Goal: Task Accomplishment & Management: Manage account settings

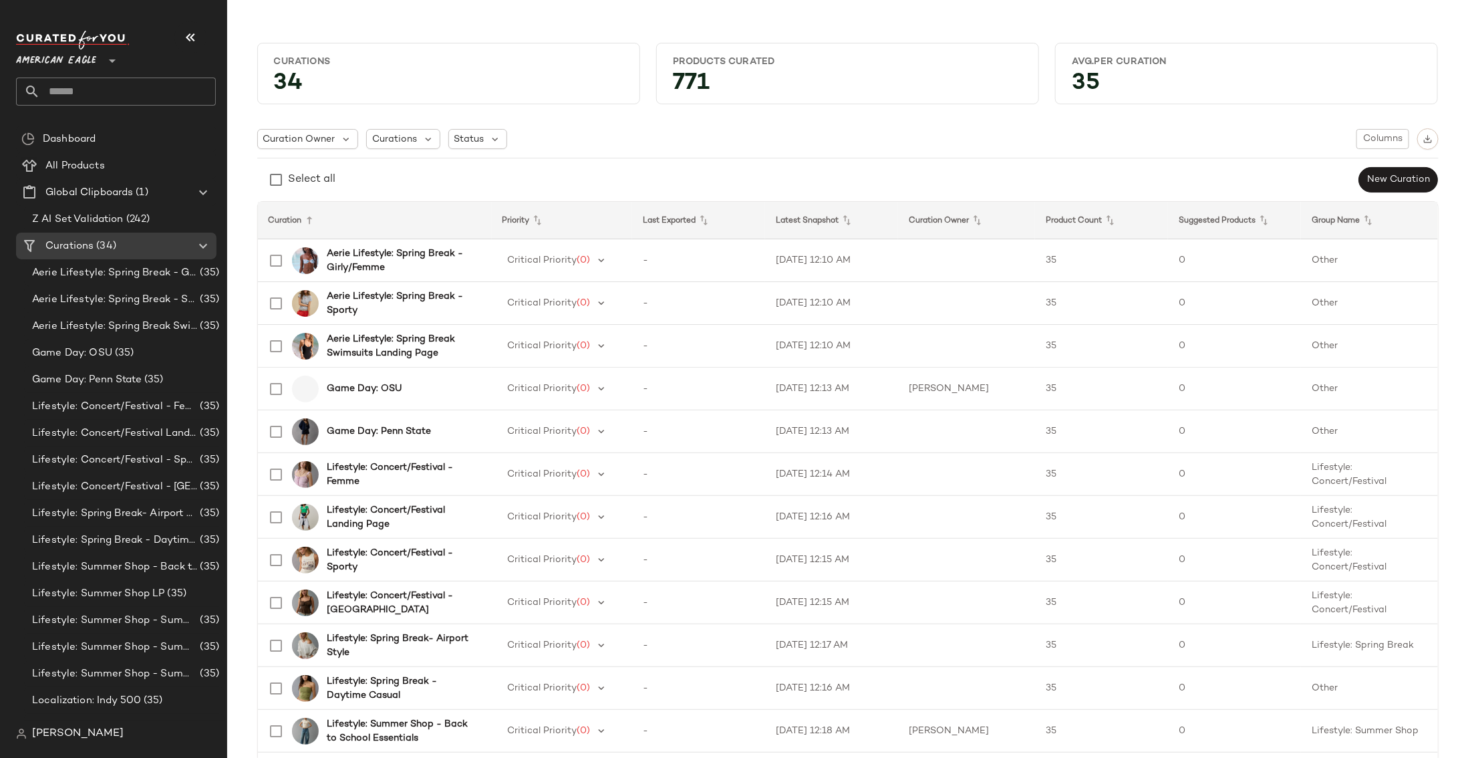
click at [87, 53] on span "American Eagle" at bounding box center [56, 57] width 80 height 24
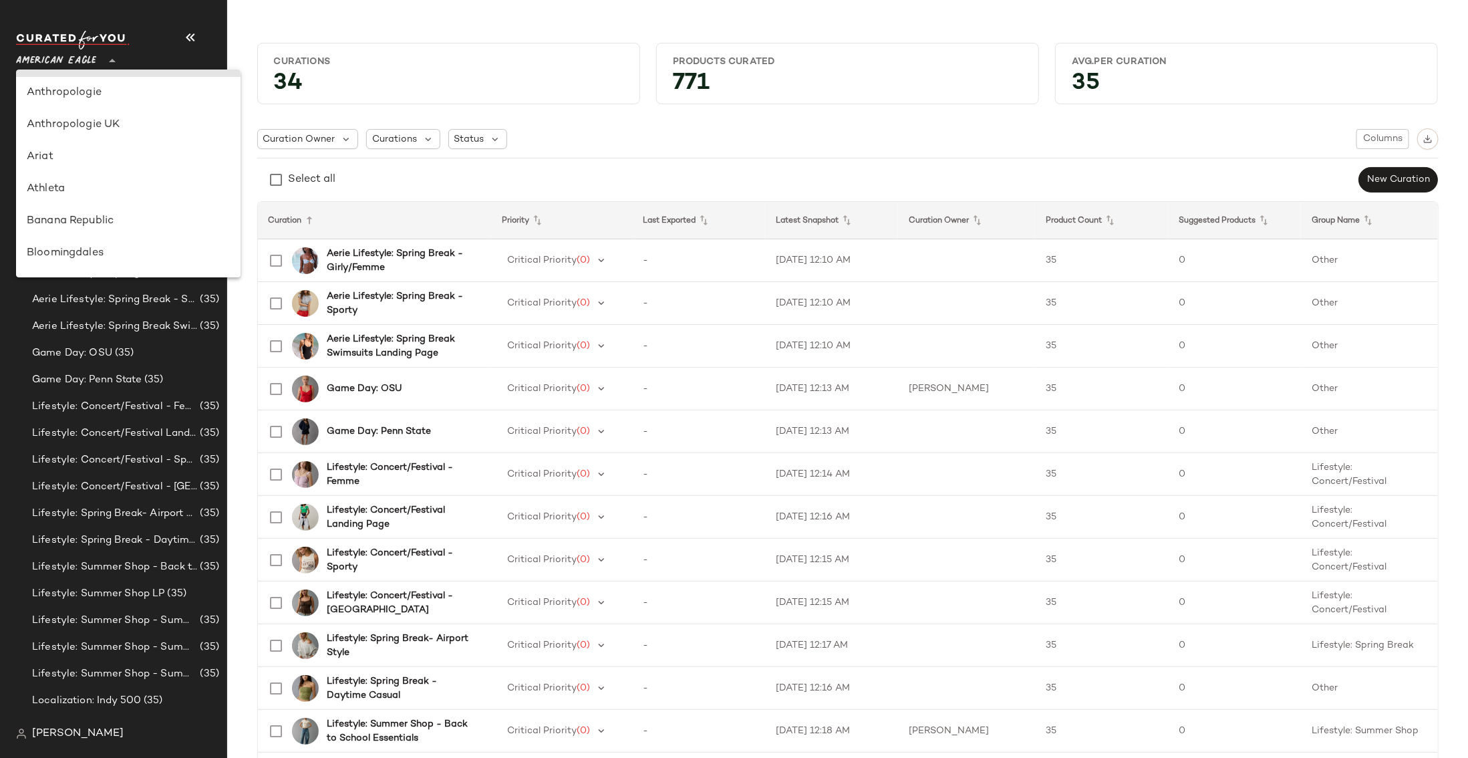
scroll to position [33, 0]
click at [102, 213] on div "Banana Republic" at bounding box center [128, 219] width 203 height 16
type input "**"
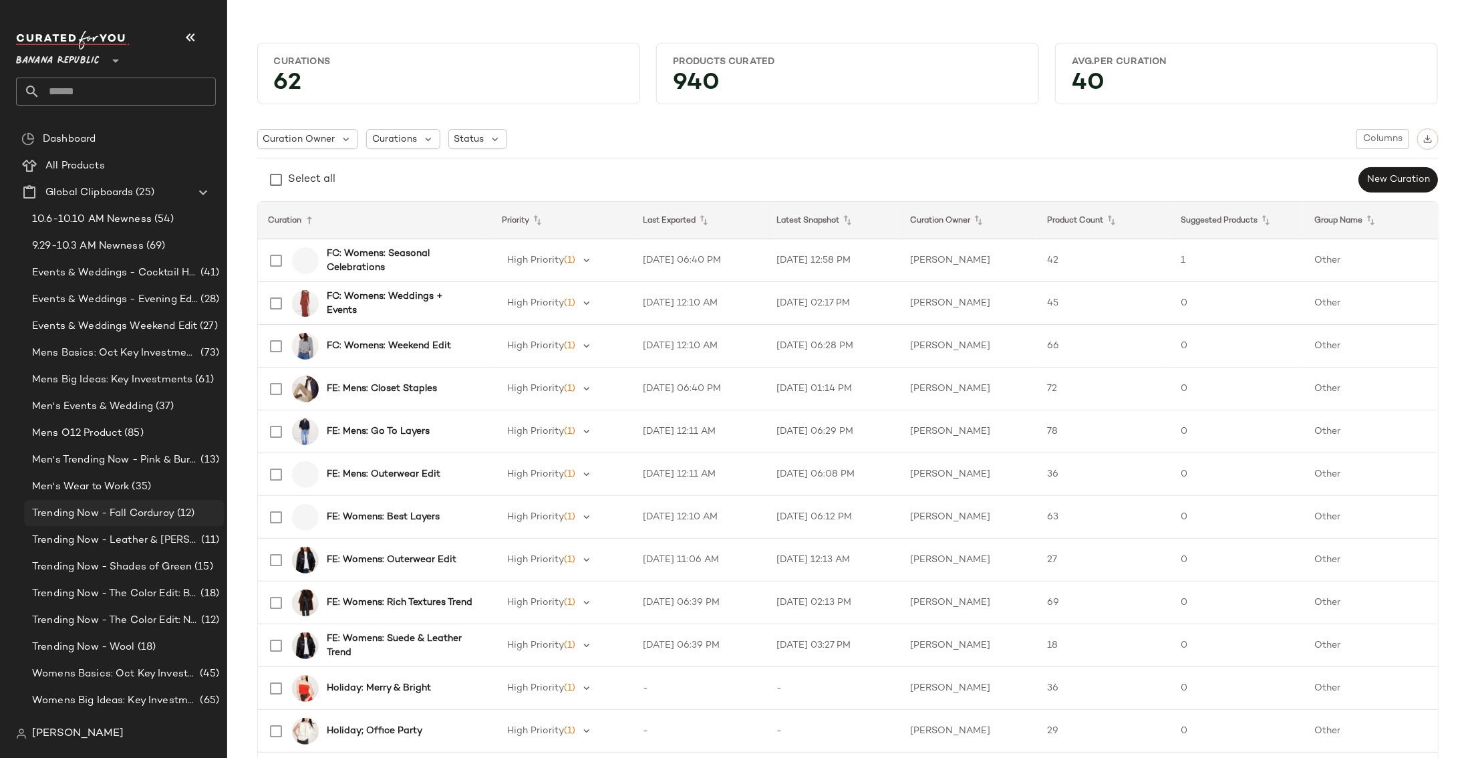
click at [118, 511] on span "Trending Now - Fall Corduroy" at bounding box center [103, 513] width 142 height 15
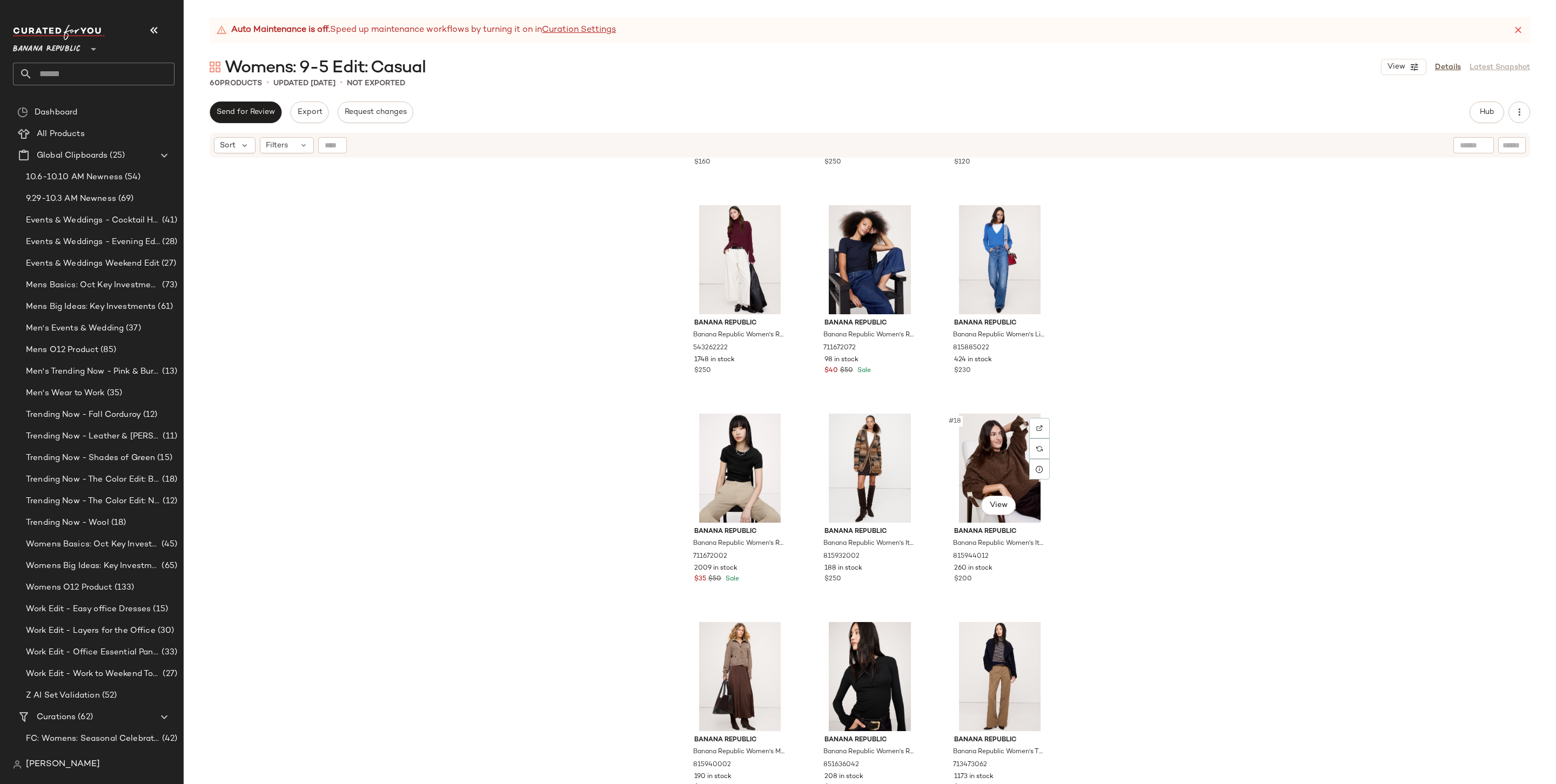
scroll to position [755, 0]
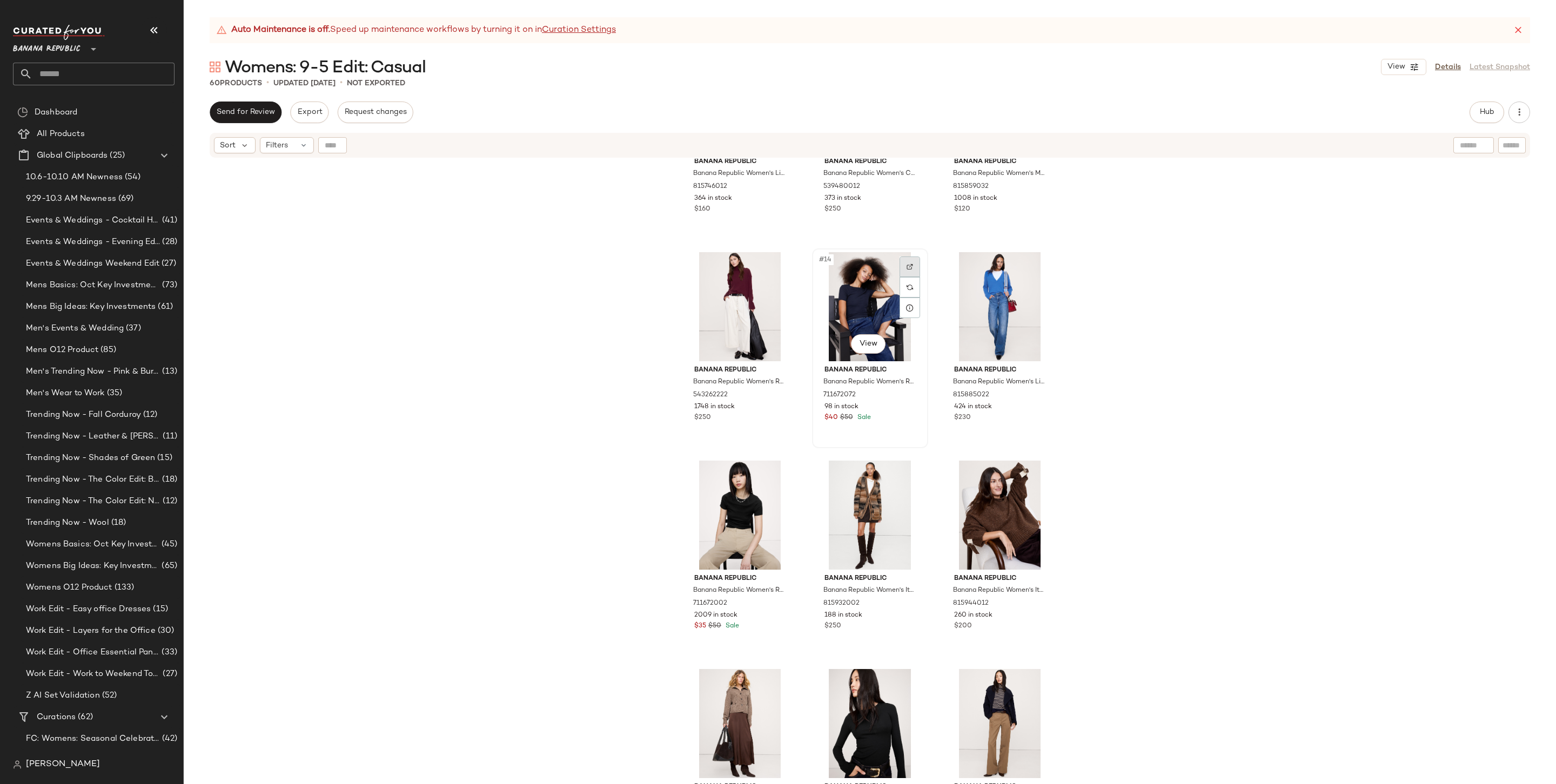
click at [909, 273] on div at bounding box center [909, 266] width 20 height 20
click at [868, 314] on div "#14 View" at bounding box center [870, 306] width 108 height 109
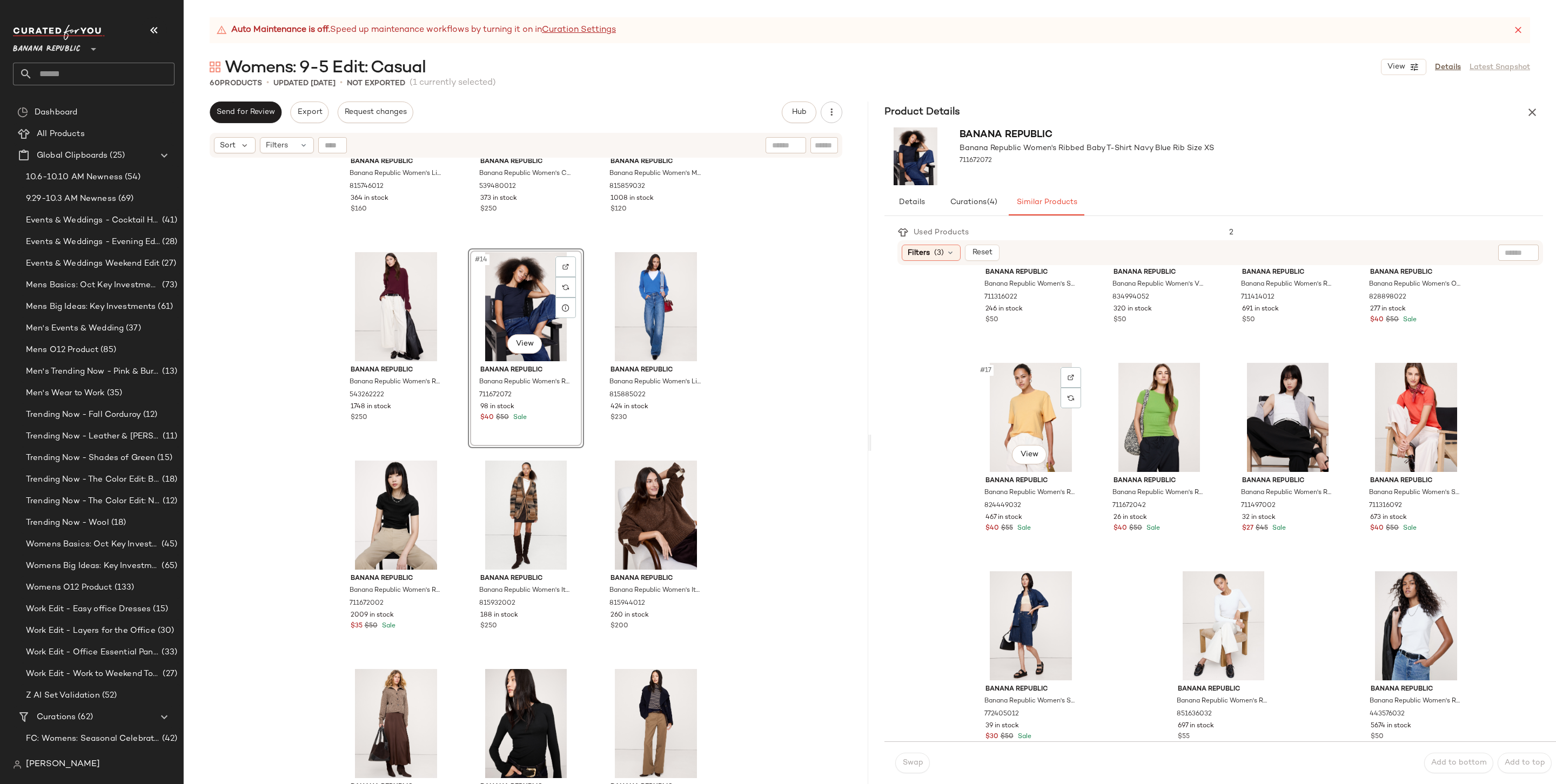
scroll to position [774, 0]
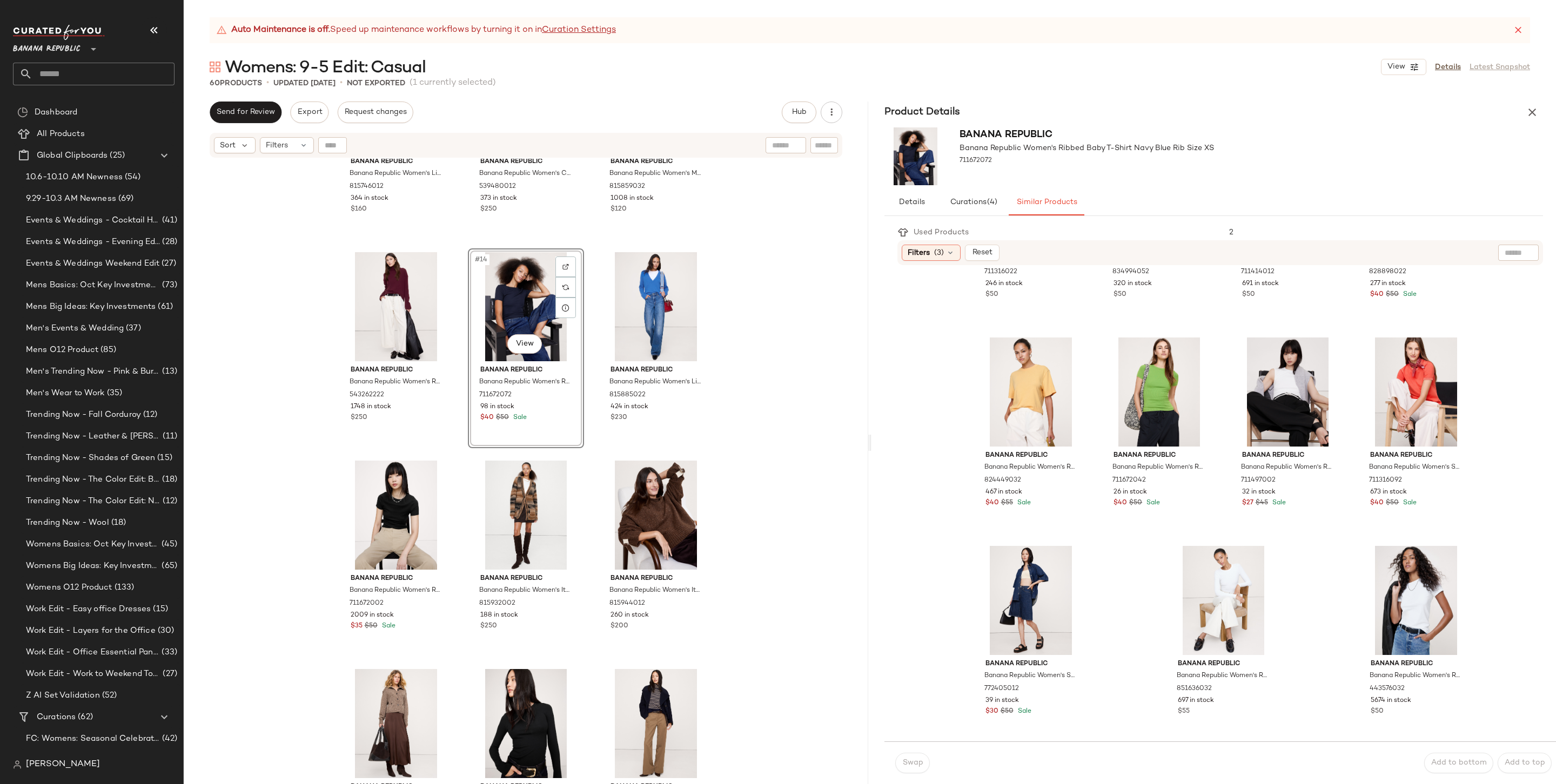
click at [1187, 108] on div "Product Details" at bounding box center [1213, 112] width 685 height 22
click at [1187, 112] on icon "button" at bounding box center [1532, 112] width 13 height 13
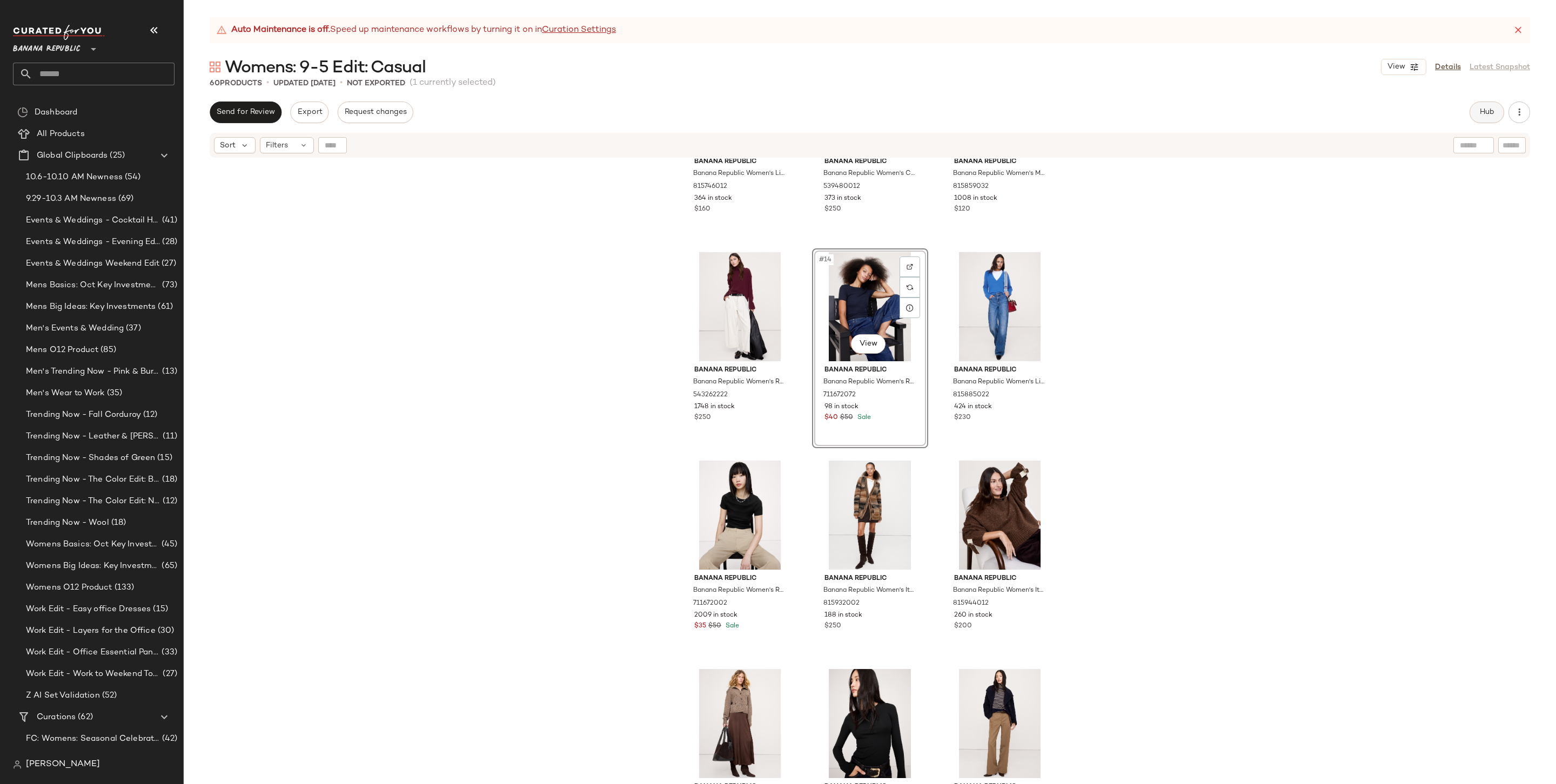
click at [1187, 112] on span "Hub" at bounding box center [1486, 112] width 15 height 9
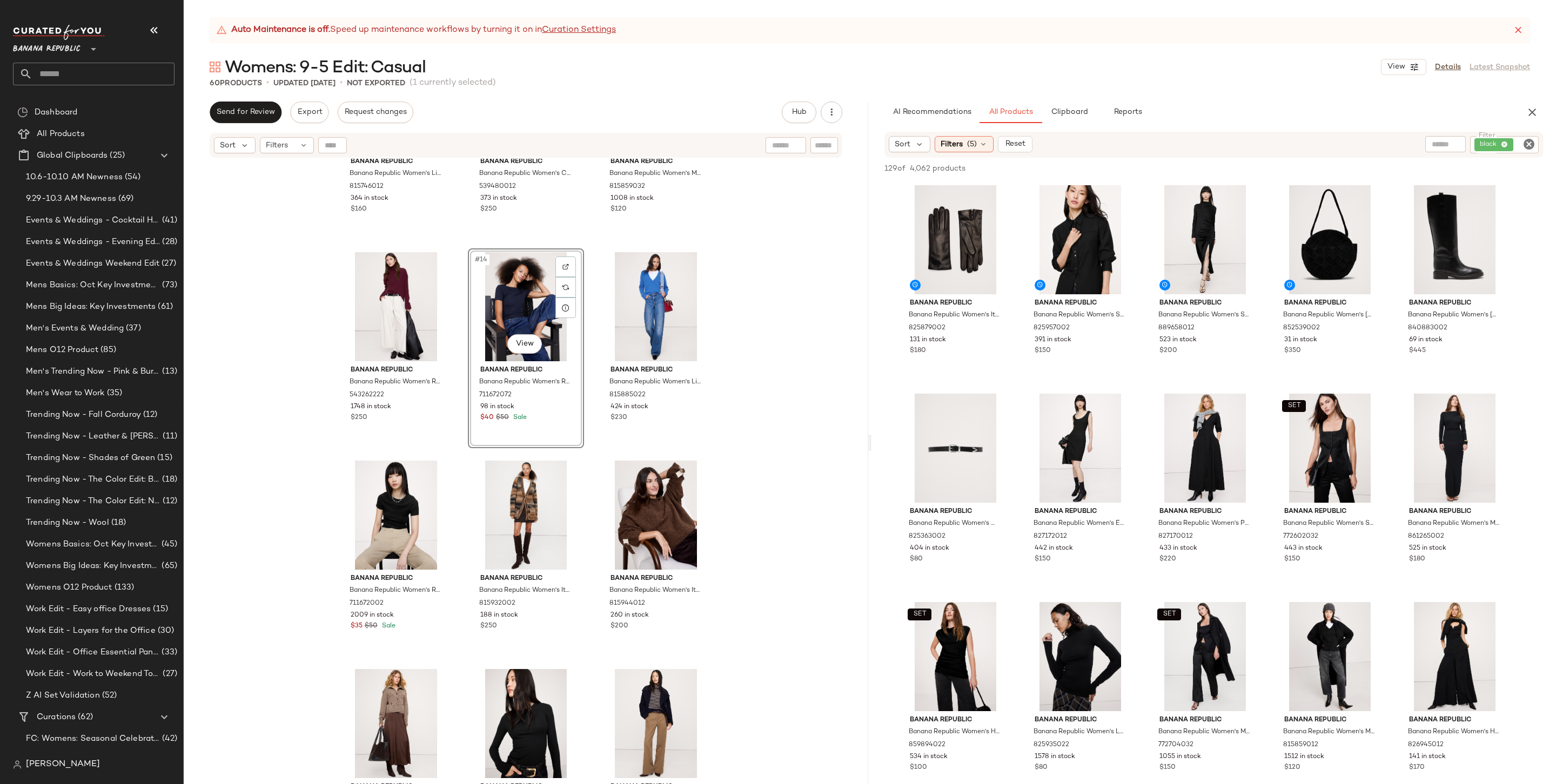
click at [1187, 141] on icon "Clear Filter" at bounding box center [1529, 144] width 13 height 13
type input "****"
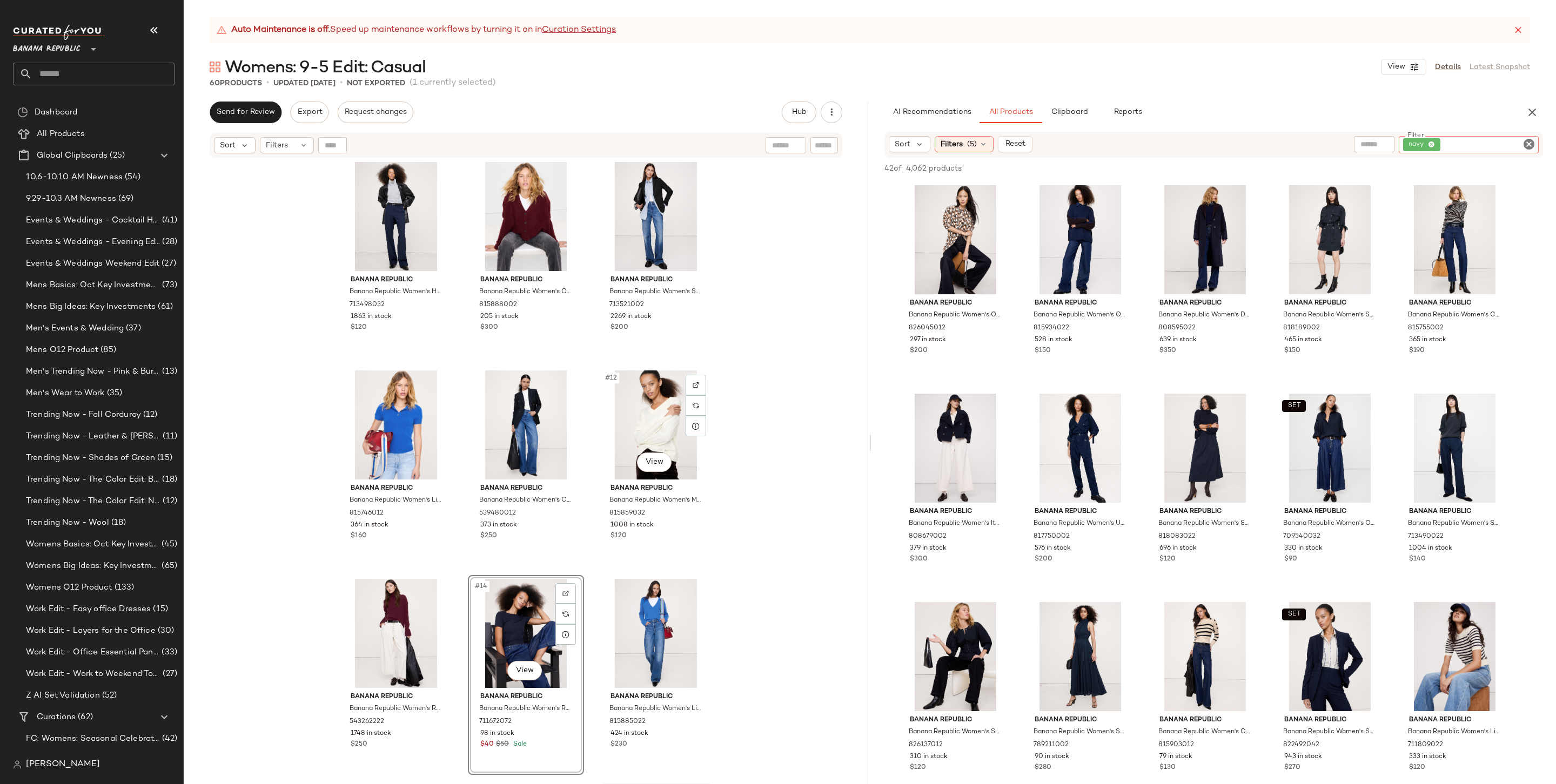
scroll to position [433, 0]
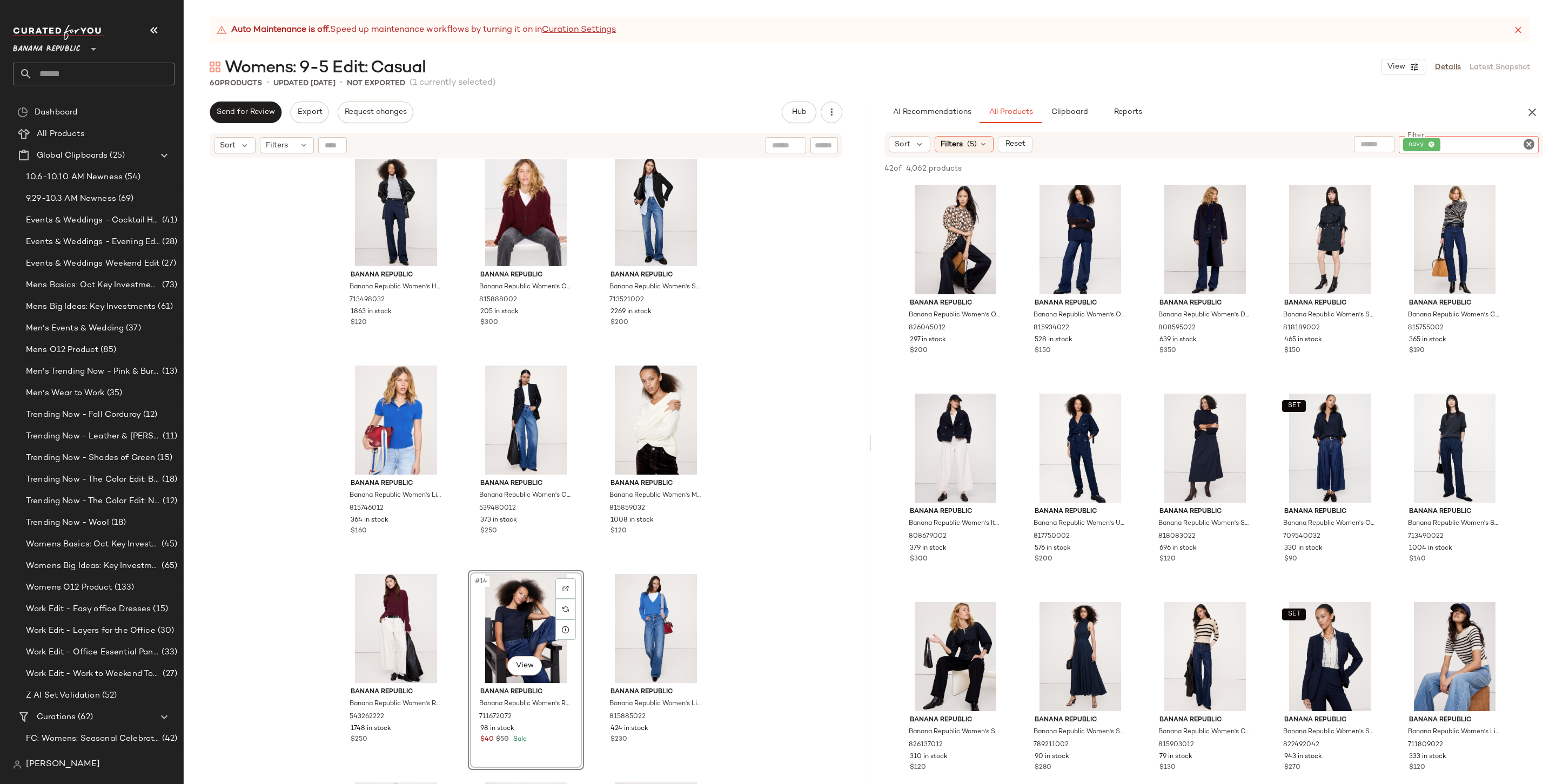
click at [1187, 144] on icon "Clear Filter" at bounding box center [1529, 144] width 13 height 13
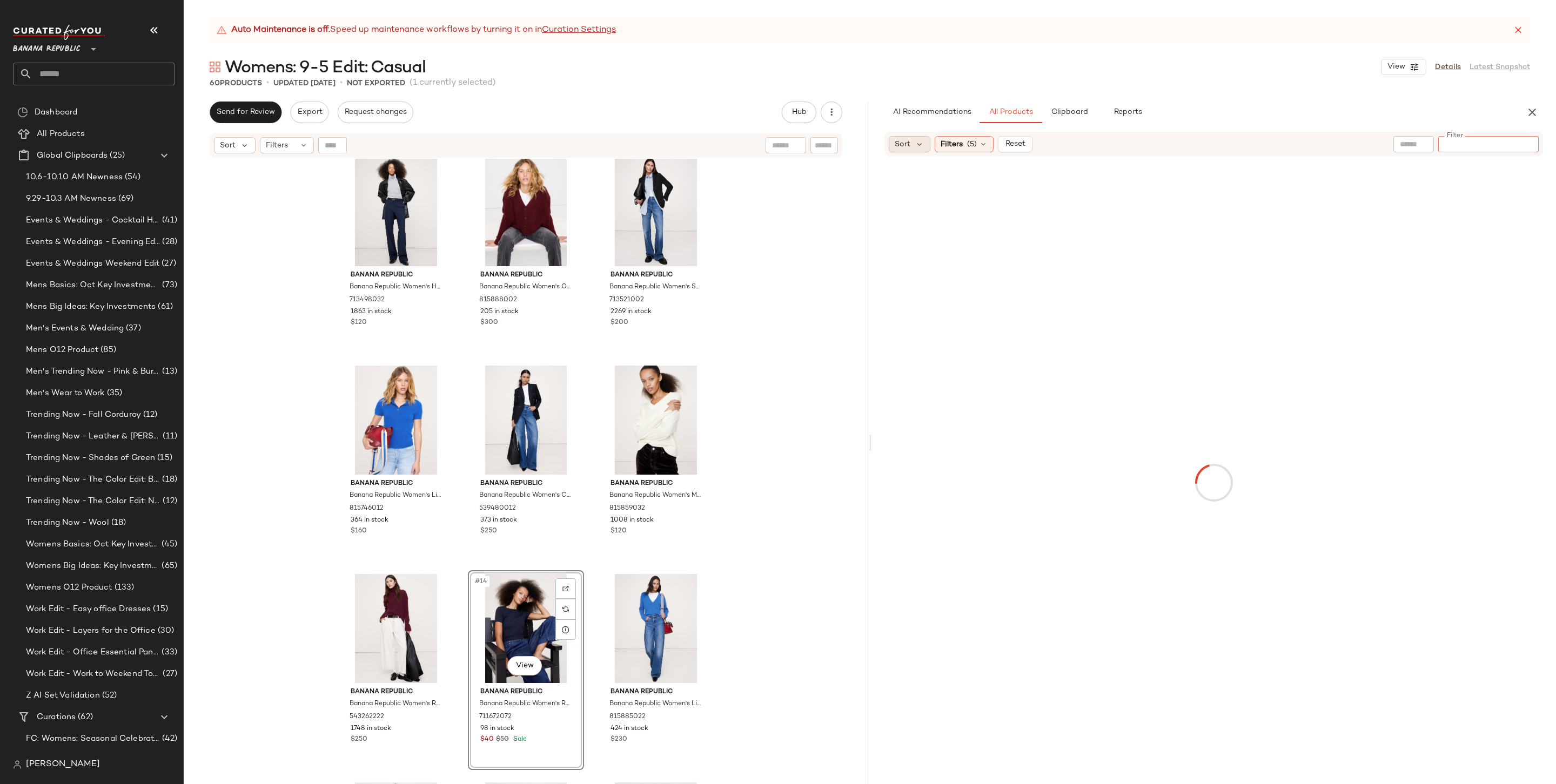
click at [898, 142] on span "Sort" at bounding box center [902, 145] width 15 height 11
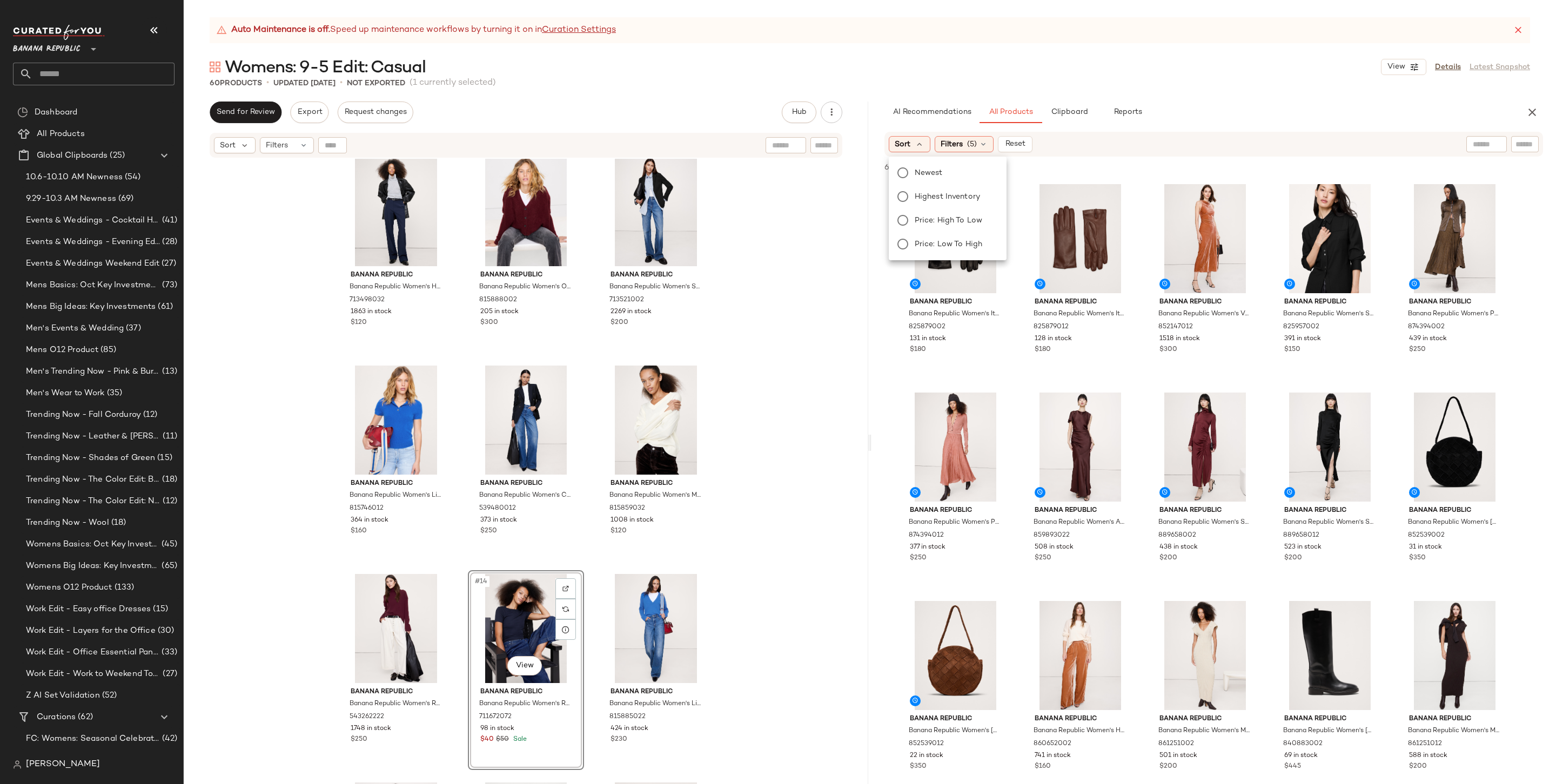
click at [951, 165] on label "Newest" at bounding box center [954, 172] width 87 height 15
click at [1187, 63] on div "Womens: 9-5 Edit: Casual View Details Latest Snapshot" at bounding box center [869, 67] width 1372 height 22
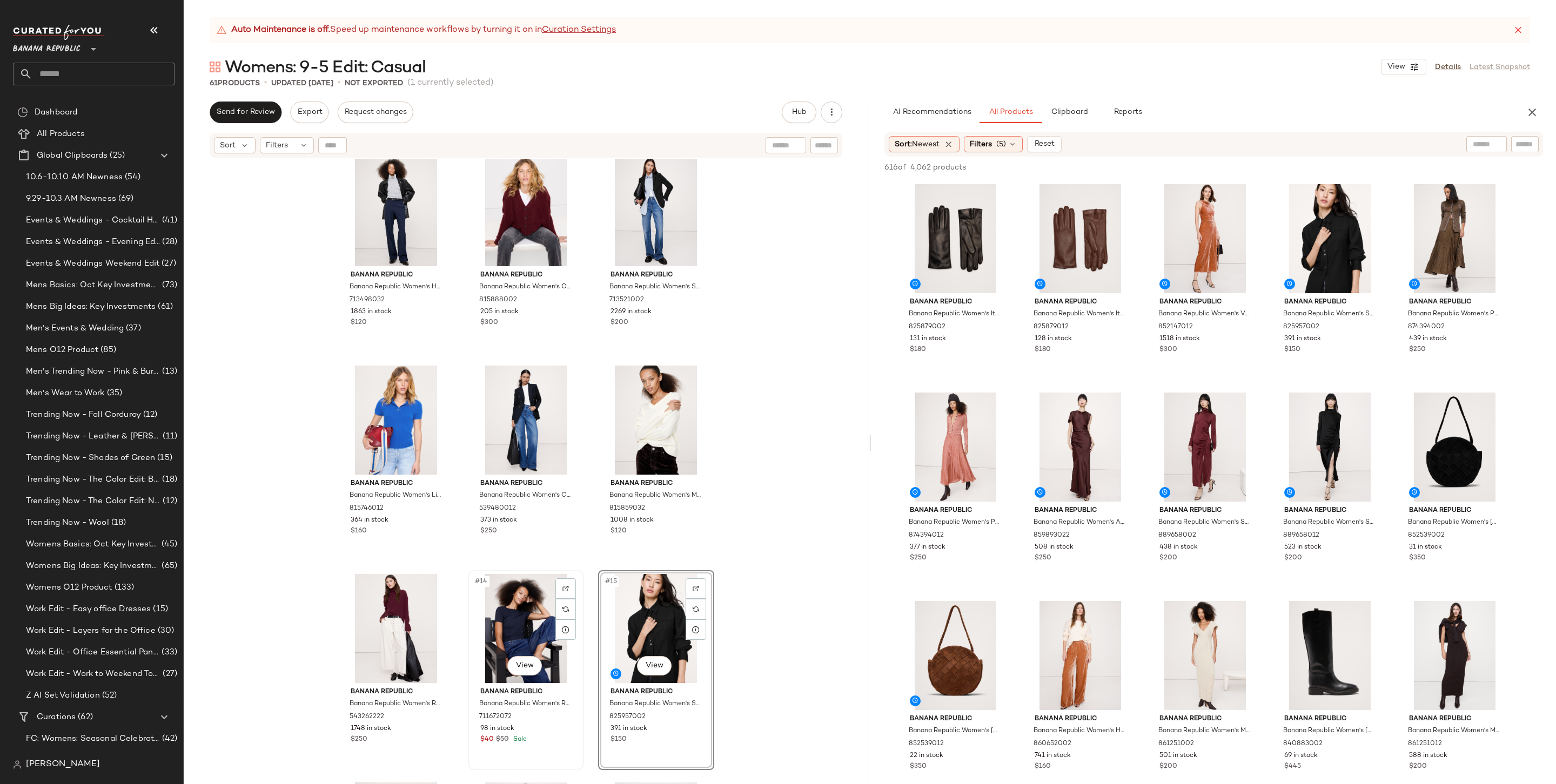
click at [516, 612] on div "#14 View" at bounding box center [525, 628] width 108 height 109
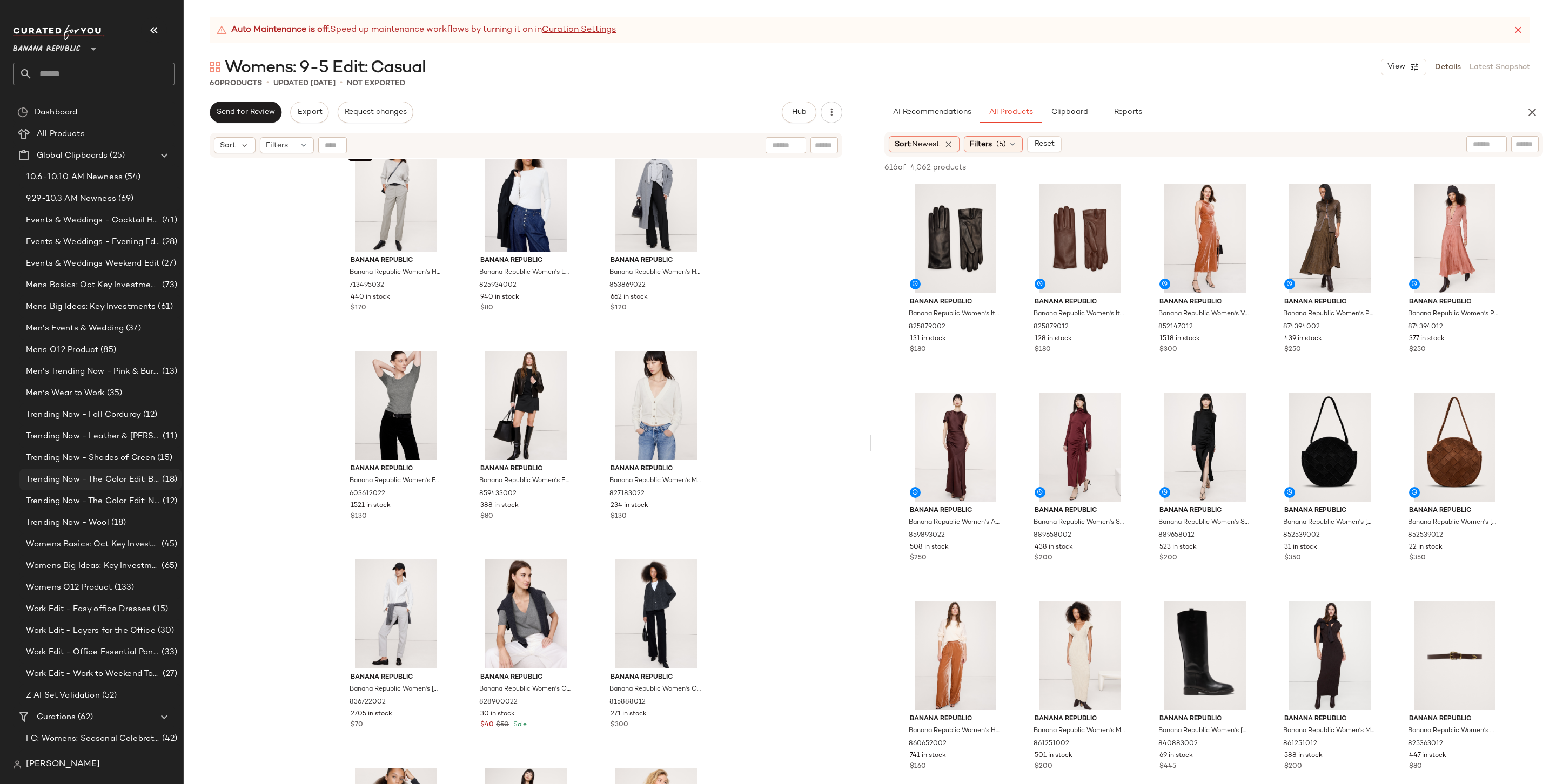
scroll to position [3104, 0]
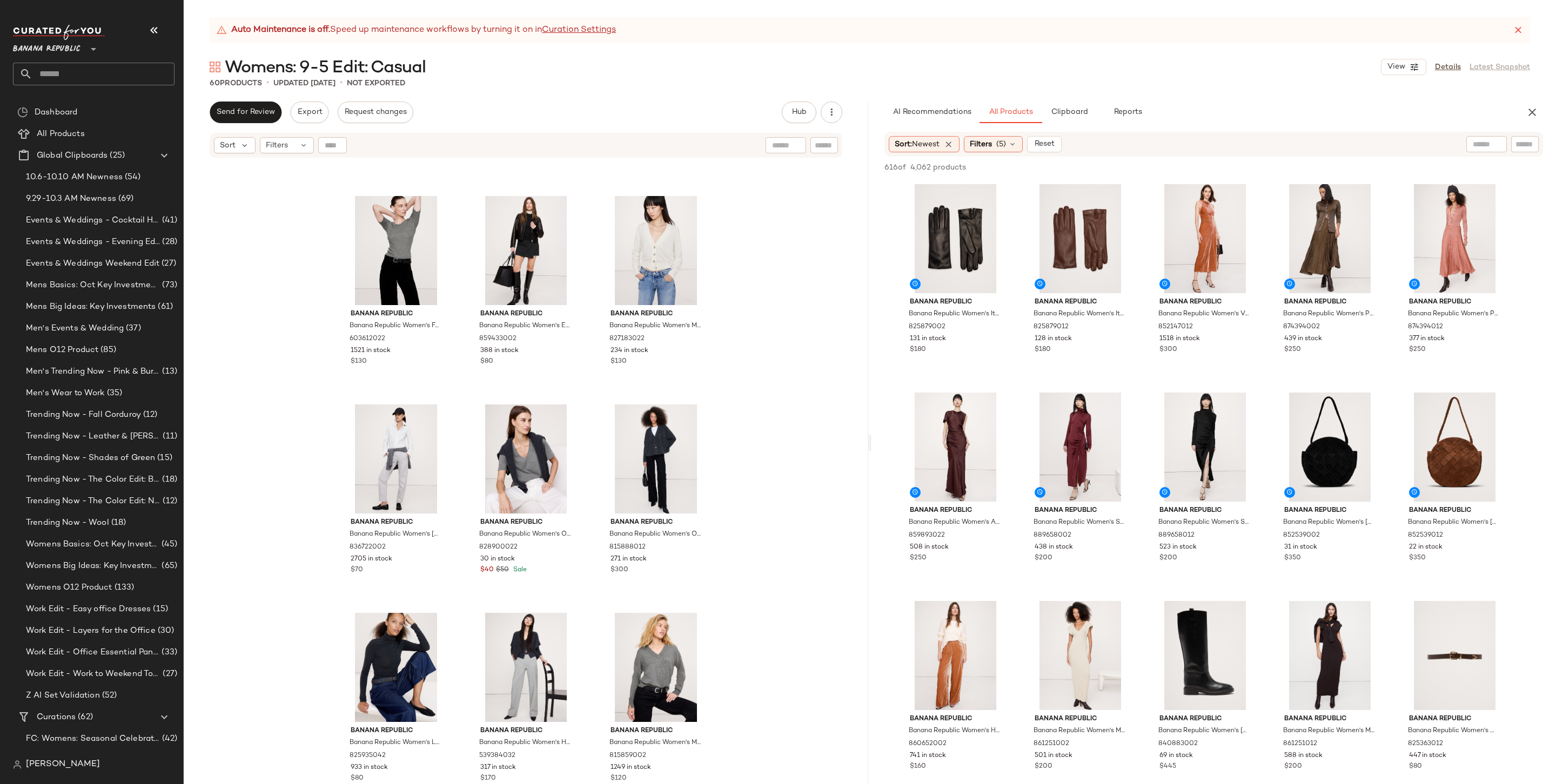
click at [1187, 143] on input "text" at bounding box center [1524, 145] width 19 height 11
type input "****"
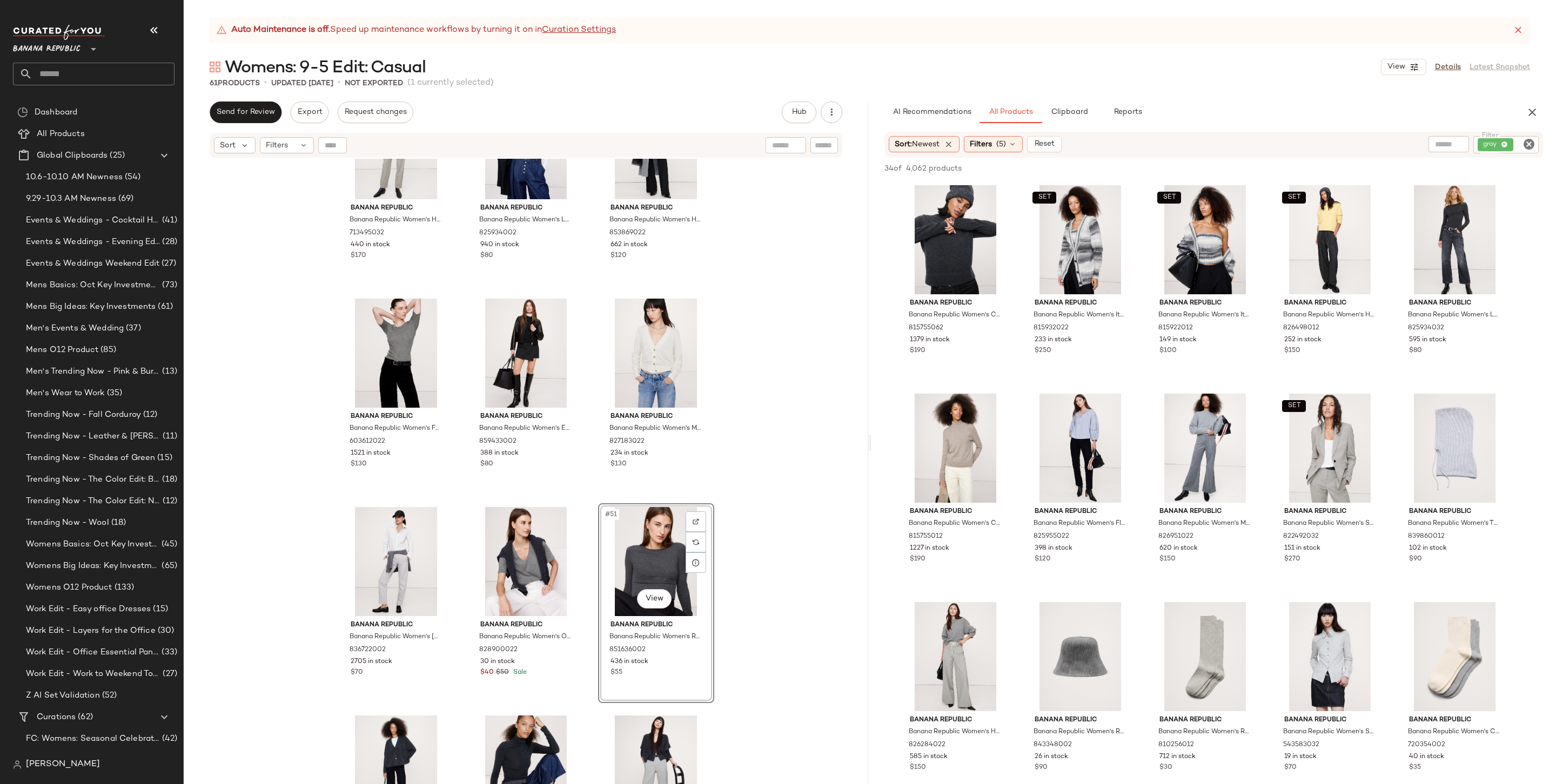
scroll to position [2953, 0]
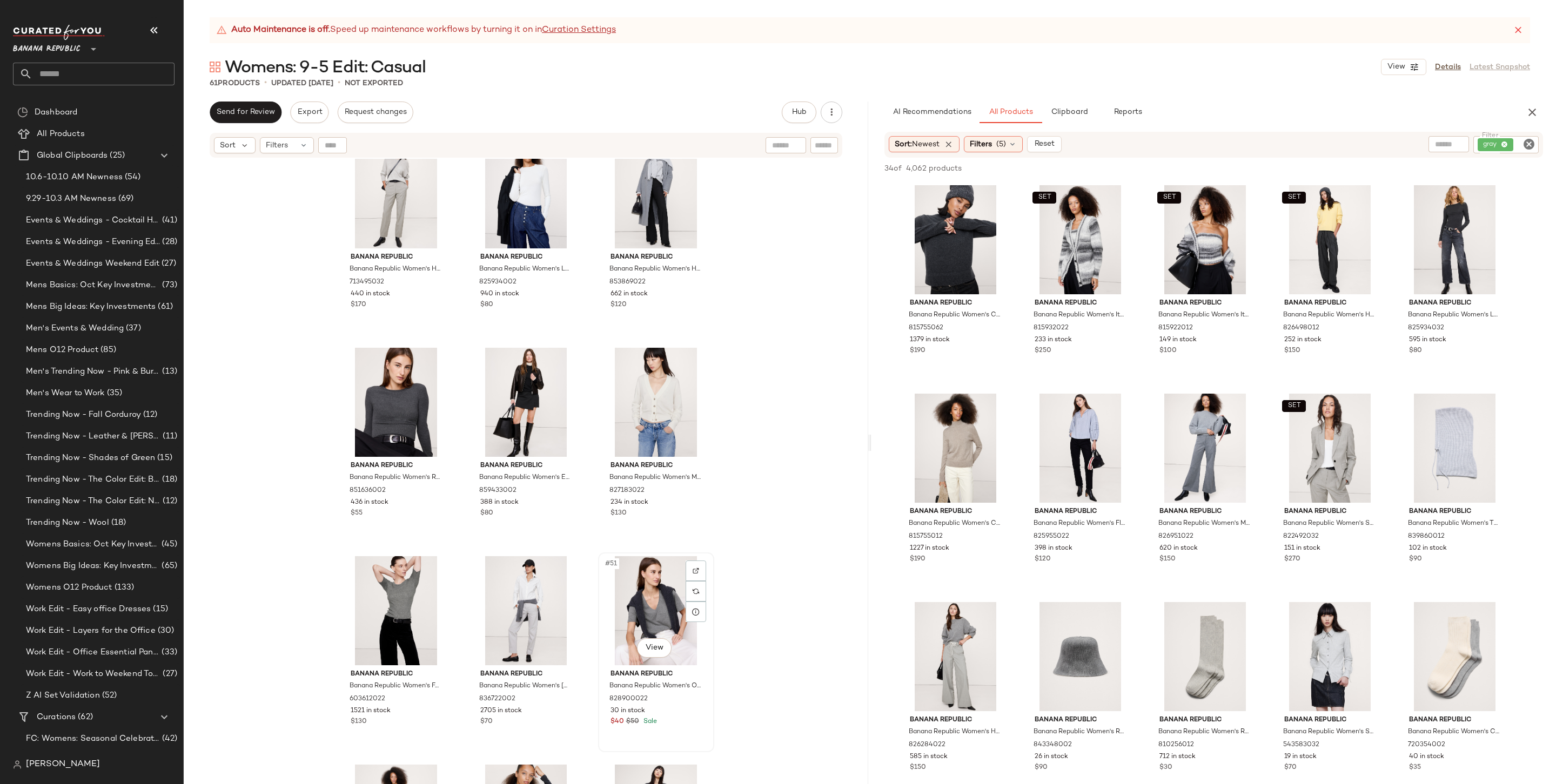
click at [647, 604] on div "#51 View" at bounding box center [656, 610] width 108 height 109
click at [677, 600] on div "#51 View" at bounding box center [656, 610] width 108 height 109
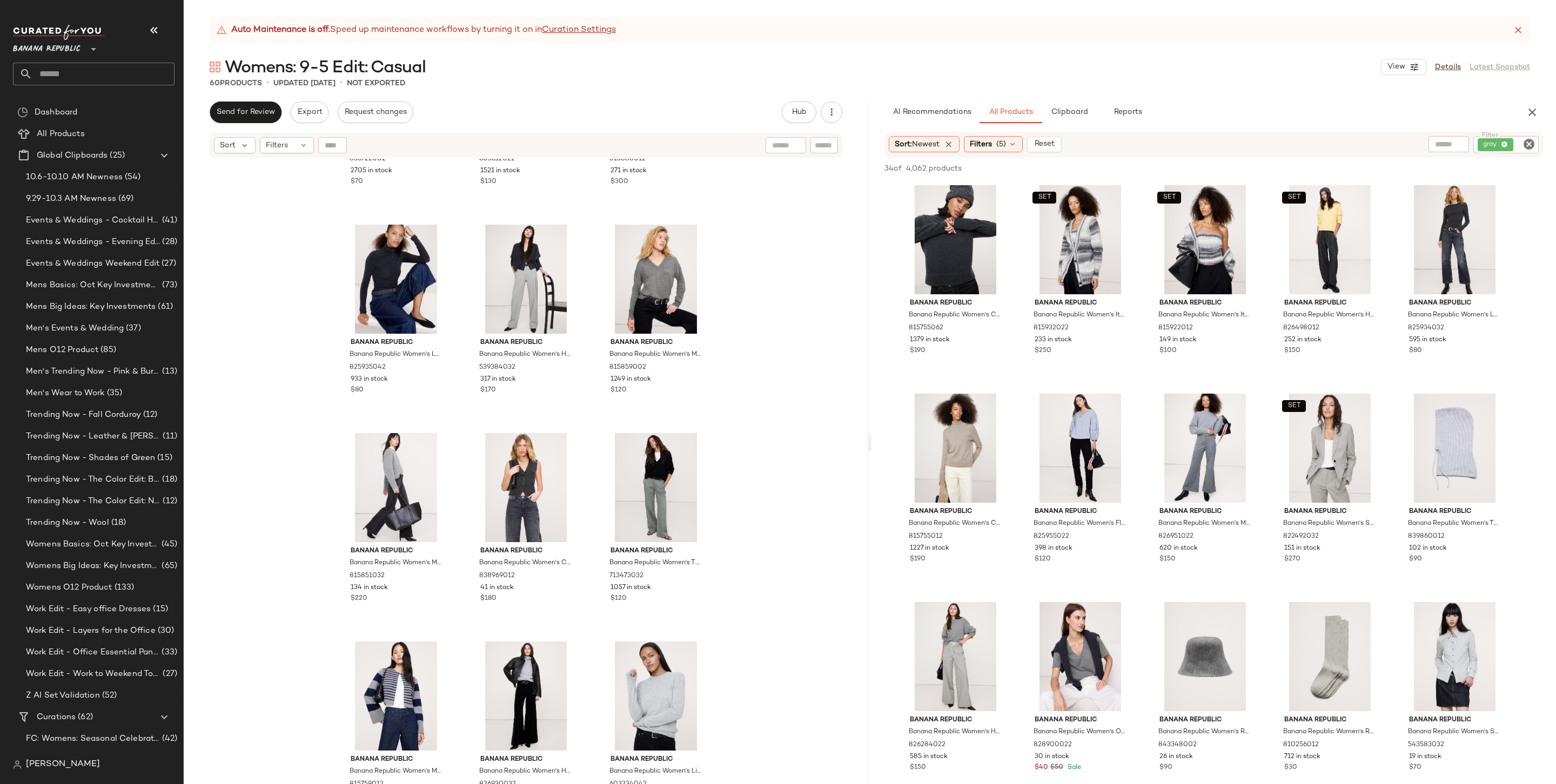
scroll to position [3520, 0]
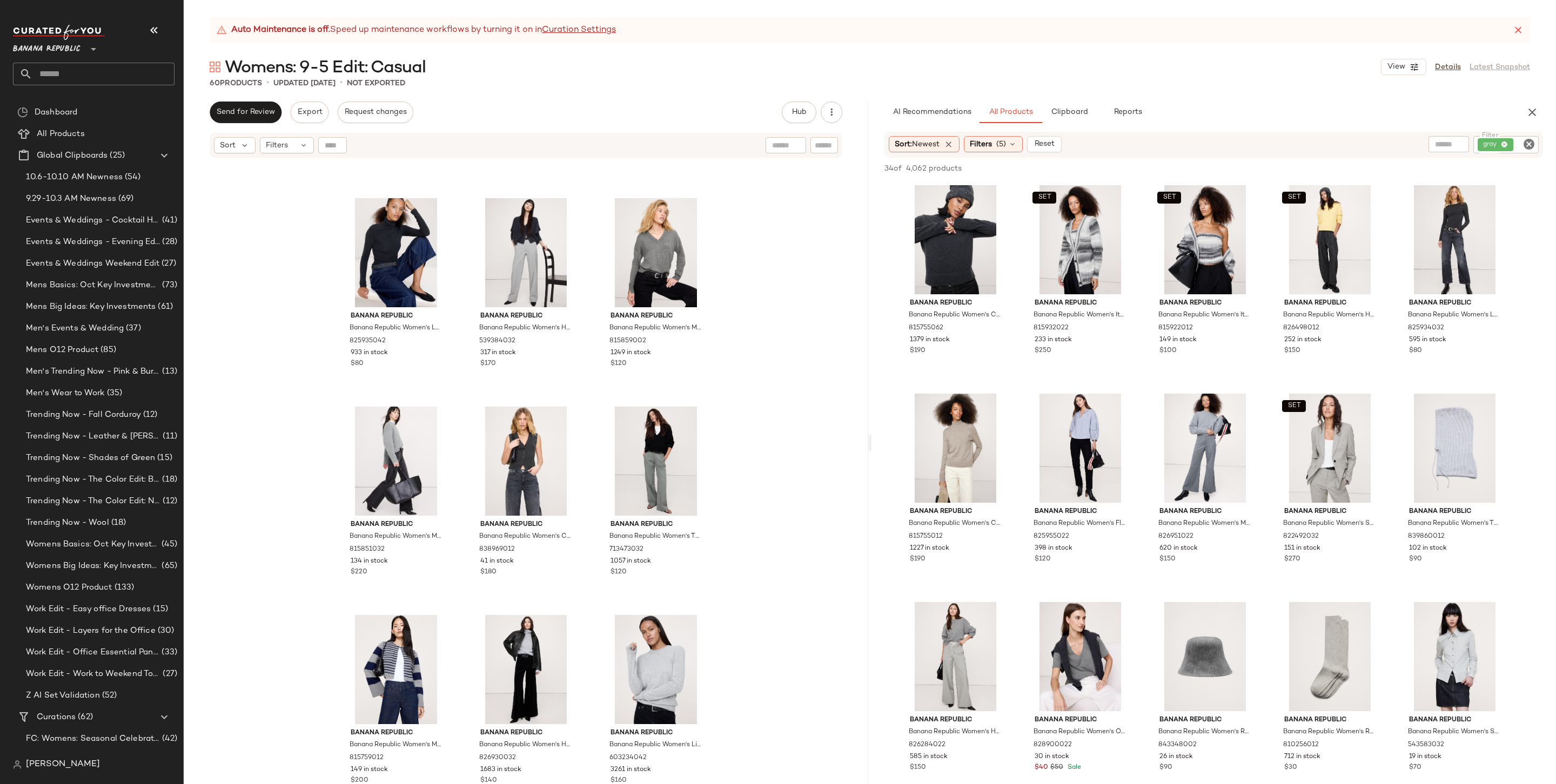
click at [1187, 144] on icon "Clear Filter" at bounding box center [1529, 144] width 13 height 13
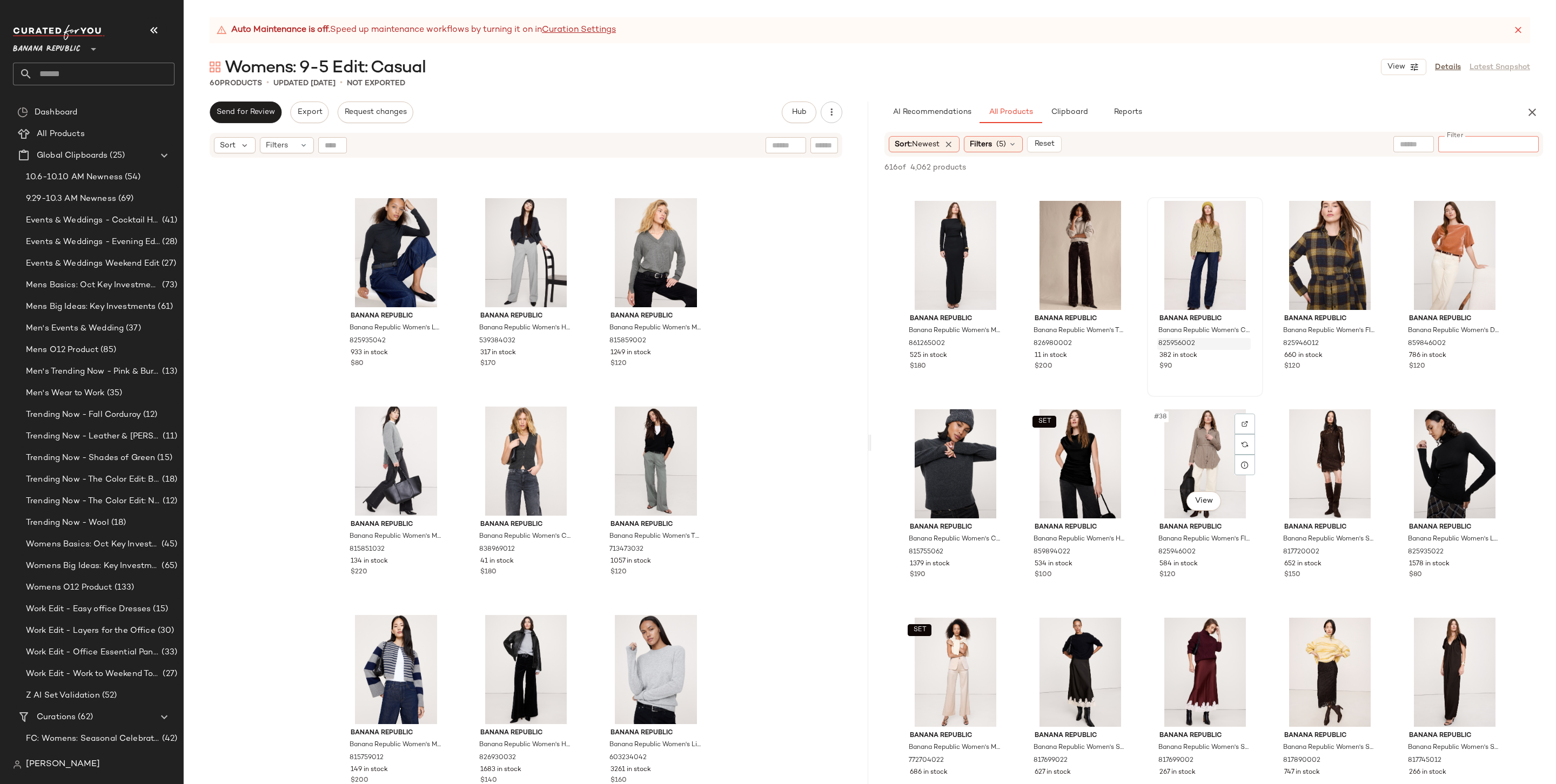
scroll to position [1237, 0]
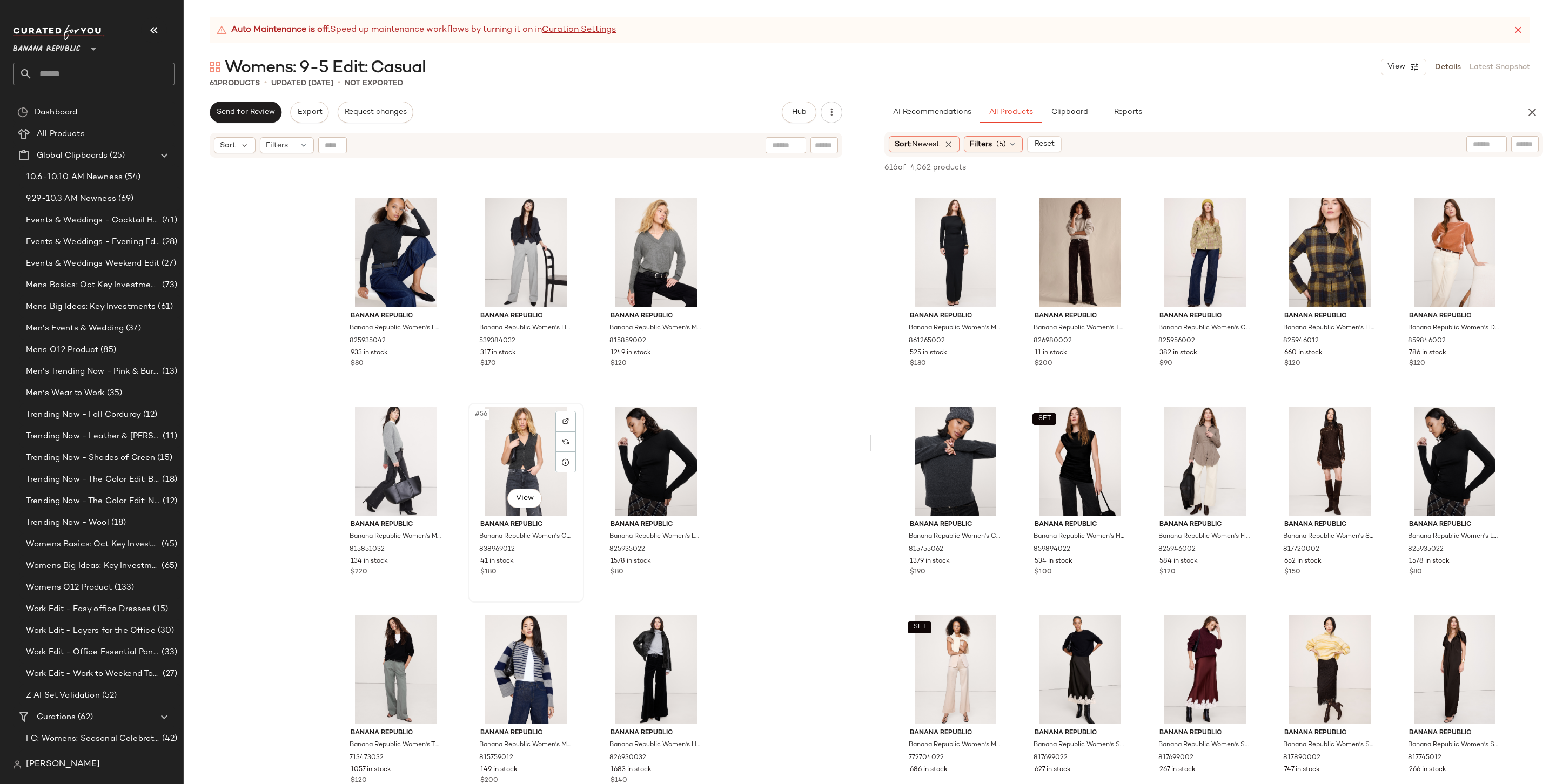
click at [530, 462] on div "#56 View" at bounding box center [525, 461] width 108 height 109
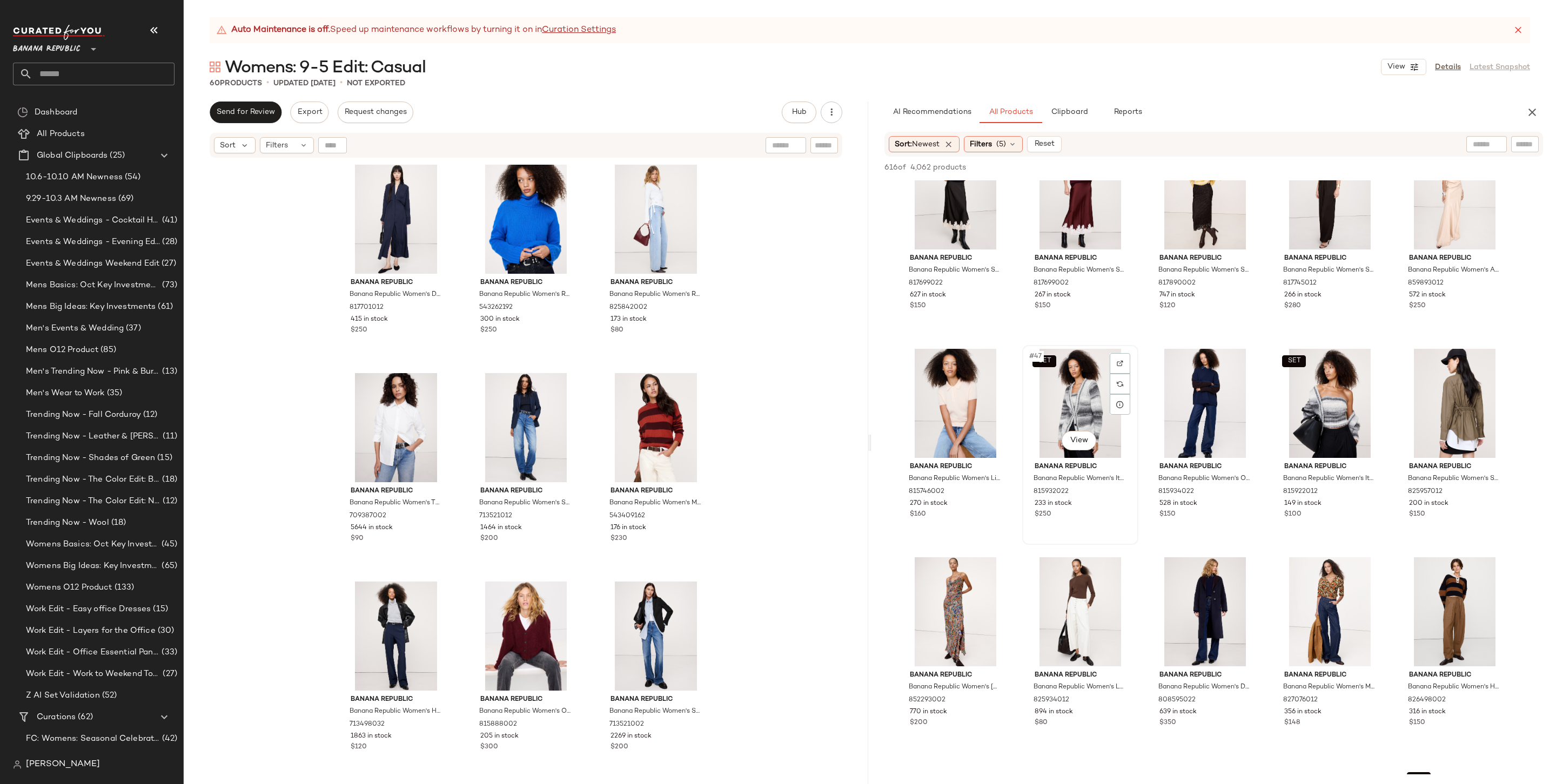
scroll to position [1763, 0]
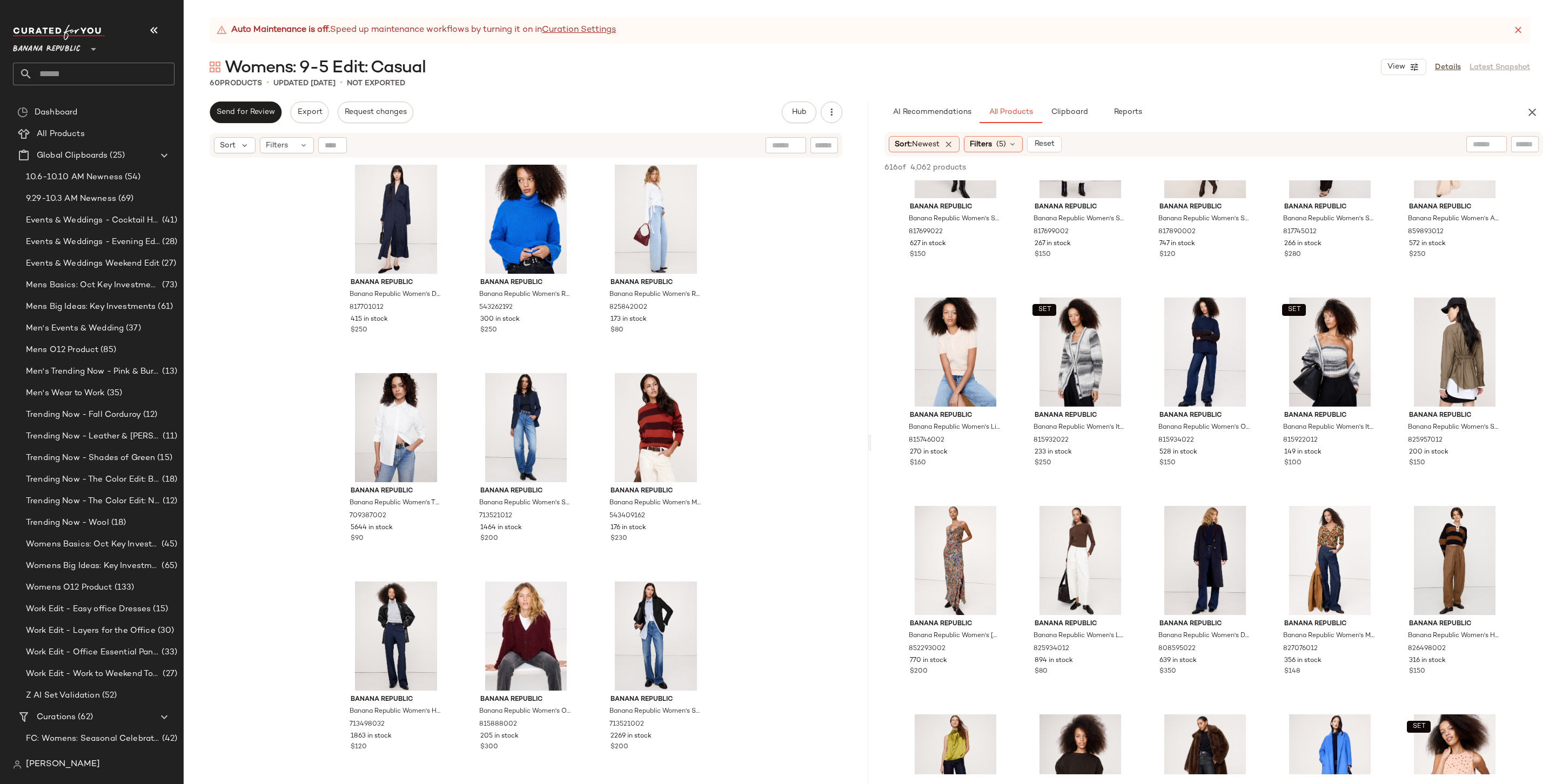
click at [25, 612] on div "[PERSON_NAME]" at bounding box center [57, 765] width 87 height 13
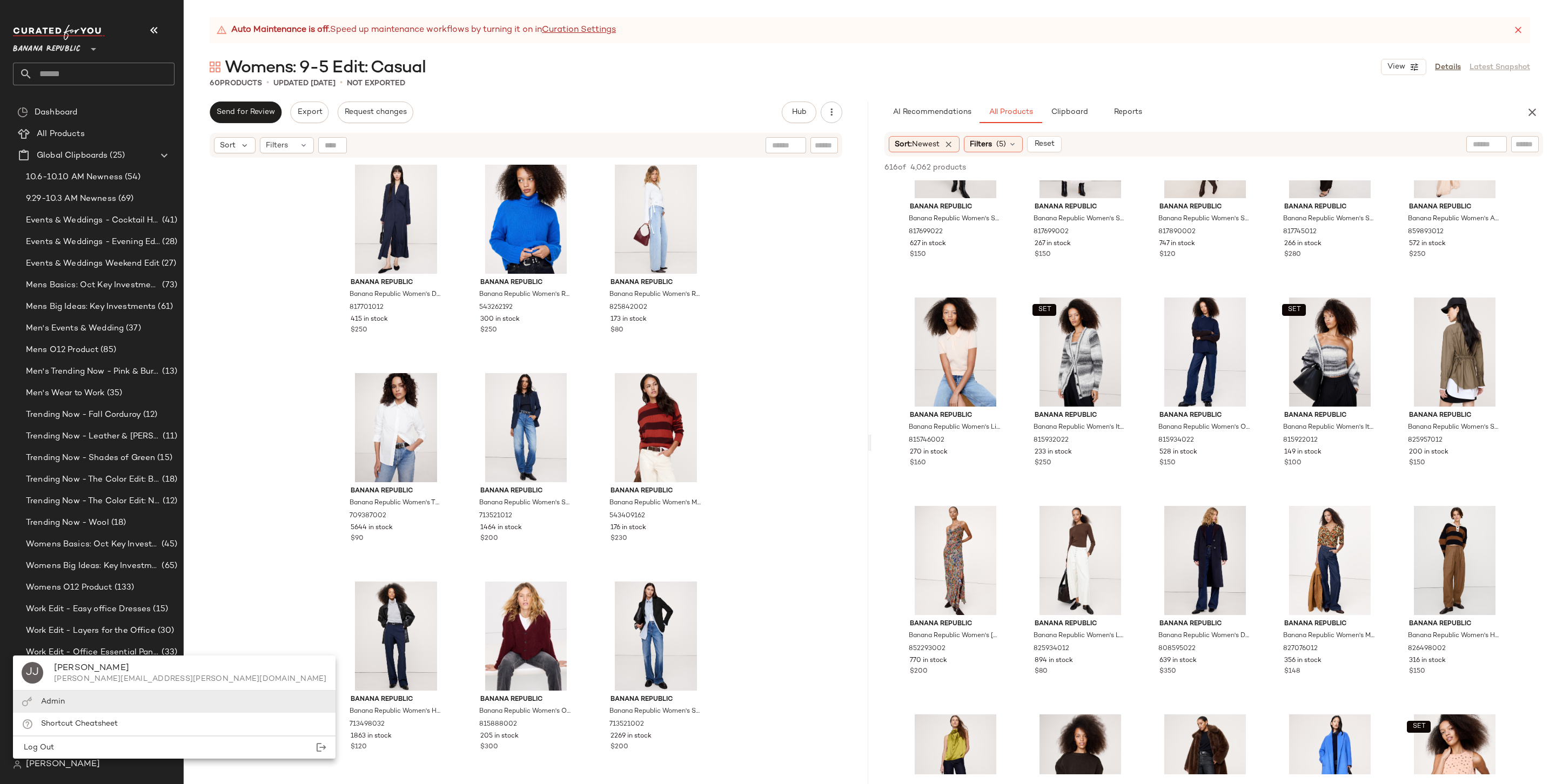
click at [68, 612] on div "Admin" at bounding box center [174, 702] width 323 height 22
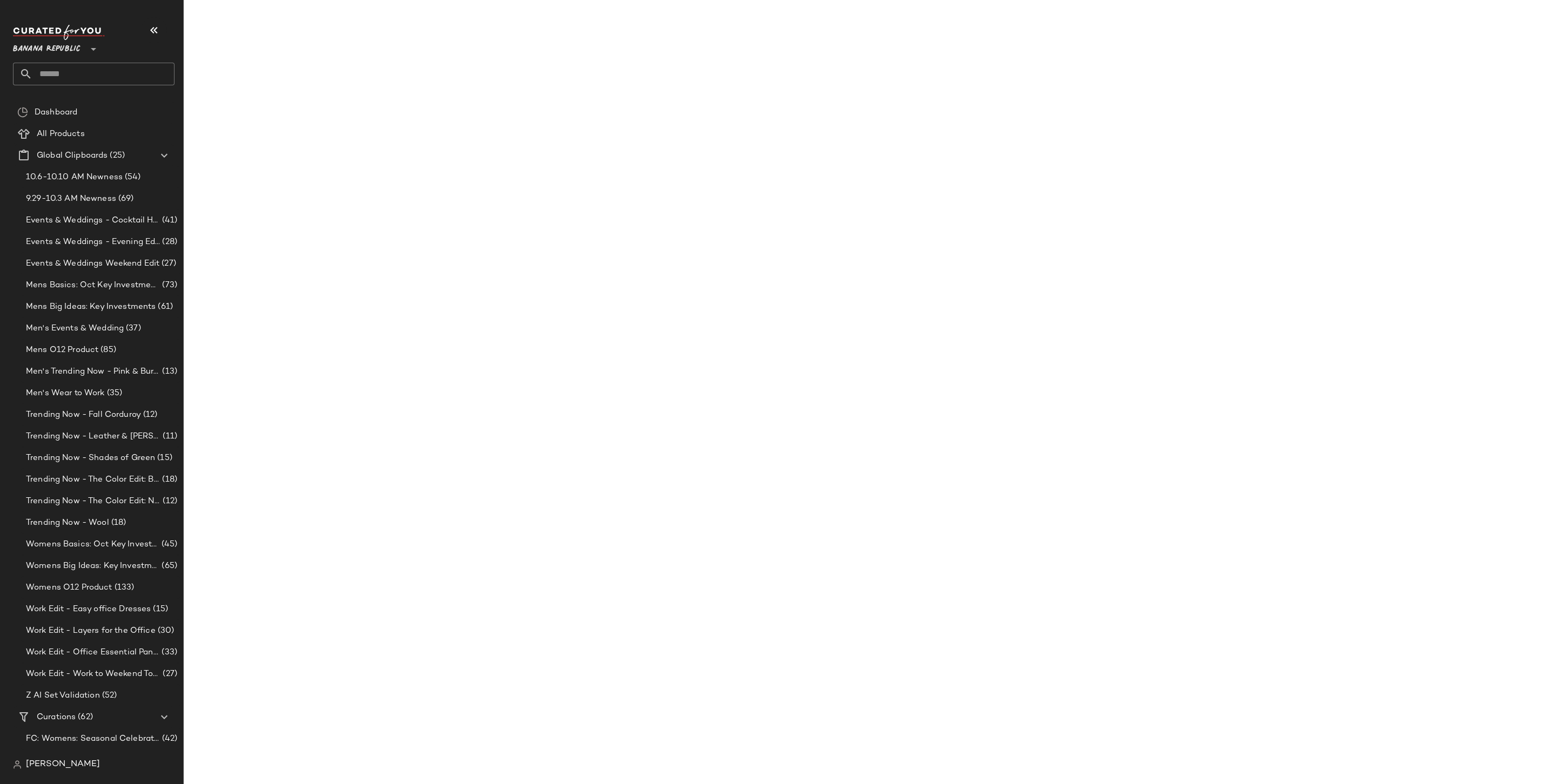
scroll to position [2180, 0]
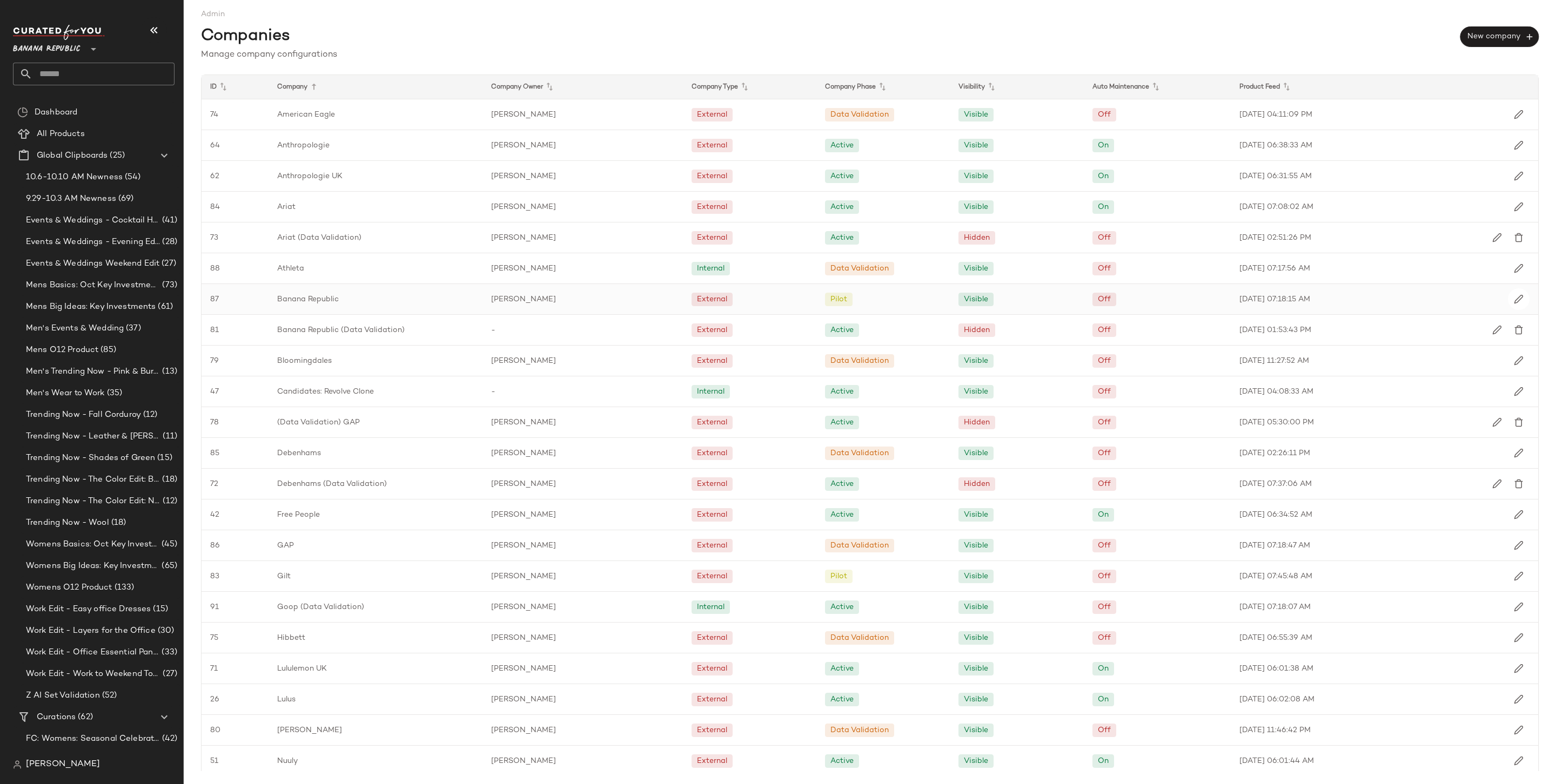
click at [342, 305] on div "Banana Republic" at bounding box center [375, 299] width 214 height 30
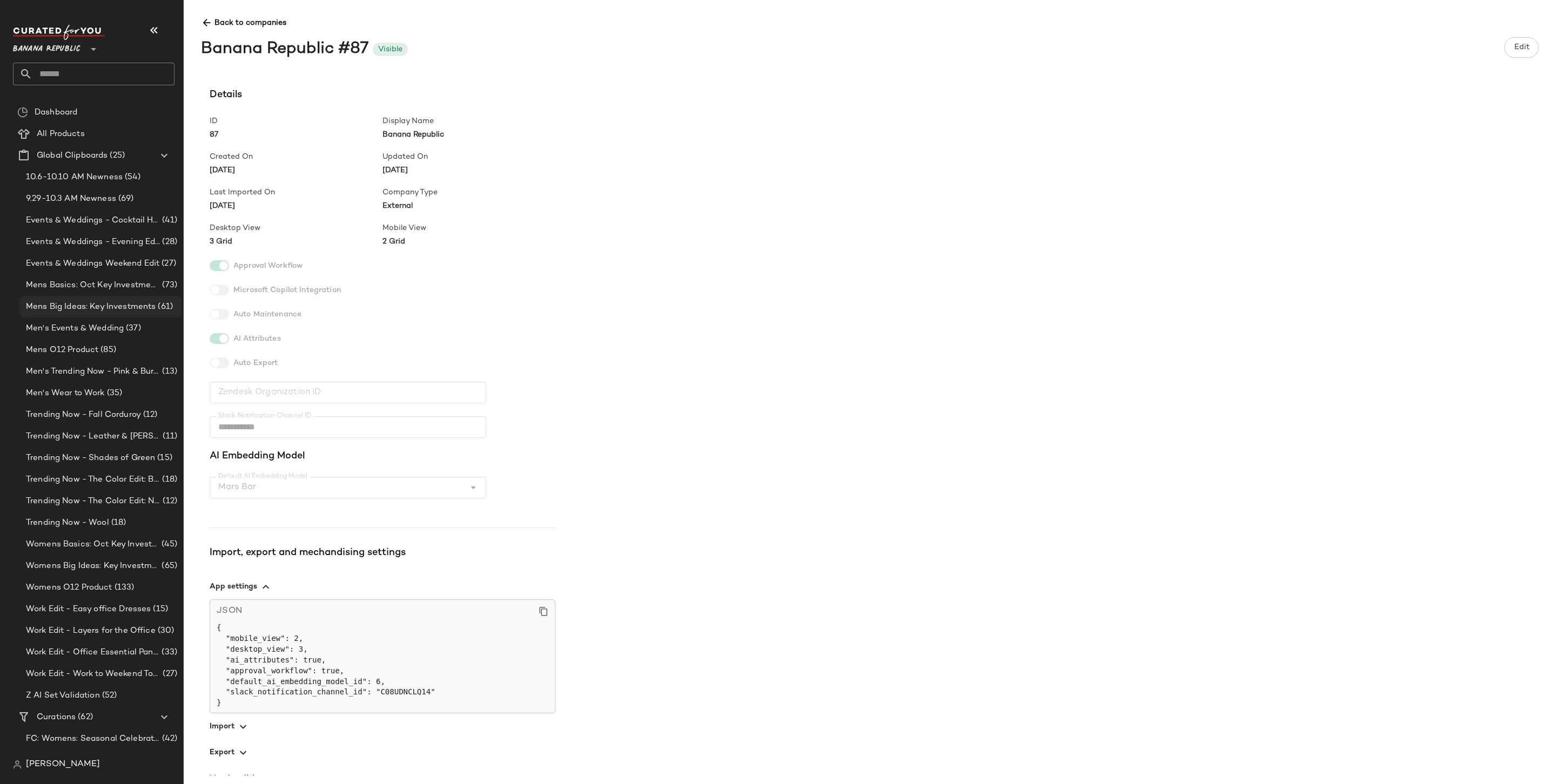
click at [82, 316] on div "Mens Big Ideas: Key Investments (61)" at bounding box center [100, 306] width 162 height 22
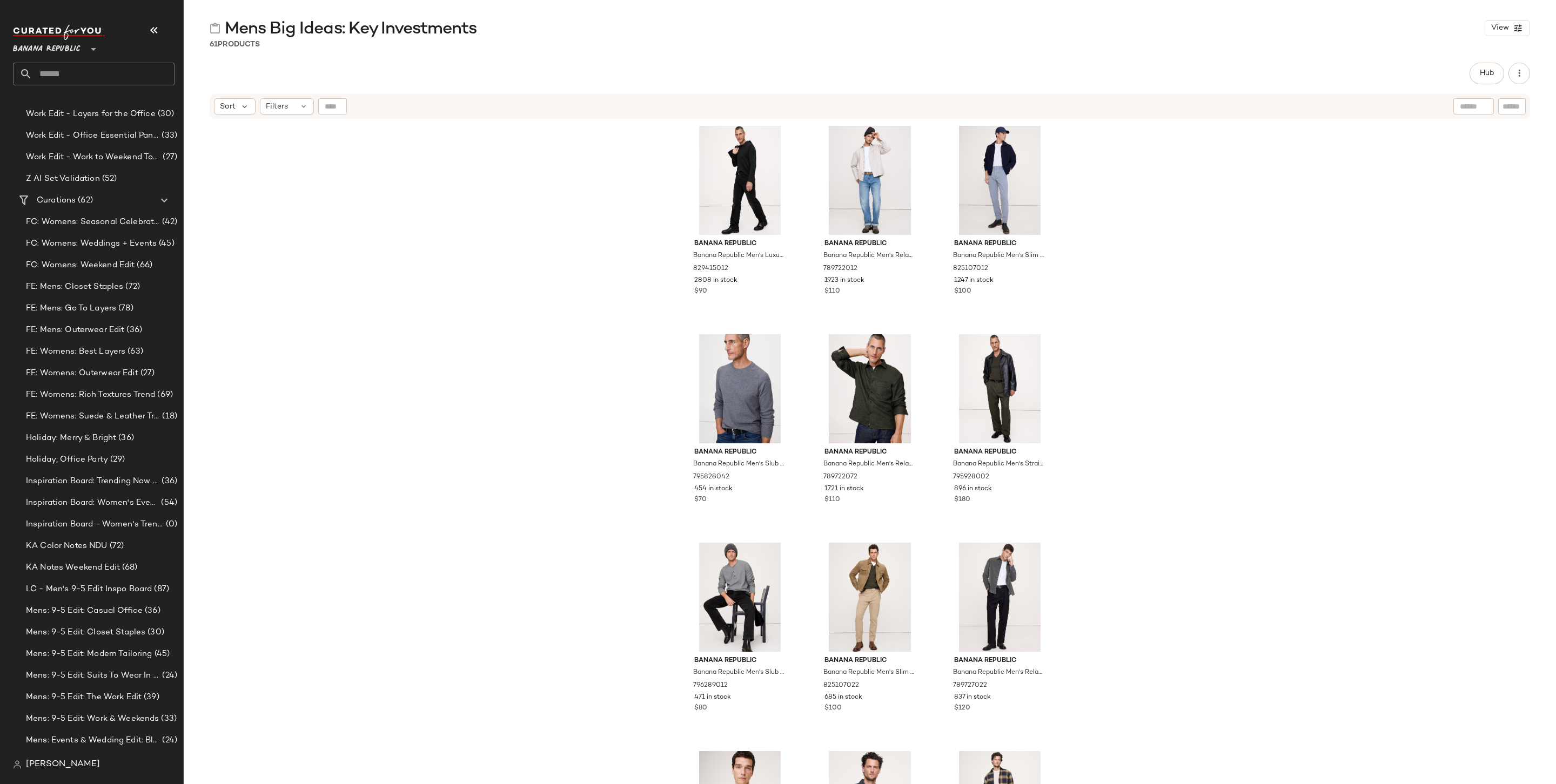
scroll to position [526, 0]
click at [71, 600] on span "Mens: 9-5 Edit: Casual Office" at bounding box center [84, 601] width 116 height 12
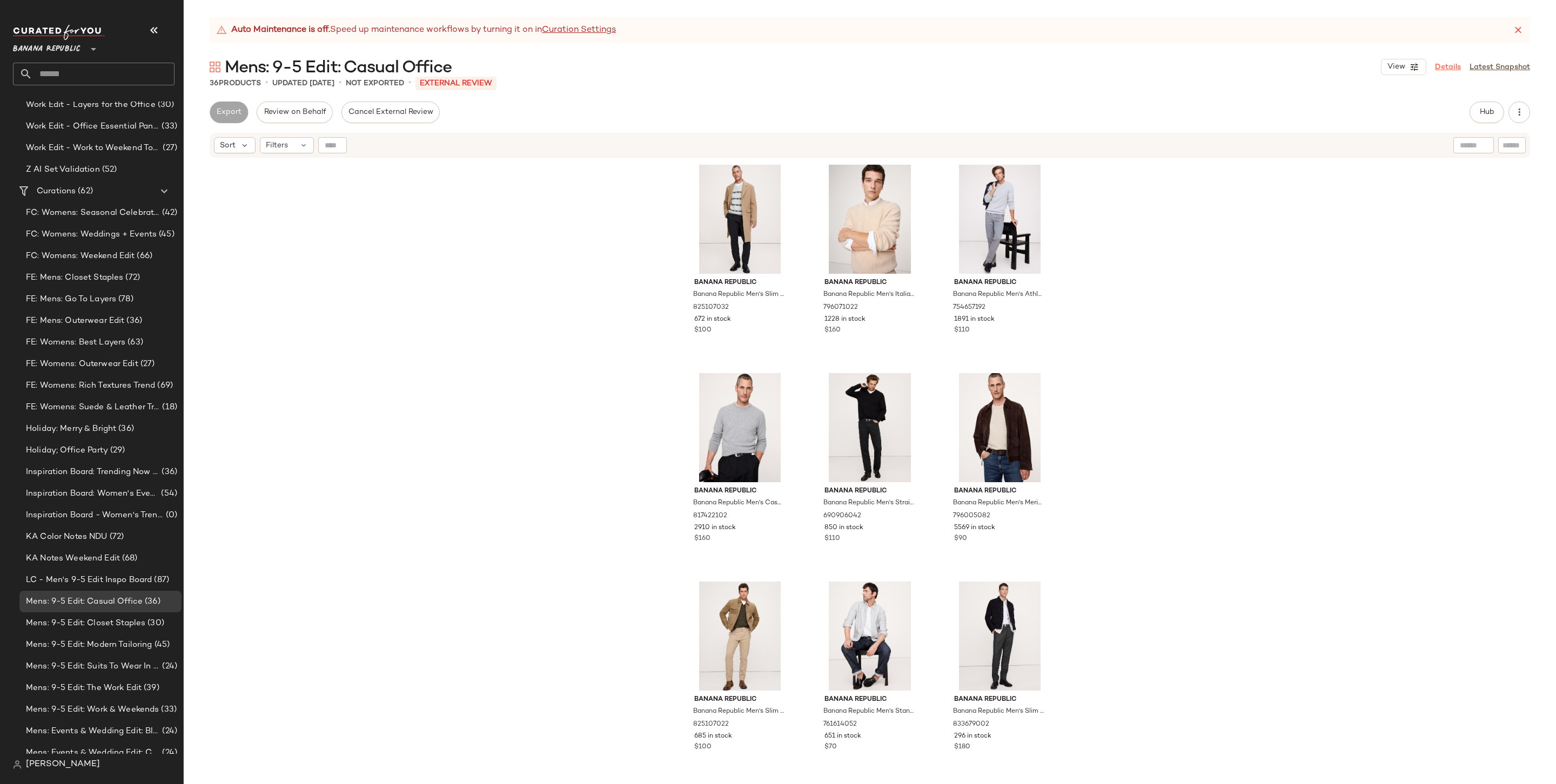
click at [1187, 66] on link "Details" at bounding box center [1448, 67] width 26 height 11
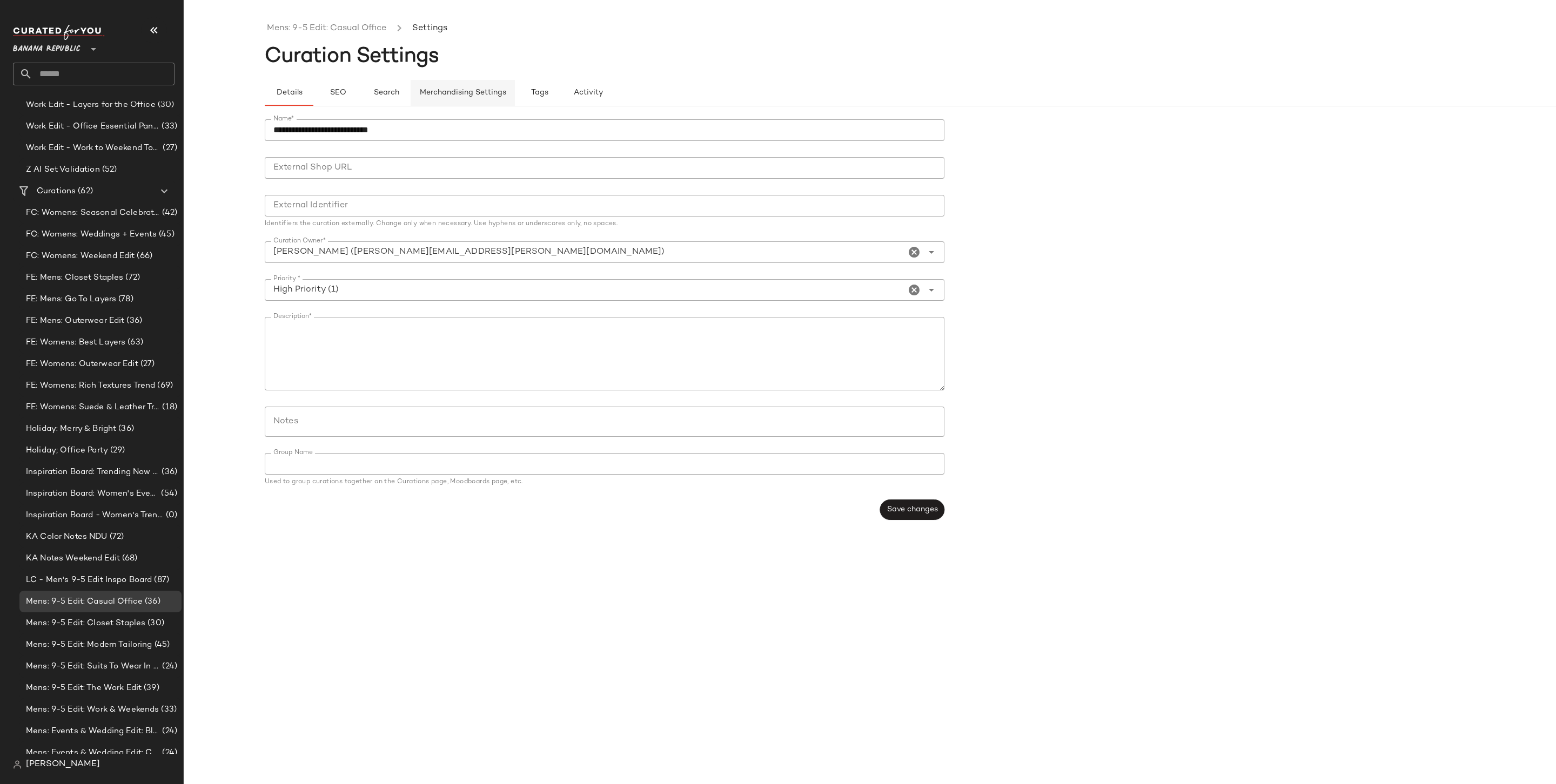
click at [458, 99] on button "Merchandising Settings" at bounding box center [462, 93] width 104 height 26
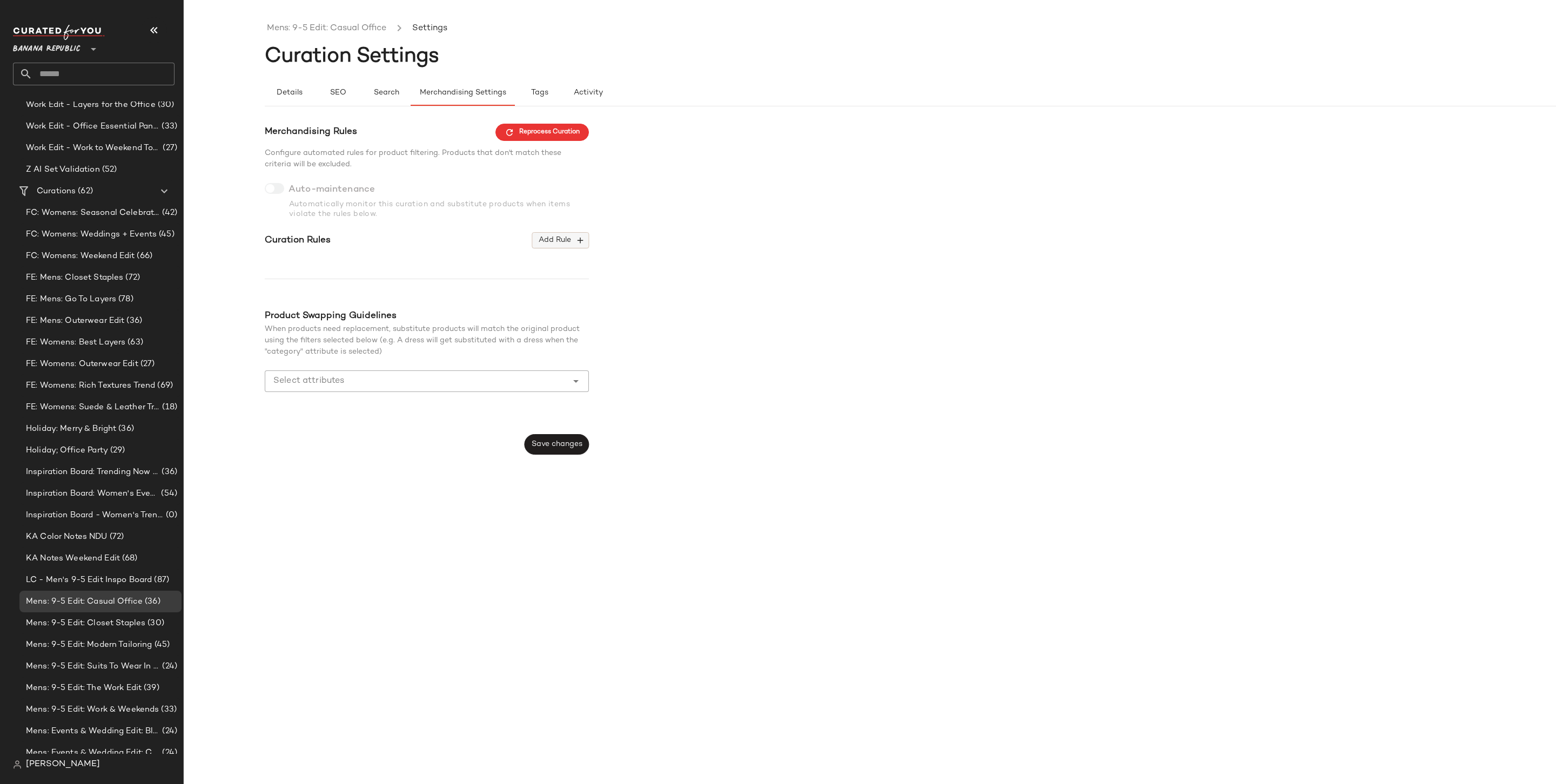
click at [575, 238] on span "Add Rule" at bounding box center [560, 240] width 44 height 10
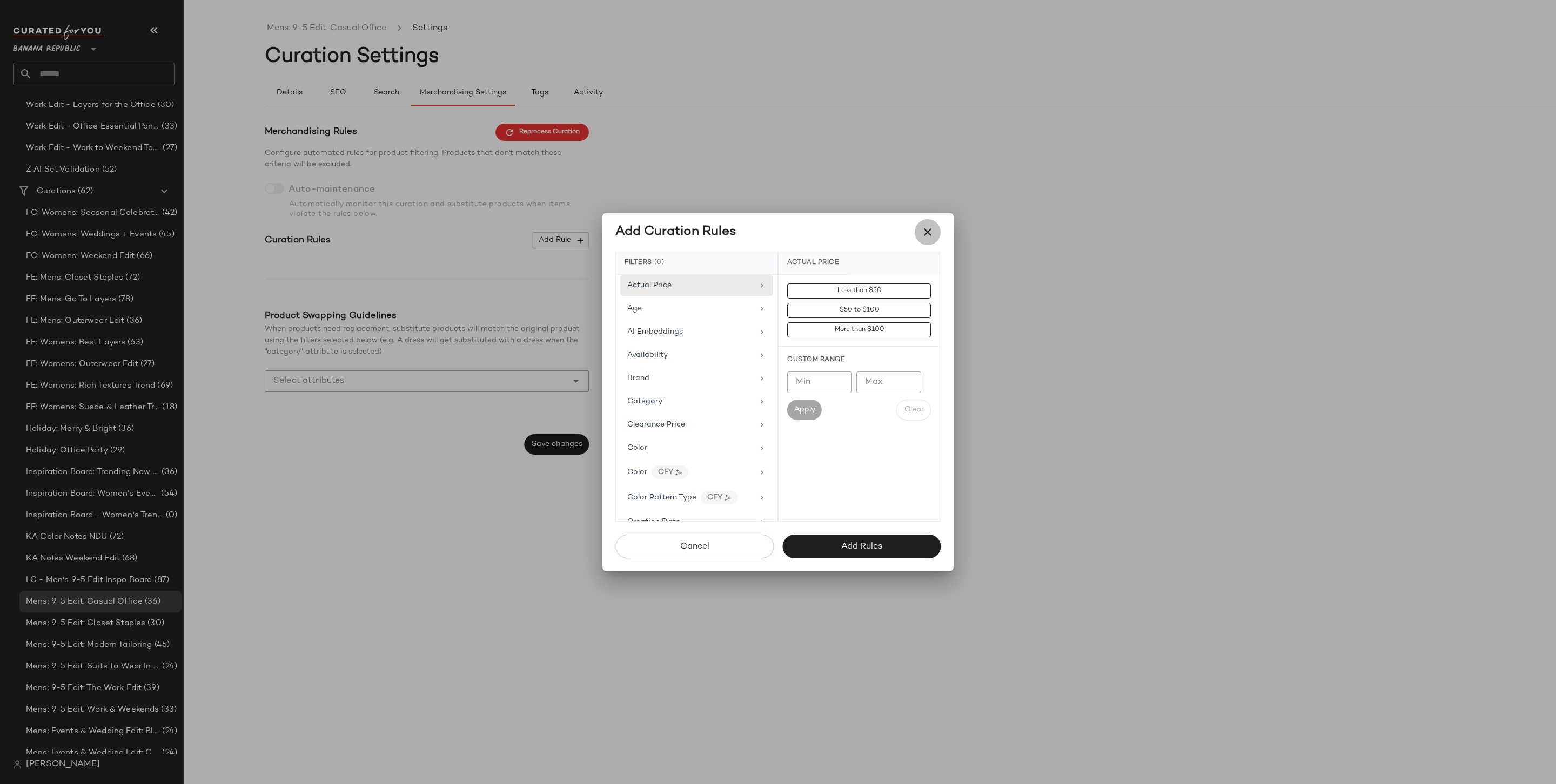
click at [935, 226] on button "button" at bounding box center [927, 232] width 26 height 26
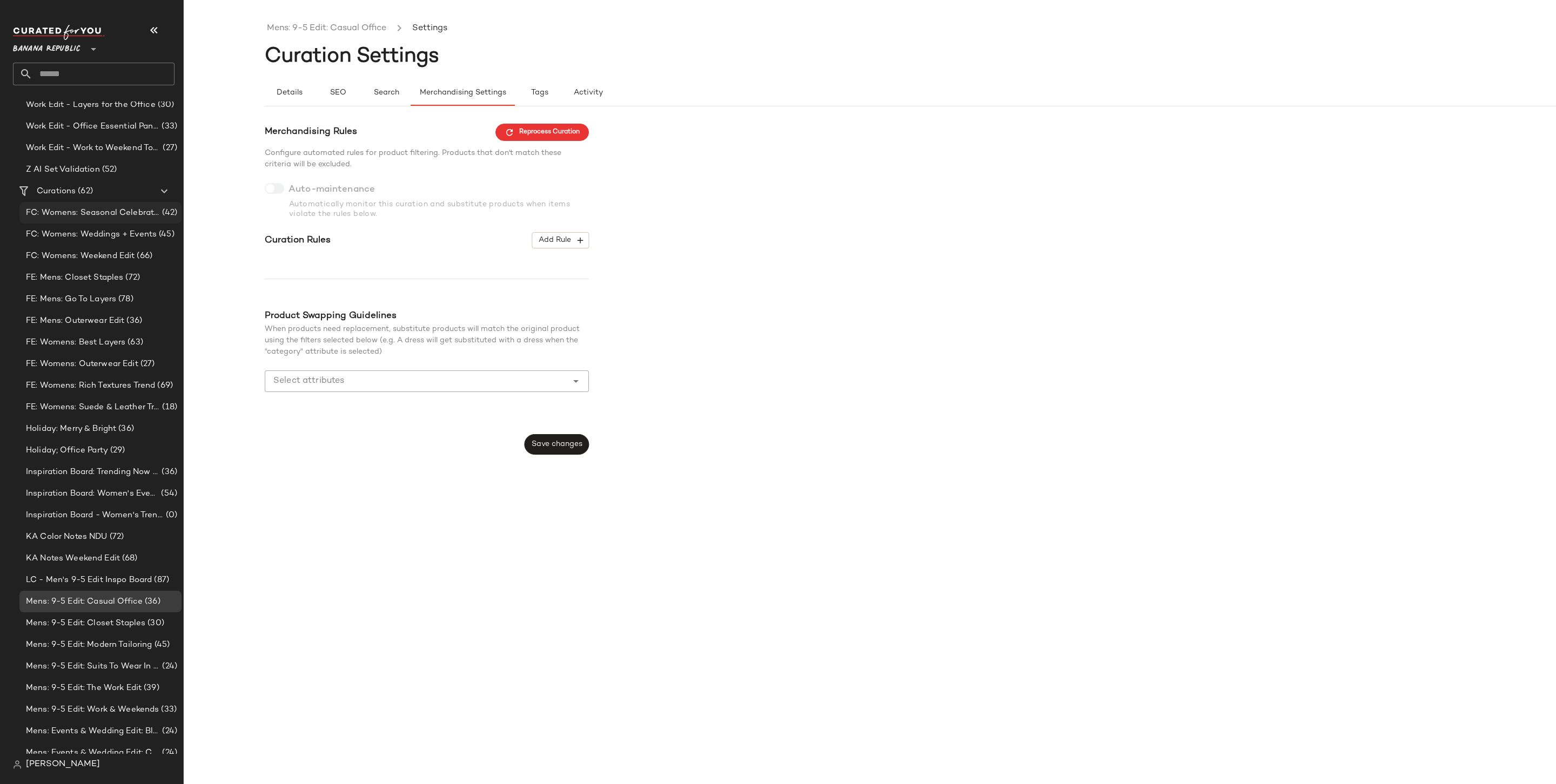
click at [74, 204] on div "FC: Womens: Seasonal Celebrations (42)" at bounding box center [100, 213] width 162 height 22
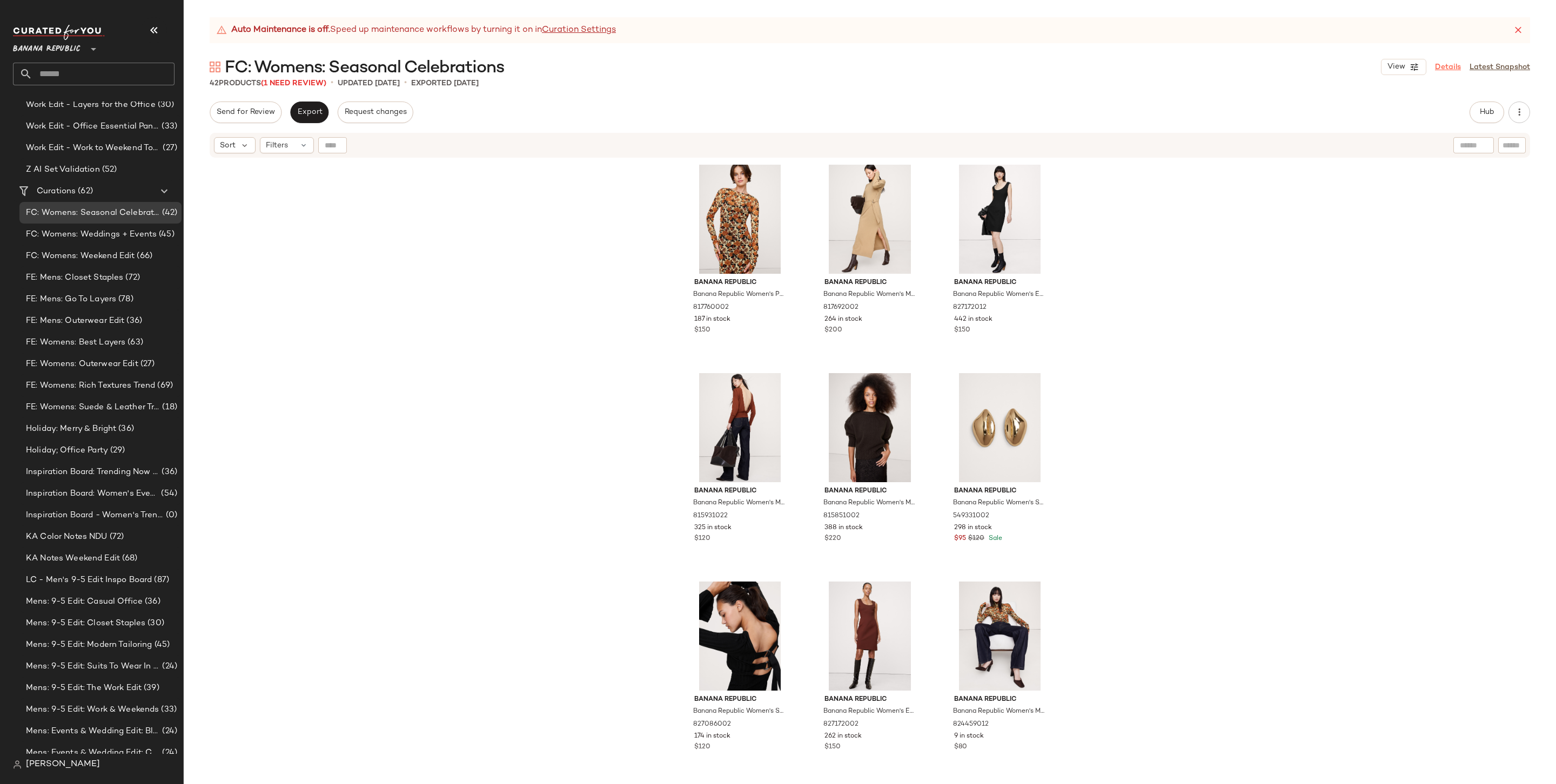
click at [1187, 70] on link "Details" at bounding box center [1448, 67] width 26 height 11
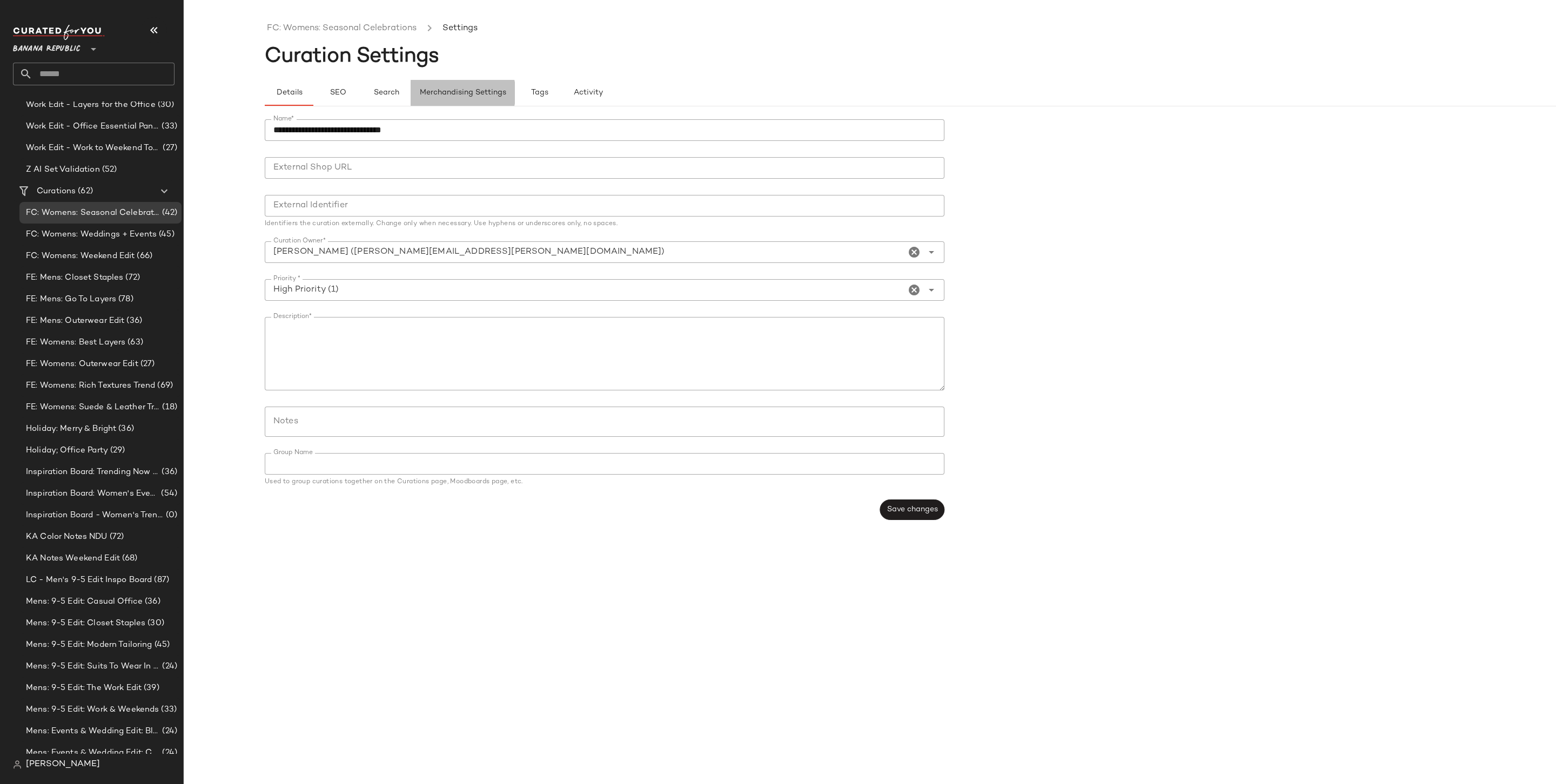
click at [452, 93] on span "Merchandising Settings" at bounding box center [463, 93] width 87 height 9
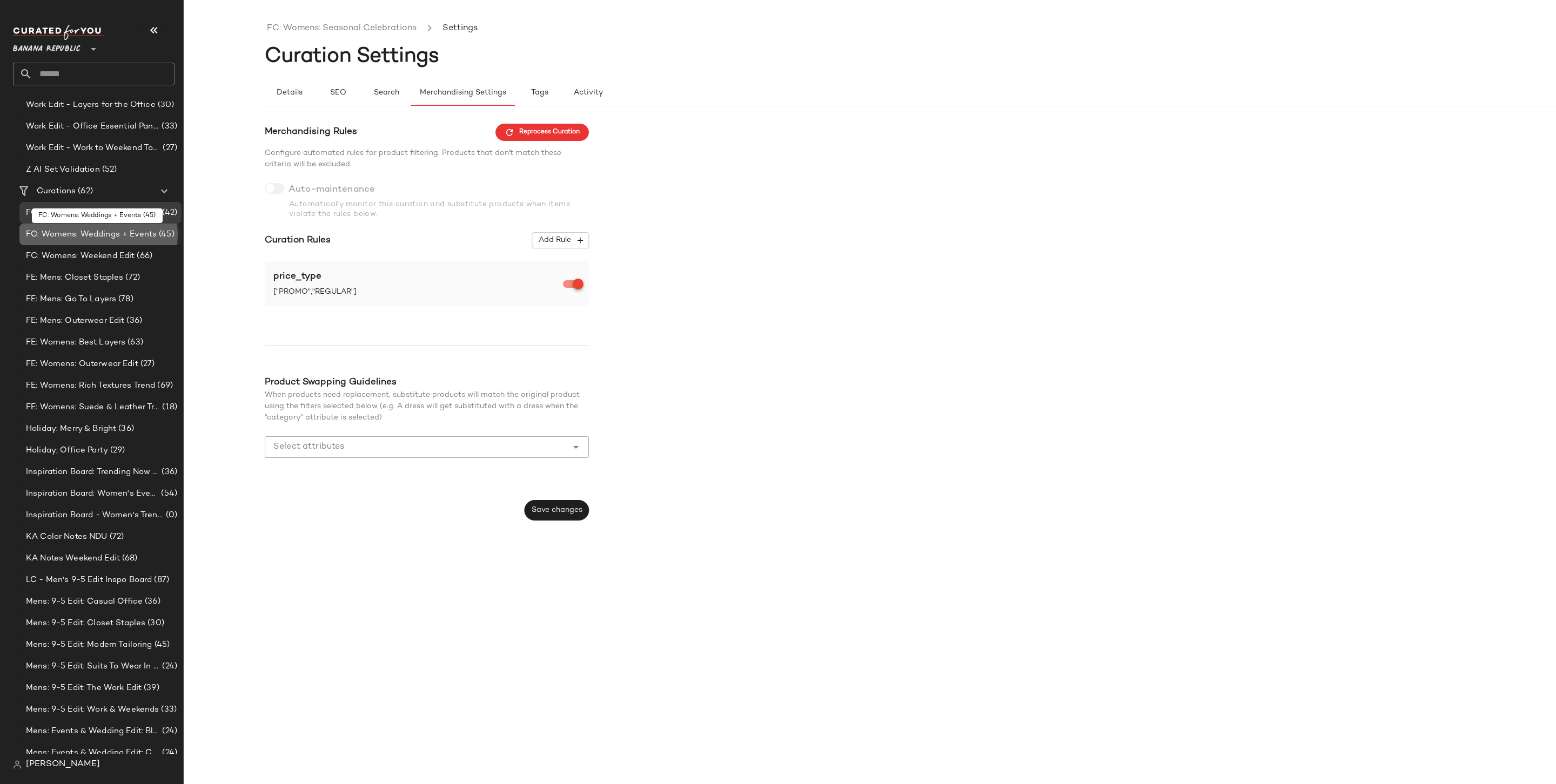
click at [82, 231] on span "FC: Womens: Weddings + Events" at bounding box center [91, 234] width 131 height 12
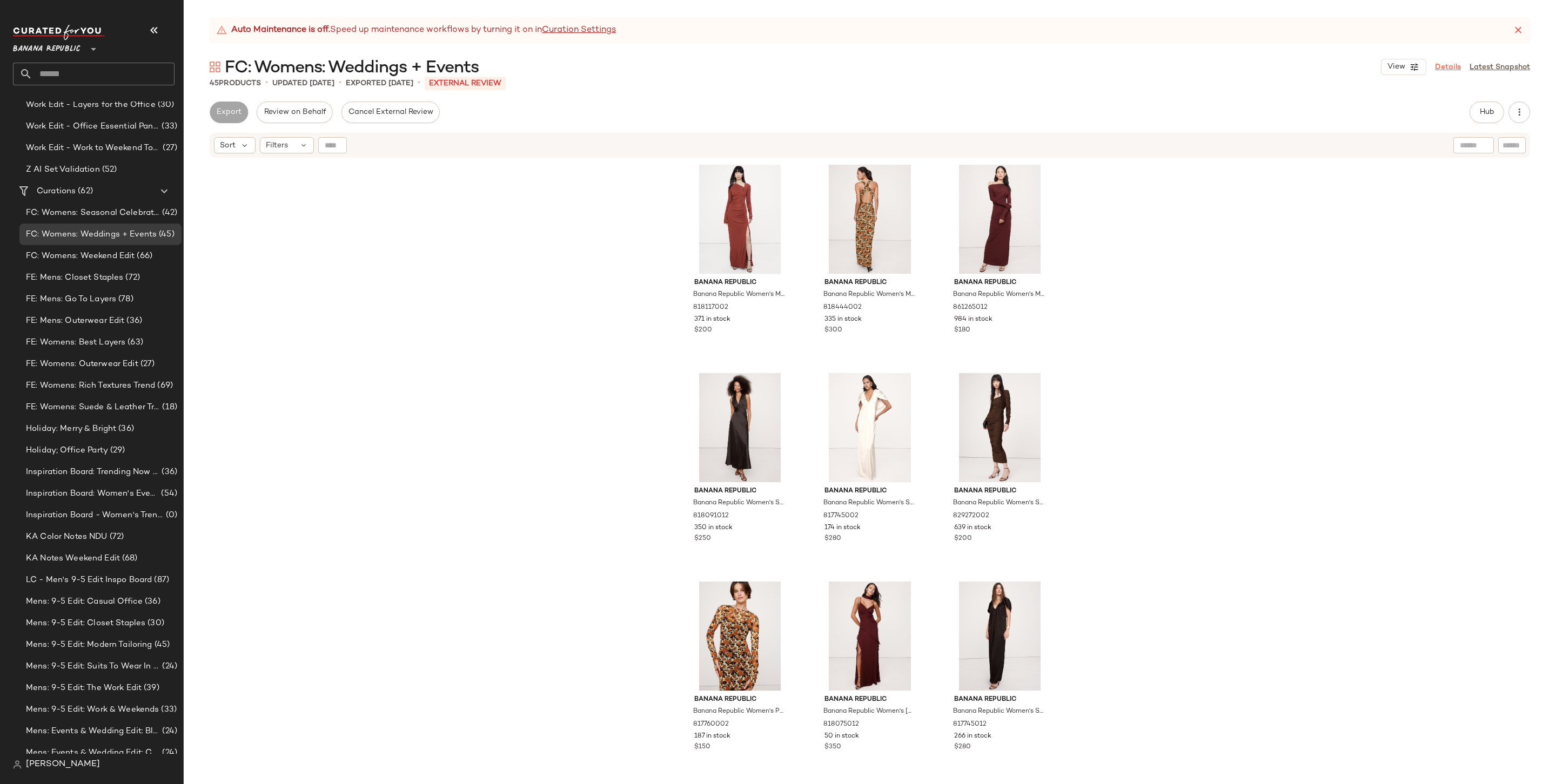
click at [1187, 68] on link "Details" at bounding box center [1448, 67] width 26 height 11
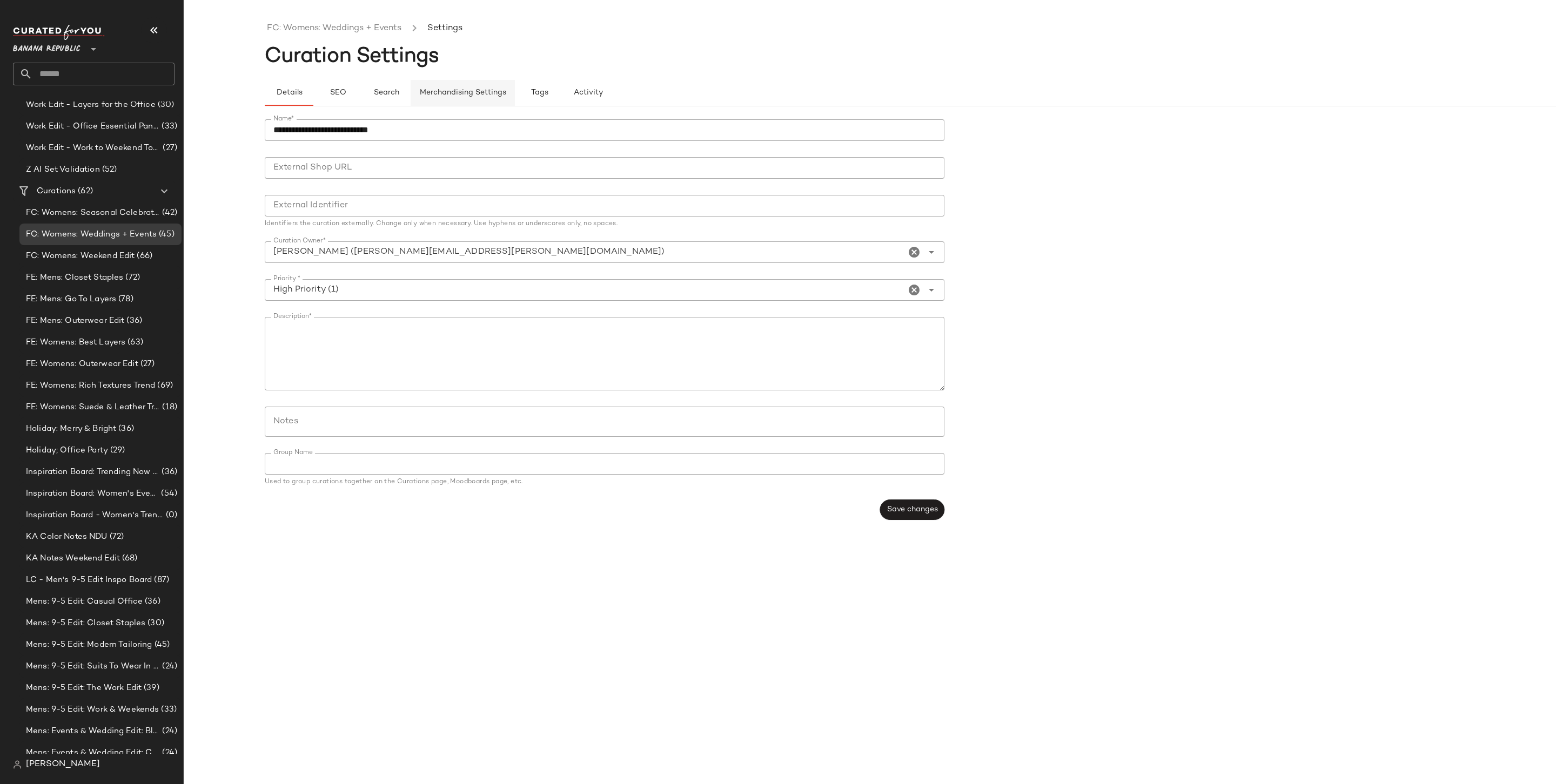
click at [449, 93] on span "Merchandising Settings" at bounding box center [463, 93] width 87 height 9
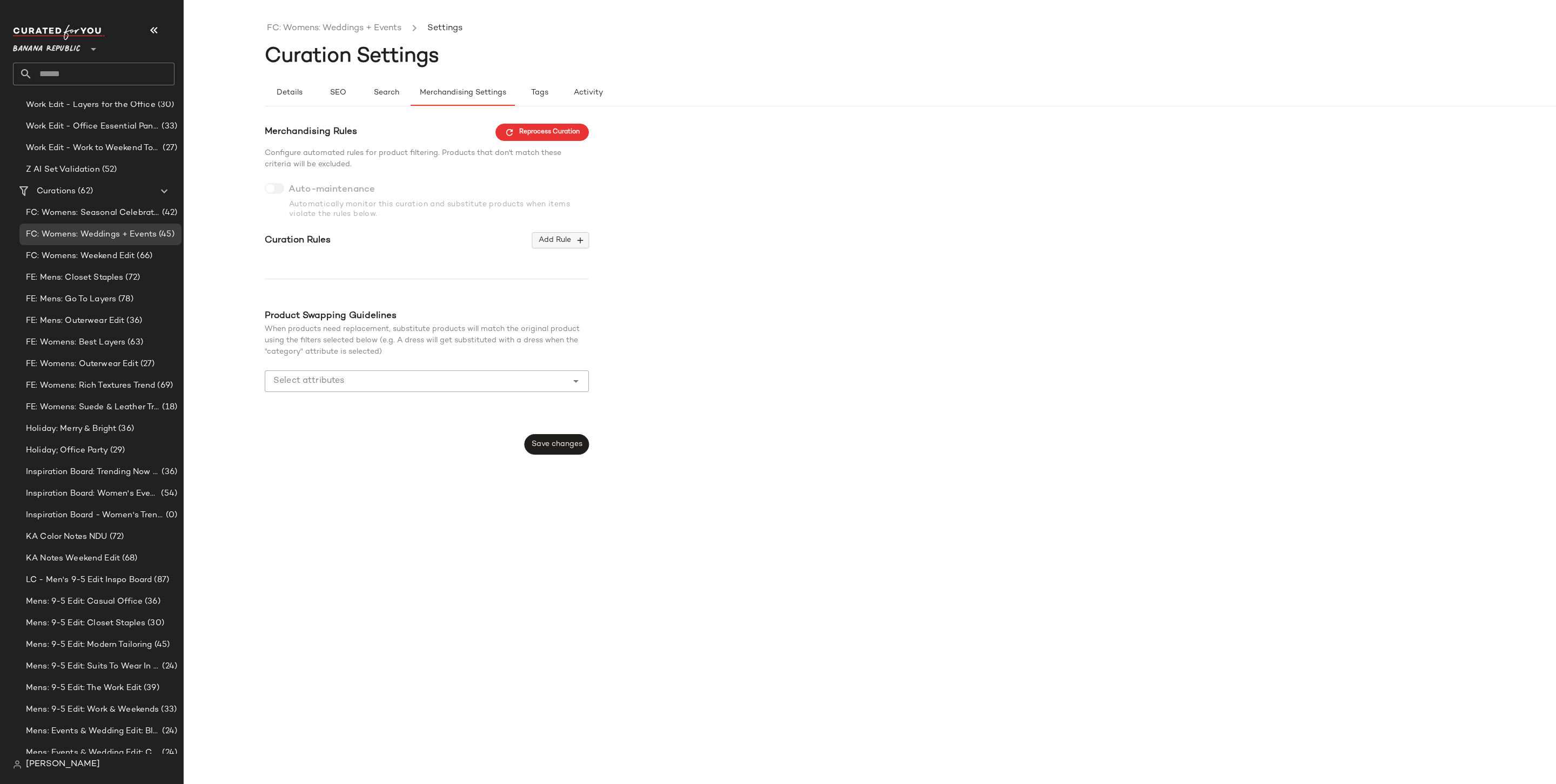
click at [559, 247] on button "Add Rule" at bounding box center [560, 240] width 57 height 16
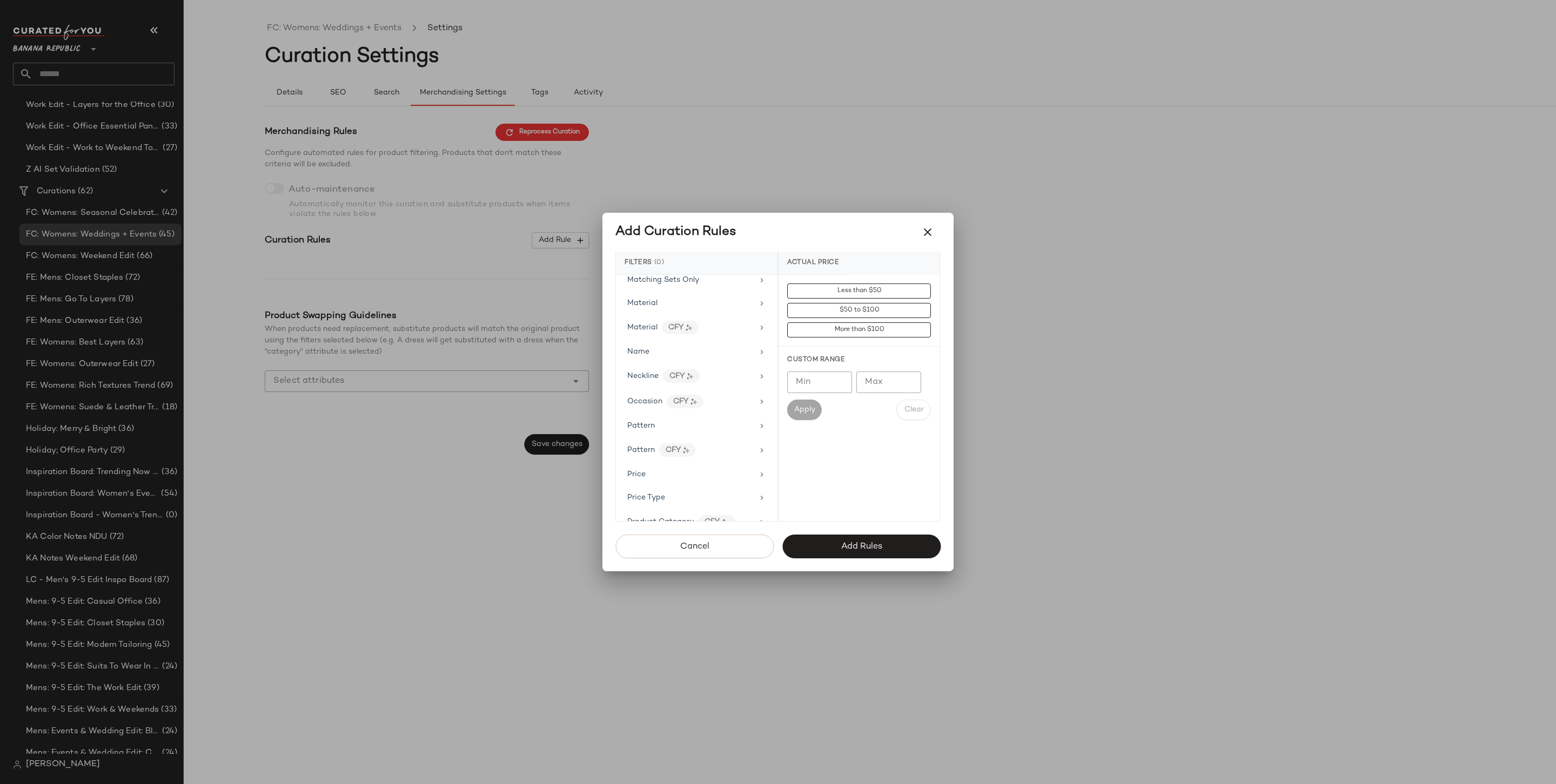
scroll to position [521, 0]
click at [678, 481] on div "Price Type" at bounding box center [690, 487] width 126 height 11
click at [838, 369] on div "PROMO" at bounding box center [858, 369] width 161 height 26
click at [829, 398] on div "REGULAR" at bounding box center [858, 394] width 161 height 26
click at [842, 545] on span "Add Rules" at bounding box center [861, 546] width 41 height 11
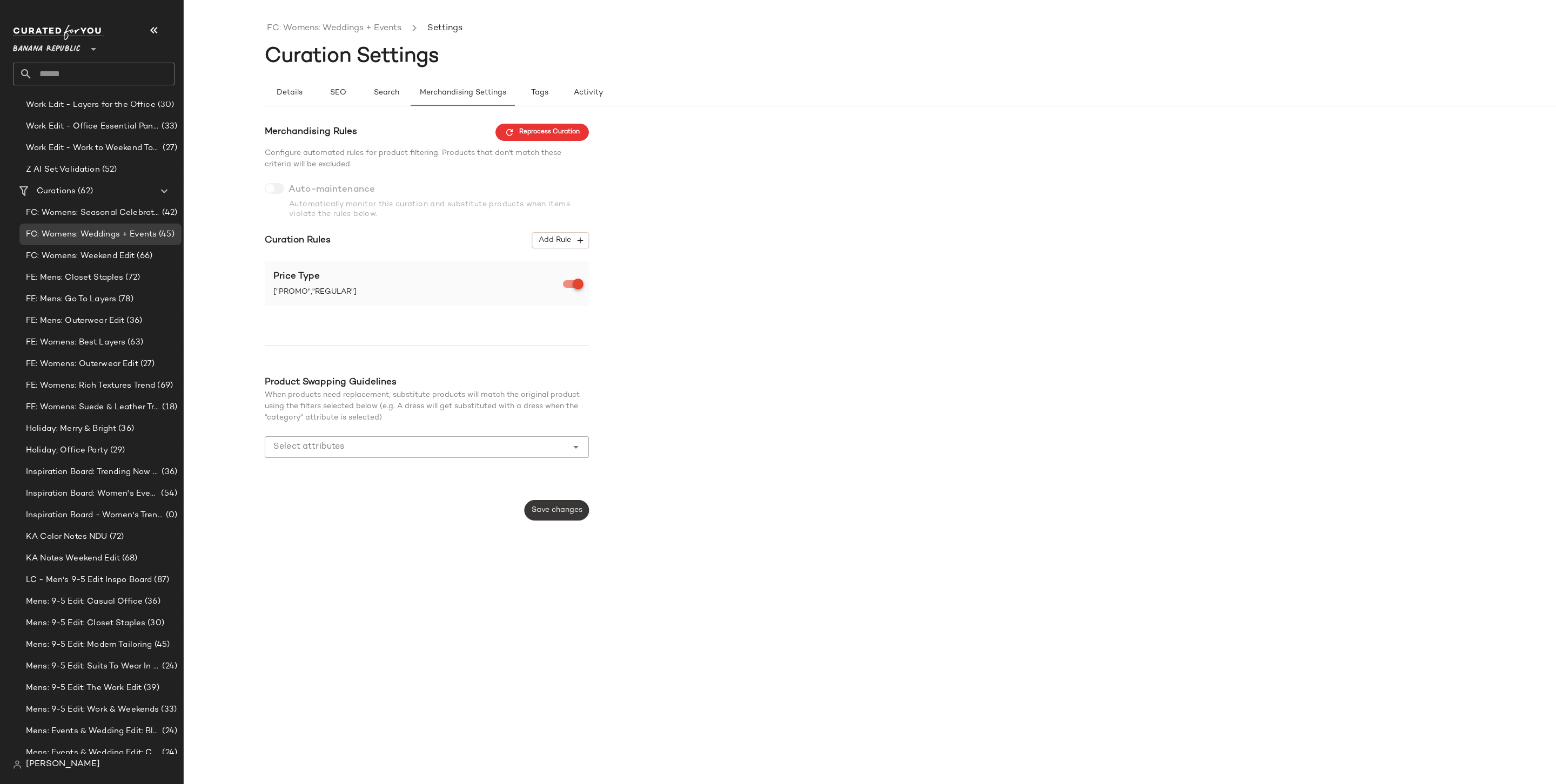
click at [553, 512] on span "Save changes" at bounding box center [556, 510] width 51 height 9
click at [144, 263] on div "FC: Womens: Weekend Edit (66)" at bounding box center [100, 255] width 162 height 22
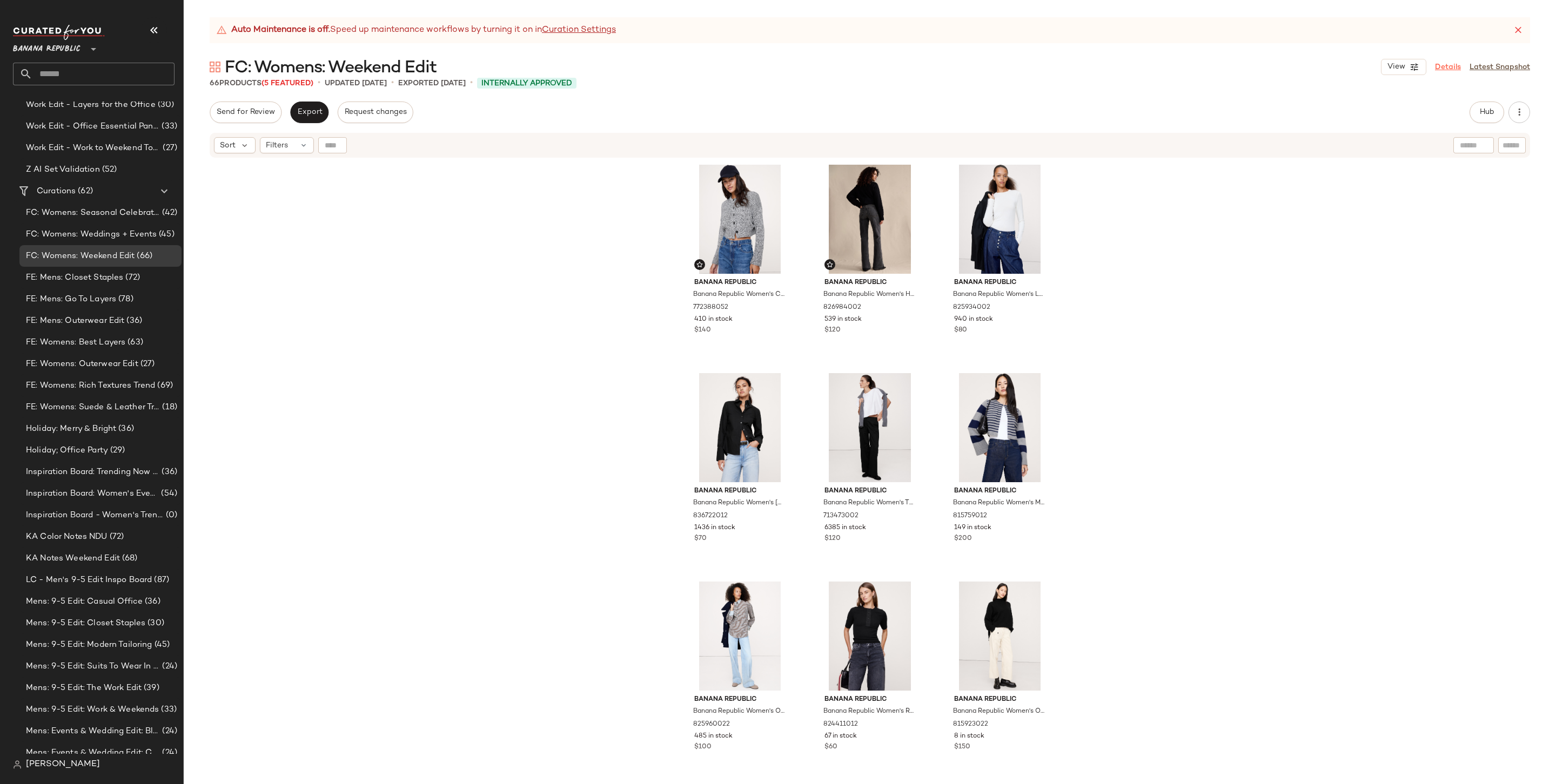
click at [1187, 70] on link "Details" at bounding box center [1448, 67] width 26 height 11
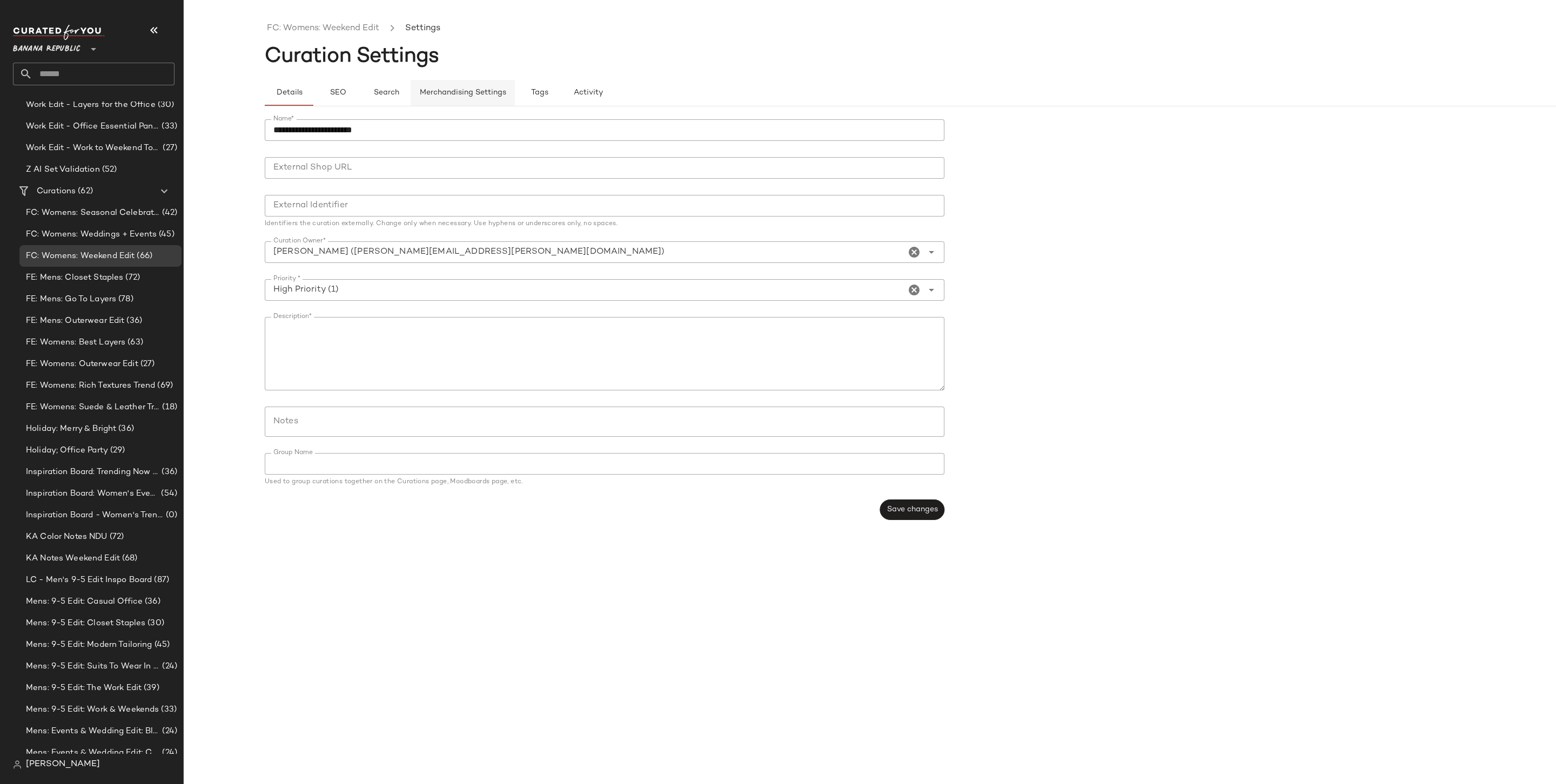
click at [489, 85] on button "Merchandising Settings" at bounding box center [462, 93] width 104 height 26
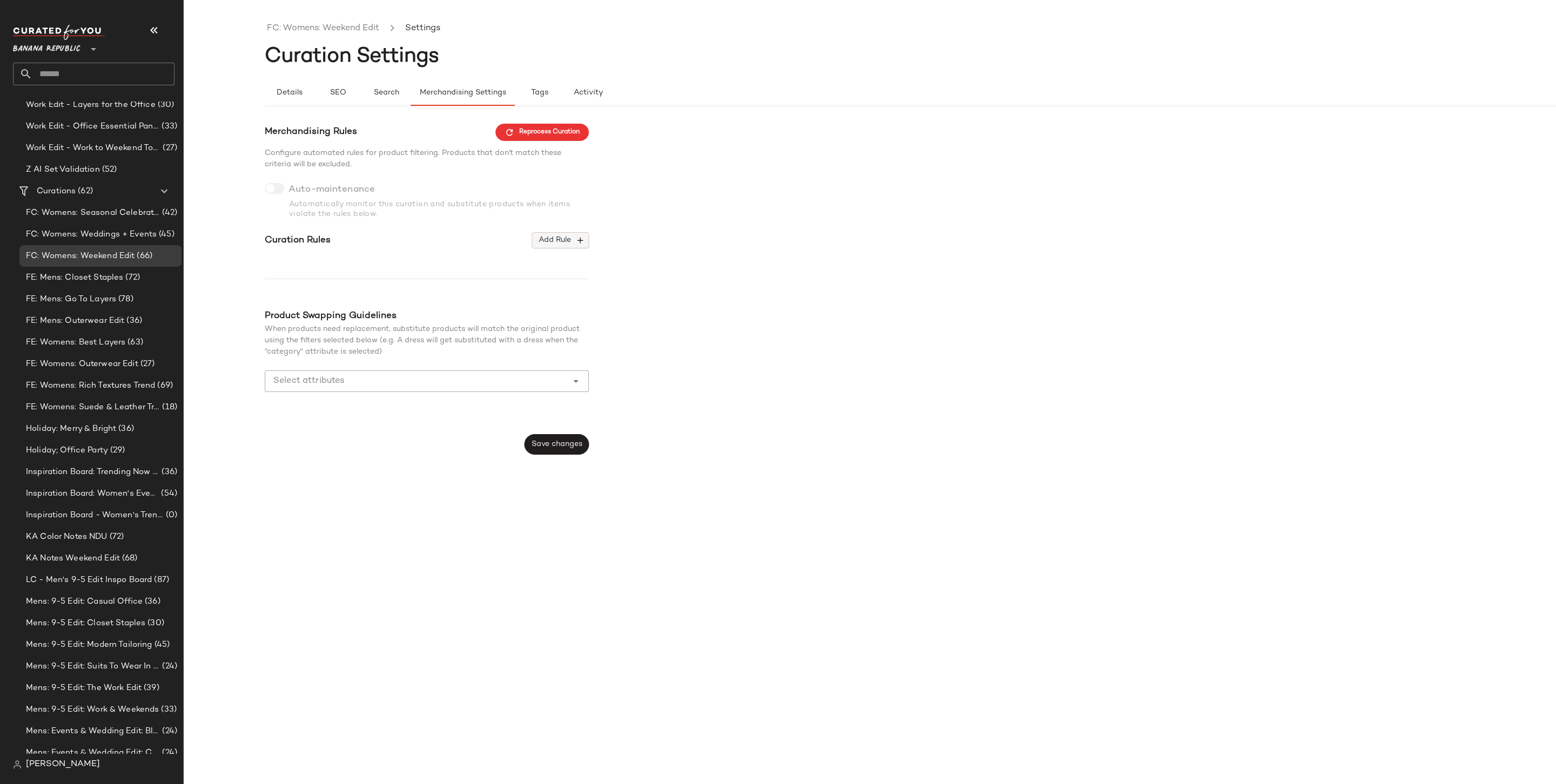
click at [587, 243] on button "Add Rule" at bounding box center [560, 240] width 57 height 16
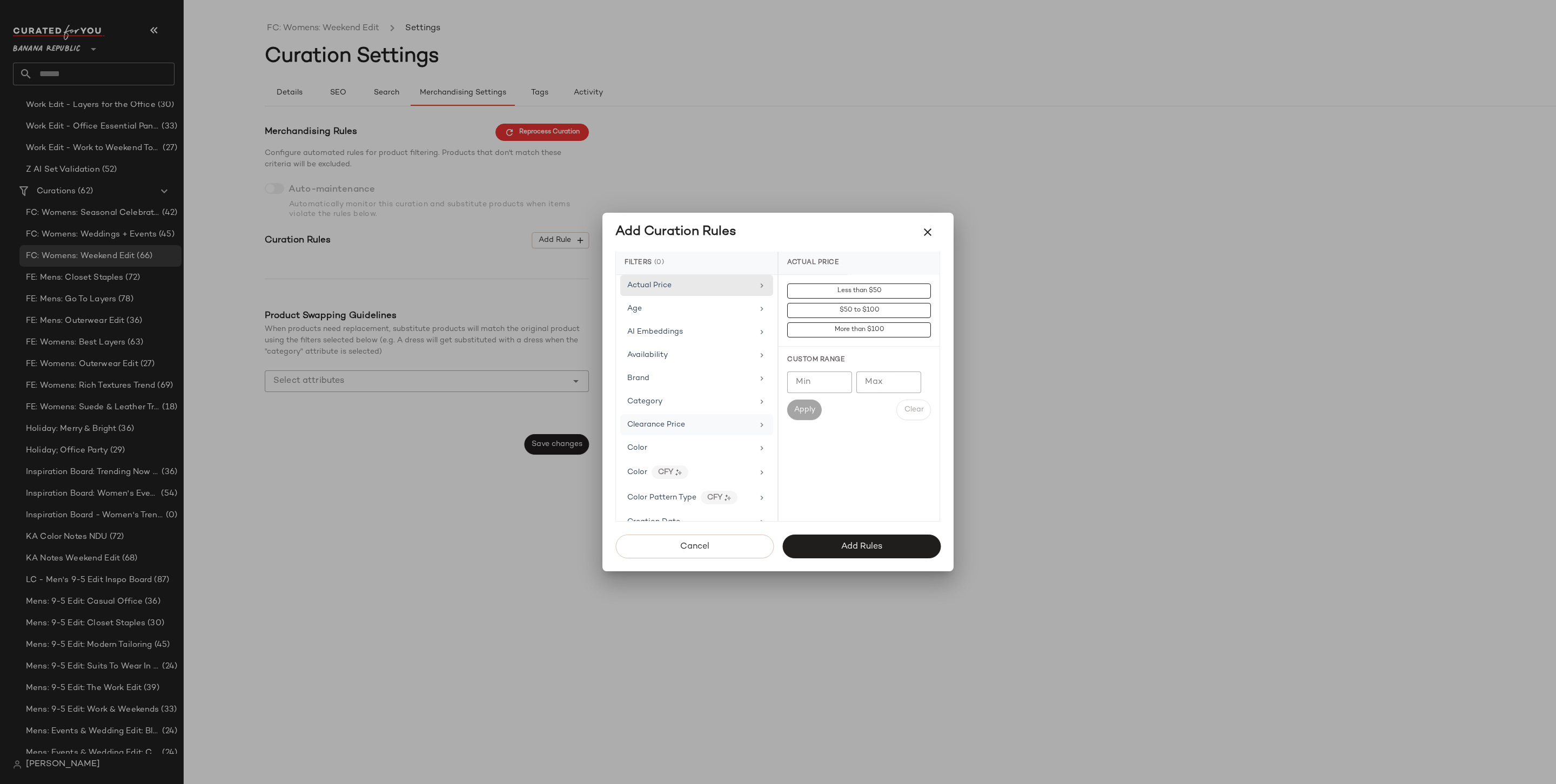
scroll to position [509, 0]
click at [673, 494] on div "Price Type" at bounding box center [690, 499] width 126 height 11
click at [812, 360] on div "PROMO" at bounding box center [858, 369] width 161 height 26
click at [808, 388] on div "REGULAR" at bounding box center [858, 394] width 161 height 26
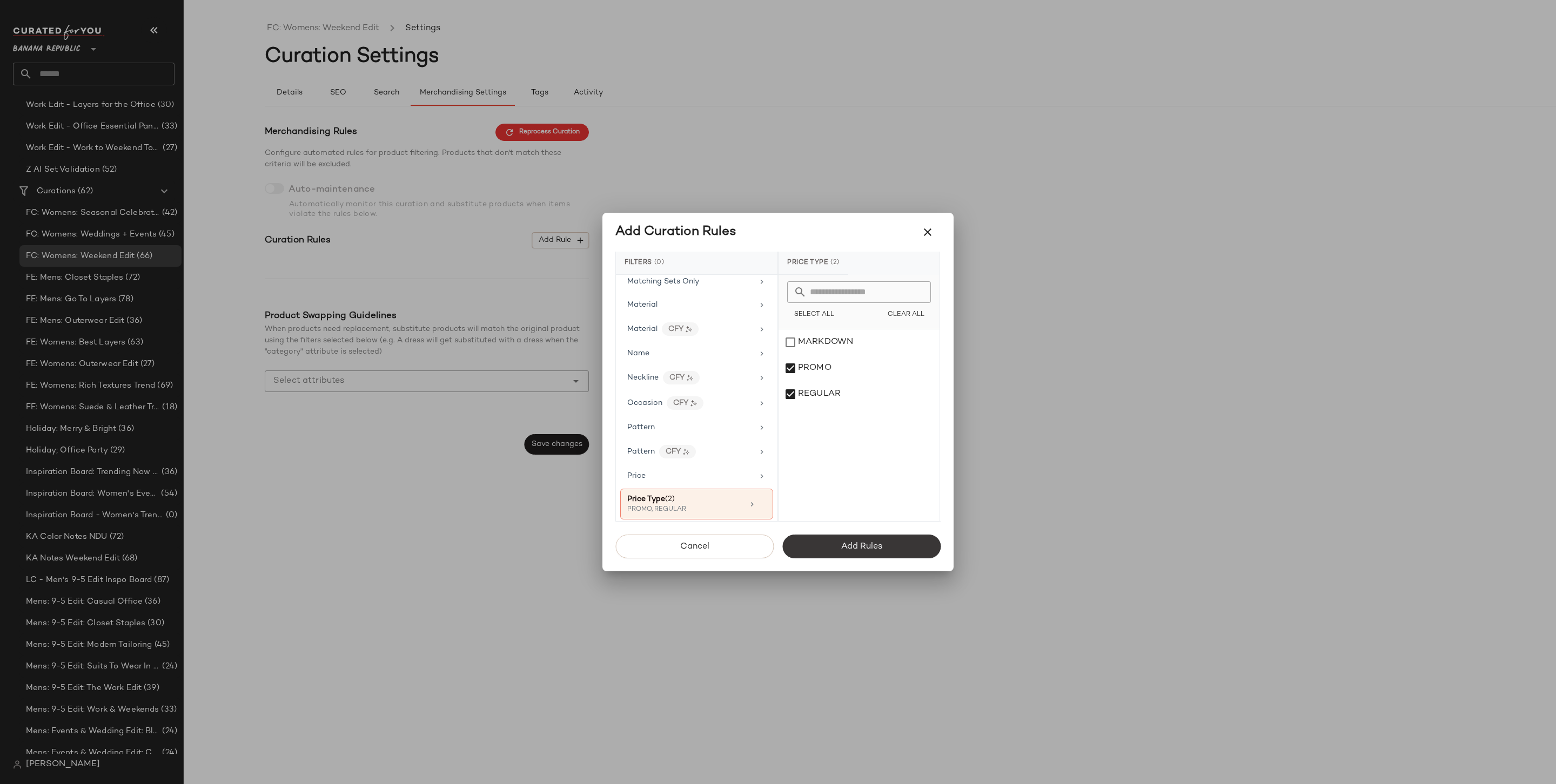
click at [862, 541] on button "Add Rules" at bounding box center [862, 546] width 158 height 23
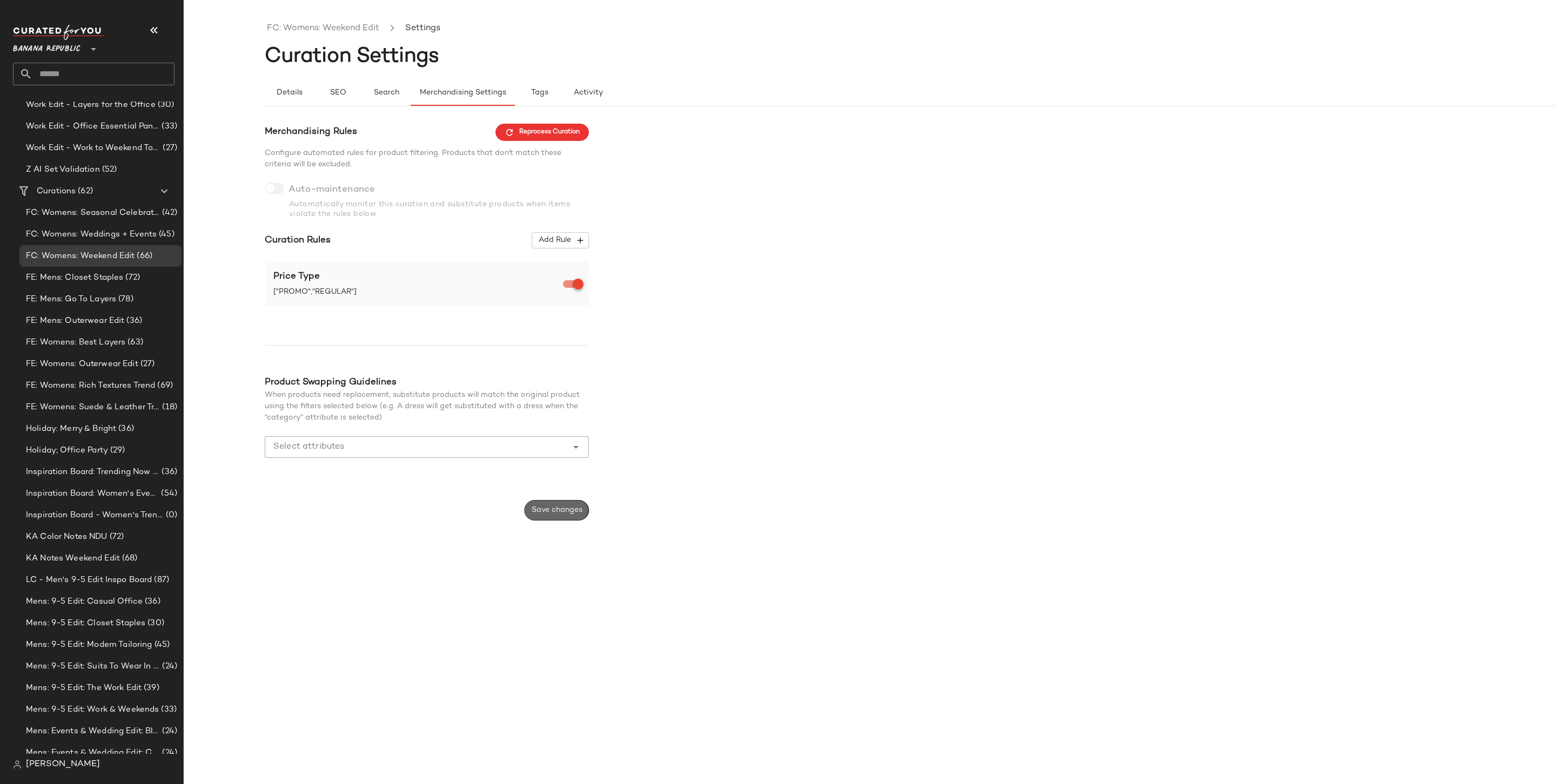
click at [546, 520] on button "Save changes" at bounding box center [557, 510] width 65 height 20
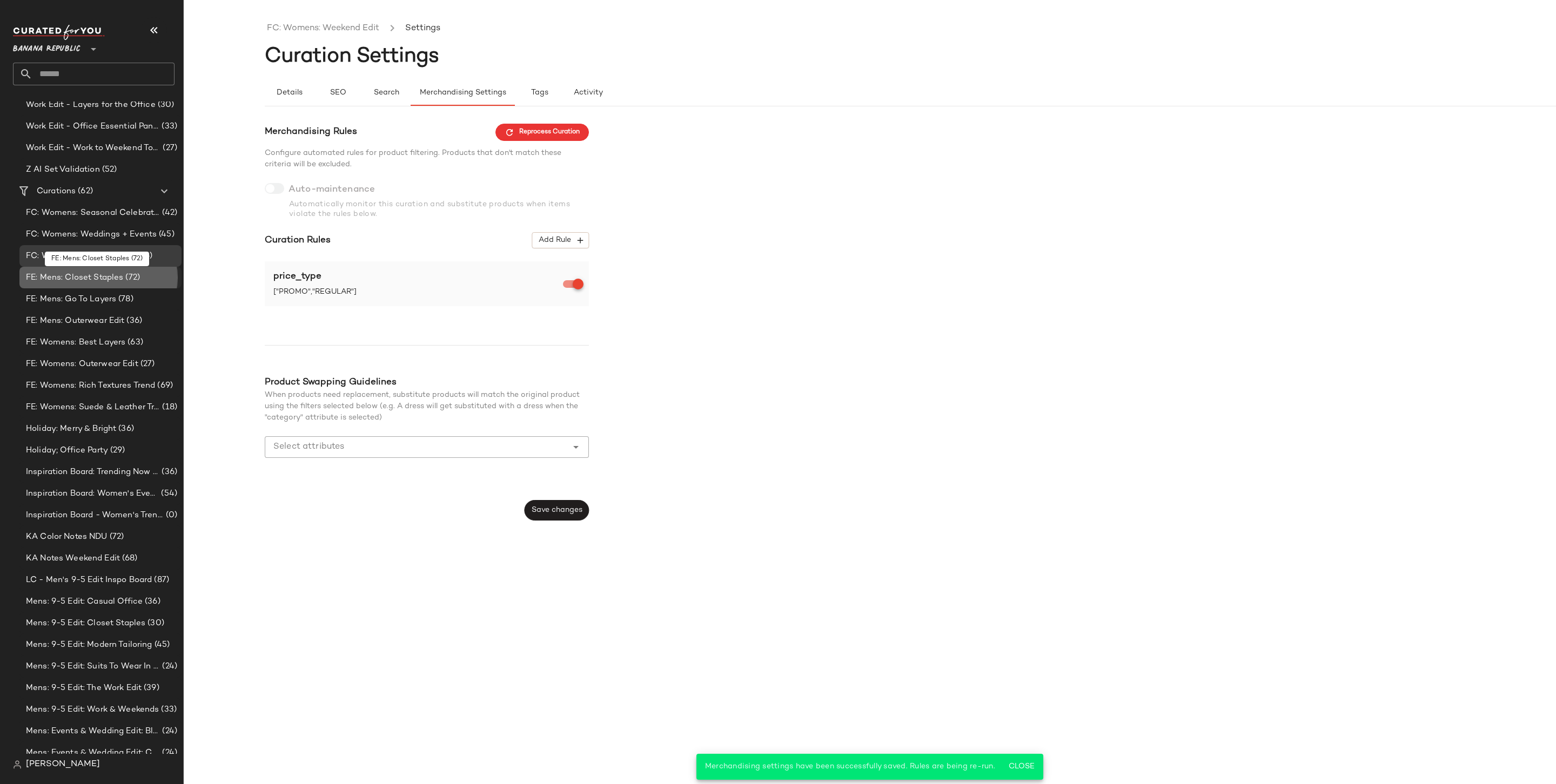
click at [96, 286] on div "FE: Mens: Closet Staples (72)" at bounding box center [100, 277] width 162 height 22
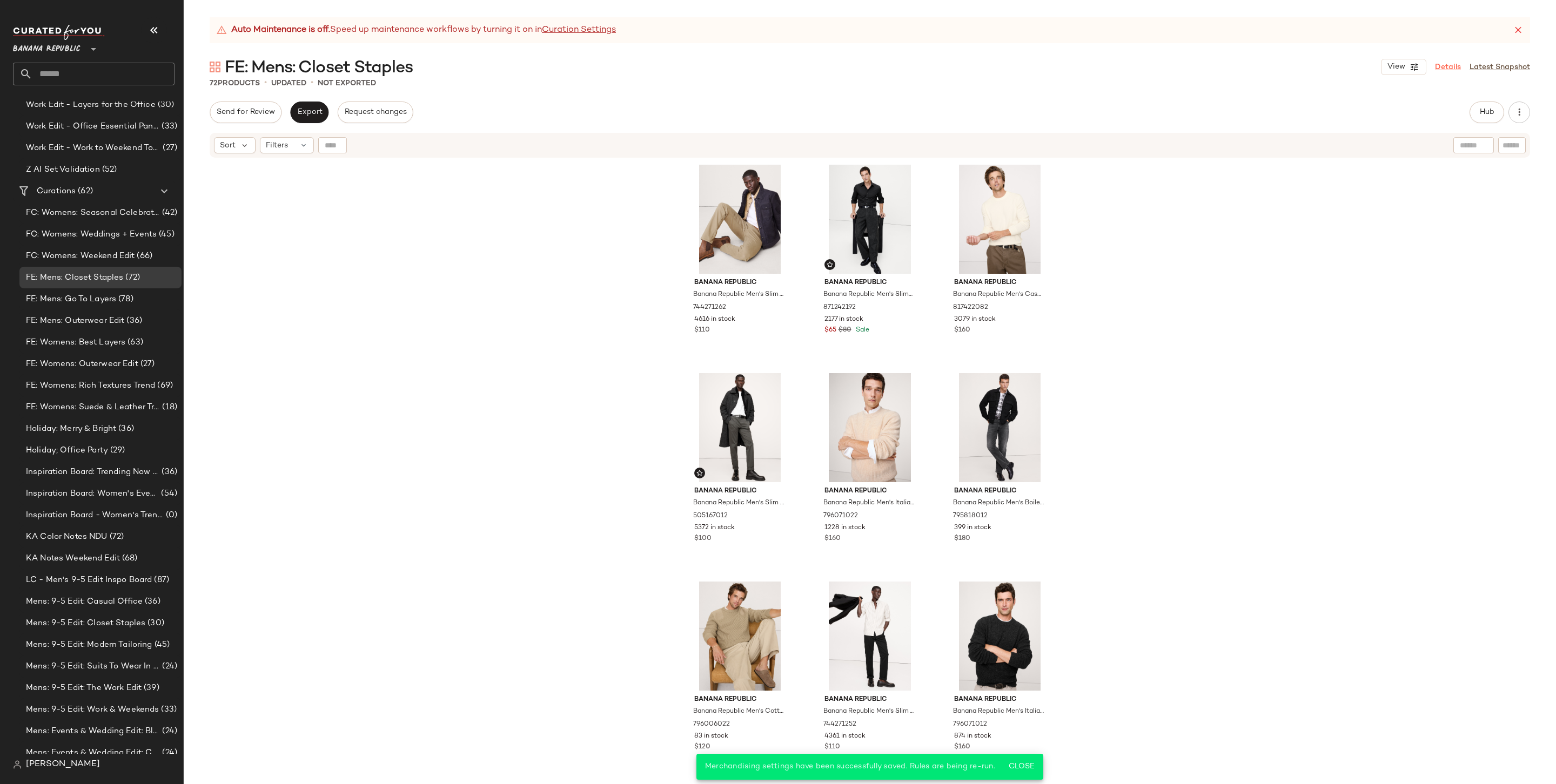
click at [1187, 69] on link "Details" at bounding box center [1448, 67] width 26 height 11
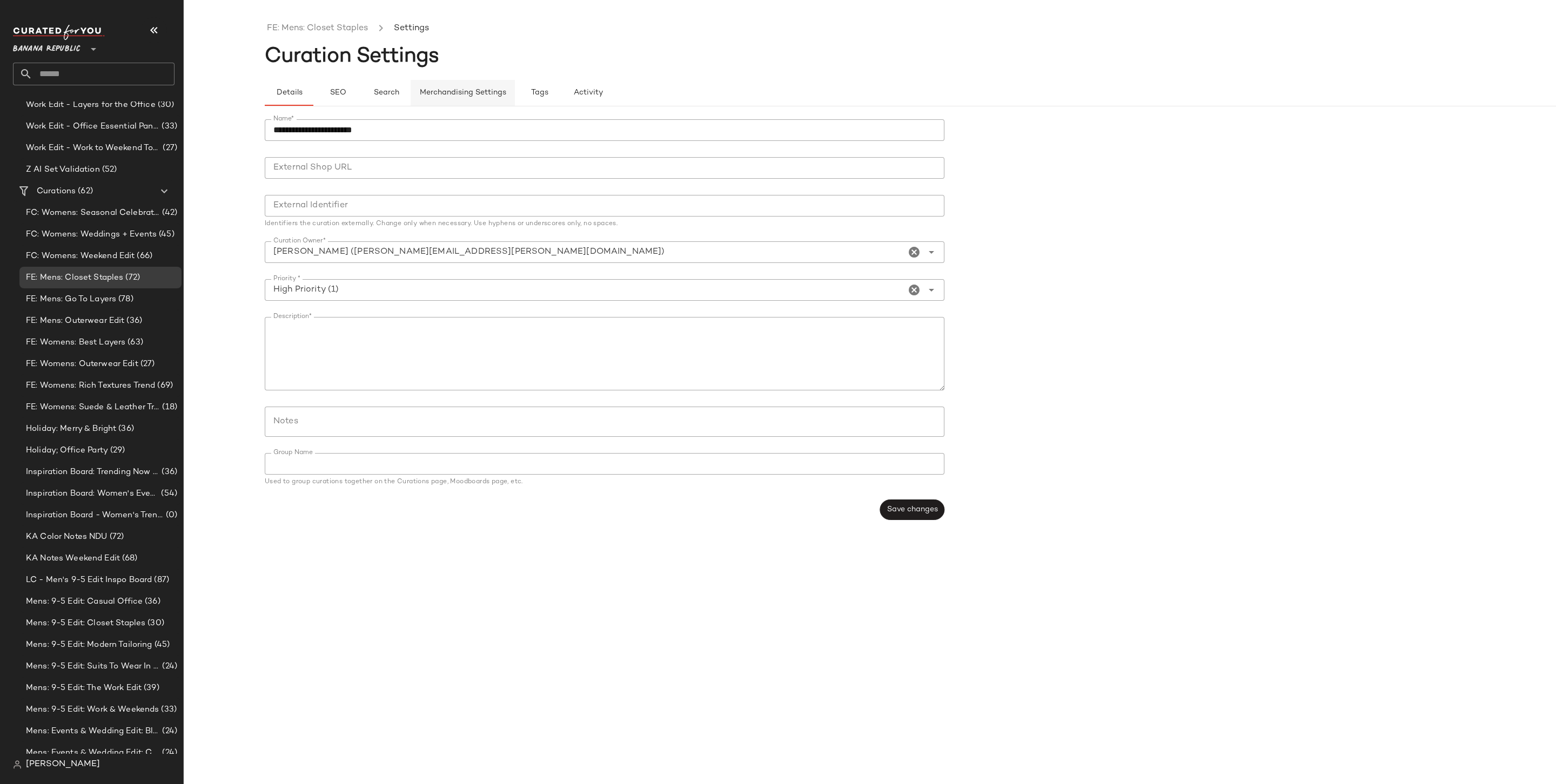
click at [488, 91] on span "Merchandising Settings" at bounding box center [463, 93] width 87 height 9
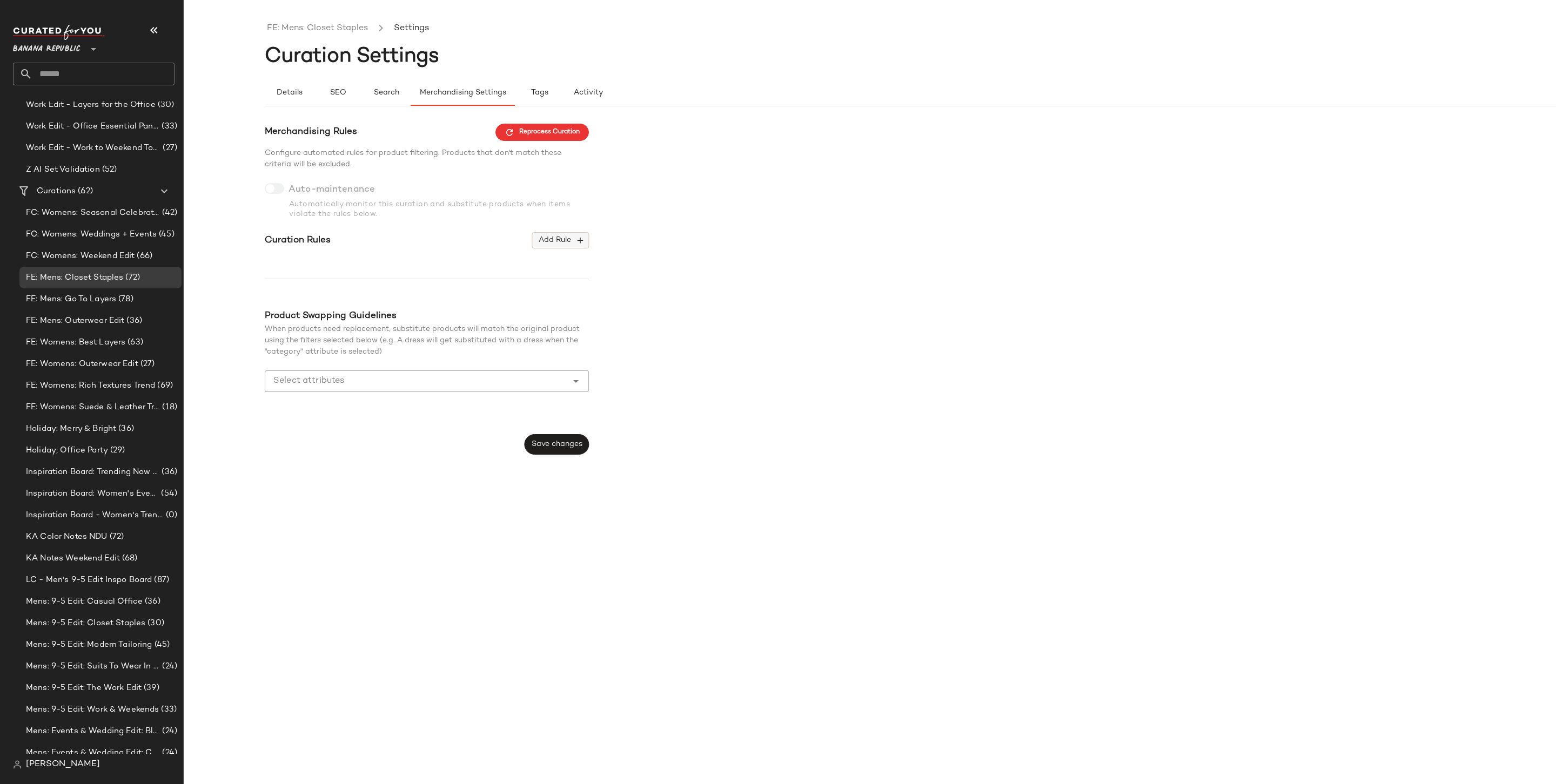
click at [571, 238] on span "Add Rule" at bounding box center [560, 240] width 44 height 10
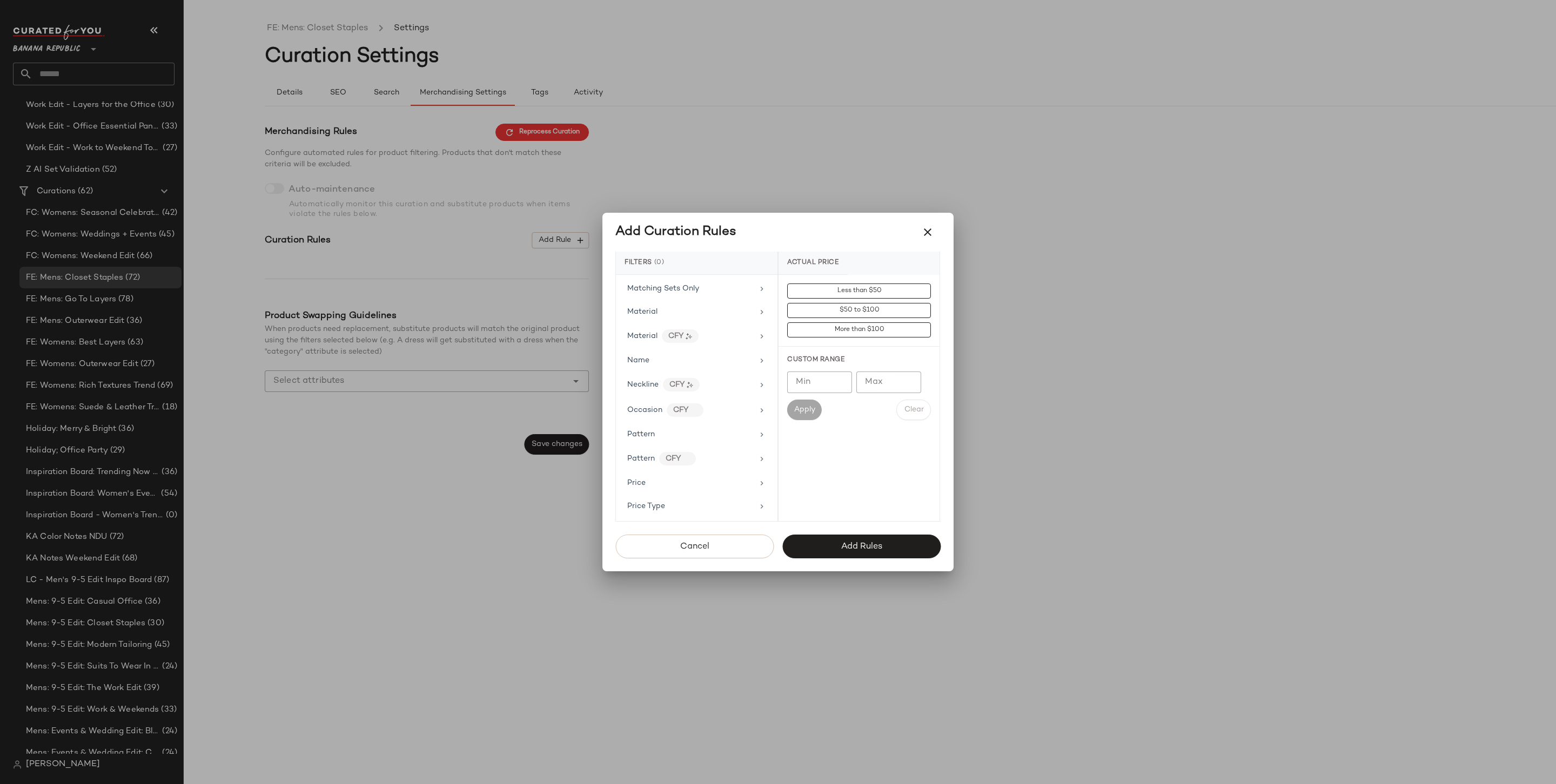
scroll to position [512, 0]
click at [689, 490] on div "Price Type" at bounding box center [690, 495] width 126 height 11
click at [814, 370] on div "PROMO" at bounding box center [858, 369] width 161 height 26
click at [812, 393] on div "REGULAR" at bounding box center [858, 394] width 161 height 26
click at [840, 545] on button "Add Rules" at bounding box center [862, 546] width 158 height 23
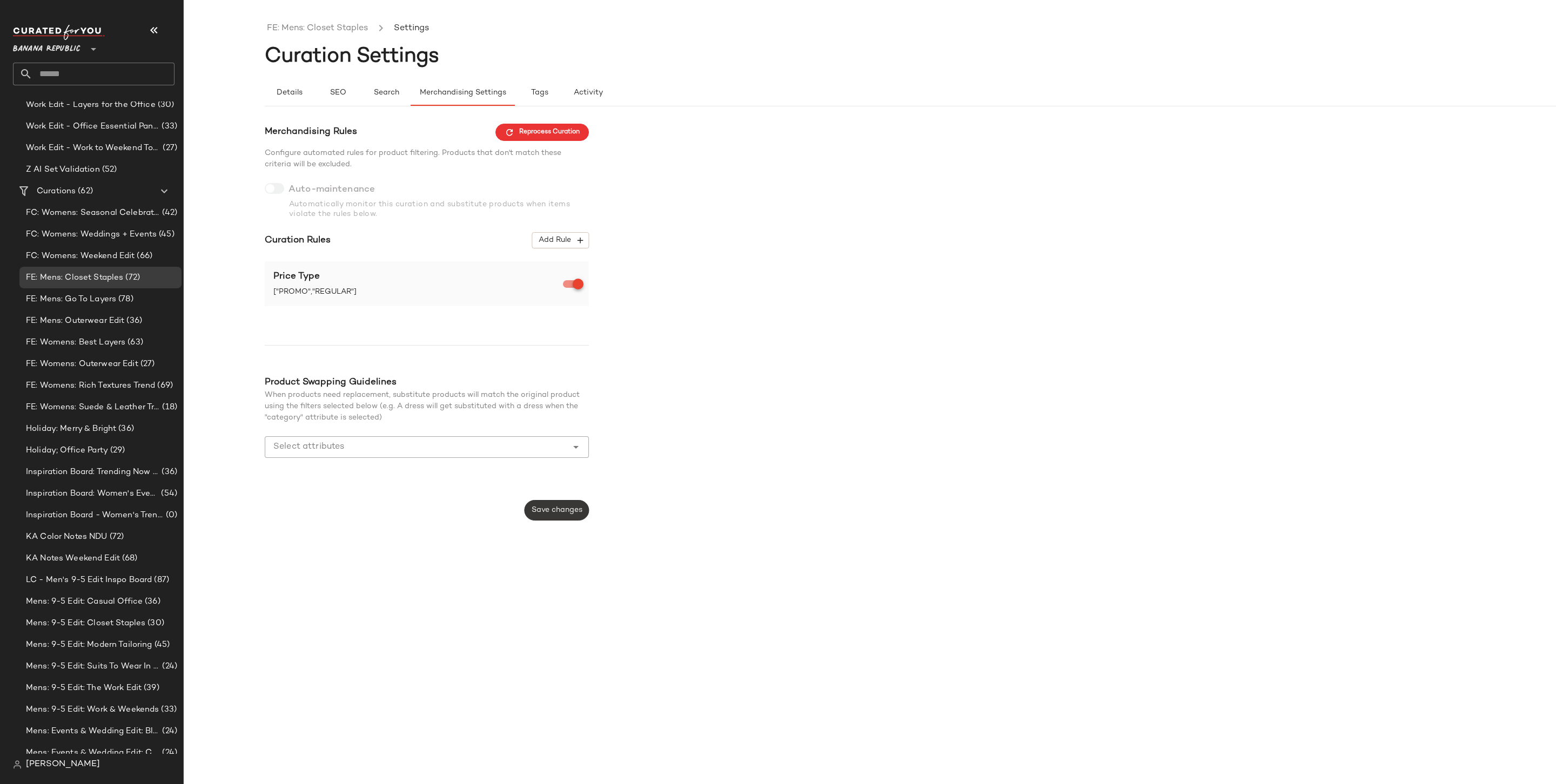
click at [537, 512] on span "Save changes" at bounding box center [556, 510] width 51 height 9
click at [430, 449] on input "Select attributes" at bounding box center [419, 447] width 291 height 13
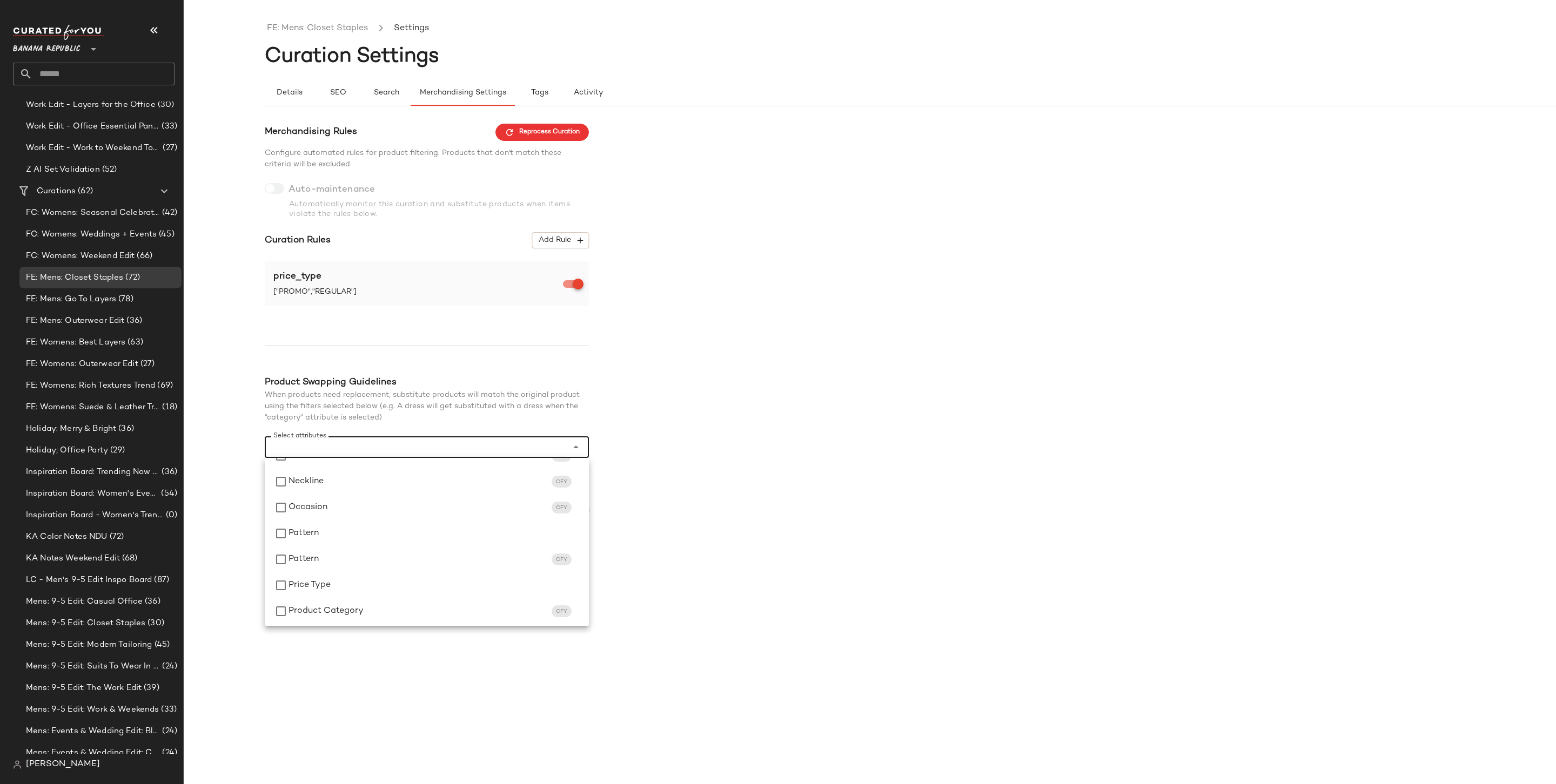
scroll to position [440, 0]
click at [364, 590] on div "Price Type" at bounding box center [434, 584] width 292 height 13
click at [723, 463] on div "Merchandising Rules Reprocess Curation Configure automated rules for product fi…" at bounding box center [950, 332] width 1372 height 417
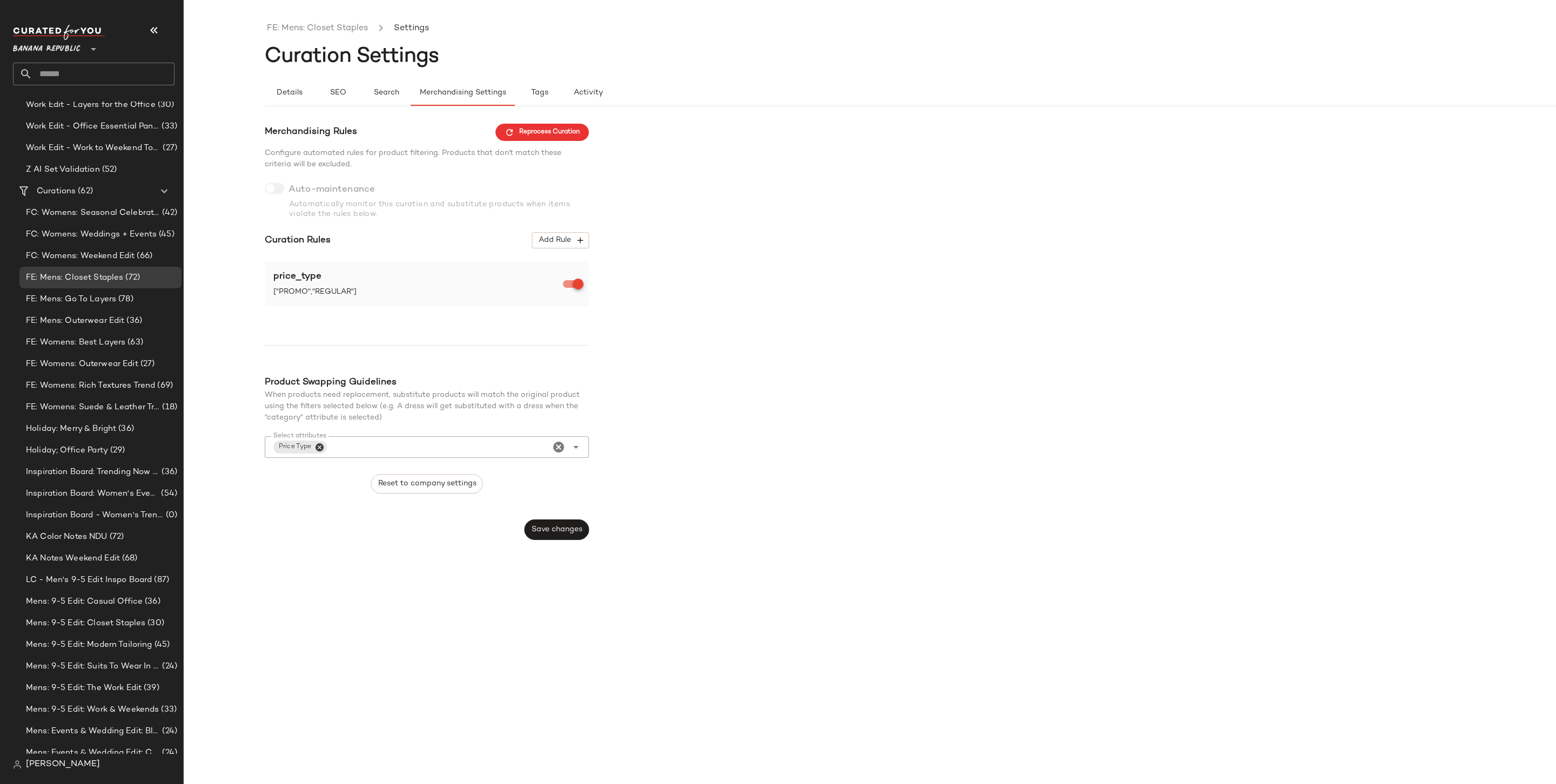
click at [318, 448] on icon "Close" at bounding box center [319, 447] width 10 height 10
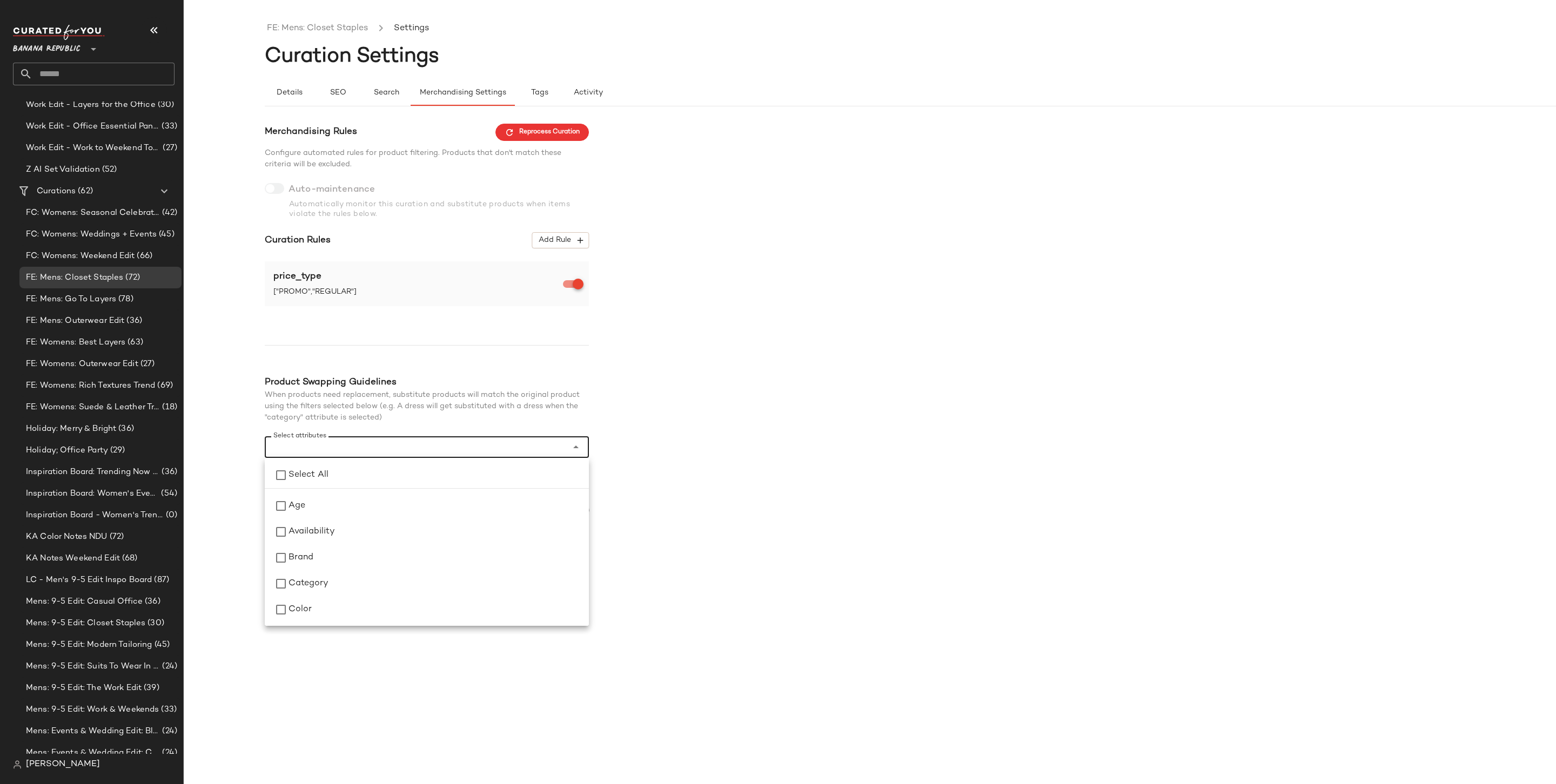
scroll to position [519, 0]
click at [875, 421] on div "Merchandising Rules Reprocess Curation Configure automated rules for product fi…" at bounding box center [950, 322] width 1372 height 398
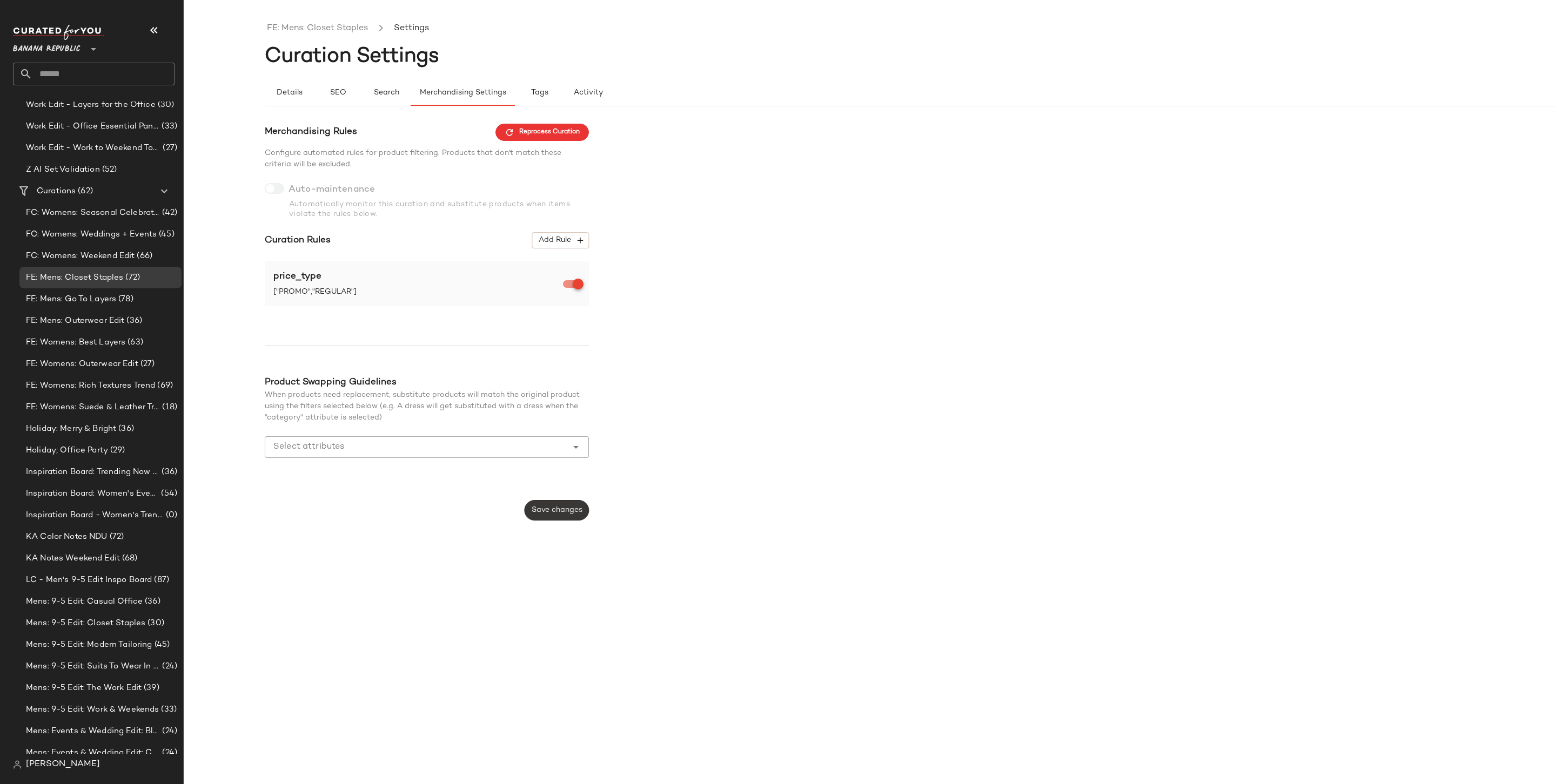
click at [576, 515] on button "Save changes" at bounding box center [557, 510] width 65 height 20
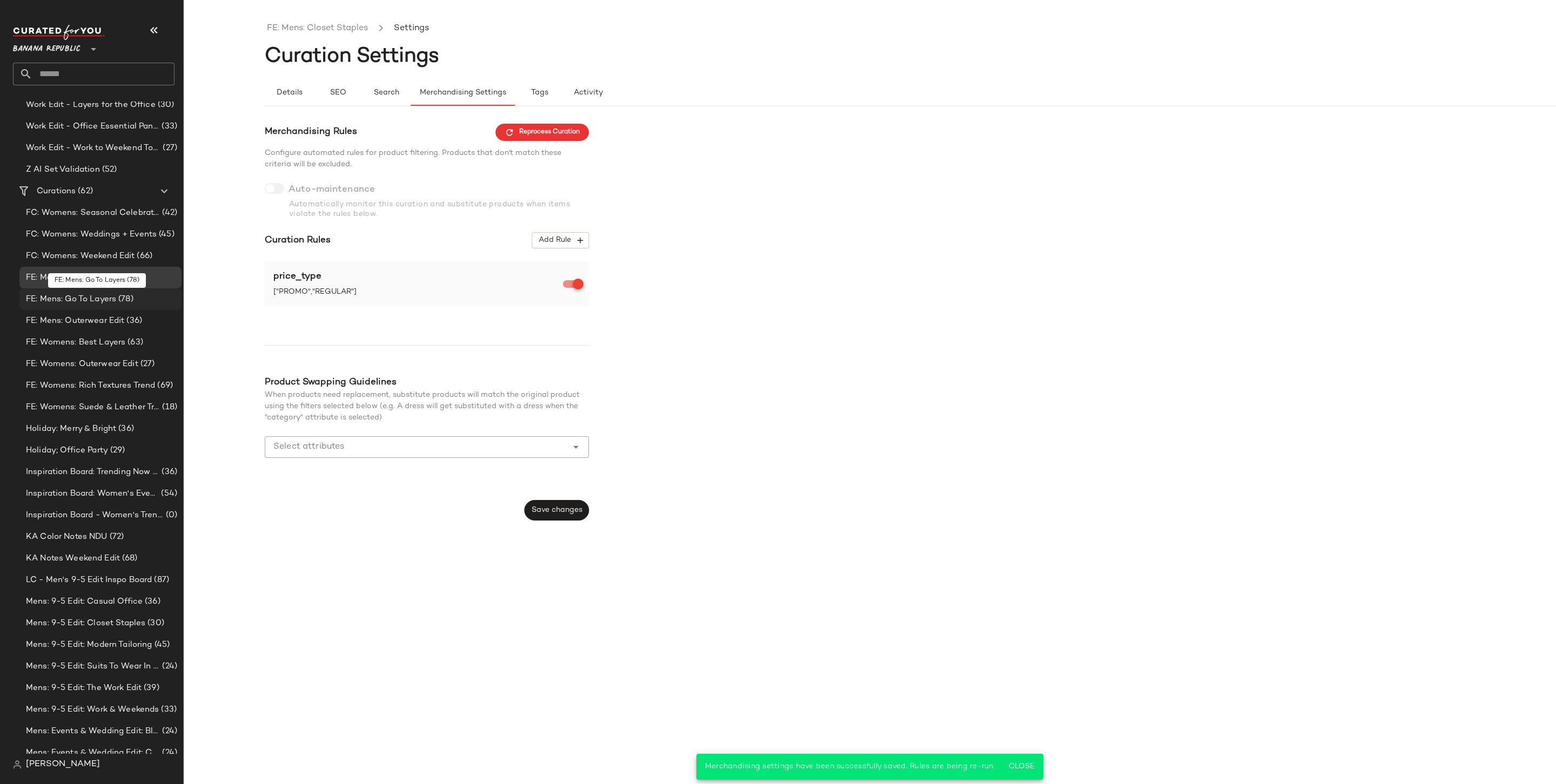
click at [86, 297] on span "FE: Mens: Go To Layers" at bounding box center [71, 299] width 91 height 12
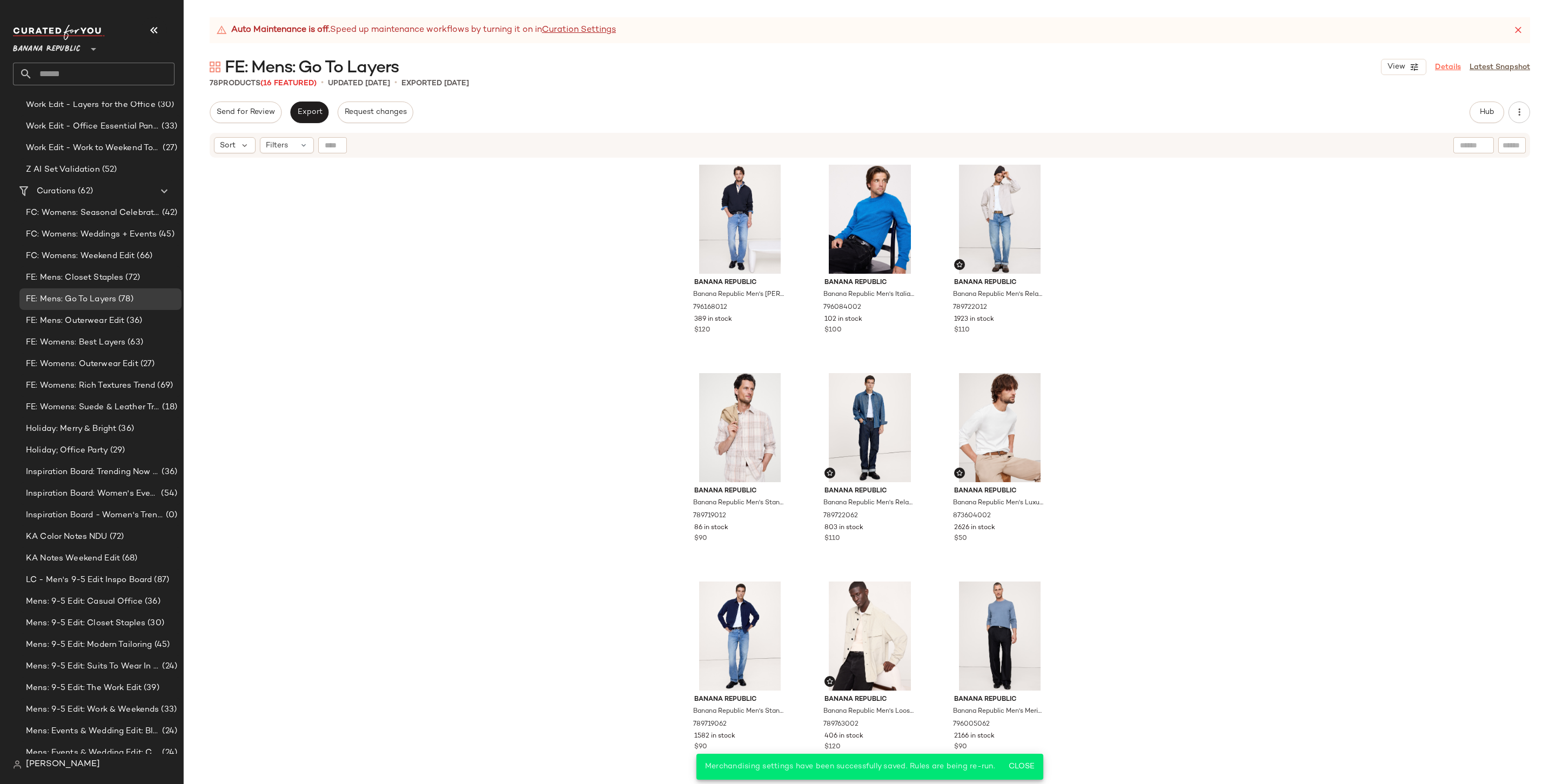
click at [1187, 70] on link "Details" at bounding box center [1448, 67] width 26 height 11
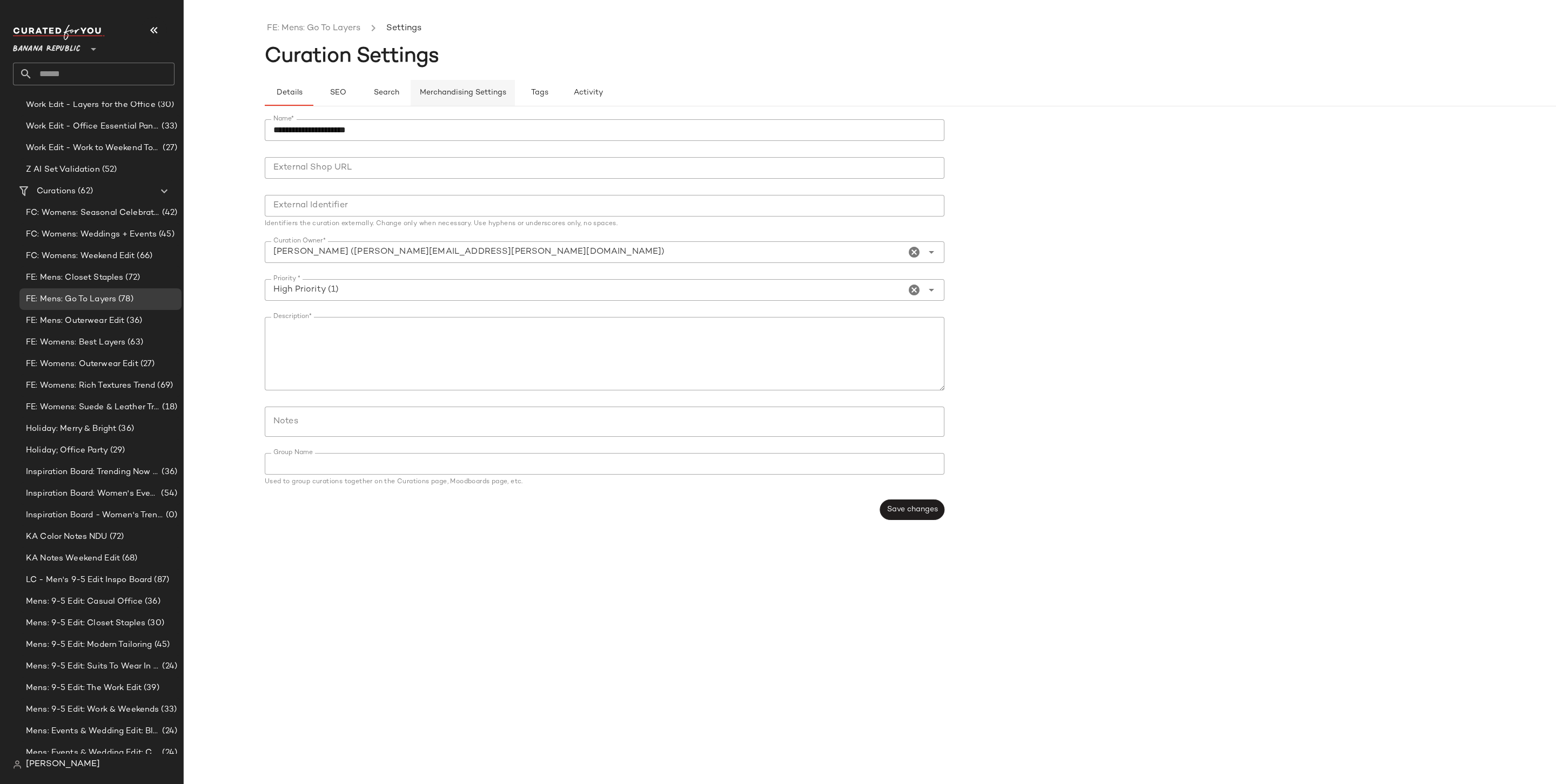
click at [474, 89] on span "Merchandising Settings" at bounding box center [463, 93] width 87 height 9
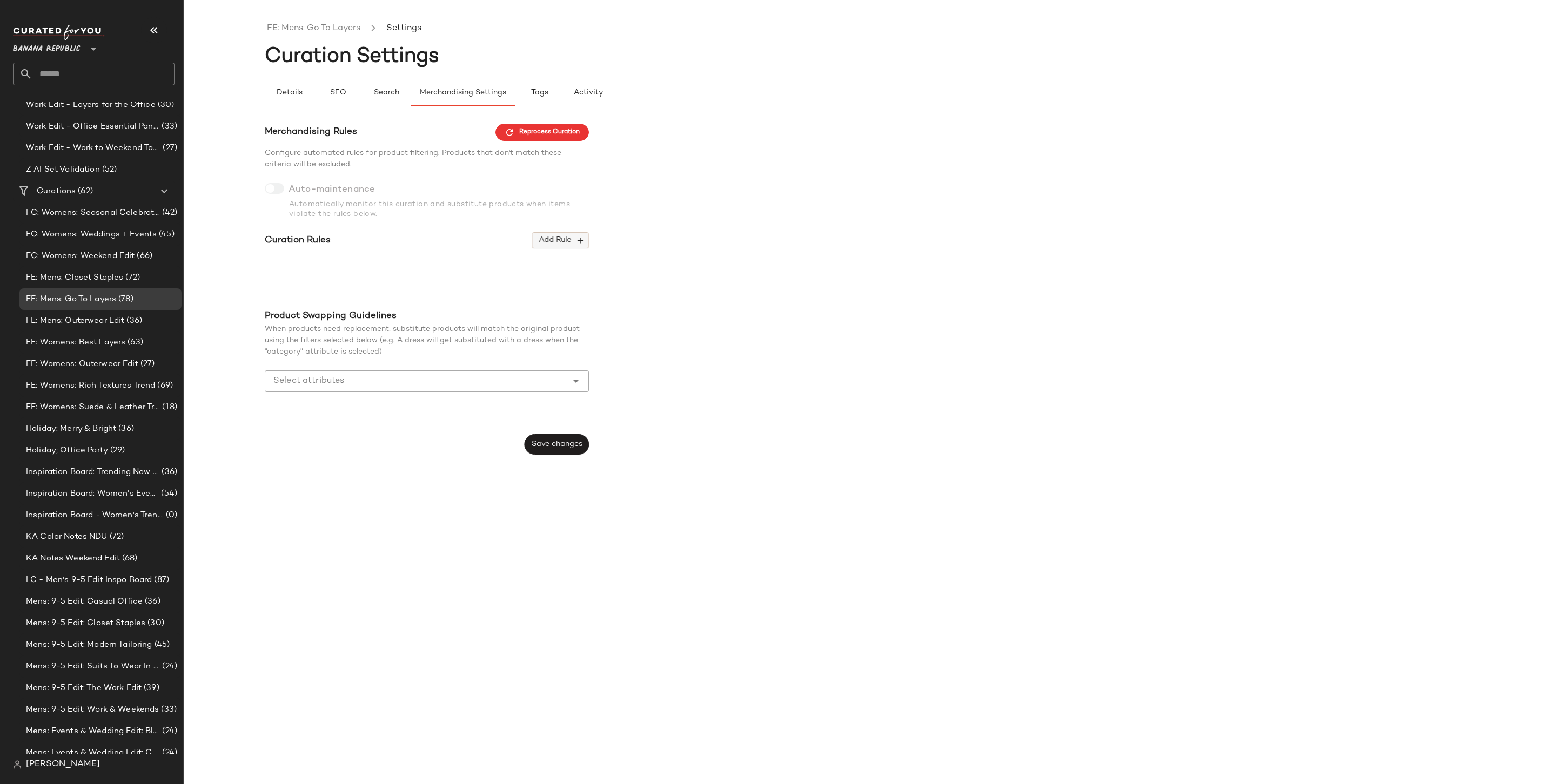
click at [568, 238] on span "Add Rule" at bounding box center [560, 240] width 44 height 10
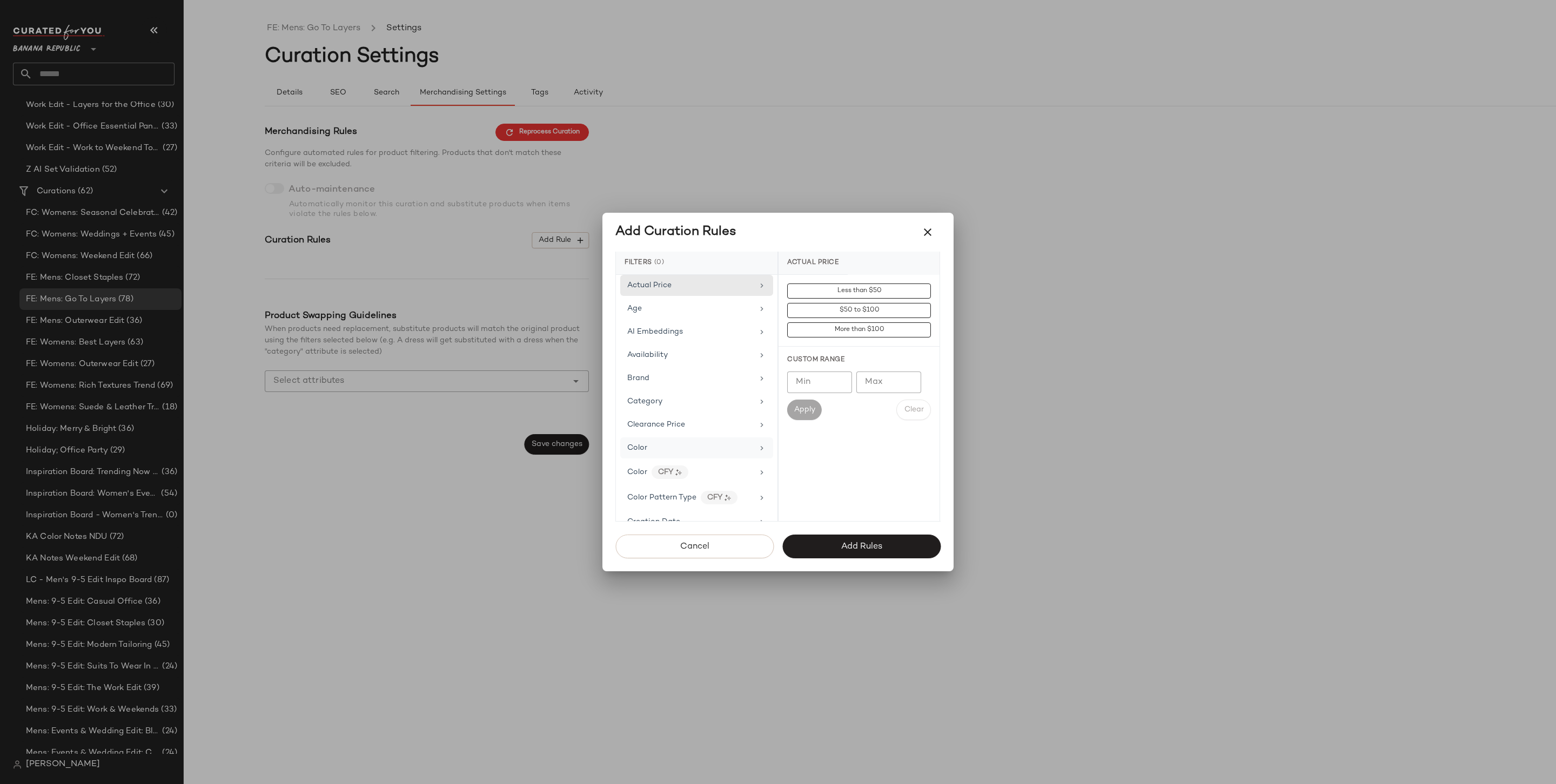
scroll to position [520, 0]
click at [679, 483] on div "Price Type" at bounding box center [690, 488] width 126 height 11
click at [862, 360] on div "PROMO" at bounding box center [858, 369] width 161 height 26
click at [839, 395] on div "REGULAR" at bounding box center [858, 394] width 161 height 26
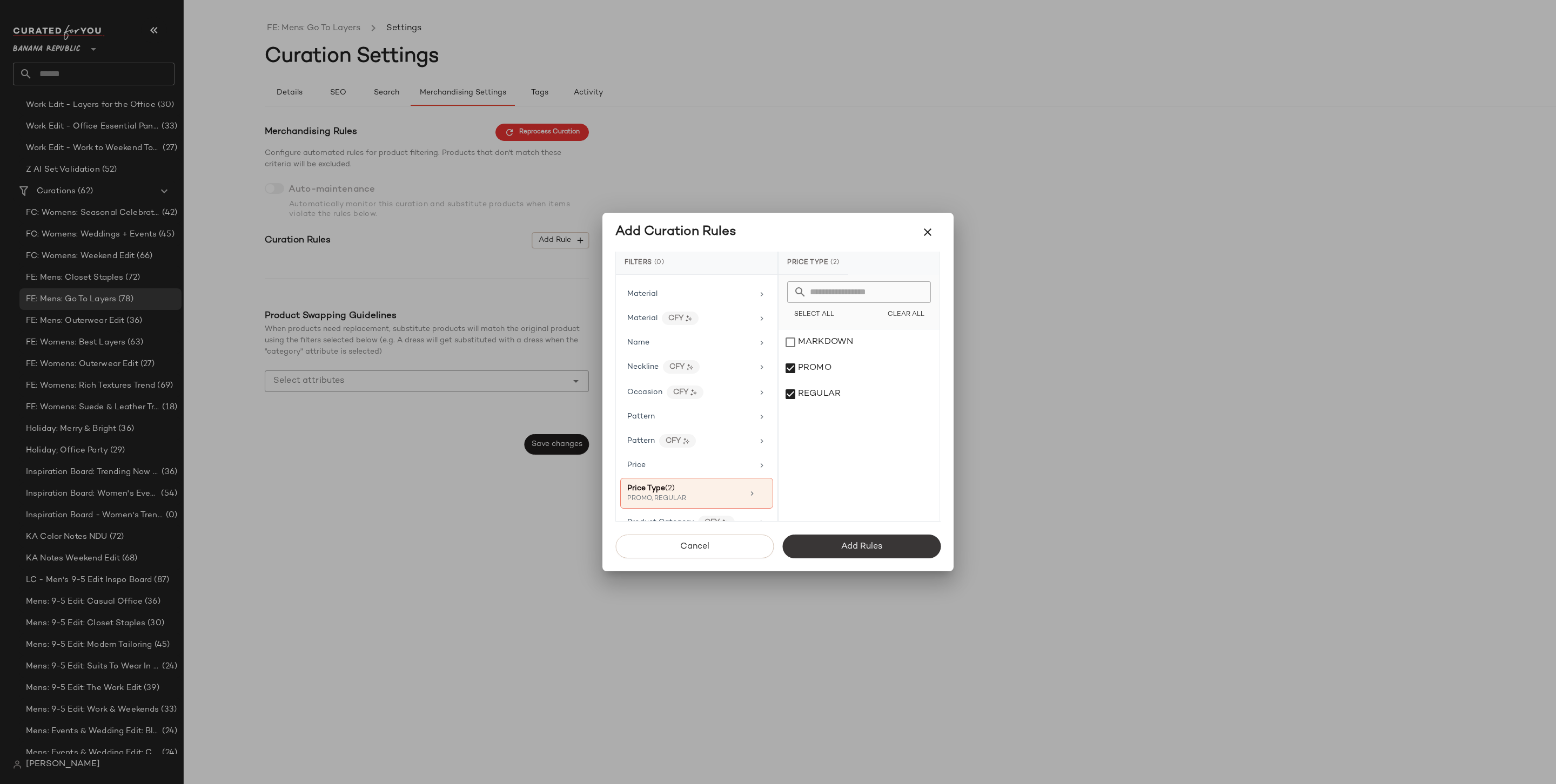
click at [846, 555] on button "Add Rules" at bounding box center [862, 546] width 158 height 23
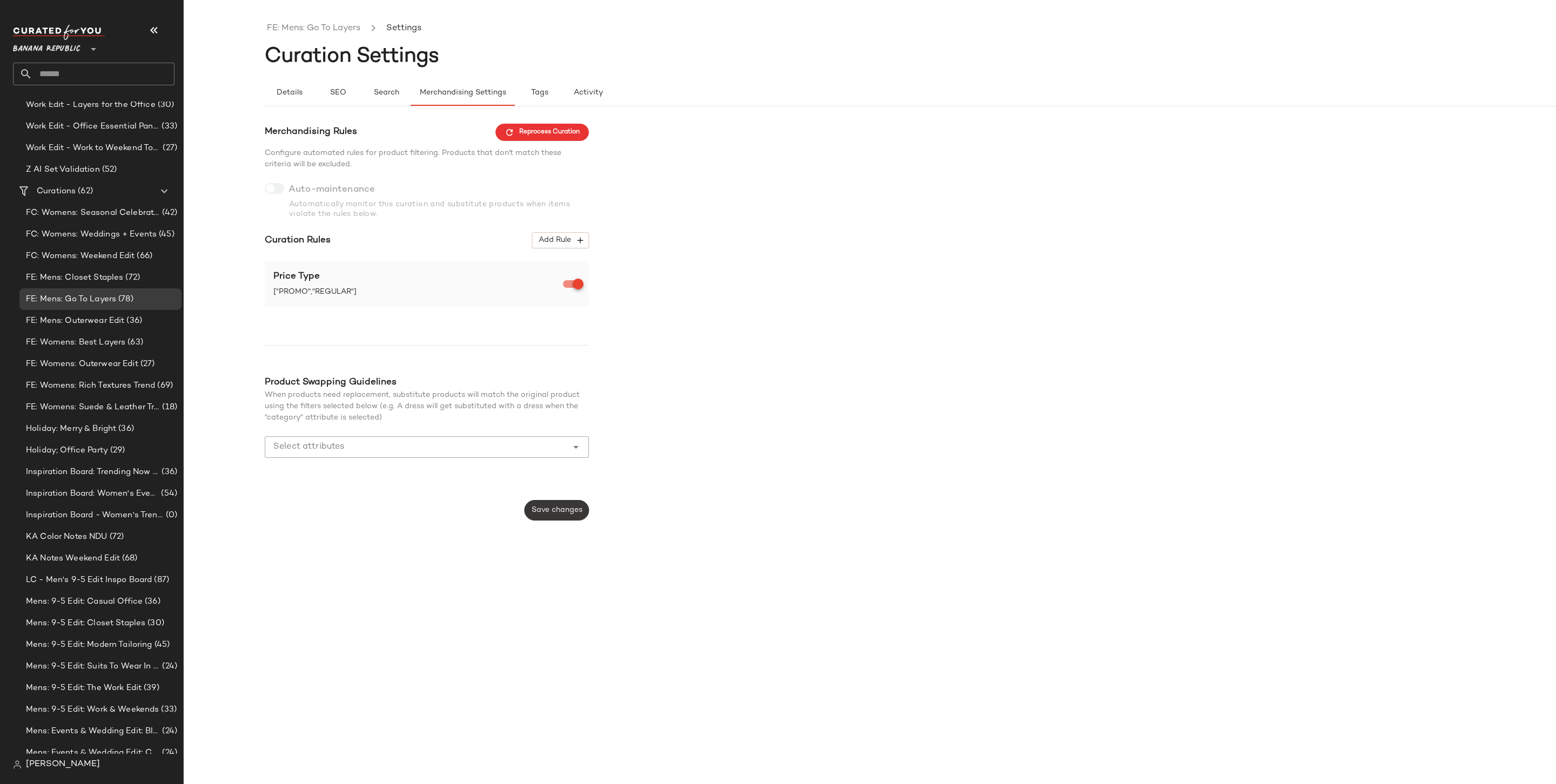
click at [554, 511] on span "Save changes" at bounding box center [556, 510] width 51 height 9
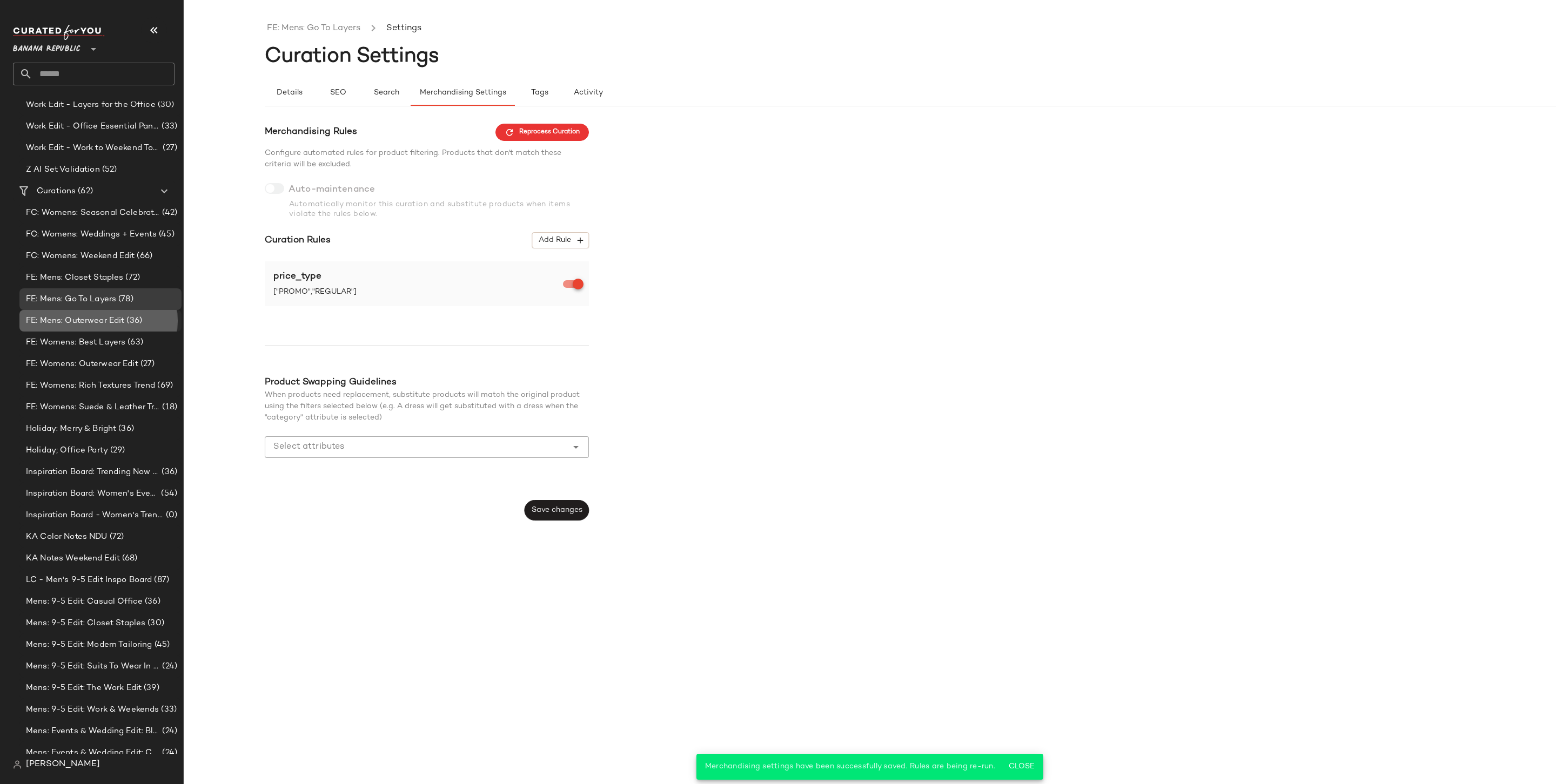
click at [94, 322] on span "FE: Mens: Outerwear Edit" at bounding box center [75, 321] width 99 height 12
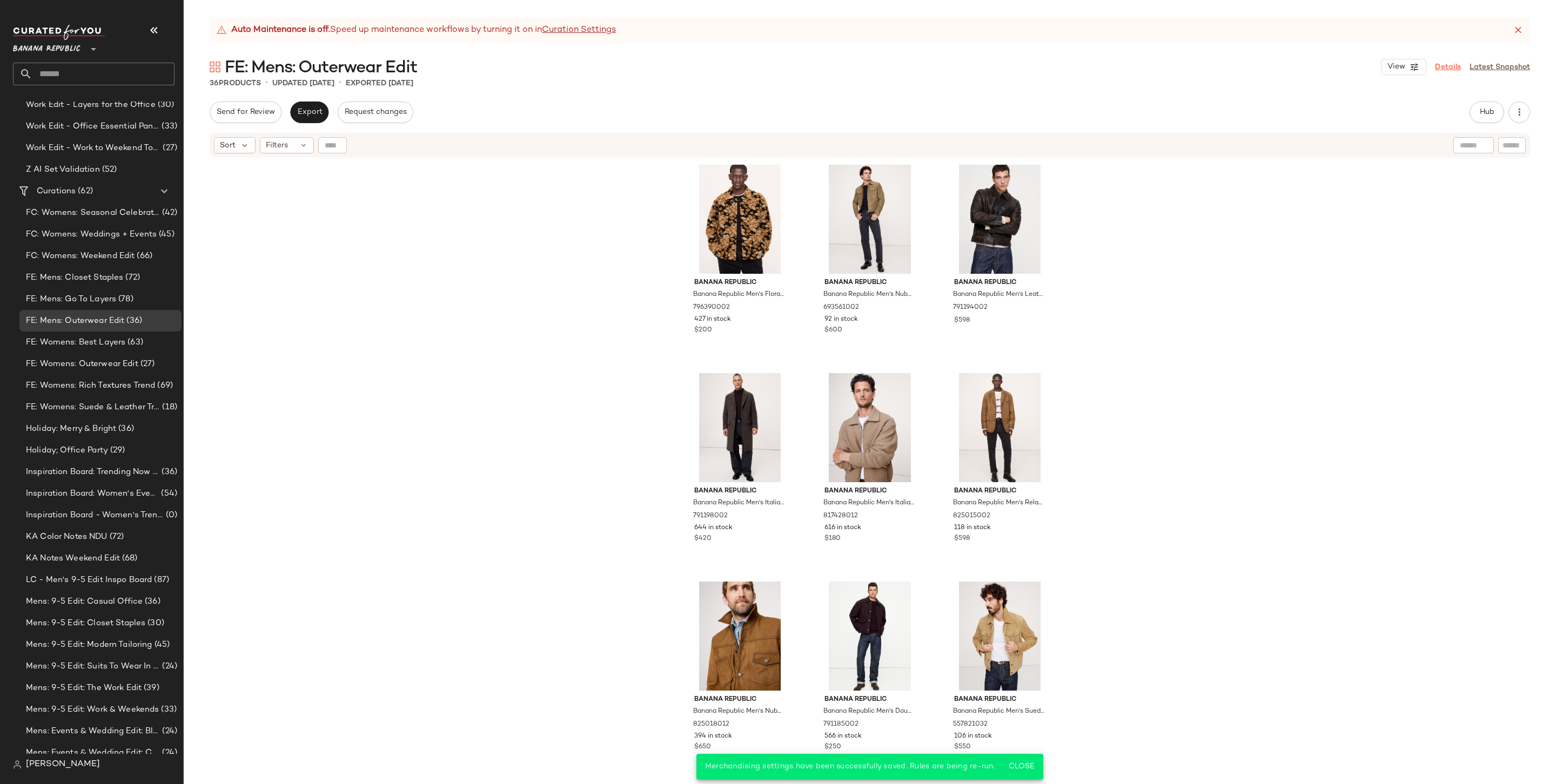
click at [1187, 67] on link "Details" at bounding box center [1448, 67] width 26 height 11
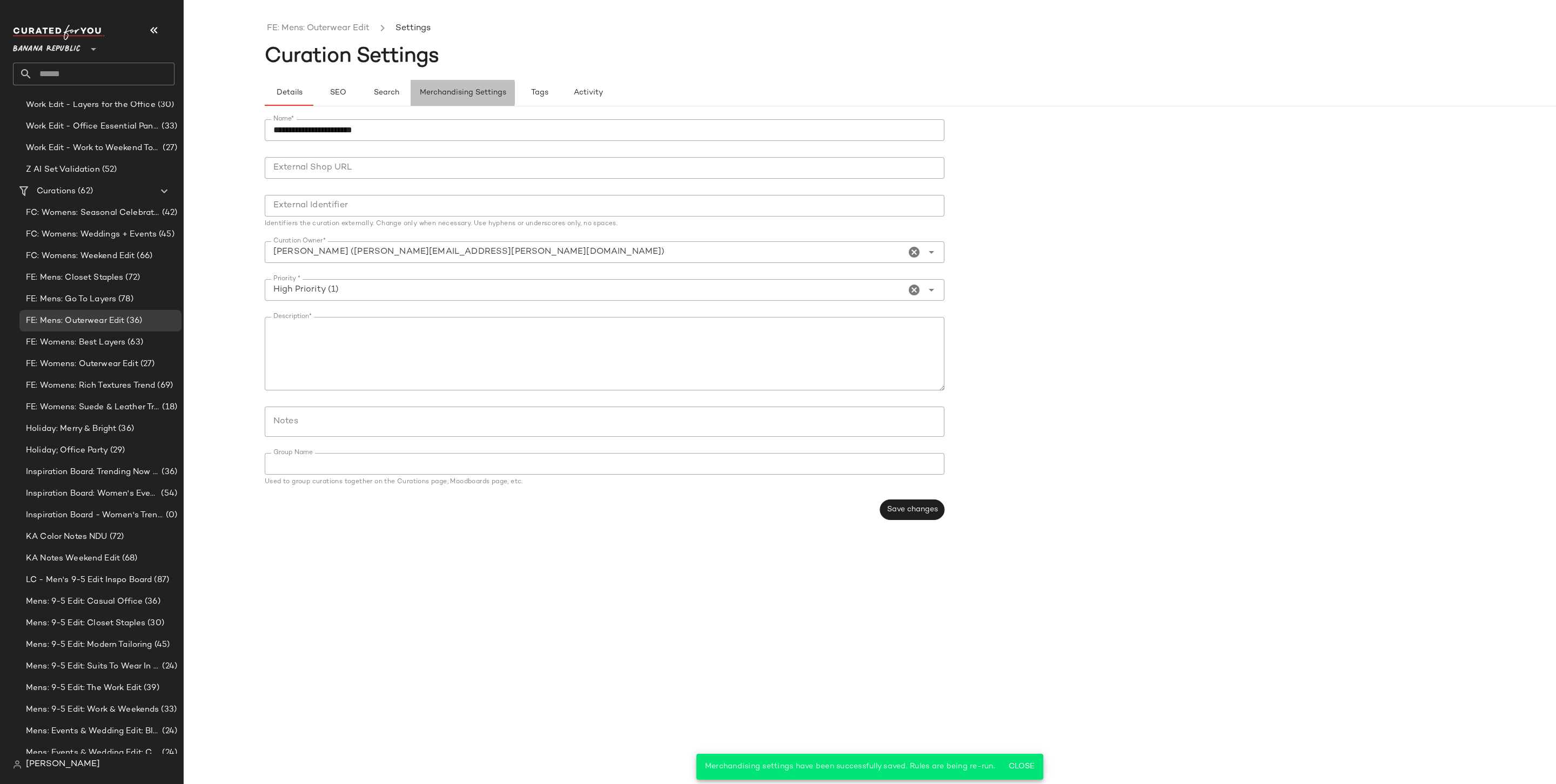
click at [474, 89] on span "Merchandising Settings" at bounding box center [463, 93] width 87 height 9
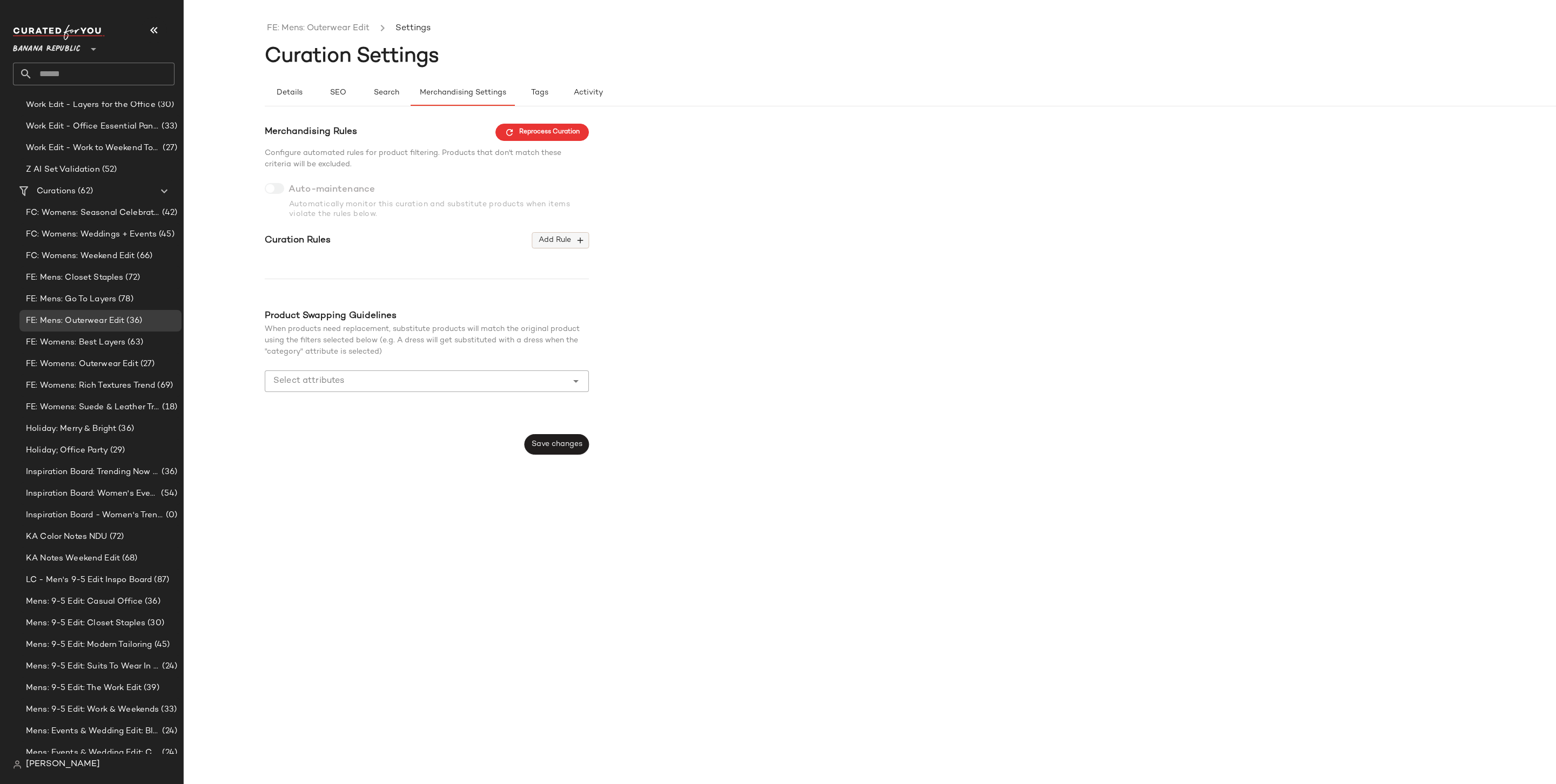
click at [573, 248] on button "Add Rule" at bounding box center [560, 240] width 57 height 16
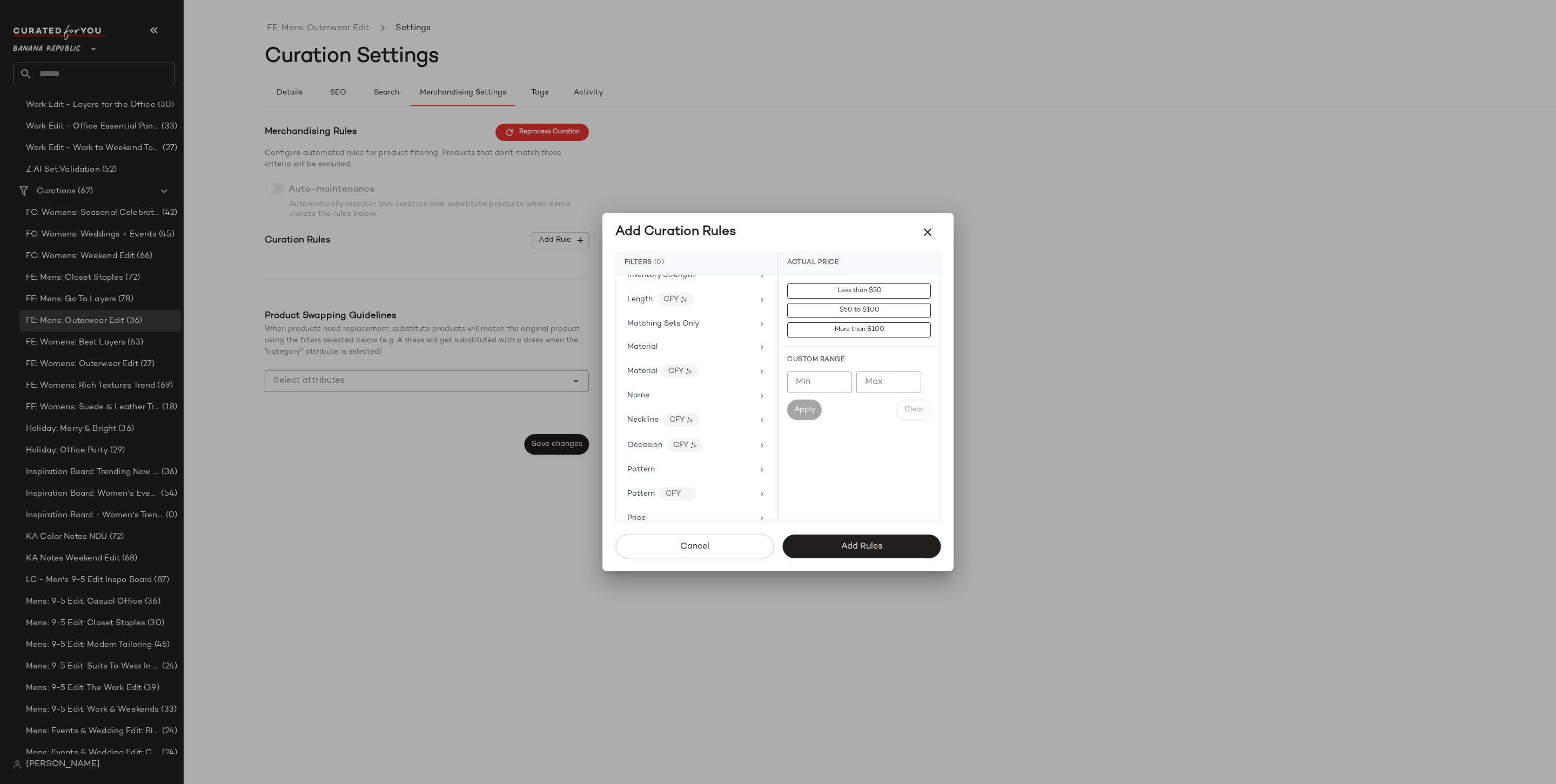
scroll to position [607, 0]
click at [691, 399] on div "Price Type" at bounding box center [696, 401] width 153 height 21
click at [814, 359] on div "PROMO" at bounding box center [858, 369] width 161 height 26
click at [812, 390] on div "REGULAR" at bounding box center [858, 394] width 161 height 26
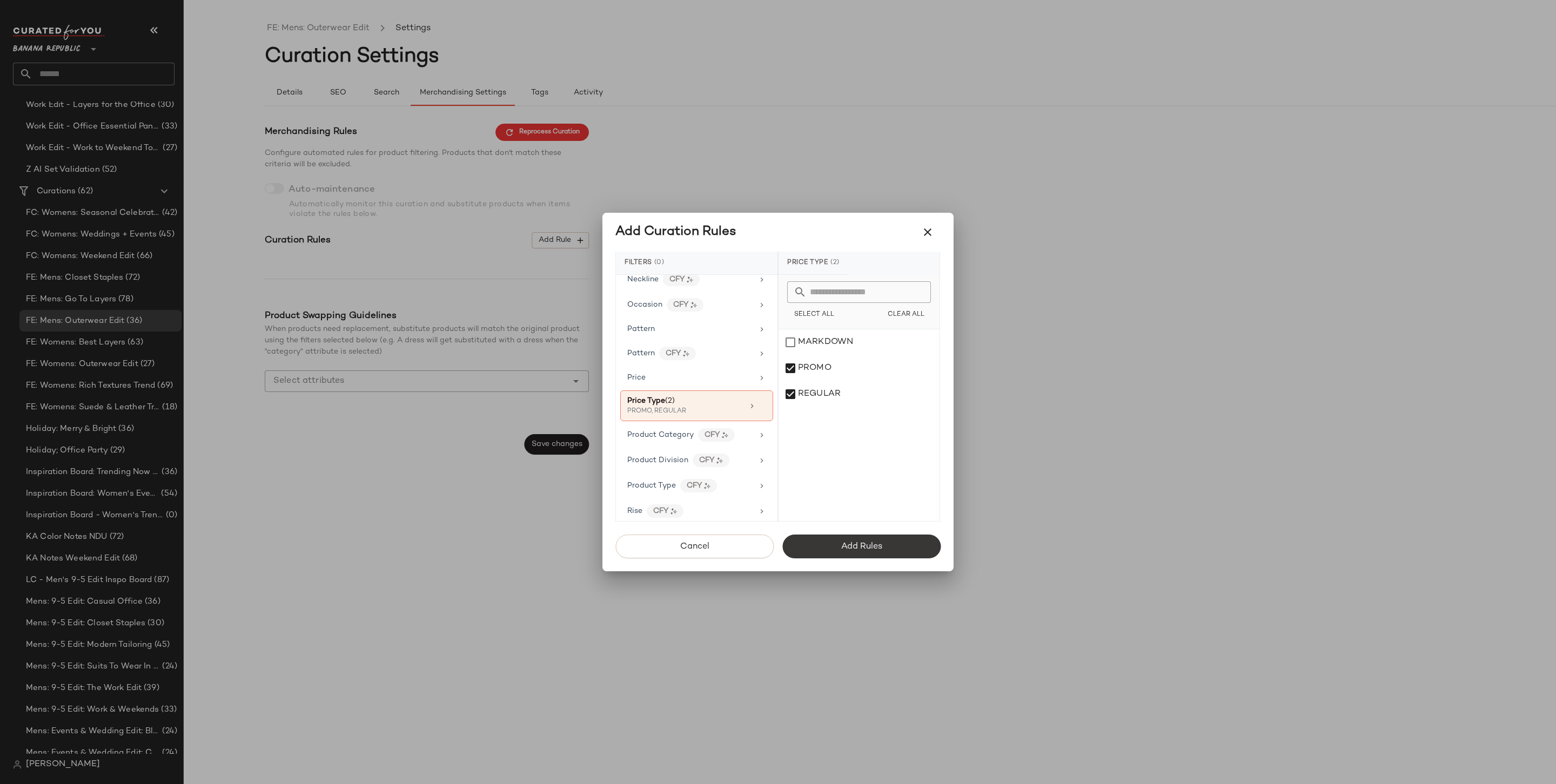
click at [871, 543] on span "Add Rules" at bounding box center [861, 546] width 41 height 11
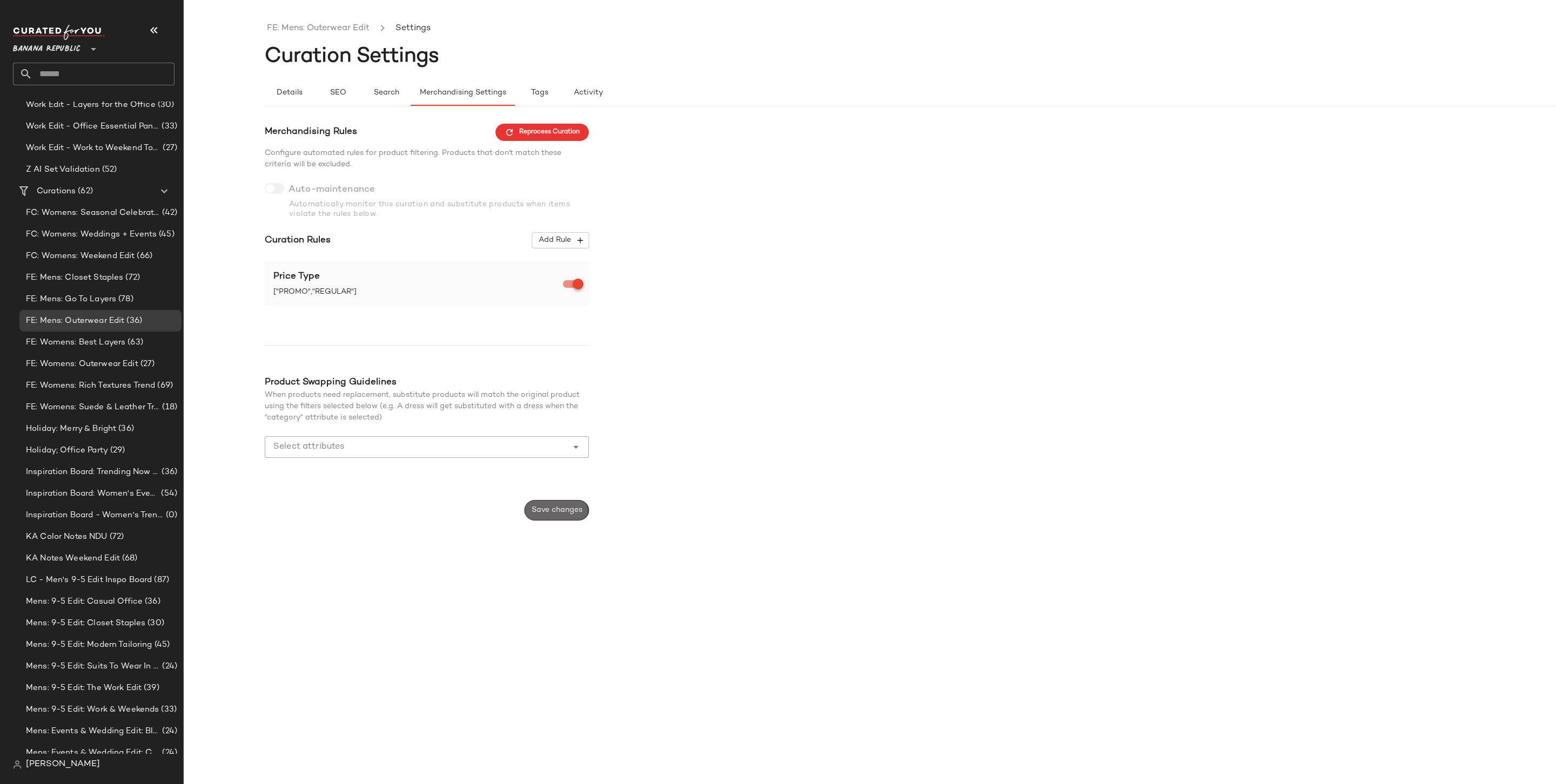
click at [547, 501] on button "Save changes" at bounding box center [557, 510] width 65 height 20
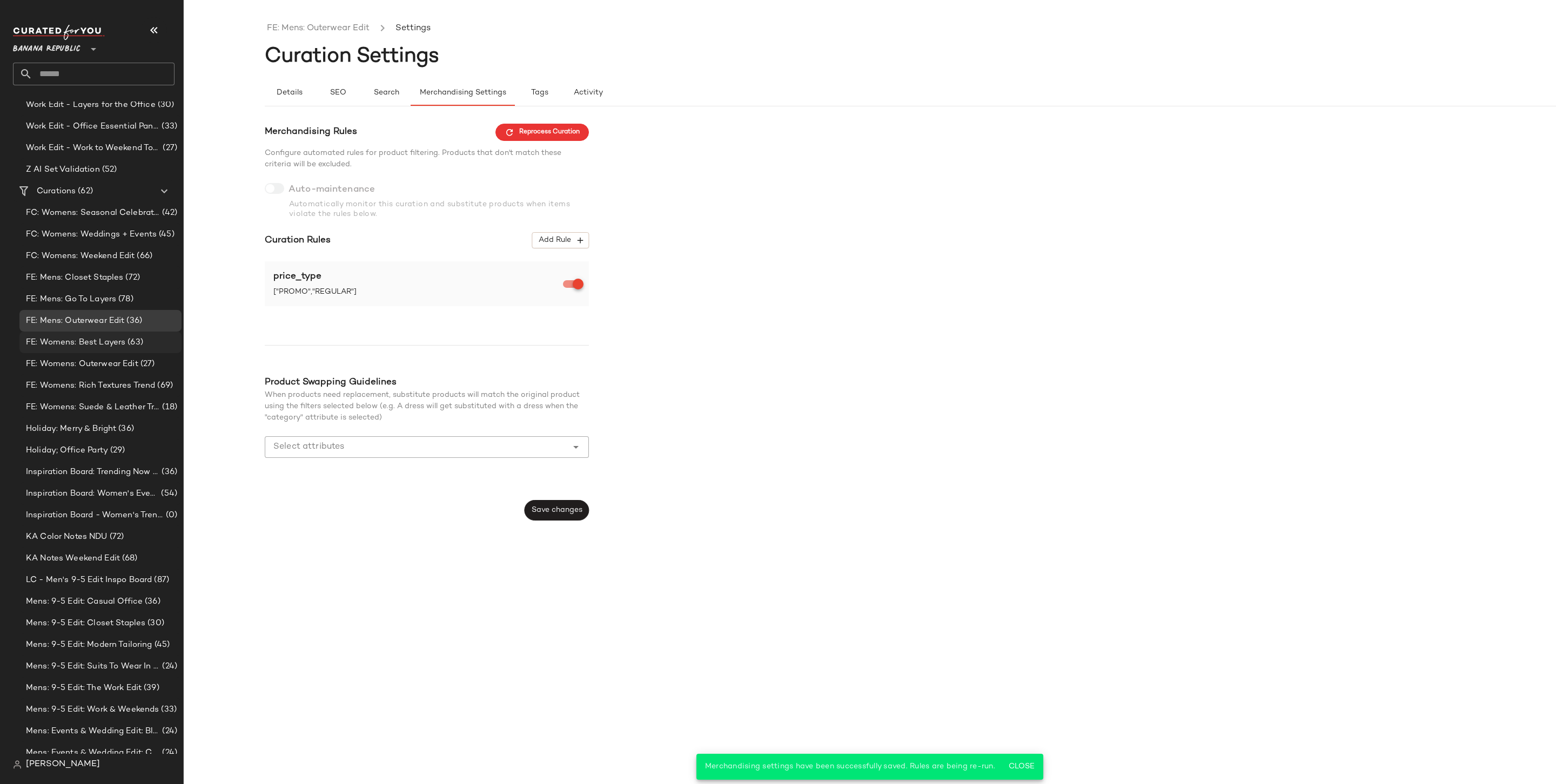
click at [66, 334] on div "FE: Womens: Best Layers (63)" at bounding box center [100, 342] width 162 height 22
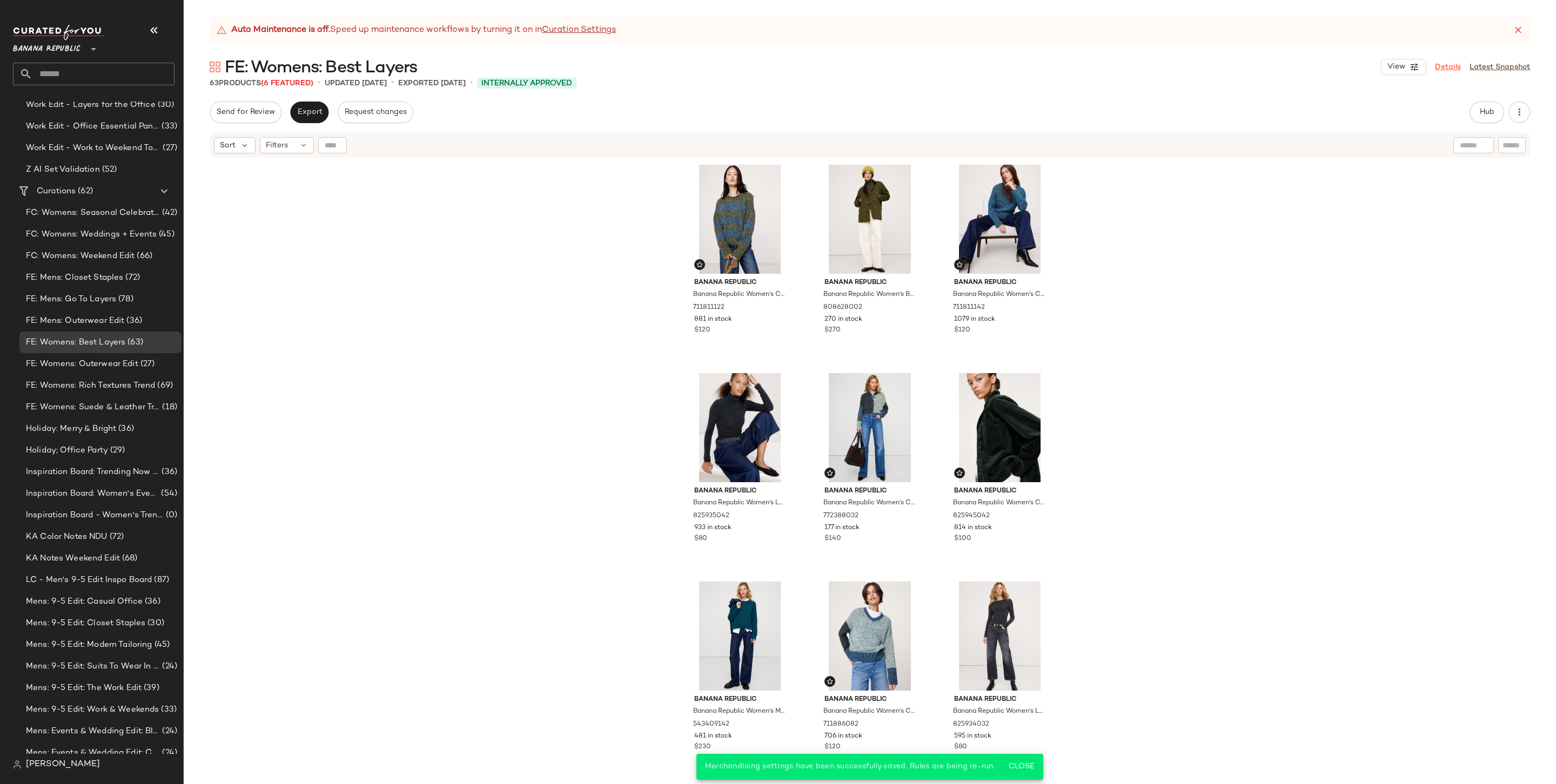
click at [1187, 64] on link "Details" at bounding box center [1448, 67] width 26 height 11
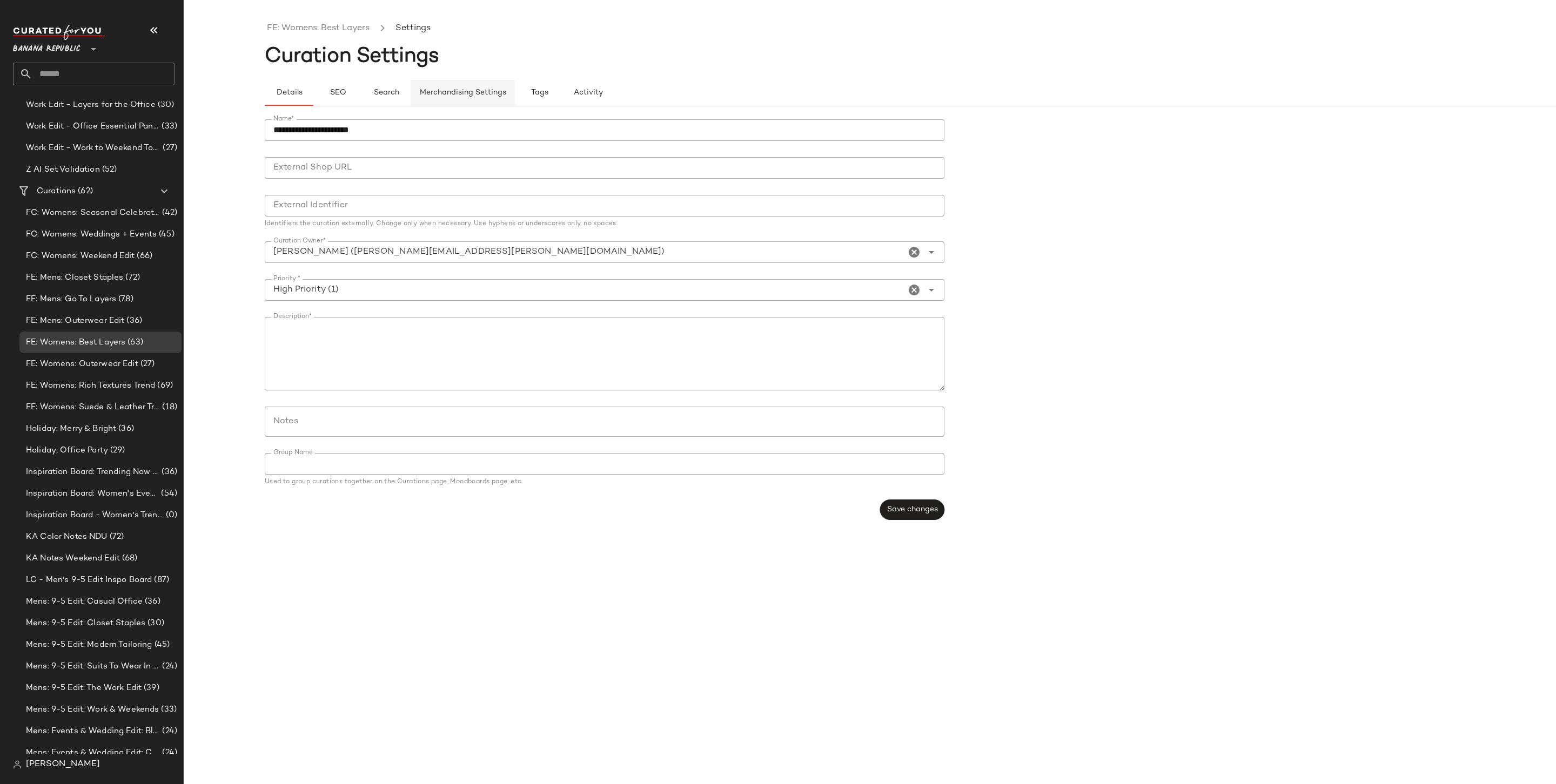
click at [457, 100] on button "Merchandising Settings" at bounding box center [462, 93] width 104 height 26
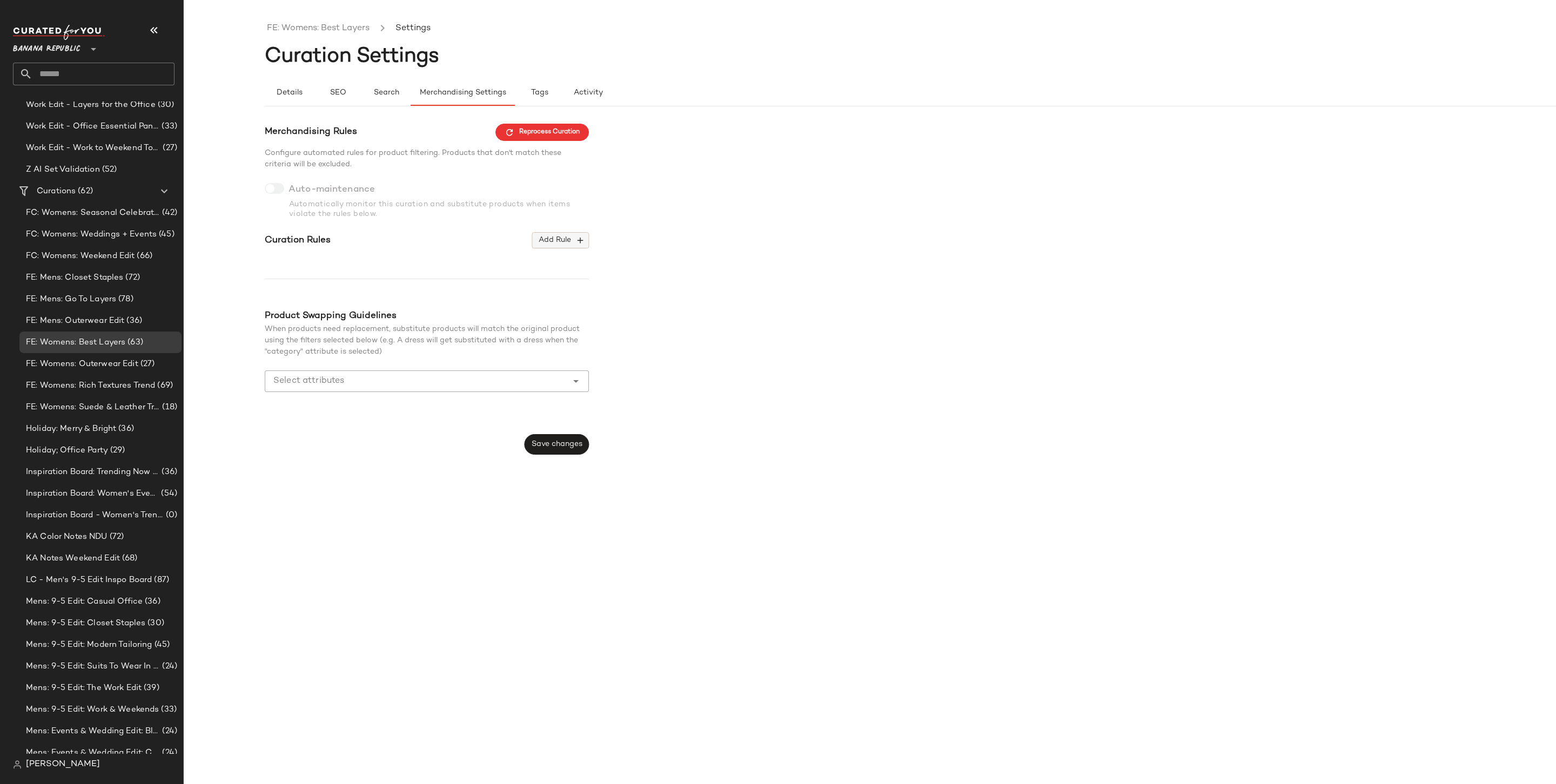
click at [559, 240] on span "Add Rule" at bounding box center [560, 240] width 44 height 10
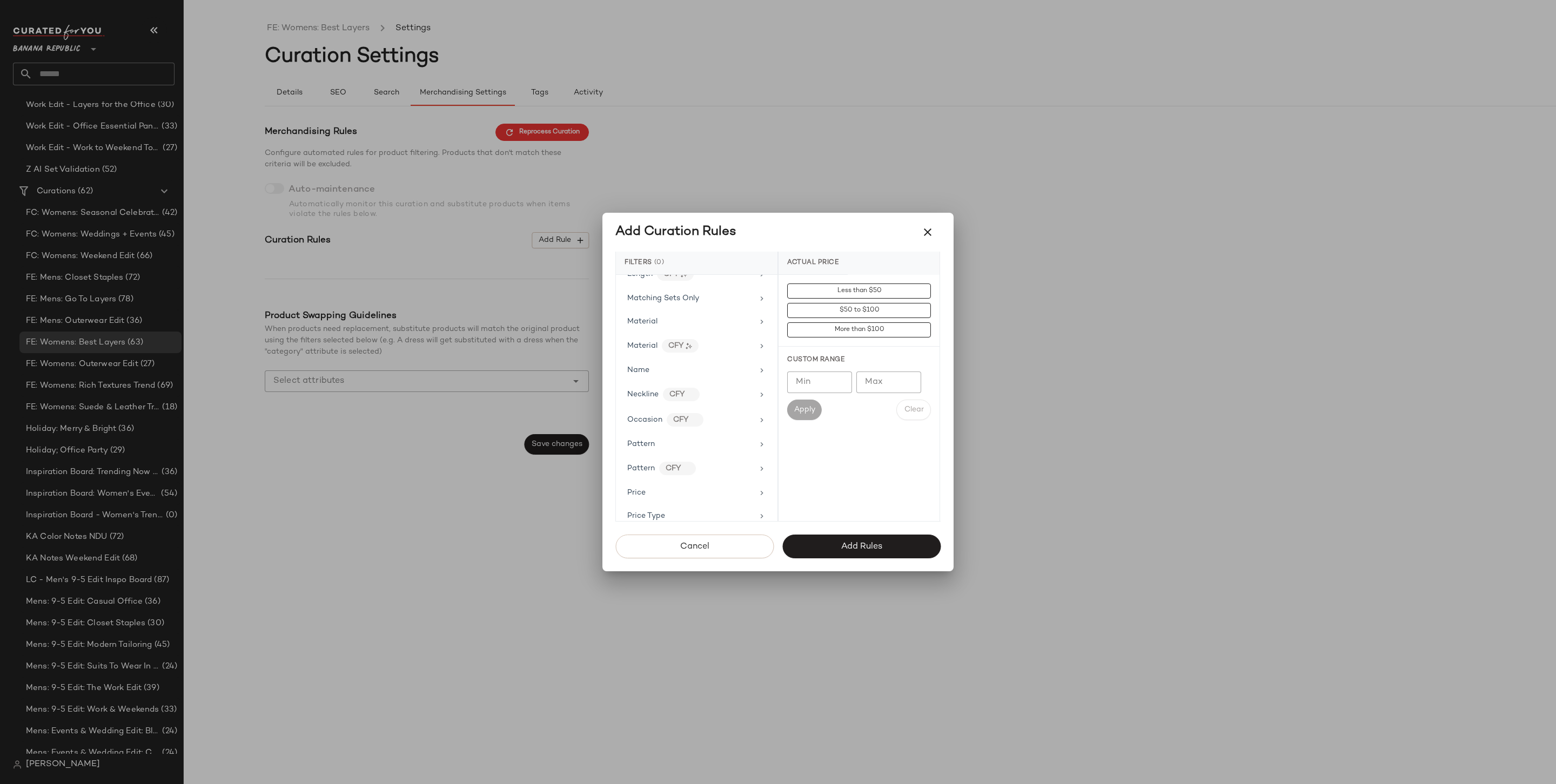
scroll to position [524, 0]
click at [692, 478] on div "Price Type" at bounding box center [690, 484] width 126 height 11
click at [813, 357] on div "PROMO" at bounding box center [858, 369] width 161 height 26
click at [810, 390] on div "REGULAR" at bounding box center [858, 394] width 161 height 26
click at [877, 543] on span "Add Rules" at bounding box center [861, 546] width 41 height 11
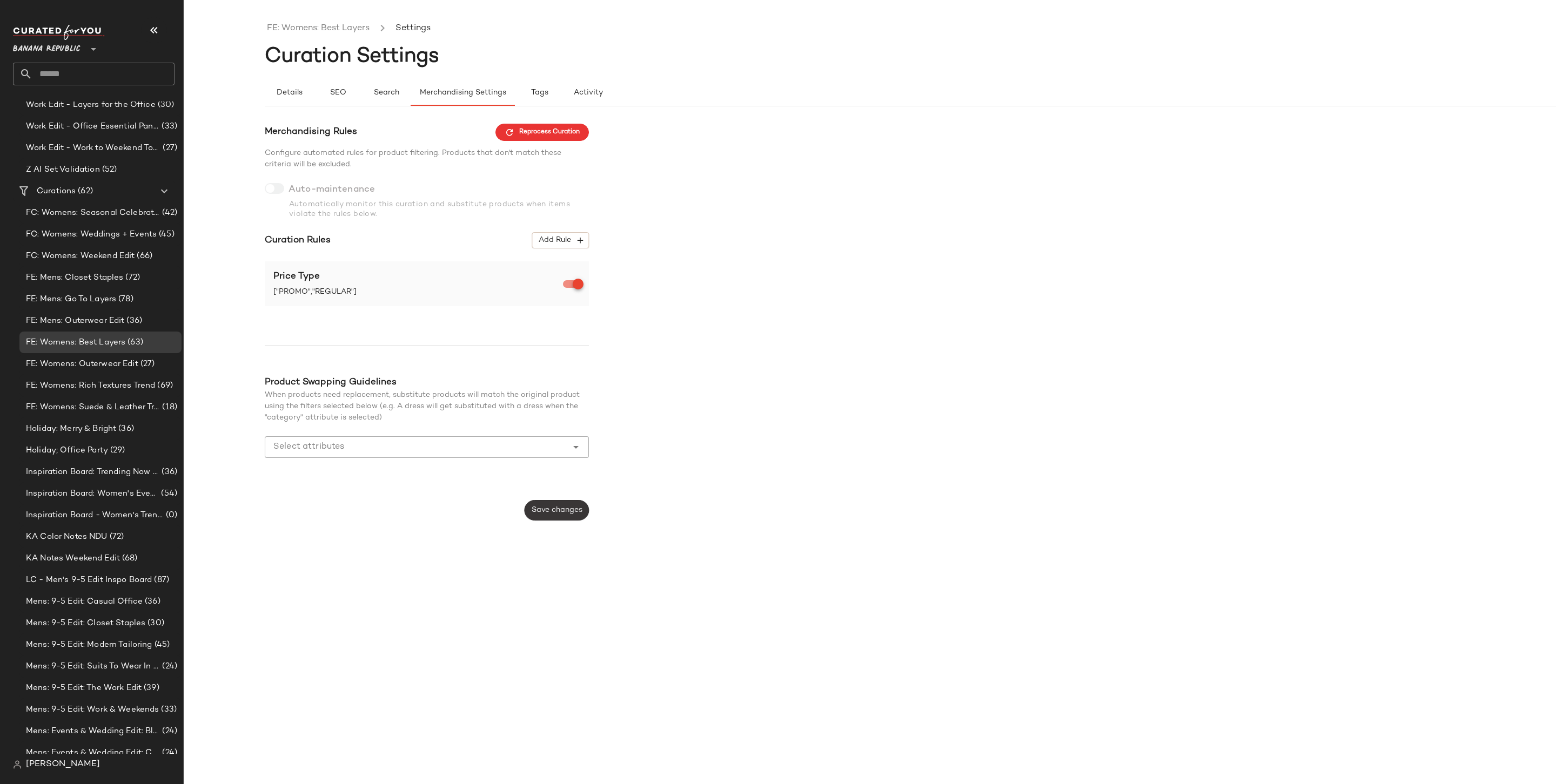
click at [546, 519] on button "Save changes" at bounding box center [557, 510] width 65 height 20
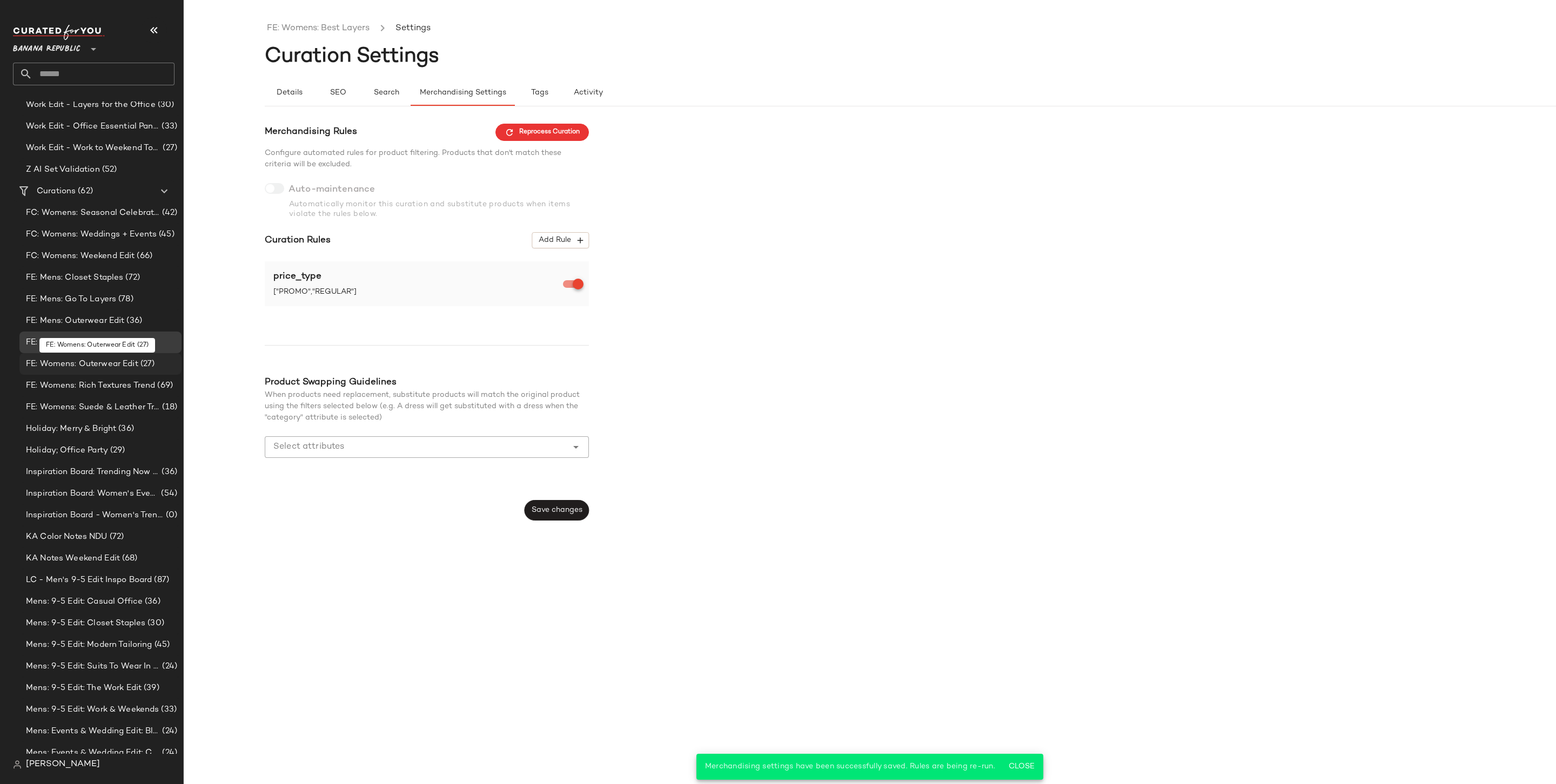
click at [113, 370] on div "FE: Womens: Outerwear Edit (27)" at bounding box center [100, 364] width 162 height 22
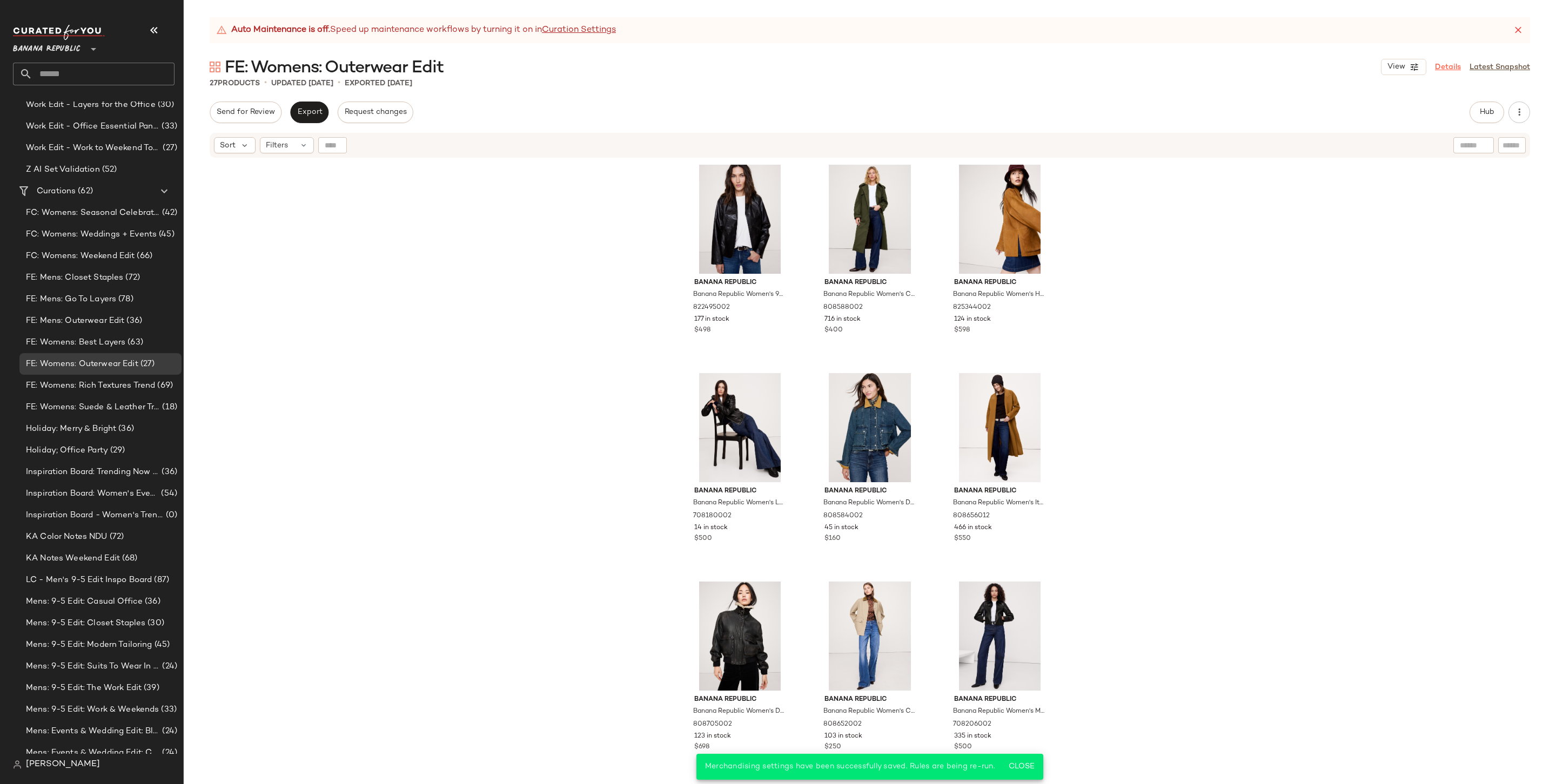
click at [1187, 68] on link "Details" at bounding box center [1448, 67] width 26 height 11
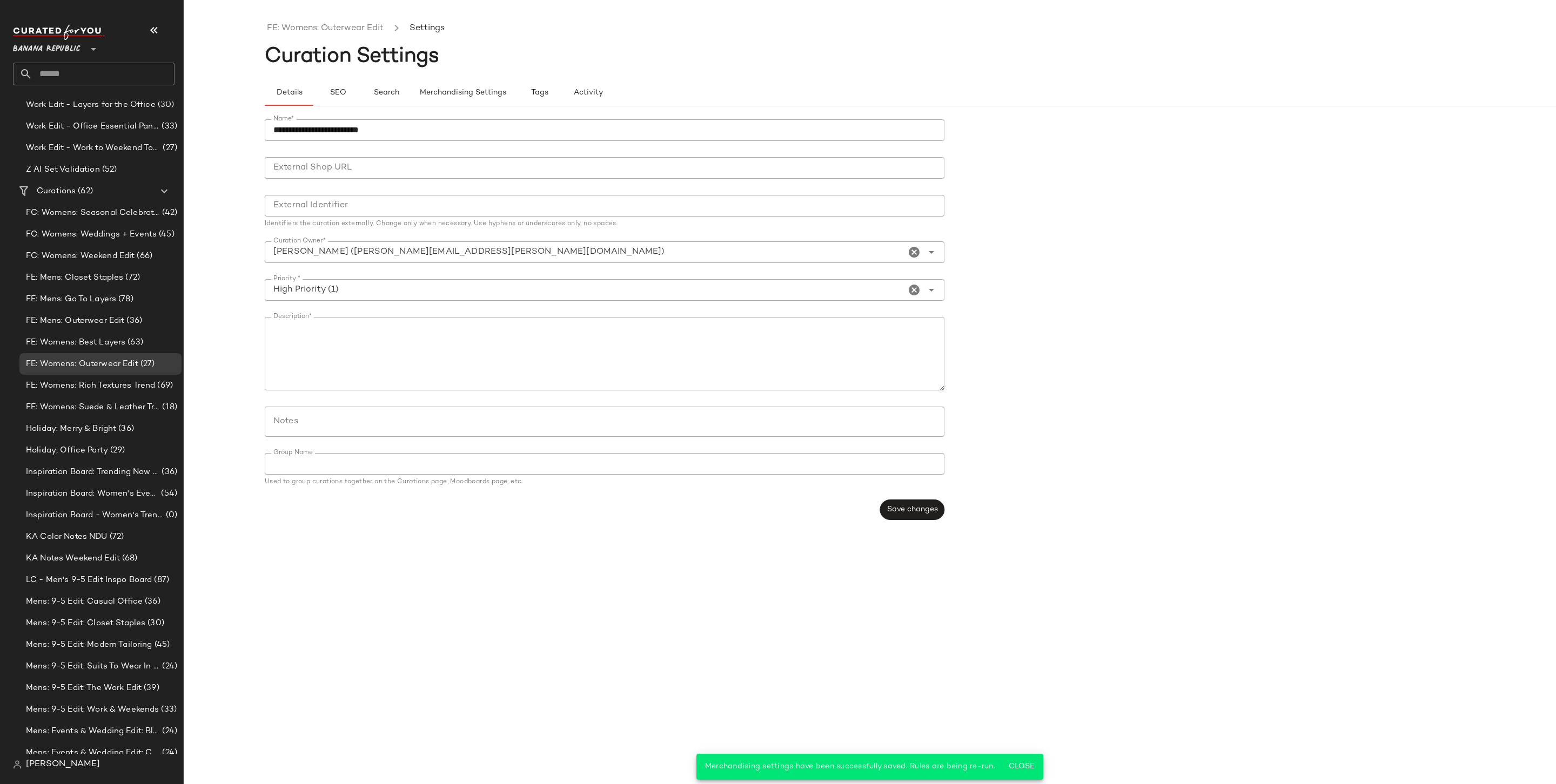
click at [444, 107] on div "**********" at bounding box center [950, 320] width 1372 height 427
click at [479, 94] on span "Merchandising Settings" at bounding box center [463, 93] width 87 height 9
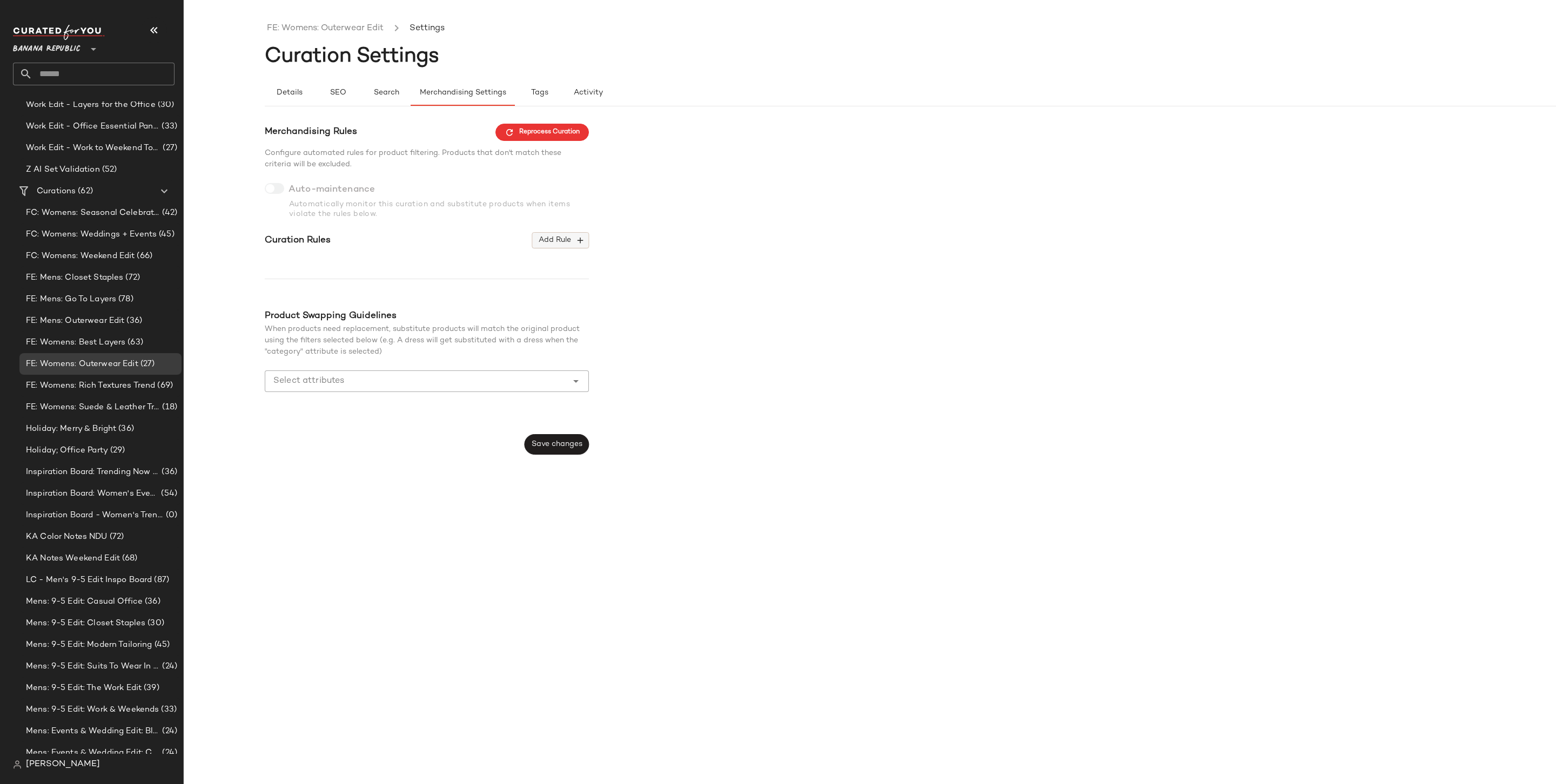
click at [567, 242] on span "Add Rule" at bounding box center [560, 240] width 44 height 10
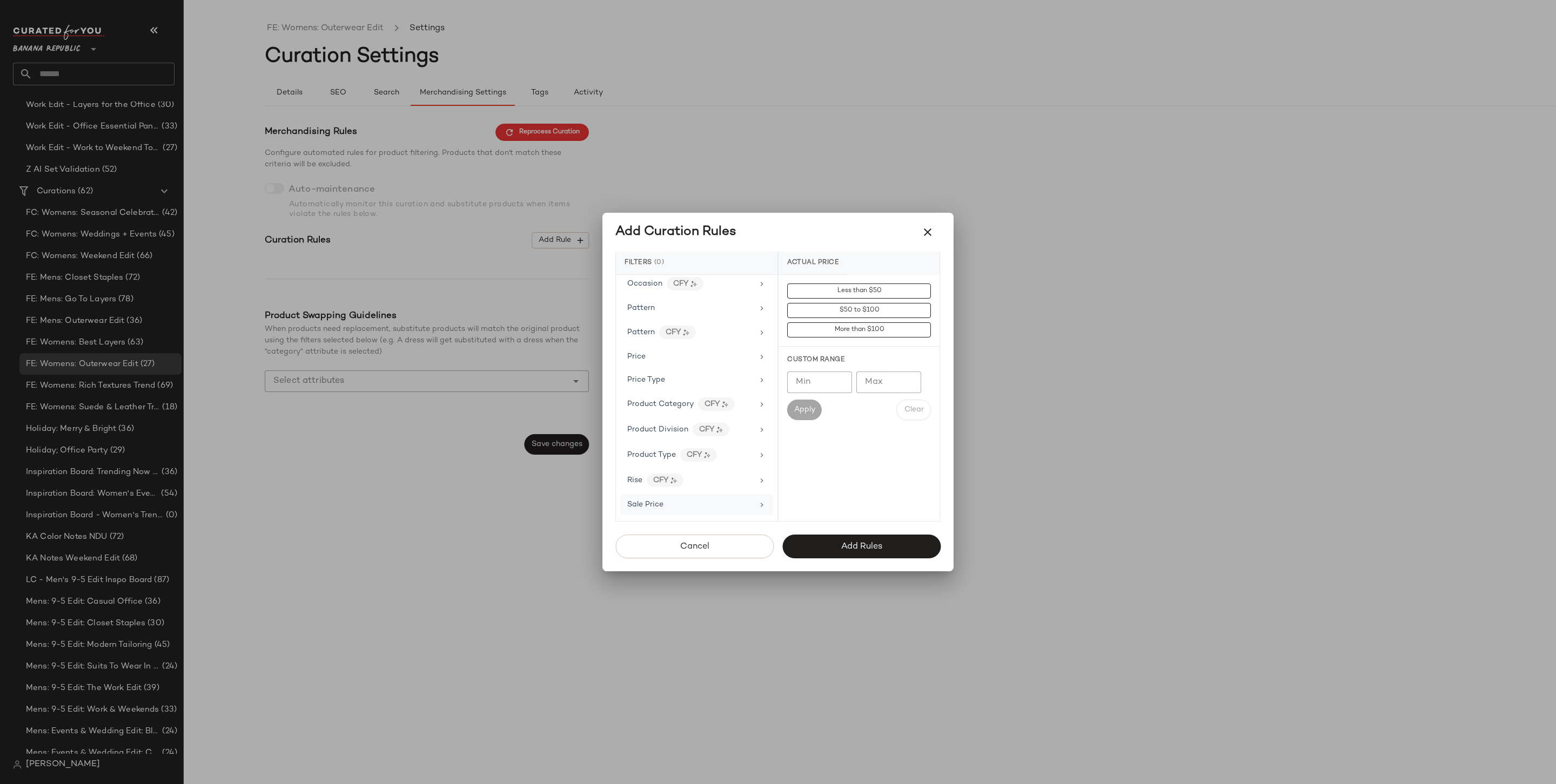
scroll to position [619, 0]
click at [706, 378] on div "Price Type" at bounding box center [696, 389] width 153 height 21
click at [818, 361] on div "PROMO" at bounding box center [858, 369] width 161 height 26
click at [818, 379] on div "PROMO" at bounding box center [858, 369] width 161 height 26
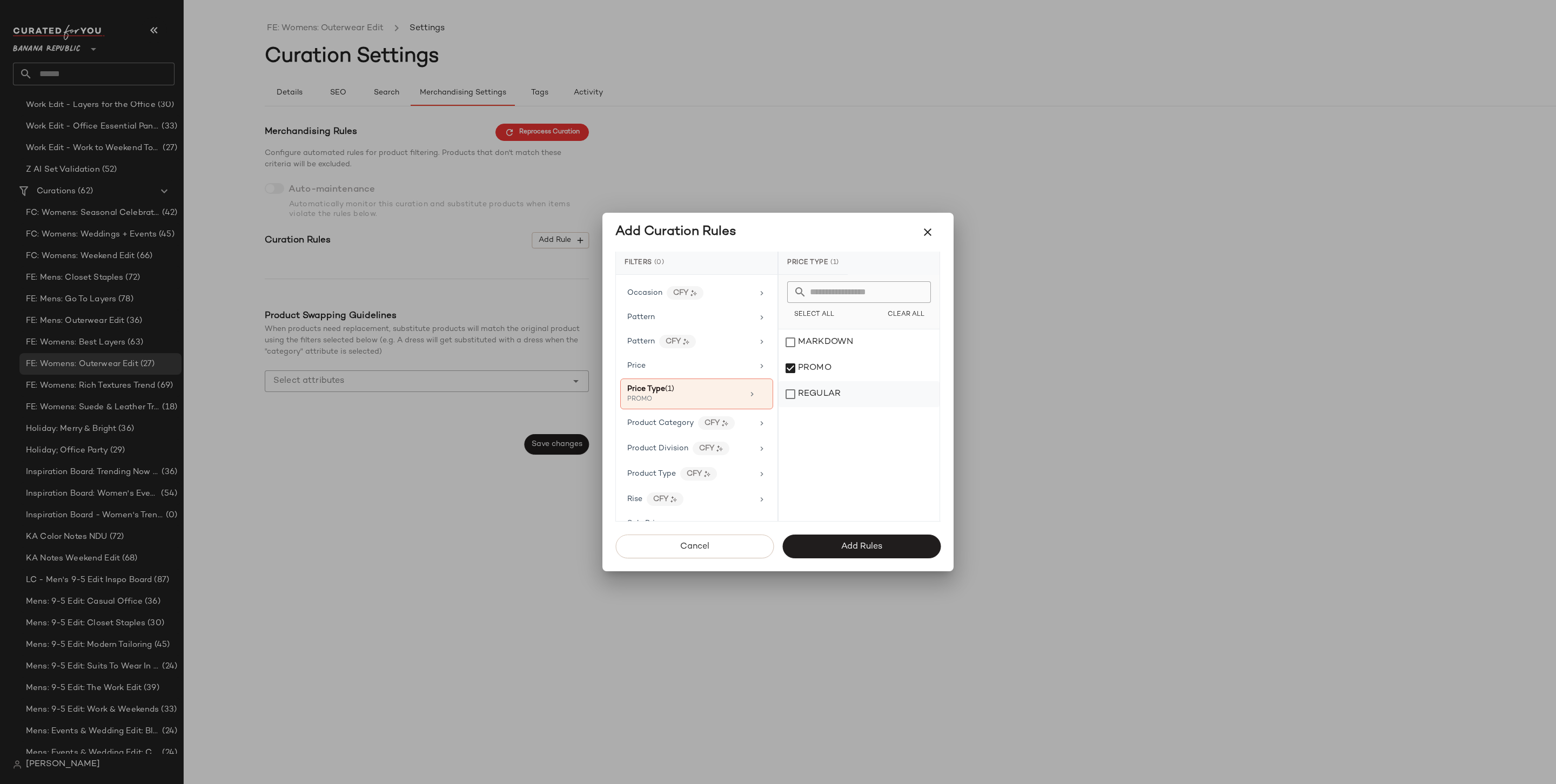
click at [816, 403] on div "REGULAR" at bounding box center [858, 394] width 161 height 26
click at [824, 553] on button "Add Rules" at bounding box center [862, 546] width 158 height 23
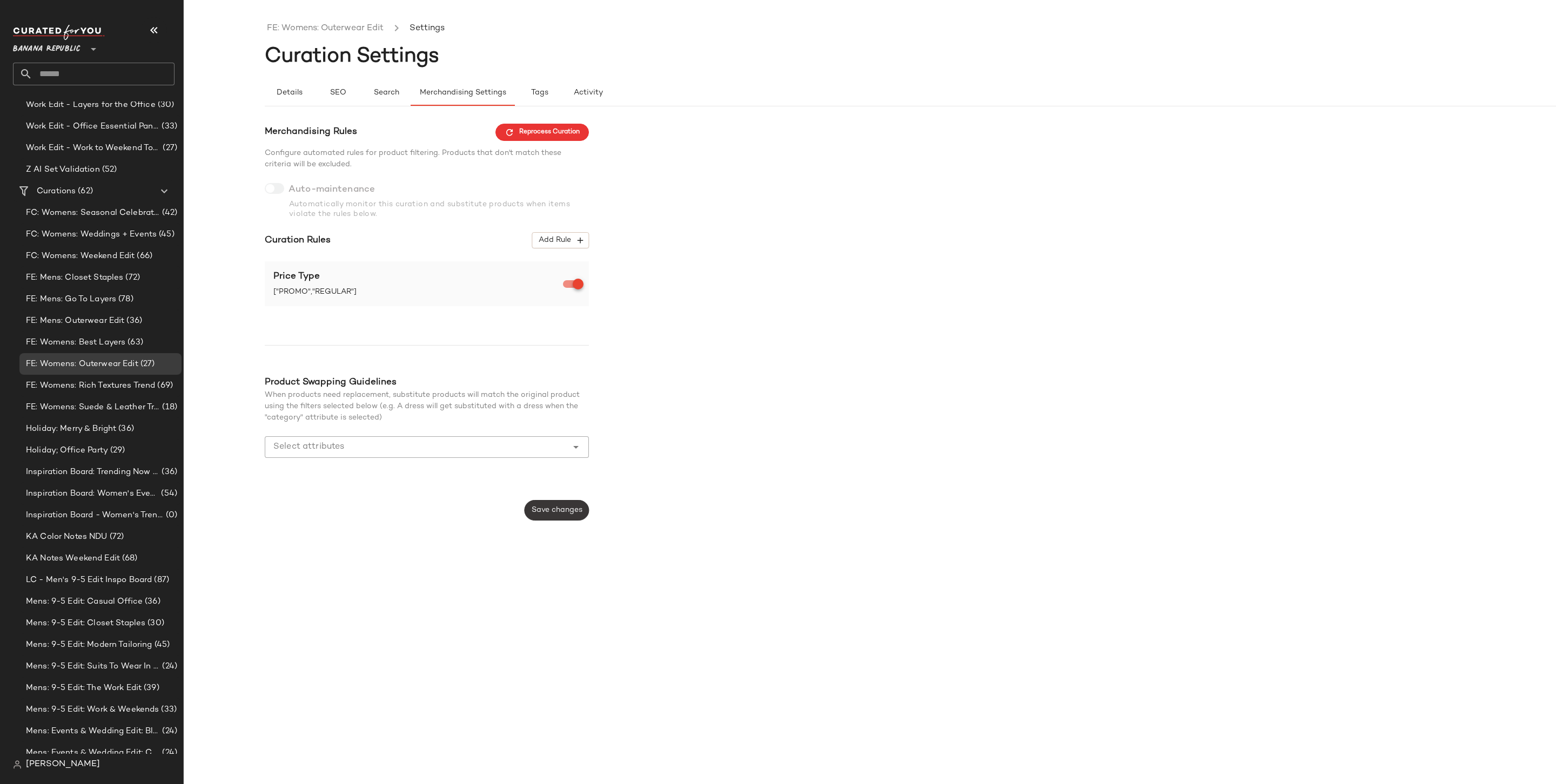
click at [568, 506] on span "Save changes" at bounding box center [556, 510] width 51 height 9
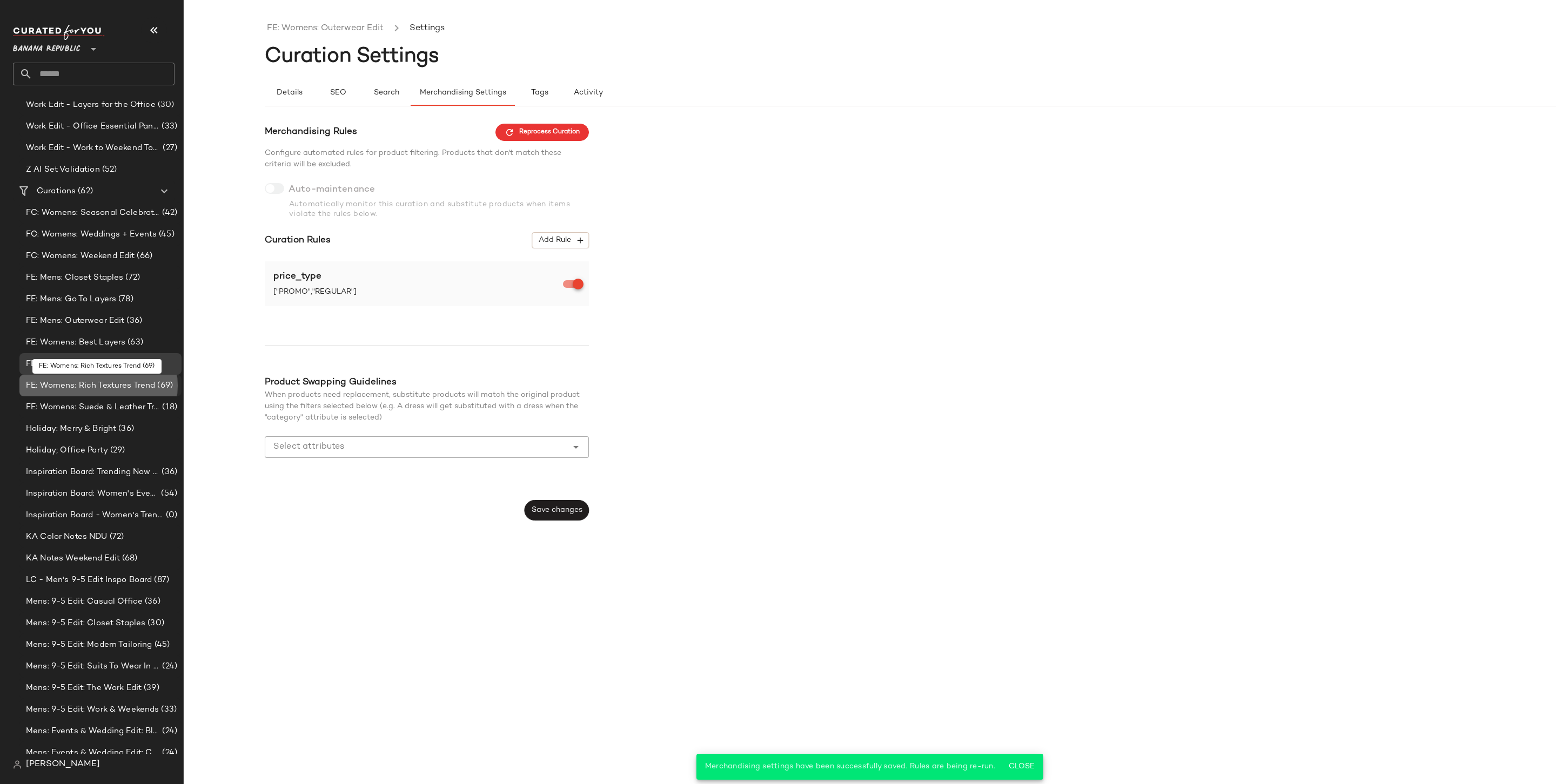
click at [118, 390] on span "FE: Womens: Rich Textures Trend" at bounding box center [91, 386] width 129 height 12
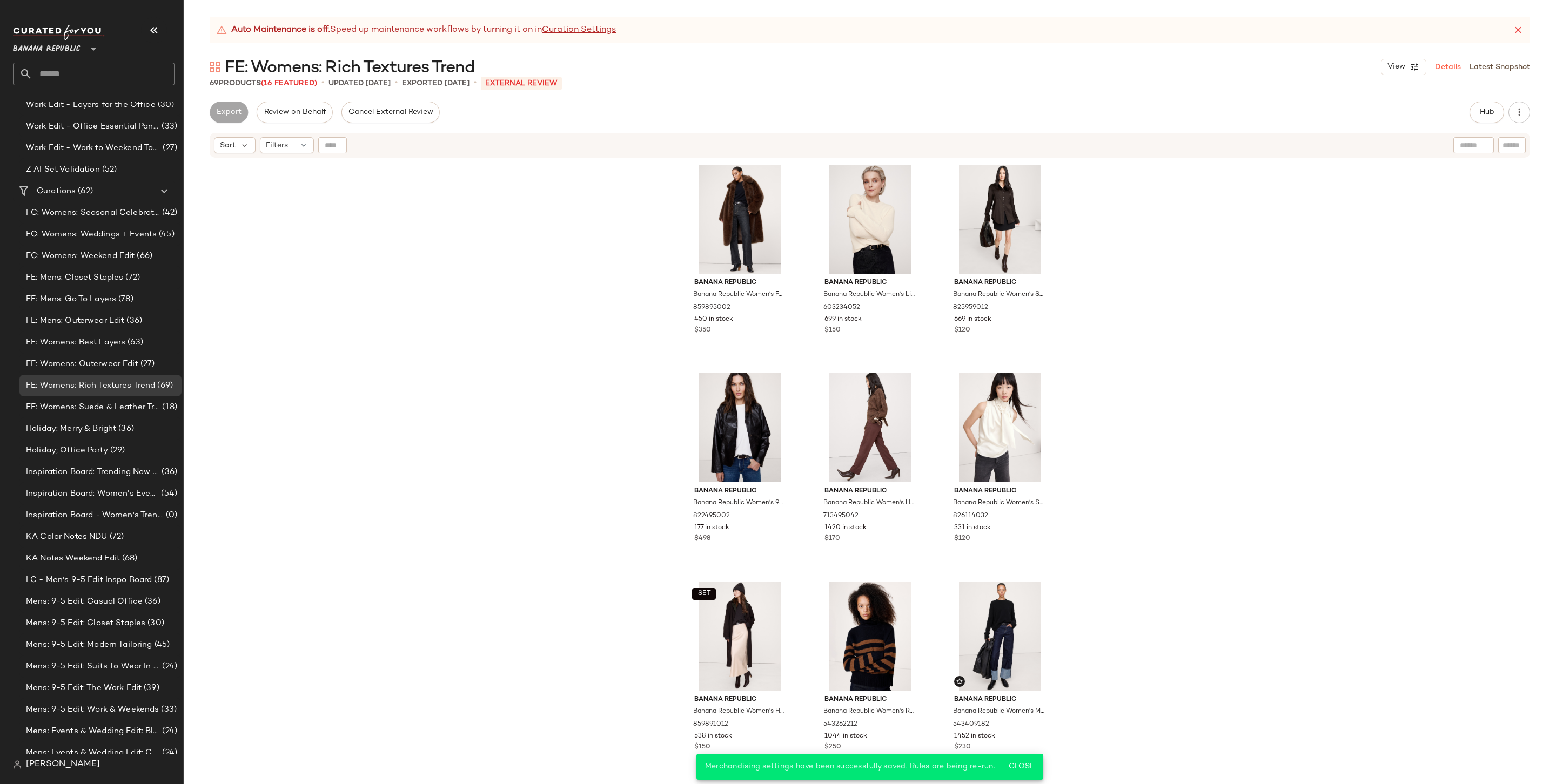
click at [1187, 68] on link "Details" at bounding box center [1448, 67] width 26 height 11
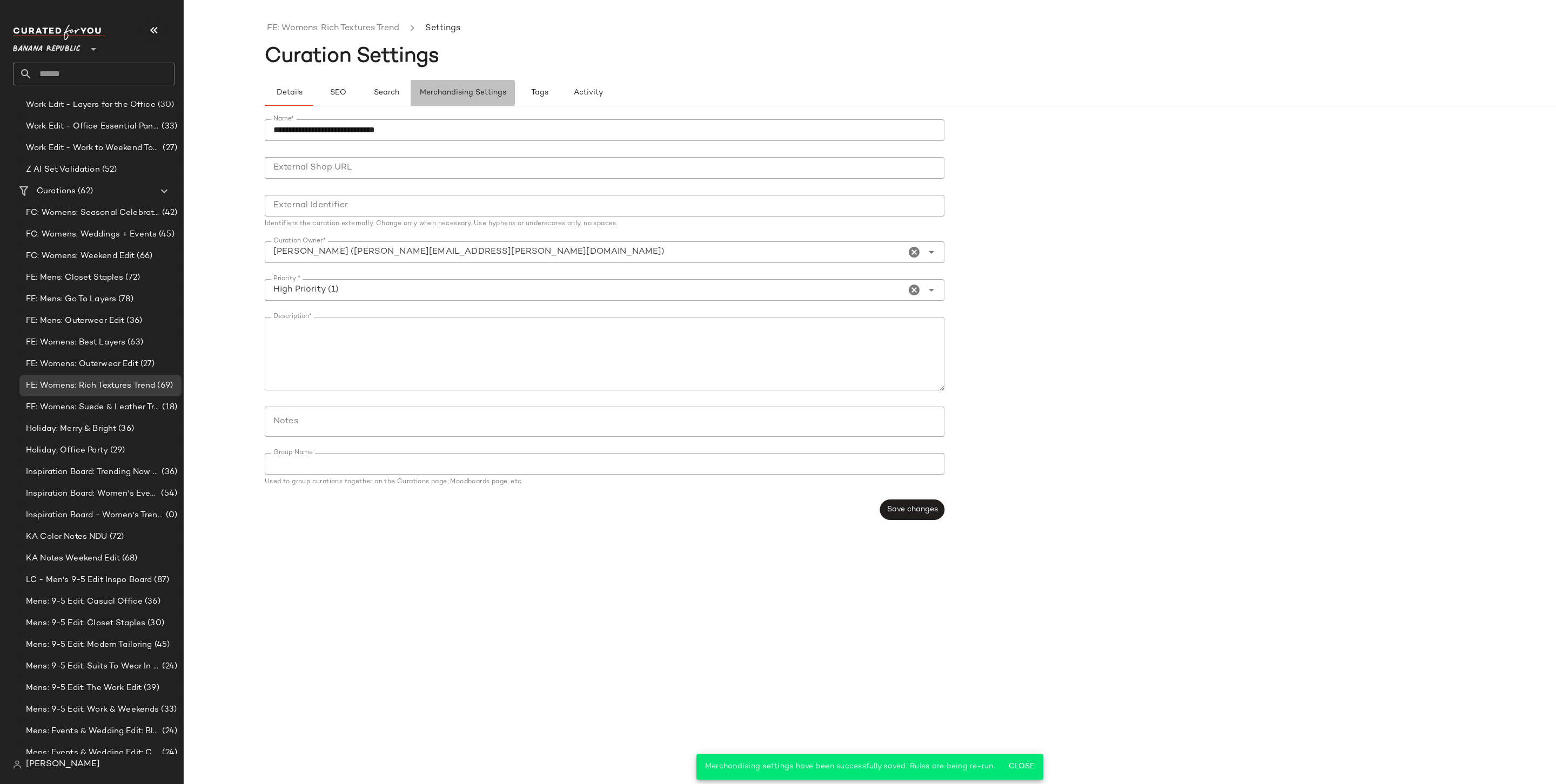
click at [476, 82] on button "Merchandising Settings" at bounding box center [462, 93] width 104 height 26
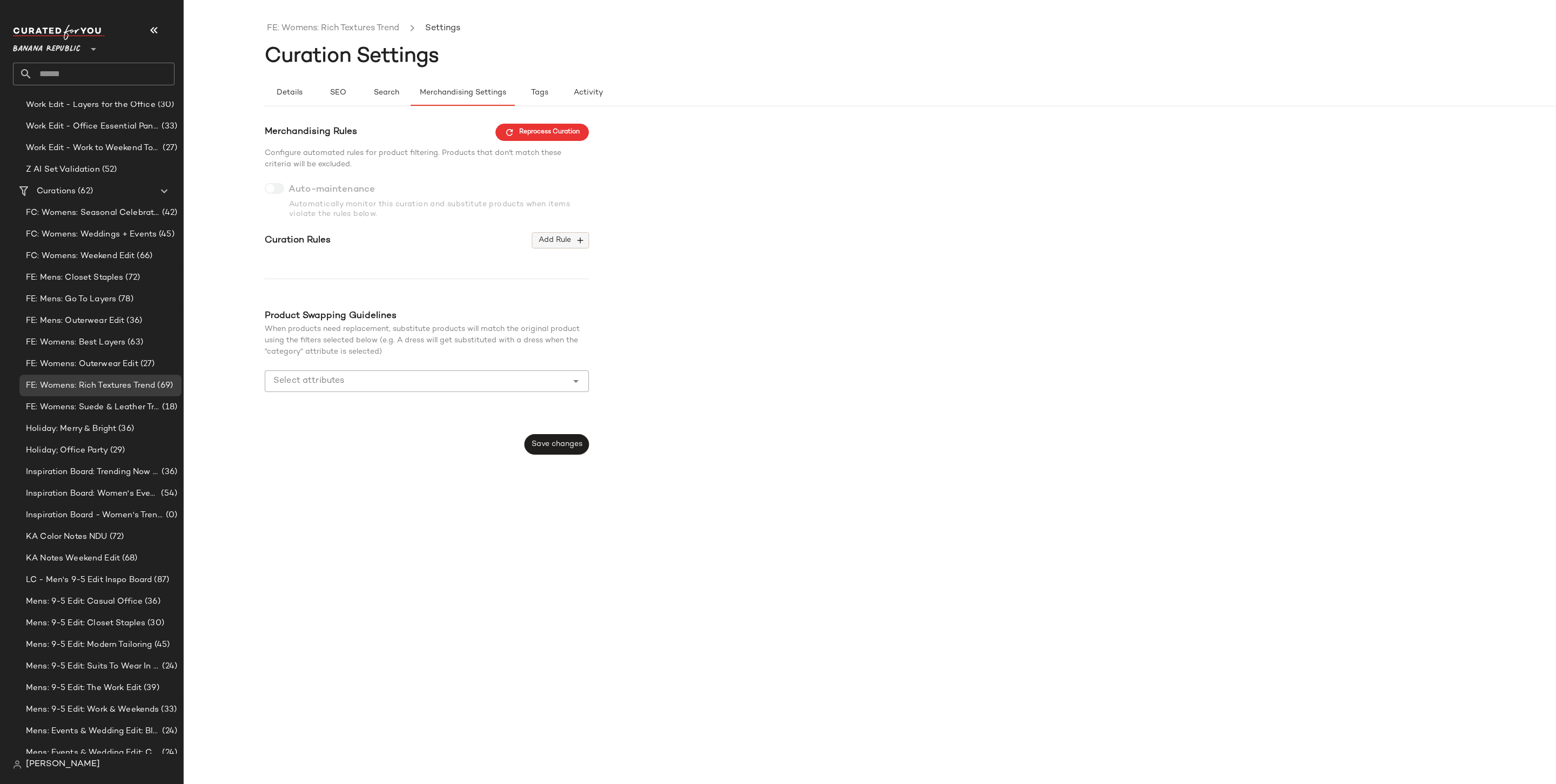
click at [576, 238] on icon "button" at bounding box center [580, 240] width 10 height 10
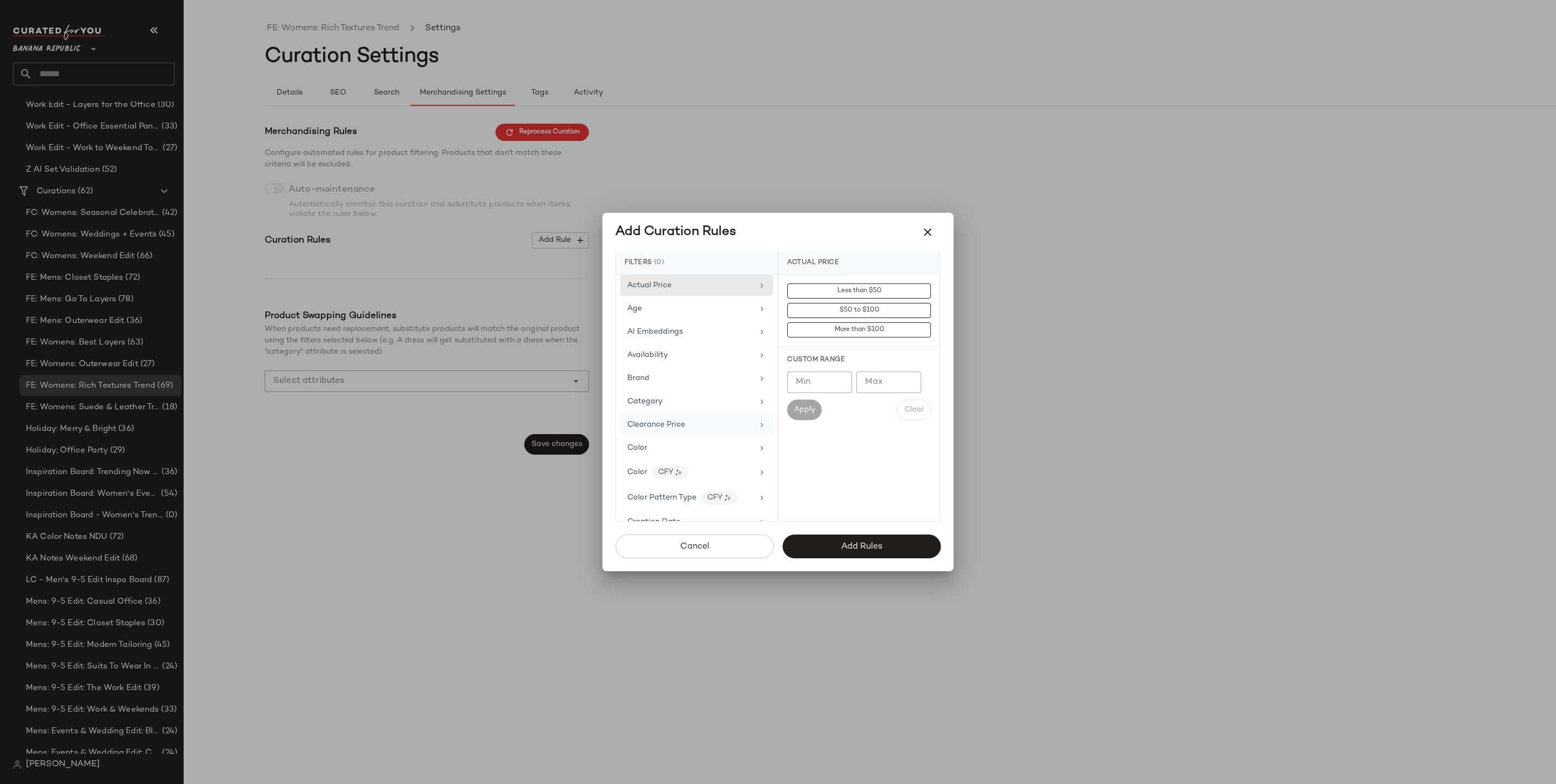
scroll to position [512, 0]
click at [699, 495] on div "Price Type" at bounding box center [696, 496] width 153 height 21
click at [852, 378] on div "PROMO" at bounding box center [858, 369] width 161 height 26
click at [850, 407] on div "REGULAR" at bounding box center [858, 394] width 161 height 26
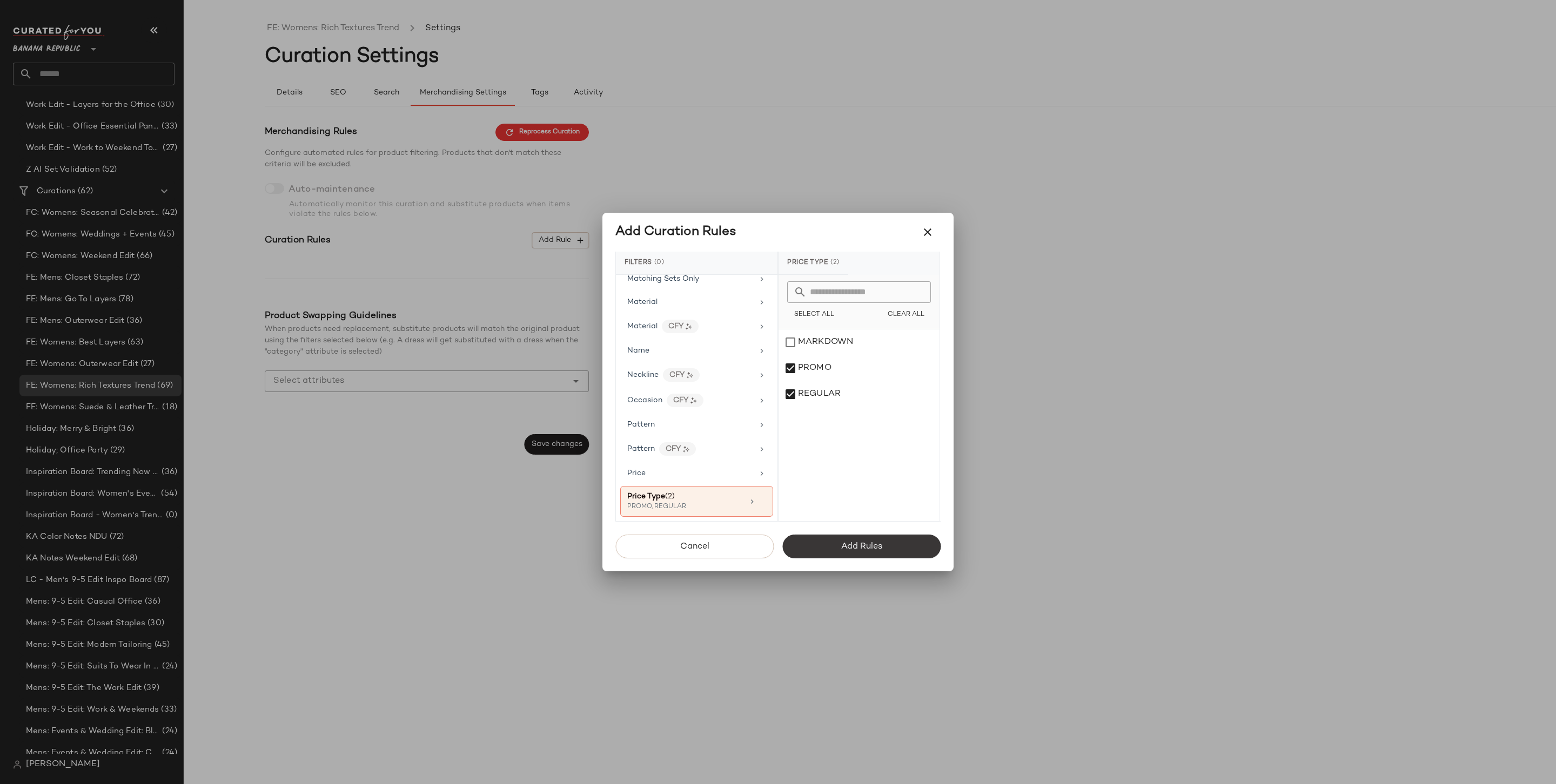
click at [841, 549] on span "Add Rules" at bounding box center [861, 546] width 41 height 11
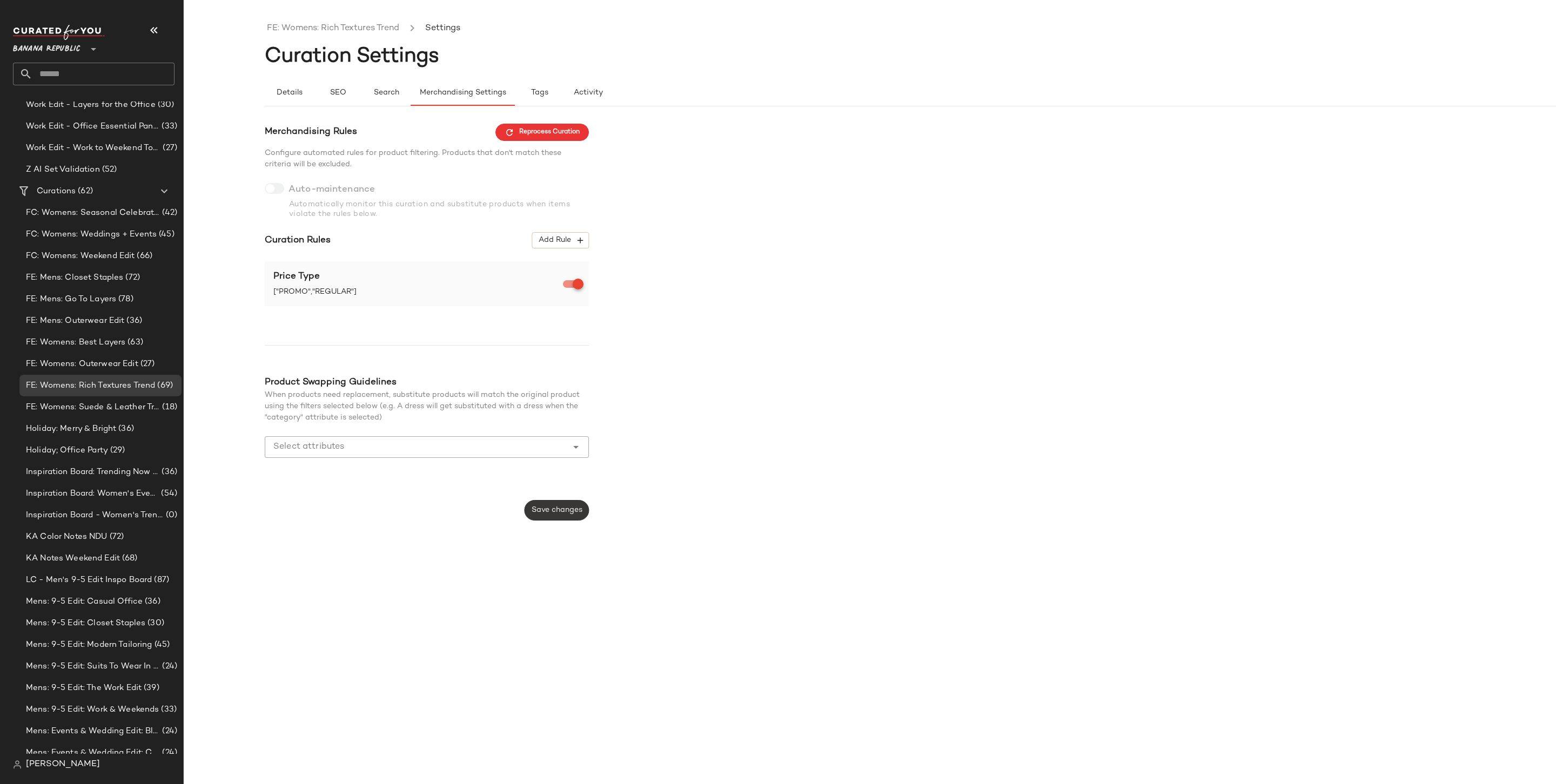
click at [538, 512] on span "Save changes" at bounding box center [556, 510] width 51 height 9
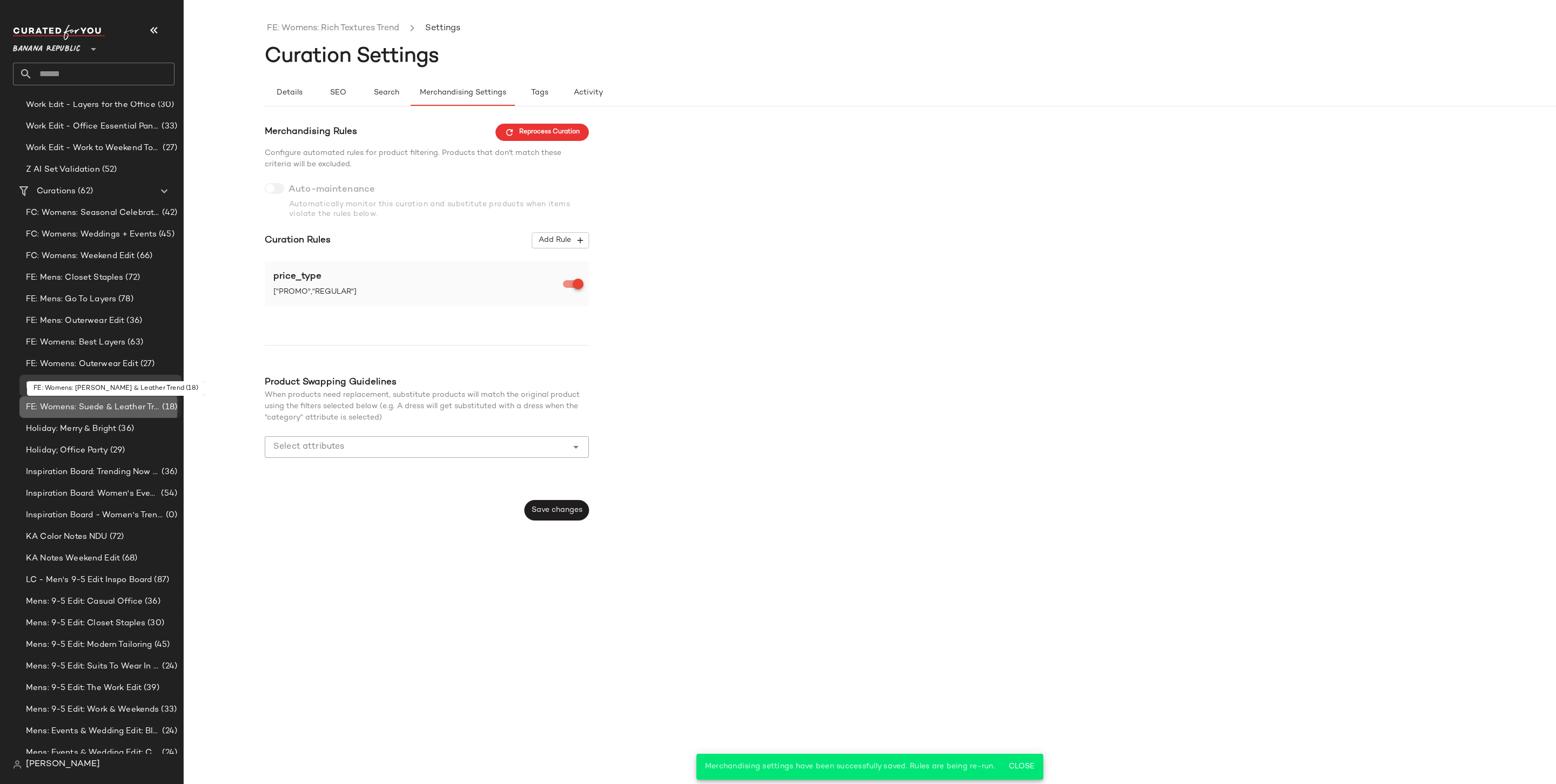
click at [78, 407] on span "FE: Womens: Suede & Leather Trend" at bounding box center [93, 407] width 134 height 12
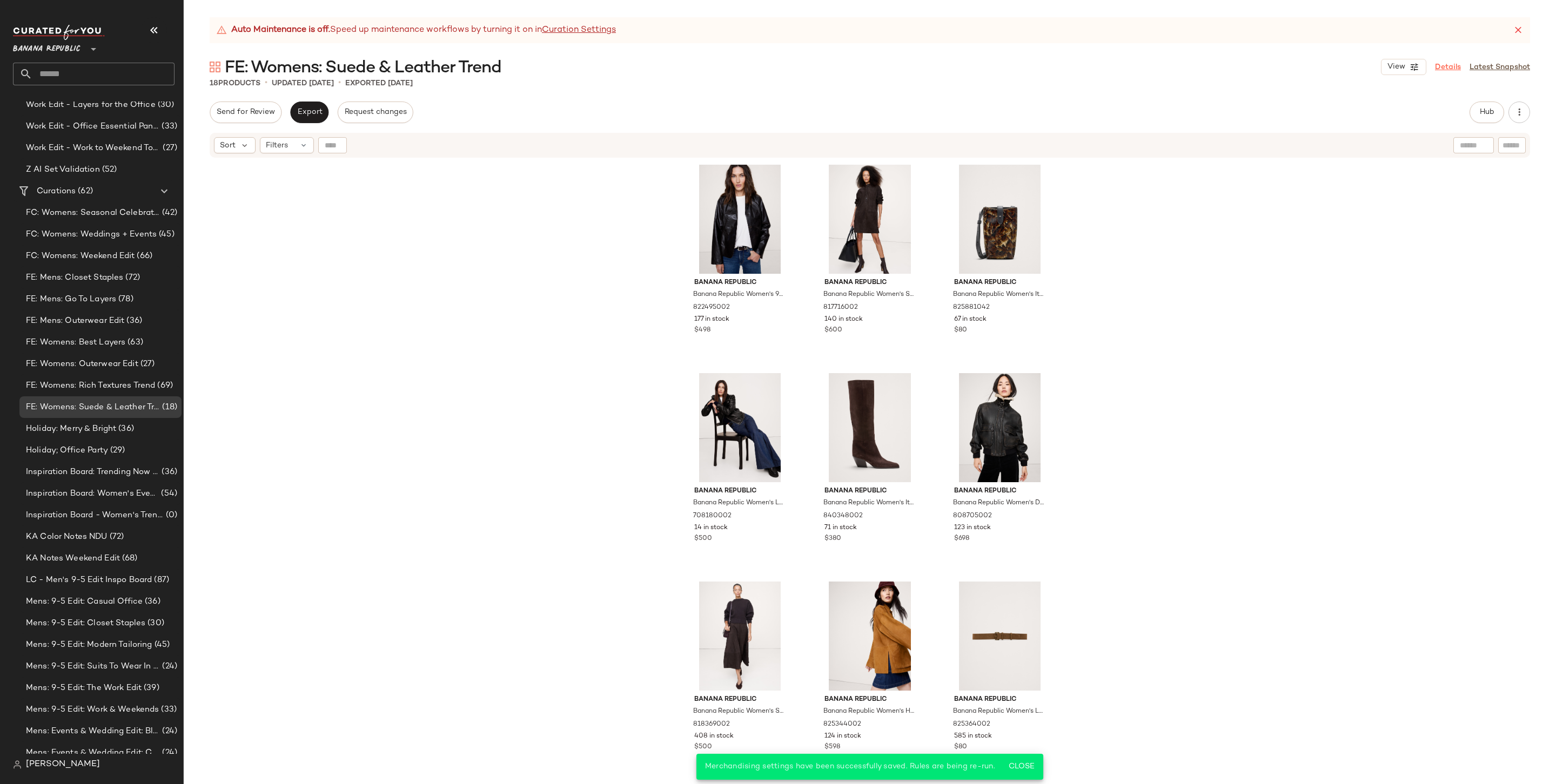
click at [1187, 62] on link "Details" at bounding box center [1448, 67] width 26 height 11
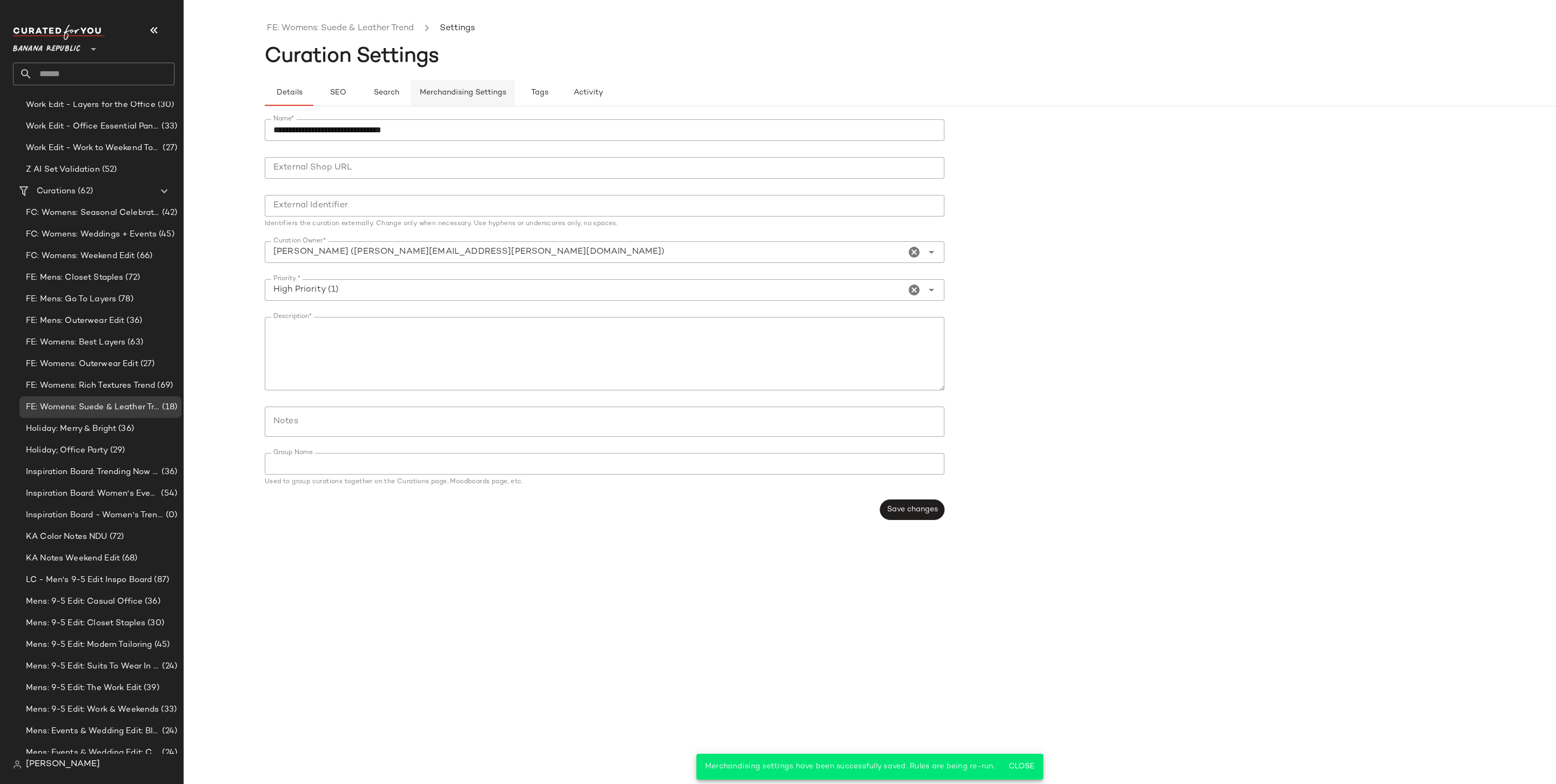
click at [462, 86] on button "Merchandising Settings" at bounding box center [462, 93] width 104 height 26
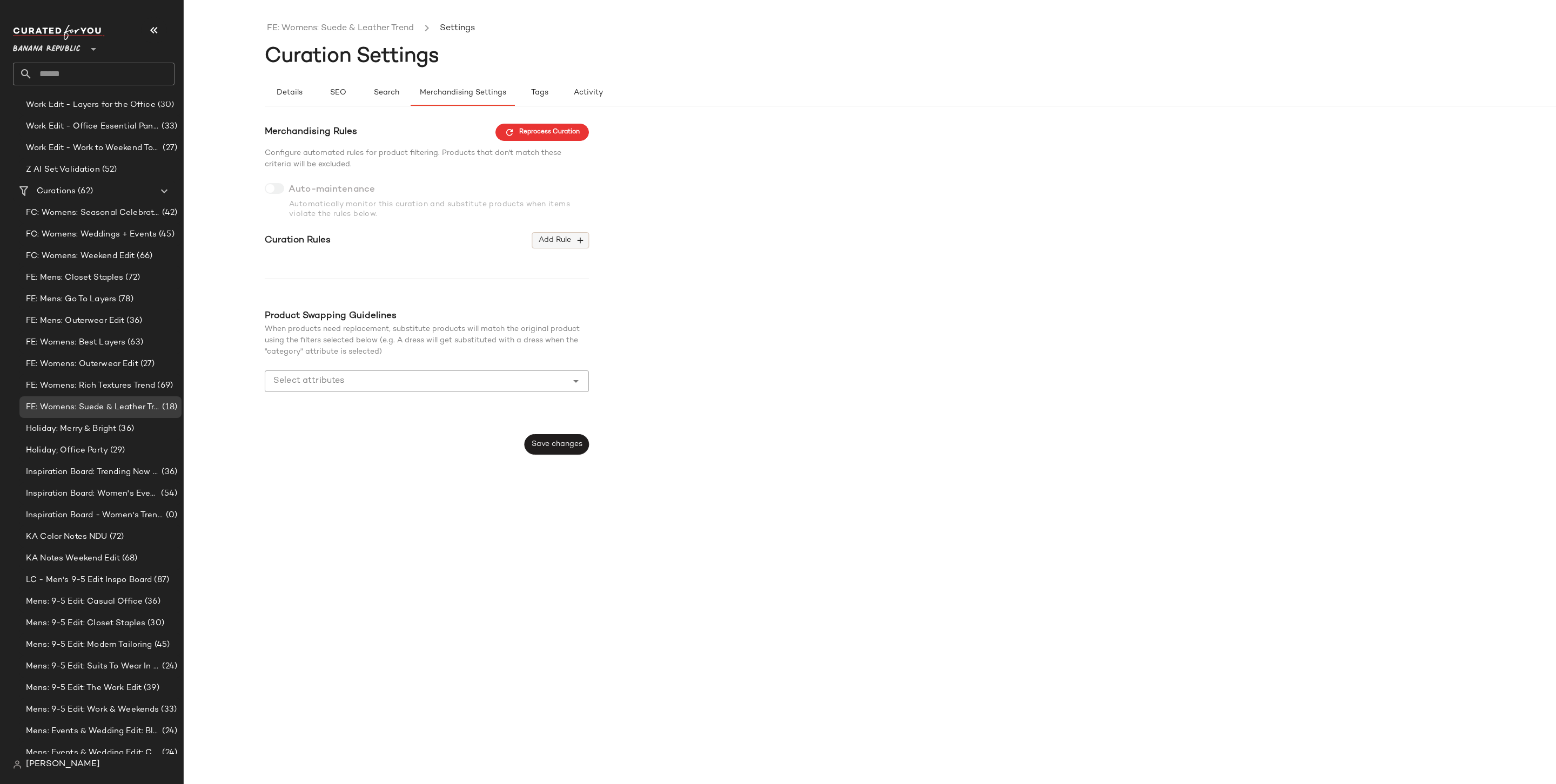
click at [568, 243] on span "Add Rule" at bounding box center [560, 240] width 44 height 10
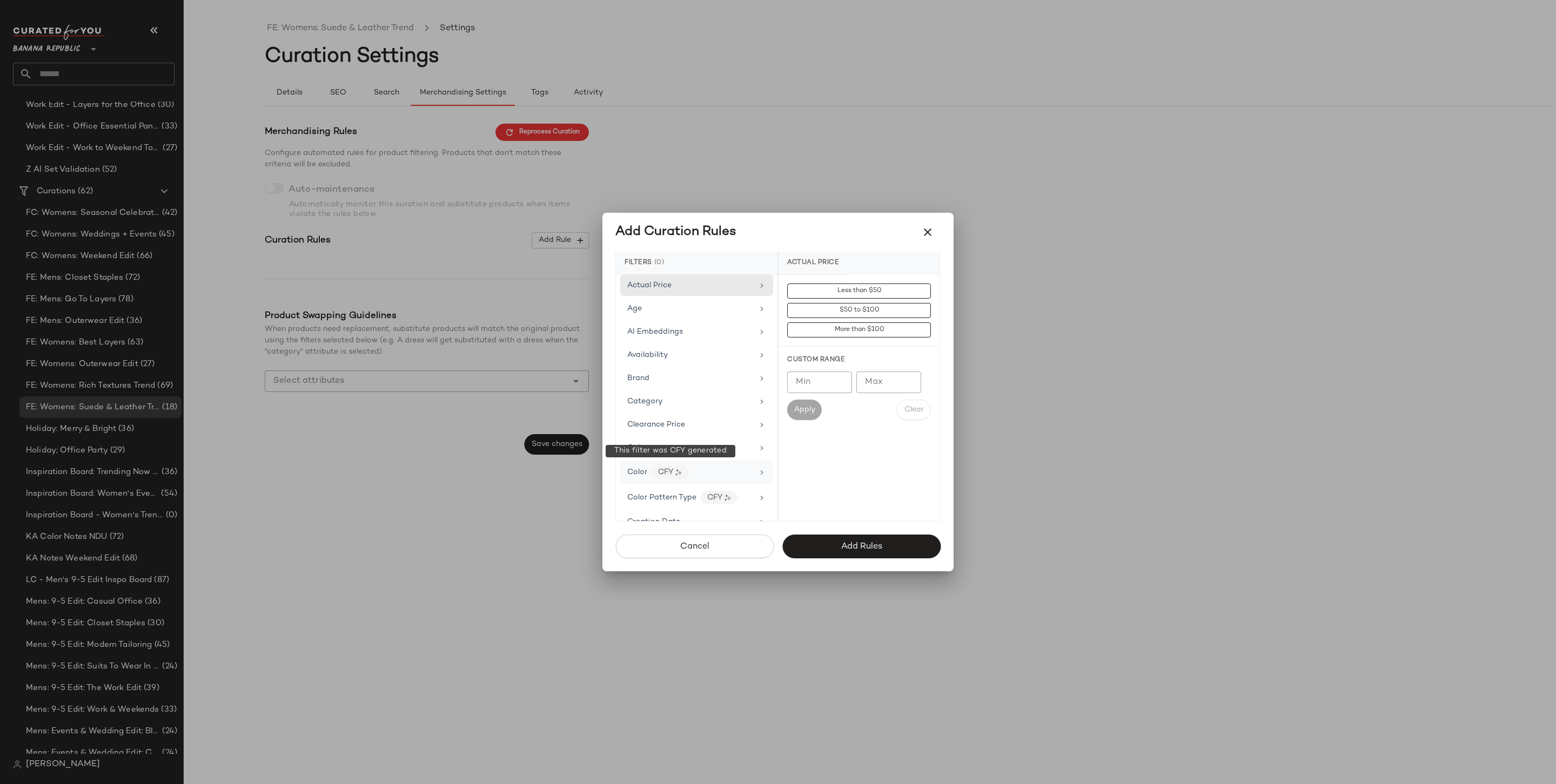
scroll to position [516, 0]
click at [681, 488] on div "Price Type" at bounding box center [690, 492] width 126 height 11
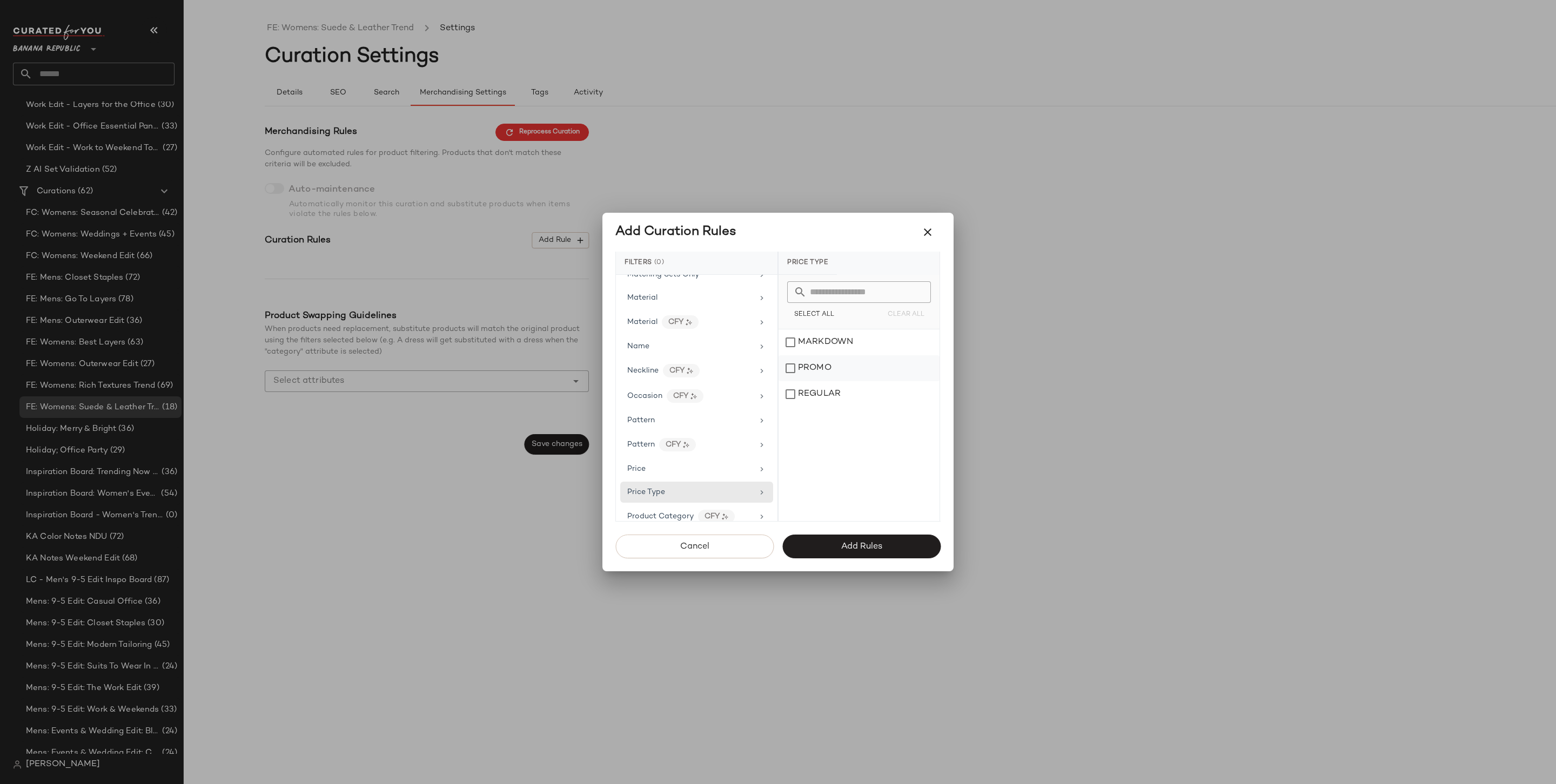
click at [815, 377] on div "PROMO" at bounding box center [858, 369] width 161 height 26
click at [815, 386] on div "REGULAR" at bounding box center [858, 394] width 161 height 26
click at [862, 553] on button "Add Rules" at bounding box center [862, 546] width 158 height 23
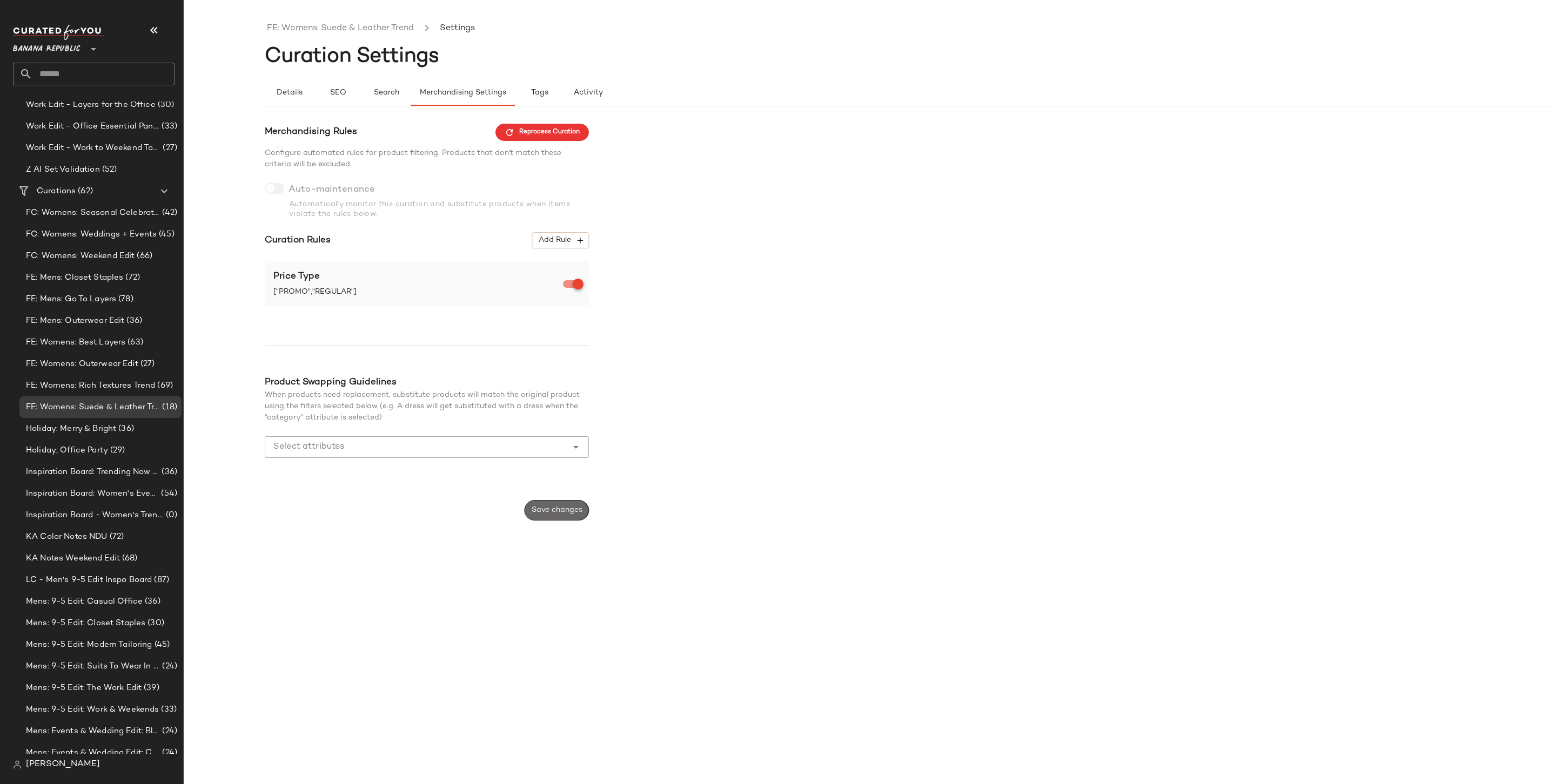
click at [567, 515] on button "Save changes" at bounding box center [557, 510] width 65 height 20
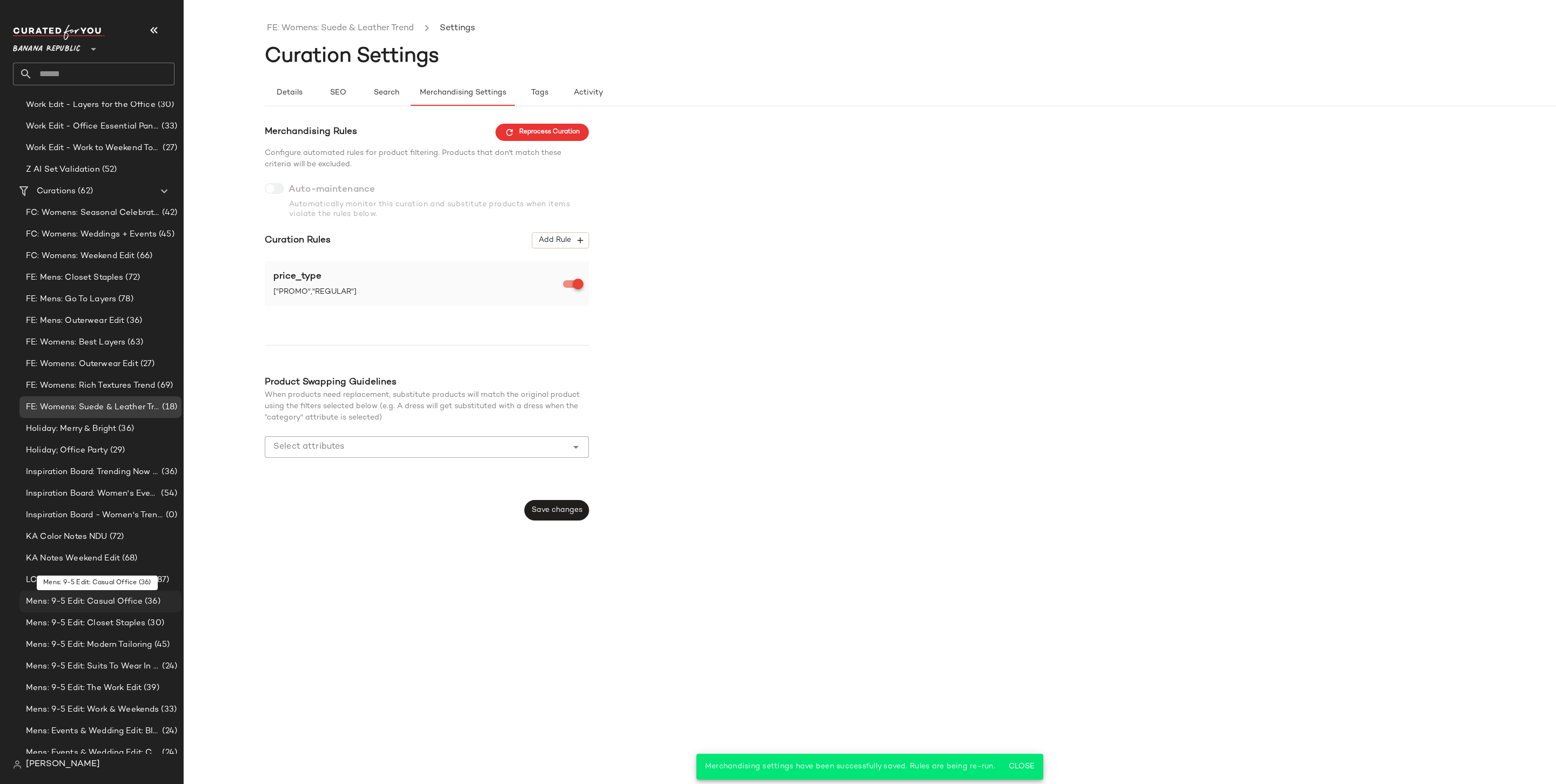
click at [111, 599] on span "Mens: 9-5 Edit: Casual Office" at bounding box center [84, 601] width 116 height 12
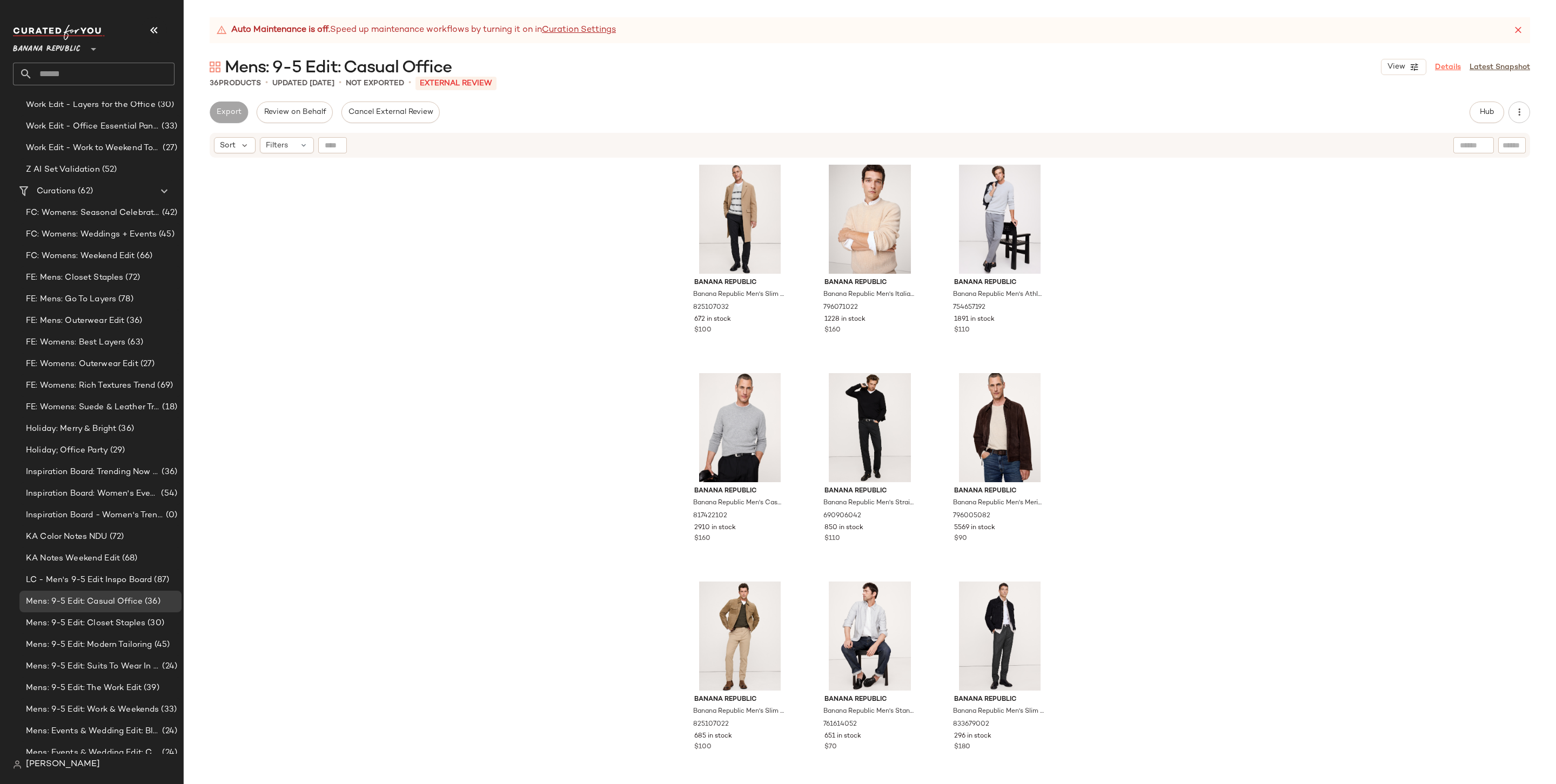
click at [1187, 66] on link "Details" at bounding box center [1448, 67] width 26 height 11
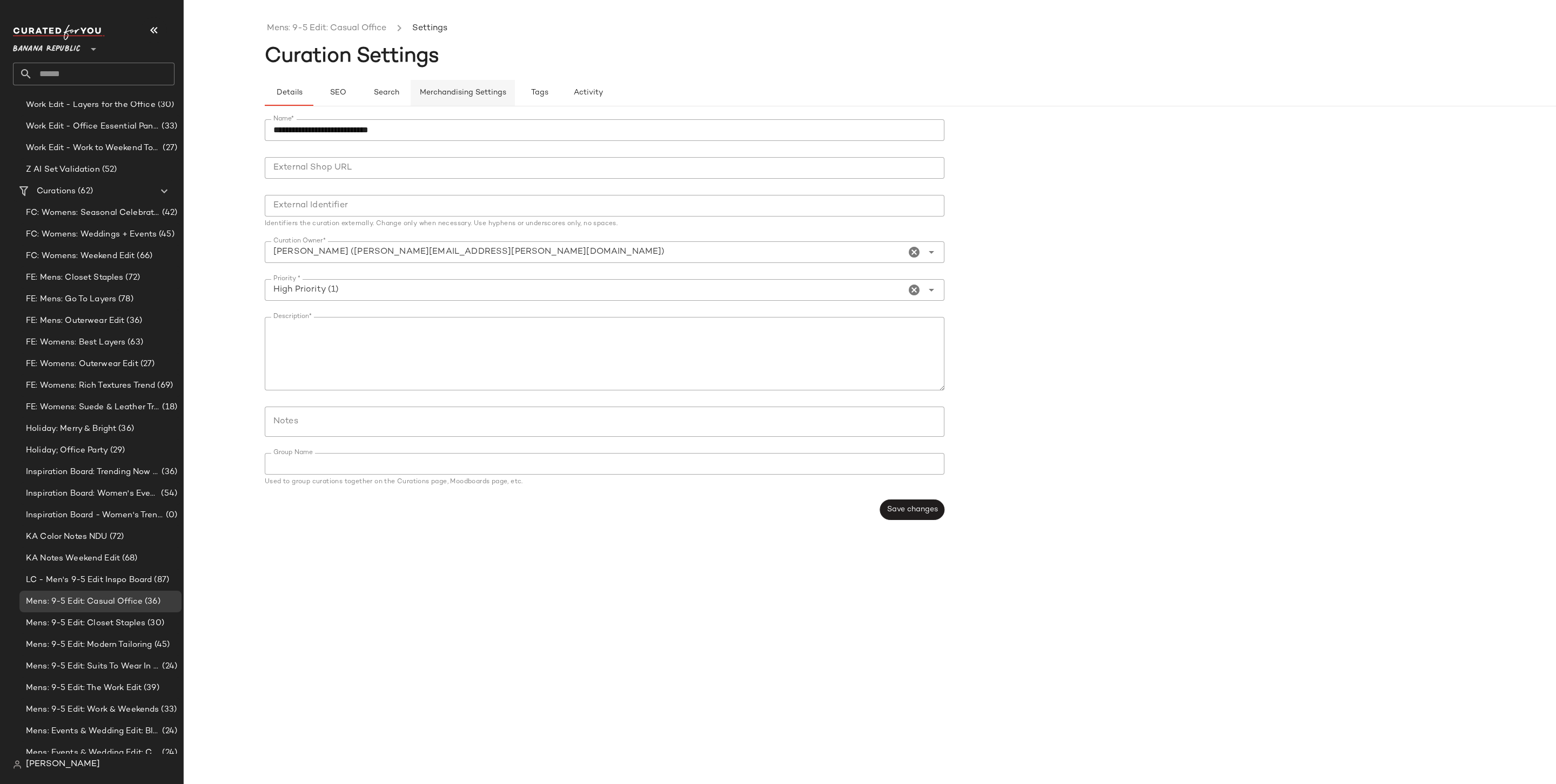
click at [466, 97] on button "Merchandising Settings" at bounding box center [462, 93] width 104 height 26
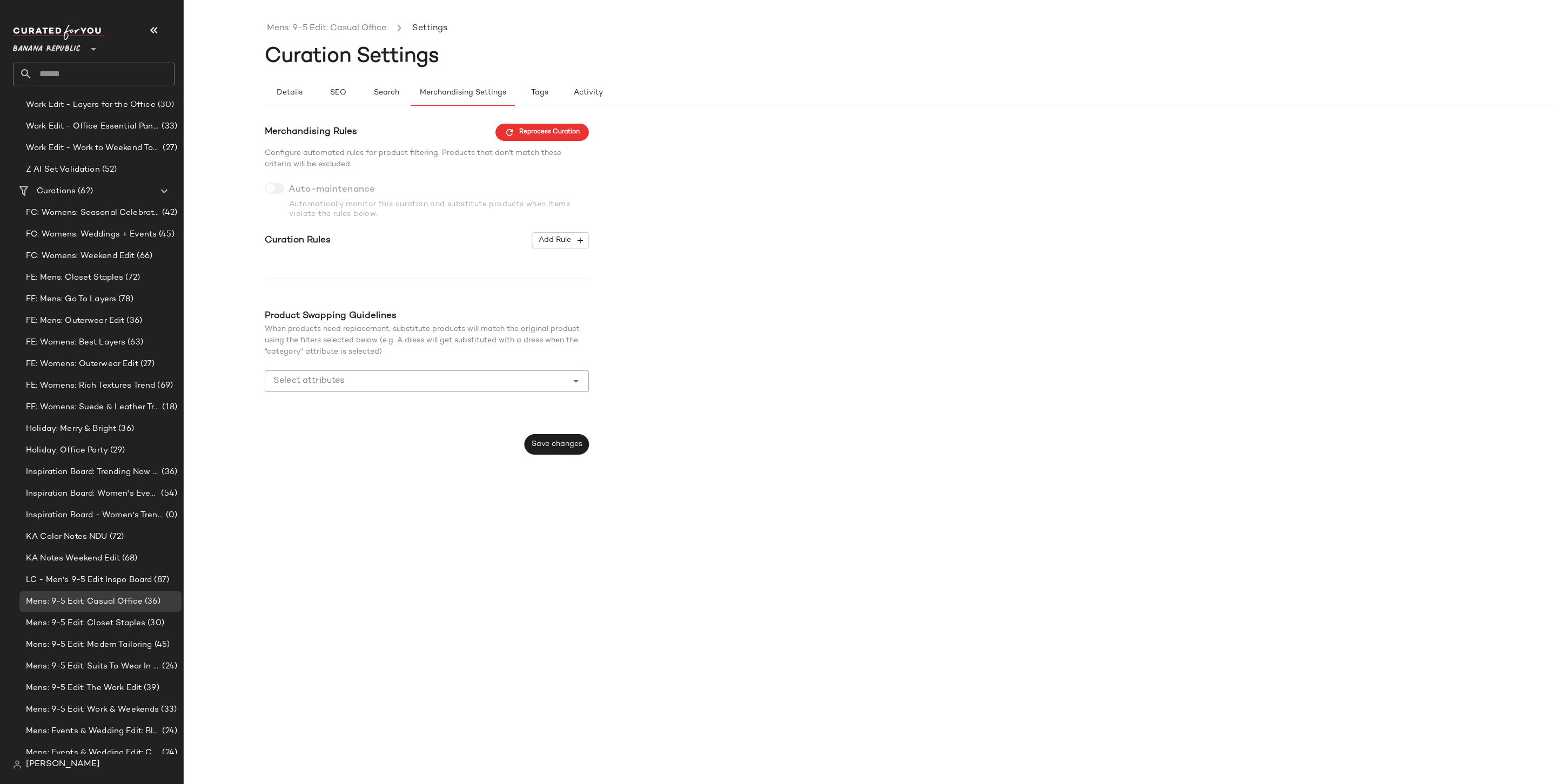
click at [492, 386] on input "Select attributes" at bounding box center [419, 381] width 291 height 13
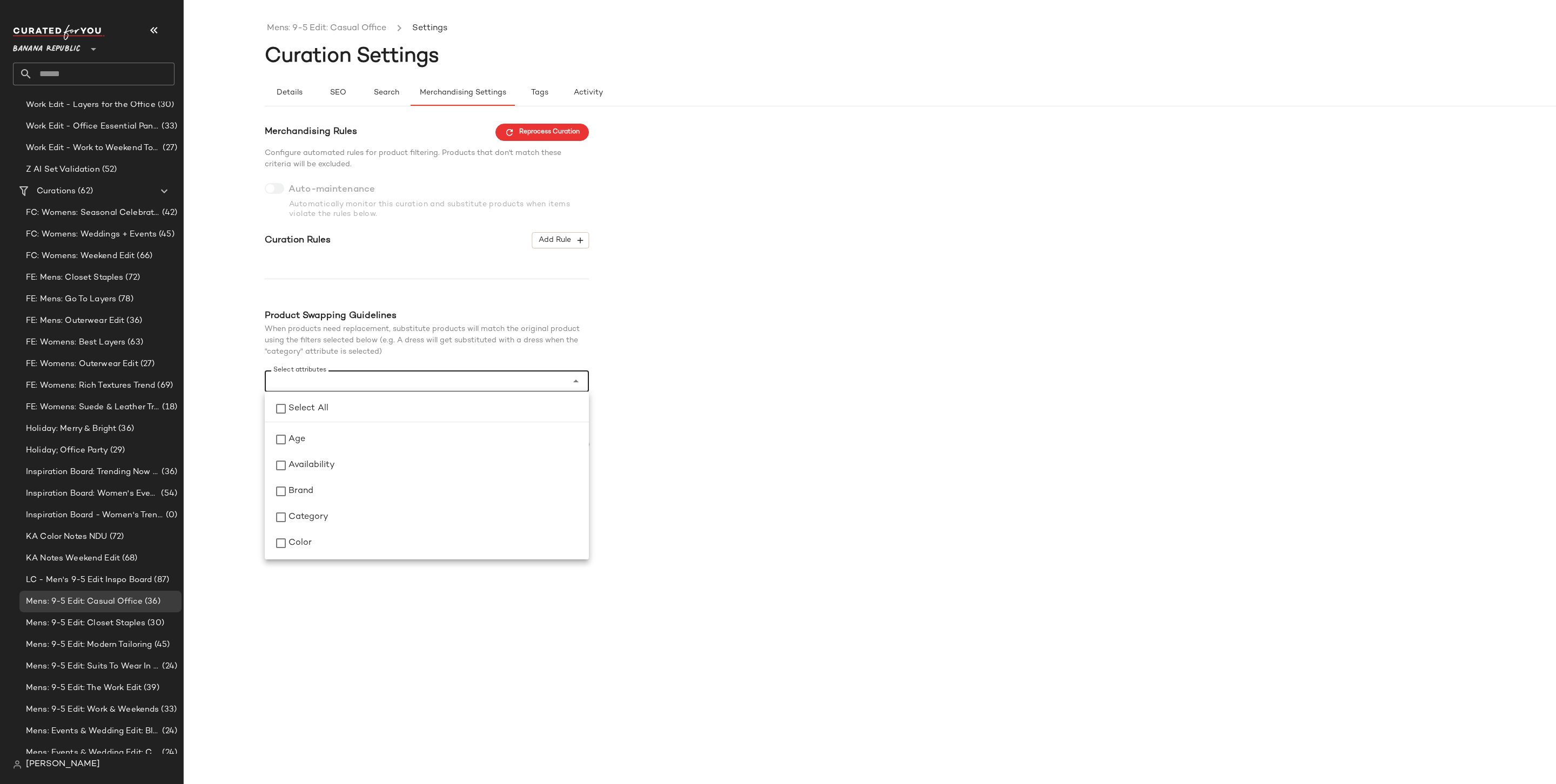
click at [853, 352] on div "Merchandising Rules Reprocess Curation Configure automated rules for product fi…" at bounding box center [950, 289] width 1372 height 331
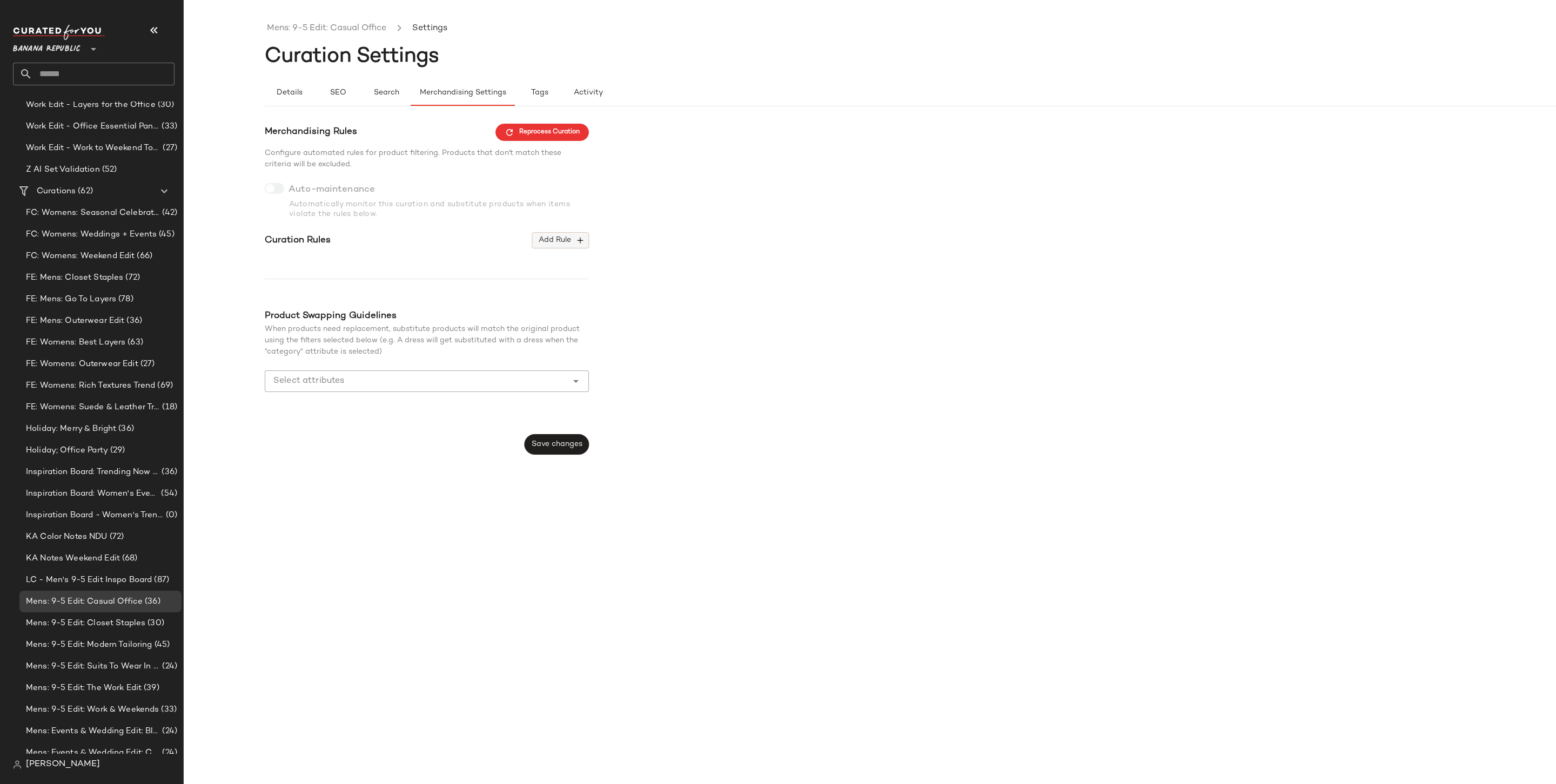
click at [550, 245] on span "Add Rule" at bounding box center [560, 240] width 44 height 10
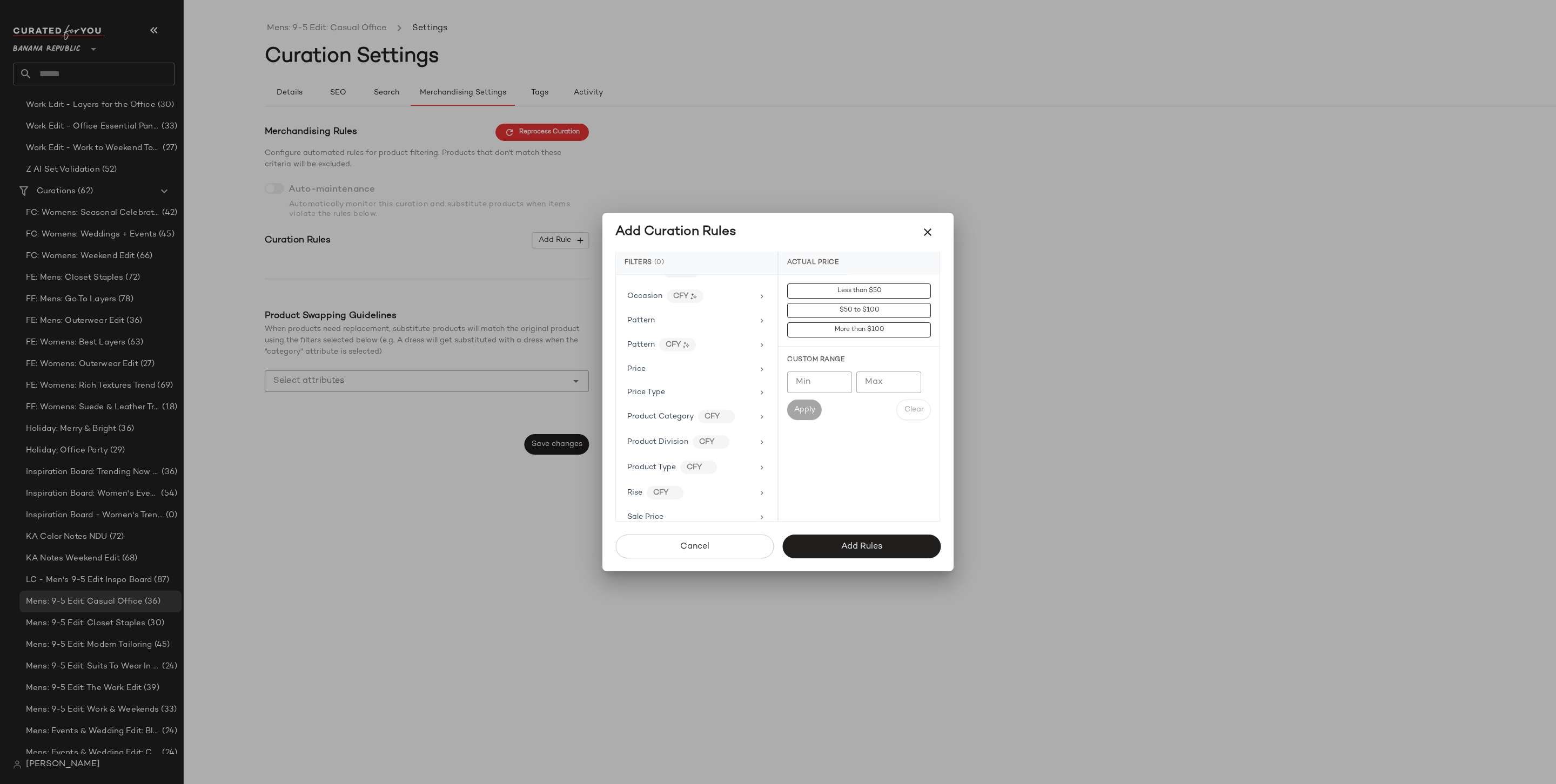
scroll to position [663, 0]
click at [706, 339] on div "Price Type" at bounding box center [690, 345] width 126 height 11
click at [844, 370] on div "PROMO" at bounding box center [858, 369] width 161 height 26
click at [843, 394] on div "REGULAR" at bounding box center [858, 394] width 161 height 26
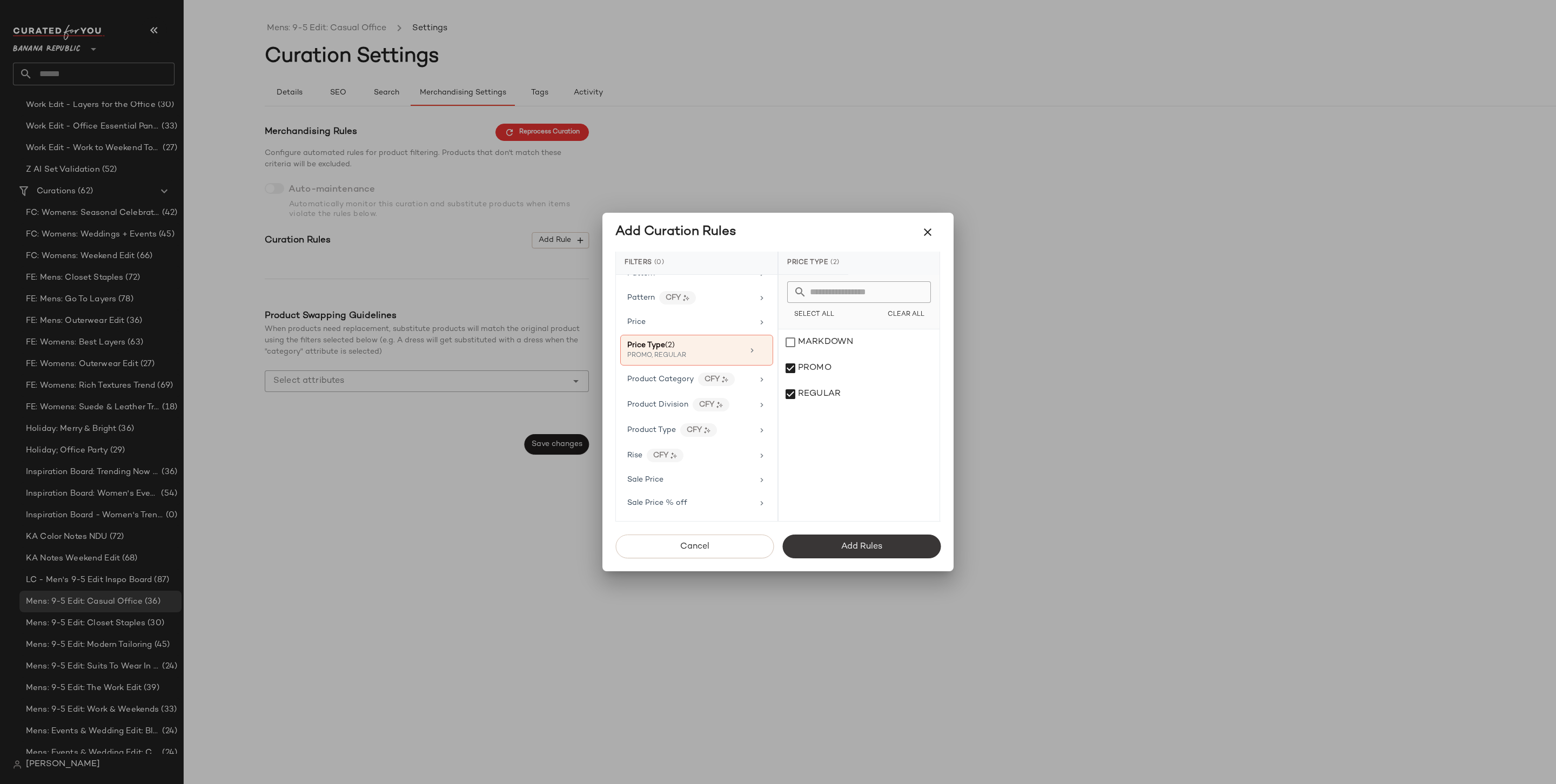
click at [874, 554] on button "Add Rules" at bounding box center [862, 546] width 158 height 23
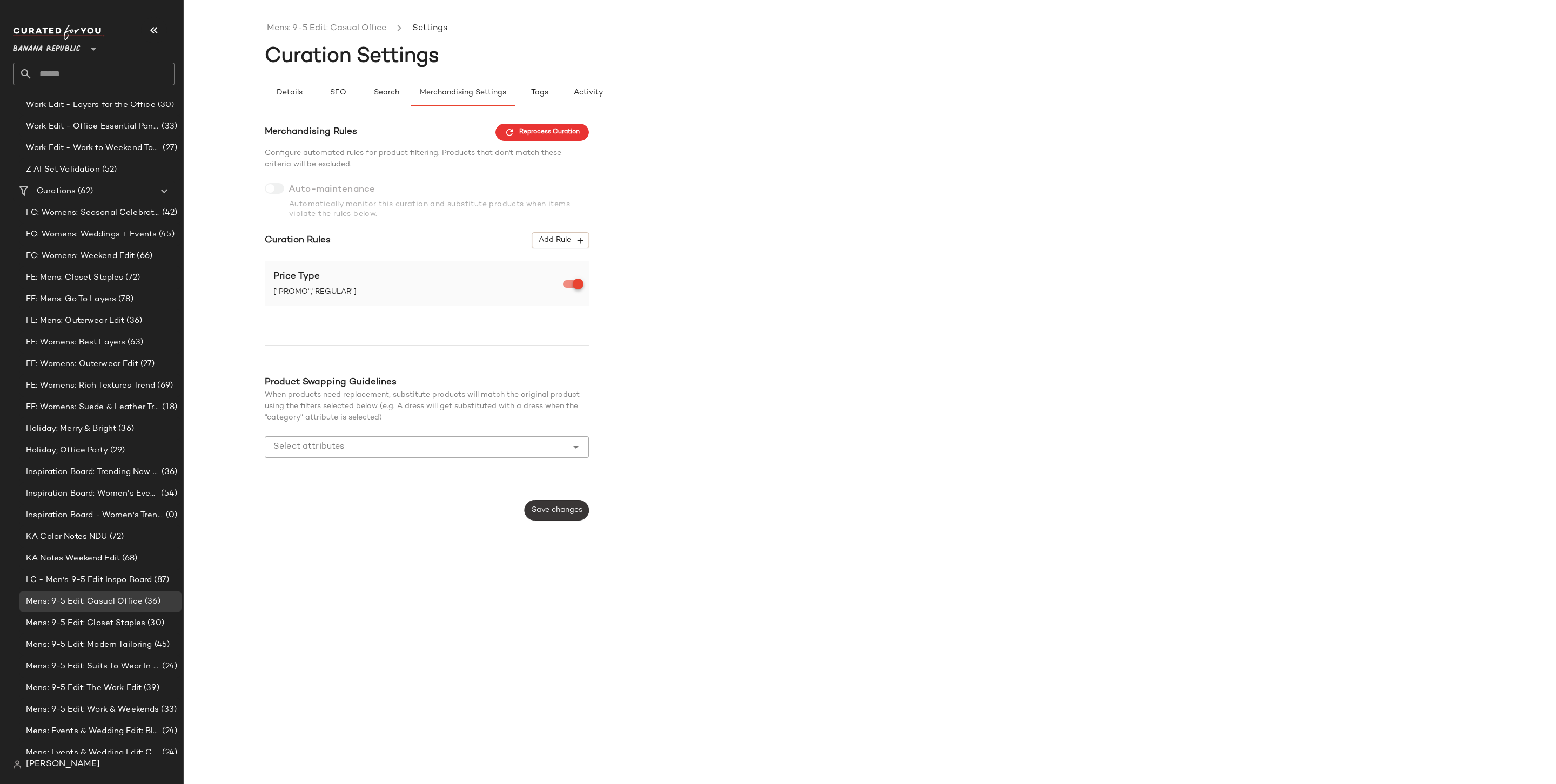
click at [542, 521] on button "Save changes" at bounding box center [557, 510] width 65 height 20
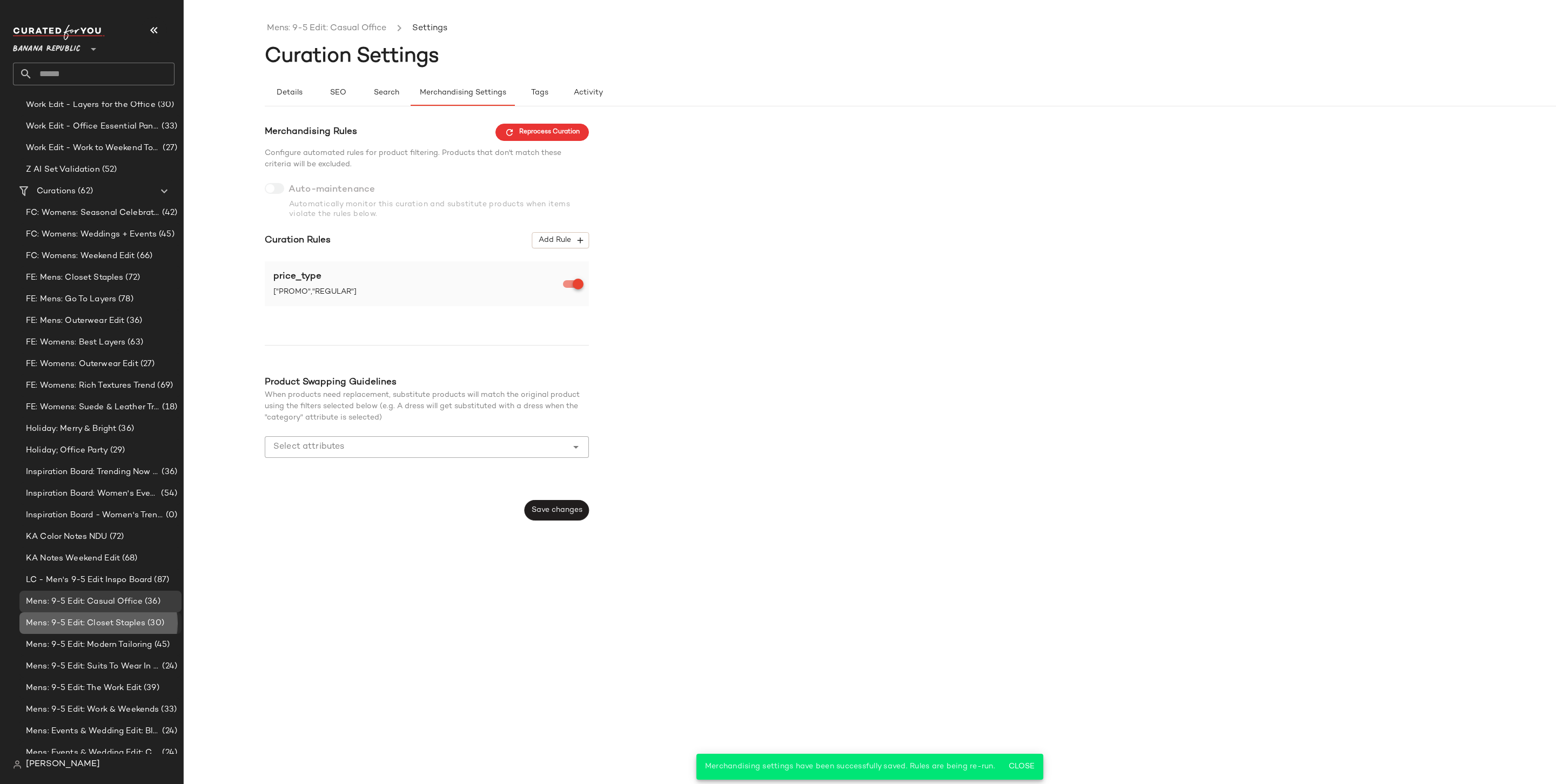
click at [78, 612] on span "Mens: 9-5 Edit: Closet Staples" at bounding box center [86, 623] width 120 height 12
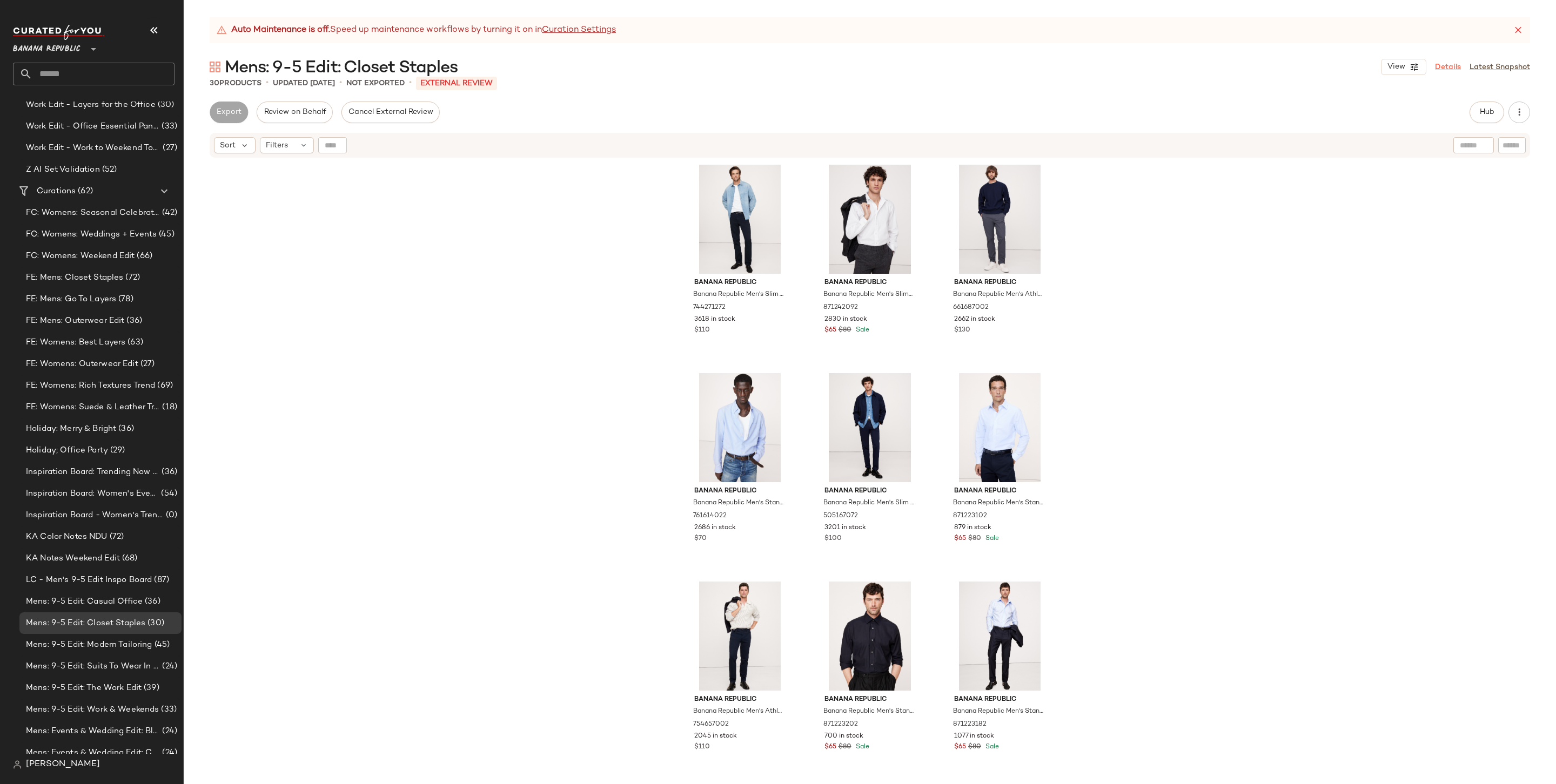
click at [1187, 66] on link "Details" at bounding box center [1448, 67] width 26 height 11
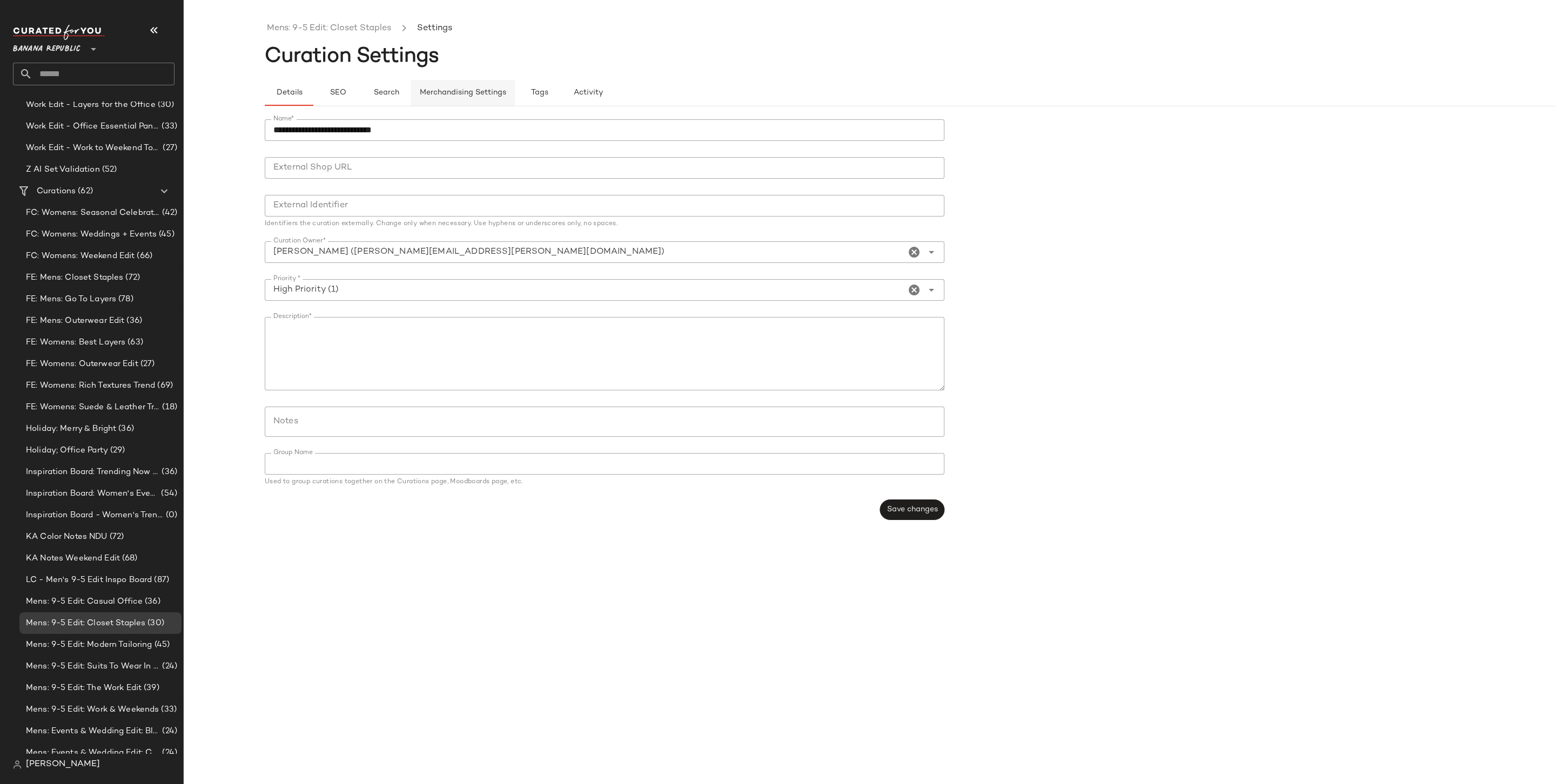
click at [462, 91] on span "Merchandising Settings" at bounding box center [463, 93] width 87 height 9
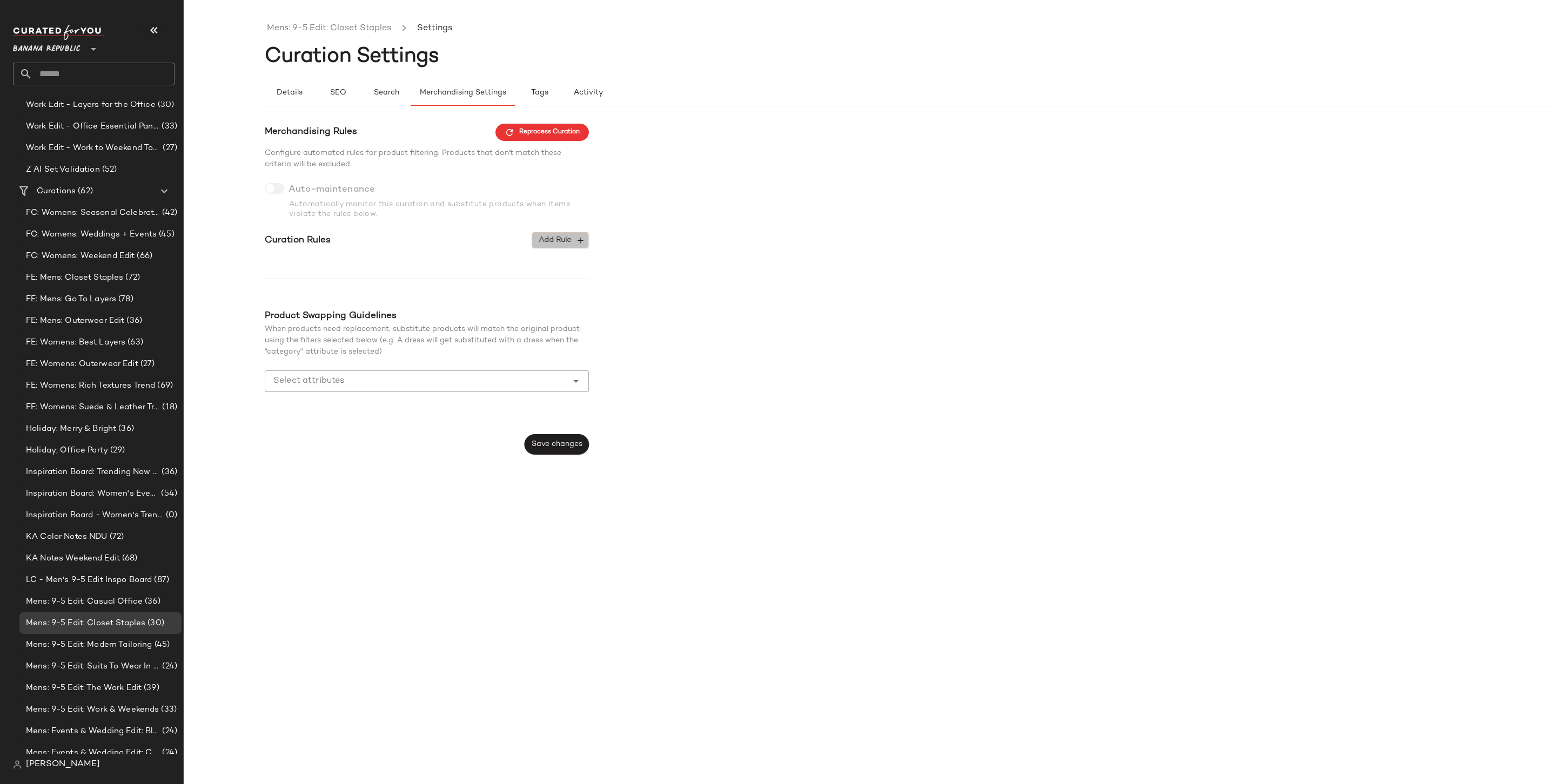
click at [565, 245] on button "Add Rule" at bounding box center [560, 240] width 57 height 16
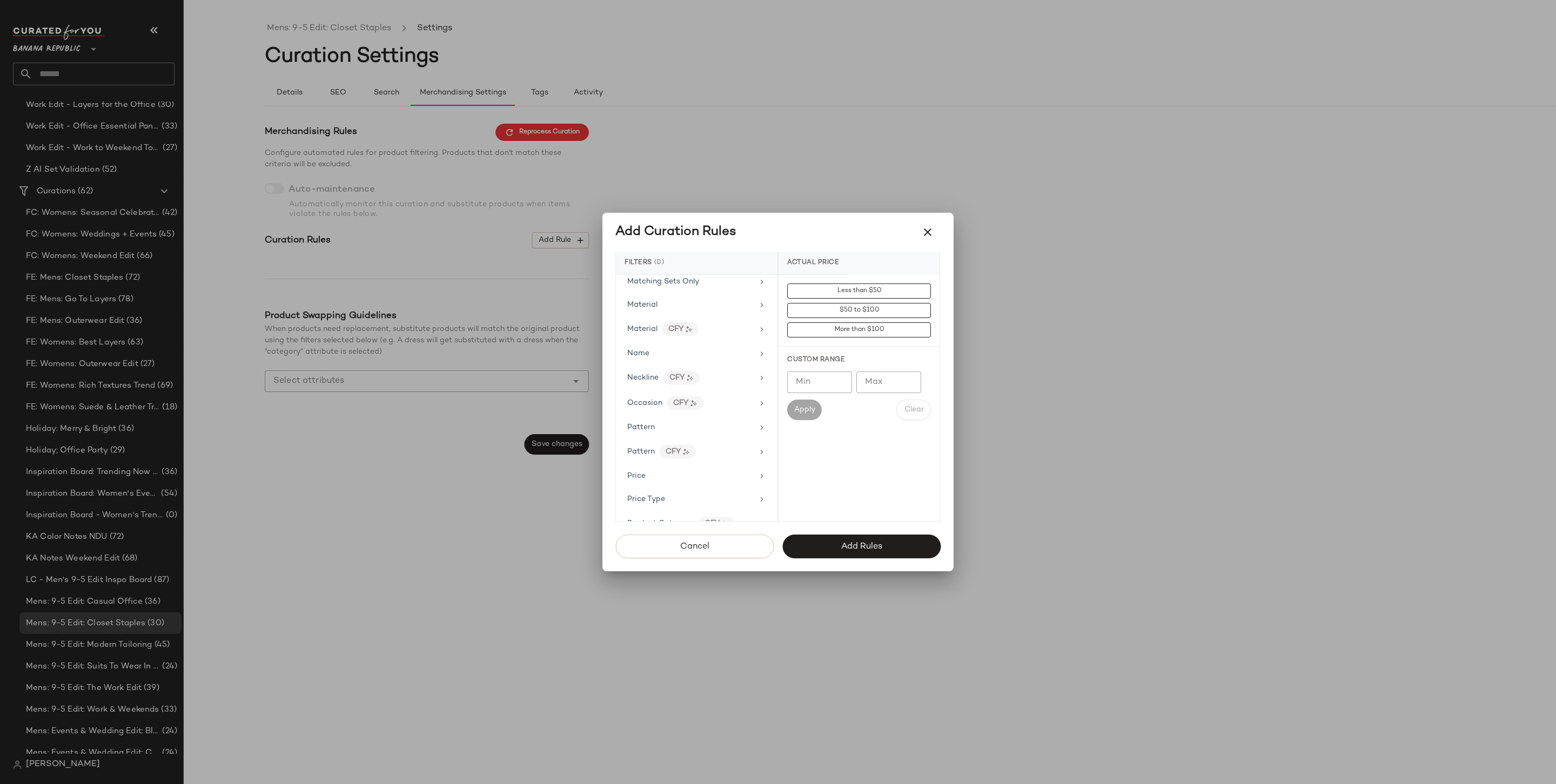
scroll to position [639, 0]
click at [693, 364] on div "Price Type" at bounding box center [690, 369] width 126 height 11
click at [843, 365] on div "PROMO" at bounding box center [858, 369] width 161 height 26
click at [835, 406] on div "REGULAR" at bounding box center [858, 394] width 161 height 26
click at [842, 536] on button "Add Rules" at bounding box center [862, 546] width 158 height 23
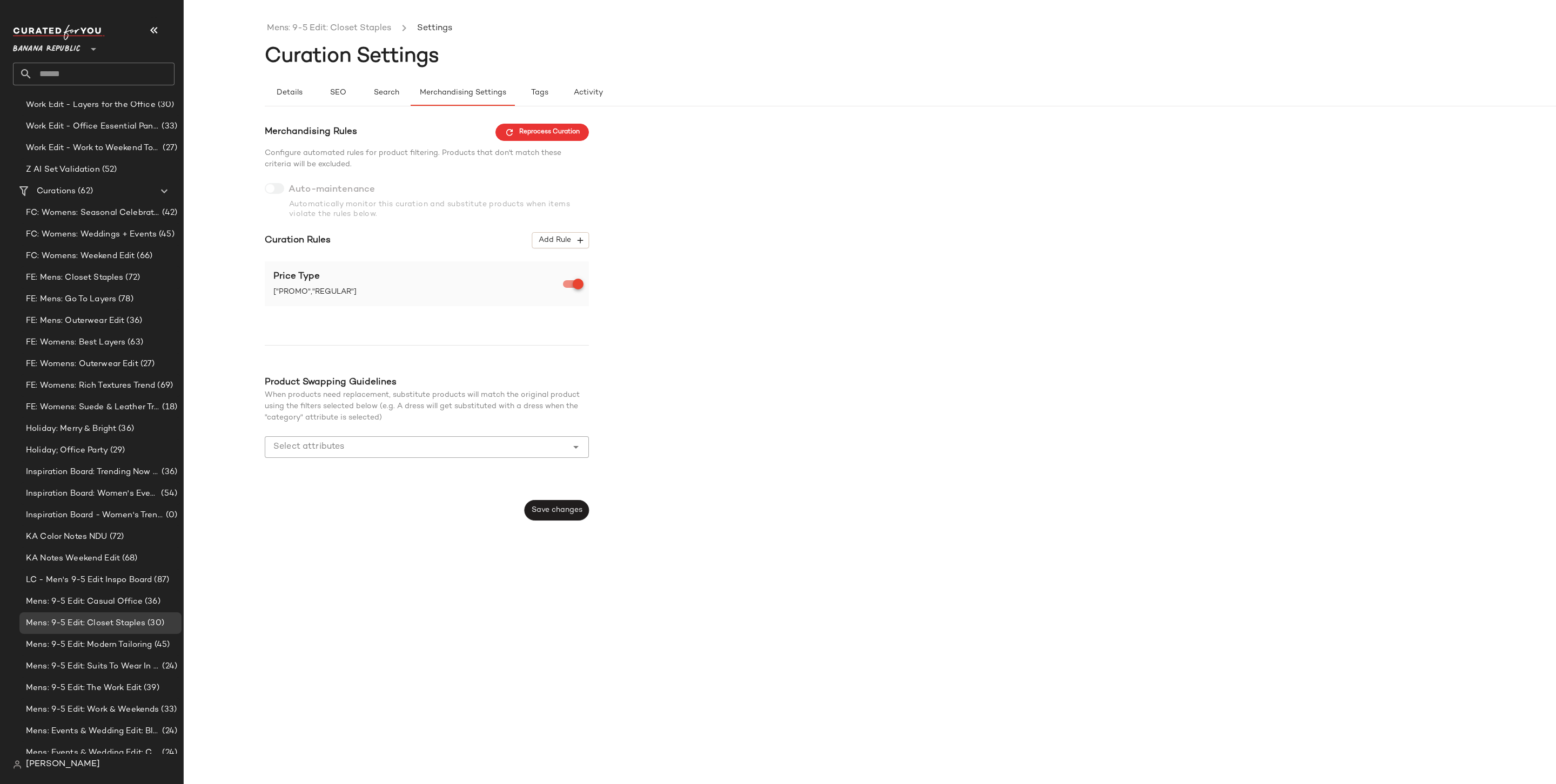
click at [533, 495] on div "Merchandising Rules Reprocess Curation Configure automated rules for product fi…" at bounding box center [426, 322] width 324 height 398
click at [564, 515] on button "Save changes" at bounding box center [557, 510] width 65 height 20
click at [102, 612] on span "Mens: 9-5 Edit: Modern Tailoring" at bounding box center [89, 645] width 126 height 12
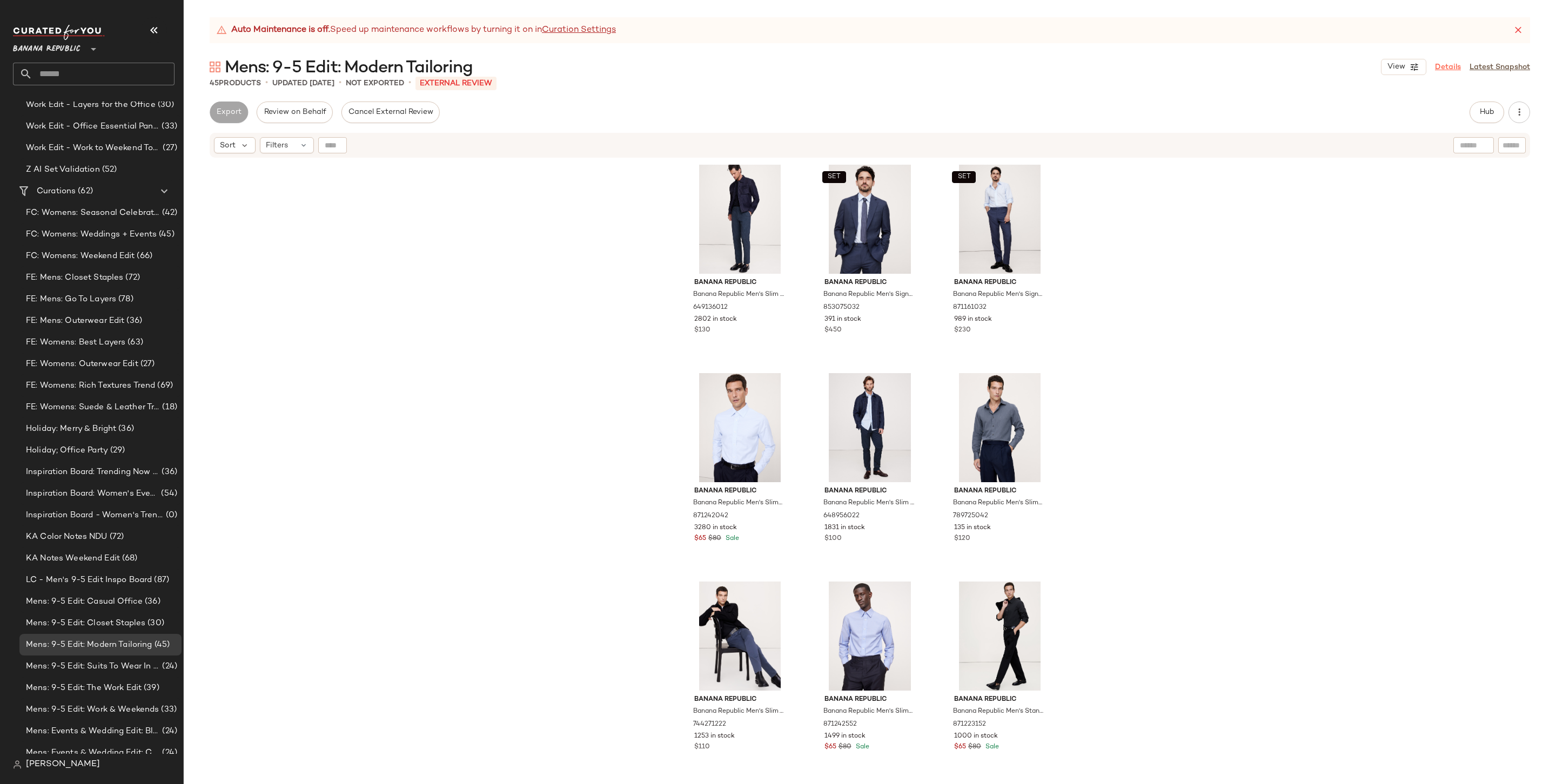
click at [1187, 62] on link "Details" at bounding box center [1448, 67] width 26 height 11
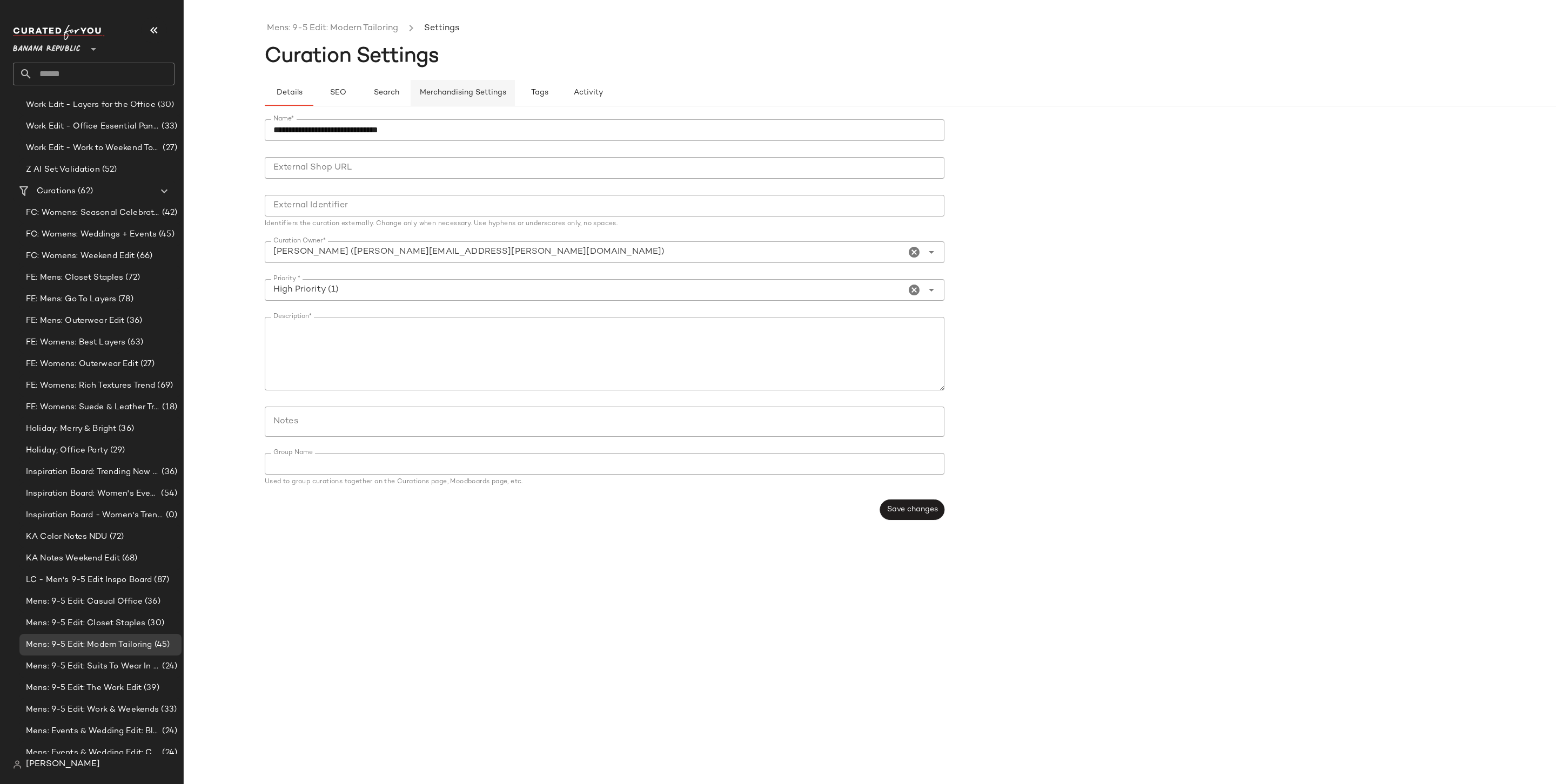
click at [495, 84] on button "Merchandising Settings" at bounding box center [462, 93] width 104 height 26
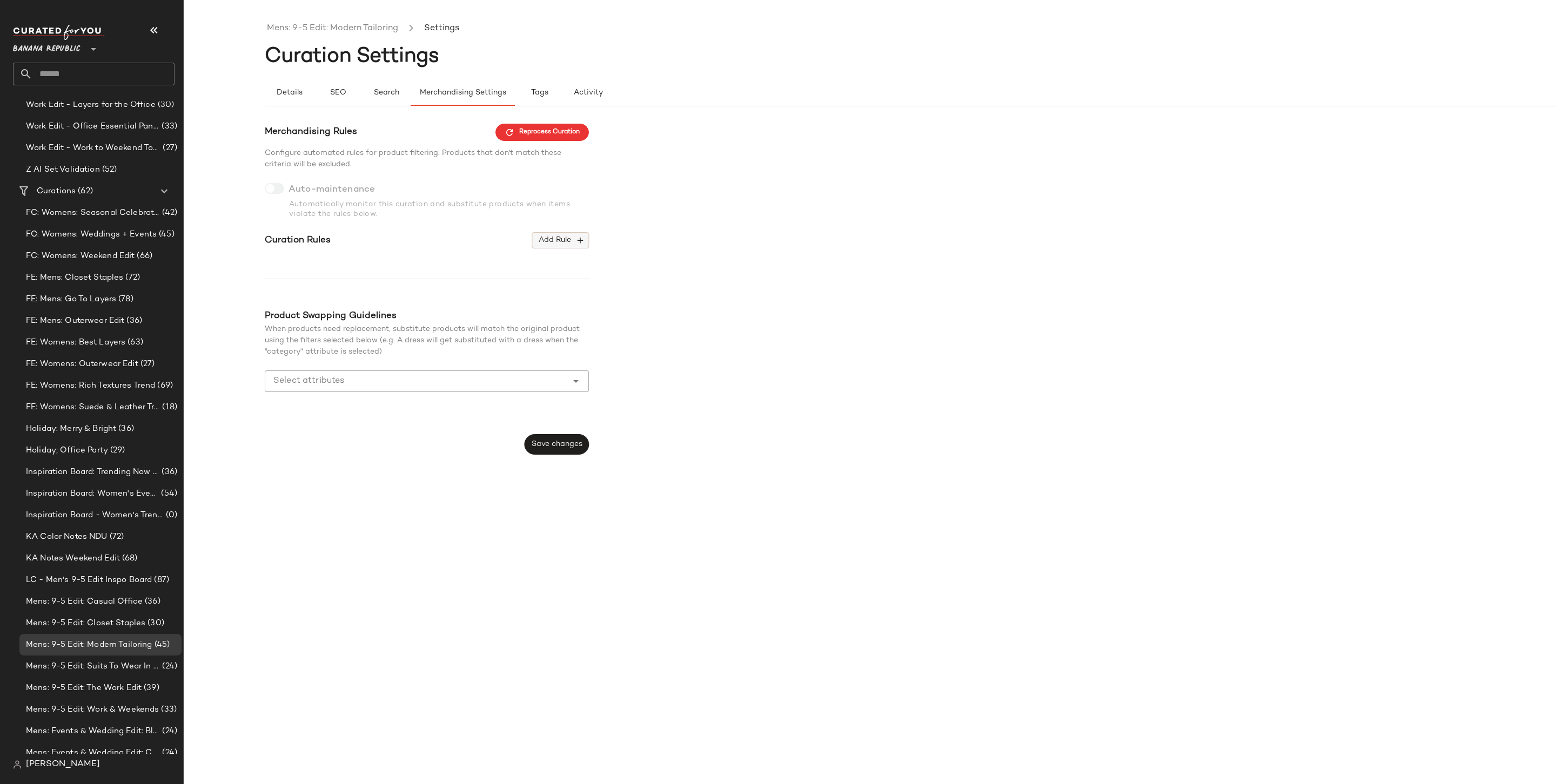
click at [558, 237] on span "Add Rule" at bounding box center [560, 240] width 44 height 10
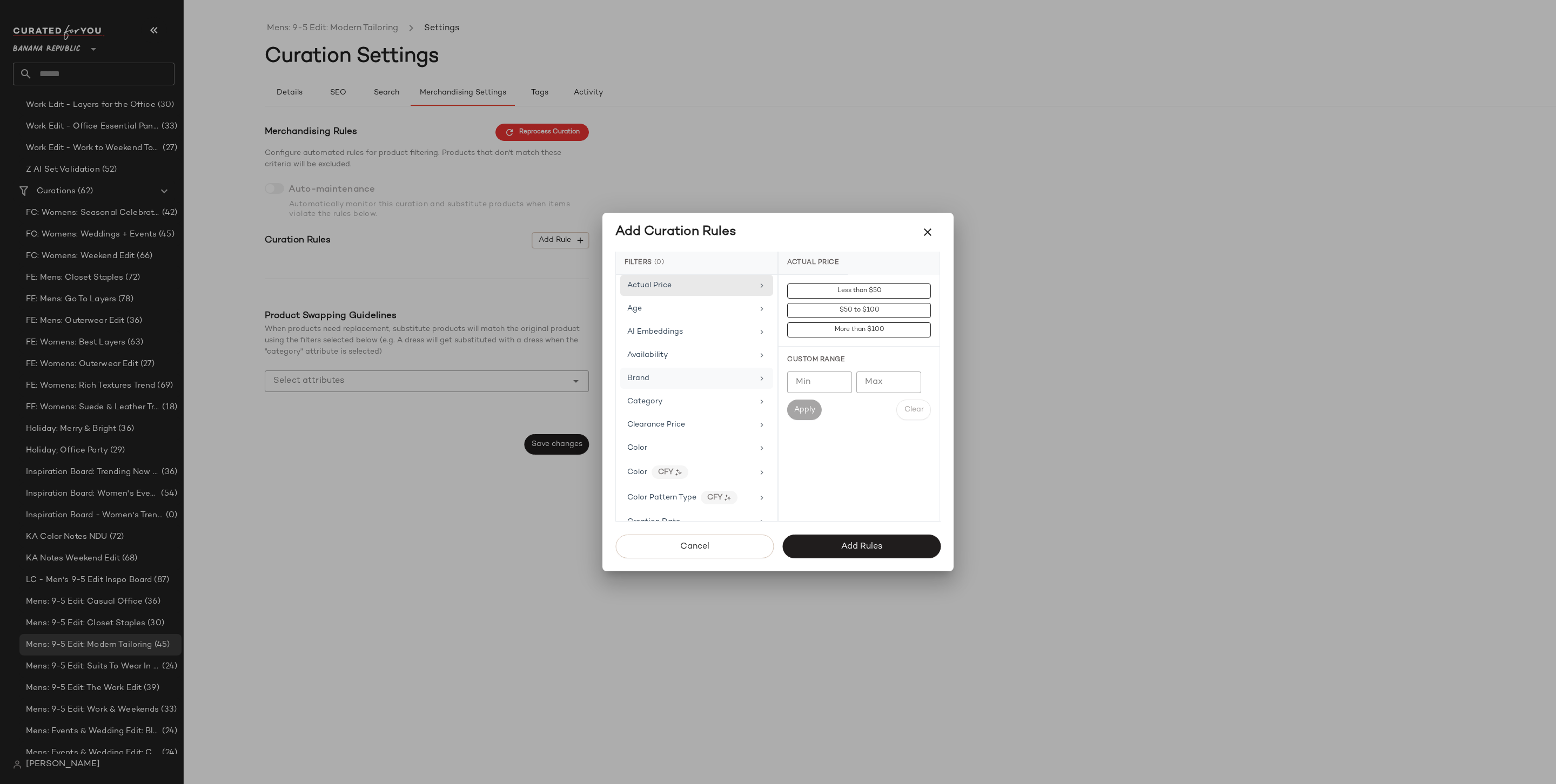
scroll to position [533, 0]
click at [678, 473] on div "Price Type" at bounding box center [696, 475] width 153 height 21
click at [839, 365] on div "PROMO" at bounding box center [858, 369] width 161 height 26
click at [834, 397] on div "REGULAR" at bounding box center [858, 394] width 161 height 26
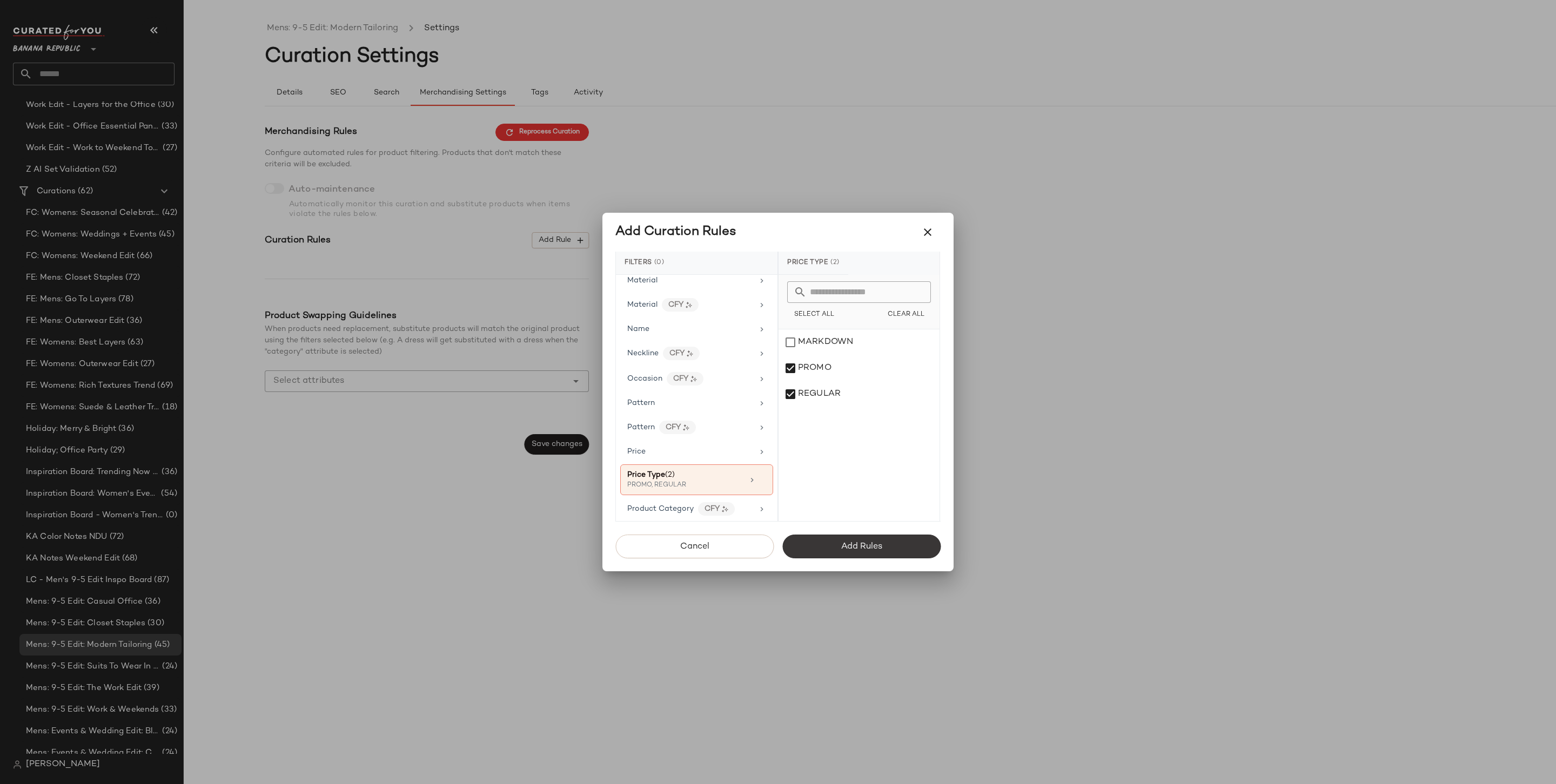
click at [859, 546] on span "Add Rules" at bounding box center [861, 546] width 41 height 11
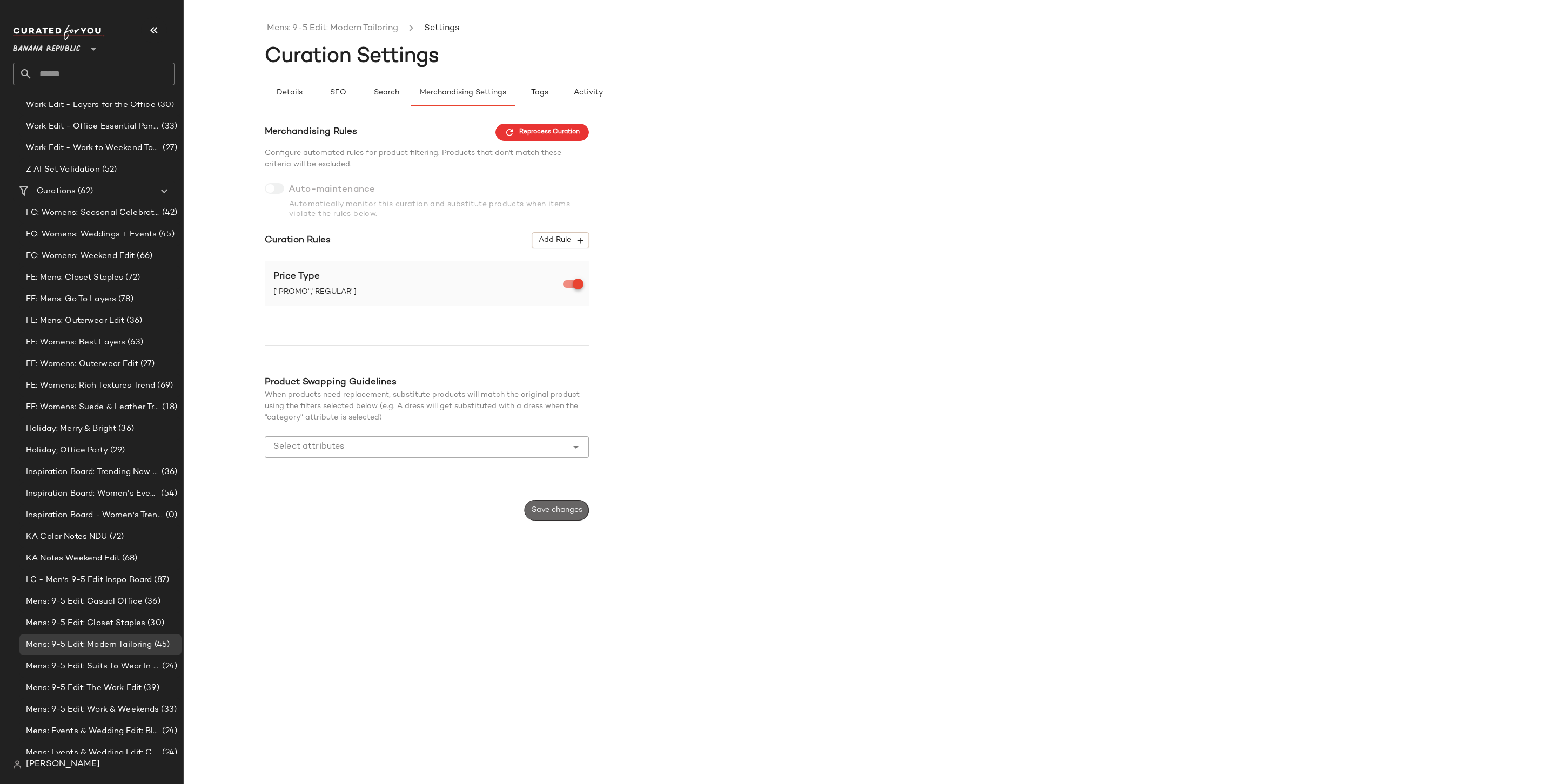
click at [558, 500] on button "Save changes" at bounding box center [557, 510] width 65 height 20
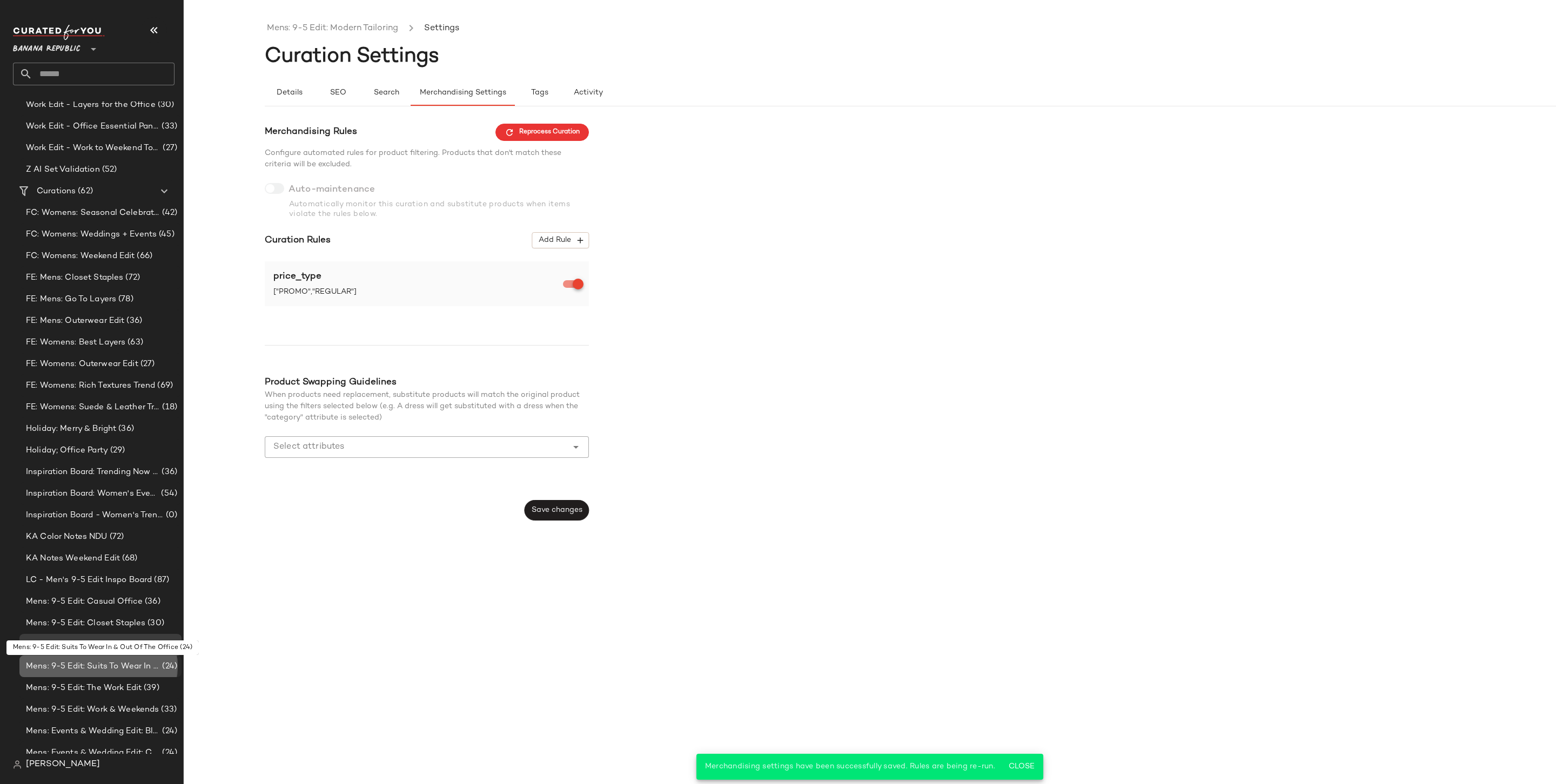
click at [67, 612] on span "Mens: 9-5 Edit: Suits To Wear In & Out Of The Office" at bounding box center [93, 666] width 134 height 12
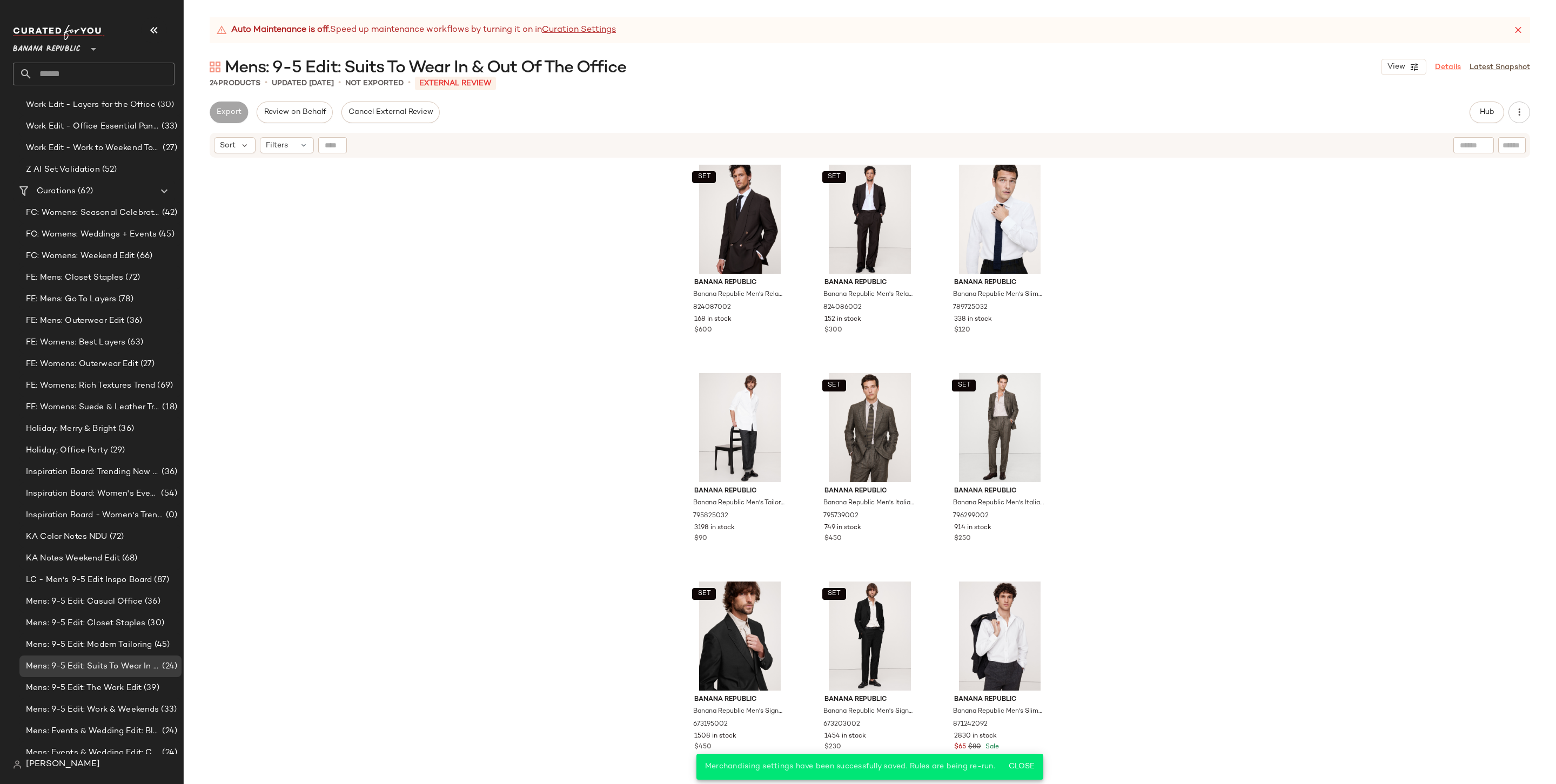
click at [1187, 66] on link "Details" at bounding box center [1448, 67] width 26 height 11
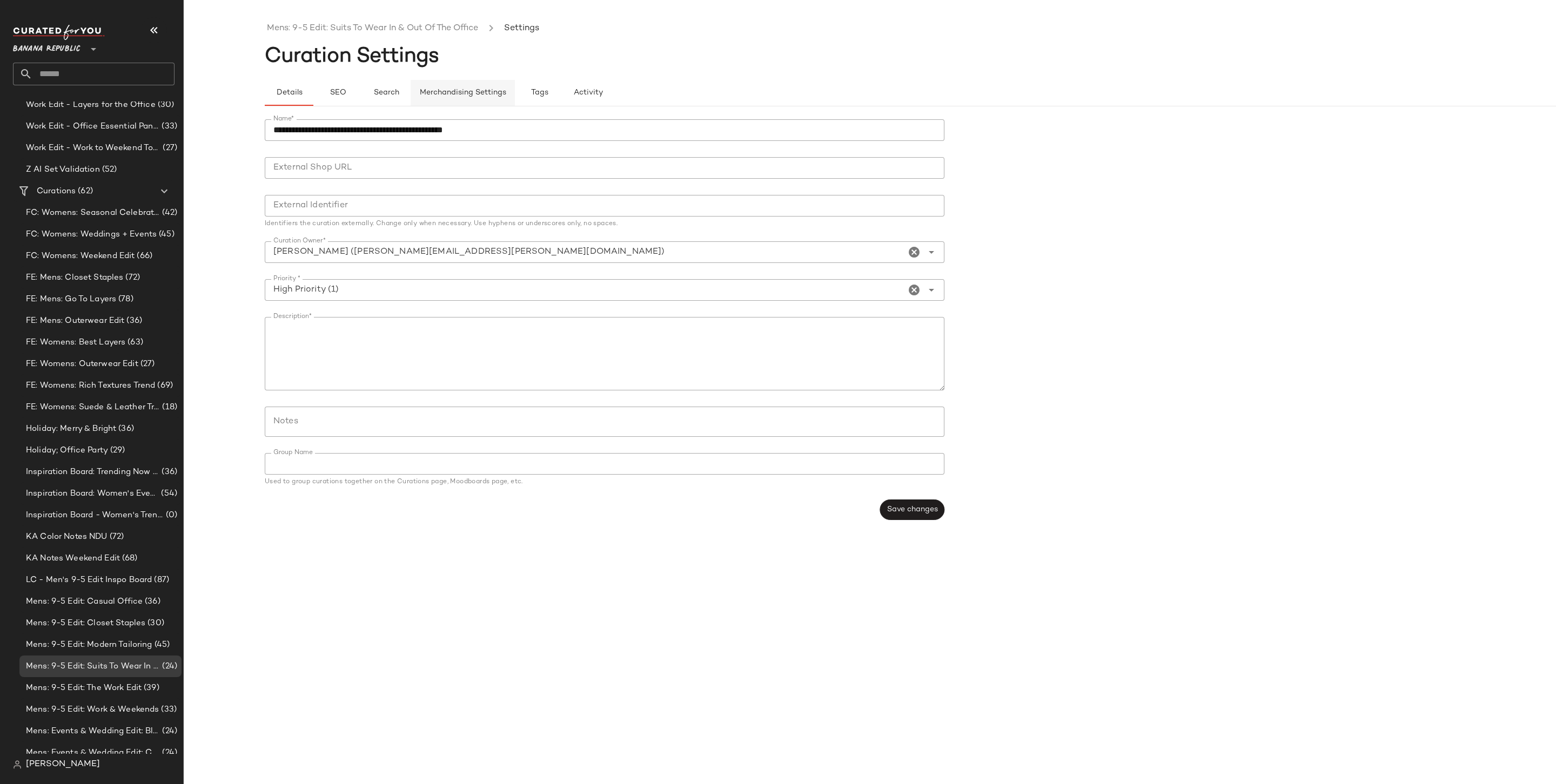
click at [483, 99] on button "Merchandising Settings" at bounding box center [462, 93] width 104 height 26
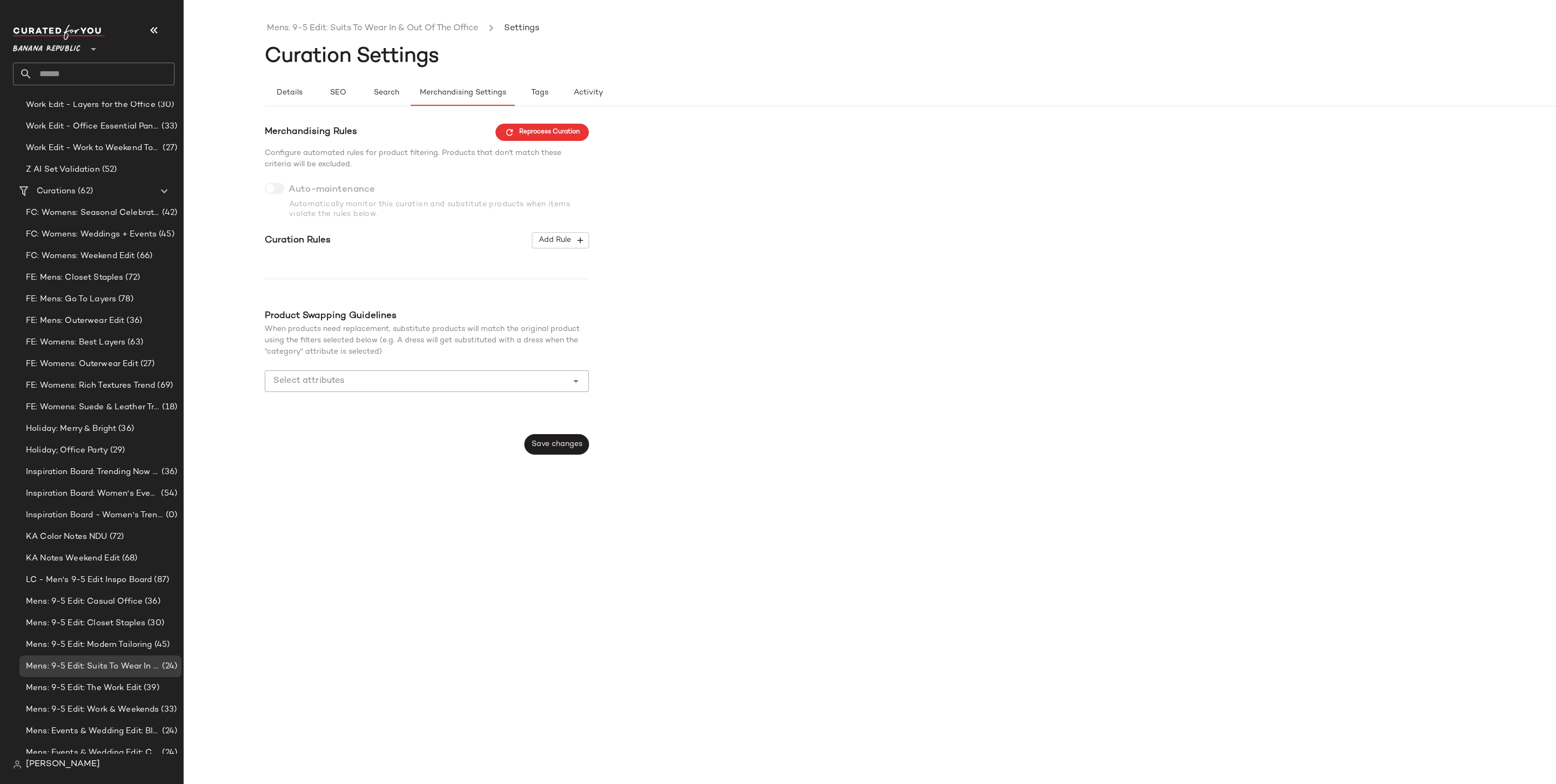
click at [567, 229] on div "Merchandising Rules Reprocess Curation Configure automated rules for product fi…" at bounding box center [426, 289] width 324 height 331
click at [566, 249] on div "Merchandising Rules Reprocess Curation Configure automated rules for product fi…" at bounding box center [426, 289] width 324 height 331
click at [566, 245] on span "Add Rule" at bounding box center [560, 240] width 44 height 10
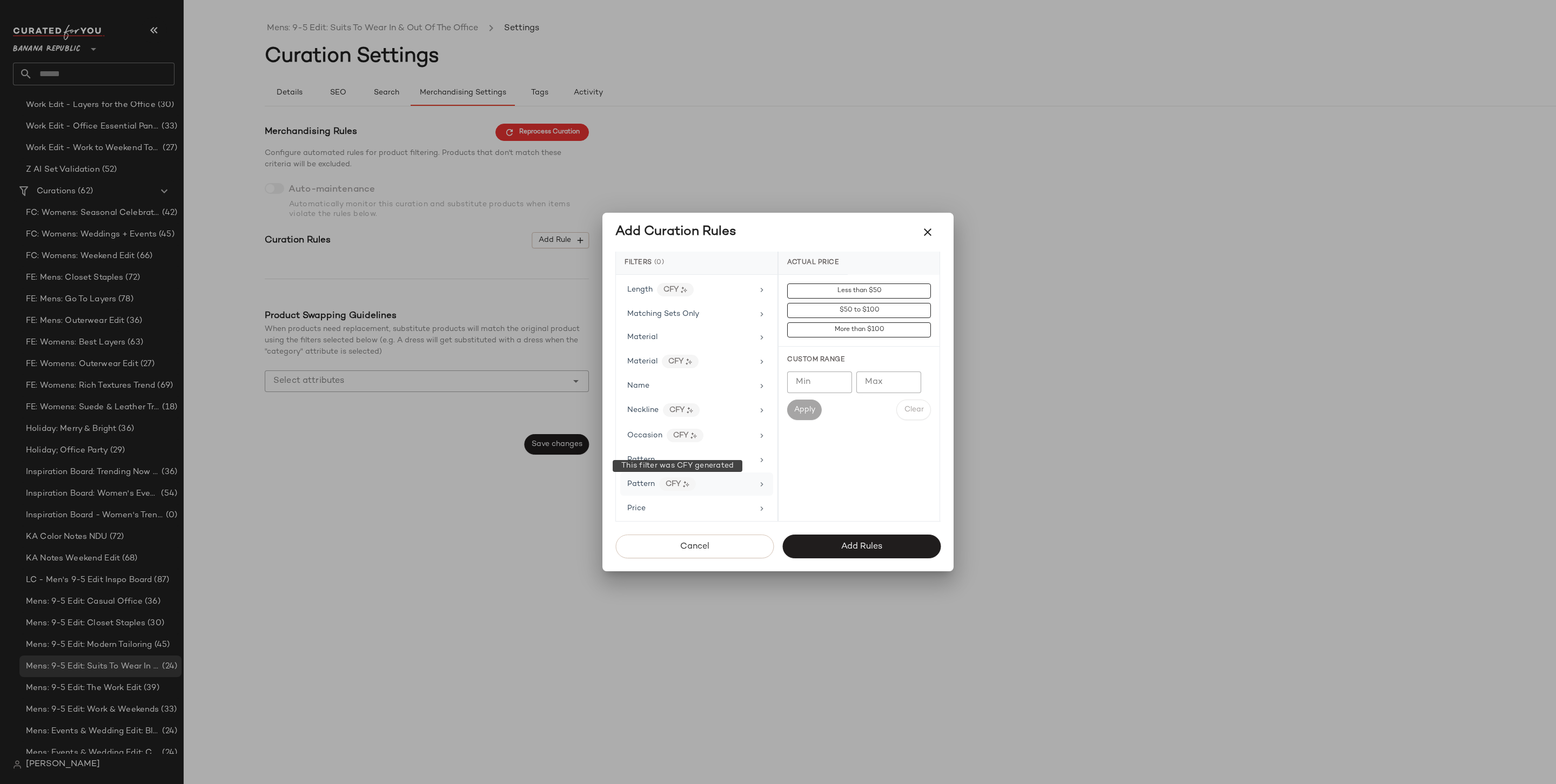
scroll to position [490, 0]
click at [680, 514] on div "Price Type" at bounding box center [690, 518] width 126 height 11
click at [840, 362] on div "PROMO" at bounding box center [858, 369] width 161 height 26
click at [837, 400] on div "REGULAR" at bounding box center [858, 394] width 161 height 26
click at [872, 554] on button "Add Rules" at bounding box center [862, 546] width 158 height 23
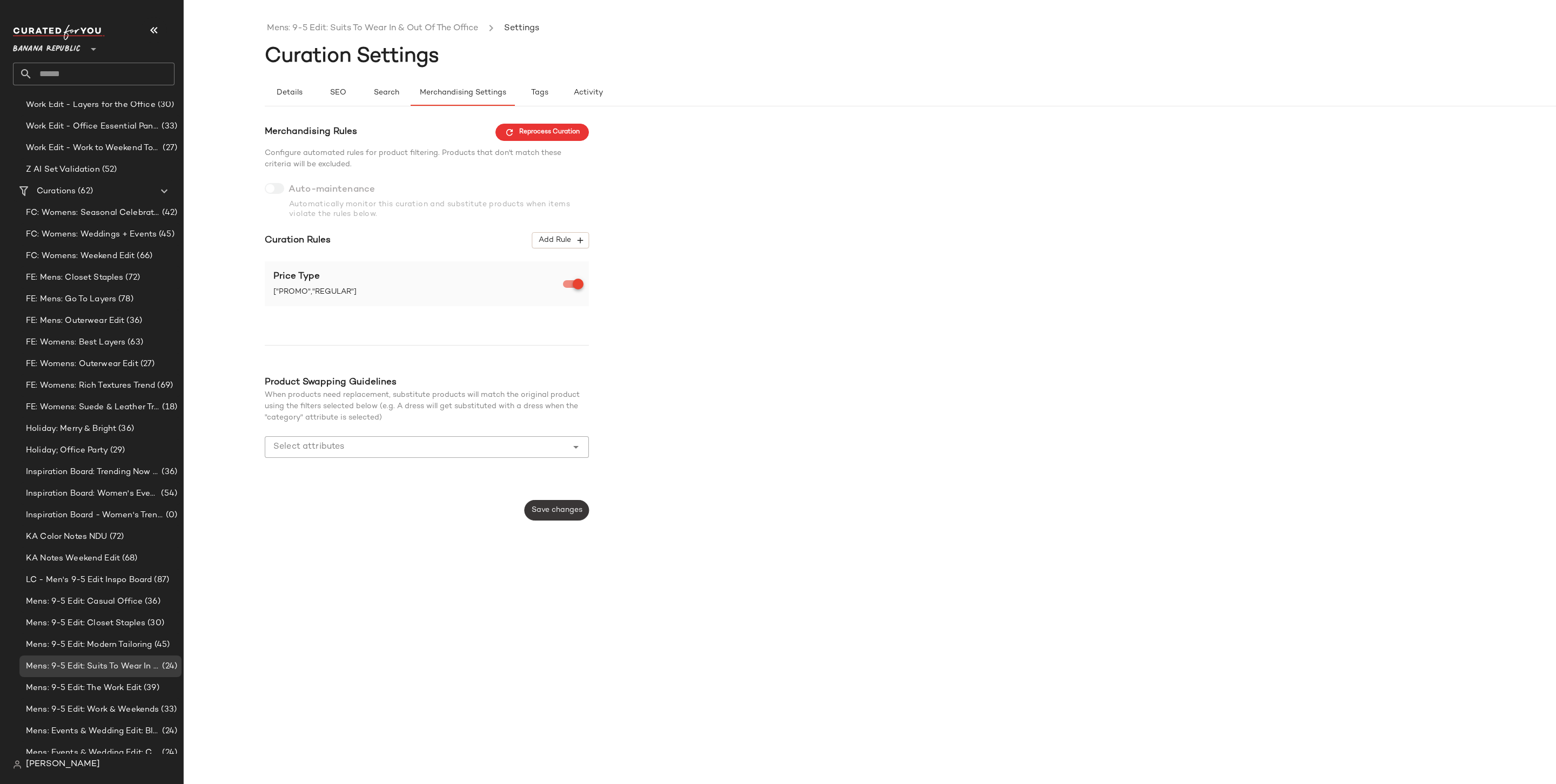
click at [568, 504] on button "Save changes" at bounding box center [557, 510] width 65 height 20
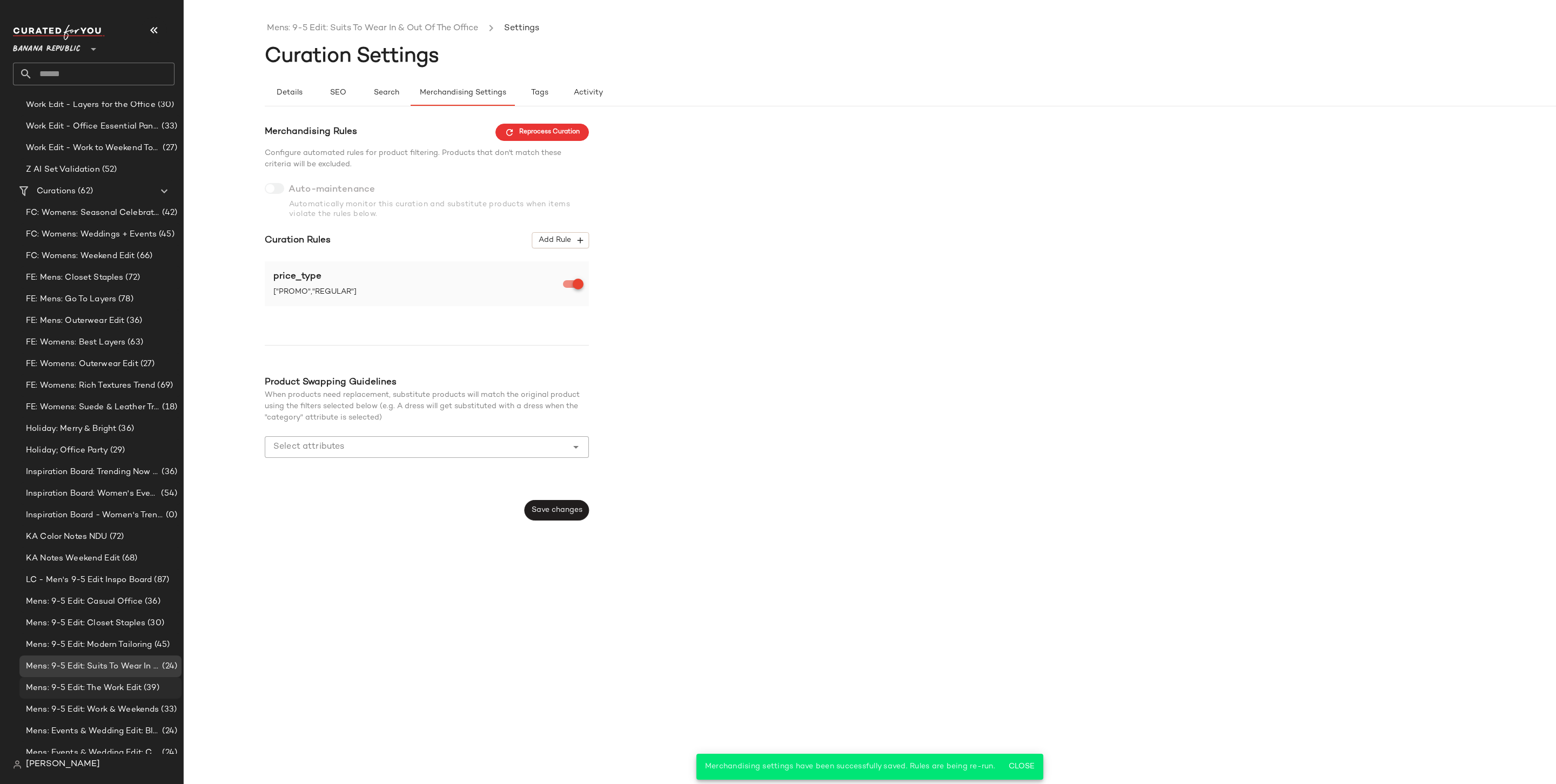
click at [113, 612] on span "Mens: 9-5 Edit: The Work Edit" at bounding box center [83, 688] width 116 height 12
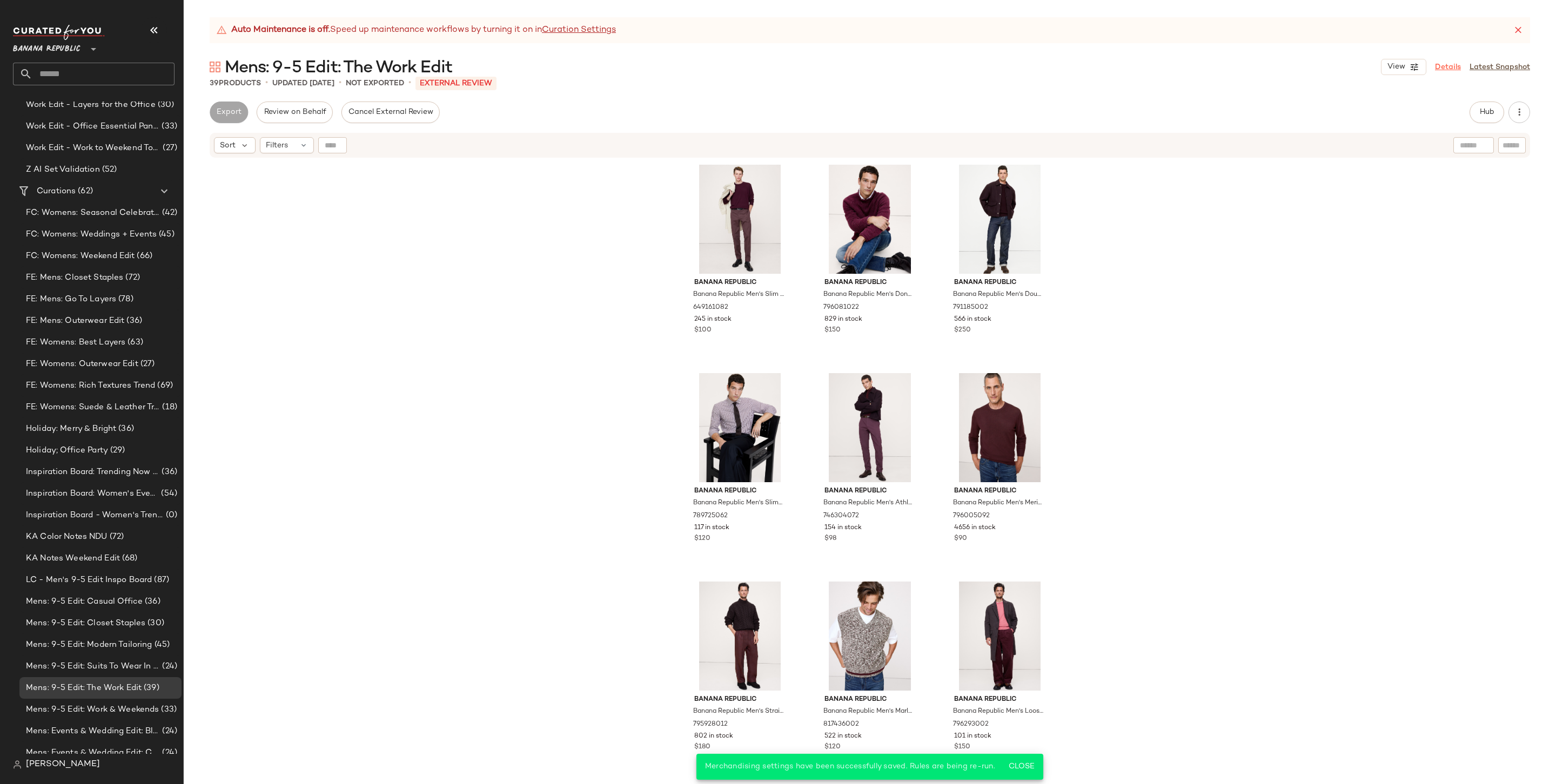
click at [1187, 62] on link "Details" at bounding box center [1448, 67] width 26 height 11
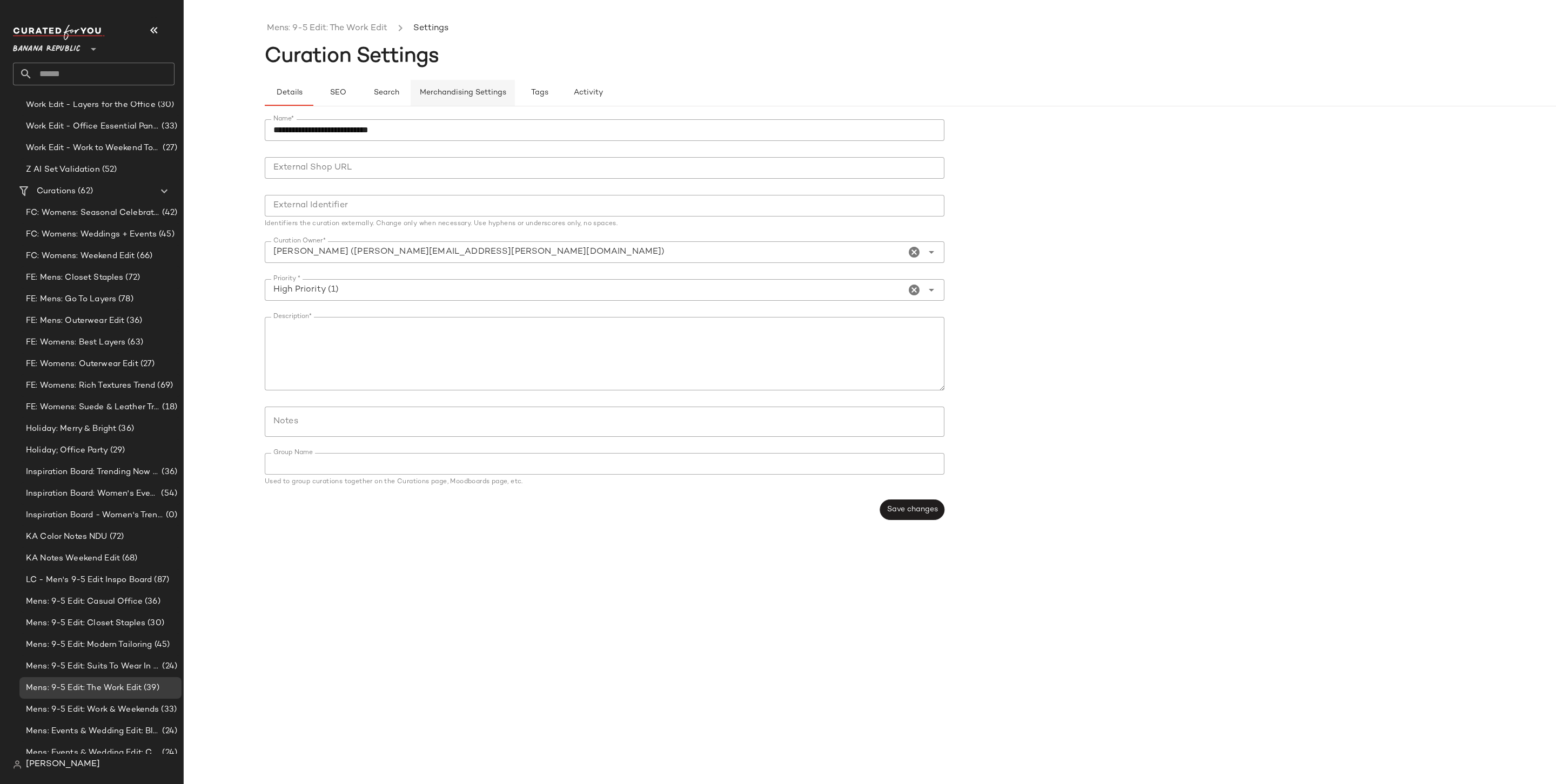
click at [473, 87] on button "Merchandising Settings" at bounding box center [462, 93] width 104 height 26
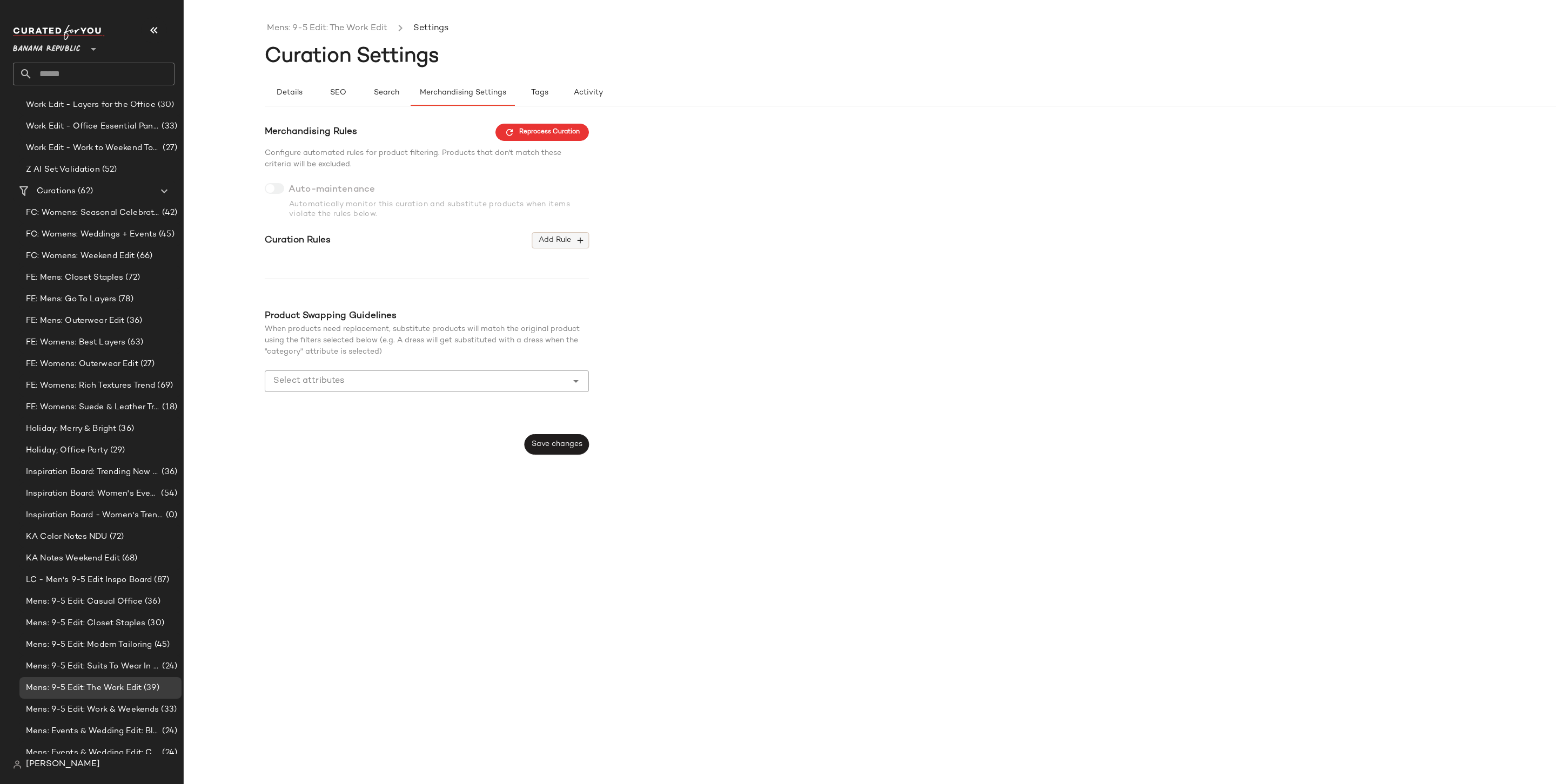
click at [562, 238] on span "Add Rule" at bounding box center [560, 240] width 44 height 10
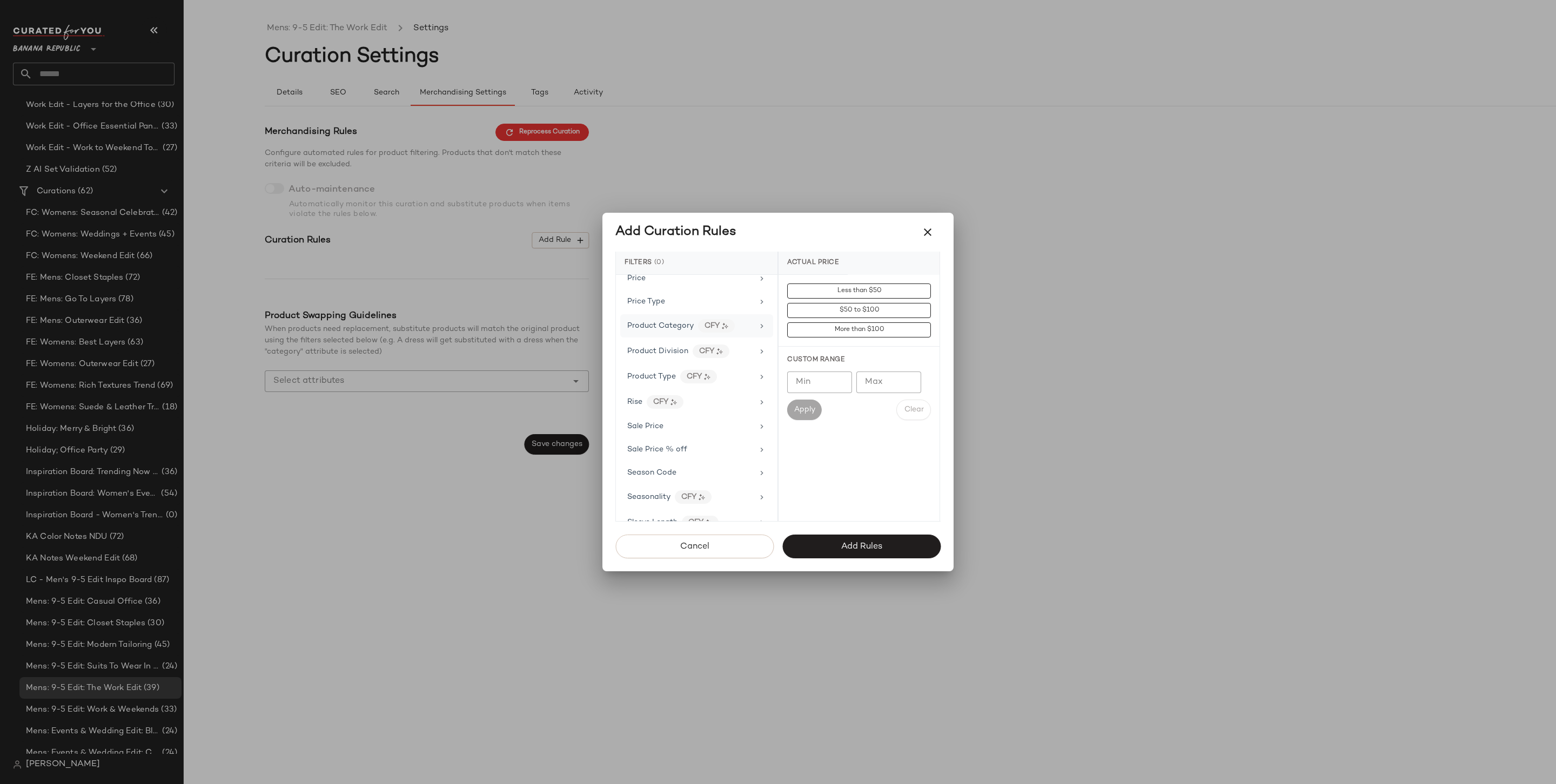
scroll to position [593, 0]
click at [669, 412] on div "Price Type" at bounding box center [696, 415] width 153 height 21
click at [795, 373] on div "PROMO" at bounding box center [858, 369] width 161 height 26
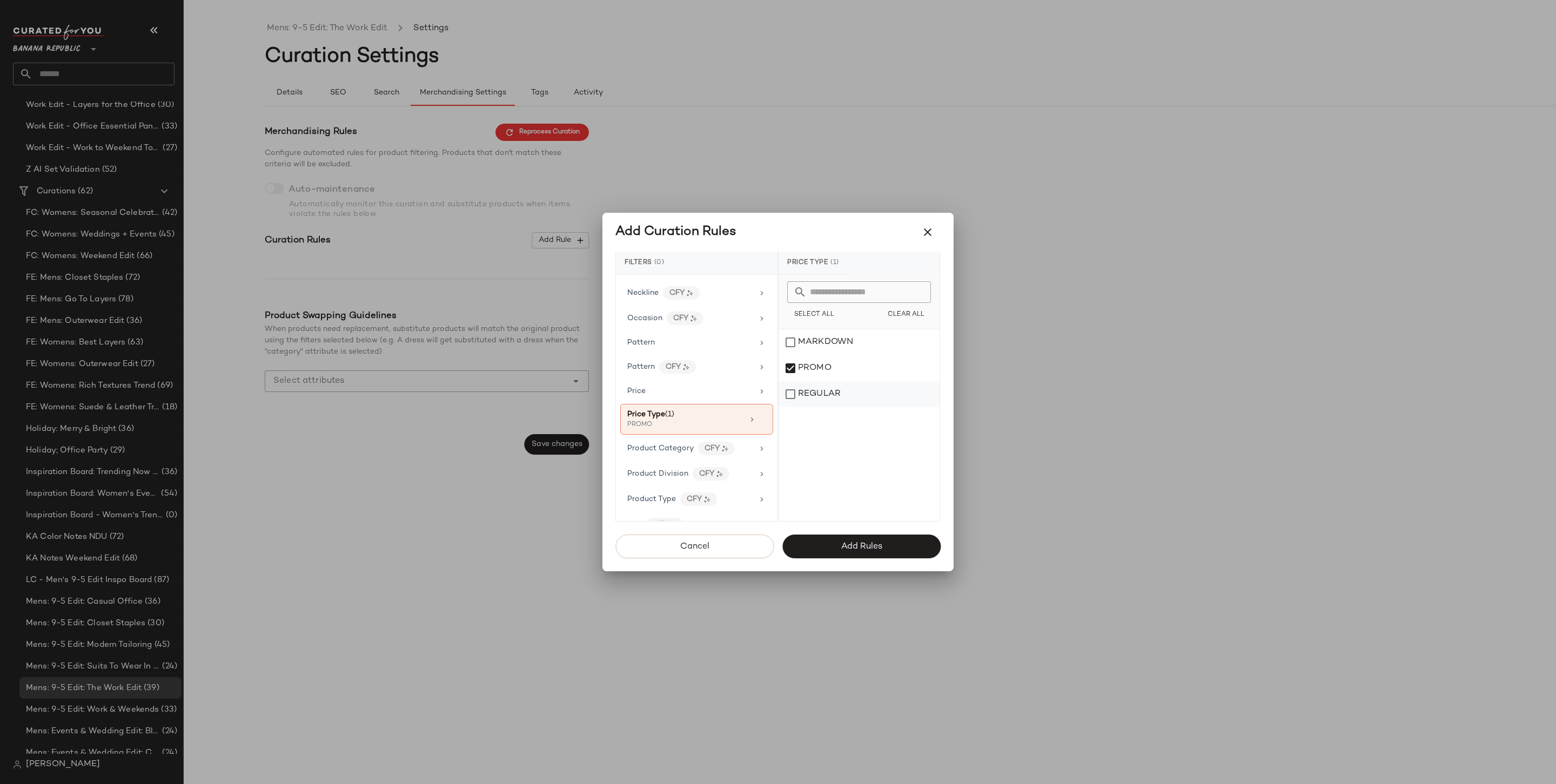
click at [837, 392] on div "REGULAR" at bounding box center [858, 394] width 161 height 26
click at [872, 554] on button "Add Rules" at bounding box center [862, 546] width 158 height 23
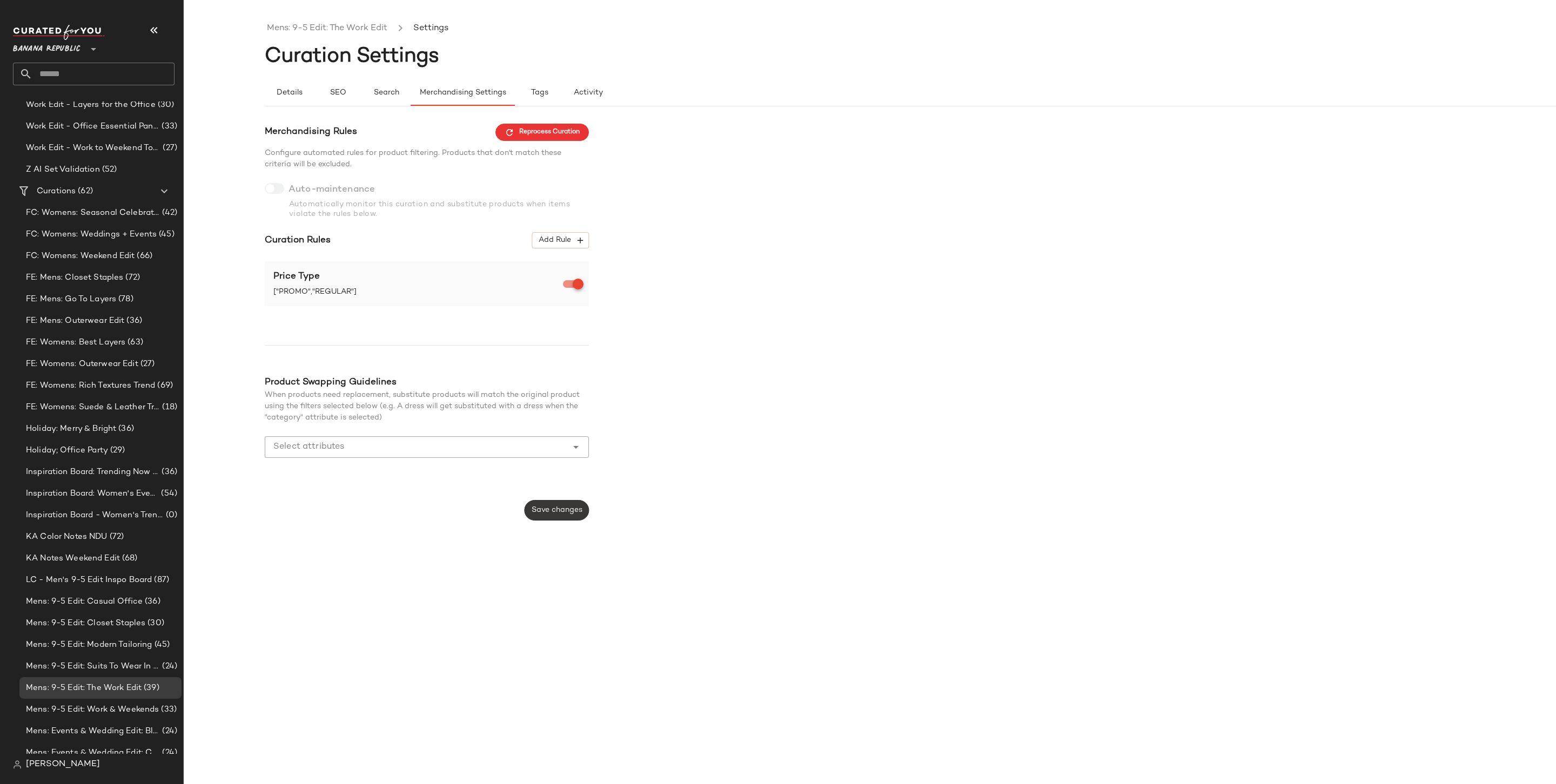
click at [557, 508] on span "Save changes" at bounding box center [556, 510] width 51 height 9
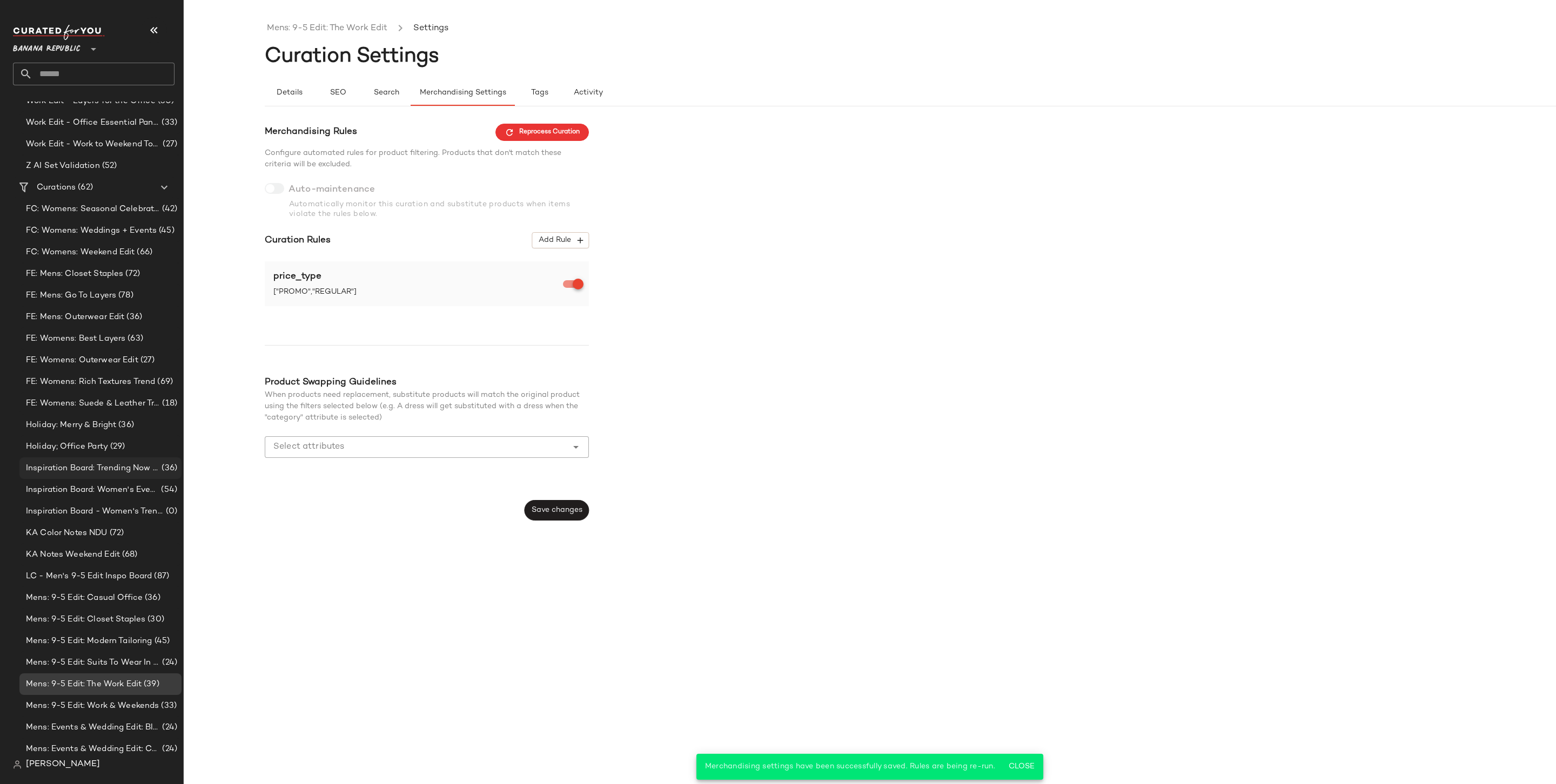
scroll to position [640, 0]
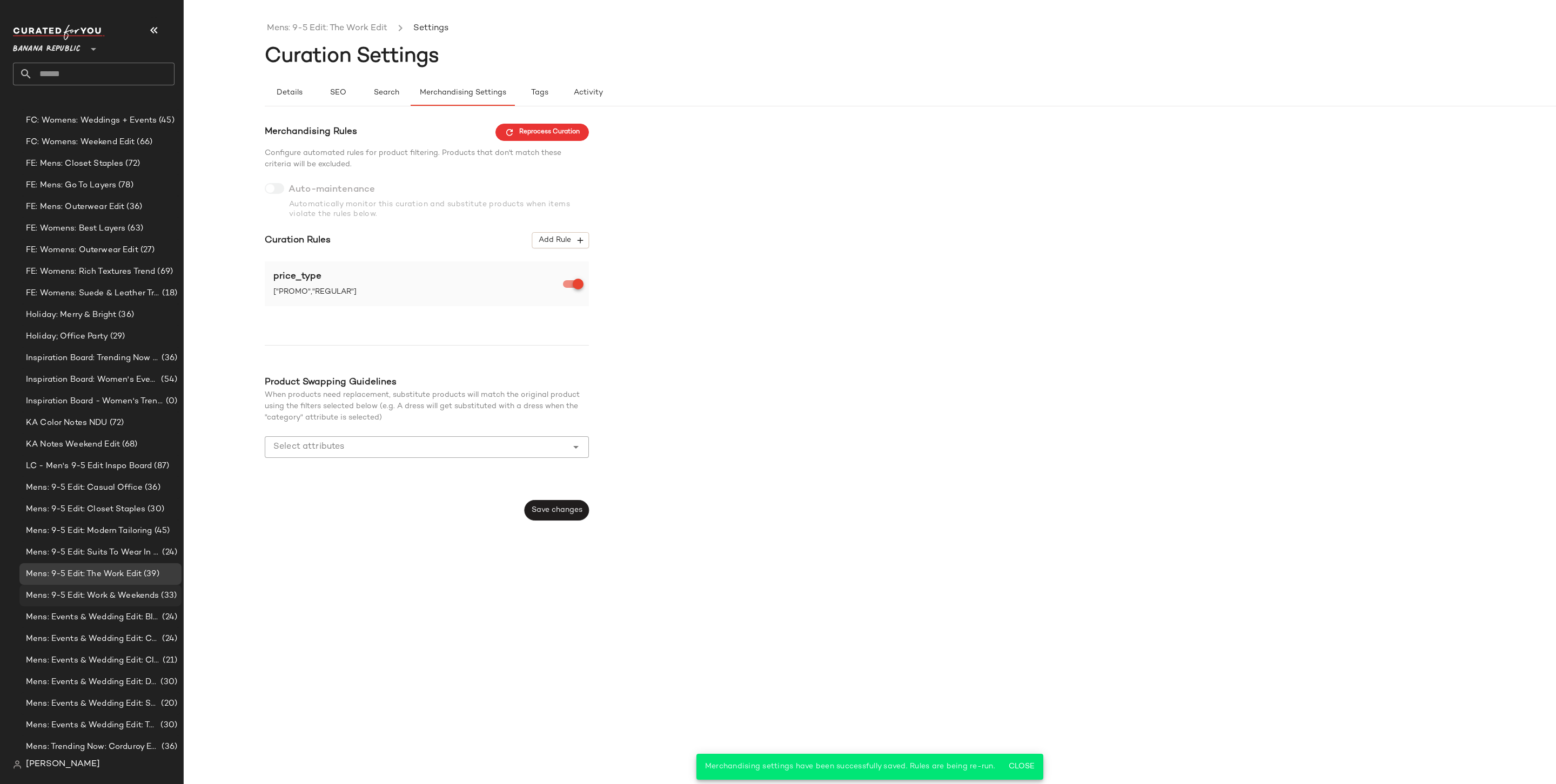
click at [91, 587] on div "Mens: 9-5 Edit: Work & Weekends (33)" at bounding box center [100, 596] width 162 height 22
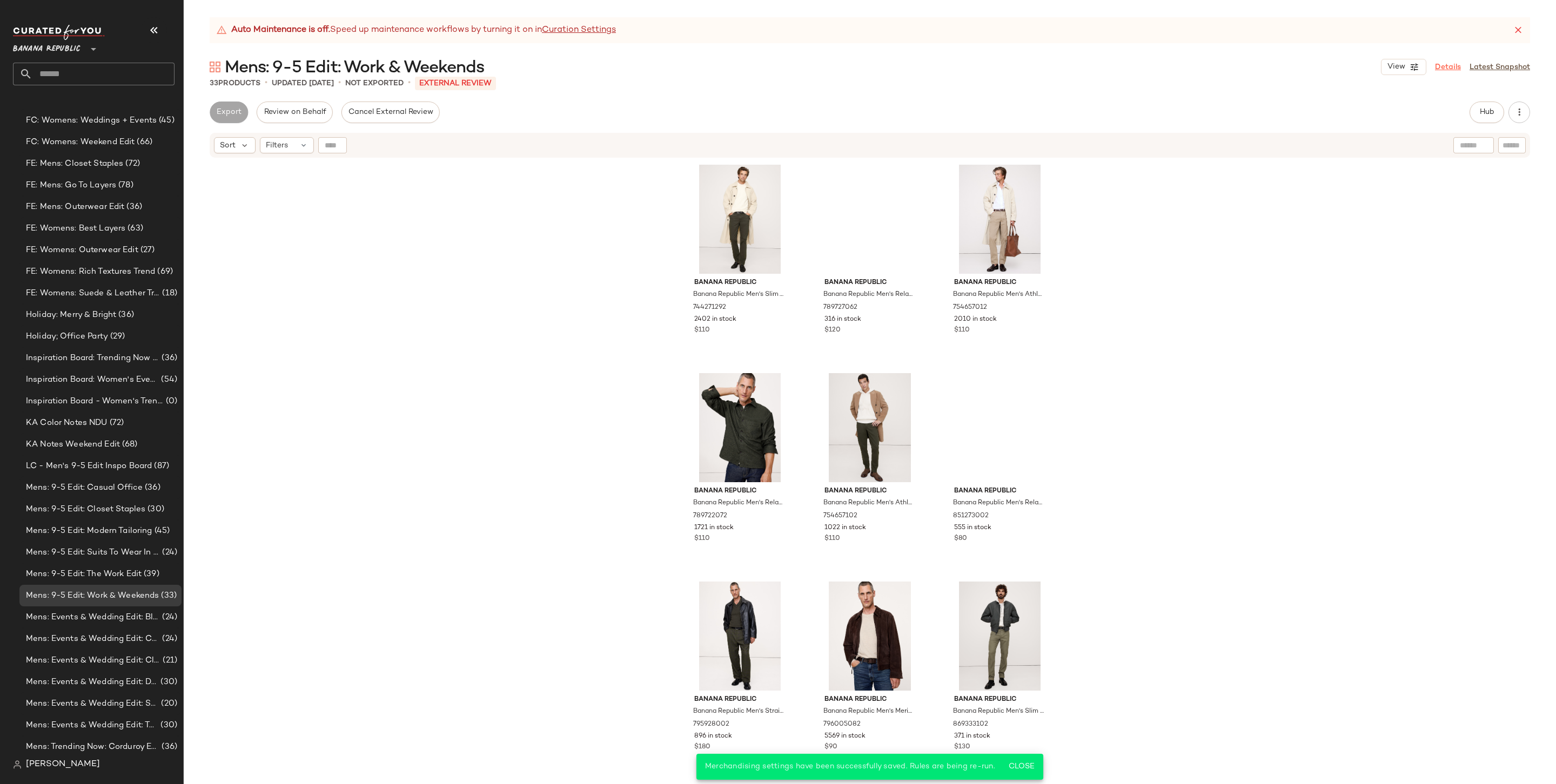
click at [1187, 66] on link "Details" at bounding box center [1448, 67] width 26 height 11
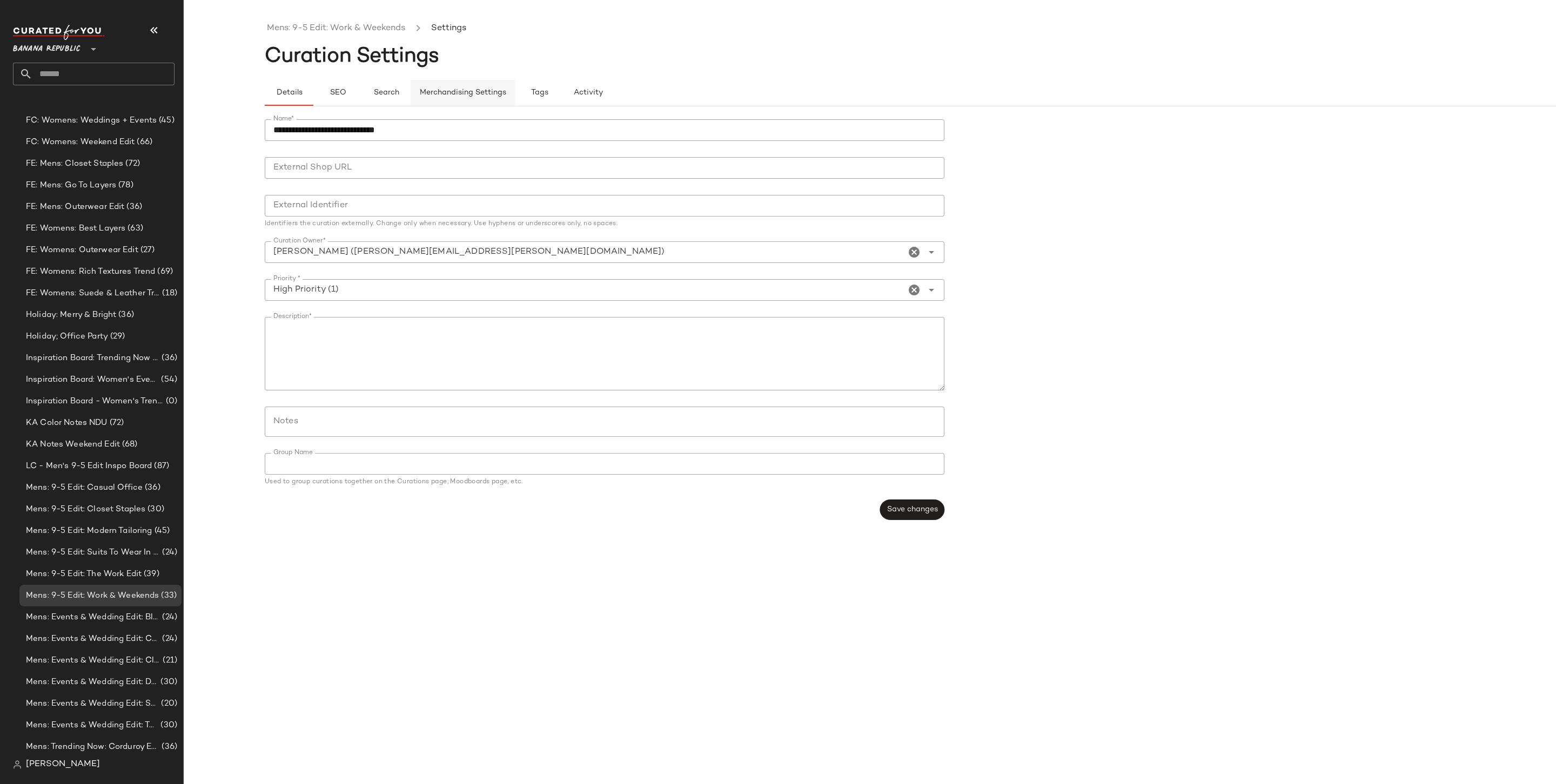
click at [468, 92] on span "Merchandising Settings" at bounding box center [463, 93] width 87 height 9
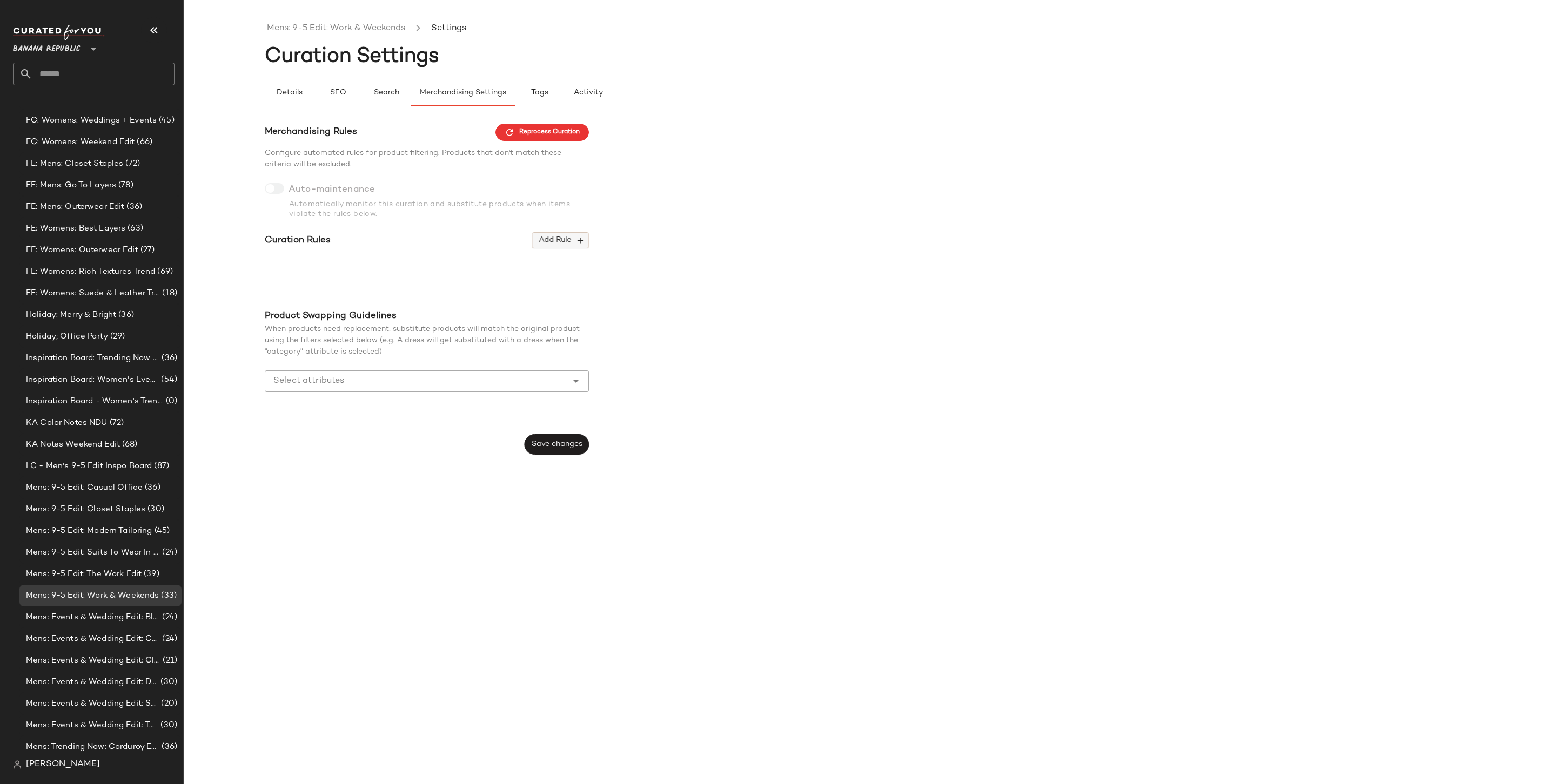
click at [567, 234] on button "Add Rule" at bounding box center [560, 240] width 57 height 16
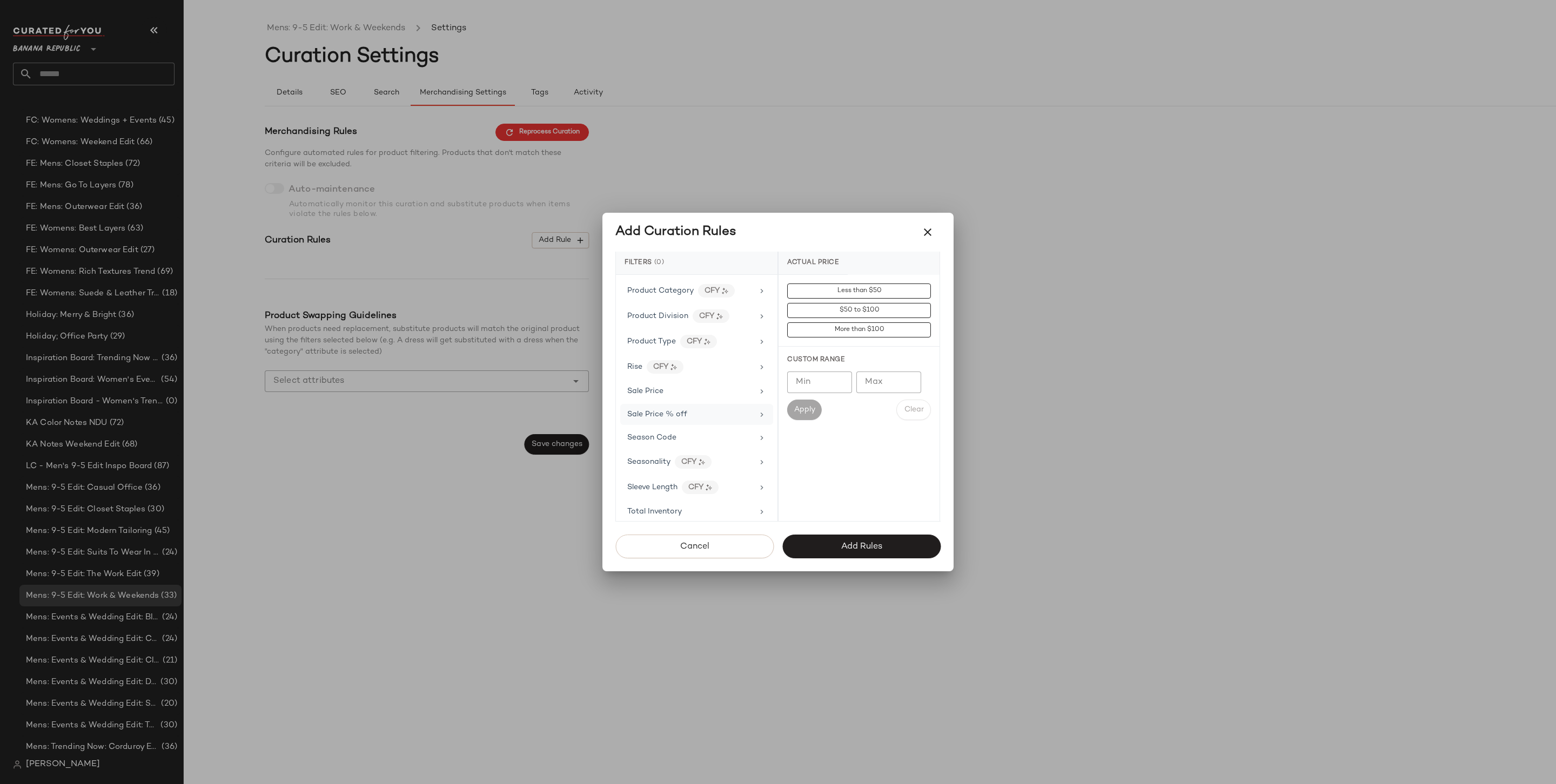
scroll to position [617, 0]
click at [694, 390] on div "Price Type" at bounding box center [696, 392] width 153 height 21
click at [862, 357] on div "PROMO" at bounding box center [858, 369] width 161 height 26
click at [846, 381] on div "REGULAR" at bounding box center [858, 394] width 161 height 26
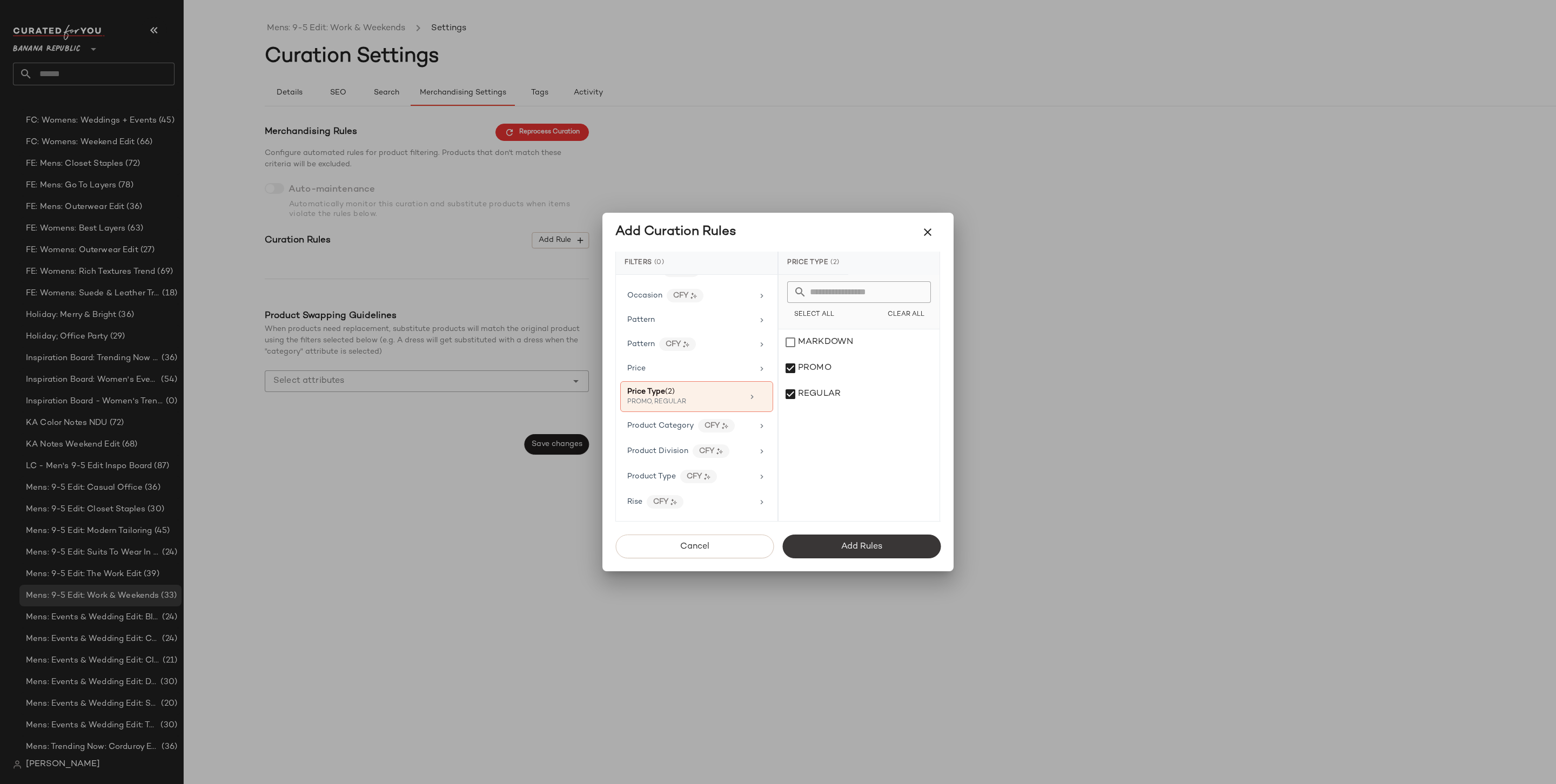
click at [873, 537] on button "Add Rules" at bounding box center [862, 546] width 158 height 23
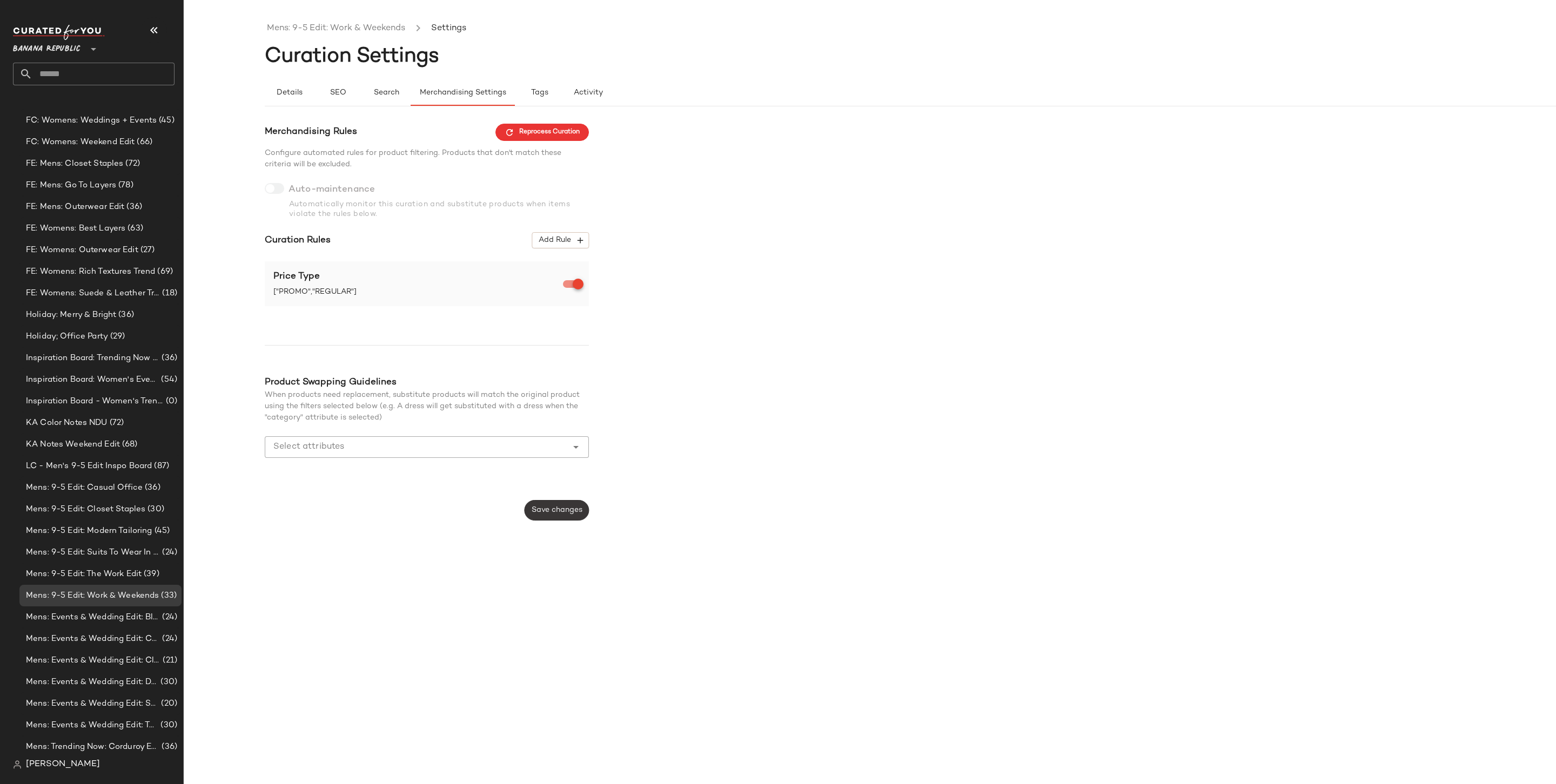
click at [557, 501] on button "Save changes" at bounding box center [557, 510] width 65 height 20
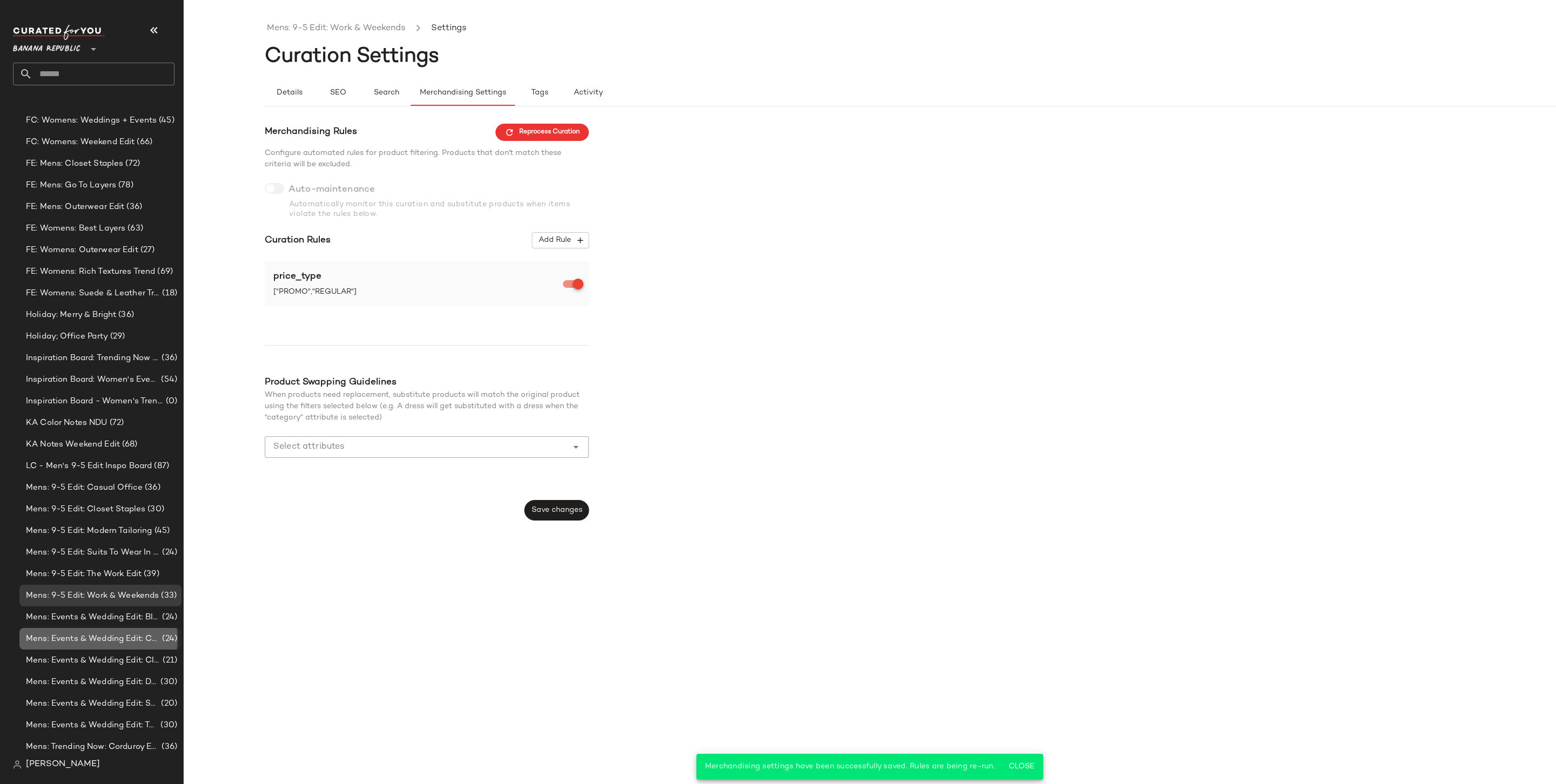
click at [120, 612] on div "Mens: Events & Wedding Edit: Casual (24)" at bounding box center [100, 639] width 162 height 22
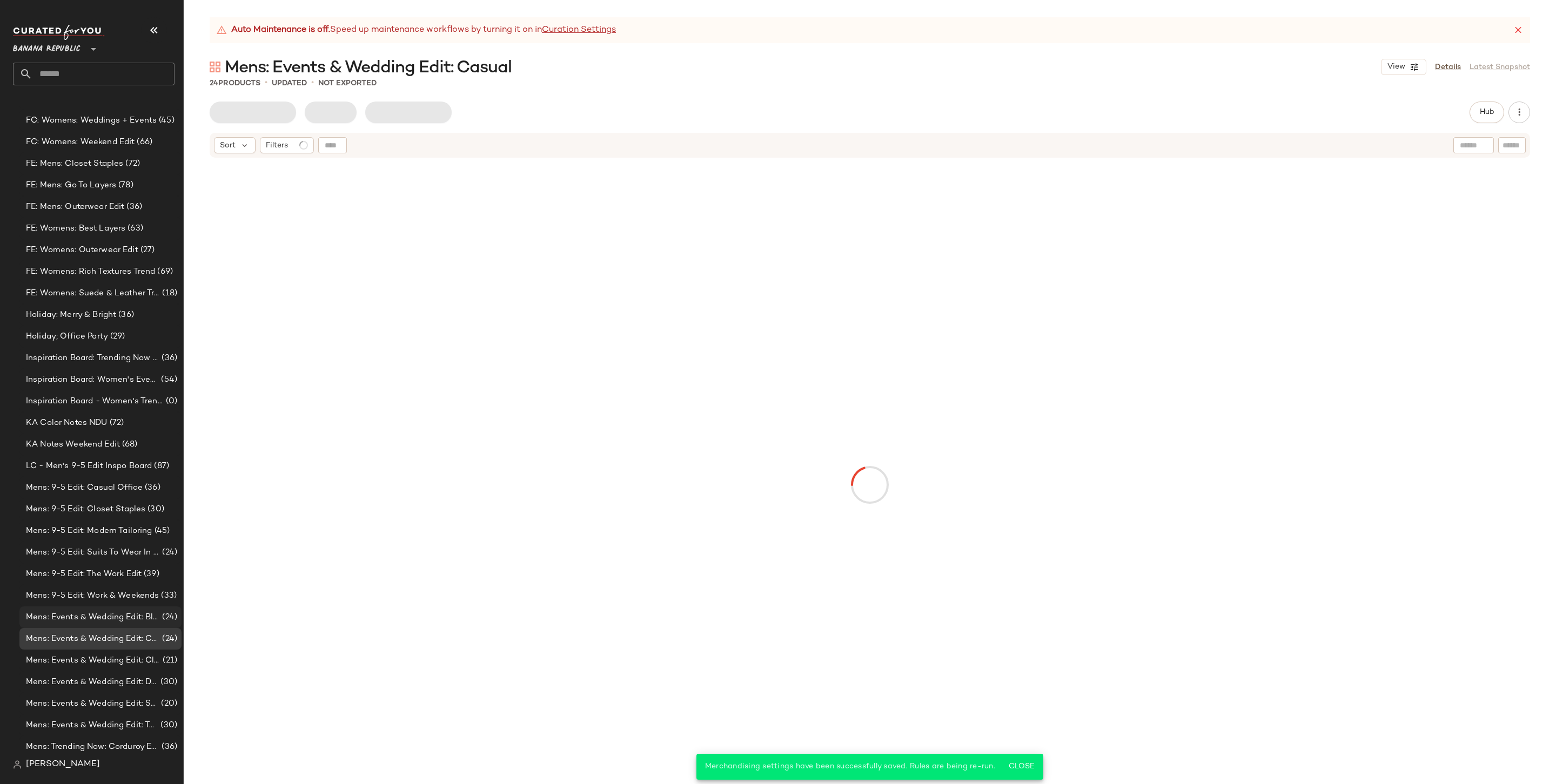
click at [120, 612] on span "Mens: Events & Wedding Edit: Black Tie" at bounding box center [93, 618] width 134 height 12
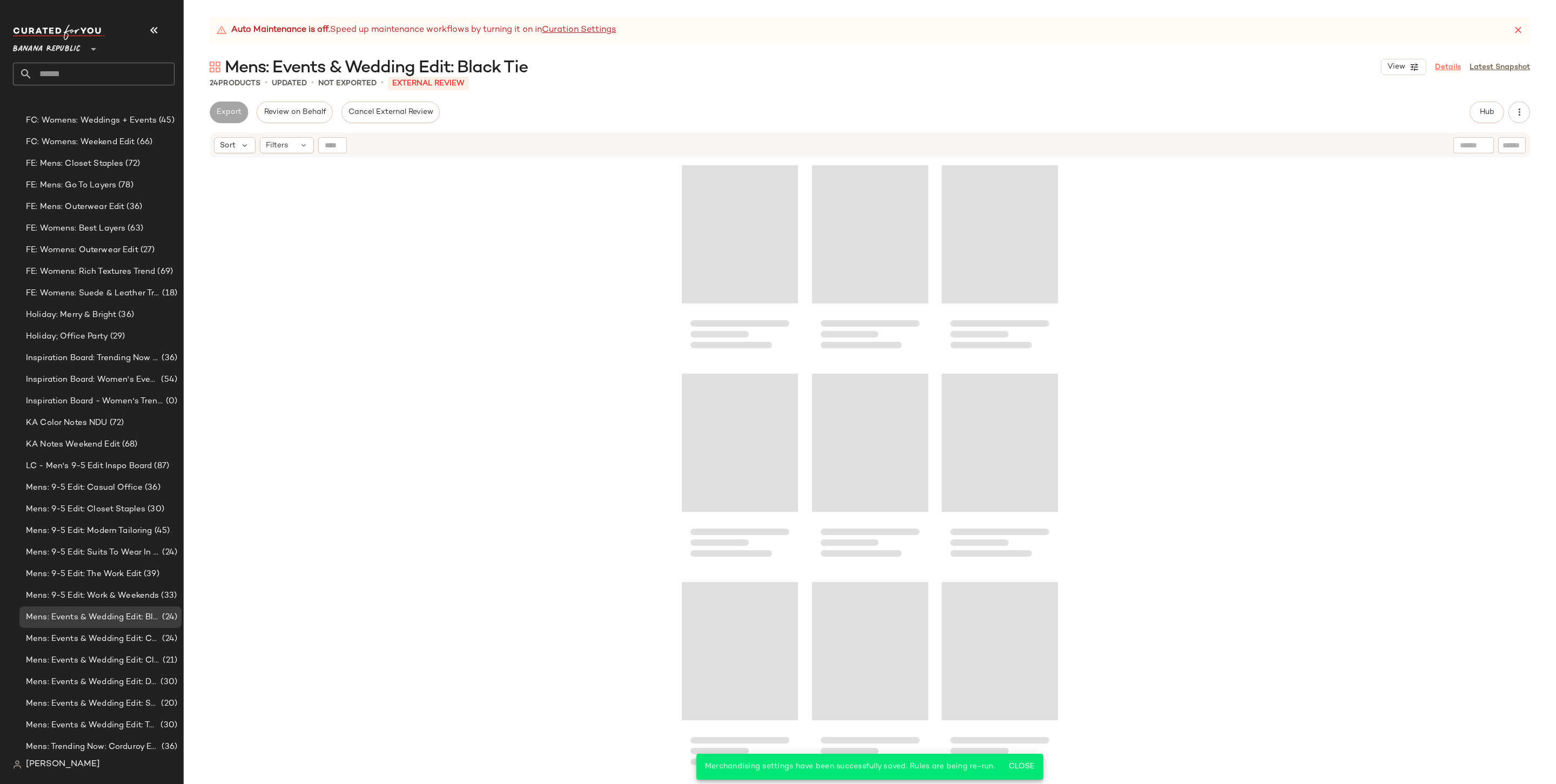
click at [1187, 65] on link "Details" at bounding box center [1448, 67] width 26 height 11
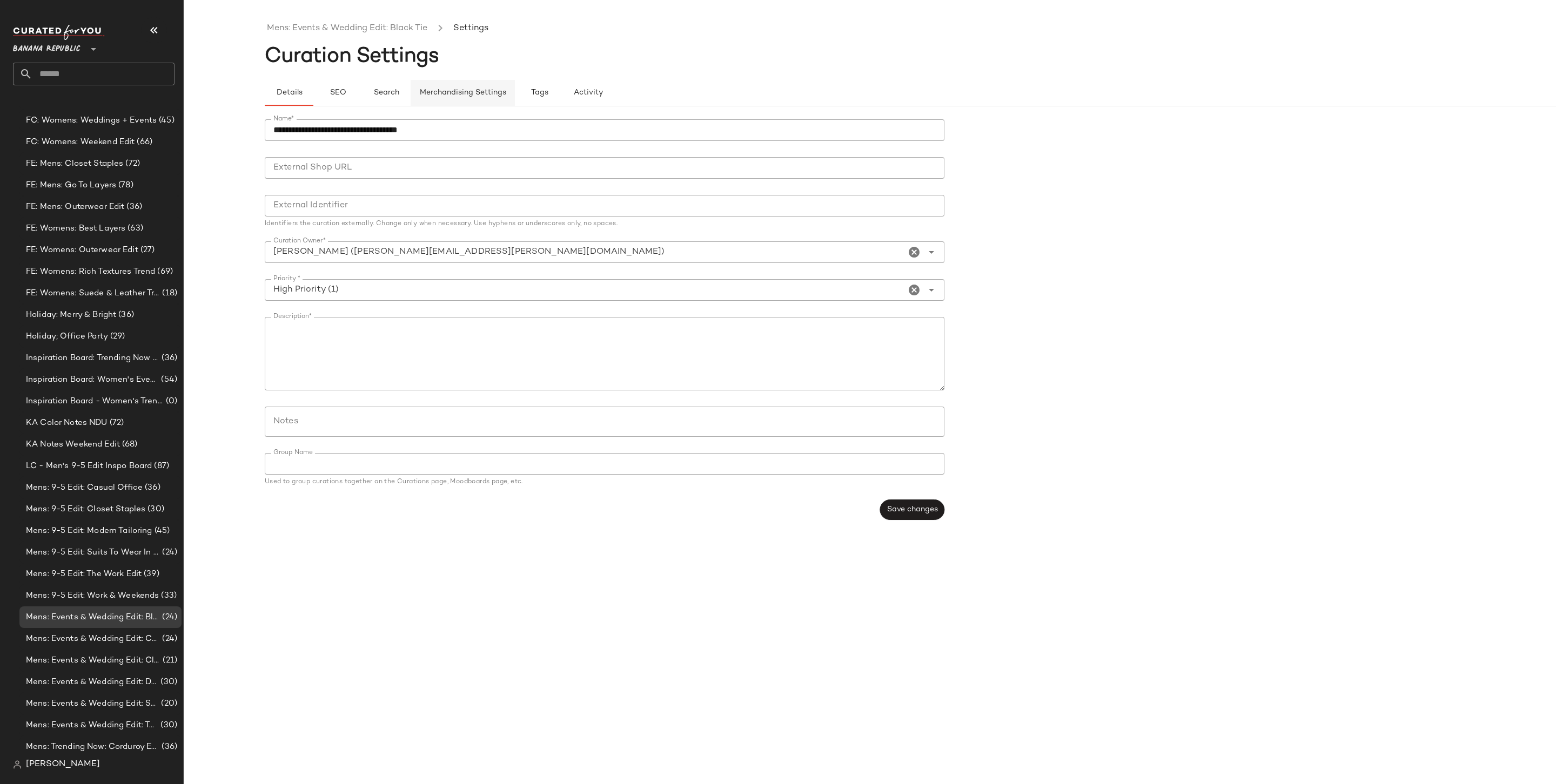
click at [455, 86] on button "Merchandising Settings" at bounding box center [462, 93] width 104 height 26
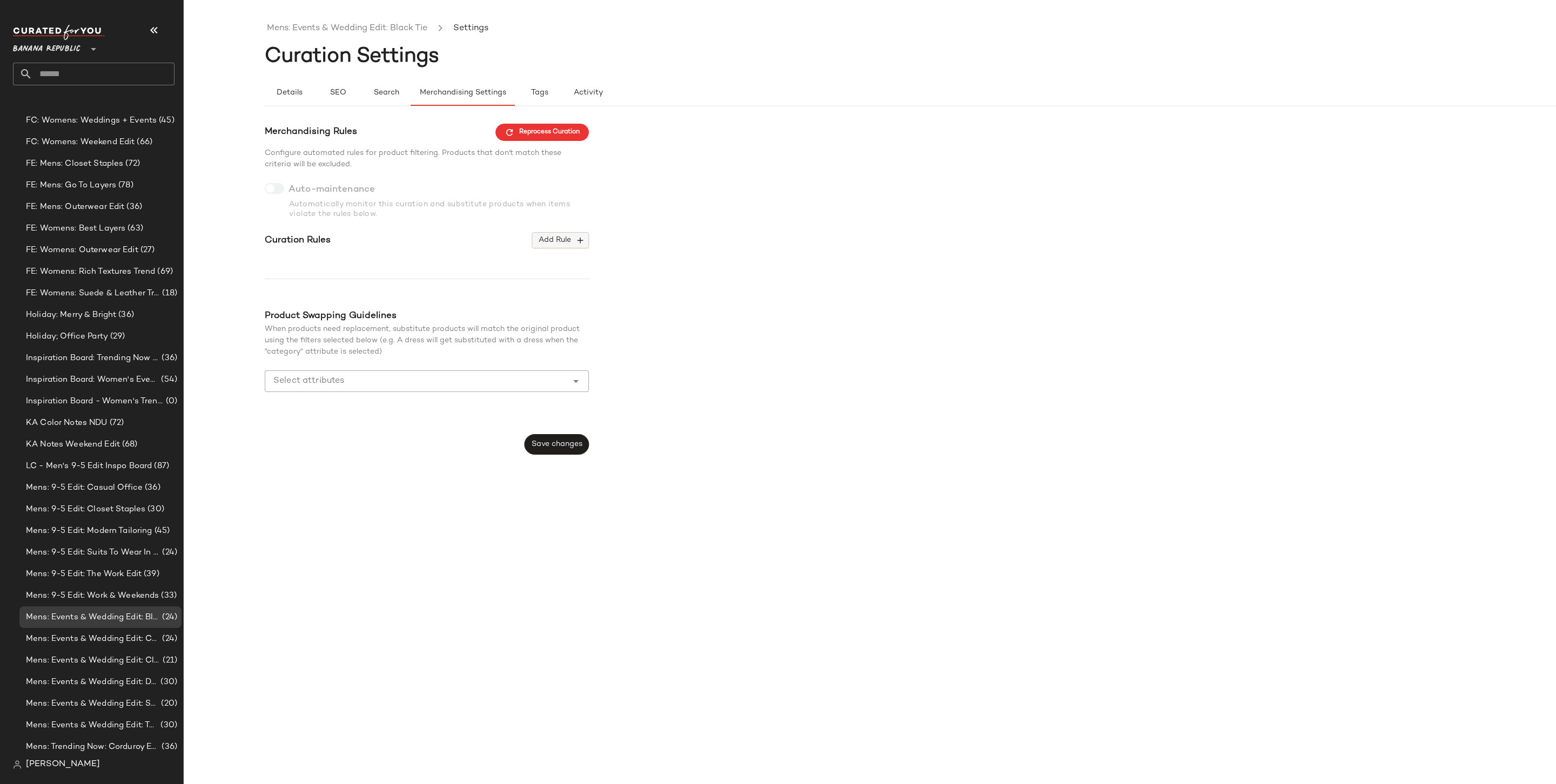
click at [542, 246] on button "Add Rule" at bounding box center [560, 240] width 57 height 16
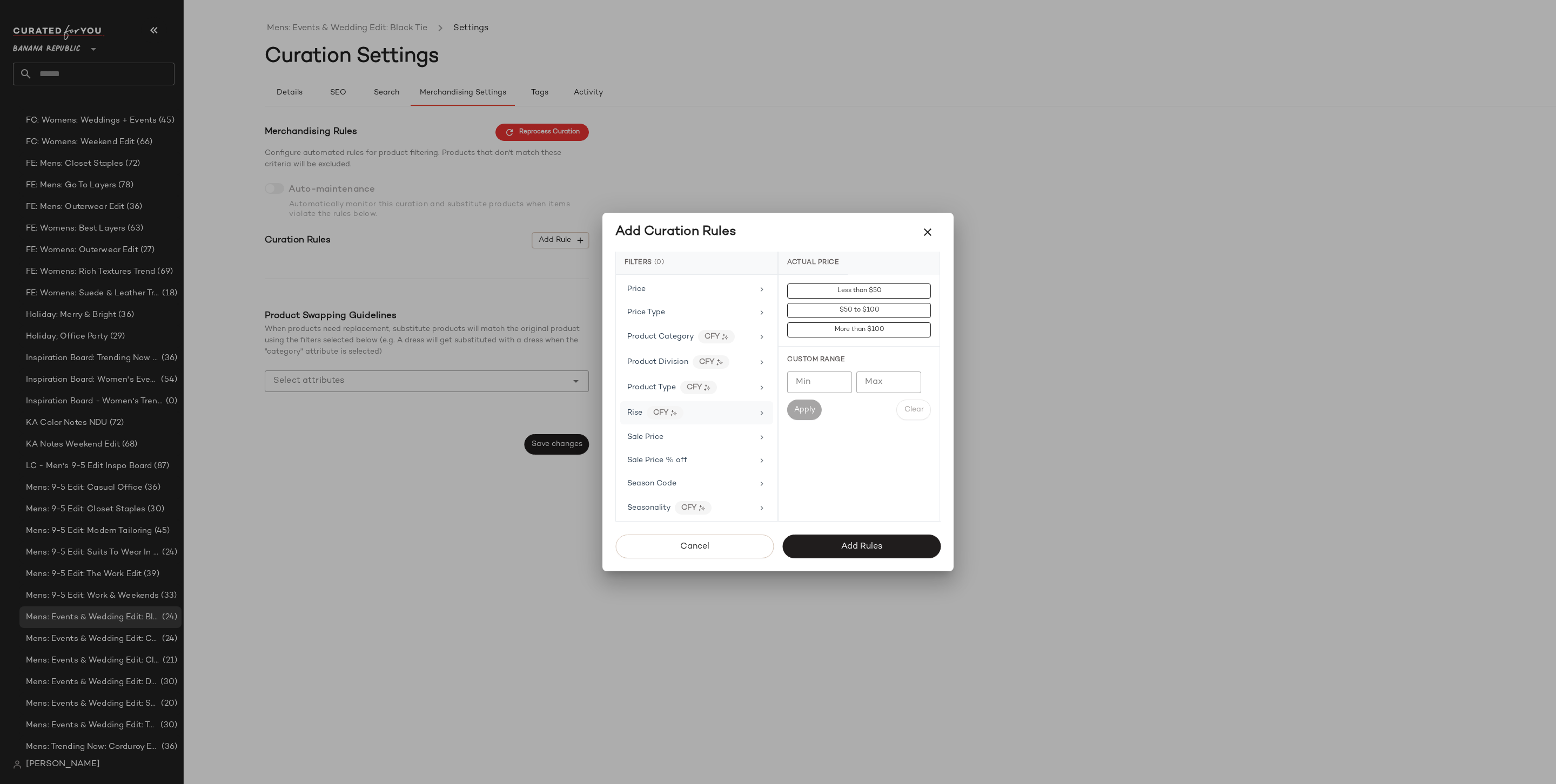
scroll to position [642, 0]
click at [723, 356] on div "Price Type" at bounding box center [696, 366] width 153 height 21
click at [829, 356] on div "PROMO" at bounding box center [858, 369] width 161 height 26
click at [828, 386] on div "REGULAR" at bounding box center [858, 394] width 161 height 26
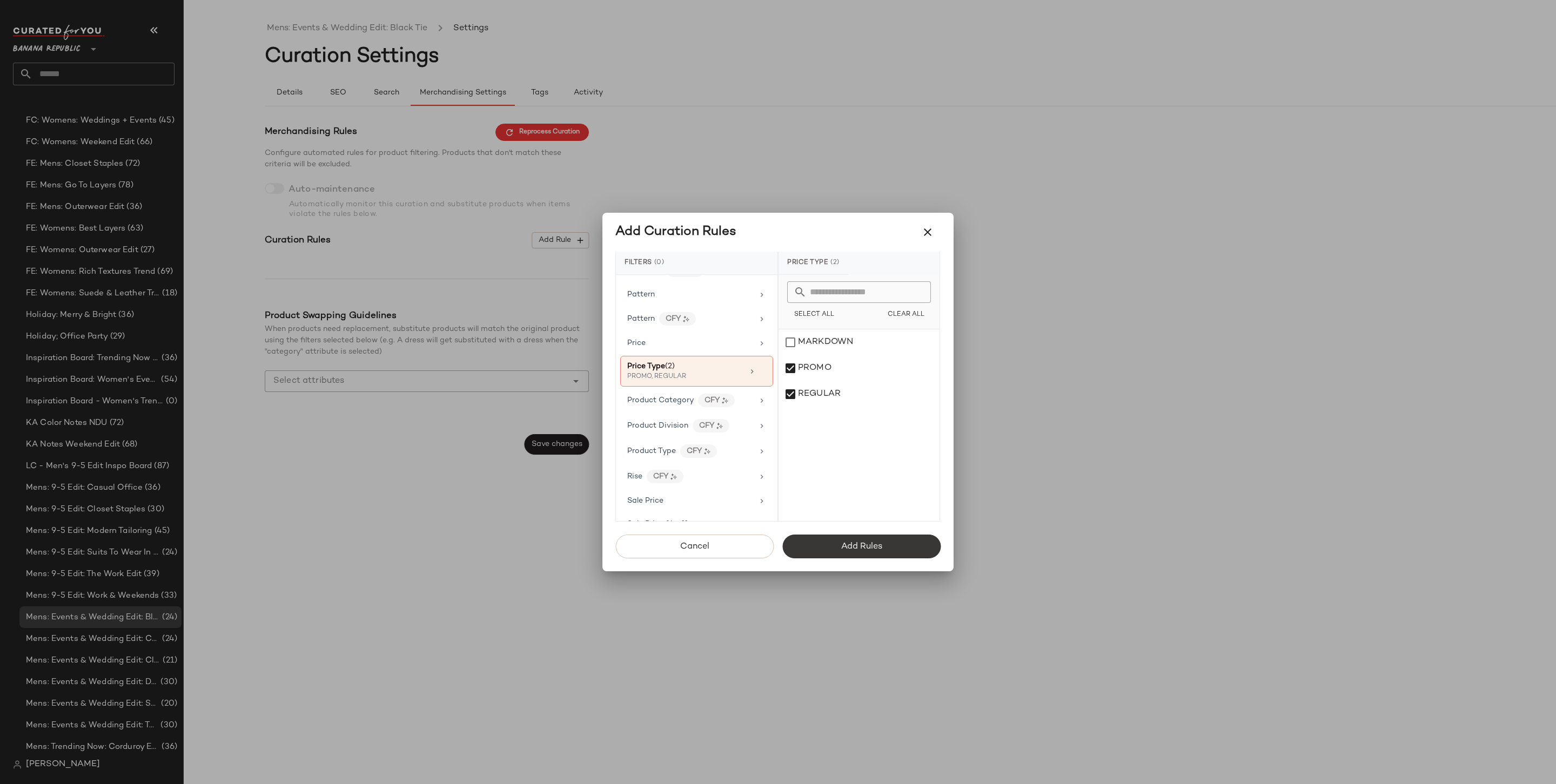
click at [870, 539] on button "Add Rules" at bounding box center [862, 546] width 158 height 23
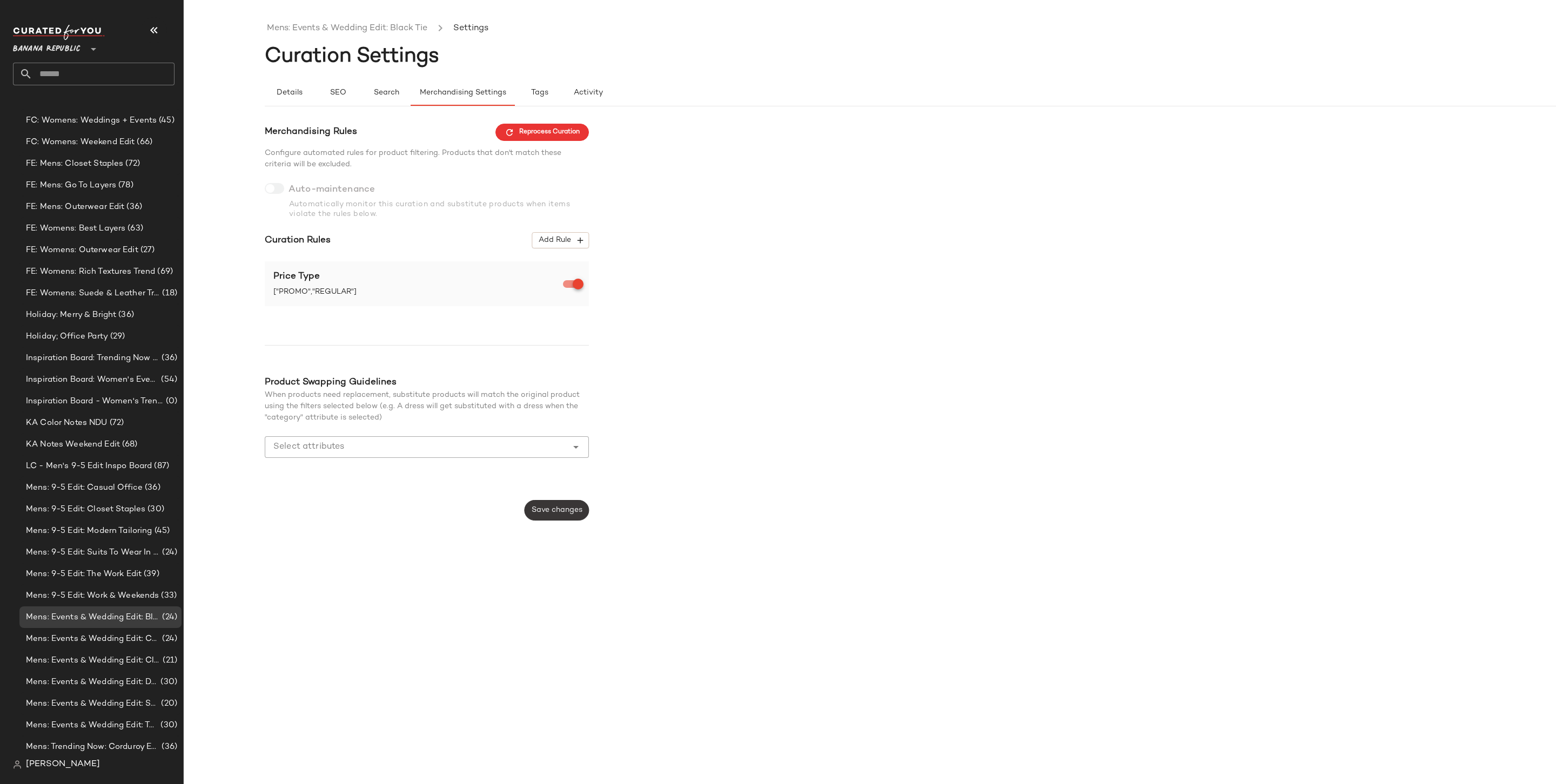
click at [576, 520] on button "Save changes" at bounding box center [557, 510] width 65 height 20
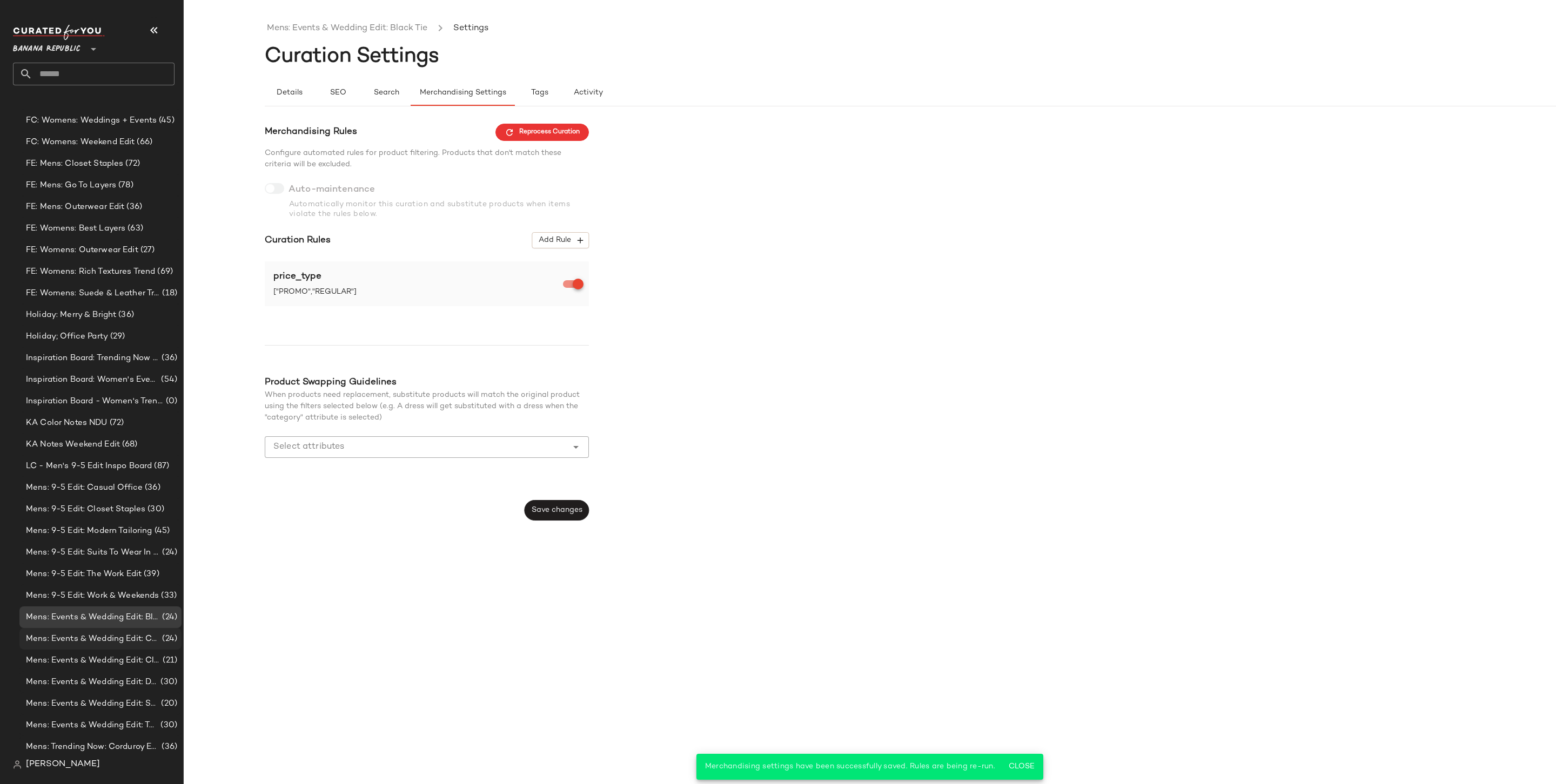
click at [104, 612] on span "Mens: Events & Wedding Edit: Casual" at bounding box center [93, 639] width 134 height 12
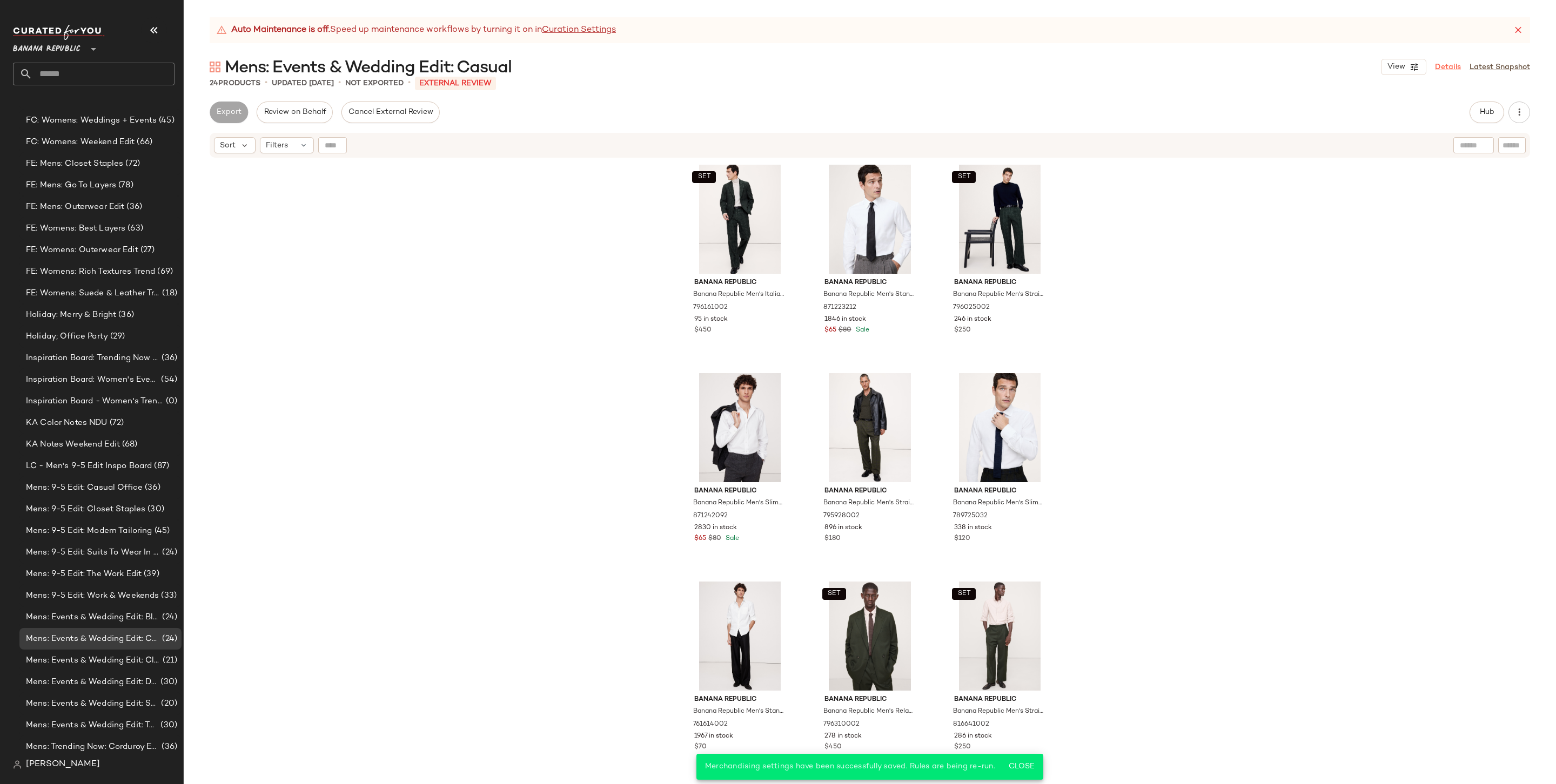
click at [1187, 64] on link "Details" at bounding box center [1448, 67] width 26 height 11
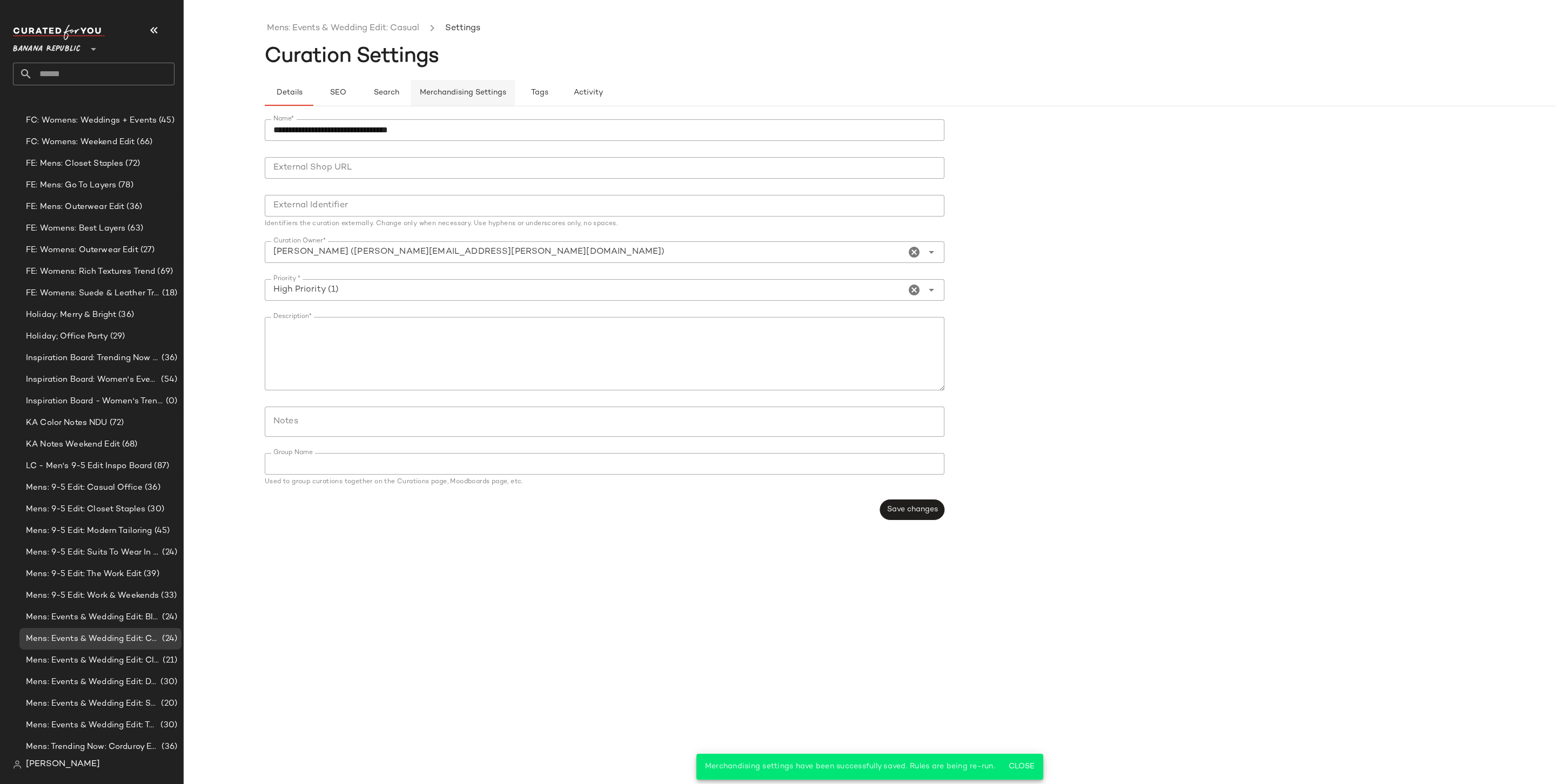
click at [485, 95] on span "Merchandising Settings" at bounding box center [463, 93] width 87 height 9
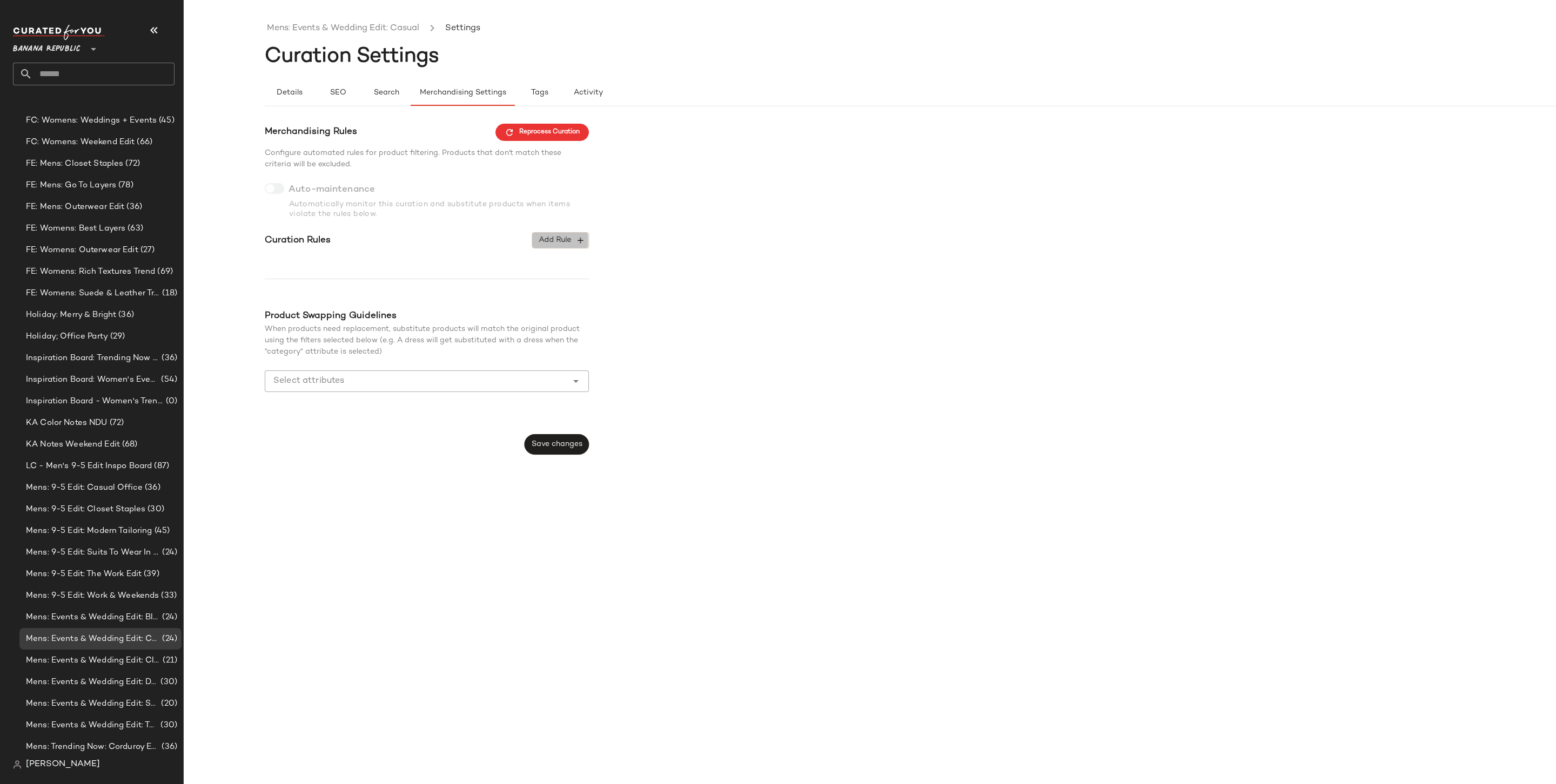
click at [553, 237] on span "Add Rule" at bounding box center [560, 240] width 44 height 10
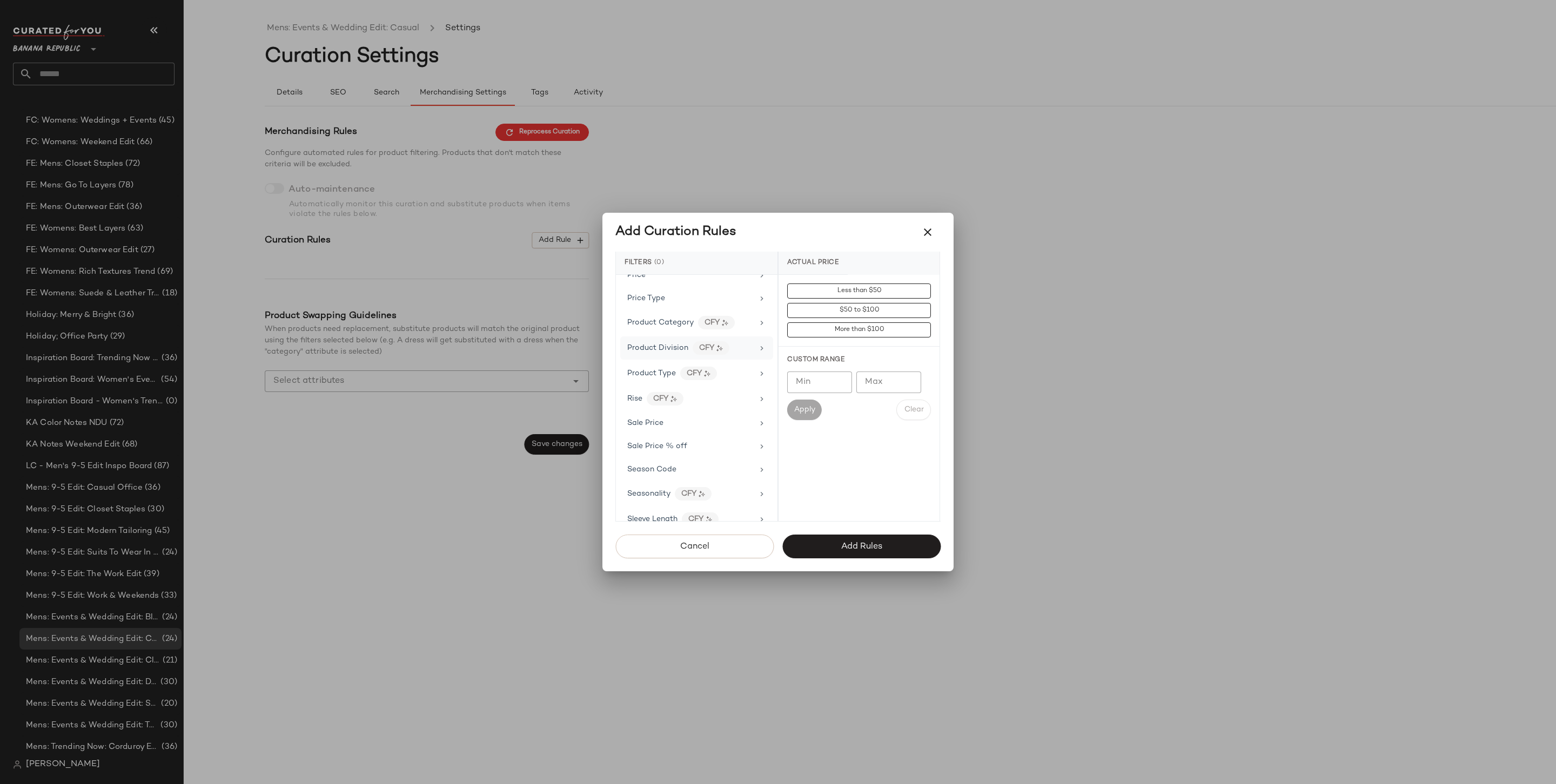
scroll to position [701, 0]
click at [689, 306] on div "Price Type" at bounding box center [696, 308] width 153 height 21
click at [858, 372] on div "PROMO" at bounding box center [858, 369] width 161 height 26
click at [855, 404] on div "REGULAR" at bounding box center [858, 394] width 161 height 26
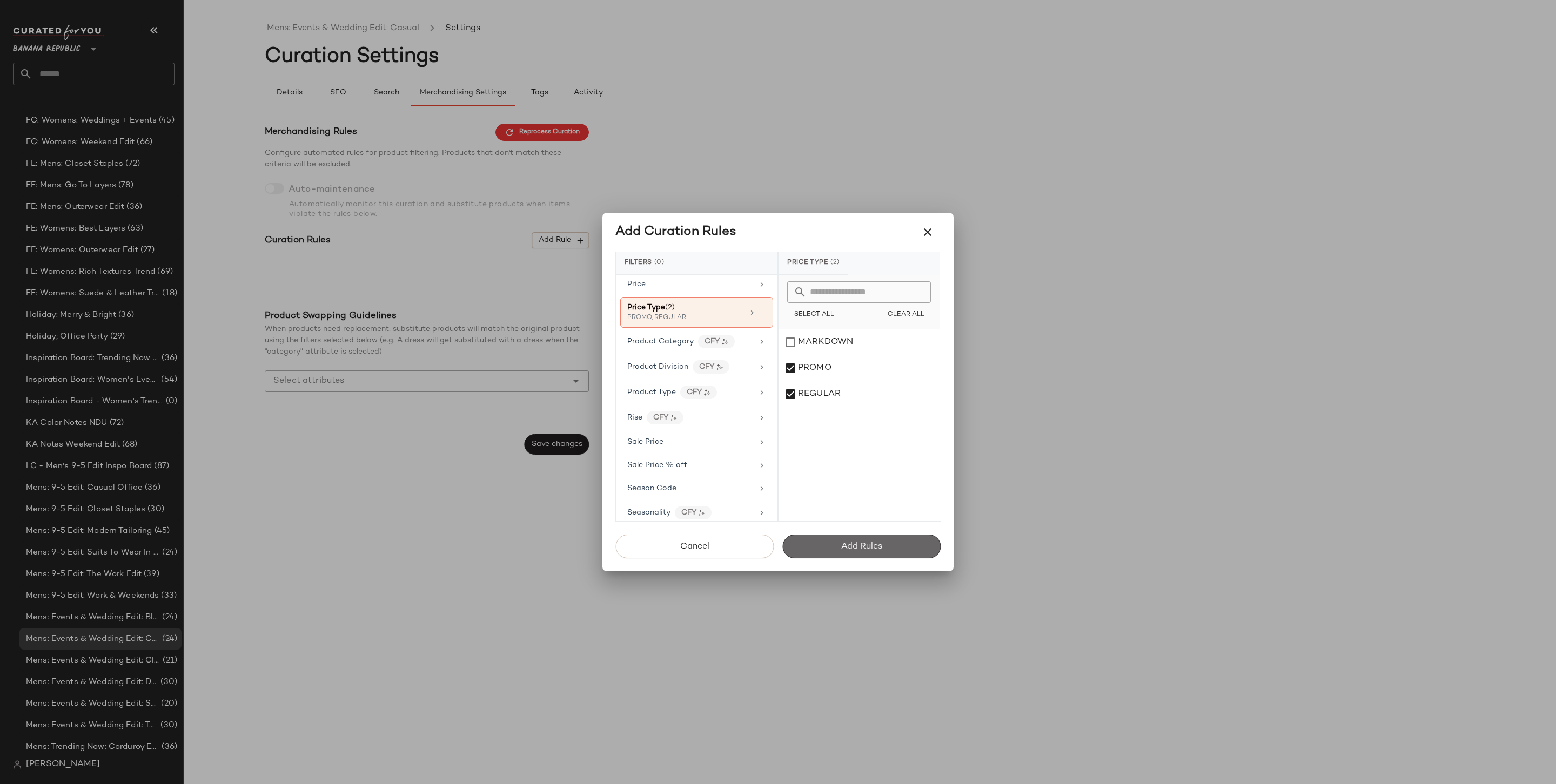
click at [841, 549] on span "Add Rules" at bounding box center [861, 546] width 41 height 11
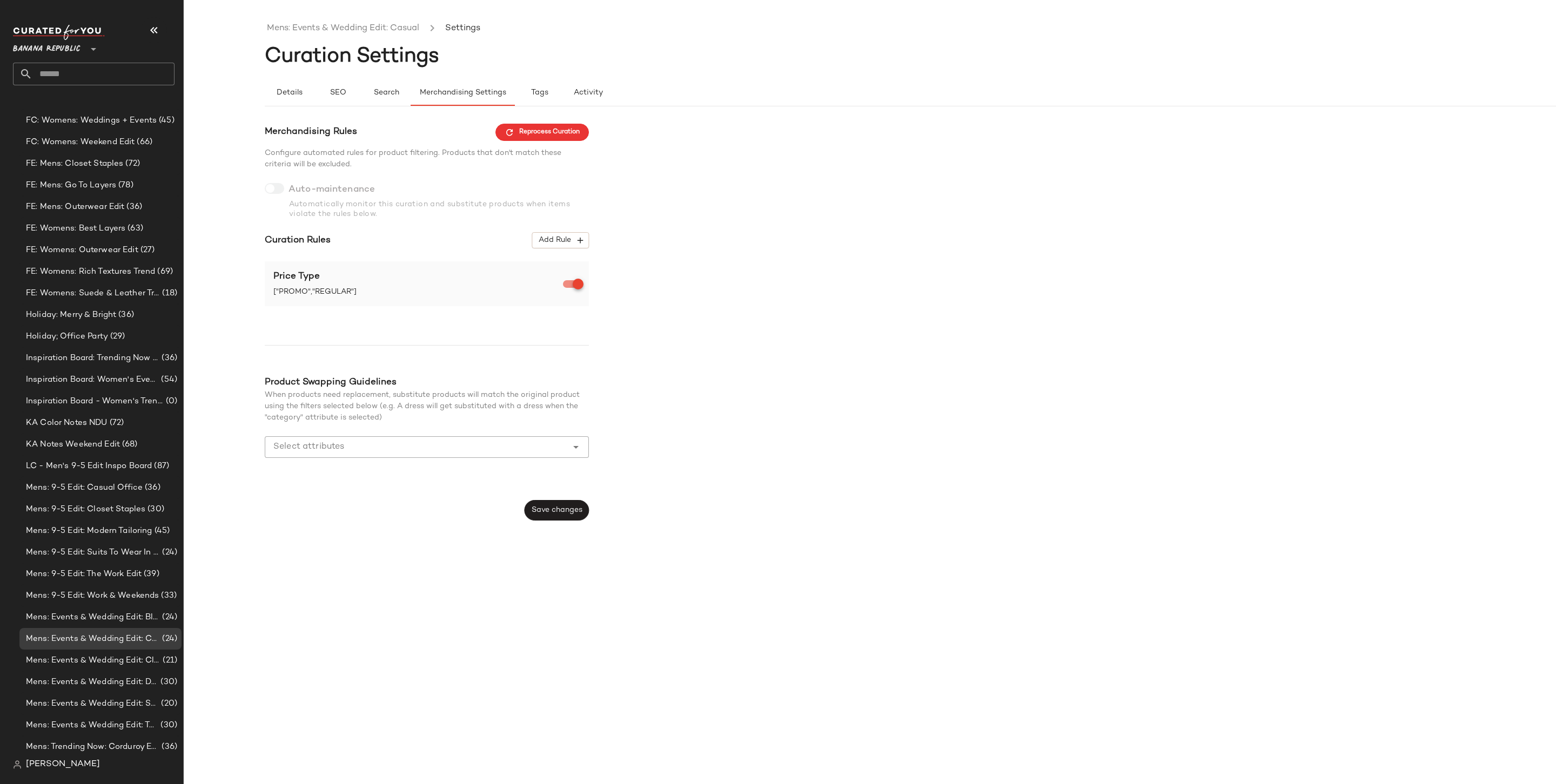
click at [522, 453] on input "Select attributes" at bounding box center [419, 447] width 291 height 13
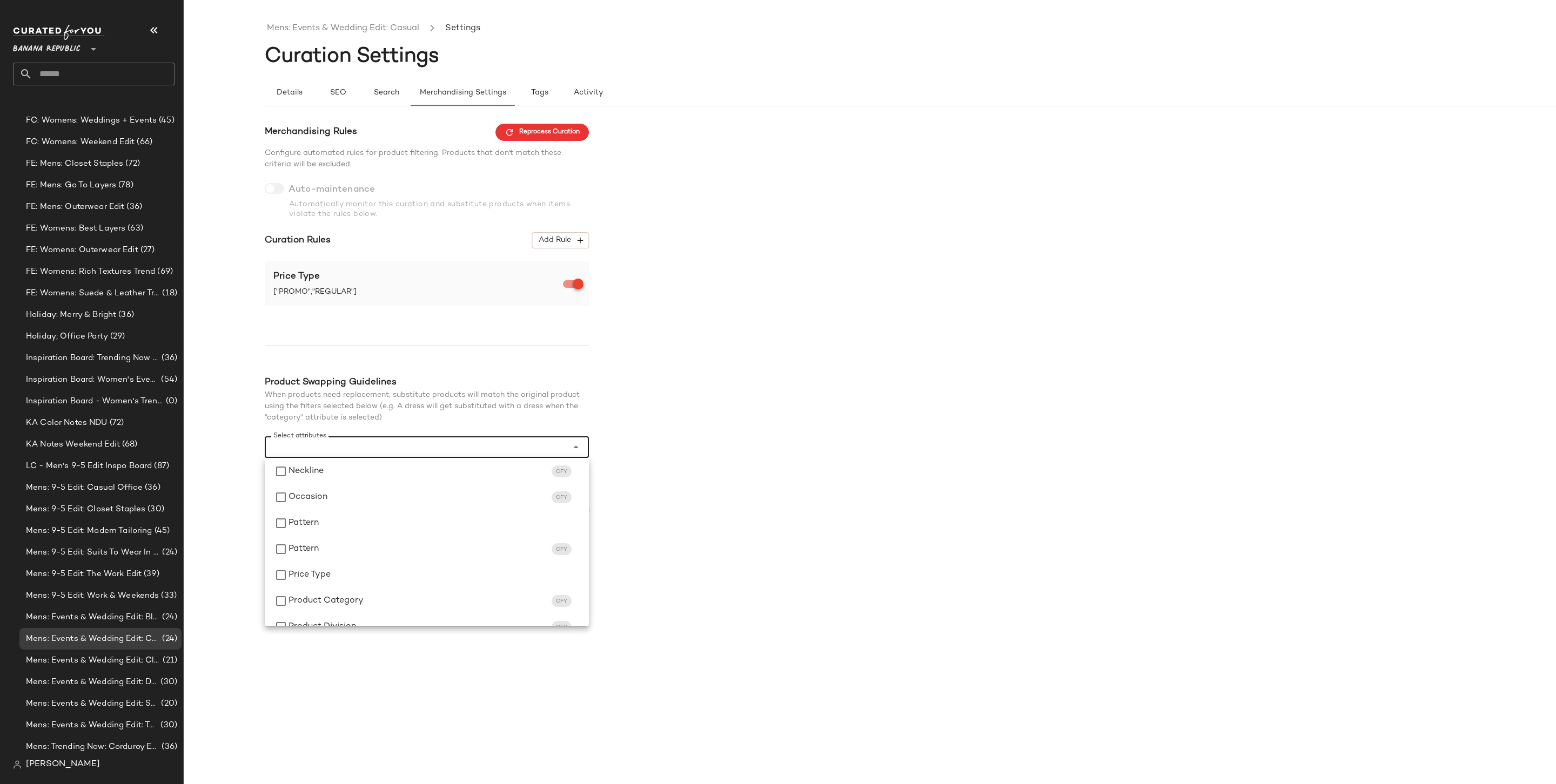
scroll to position [623, 0]
click at [853, 471] on div "Merchandising Rules Reprocess Curation Configure automated rules for product fi…" at bounding box center [950, 322] width 1372 height 398
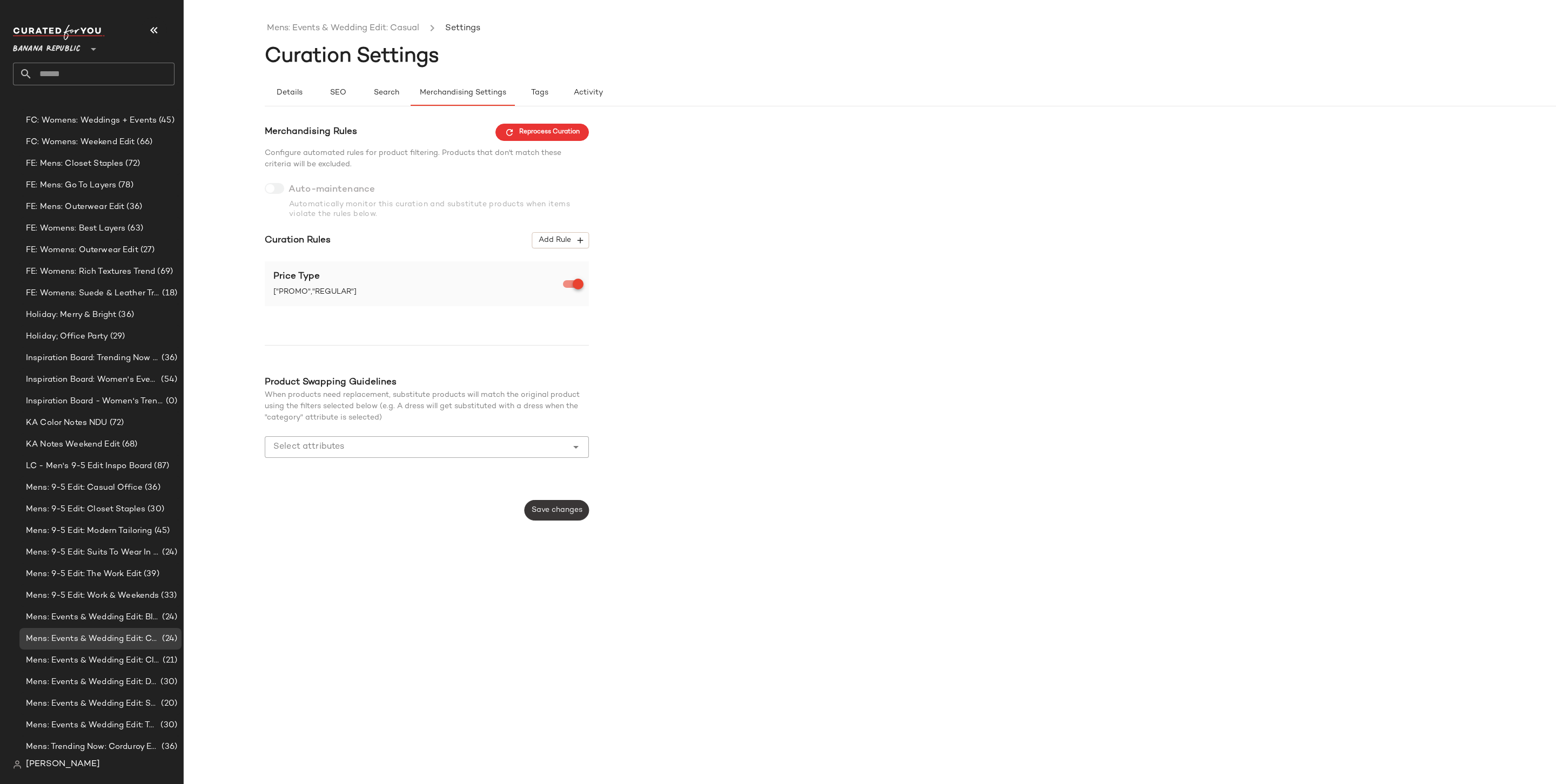
click at [565, 517] on button "Save changes" at bounding box center [557, 510] width 65 height 20
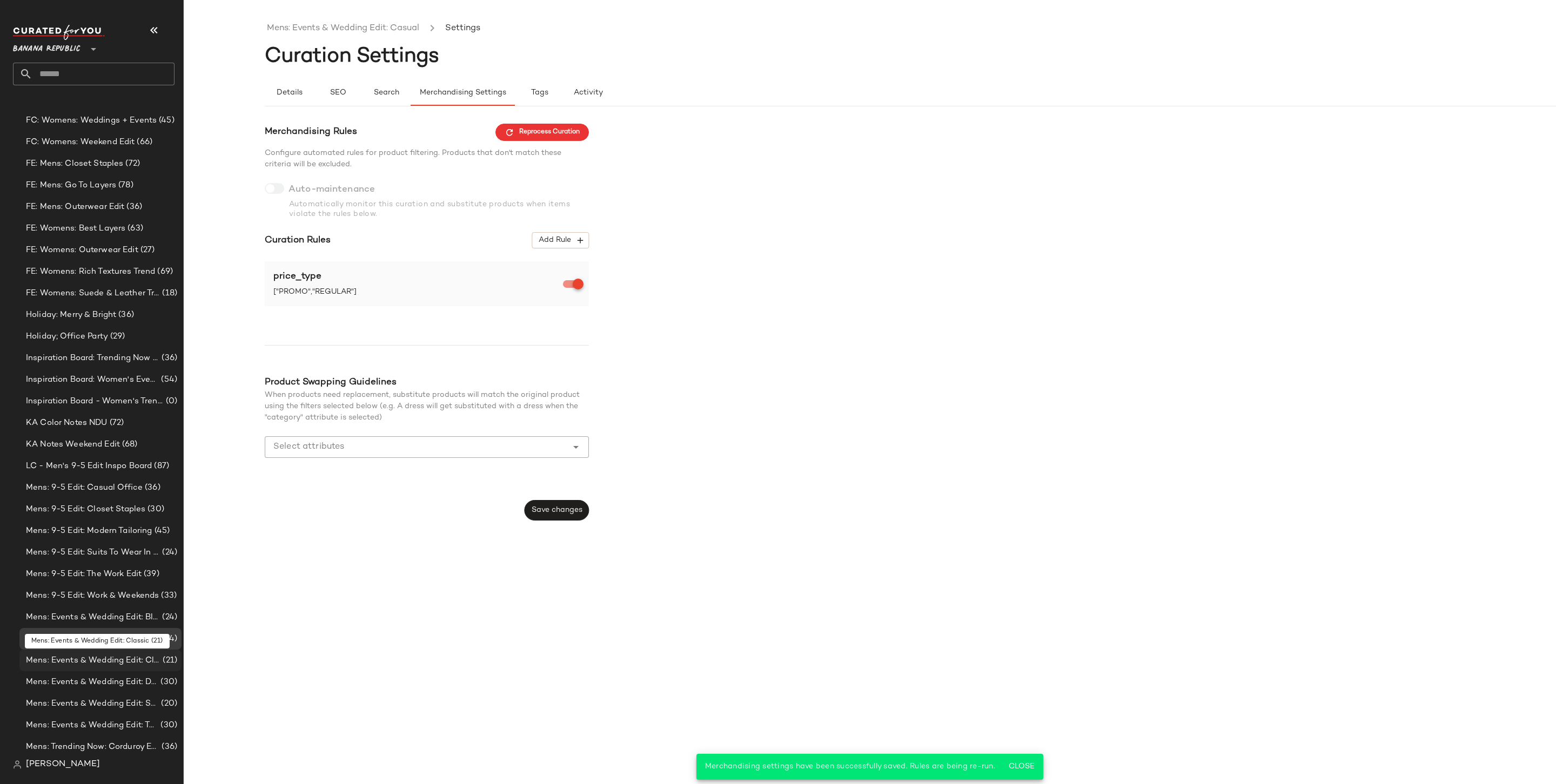
click at [92, 612] on span "Mens: Events & Wedding Edit: Classic" at bounding box center [93, 660] width 134 height 12
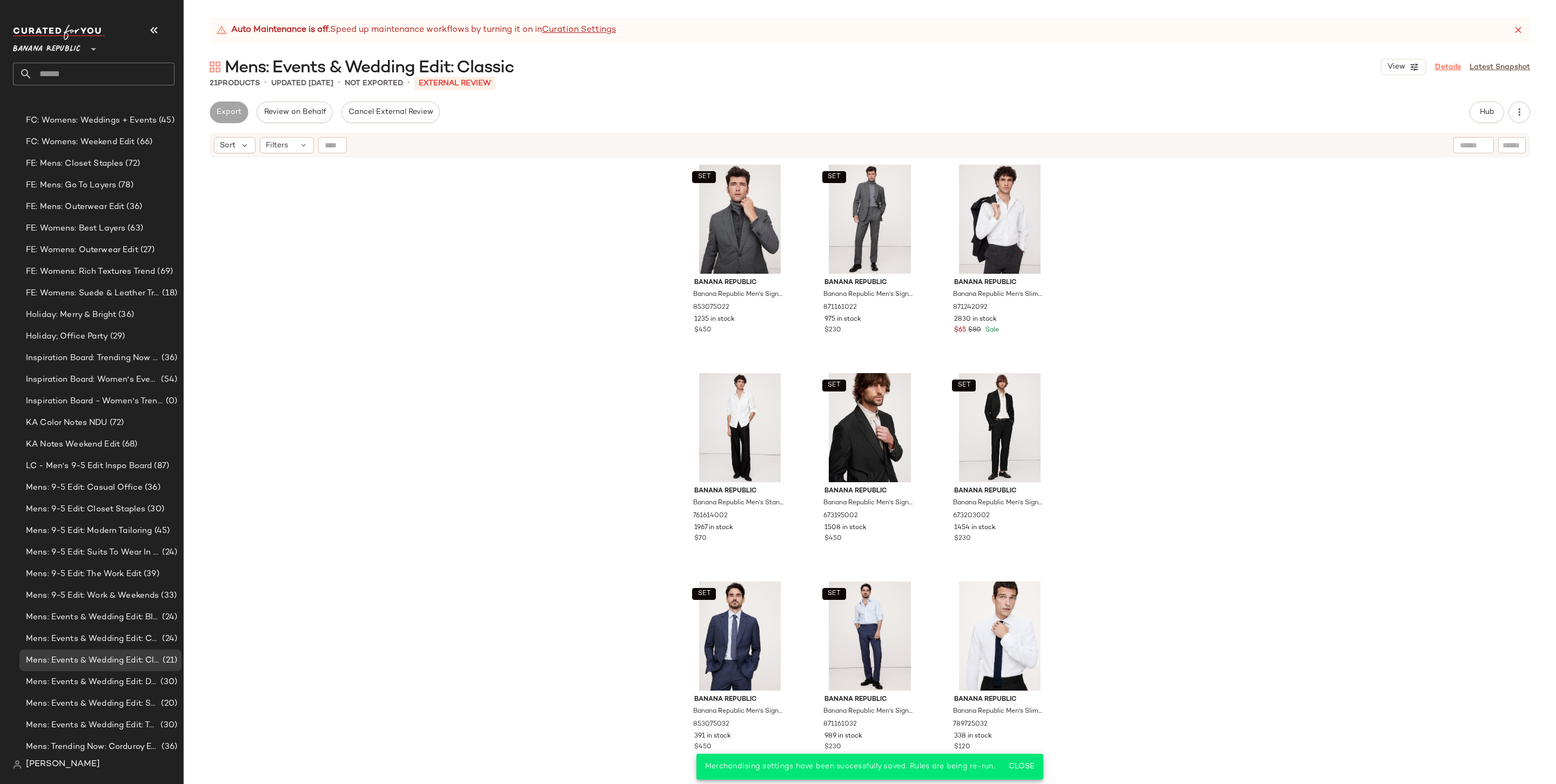
click at [1187, 67] on link "Details" at bounding box center [1448, 67] width 26 height 11
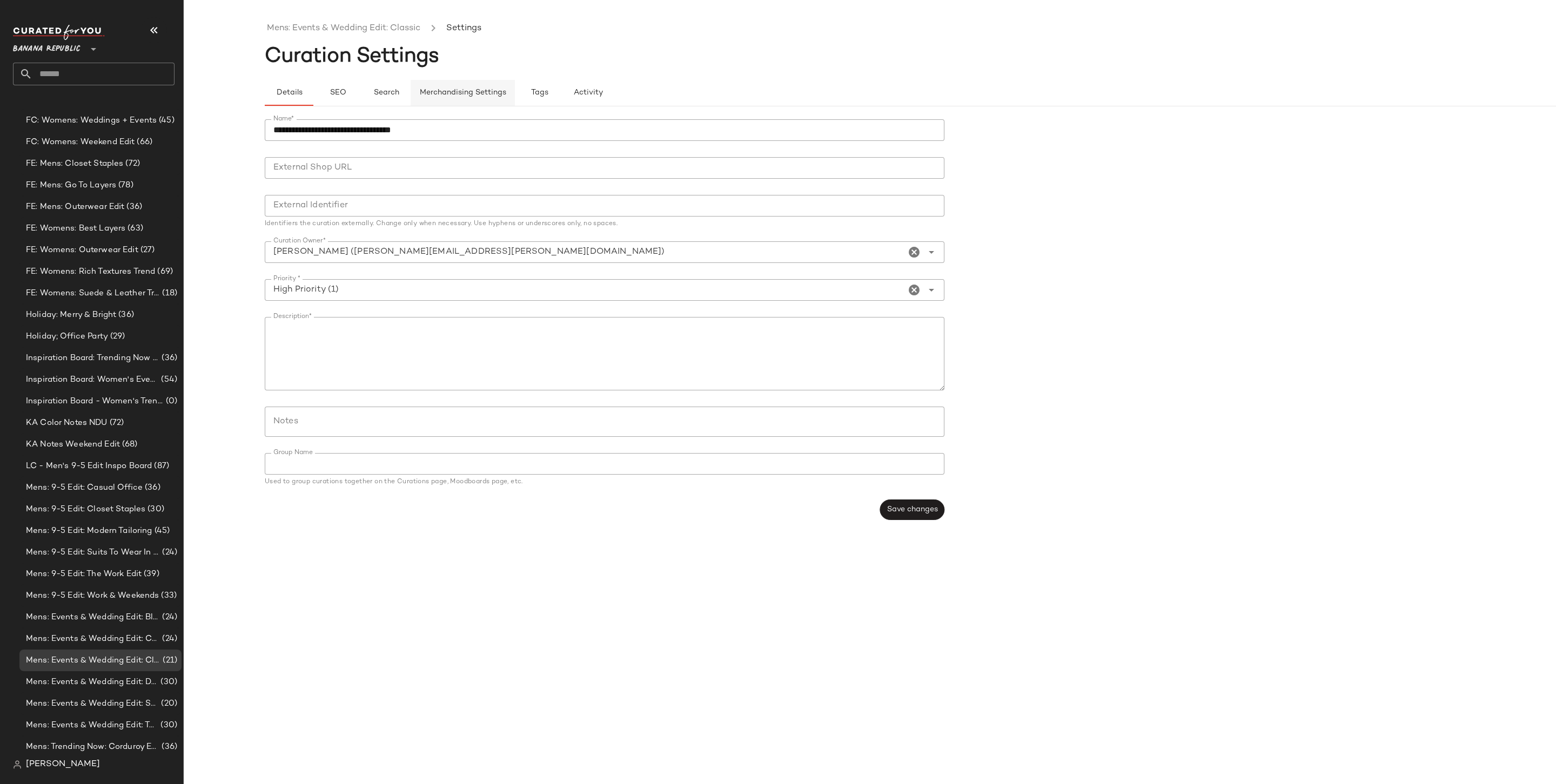
click at [462, 102] on button "Merchandising Settings" at bounding box center [462, 93] width 104 height 26
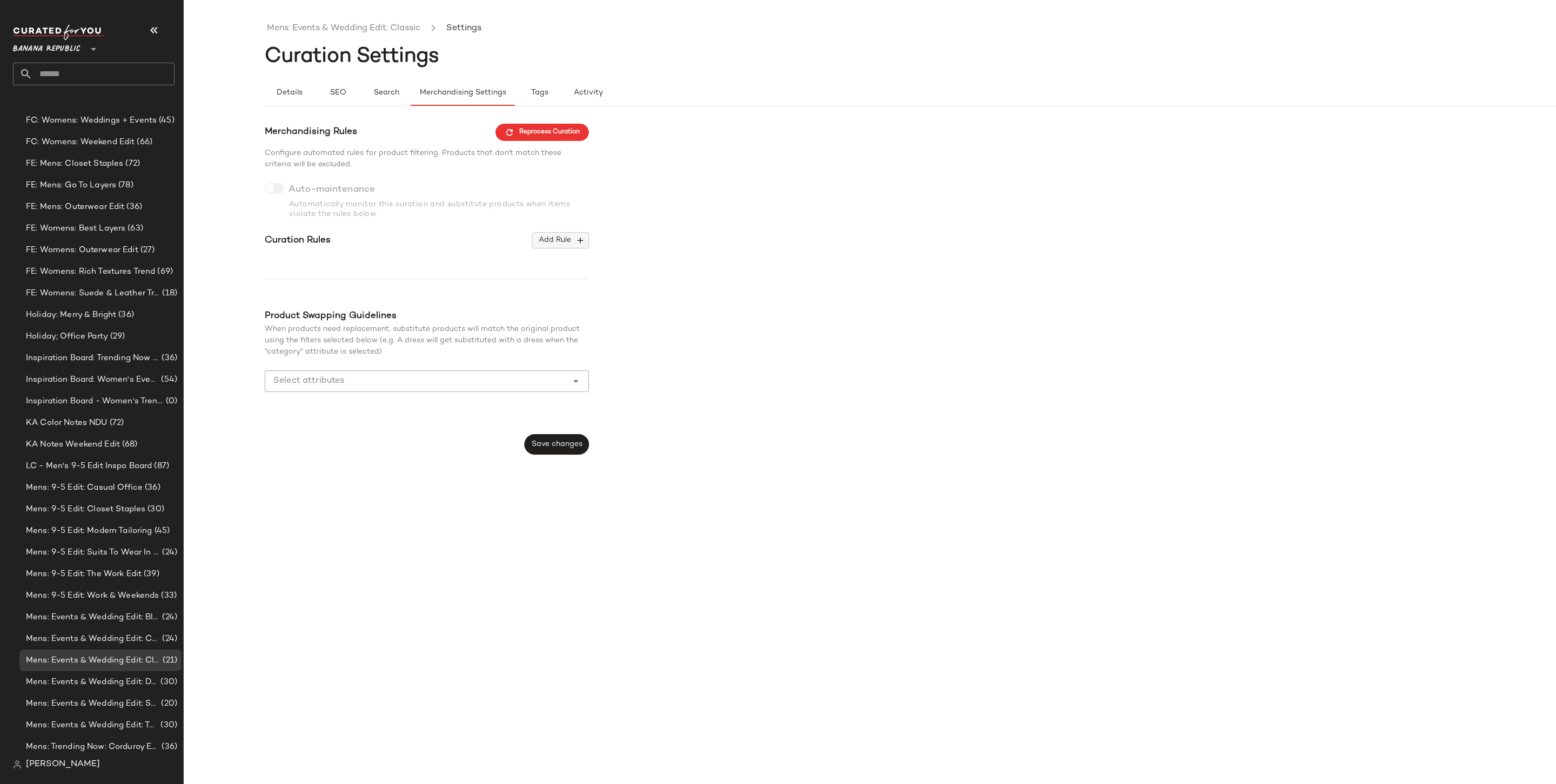
click at [580, 247] on button "Add Rule" at bounding box center [560, 240] width 57 height 16
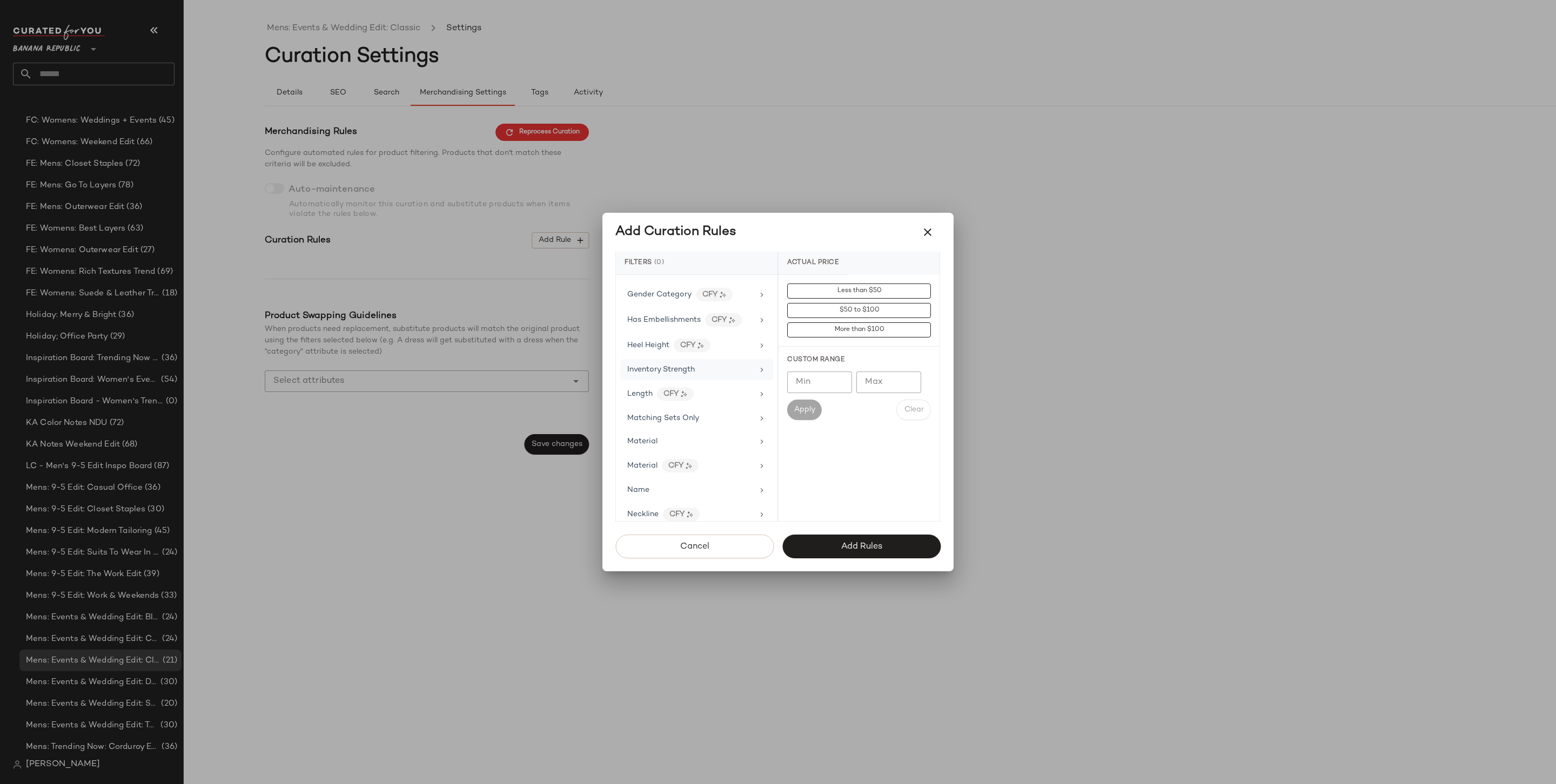
scroll to position [628, 0]
click at [689, 381] on div "Actual Price Age AI Embeddings Availability Brand Category Clearance Price Colo…" at bounding box center [697, 398] width 162 height 247
click at [689, 375] on div "Price Type" at bounding box center [690, 381] width 126 height 11
click at [813, 369] on div "PROMO" at bounding box center [858, 369] width 161 height 26
click at [813, 398] on div "REGULAR" at bounding box center [858, 394] width 161 height 26
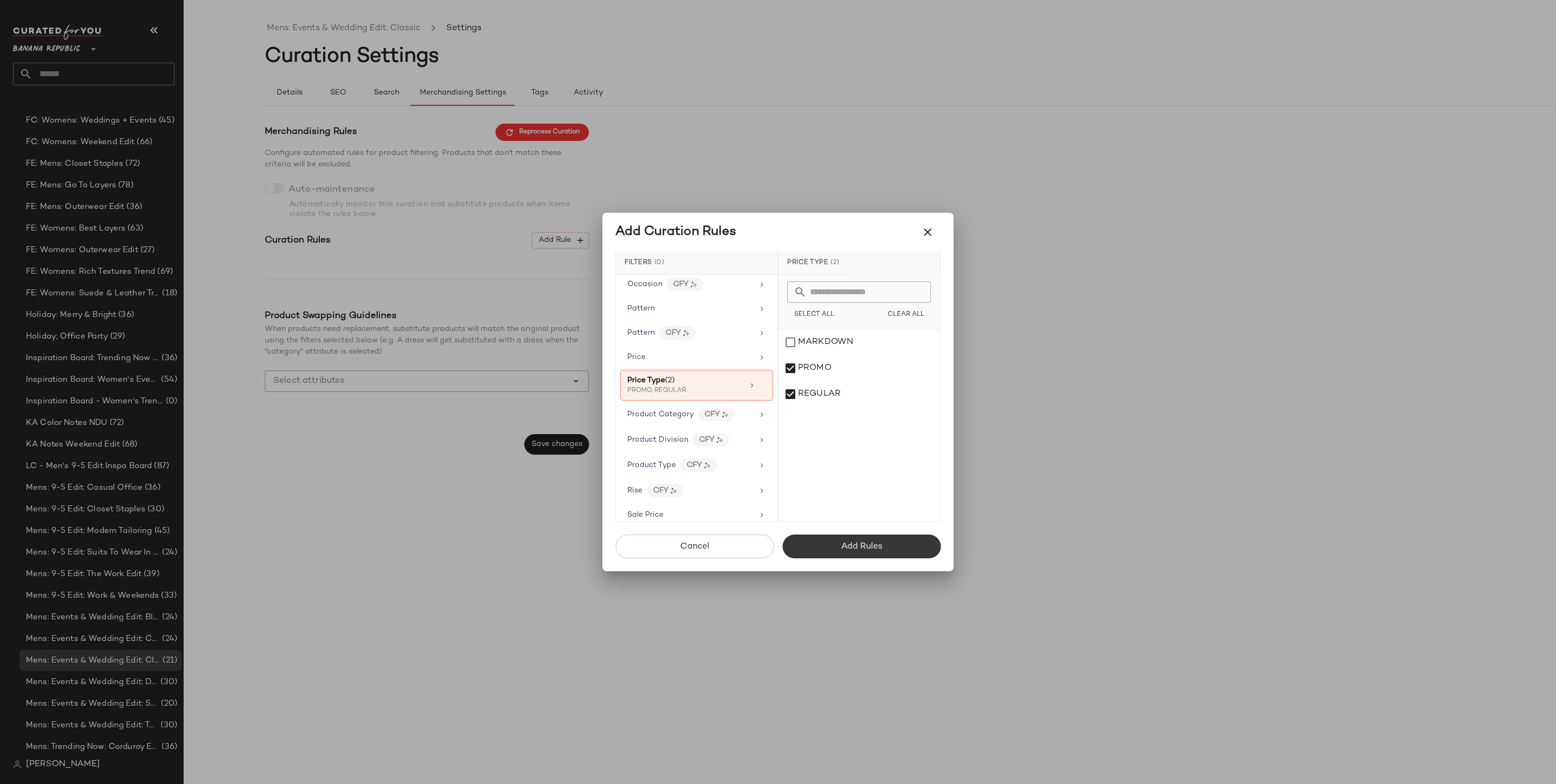
click at [881, 550] on span "Add Rules" at bounding box center [861, 546] width 41 height 11
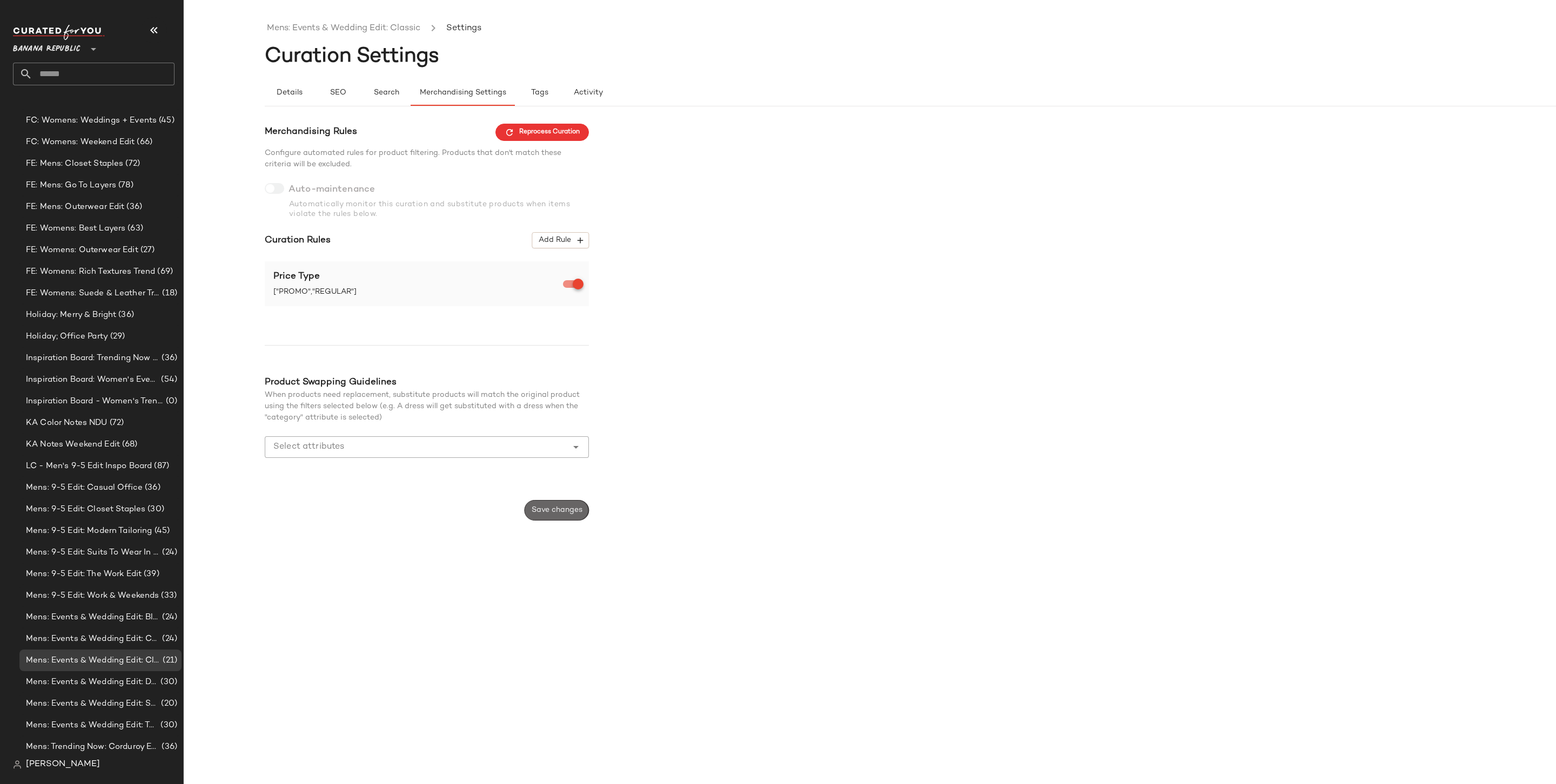
click at [582, 505] on button "Save changes" at bounding box center [557, 510] width 65 height 20
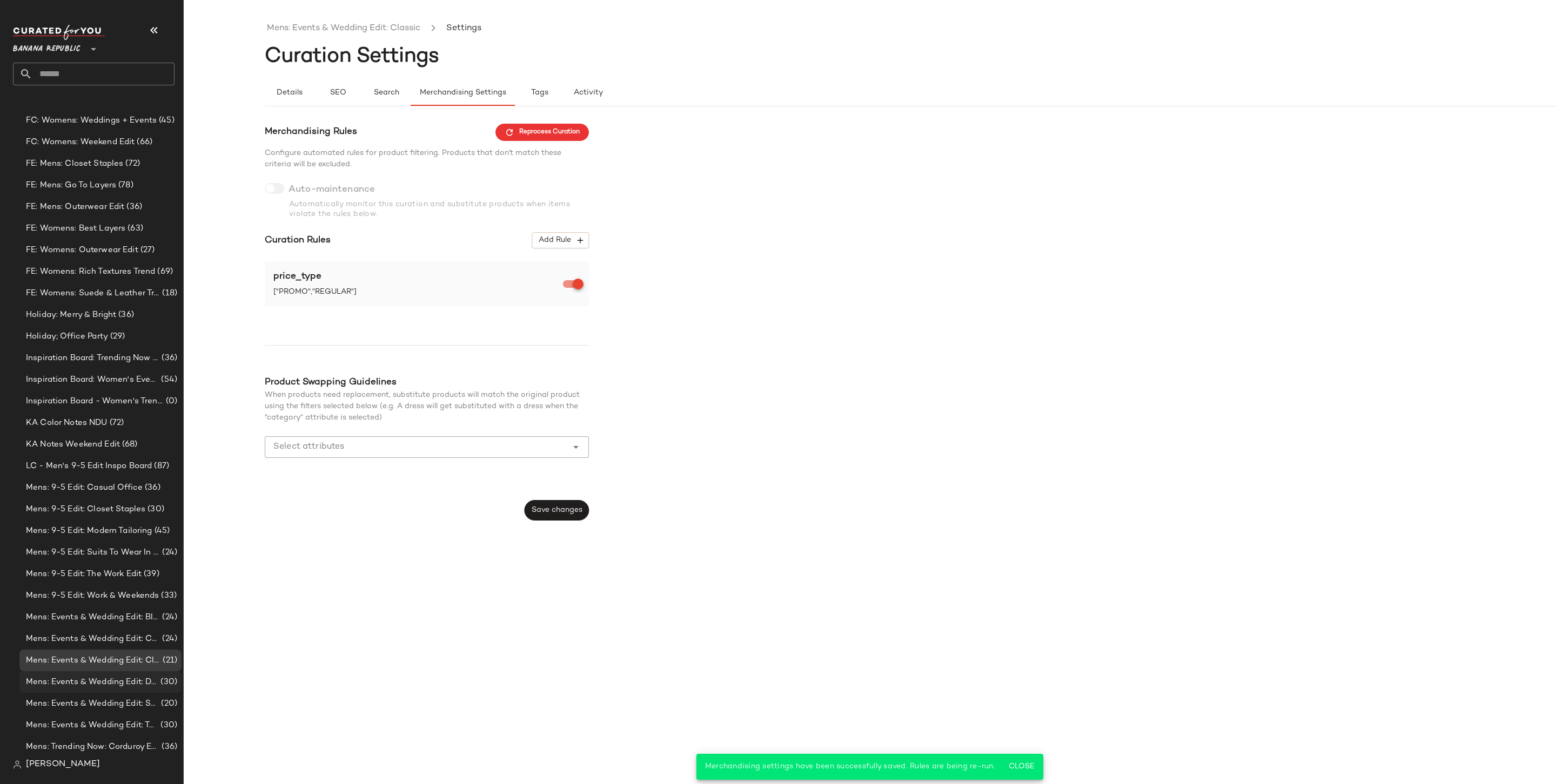
click at [158, 612] on span "(30)" at bounding box center [167, 682] width 19 height 12
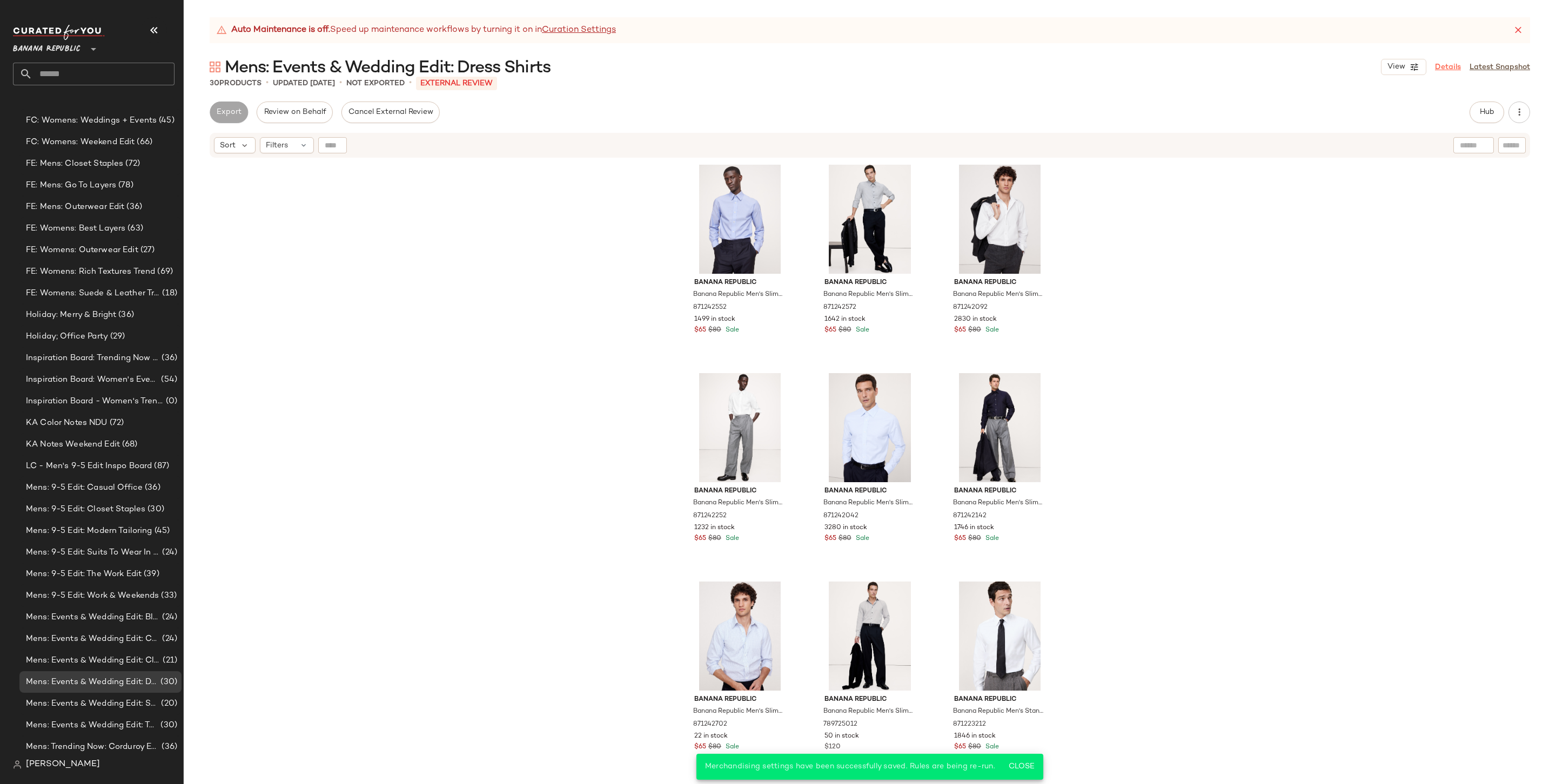
click at [1187, 63] on link "Details" at bounding box center [1448, 67] width 26 height 11
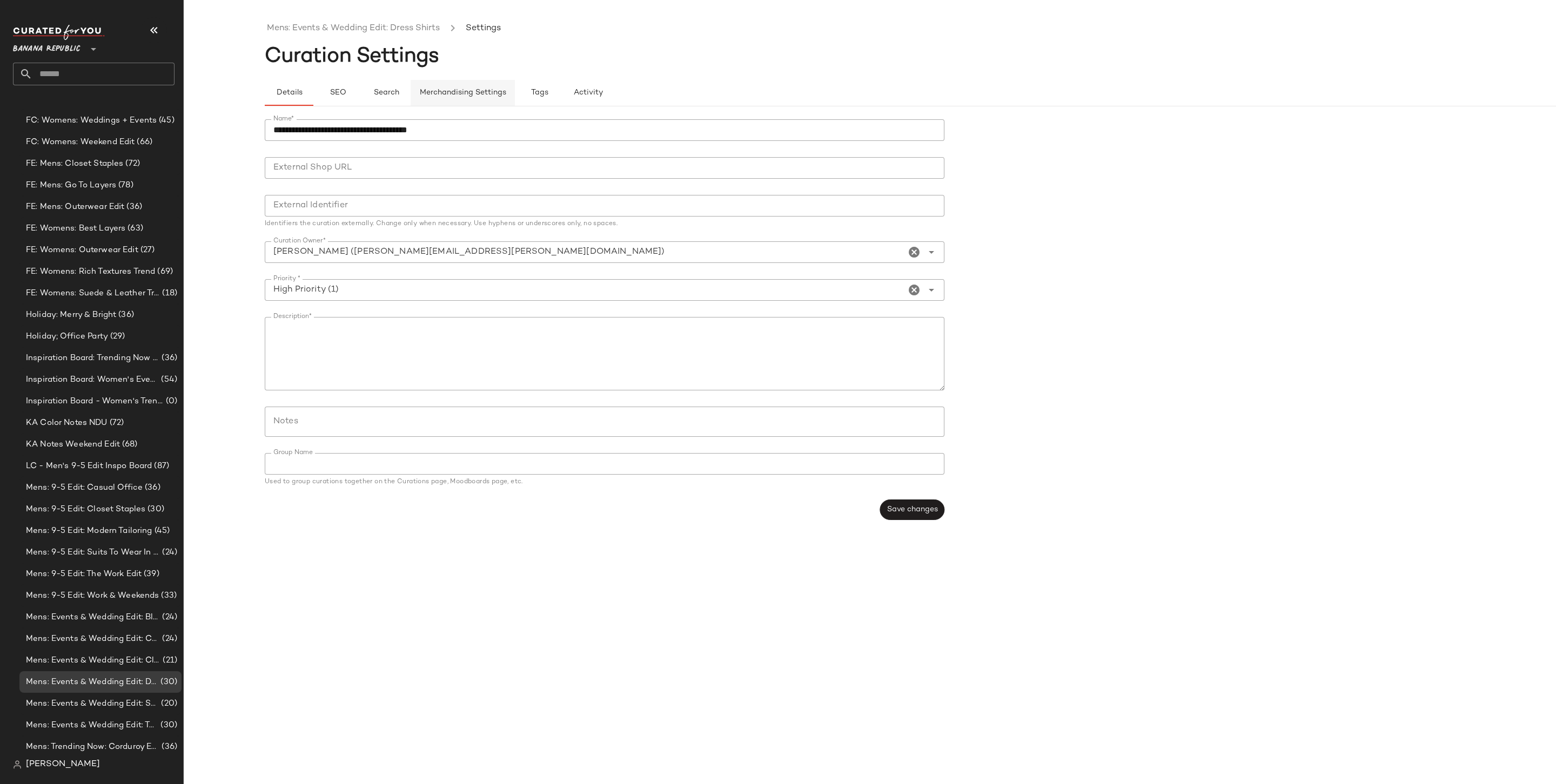
click at [436, 85] on button "Merchandising Settings" at bounding box center [462, 93] width 104 height 26
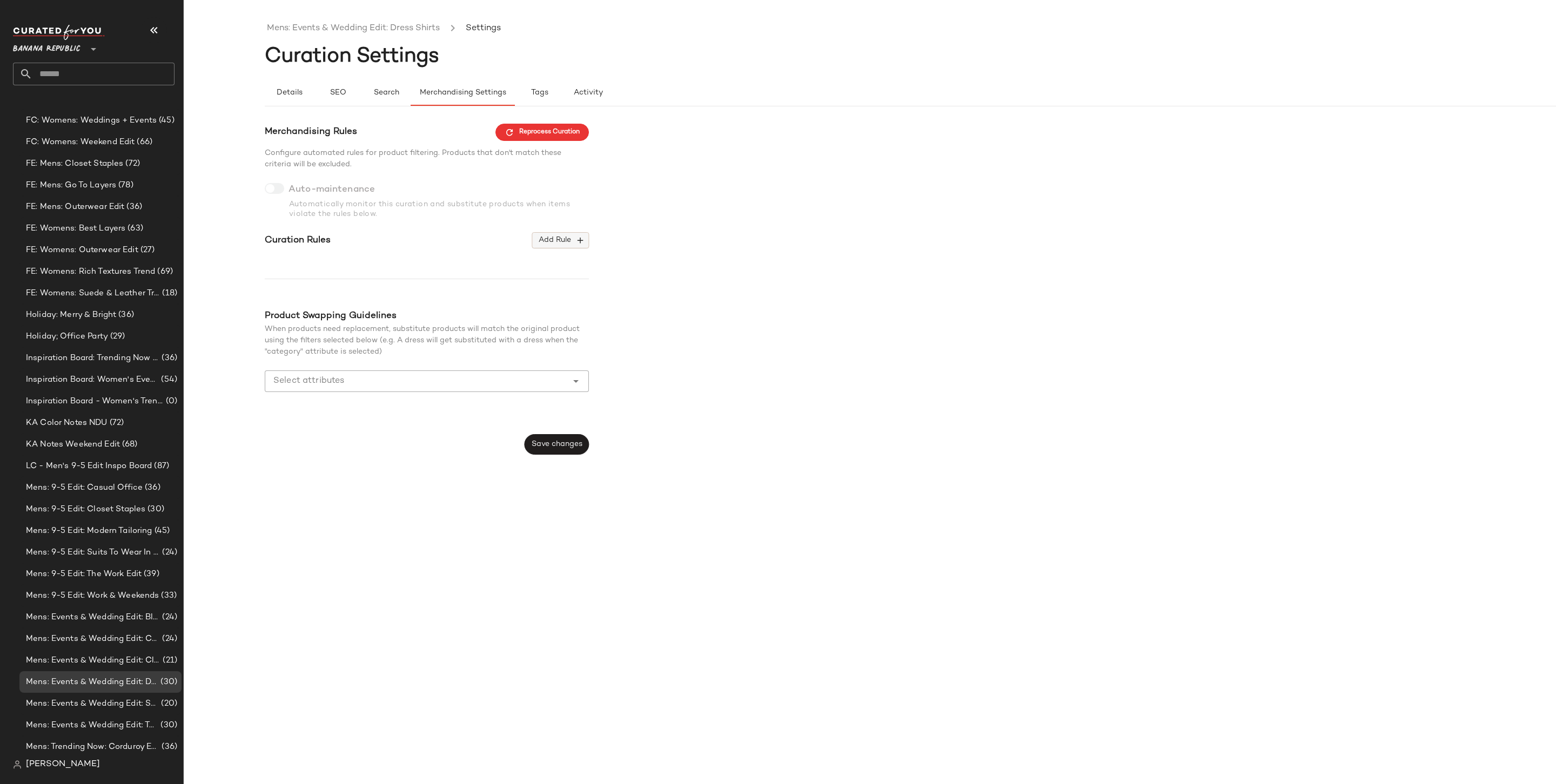
click at [566, 247] on button "Add Rule" at bounding box center [560, 240] width 57 height 16
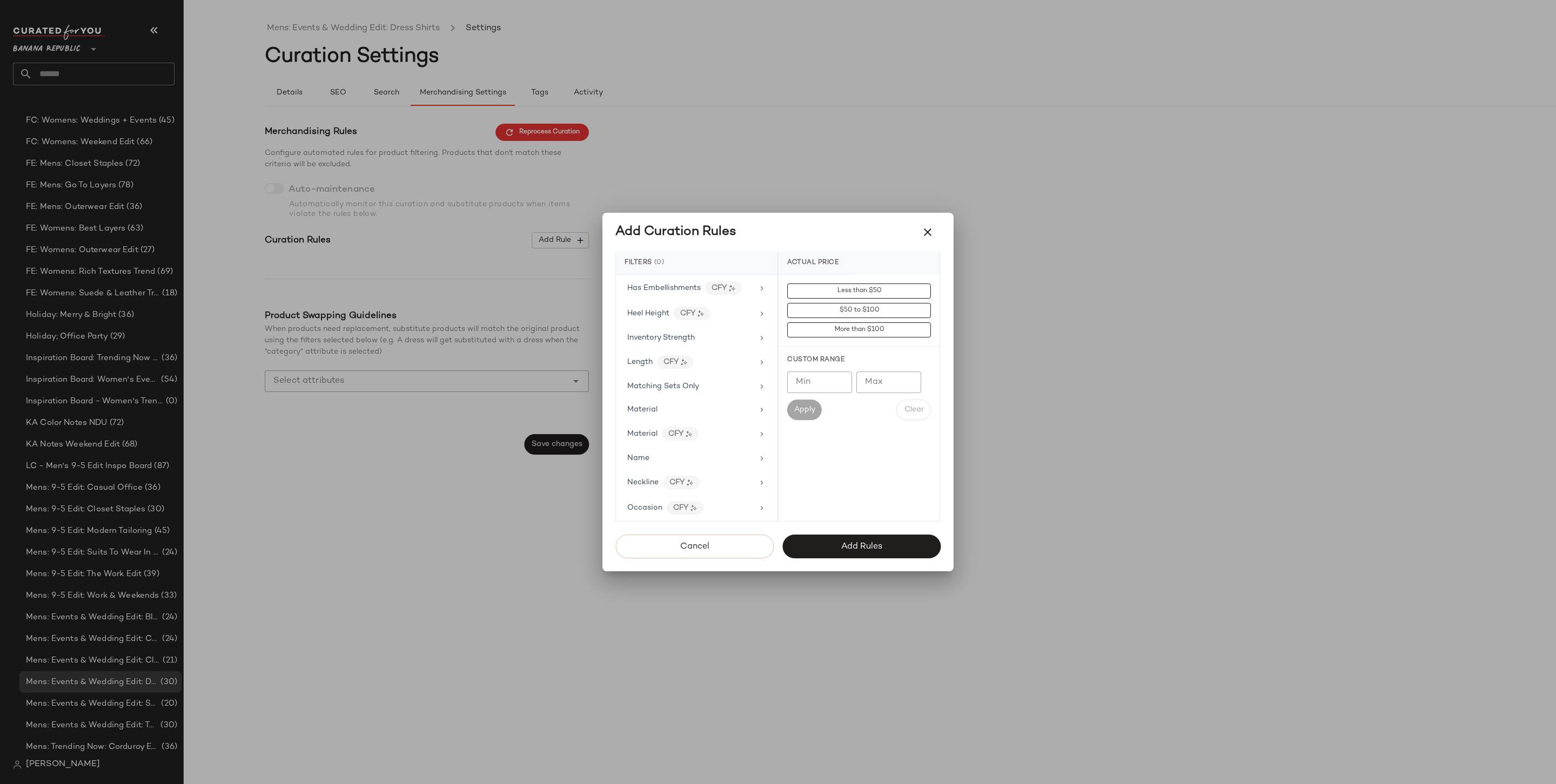
scroll to position [589, 0]
click at [675, 419] on div "Price Type" at bounding box center [696, 419] width 153 height 21
click at [824, 370] on div "PROMO" at bounding box center [858, 369] width 161 height 26
click at [823, 388] on div "REGULAR" at bounding box center [858, 394] width 161 height 26
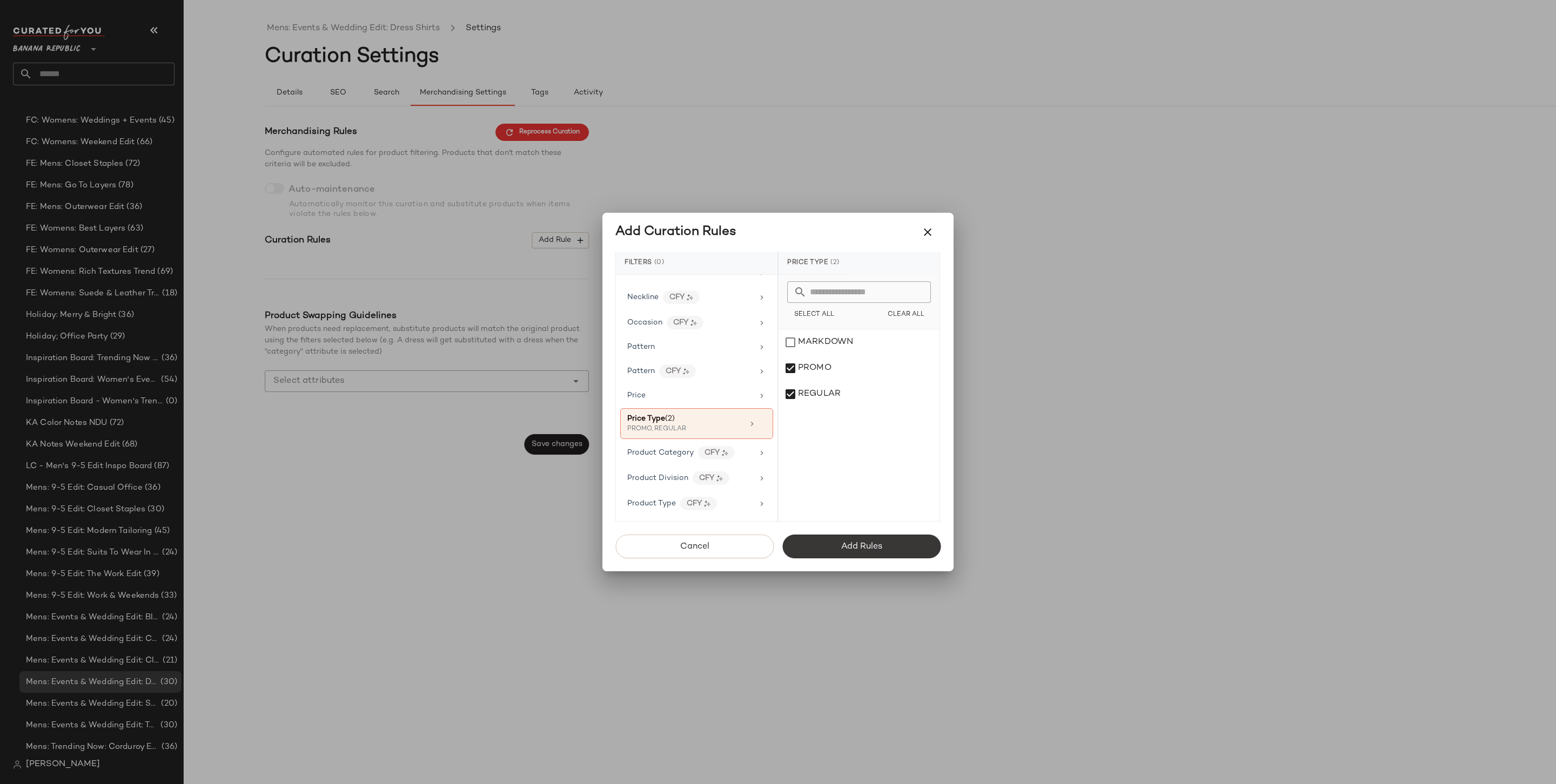
click at [854, 537] on button "Add Rules" at bounding box center [862, 546] width 158 height 23
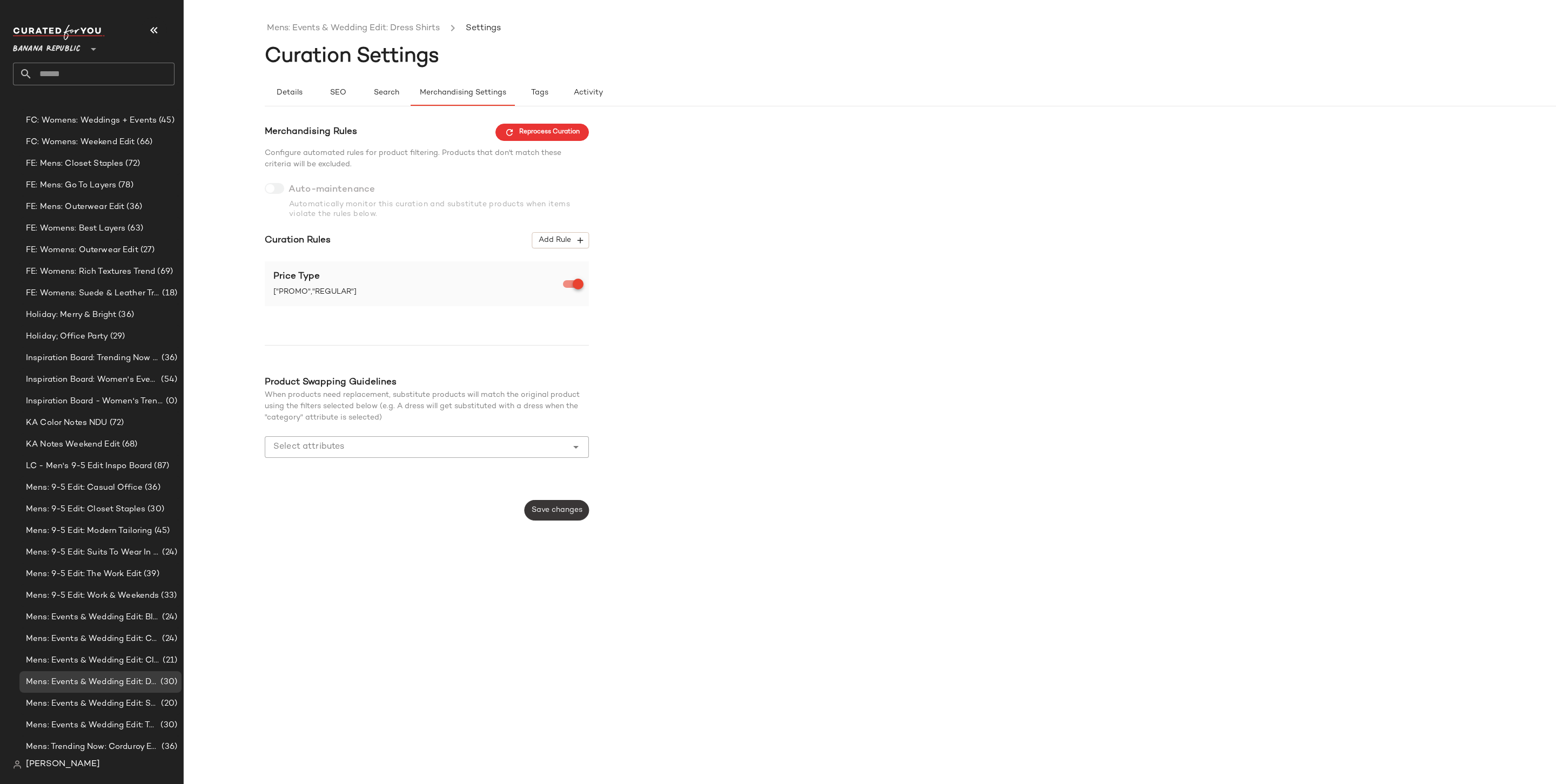
click at [556, 508] on span "Save changes" at bounding box center [556, 510] width 51 height 9
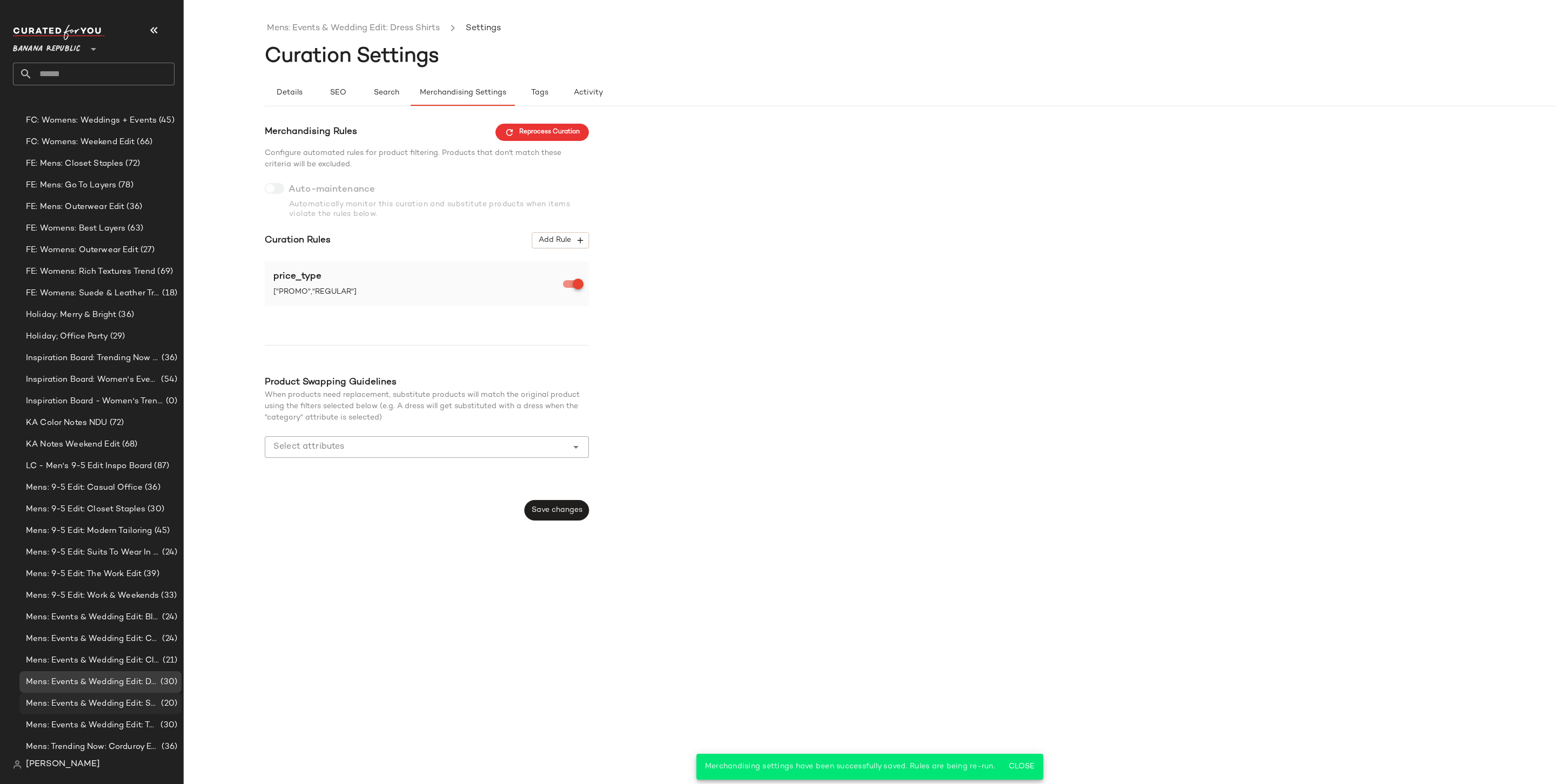
click at [141, 612] on span "Mens: Events & Wedding Edit: Shoes & Accessories" at bounding box center [92, 703] width 133 height 12
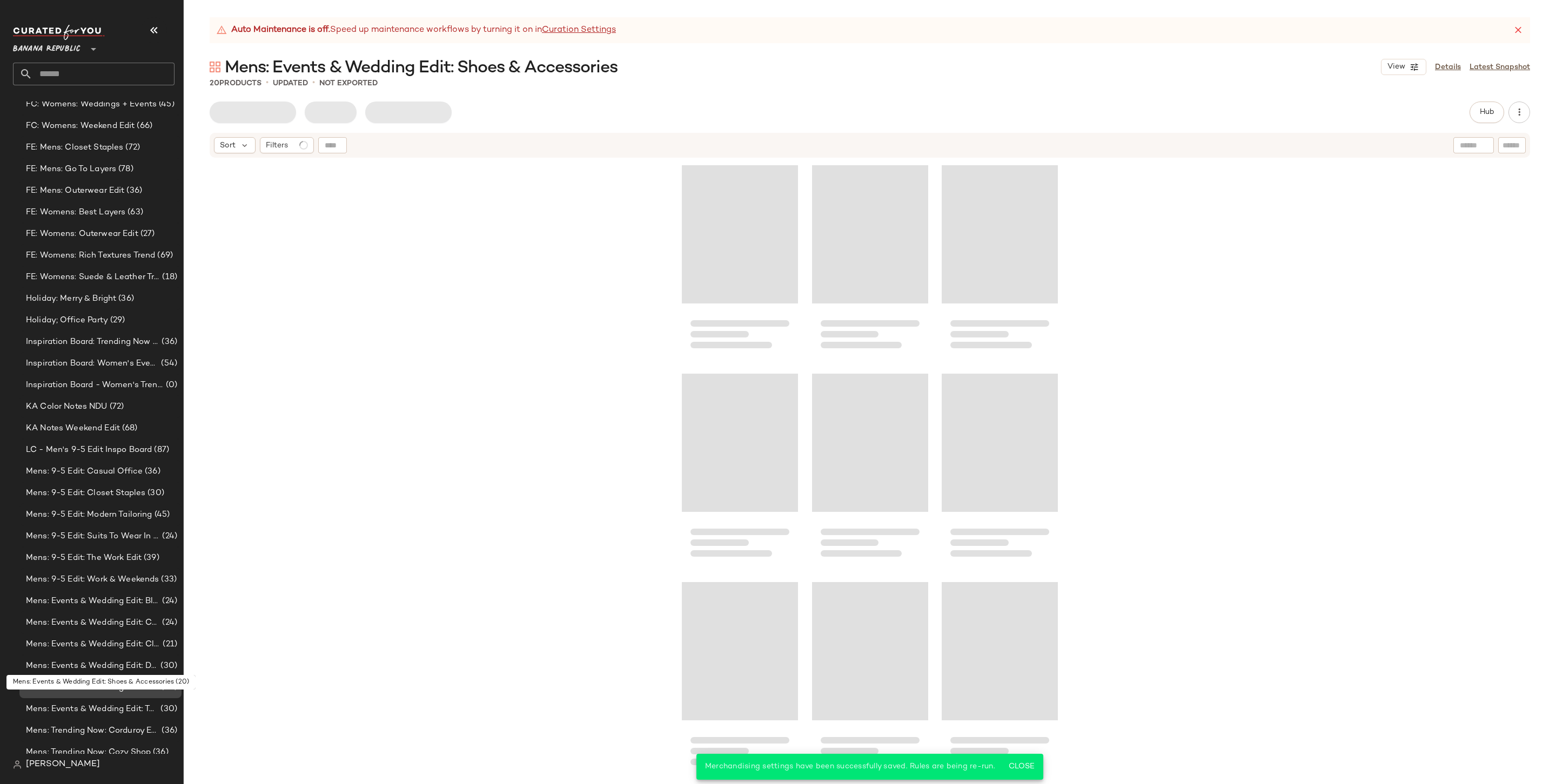
scroll to position [717, 0]
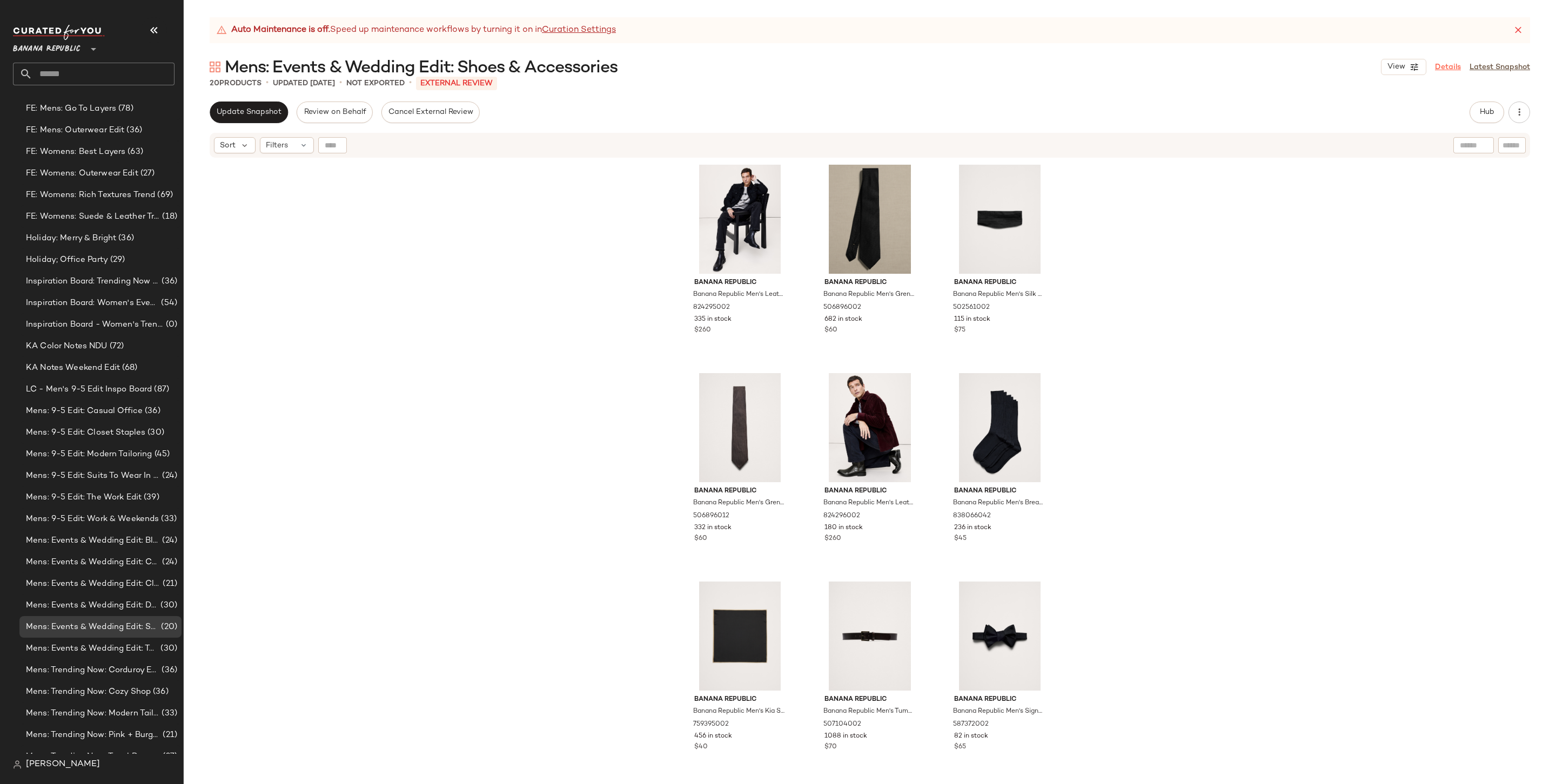
click at [1187, 61] on link "Details" at bounding box center [1448, 67] width 26 height 11
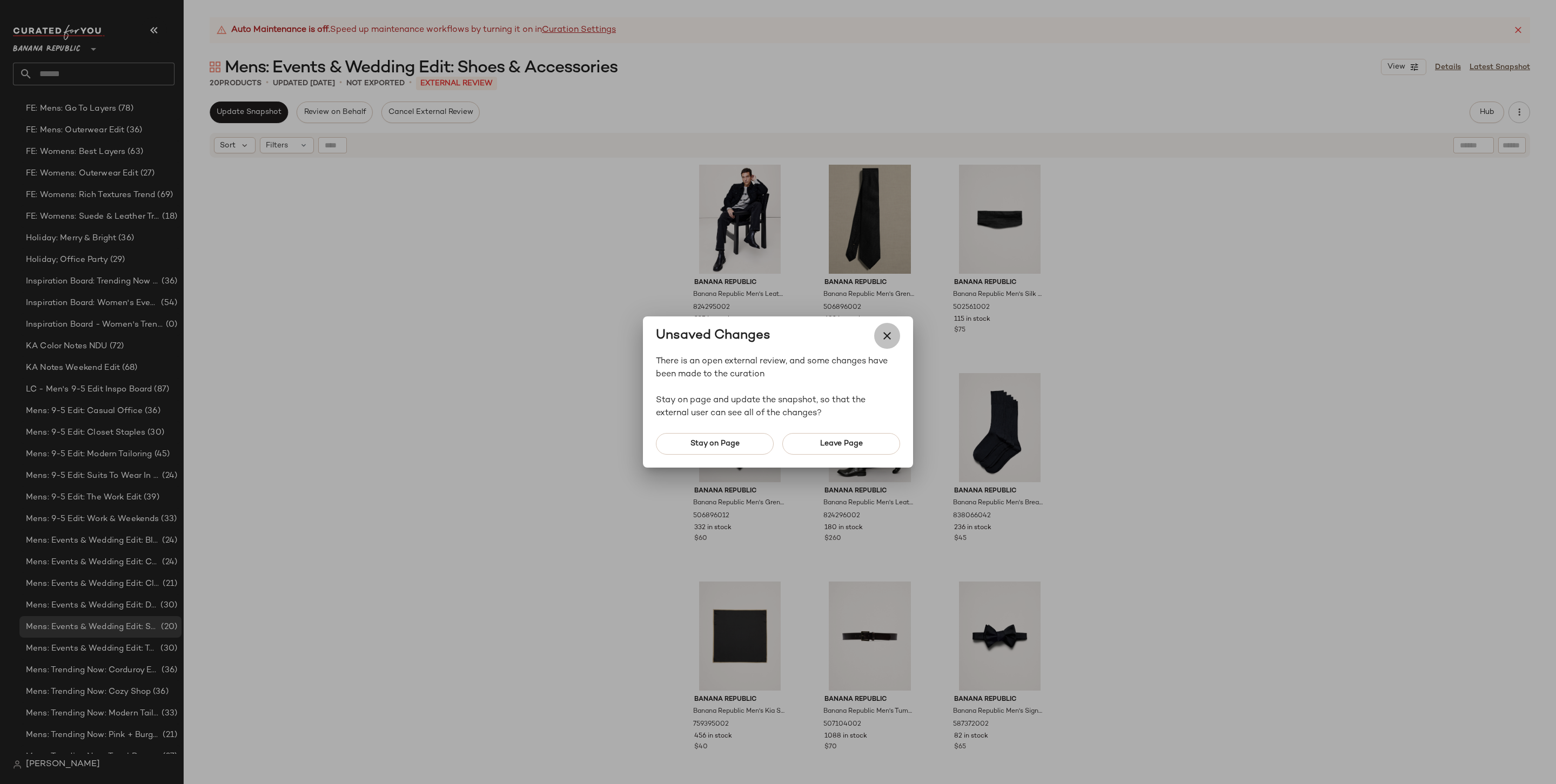
click at [896, 331] on button "button" at bounding box center [887, 336] width 26 height 26
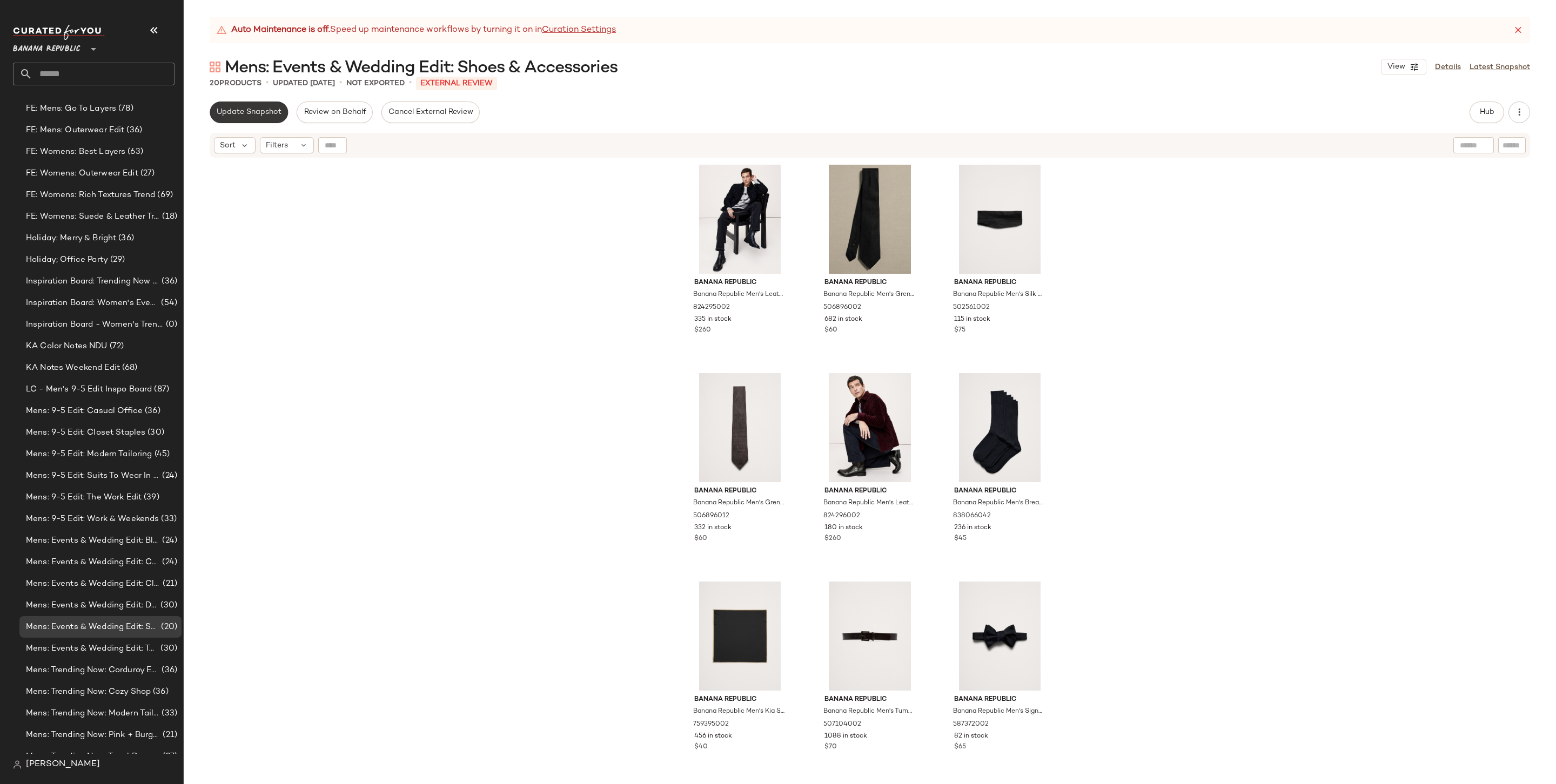
click at [234, 107] on button "Update Snapshot" at bounding box center [248, 112] width 78 height 22
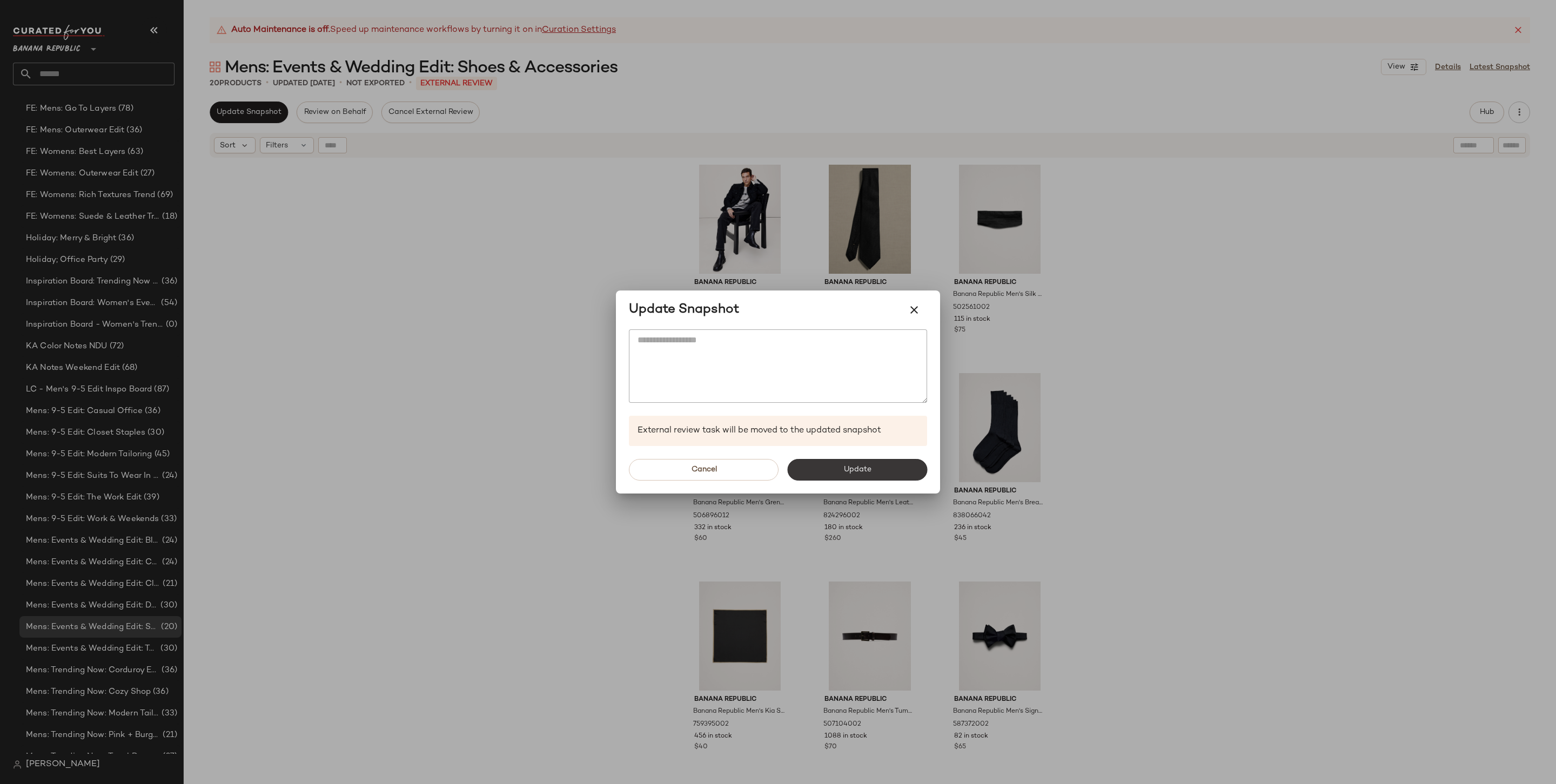
click at [875, 472] on button "Update" at bounding box center [857, 470] width 140 height 22
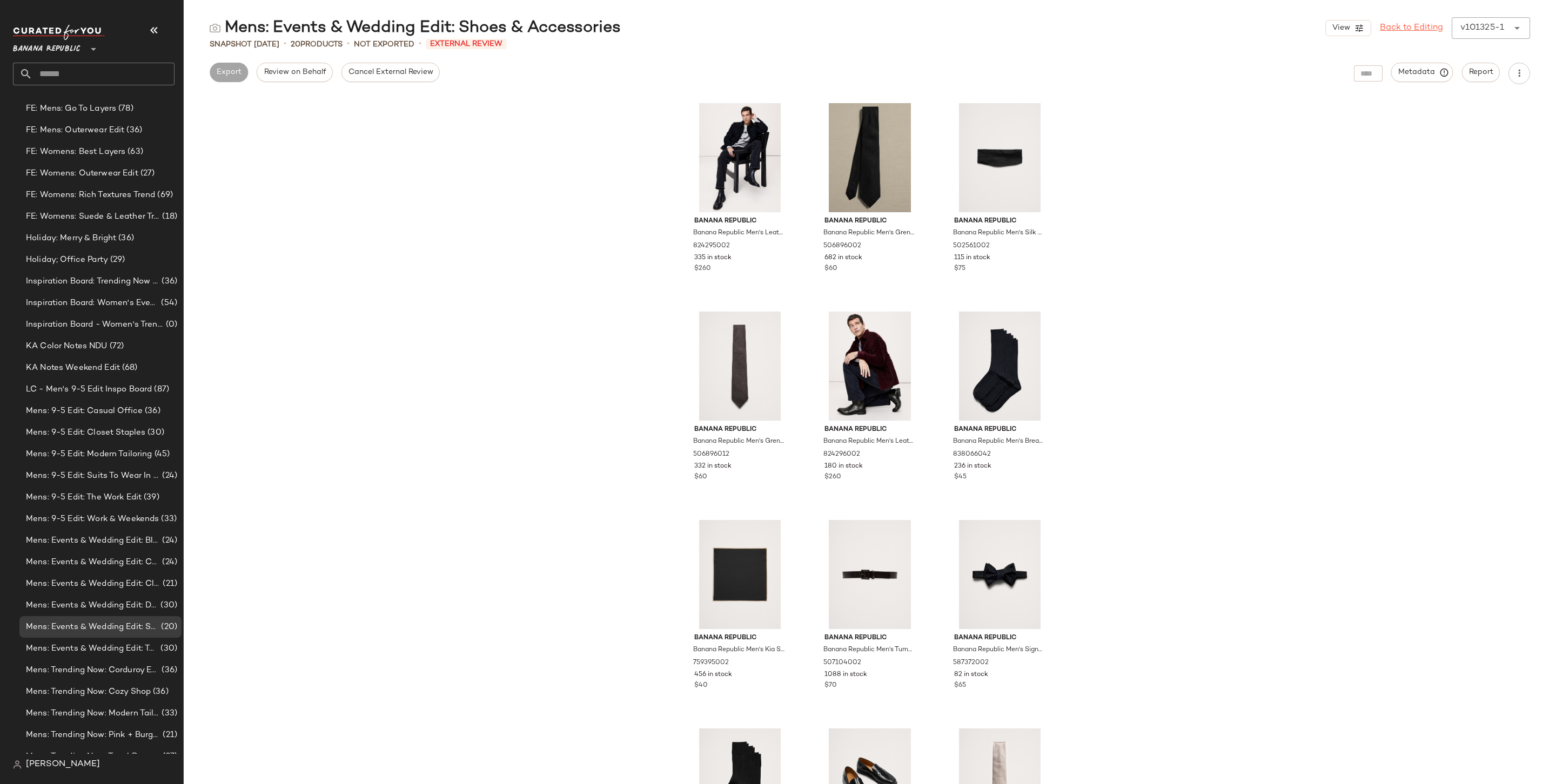
click at [1187, 27] on link "Back to Editing" at bounding box center [1411, 28] width 63 height 13
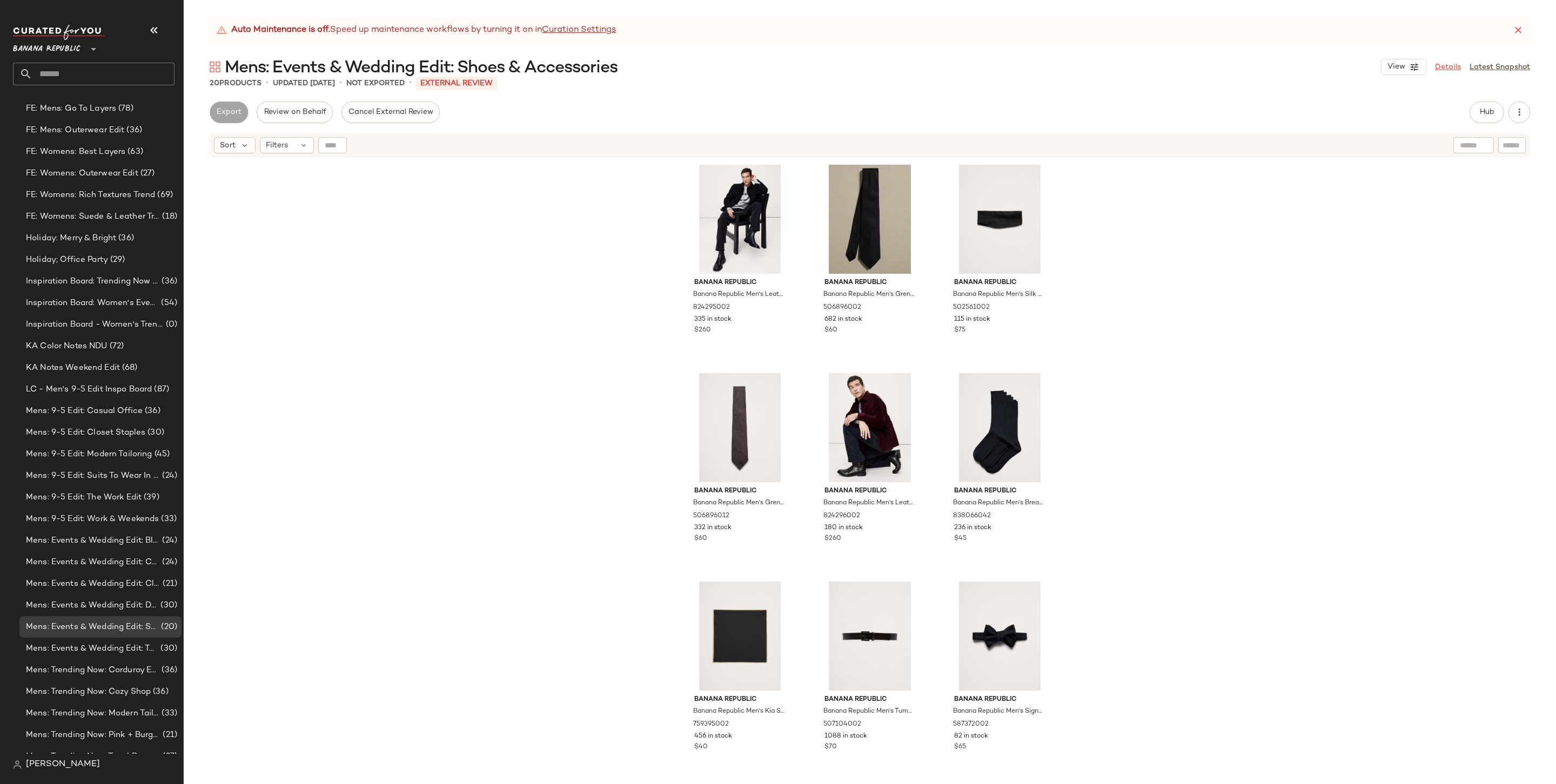
click at [1187, 61] on link "Details" at bounding box center [1448, 67] width 26 height 11
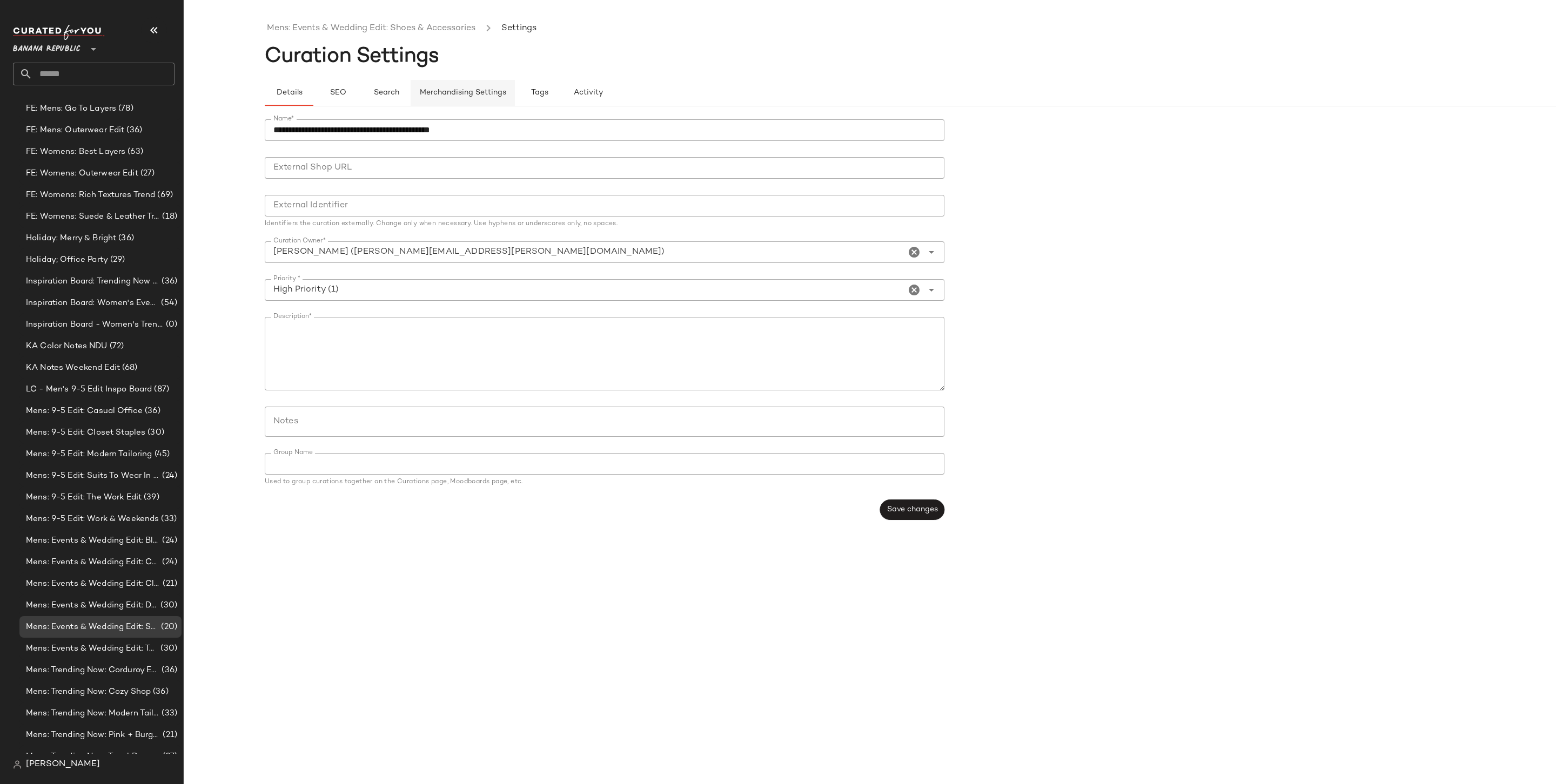
click at [458, 101] on button "Merchandising Settings" at bounding box center [462, 93] width 104 height 26
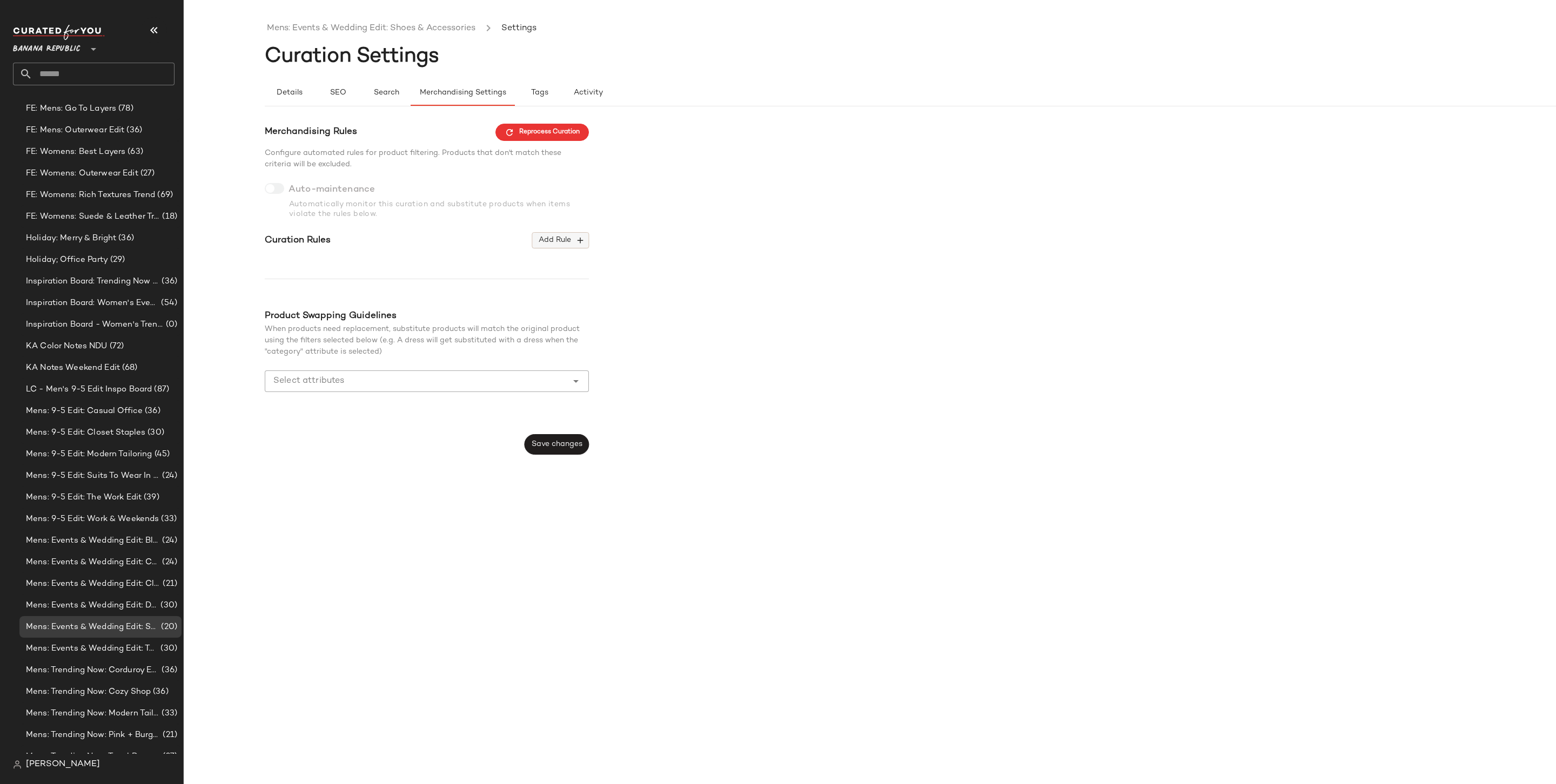
click at [559, 235] on button "Add Rule" at bounding box center [560, 240] width 57 height 16
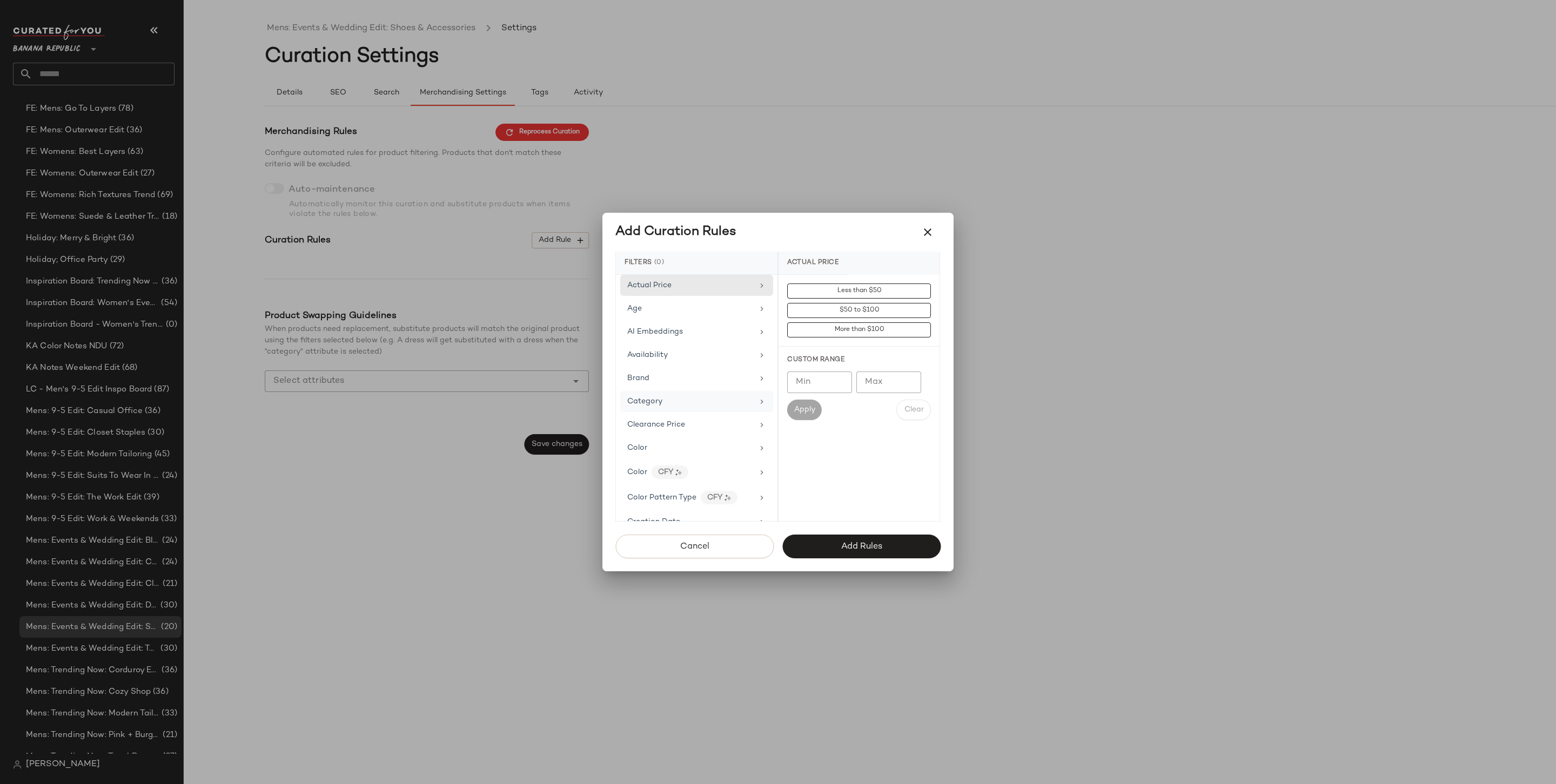
scroll to position [511, 0]
click at [664, 494] on span "Price Type" at bounding box center [646, 498] width 38 height 8
click at [838, 366] on div "PROMO" at bounding box center [858, 369] width 161 height 26
click at [837, 393] on div "REGULAR" at bounding box center [858, 394] width 161 height 26
click at [879, 543] on span "Add Rules" at bounding box center [861, 546] width 41 height 11
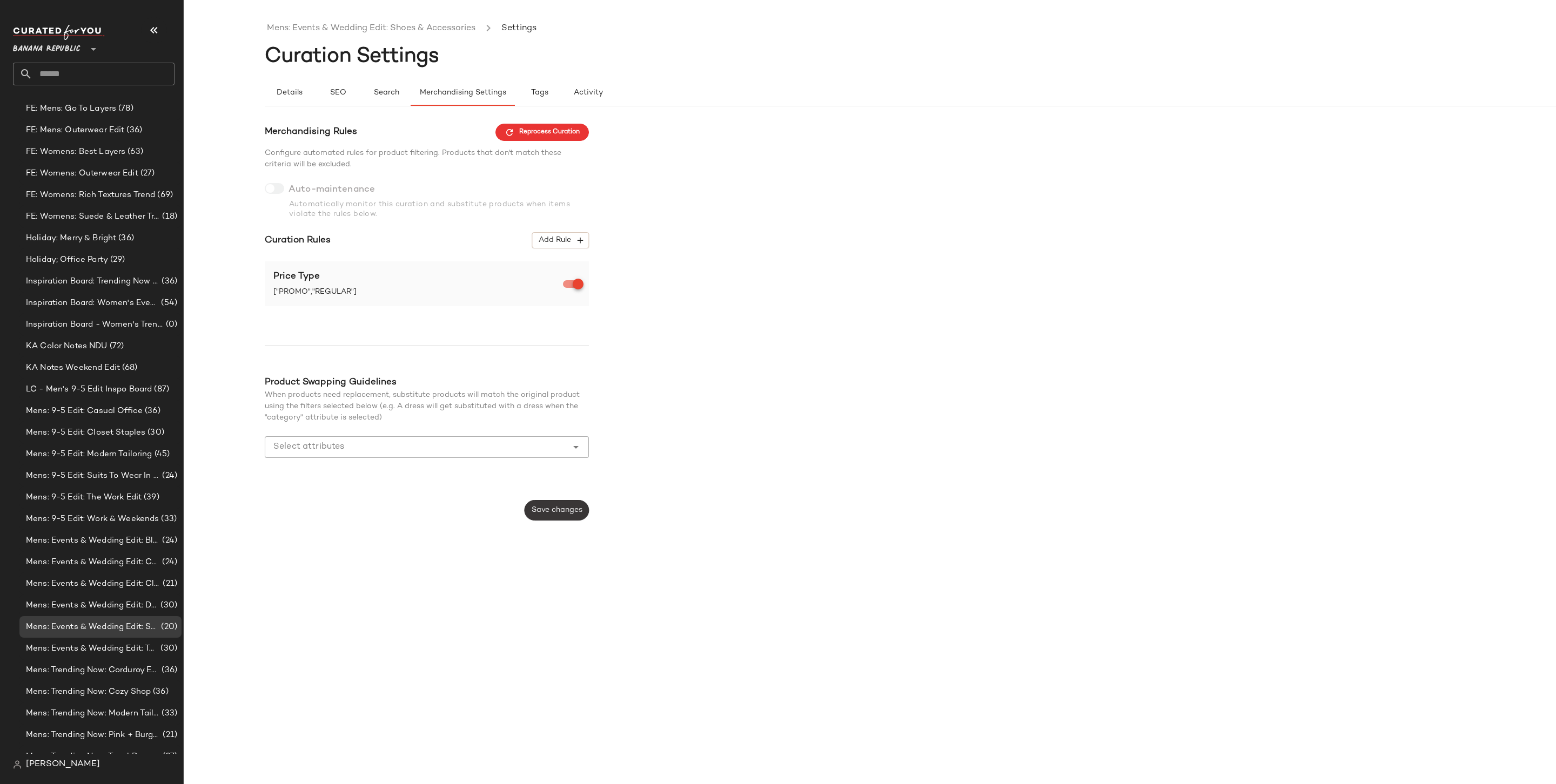
click at [561, 511] on span "Save changes" at bounding box center [556, 510] width 51 height 9
click at [87, 612] on span "Mens: Events & Wedding Edit: Top Picks" at bounding box center [92, 648] width 133 height 12
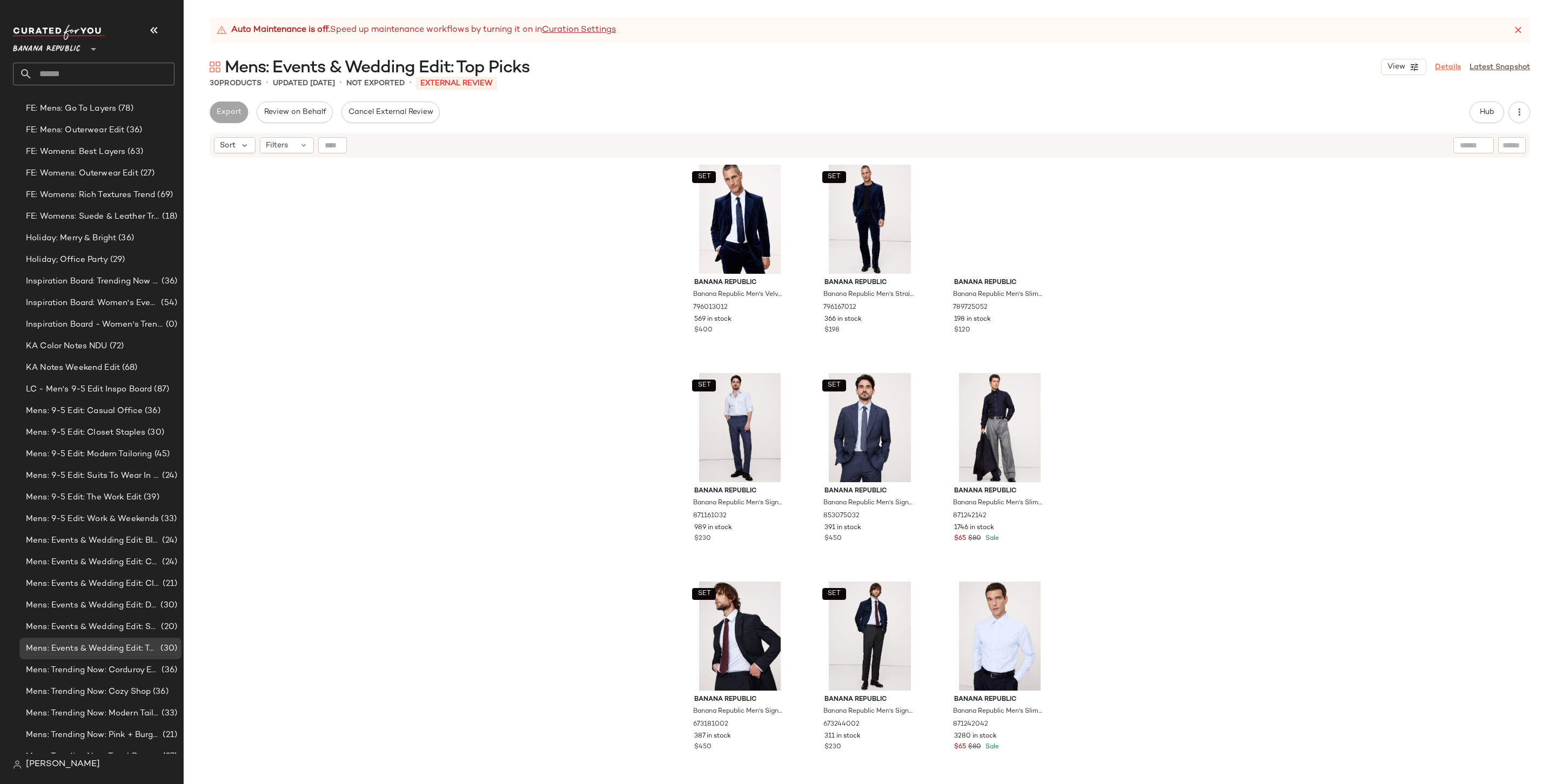
click at [1187, 61] on link "Details" at bounding box center [1448, 67] width 26 height 11
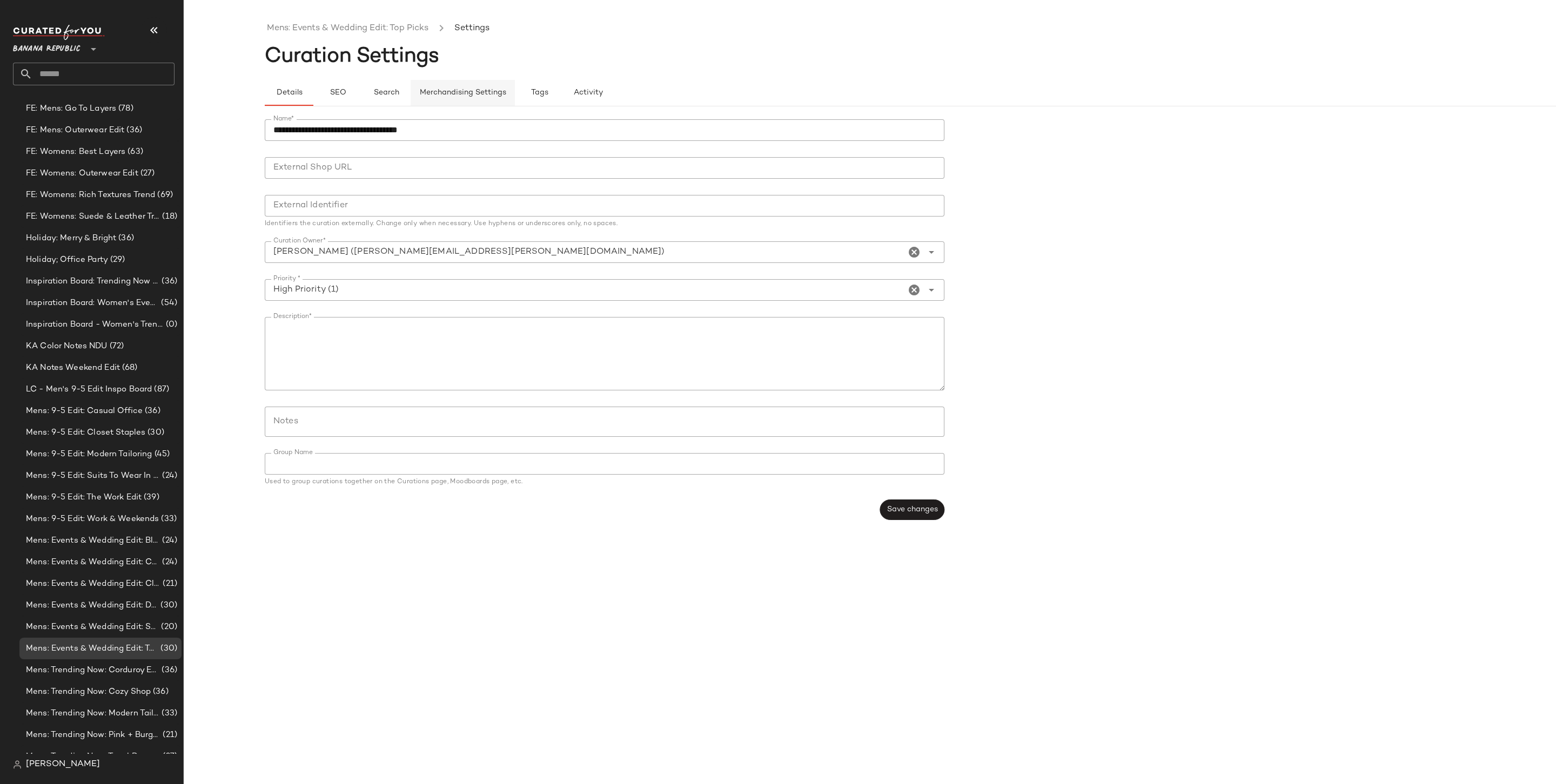
click at [451, 86] on button "Merchandising Settings" at bounding box center [462, 93] width 104 height 26
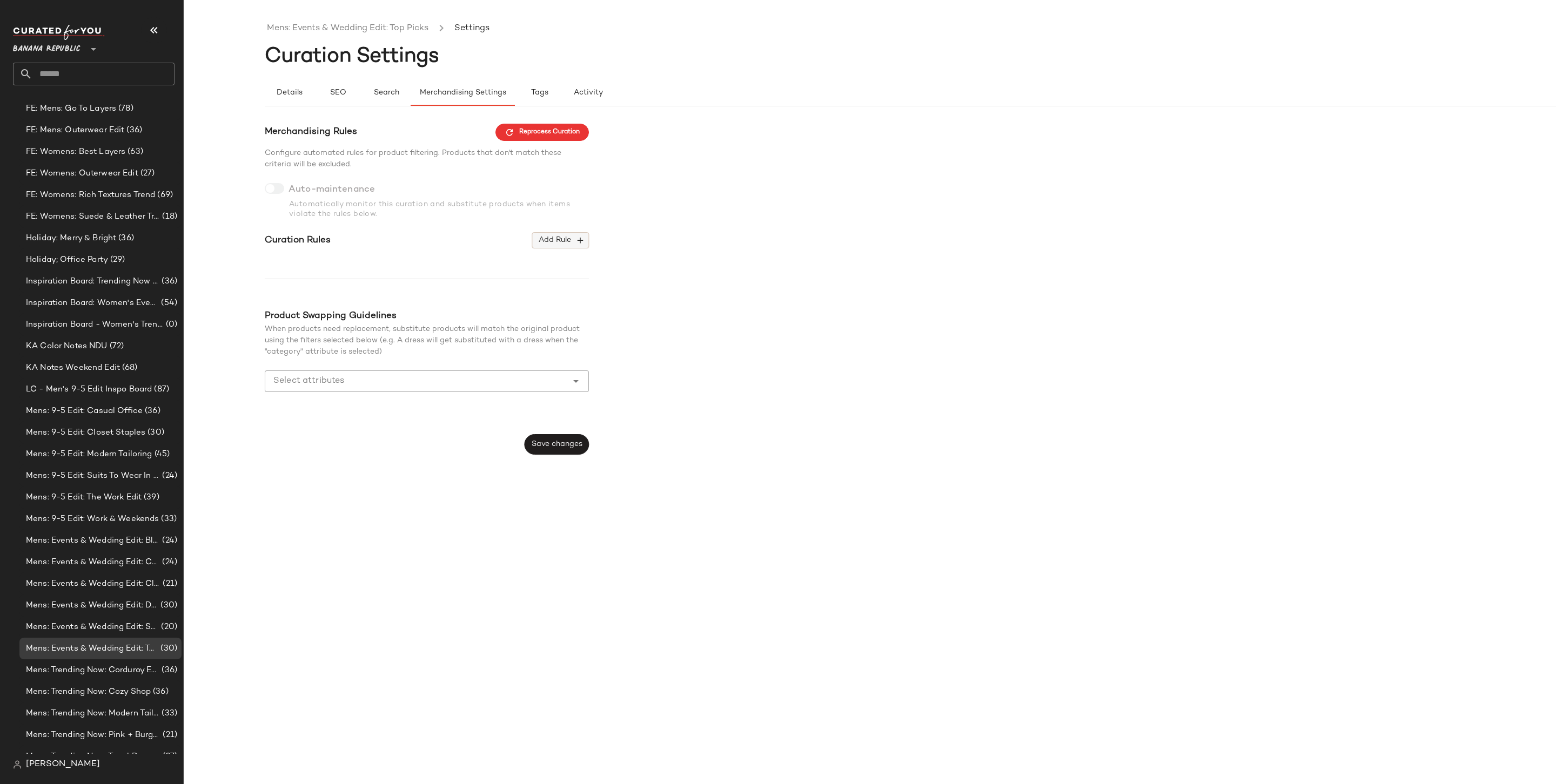
click at [553, 244] on span "Add Rule" at bounding box center [560, 240] width 44 height 10
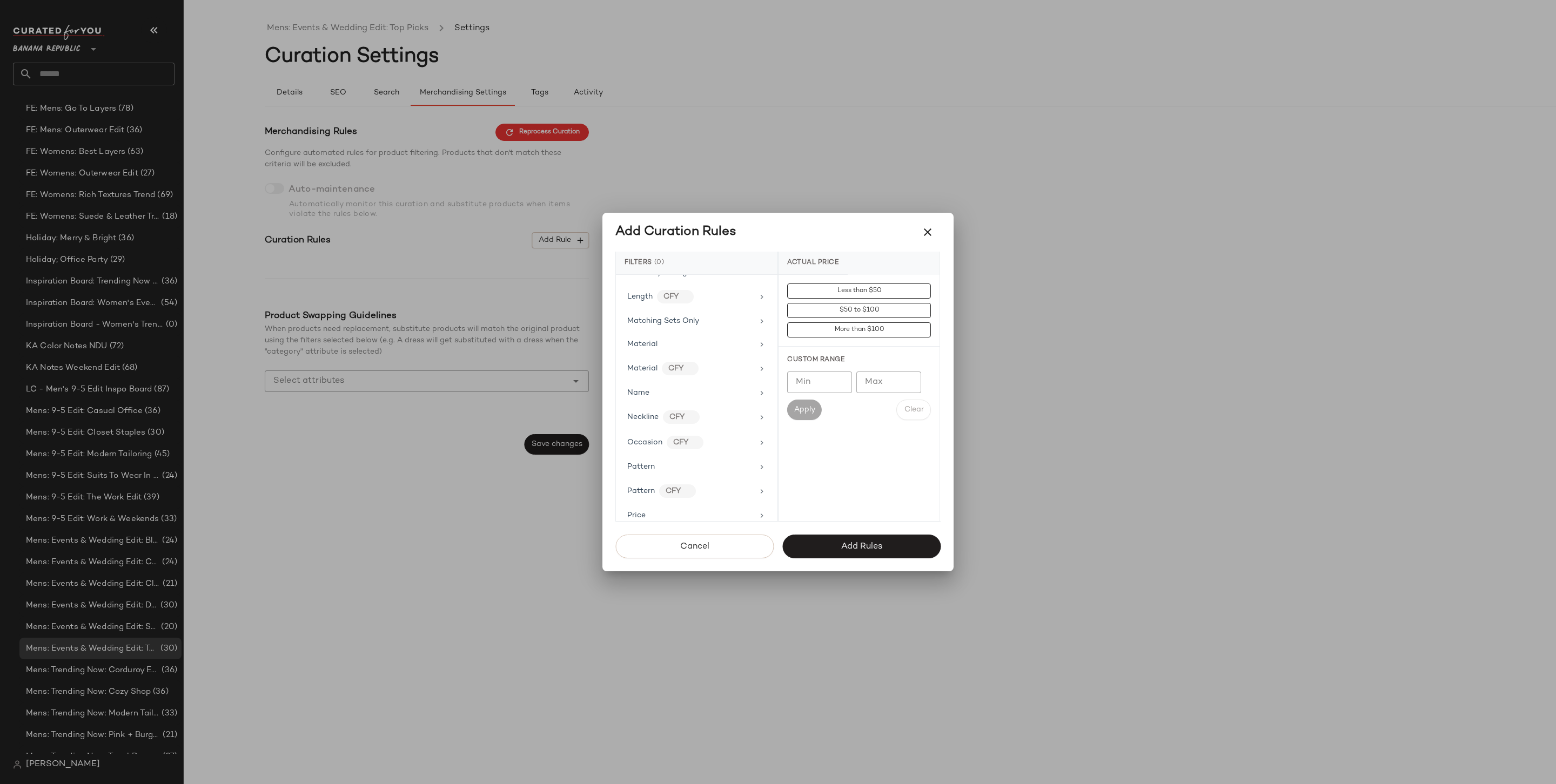
scroll to position [545, 0]
click at [664, 458] on div "Price Type" at bounding box center [690, 464] width 126 height 11
click at [830, 371] on div "PROMO" at bounding box center [858, 369] width 161 height 26
click at [827, 402] on div "REGULAR" at bounding box center [858, 394] width 161 height 26
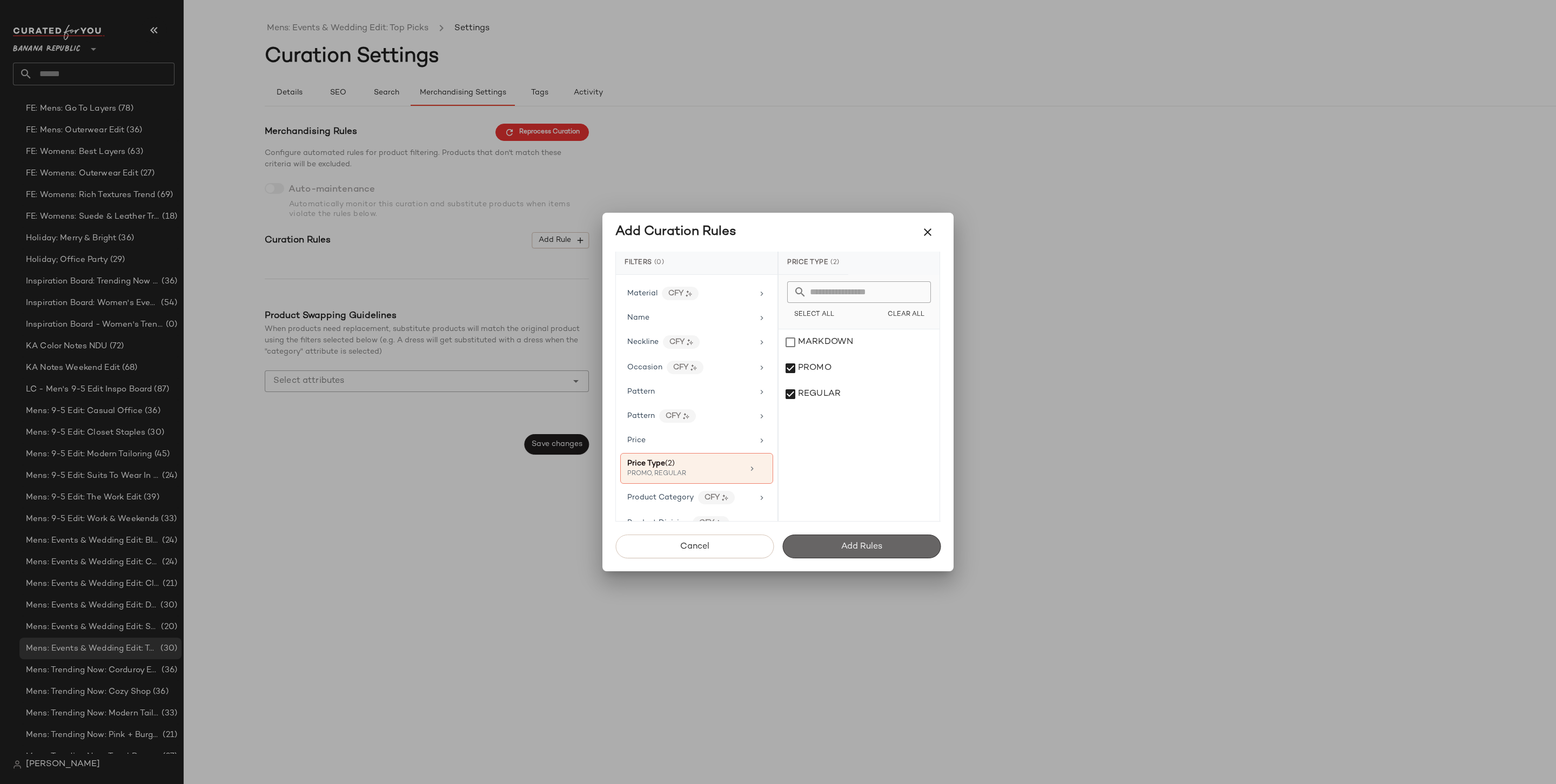
click at [857, 546] on span "Add Rules" at bounding box center [861, 546] width 41 height 11
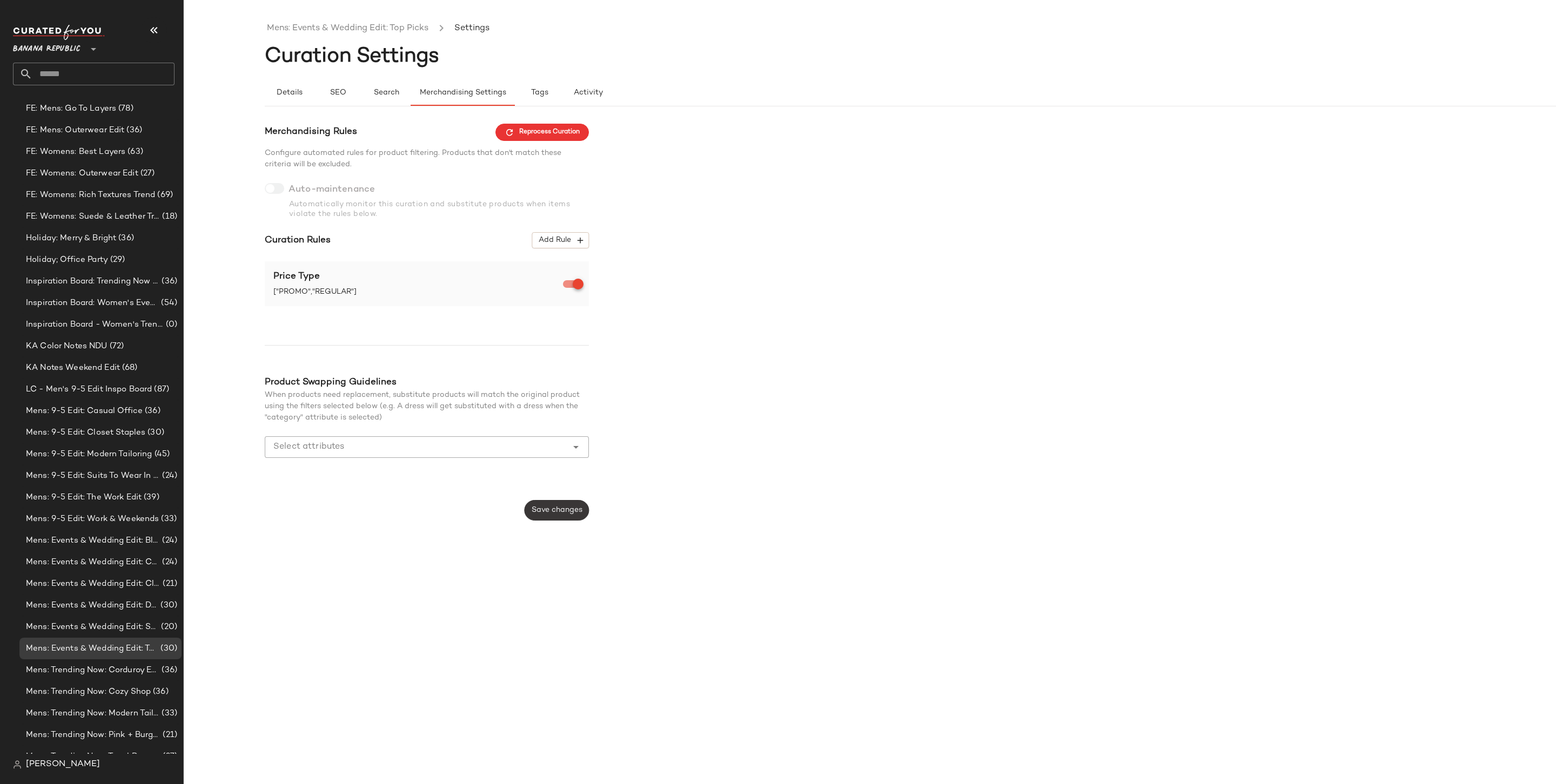
click at [568, 516] on button "Save changes" at bounding box center [557, 510] width 65 height 20
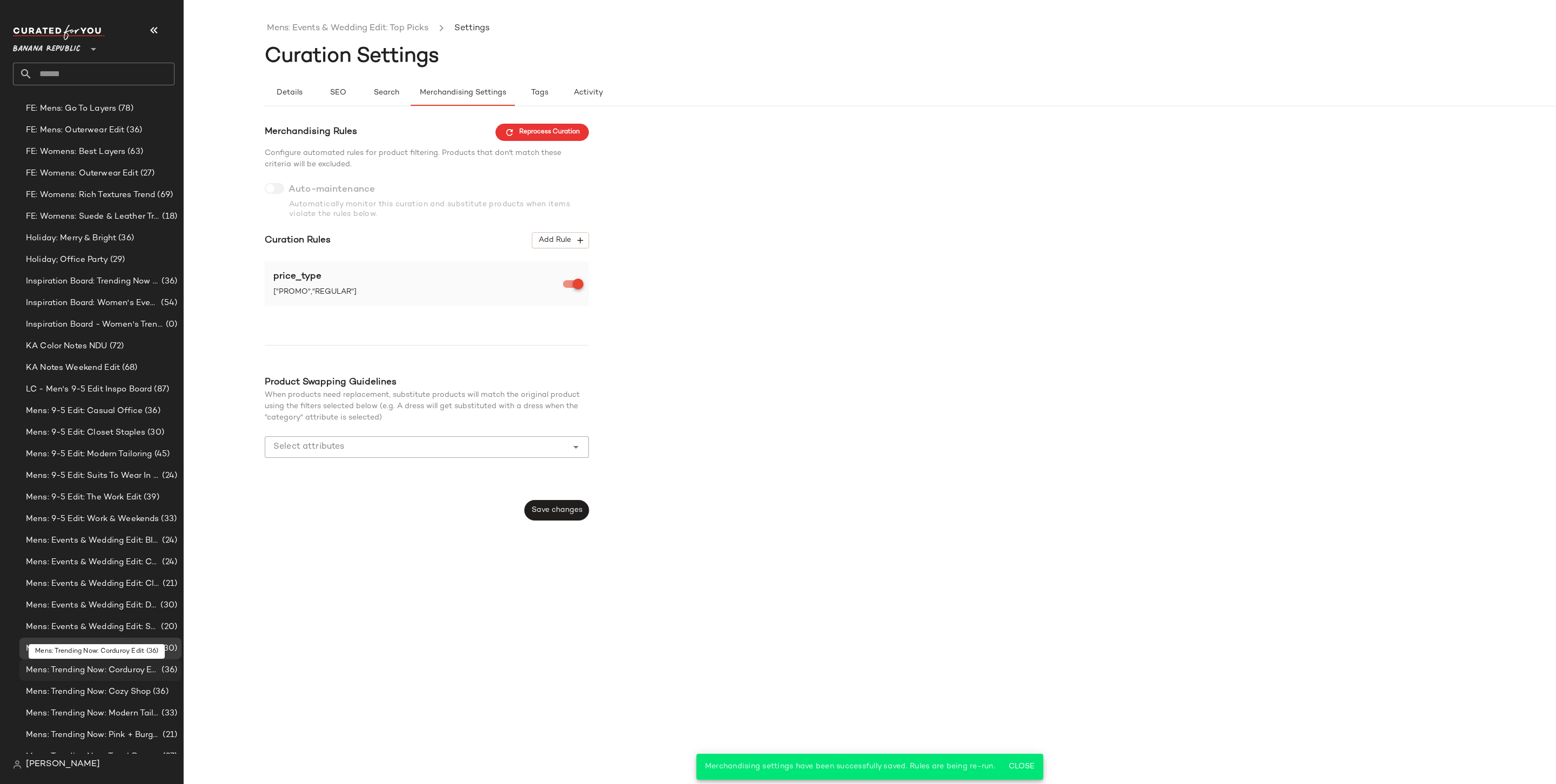
click at [133, 612] on span "Mens: Trending Now: Corduroy Edit" at bounding box center [92, 670] width 133 height 12
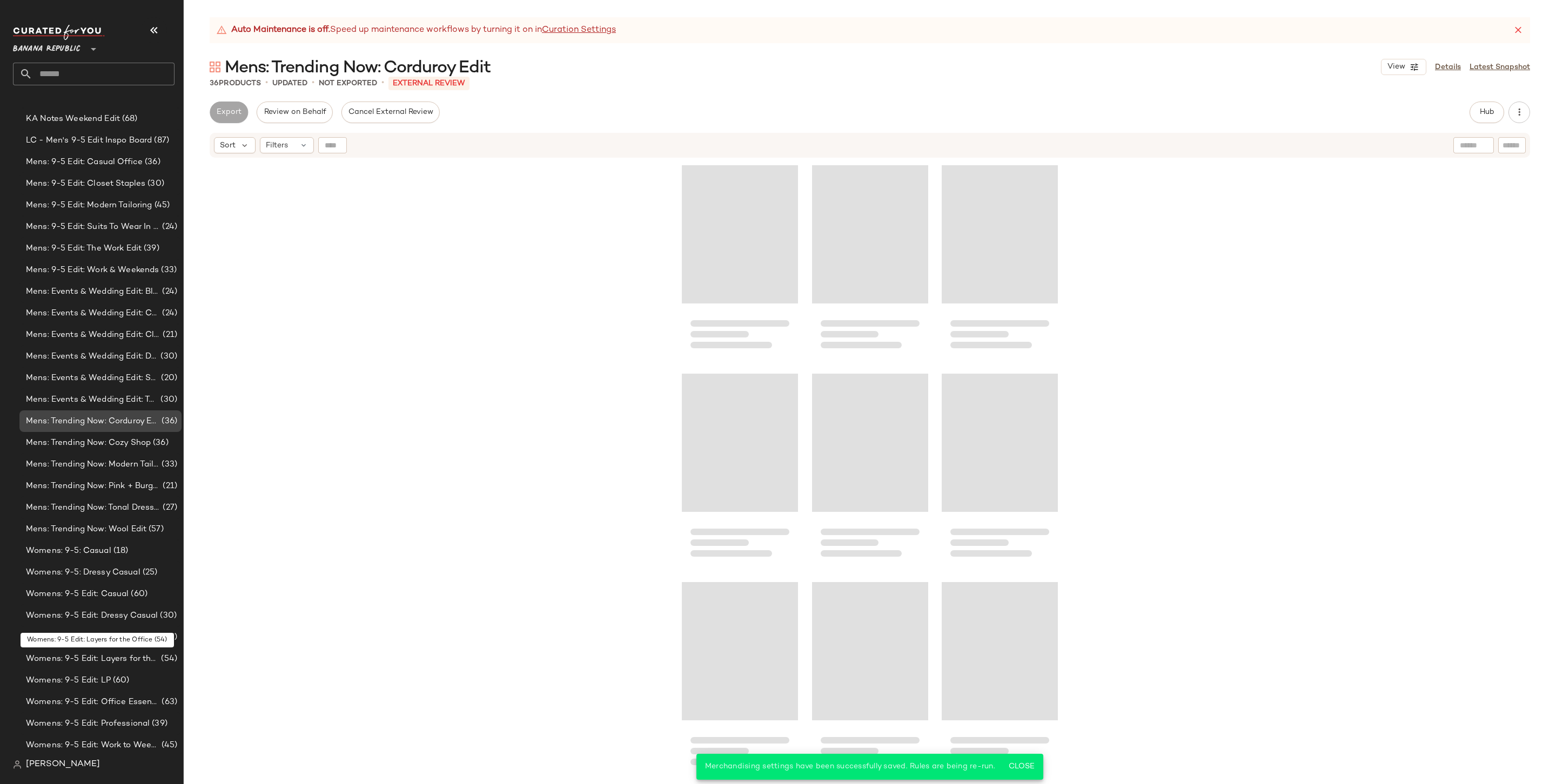
scroll to position [976, 0]
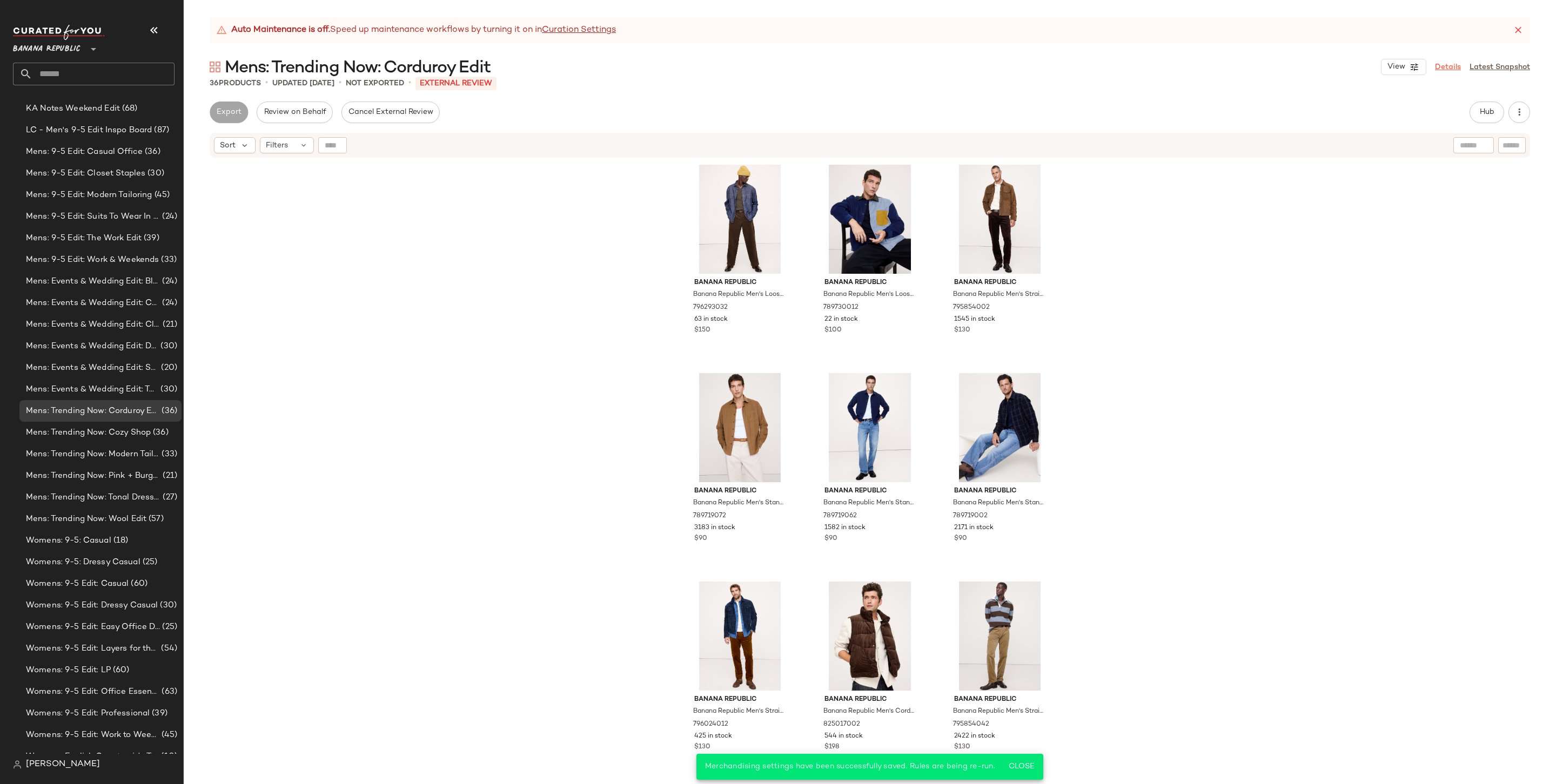
click at [1187, 65] on link "Details" at bounding box center [1448, 67] width 26 height 11
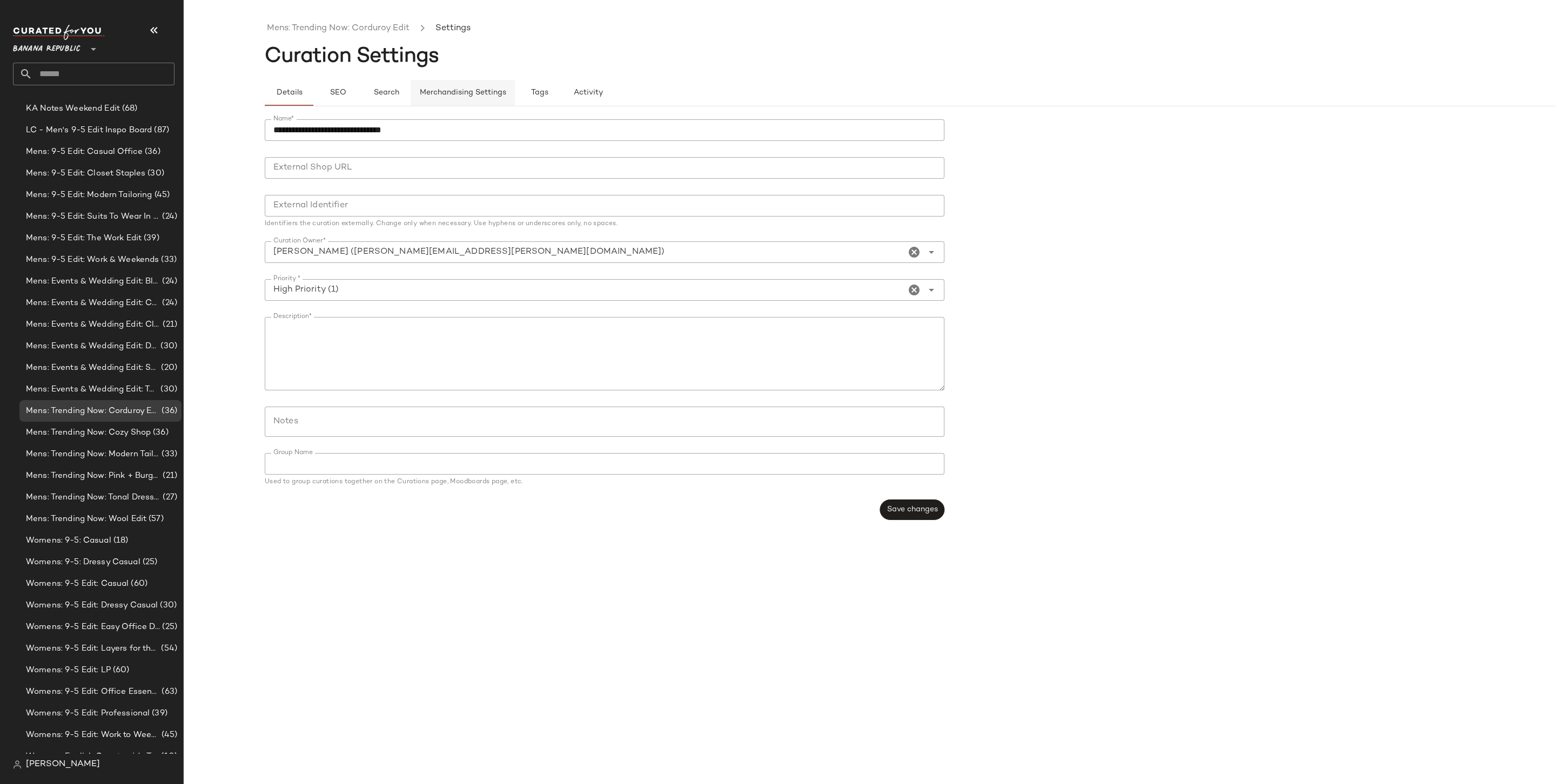
click at [470, 94] on span "Merchandising Settings" at bounding box center [463, 93] width 87 height 9
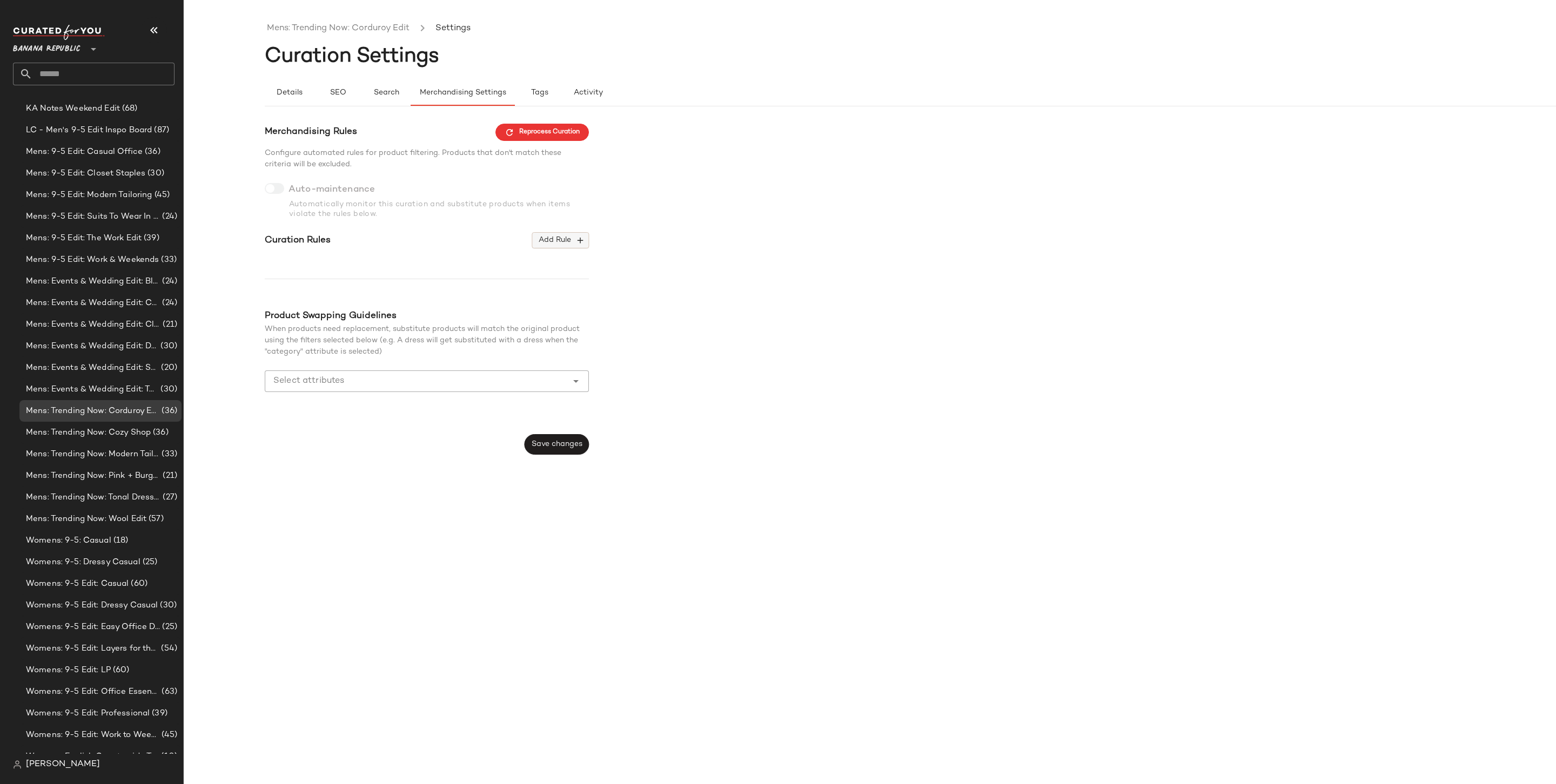
click at [567, 242] on span "Add Rule" at bounding box center [560, 240] width 44 height 10
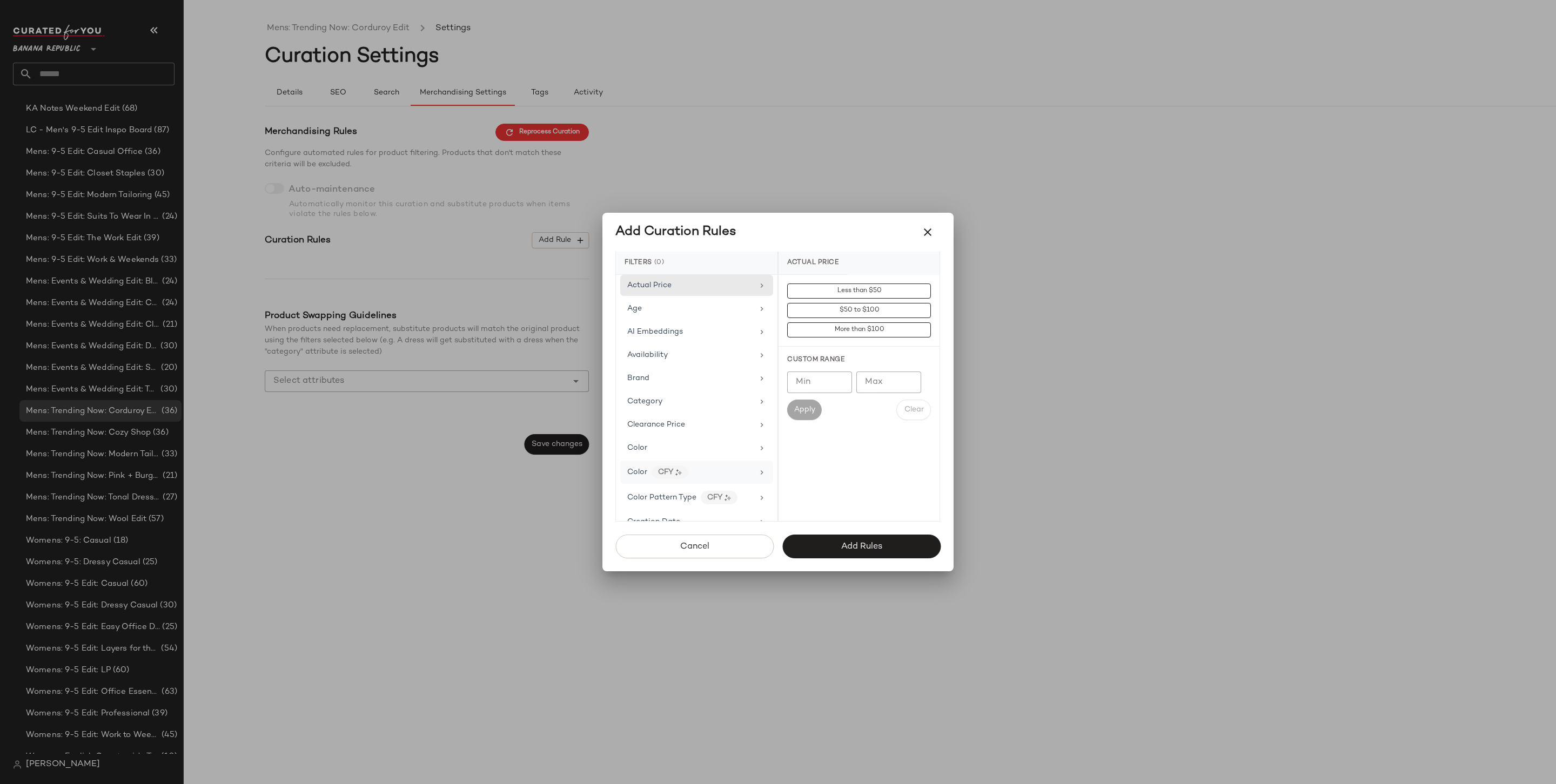
scroll to position [512, 0]
click at [660, 492] on span "Price Type" at bounding box center [646, 496] width 38 height 8
click at [841, 357] on div "PROMO" at bounding box center [858, 369] width 161 height 26
click at [837, 401] on div "REGULAR" at bounding box center [858, 394] width 161 height 26
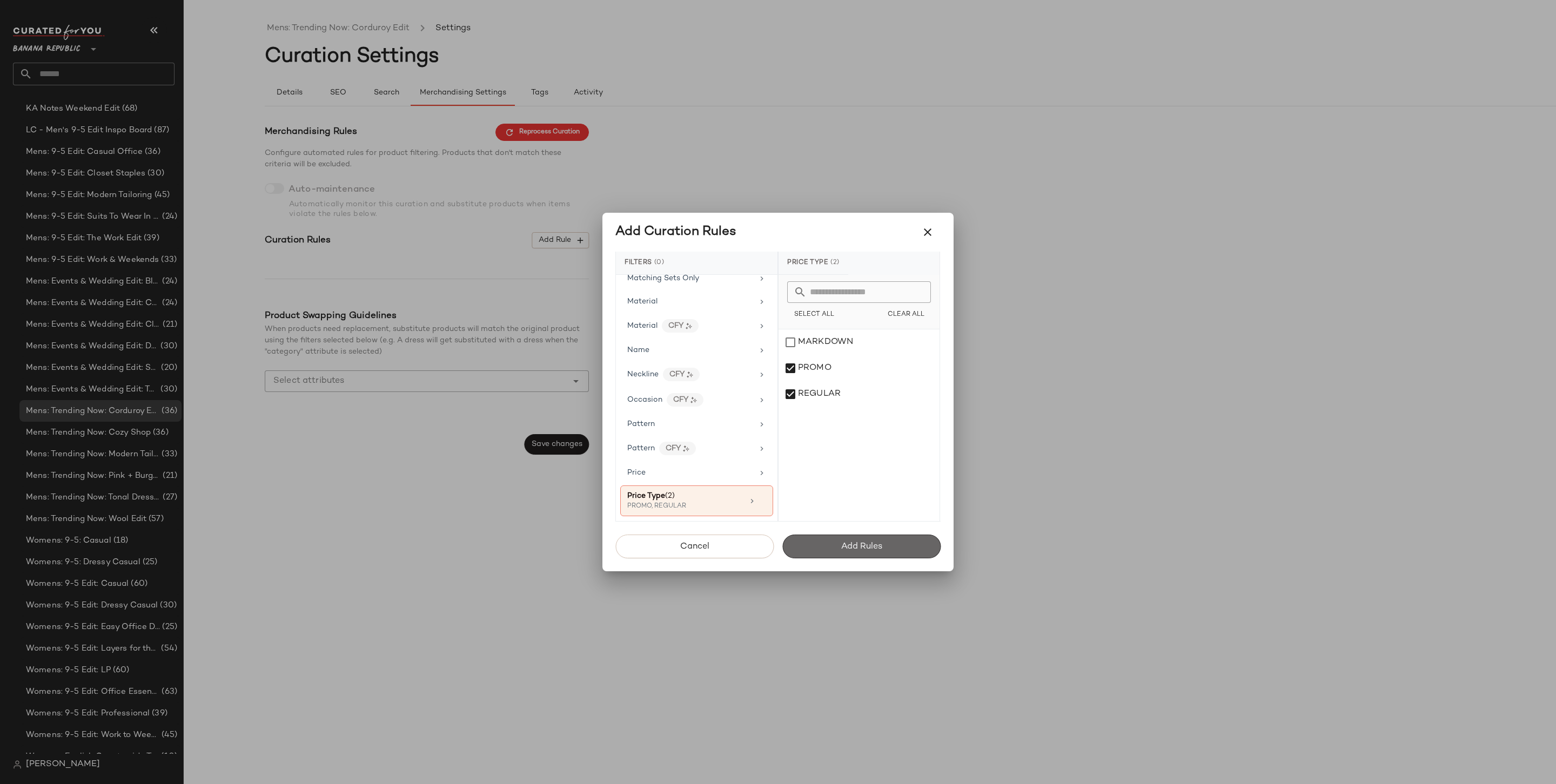
click at [889, 553] on button "Add Rules" at bounding box center [862, 546] width 158 height 23
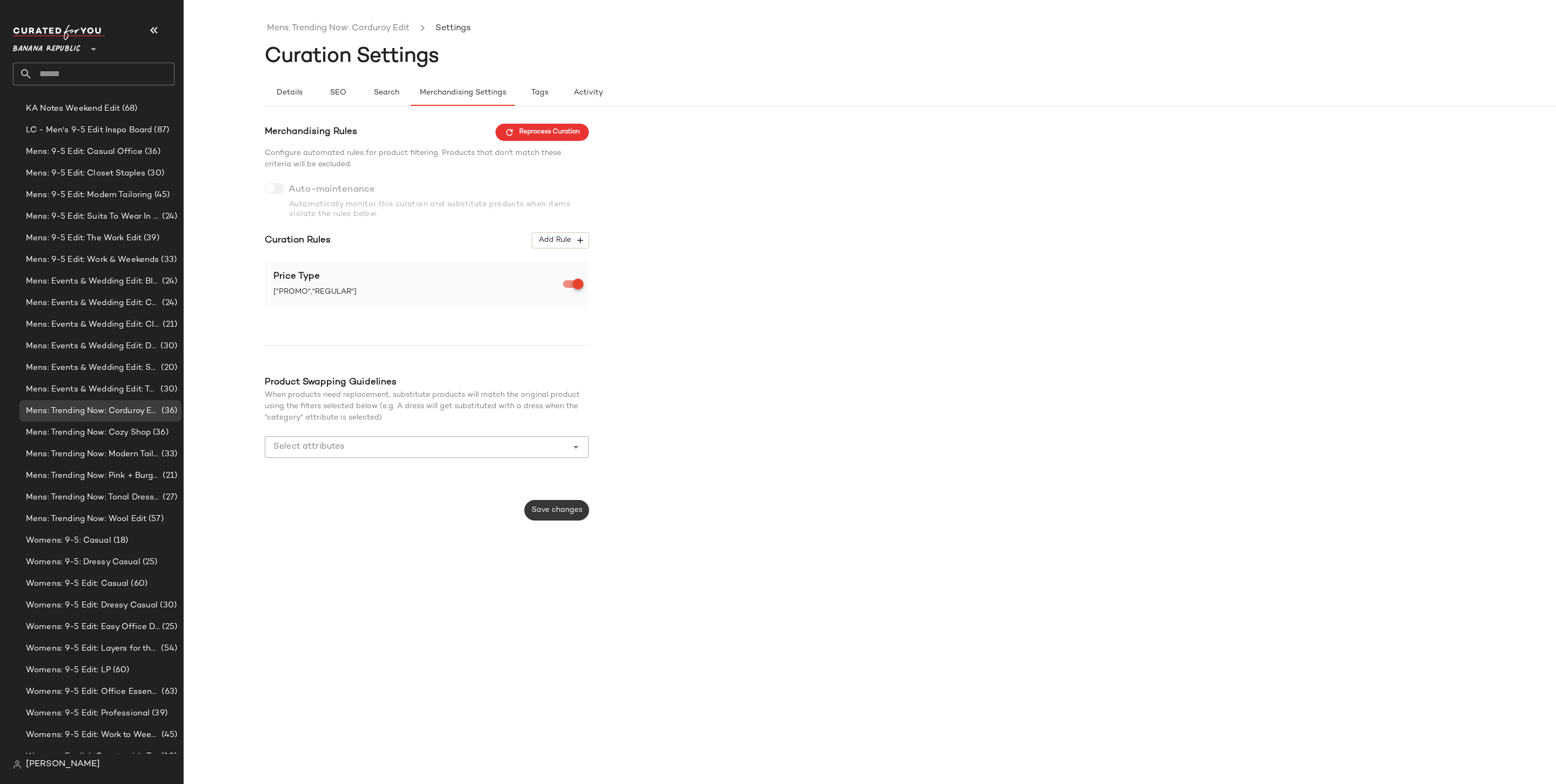
click at [572, 504] on button "Save changes" at bounding box center [557, 510] width 65 height 20
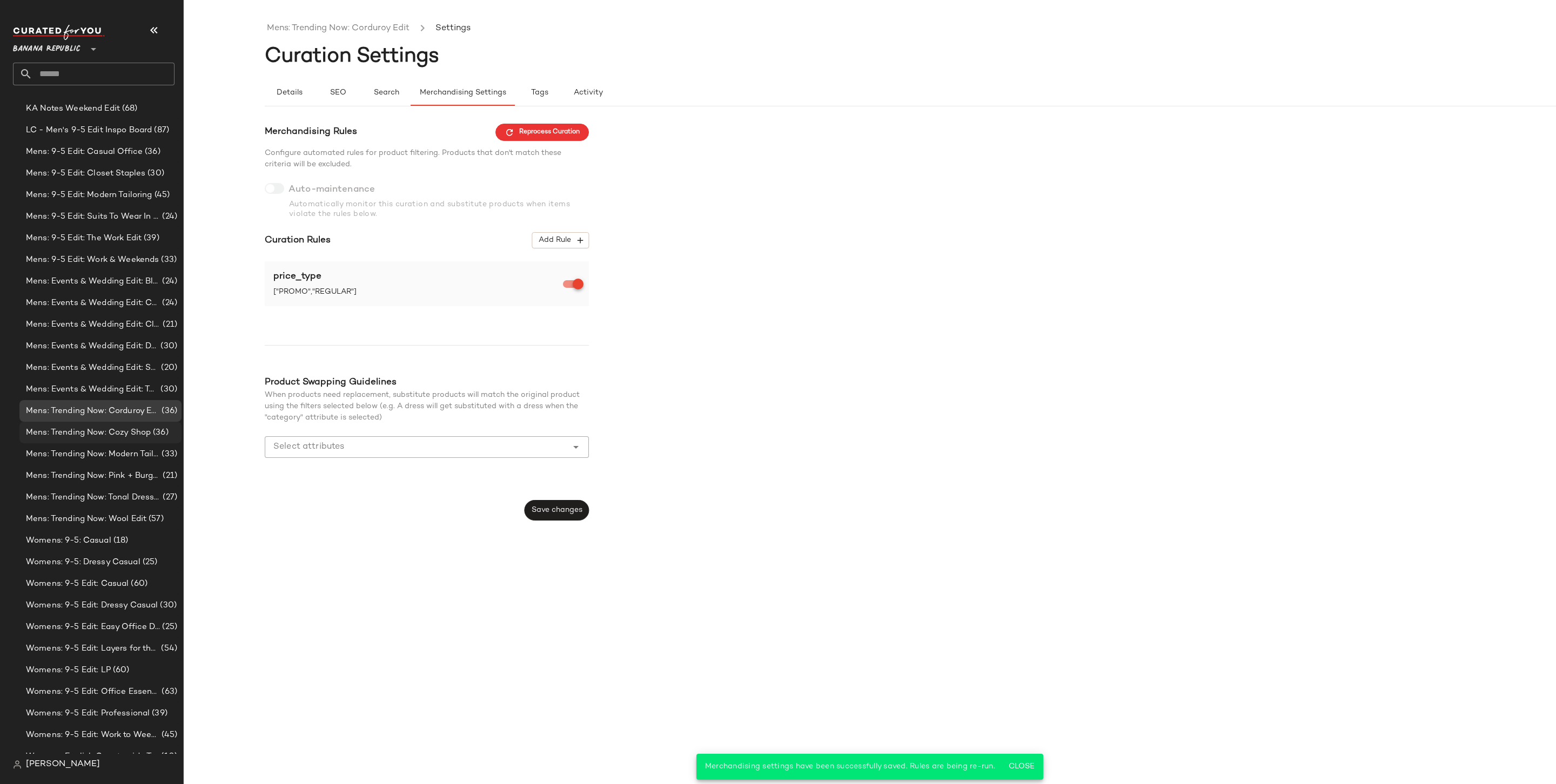
click at [147, 427] on span "Mens: Trending Now: Cozy Shop" at bounding box center [88, 432] width 124 height 12
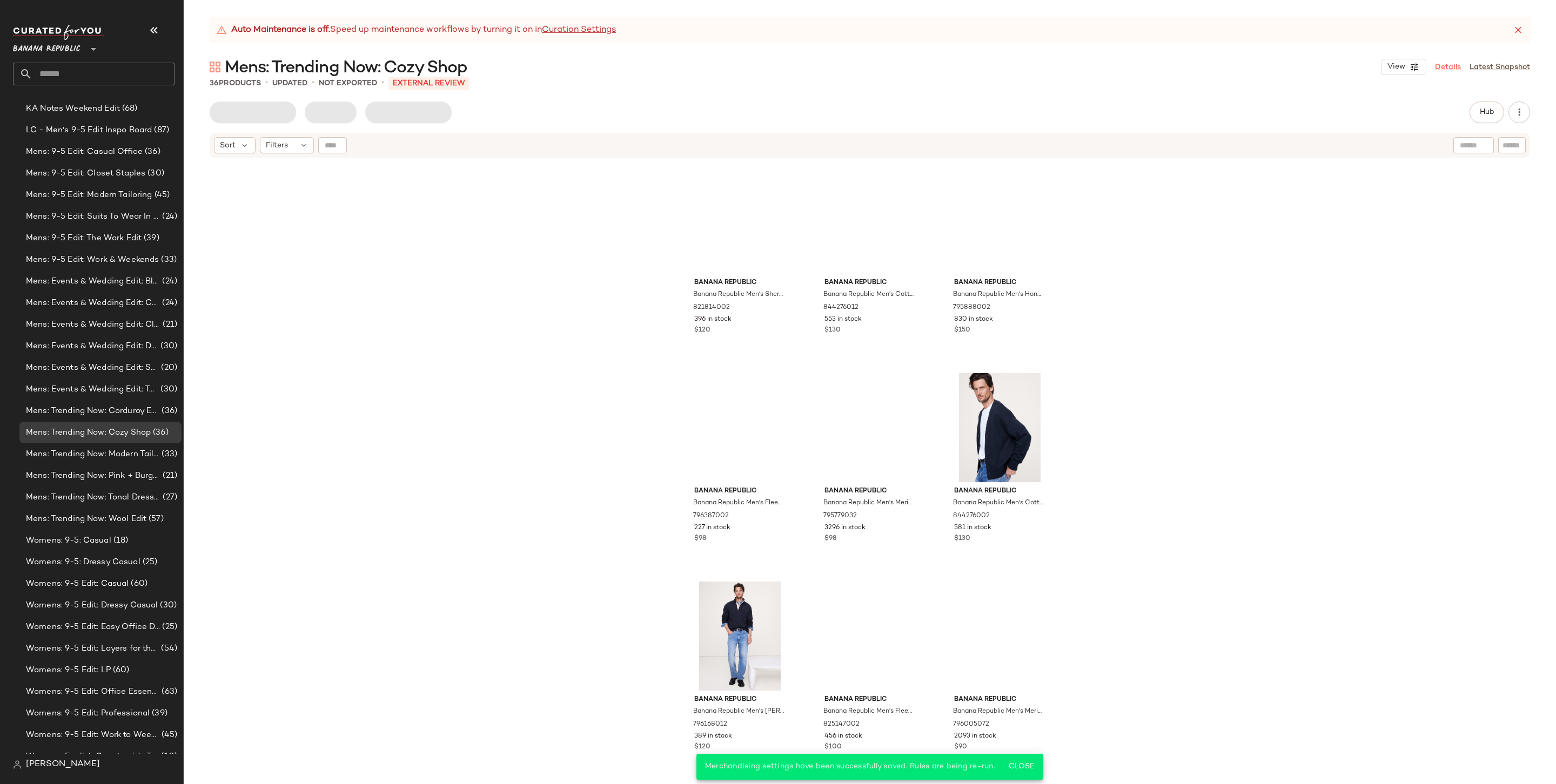
click at [1187, 65] on link "Details" at bounding box center [1448, 67] width 26 height 11
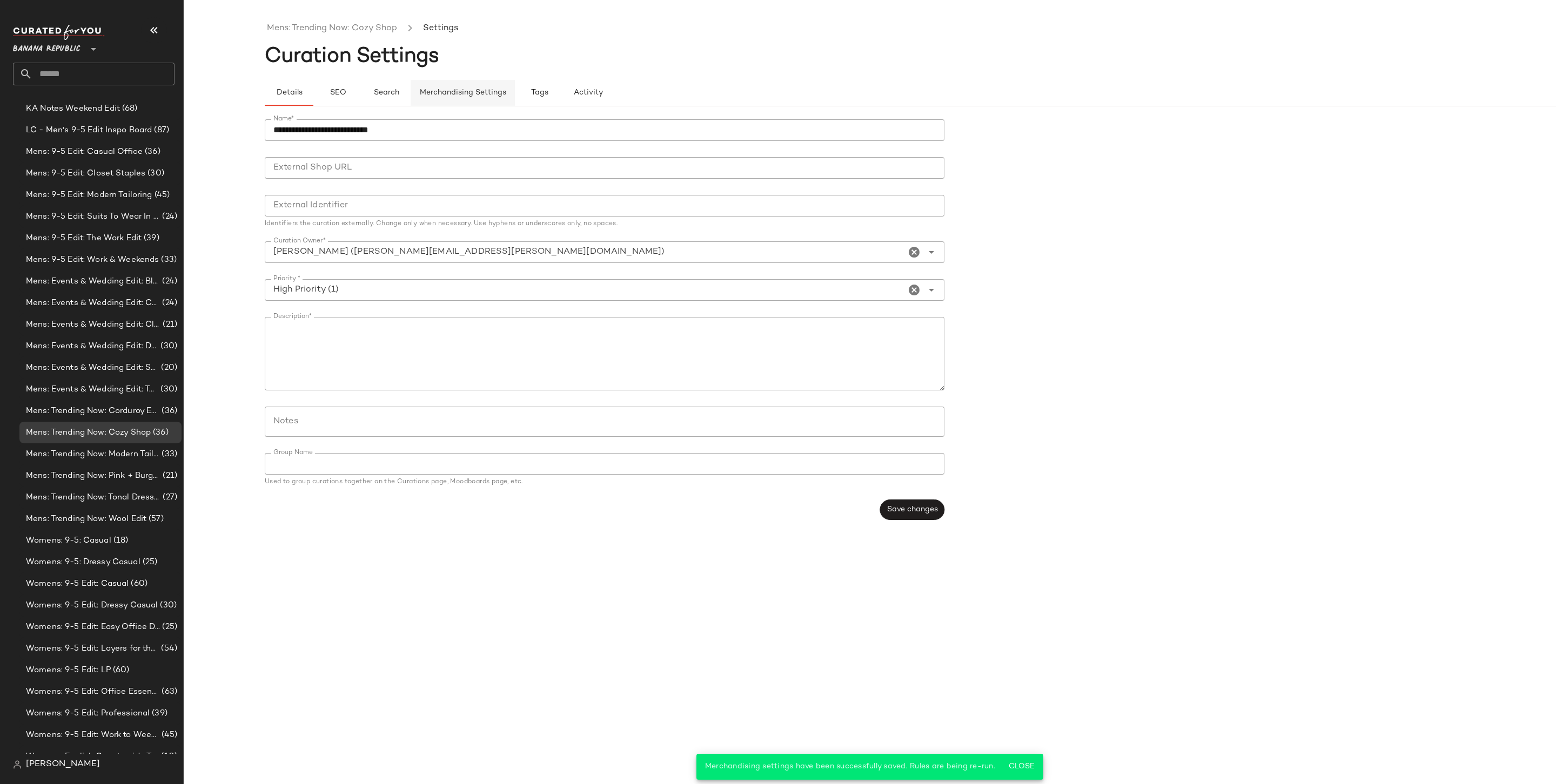
click at [476, 94] on span "Merchandising Settings" at bounding box center [463, 93] width 87 height 9
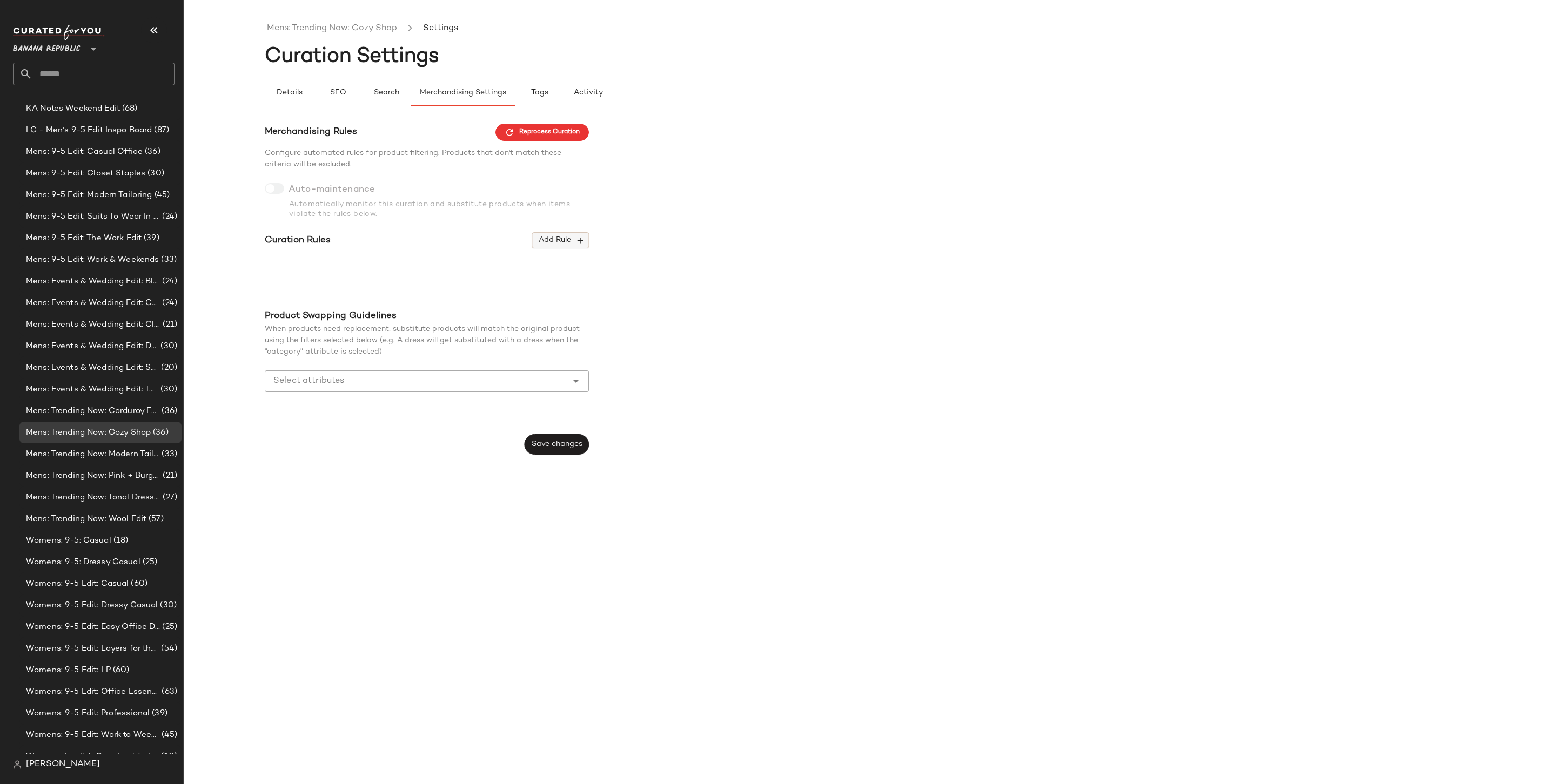
click at [563, 241] on span "Add Rule" at bounding box center [560, 240] width 44 height 10
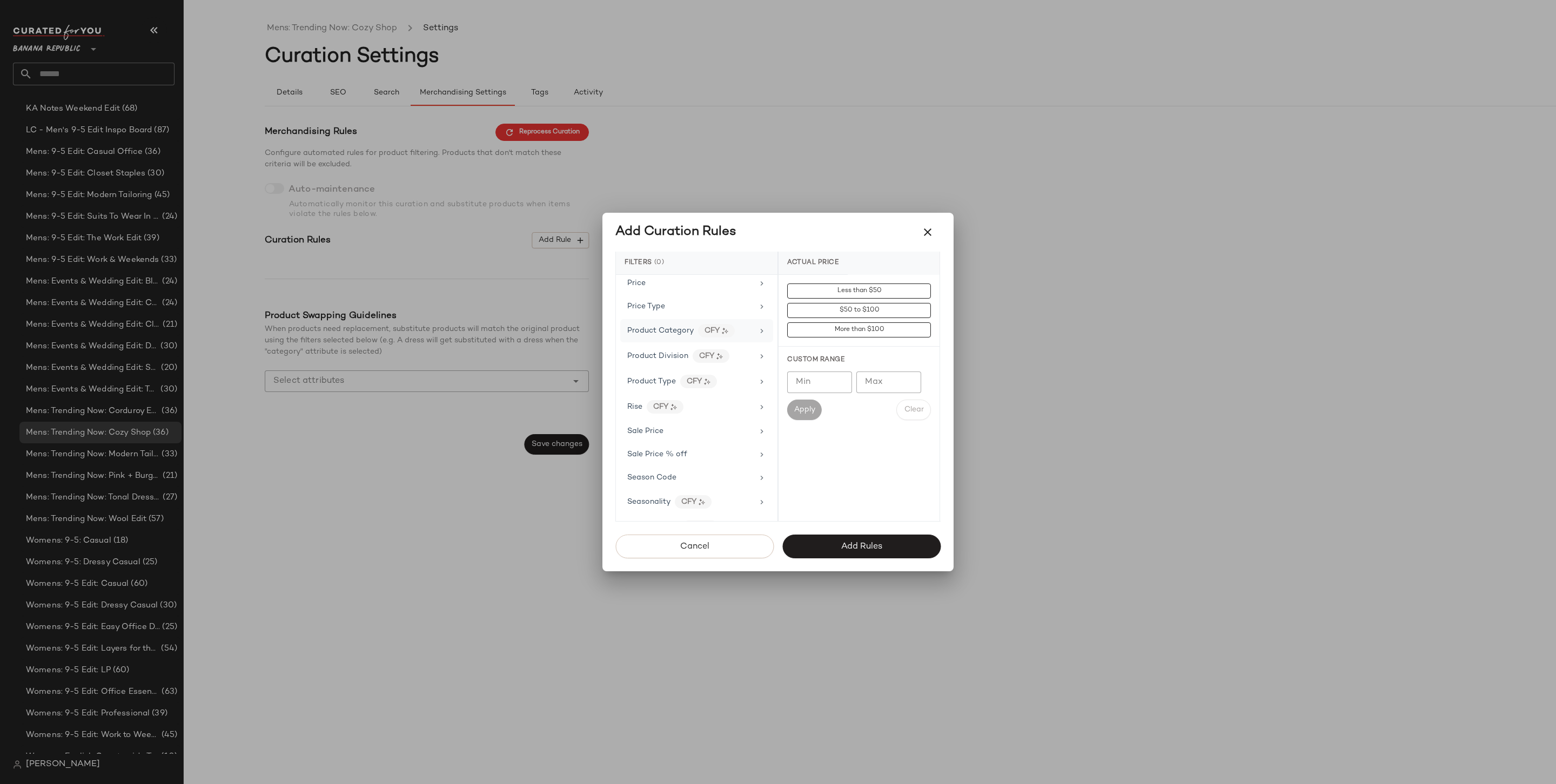
scroll to position [695, 0]
click at [695, 307] on div "Price Type" at bounding box center [690, 313] width 126 height 11
click at [846, 369] on div "PROMO" at bounding box center [858, 369] width 161 height 26
click at [845, 385] on div "REGULAR" at bounding box center [858, 394] width 161 height 26
click at [872, 551] on button "Add Rules" at bounding box center [862, 546] width 158 height 23
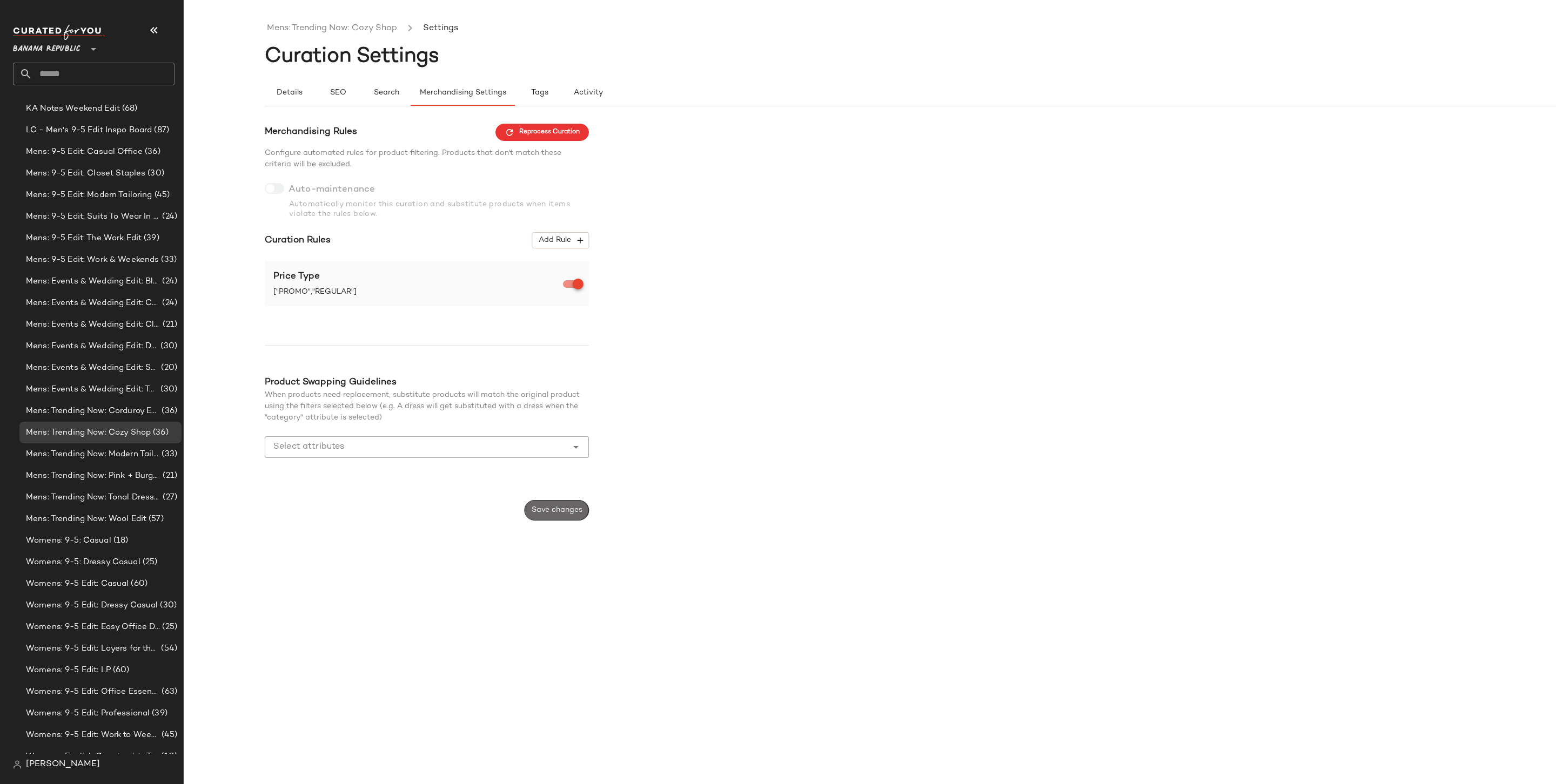
click at [559, 512] on span "Save changes" at bounding box center [556, 510] width 51 height 9
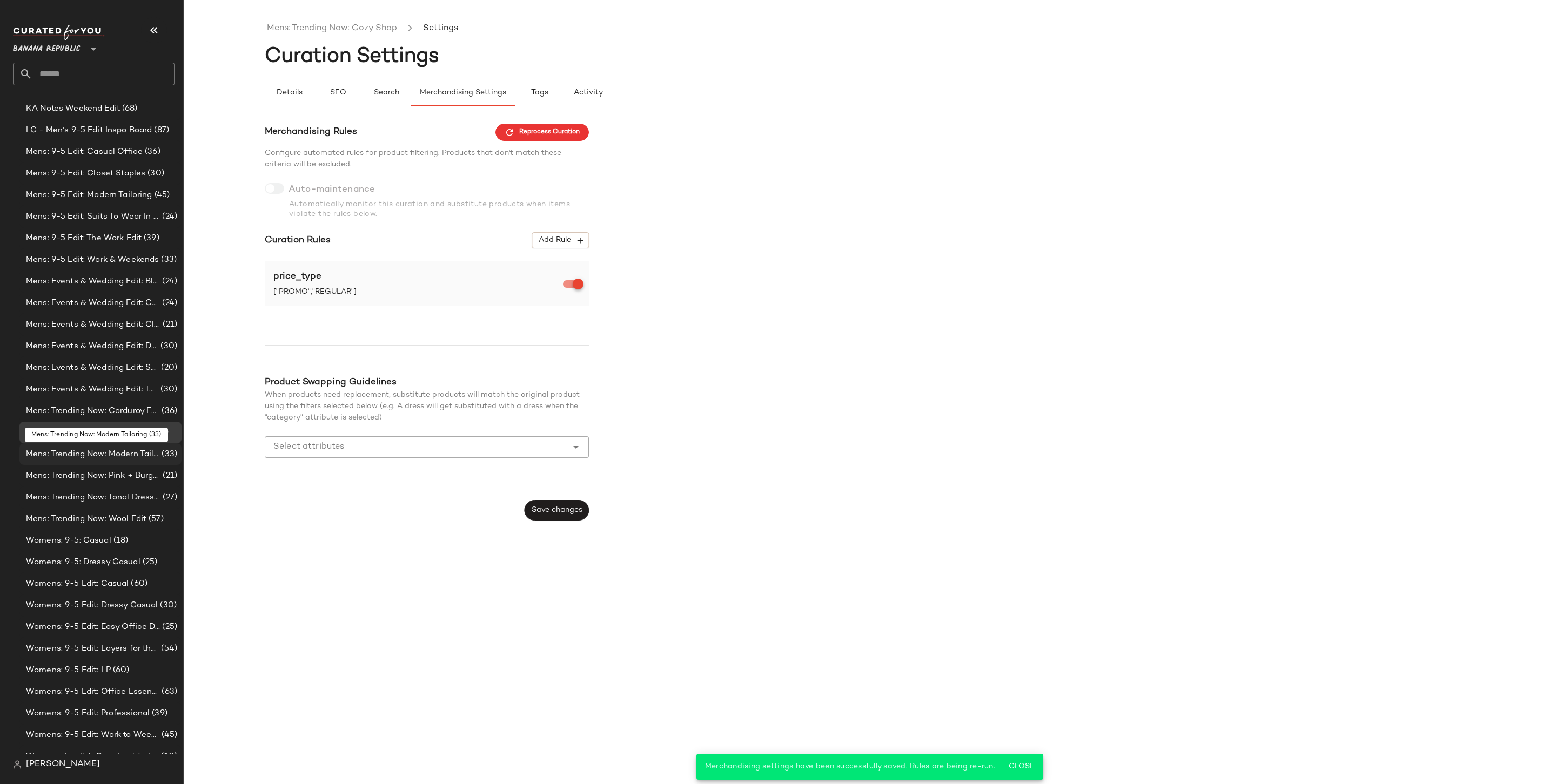
click at [121, 457] on span "Mens: Trending Now: Modern Tailoring" at bounding box center [92, 454] width 133 height 12
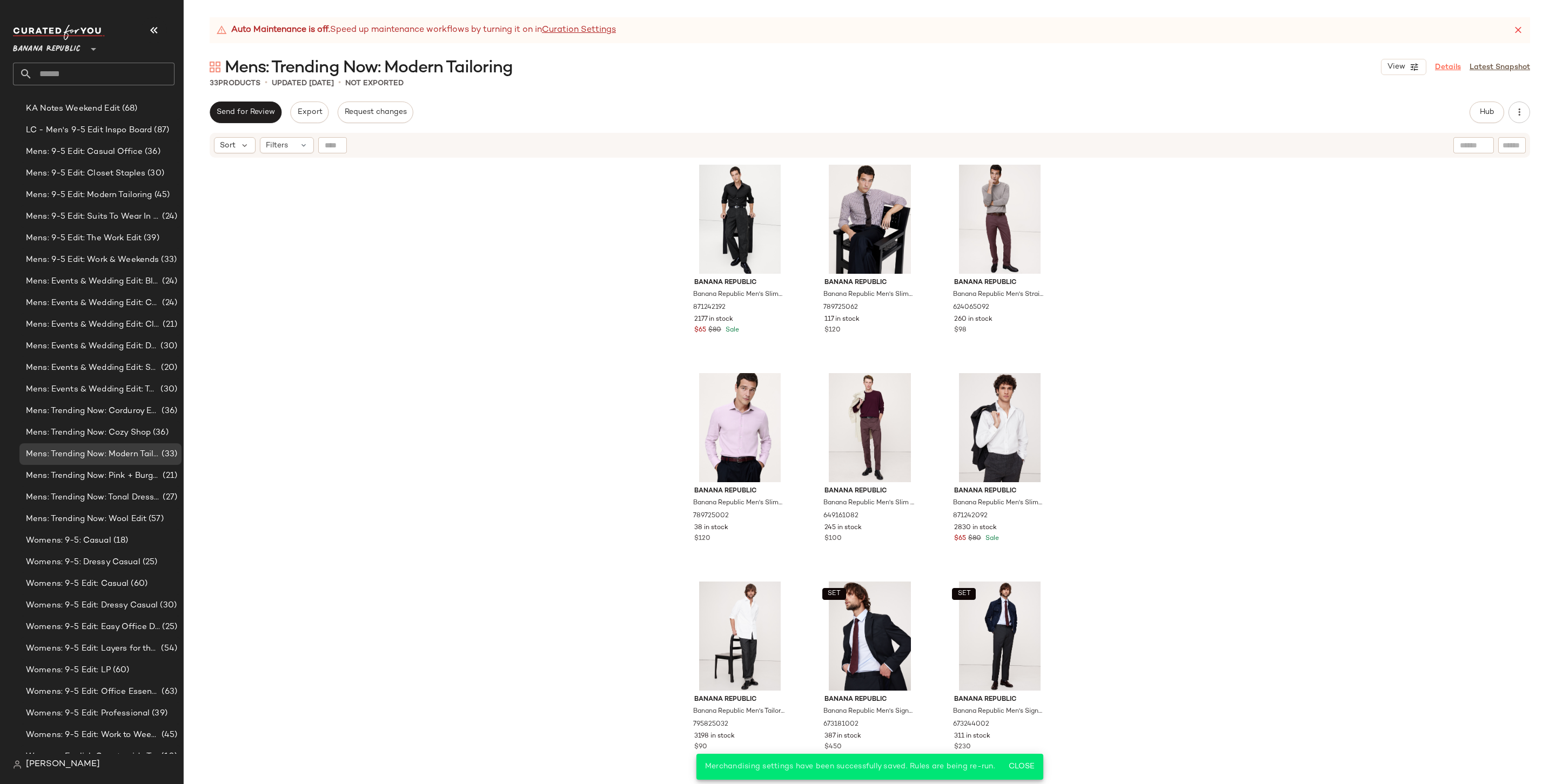
click at [1446, 67] on link "Details" at bounding box center [1448, 67] width 26 height 11
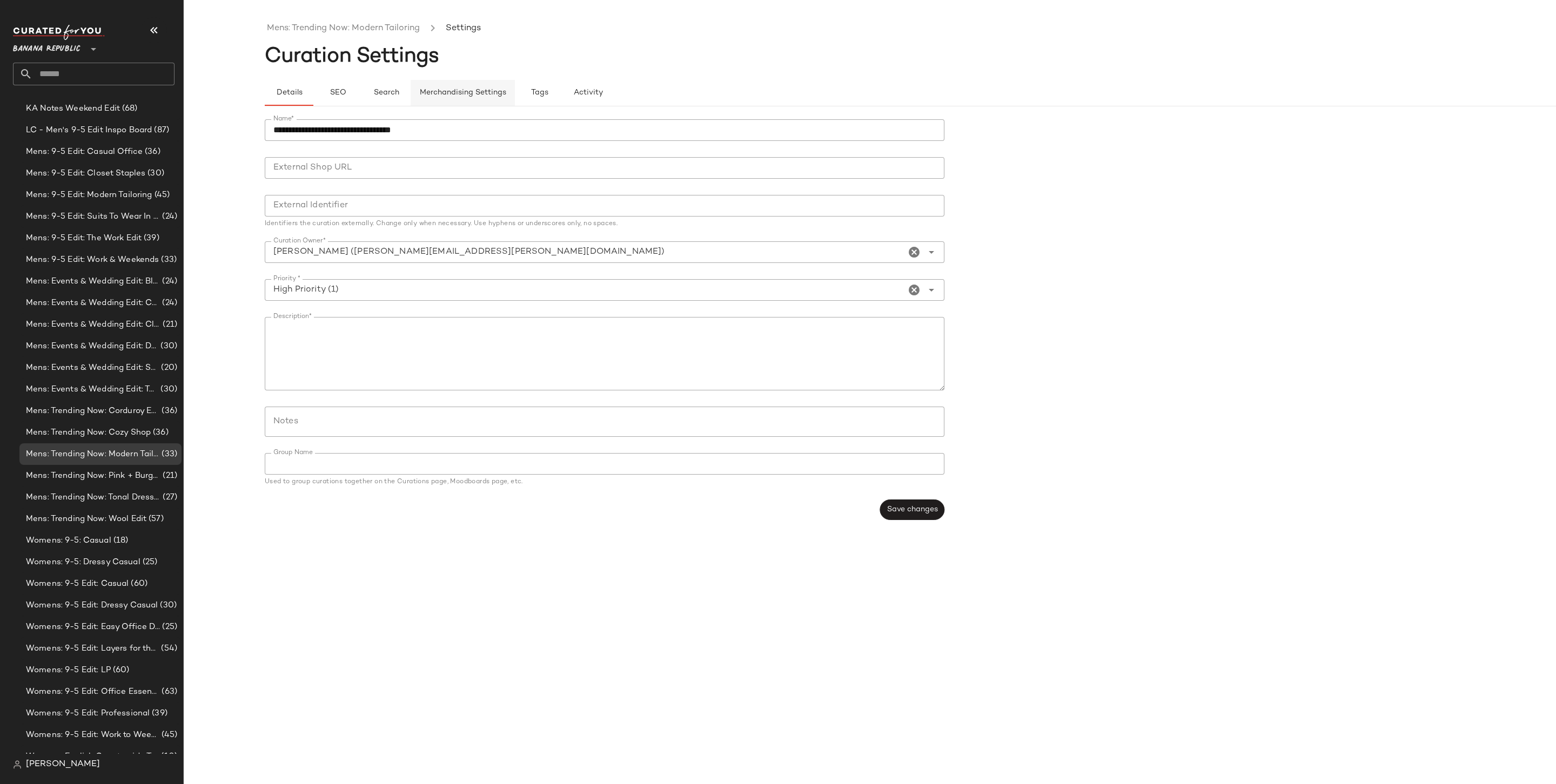
click at [449, 92] on span "Merchandising Settings" at bounding box center [463, 93] width 87 height 9
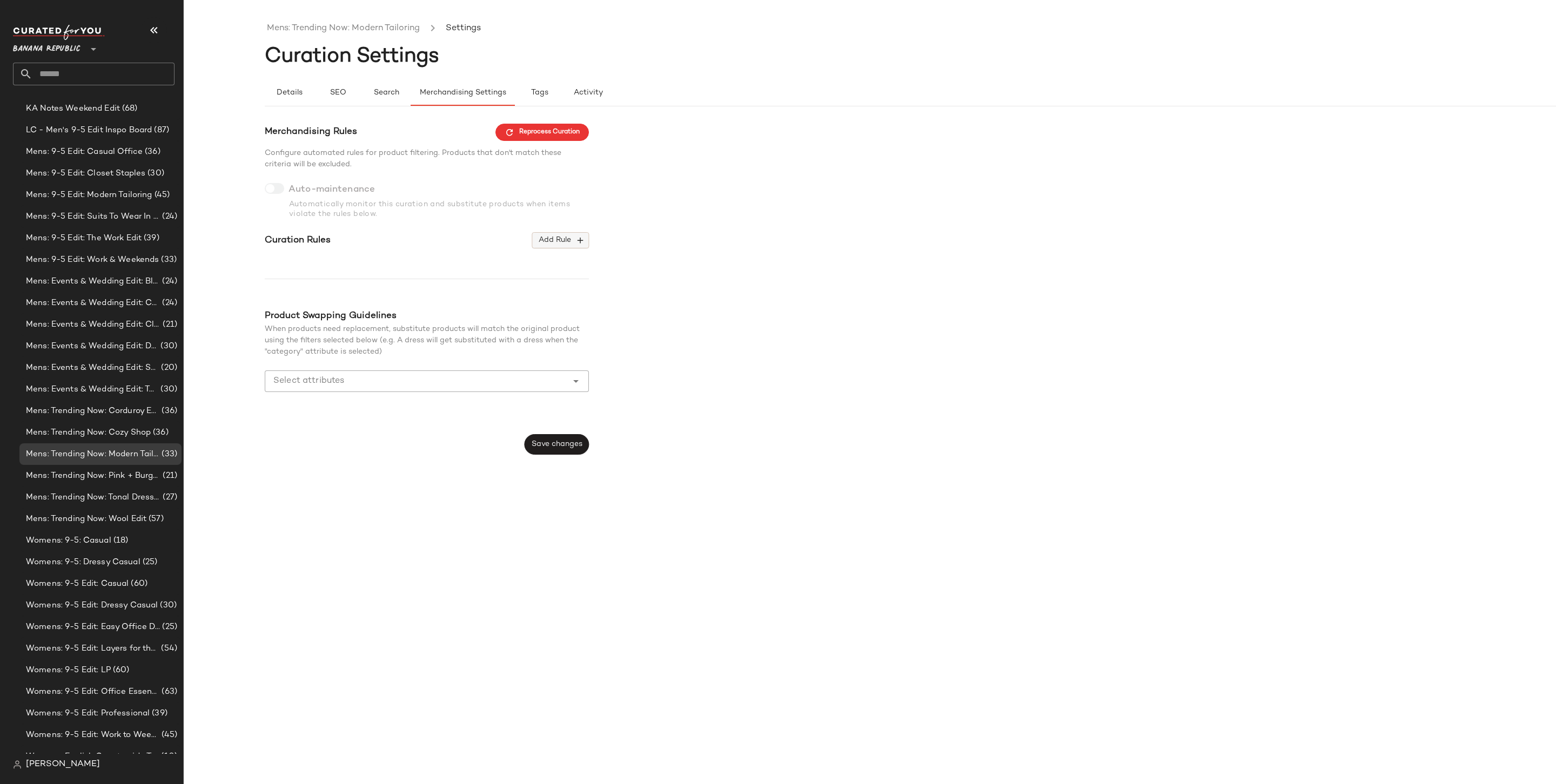
click at [570, 247] on button "Add Rule" at bounding box center [560, 240] width 57 height 16
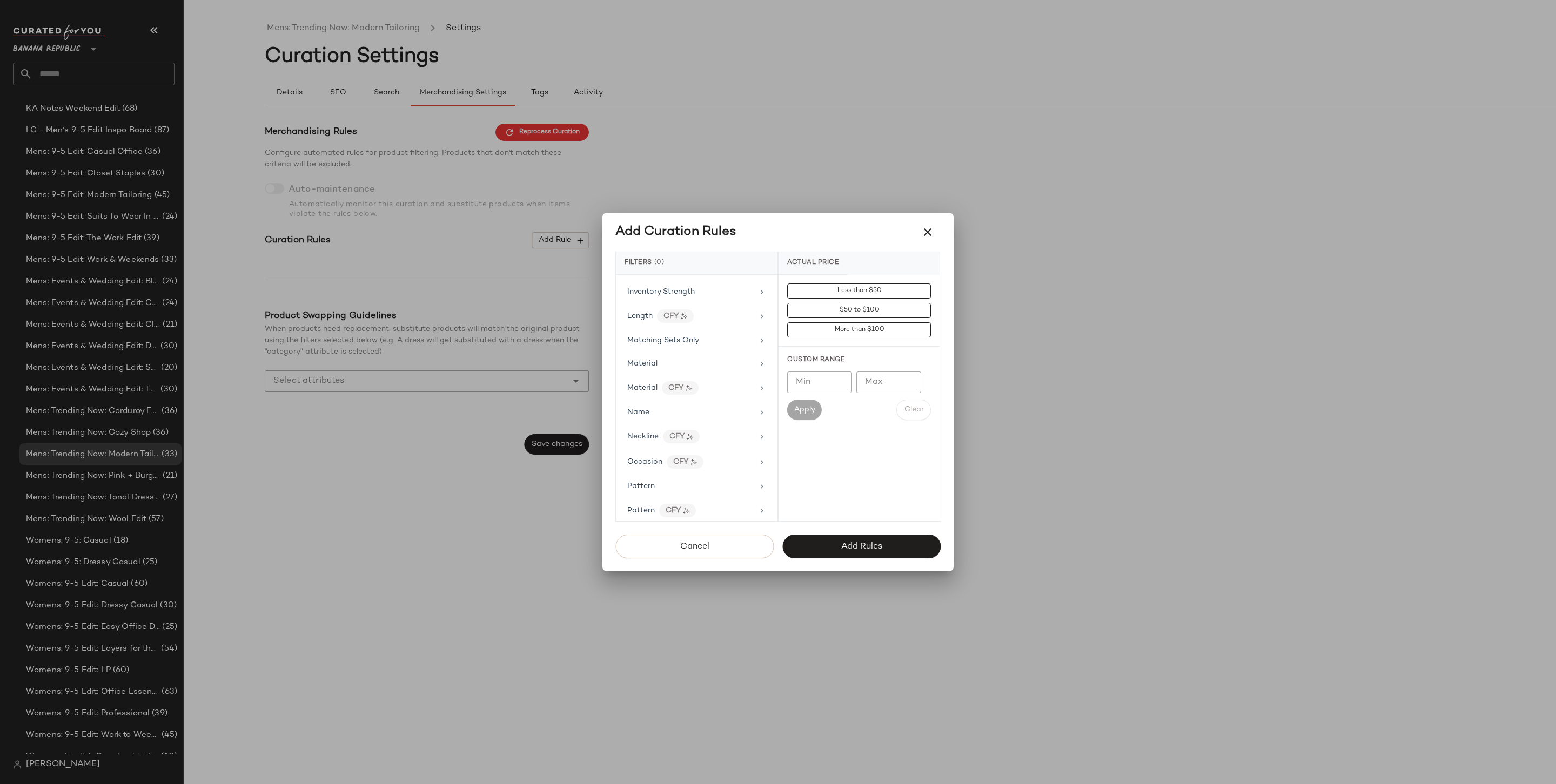
scroll to position [524, 0]
click at [683, 479] on div "Price Type" at bounding box center [690, 485] width 126 height 11
click at [838, 365] on div "PROMO" at bounding box center [858, 369] width 161 height 26
click at [835, 383] on div "REGULAR" at bounding box center [858, 394] width 161 height 26
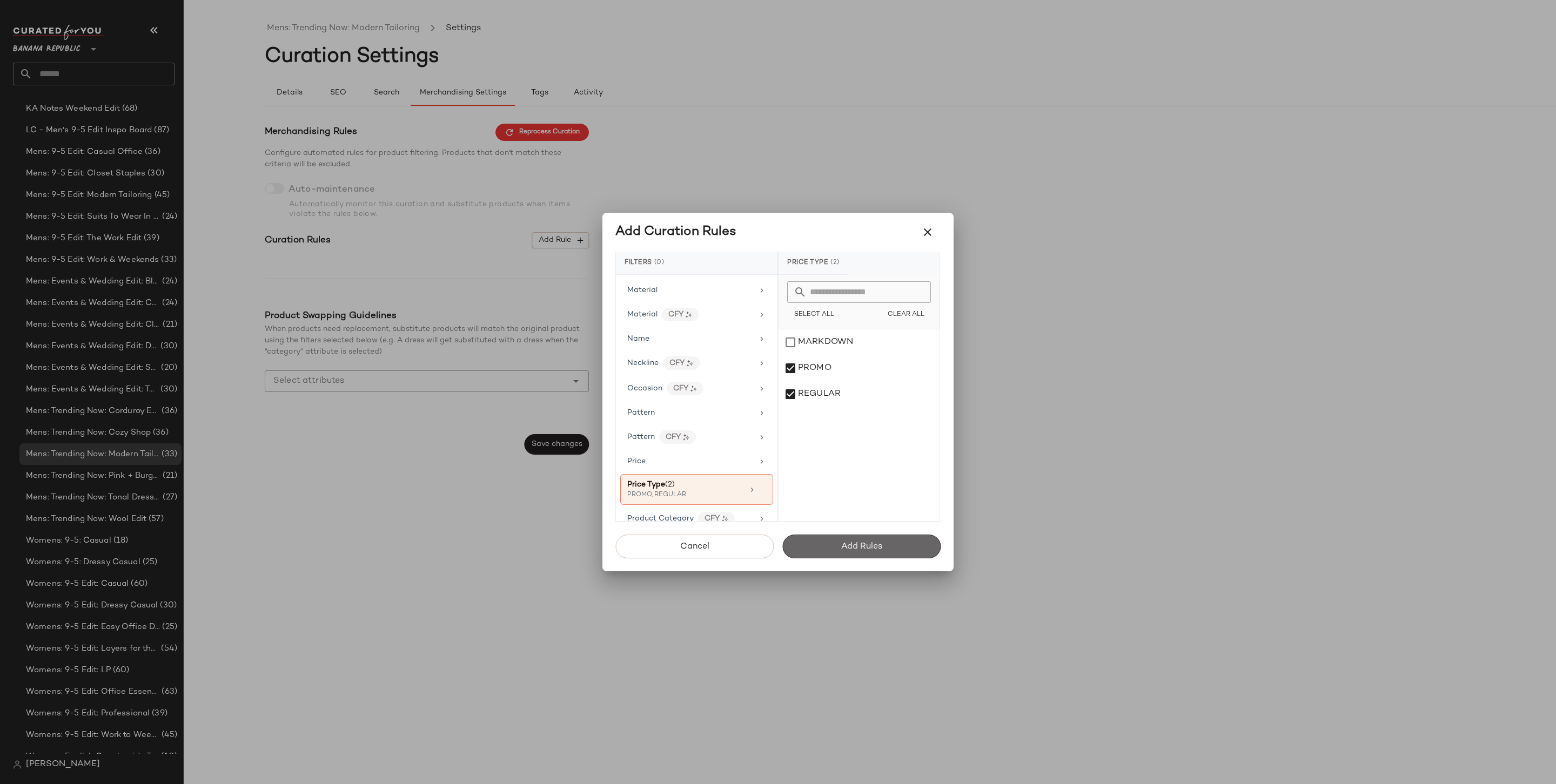
click at [845, 543] on span "Add Rules" at bounding box center [861, 546] width 41 height 11
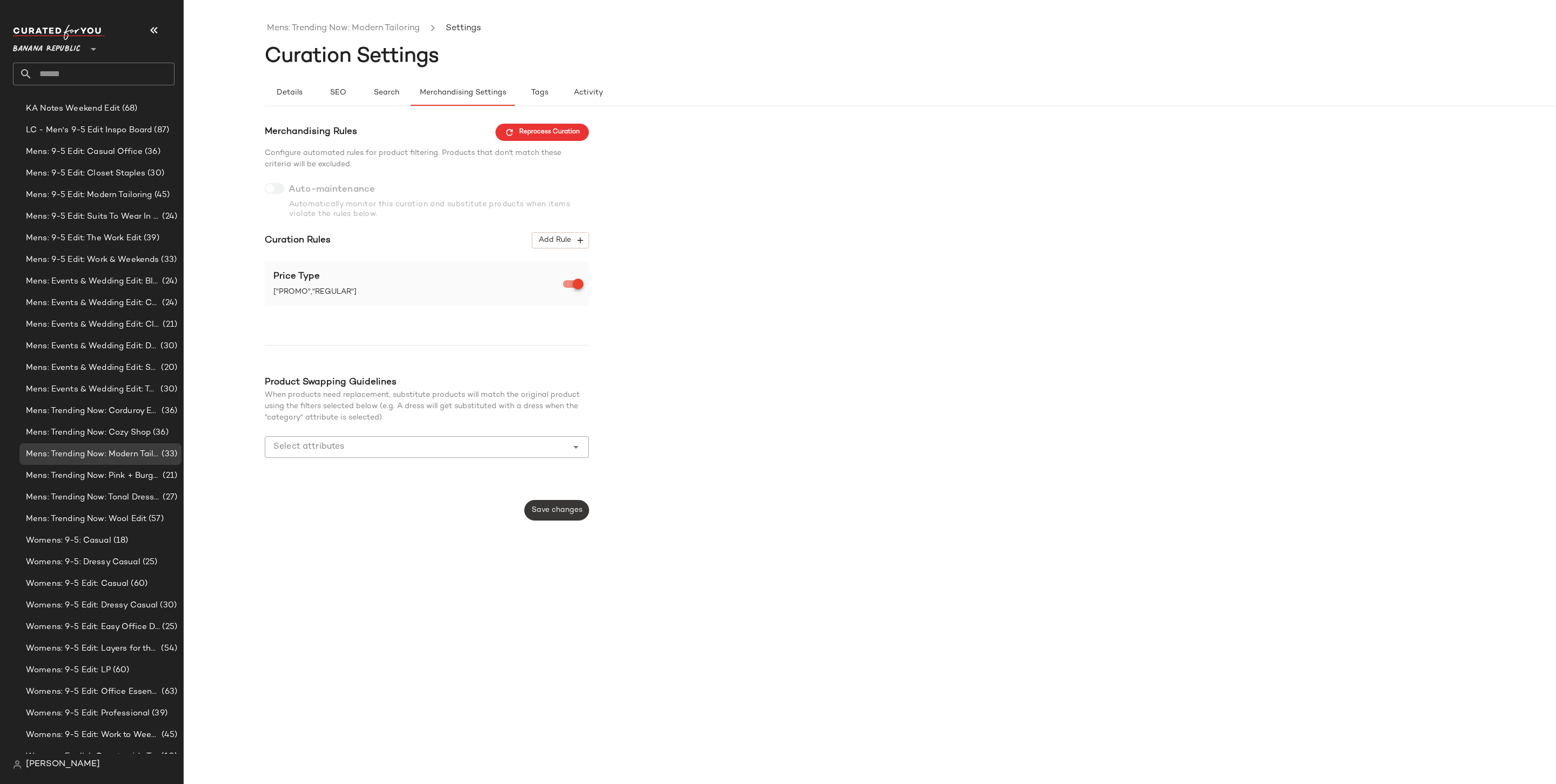
click at [549, 500] on button "Save changes" at bounding box center [557, 510] width 65 height 20
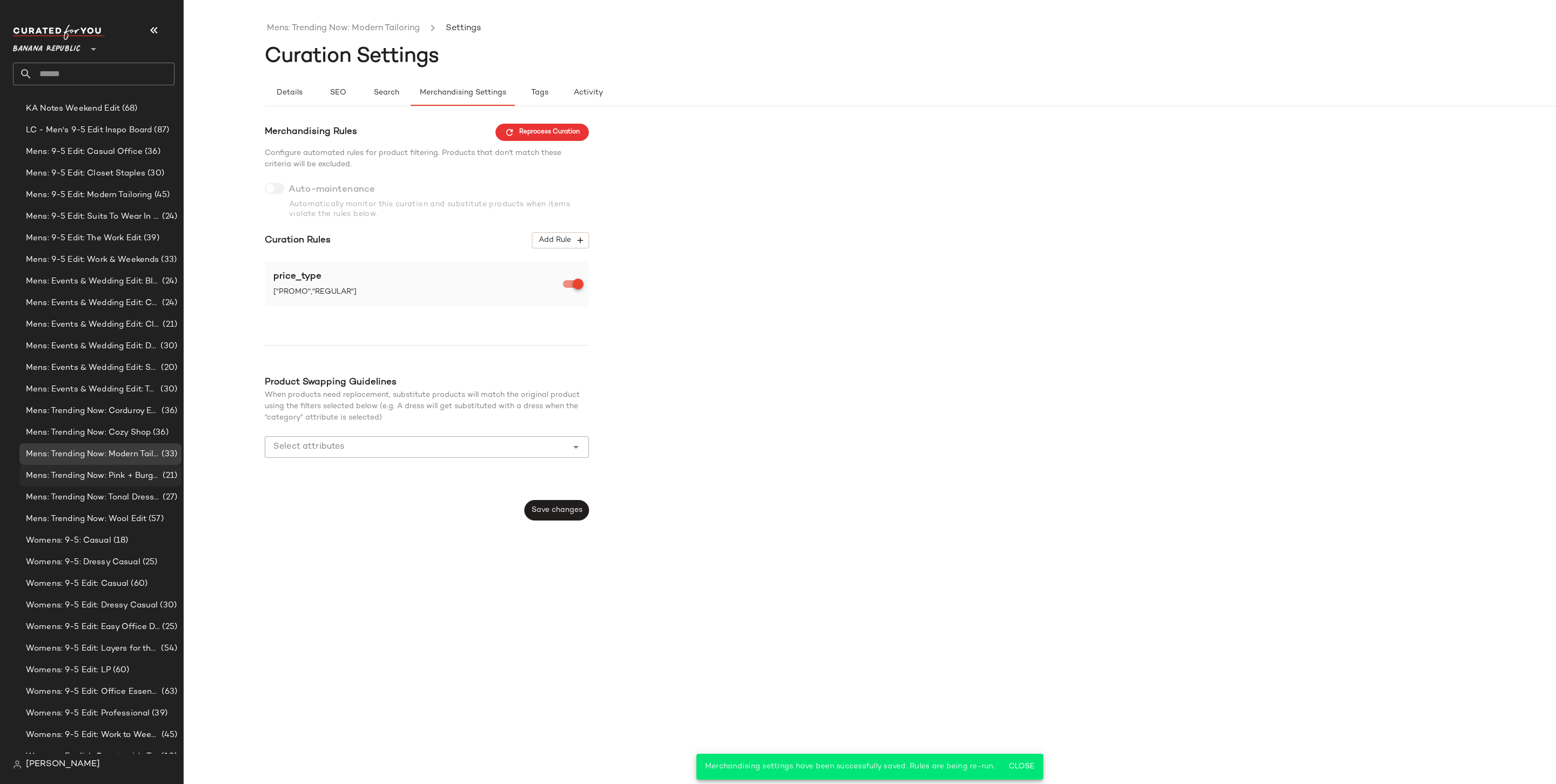
click at [116, 476] on span "Mens: Trending Now: Pink + Burgundy Edit" at bounding box center [93, 475] width 134 height 12
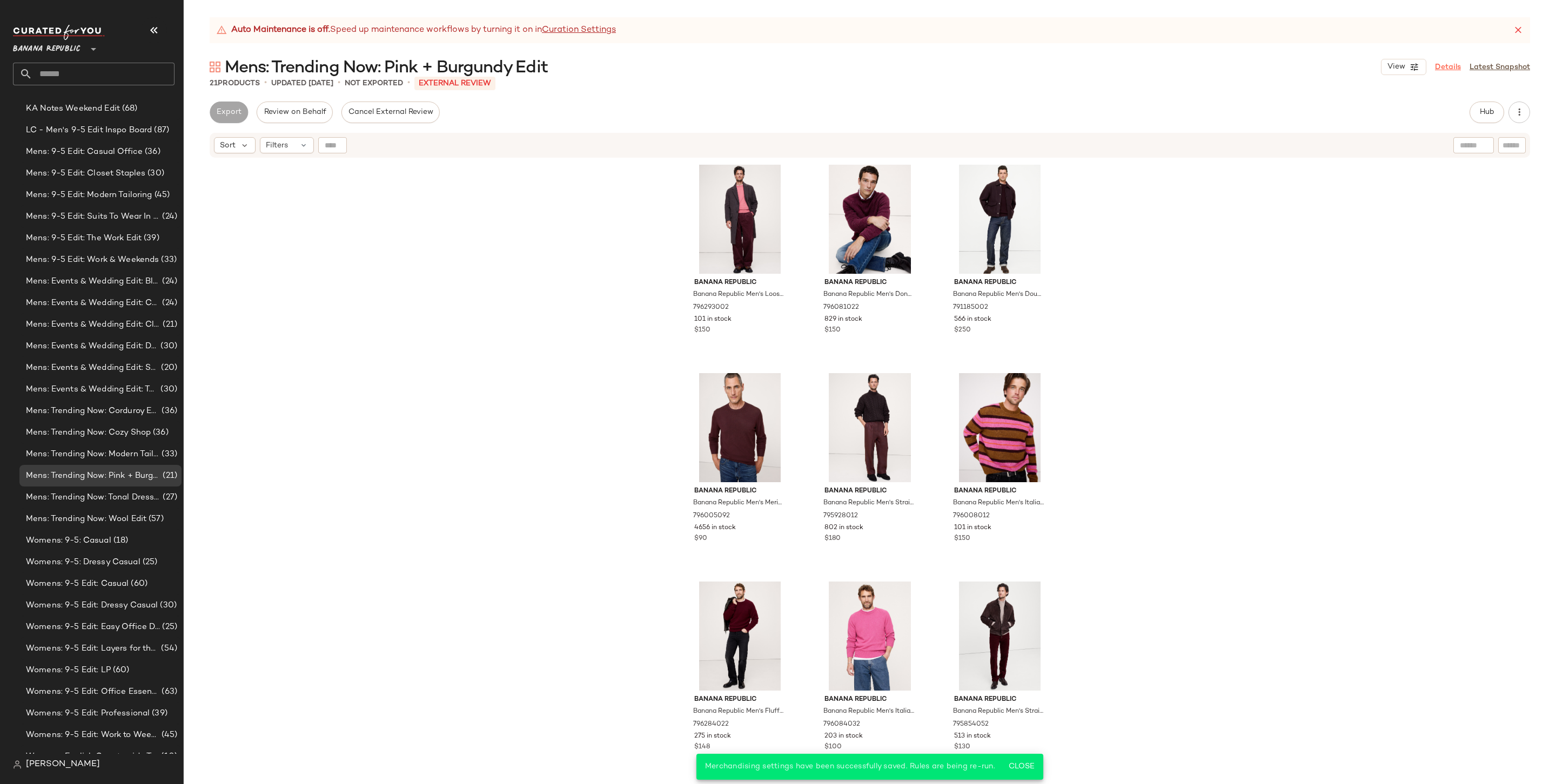
click at [1448, 63] on link "Details" at bounding box center [1448, 67] width 26 height 11
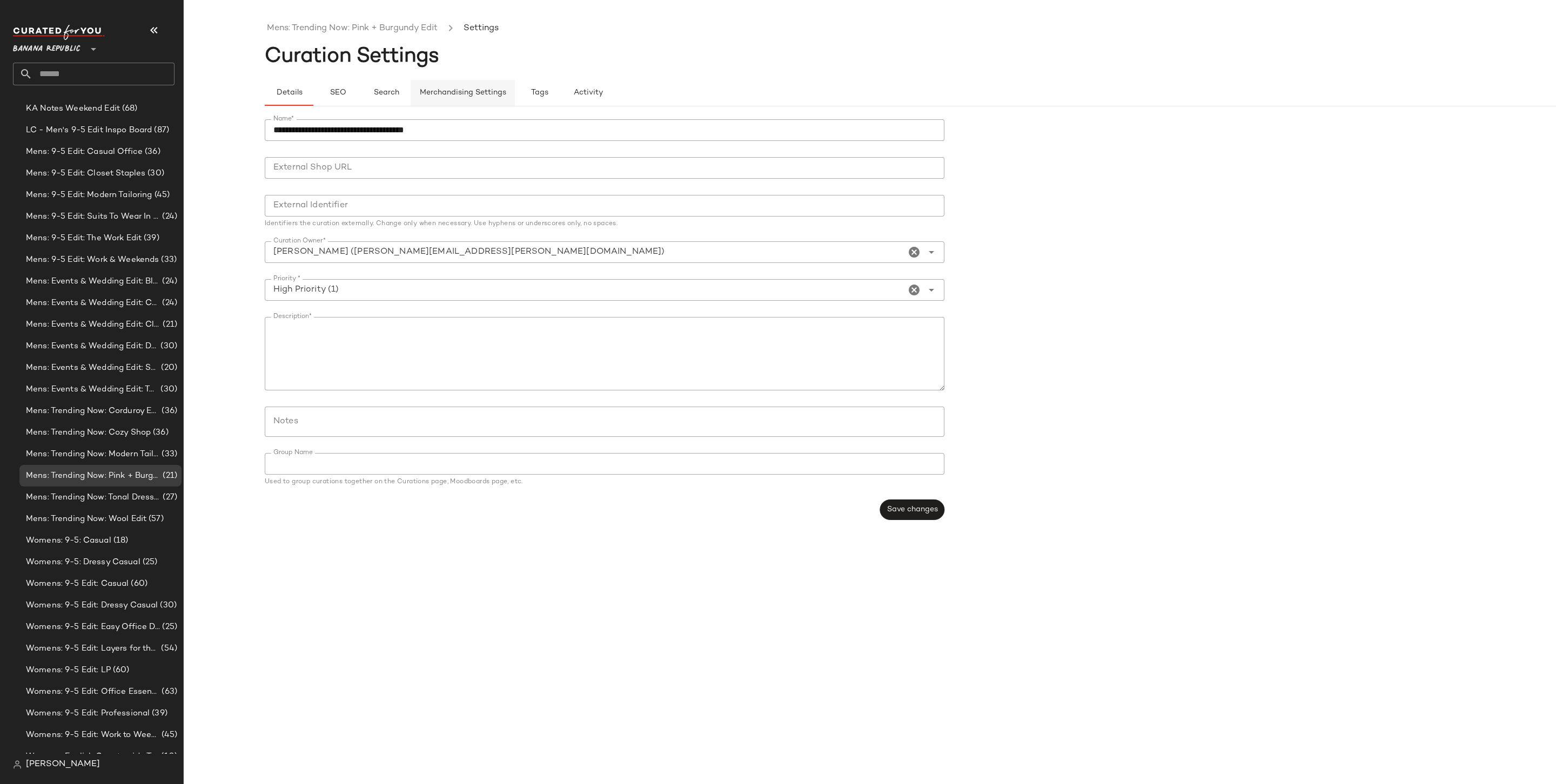
click at [449, 103] on button "Merchandising Settings" at bounding box center [462, 93] width 104 height 26
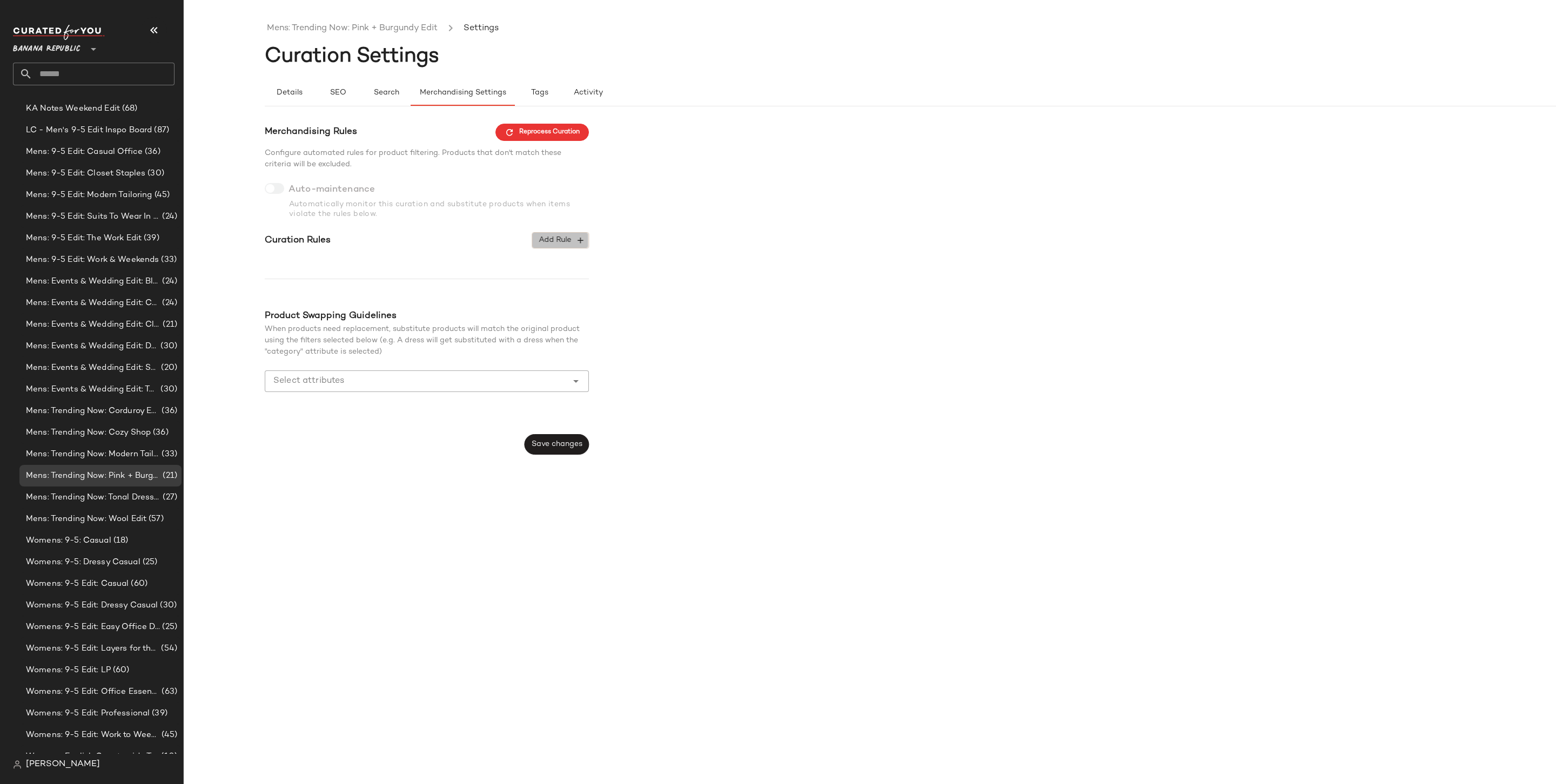
click at [555, 238] on span "Add Rule" at bounding box center [560, 240] width 44 height 10
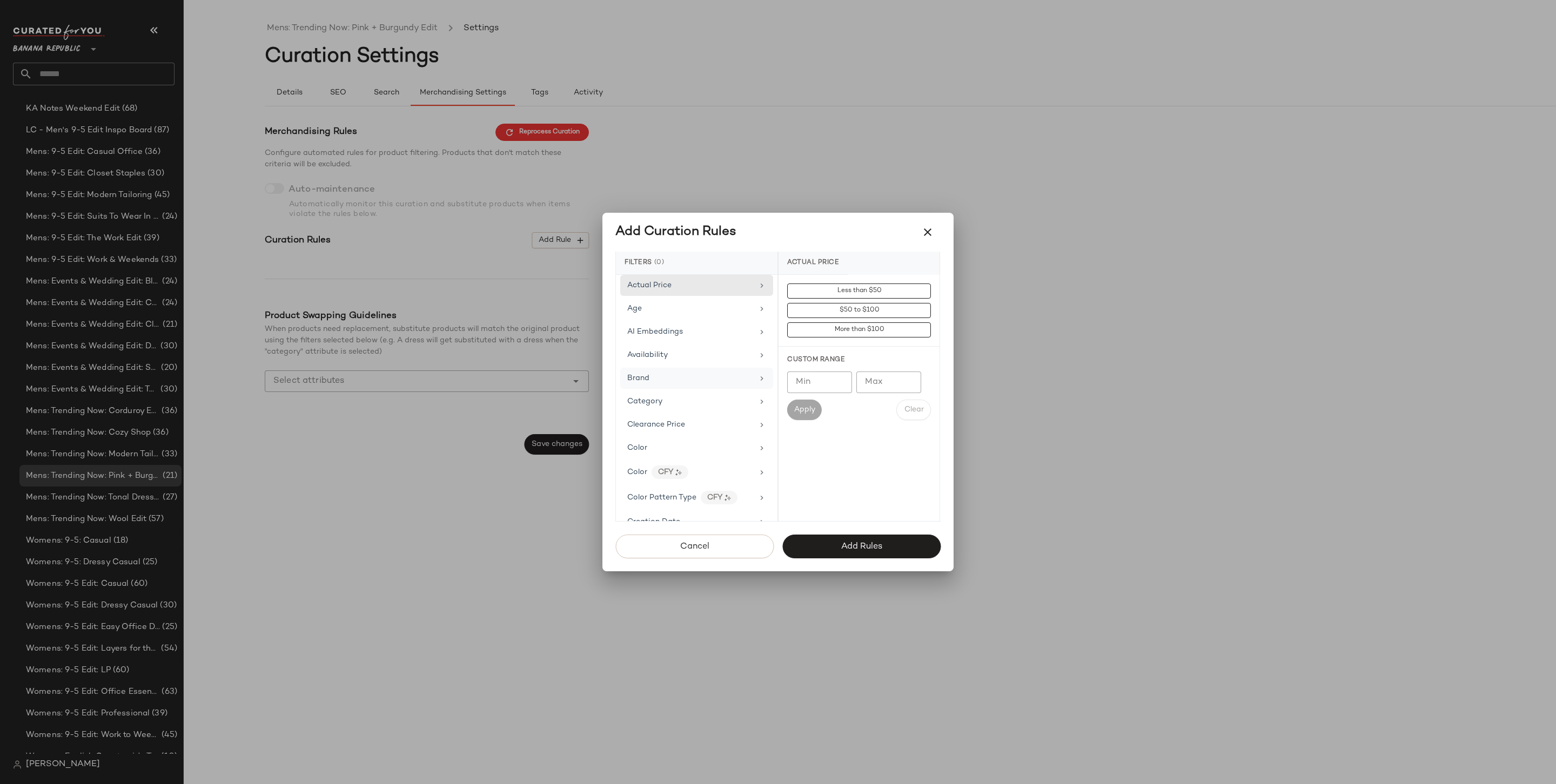
scroll to position [522, 0]
click at [680, 480] on div "Price Type" at bounding box center [690, 486] width 126 height 11
click at [839, 365] on div "PROMO" at bounding box center [858, 369] width 161 height 26
click at [835, 392] on div "REGULAR" at bounding box center [858, 394] width 161 height 26
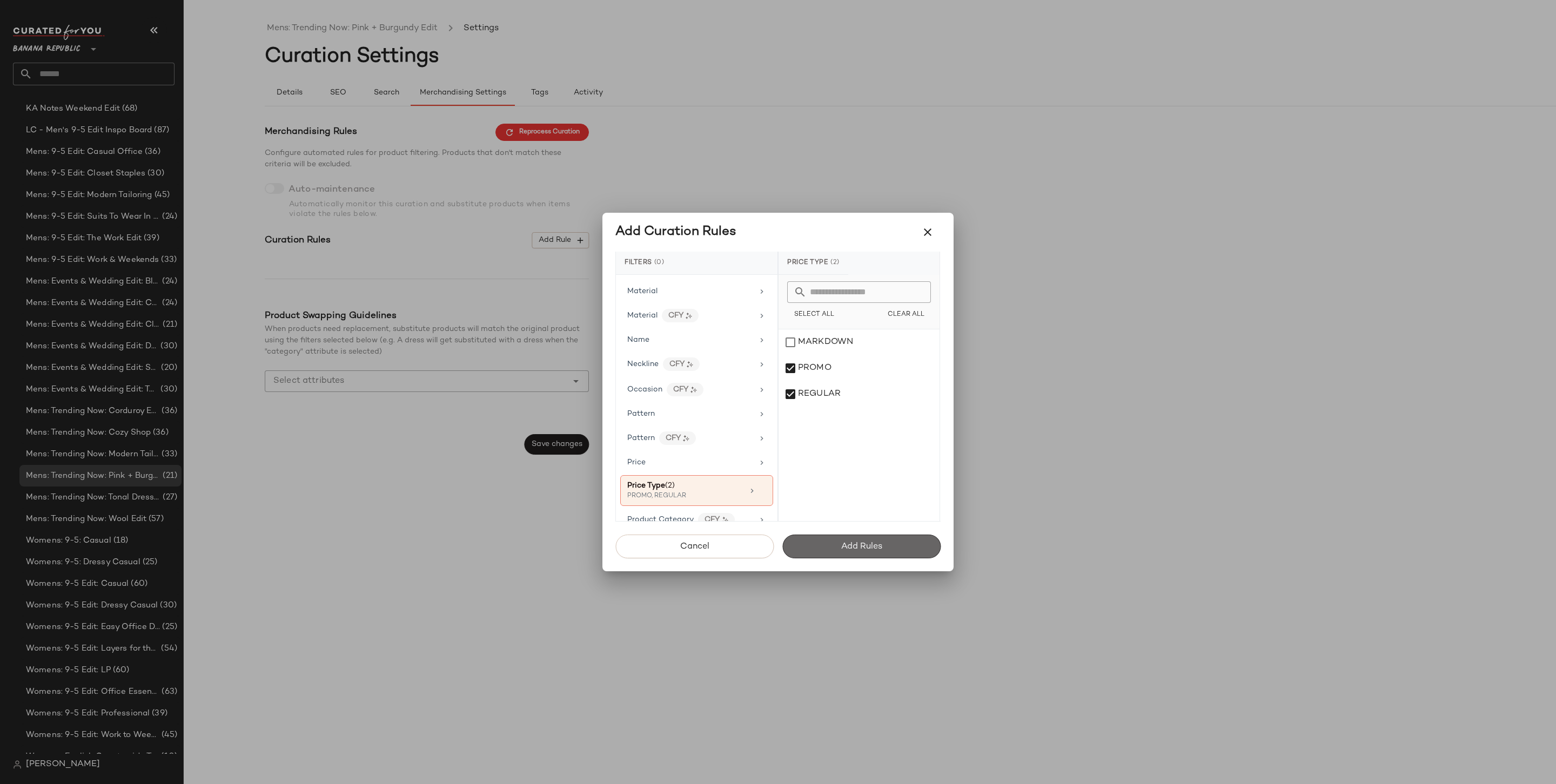
click at [876, 543] on span "Add Rules" at bounding box center [861, 546] width 41 height 11
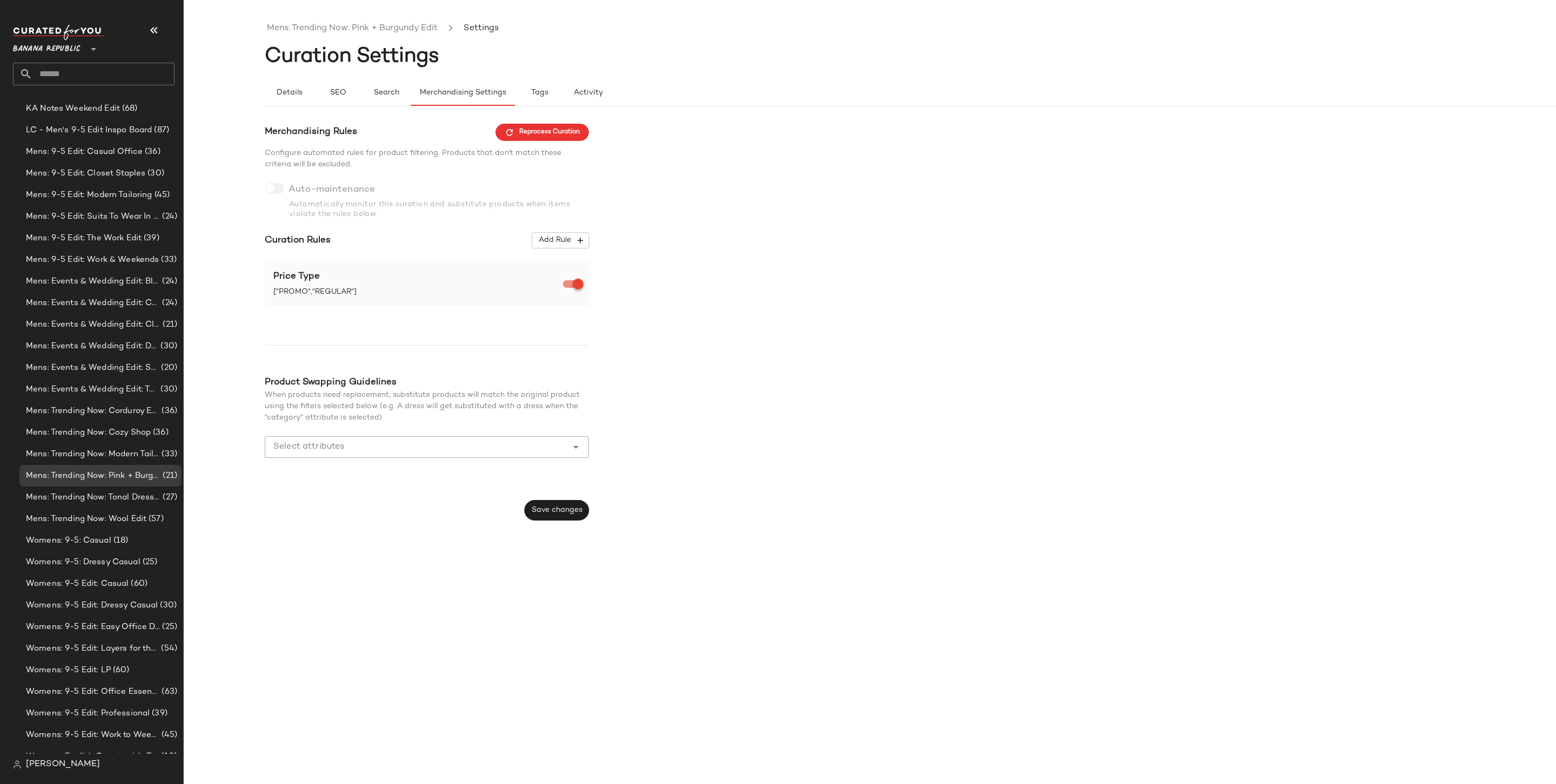
click at [546, 495] on div "Merchandising Rules Reprocess Curation Configure automated rules for product fi…" at bounding box center [426, 322] width 324 height 398
click at [545, 499] on div "Merchandising Rules Reprocess Curation Configure automated rules for product fi…" at bounding box center [426, 322] width 324 height 398
click at [545, 507] on span "Save changes" at bounding box center [556, 510] width 51 height 9
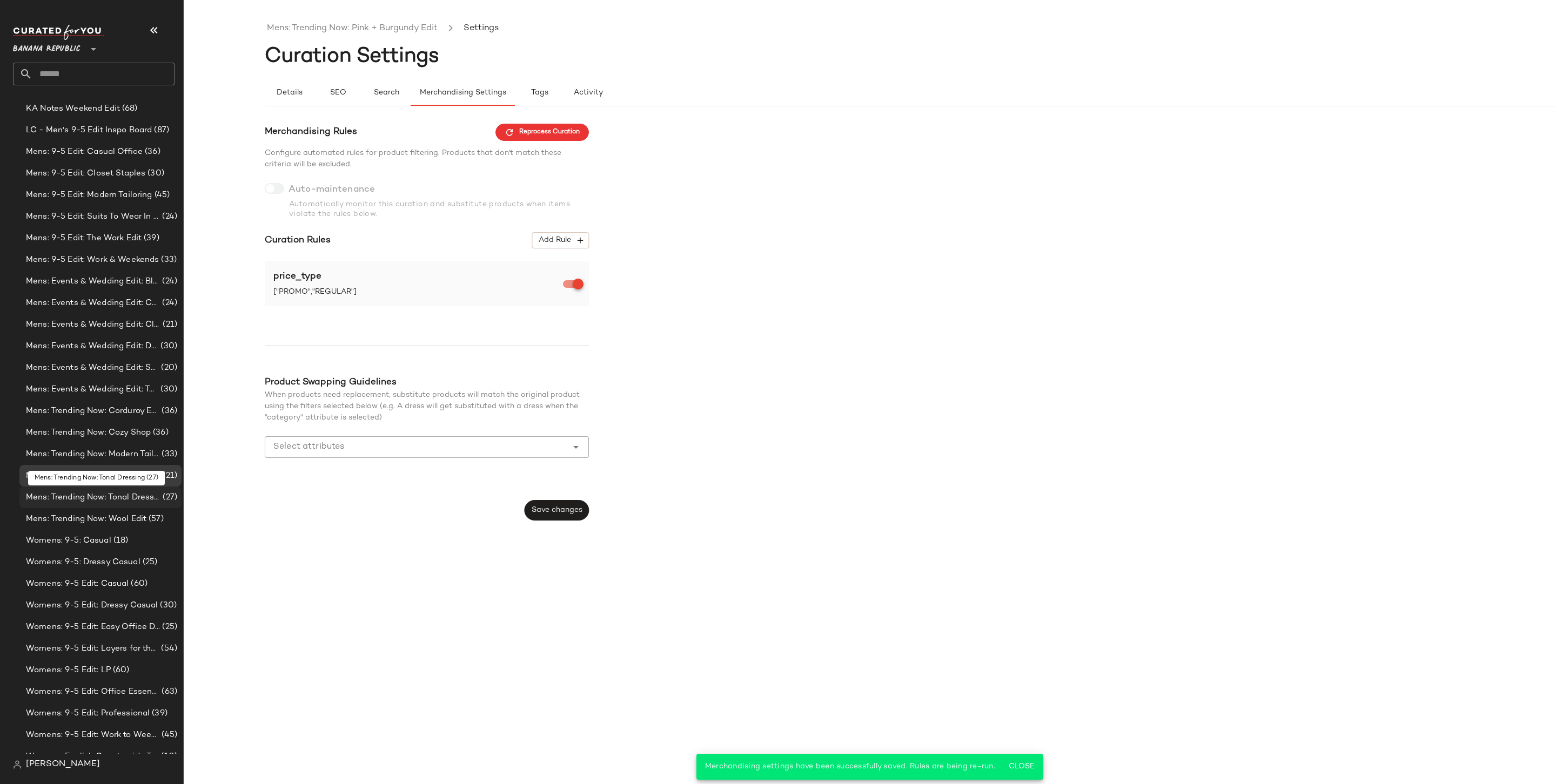
click at [100, 492] on span "Mens: Trending Now: Tonal Dressing" at bounding box center [93, 497] width 134 height 12
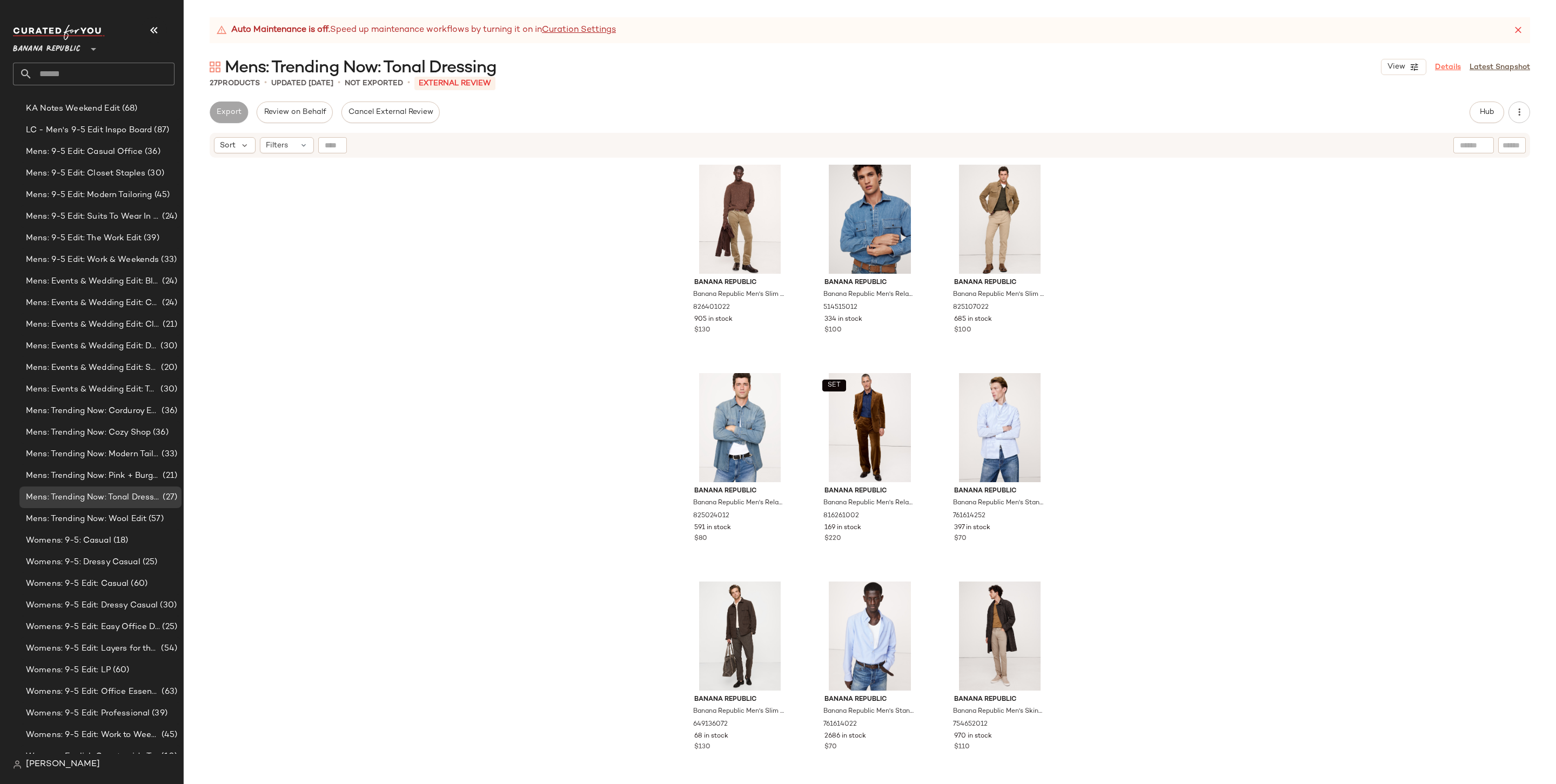
click at [1455, 69] on link "Details" at bounding box center [1448, 67] width 26 height 11
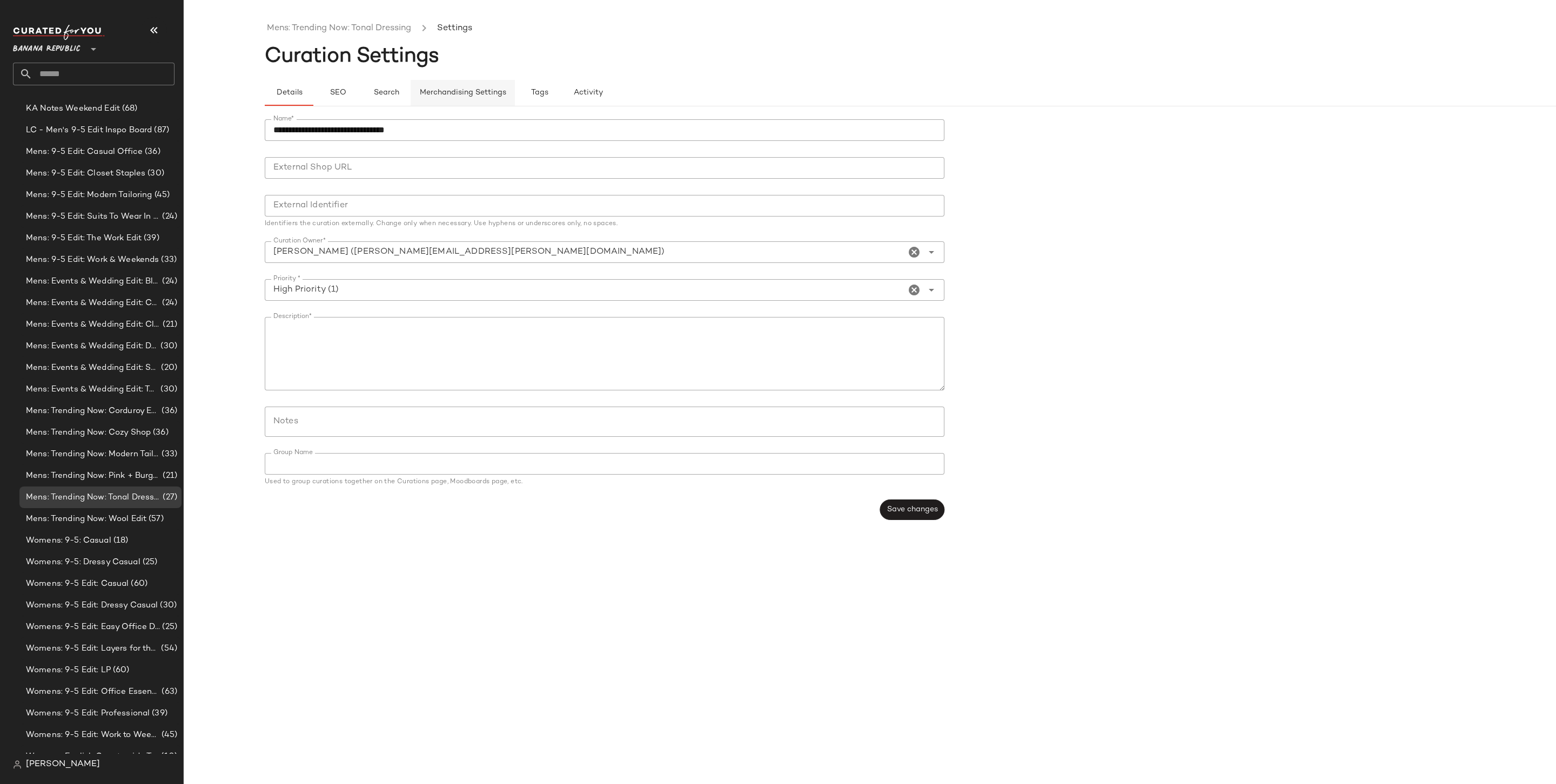
click at [462, 93] on span "Merchandising Settings" at bounding box center [463, 93] width 87 height 9
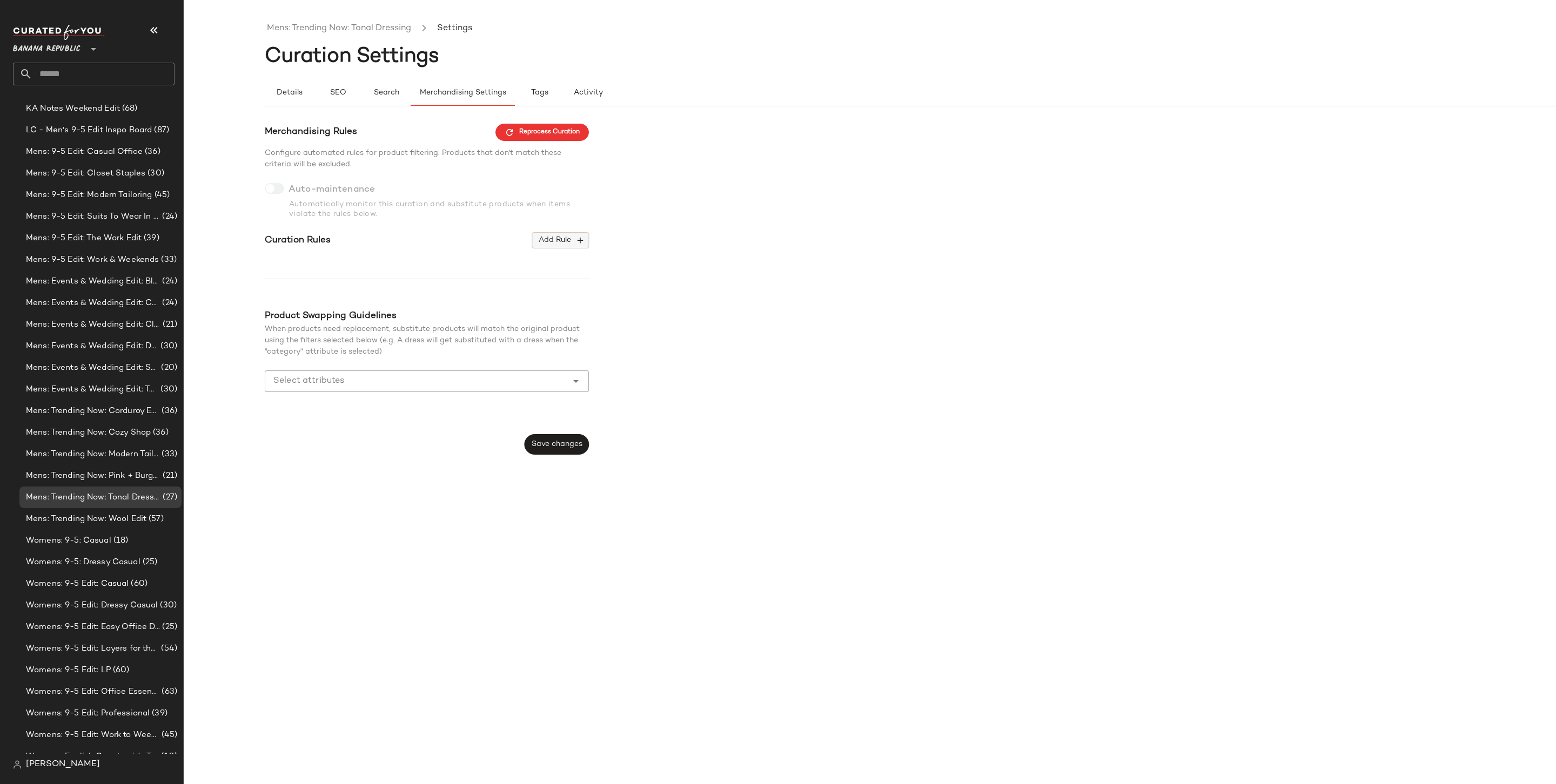
click at [569, 233] on button "Add Rule" at bounding box center [560, 240] width 57 height 16
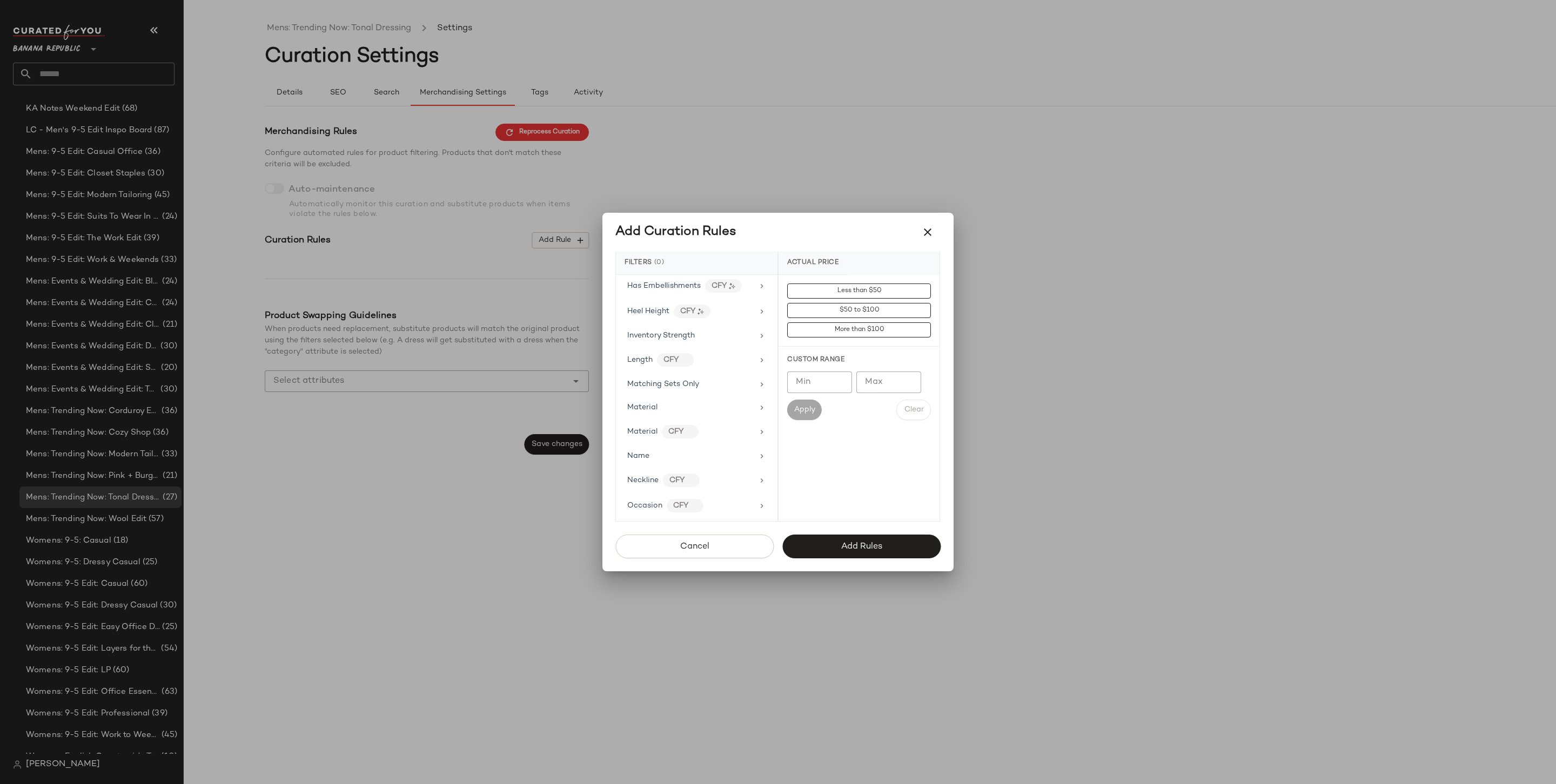
scroll to position [504, 0]
click at [662, 499] on div "Price Type" at bounding box center [646, 504] width 38 height 11
click at [825, 367] on div "PROMO" at bounding box center [858, 369] width 161 height 26
click at [823, 394] on div "REGULAR" at bounding box center [858, 394] width 161 height 26
click at [837, 550] on button "Add Rules" at bounding box center [862, 546] width 158 height 23
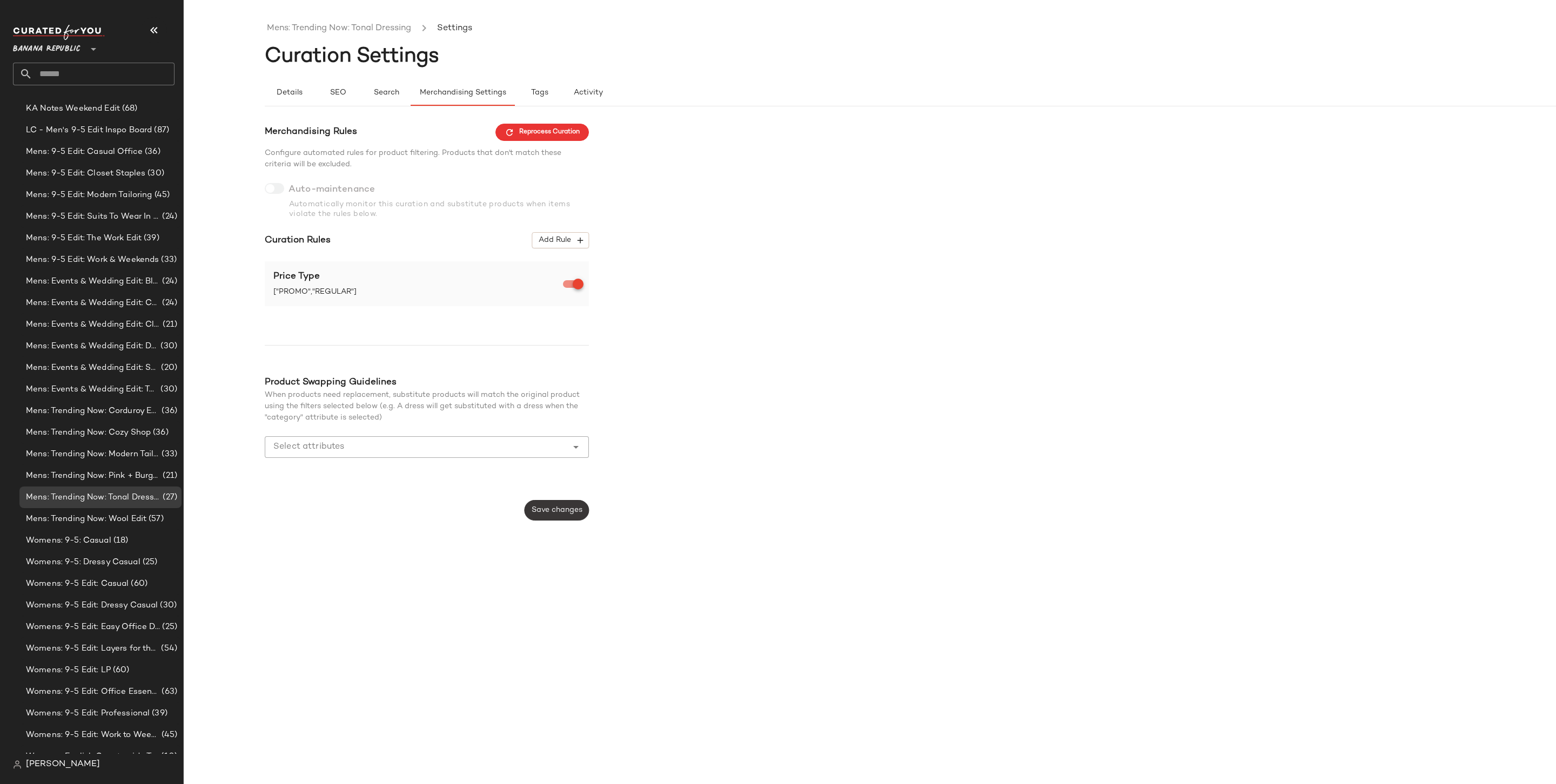
click at [546, 504] on button "Save changes" at bounding box center [557, 510] width 65 height 20
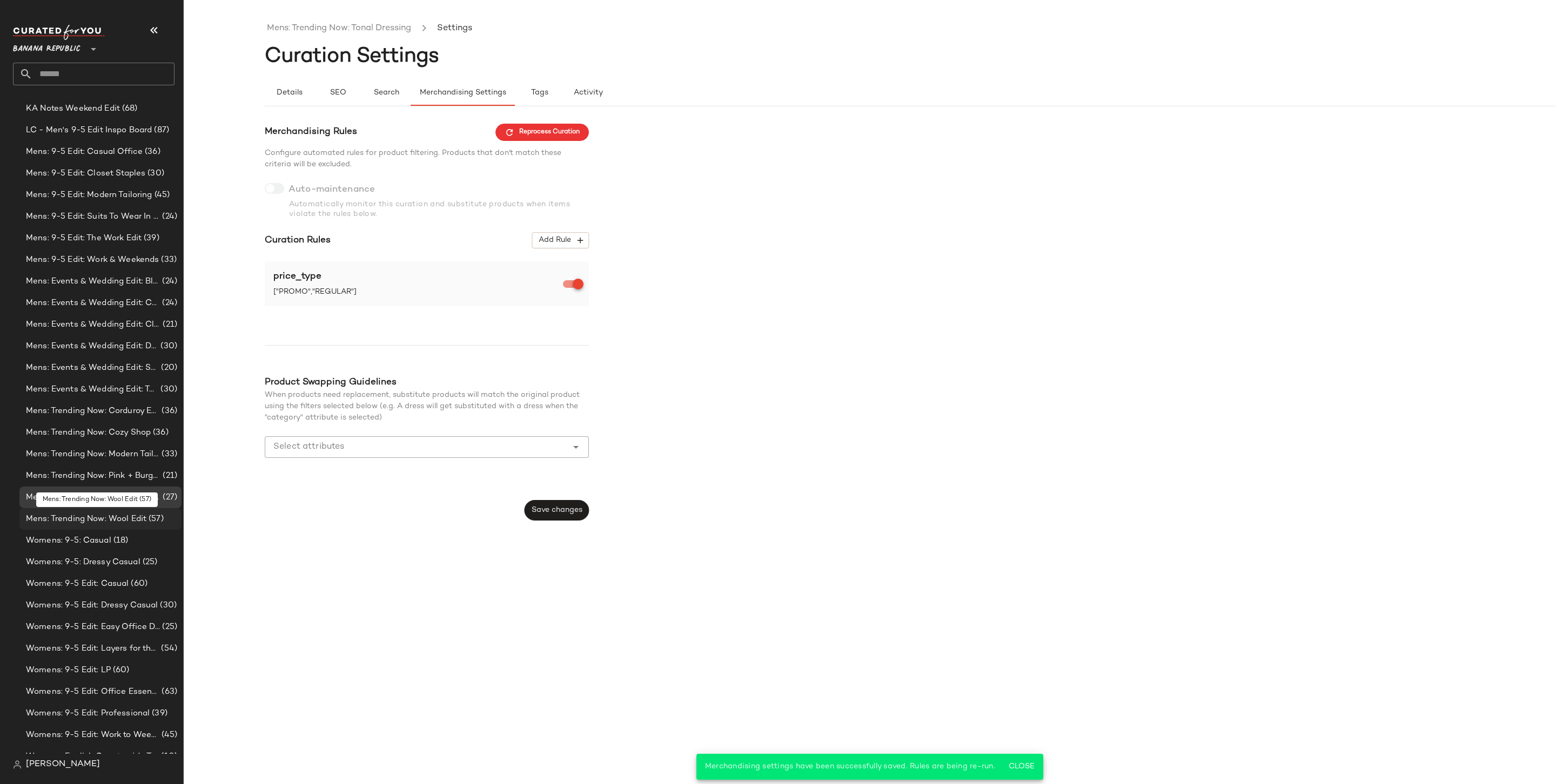
click at [148, 509] on div "Mens: Trending Now: Wool Edit (57)" at bounding box center [100, 519] width 162 height 22
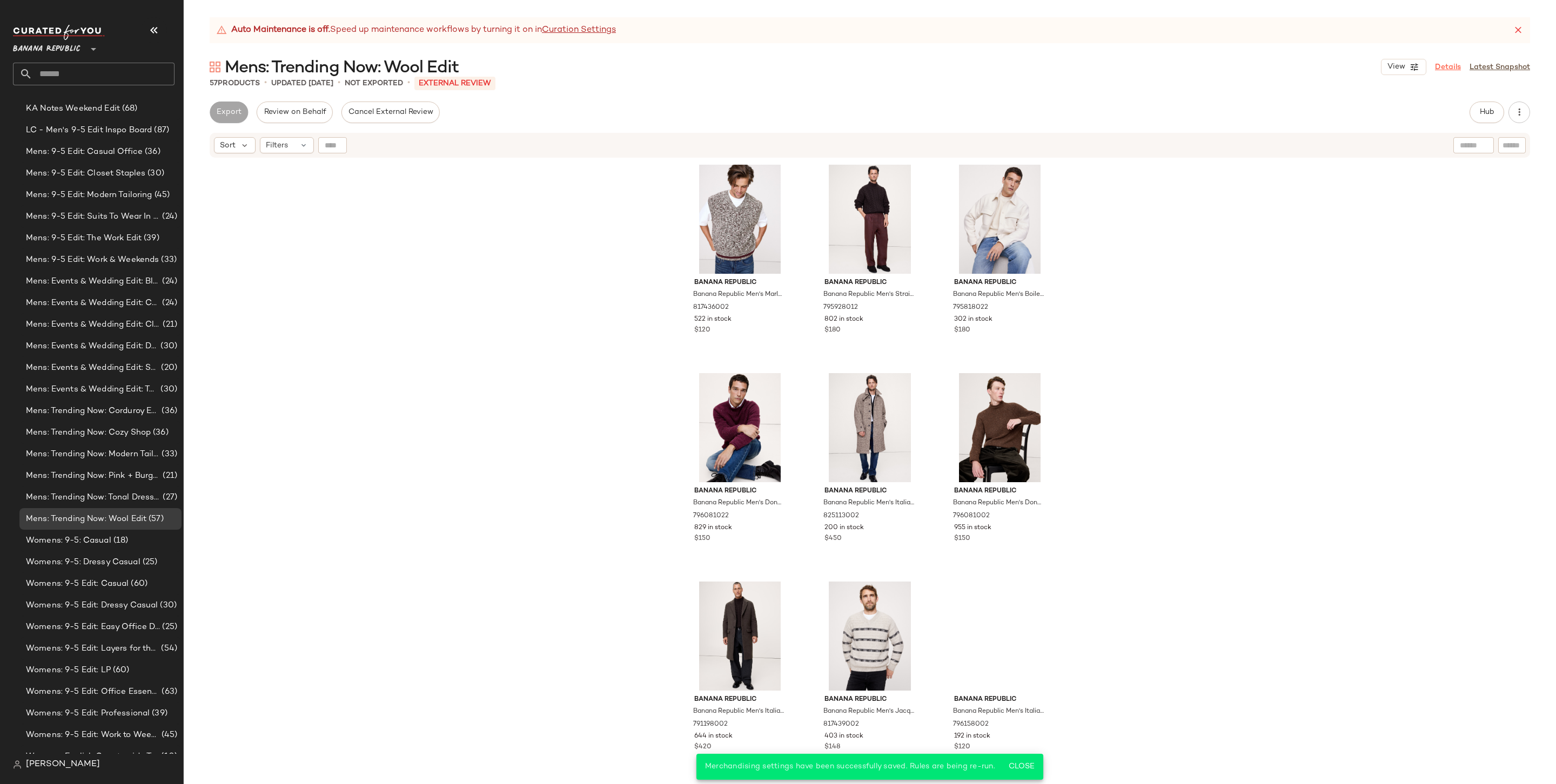
click at [1454, 65] on link "Details" at bounding box center [1448, 67] width 26 height 11
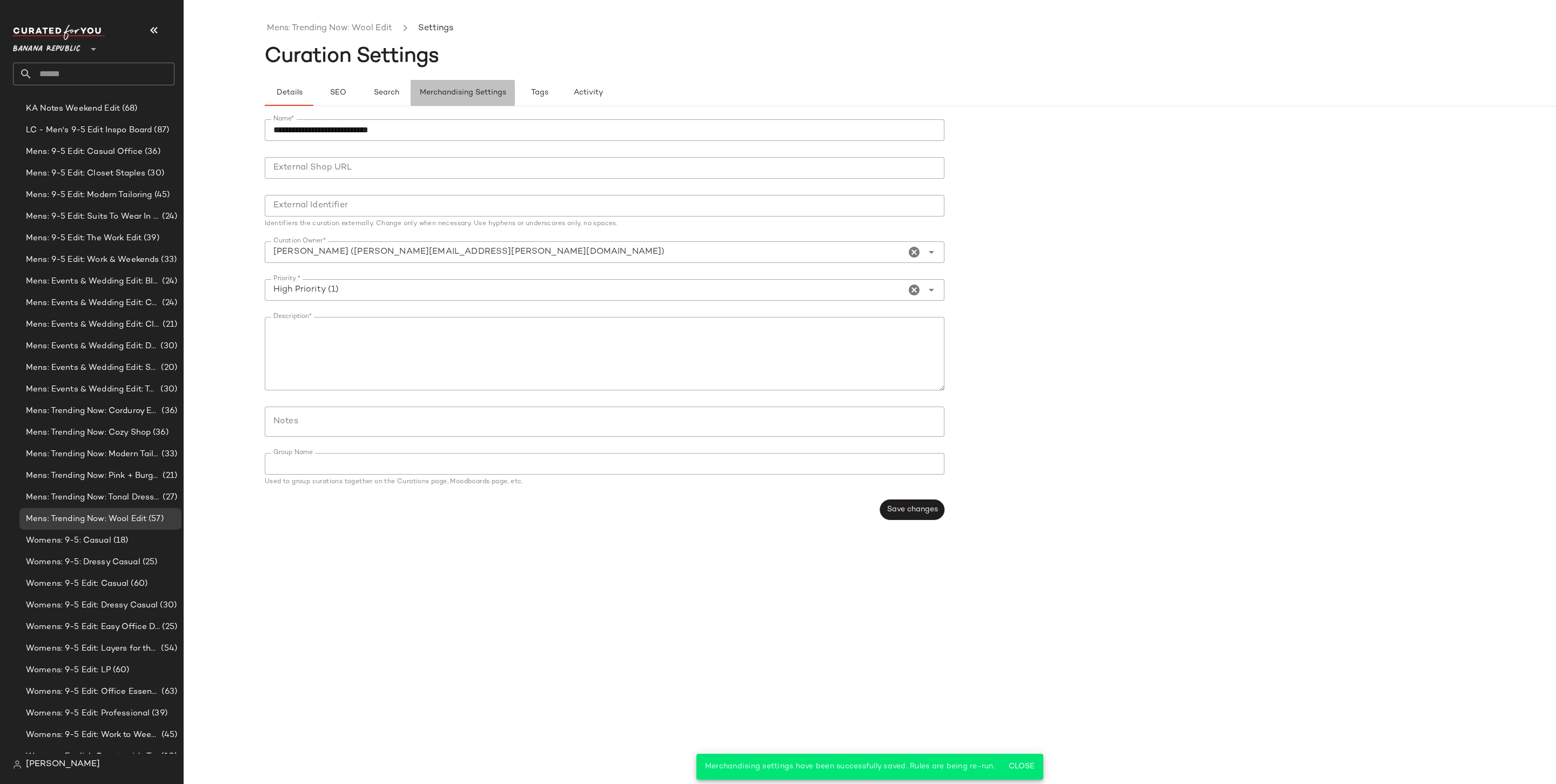
click at [453, 100] on button "Merchandising Settings" at bounding box center [462, 93] width 104 height 26
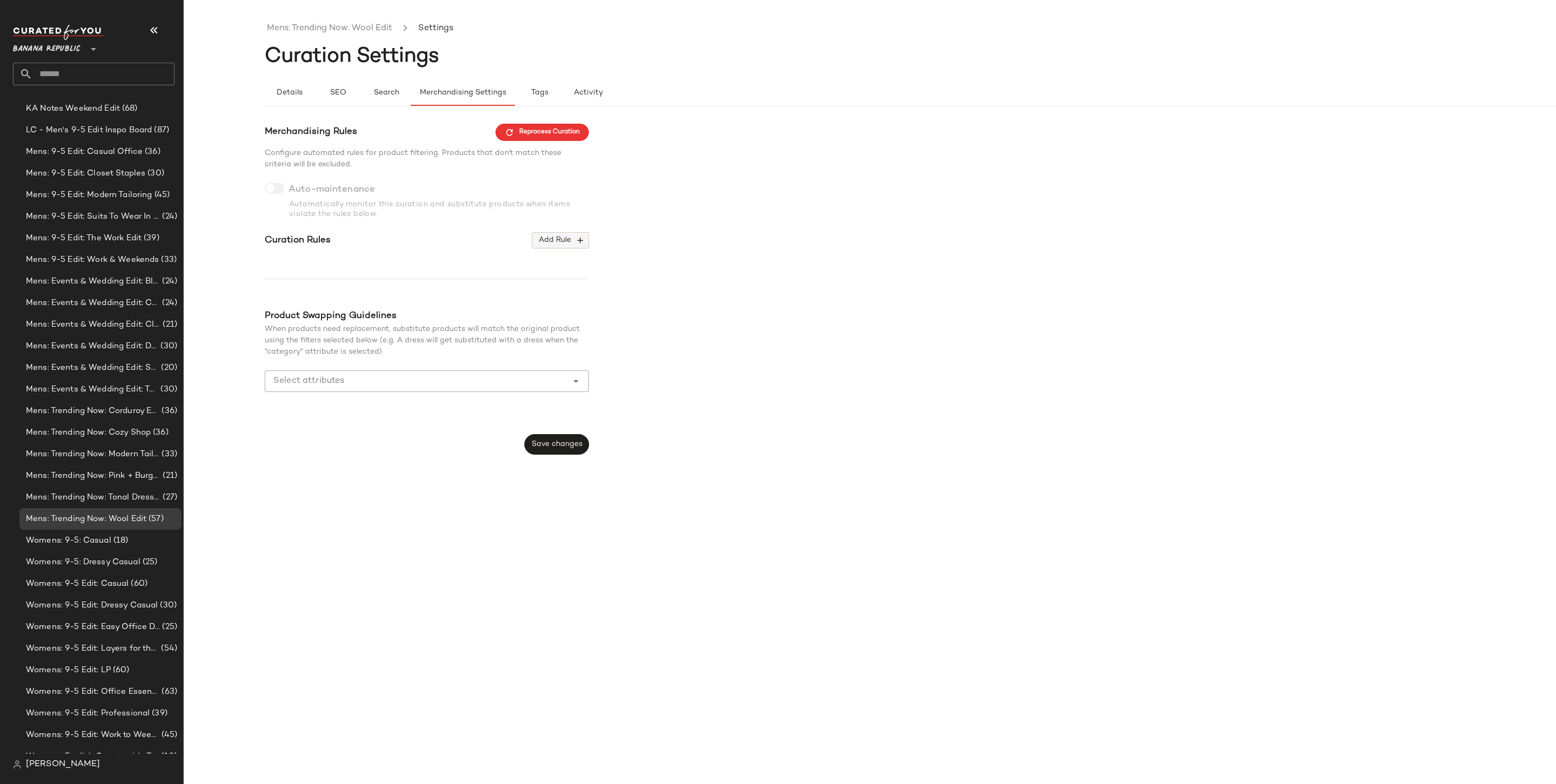
click at [558, 244] on span "Add Rule" at bounding box center [560, 240] width 44 height 10
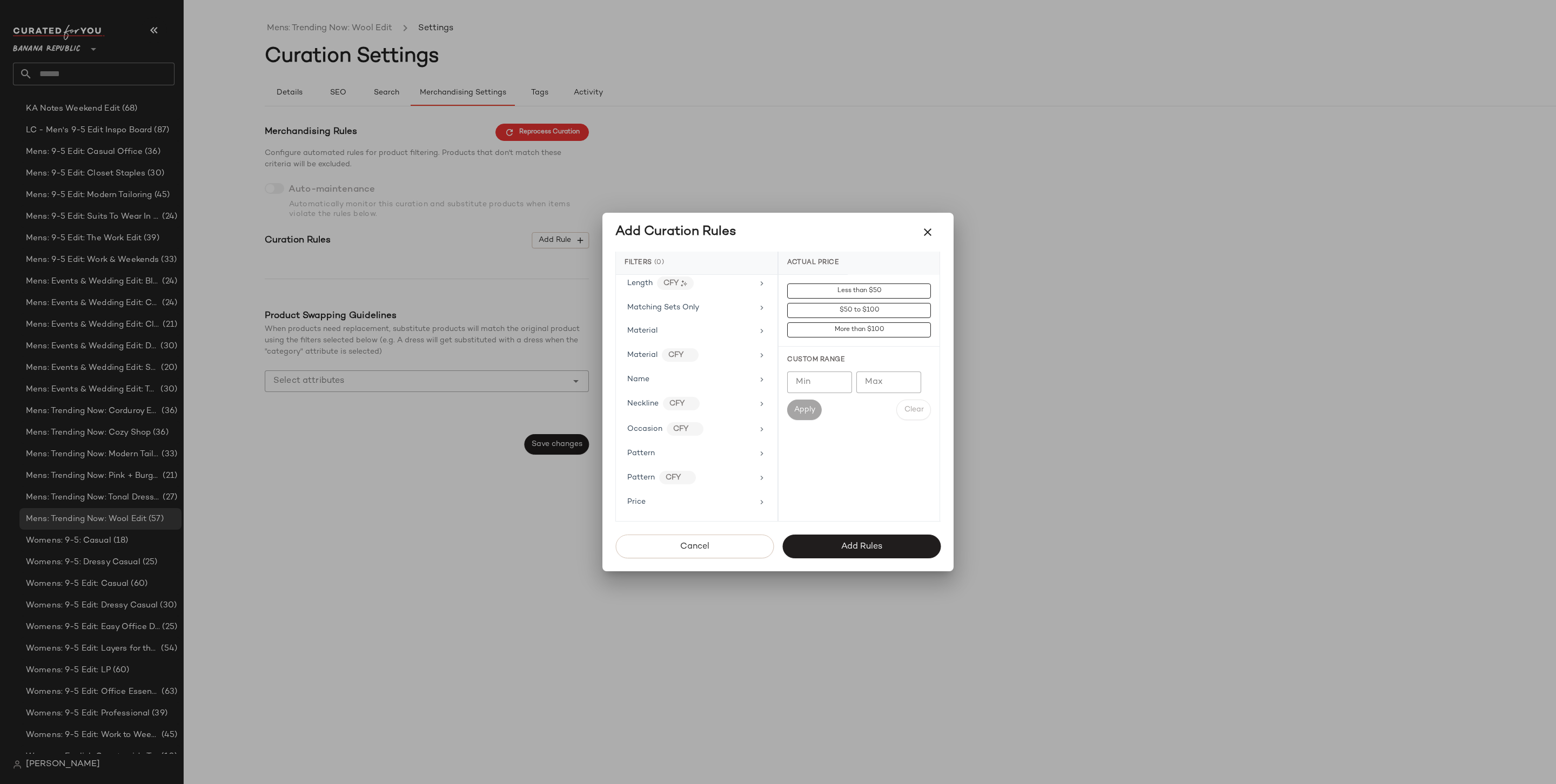
scroll to position [522, 0]
click at [660, 483] on span "Price Type" at bounding box center [646, 487] width 38 height 8
click at [829, 365] on div "PROMO" at bounding box center [858, 369] width 161 height 26
click at [826, 390] on div "REGULAR" at bounding box center [858, 394] width 161 height 26
click at [864, 539] on button "Add Rules" at bounding box center [862, 546] width 158 height 23
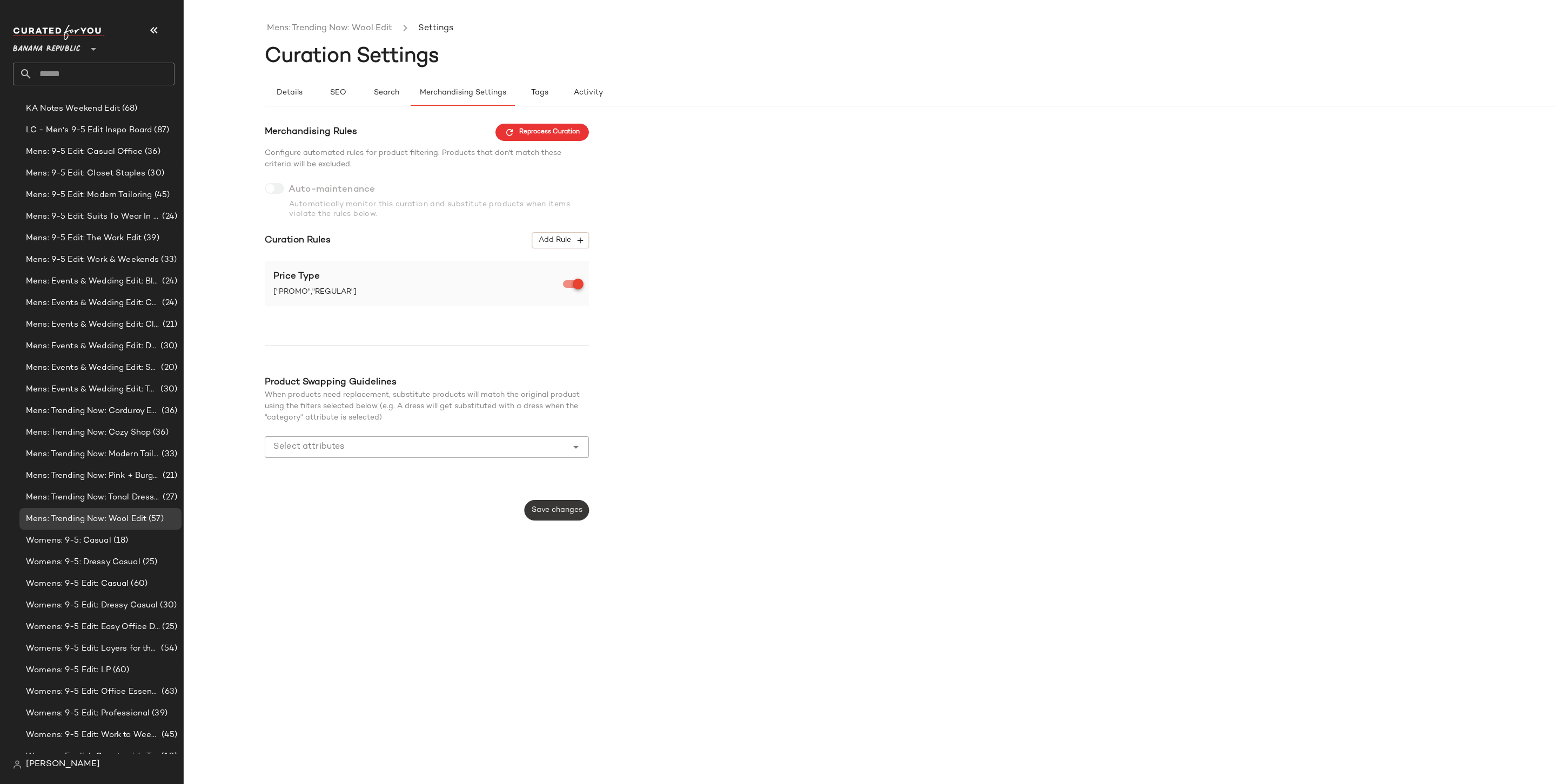
click at [575, 513] on span "Save changes" at bounding box center [556, 510] width 51 height 9
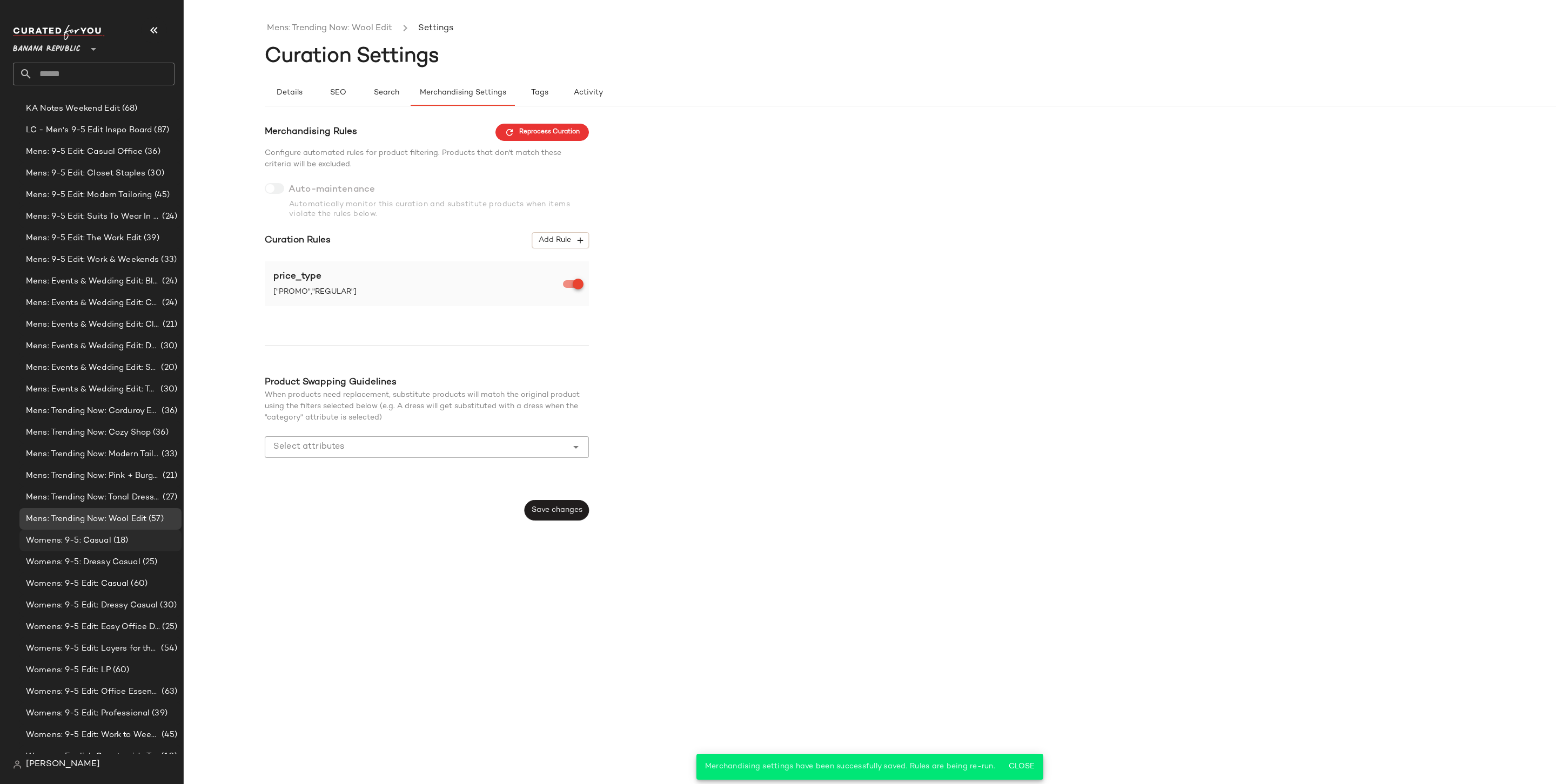
click at [89, 543] on span "Womens: 9-5: Casual" at bounding box center [69, 541] width 86 height 12
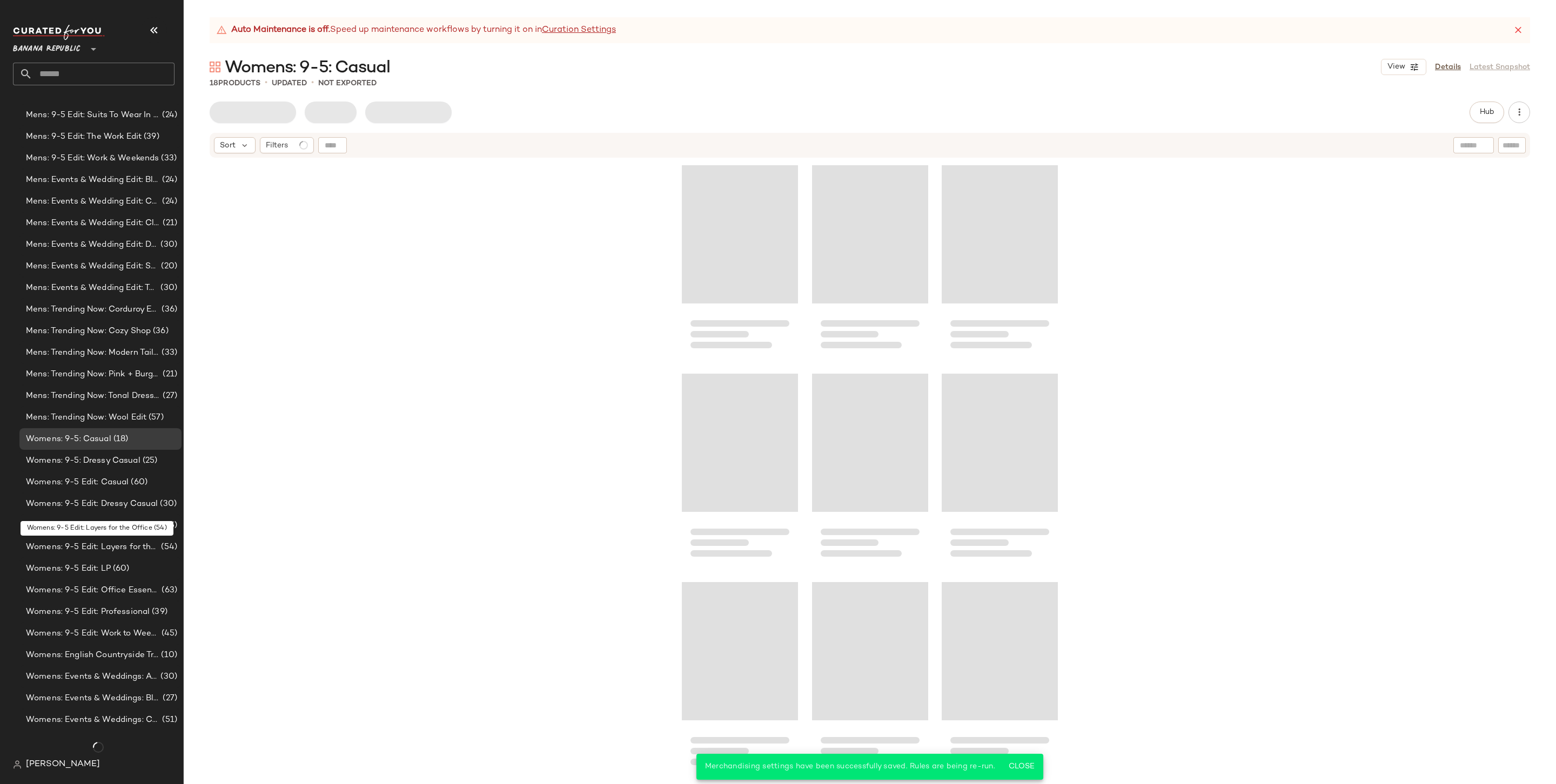
scroll to position [1077, 0]
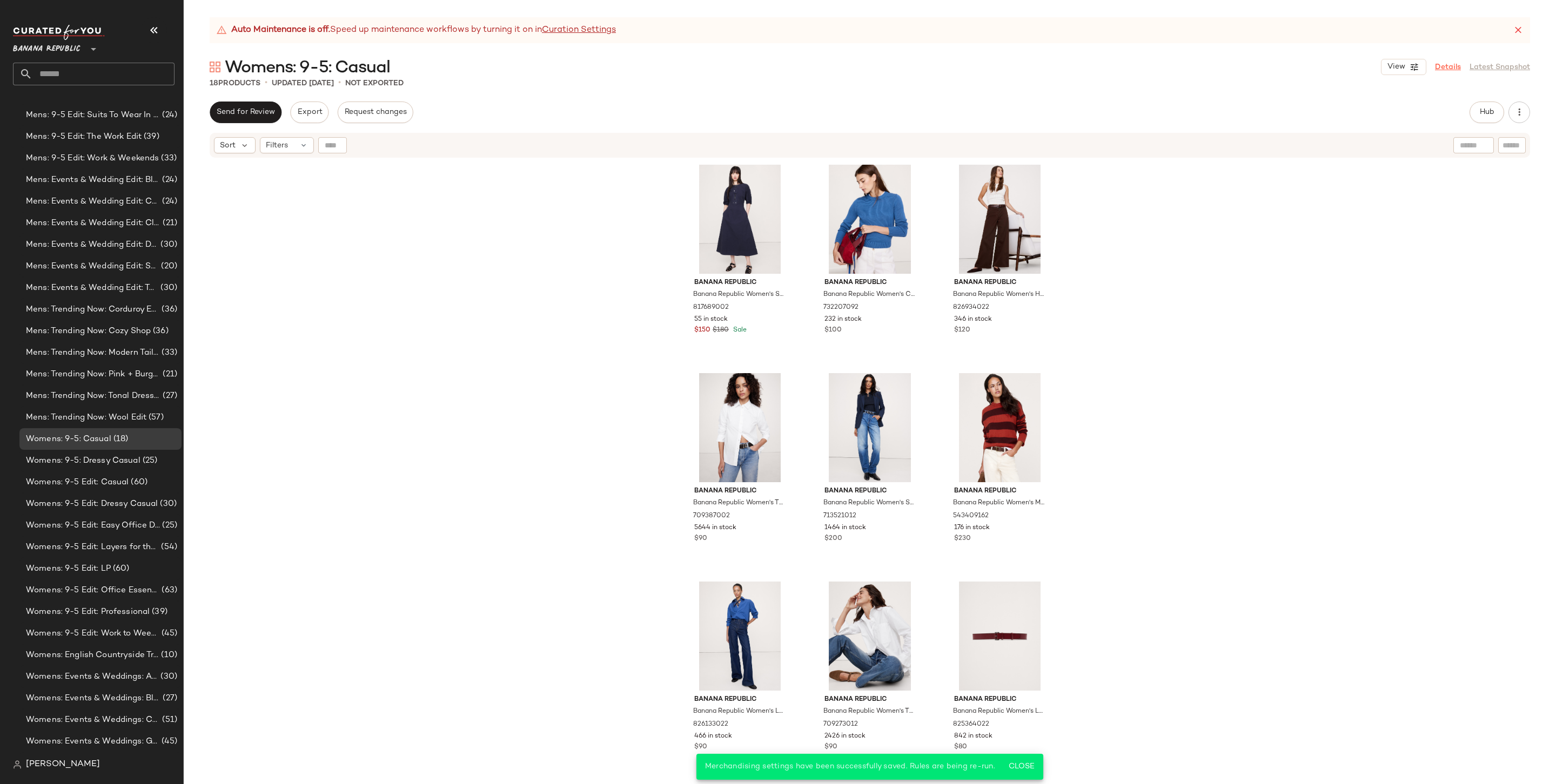
click at [1447, 67] on link "Details" at bounding box center [1448, 67] width 26 height 11
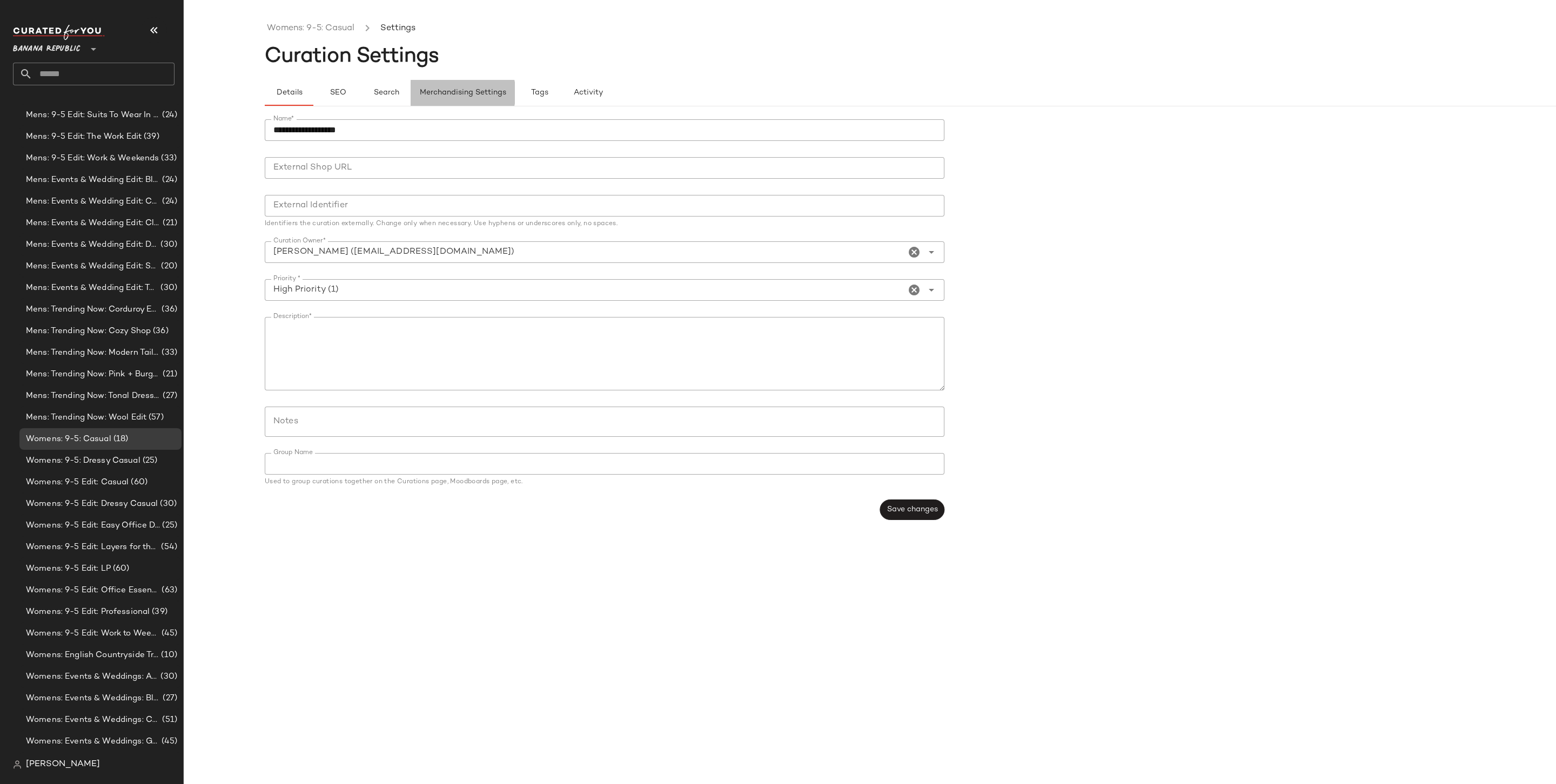
click at [509, 91] on button "Merchandising Settings" at bounding box center [462, 93] width 104 height 26
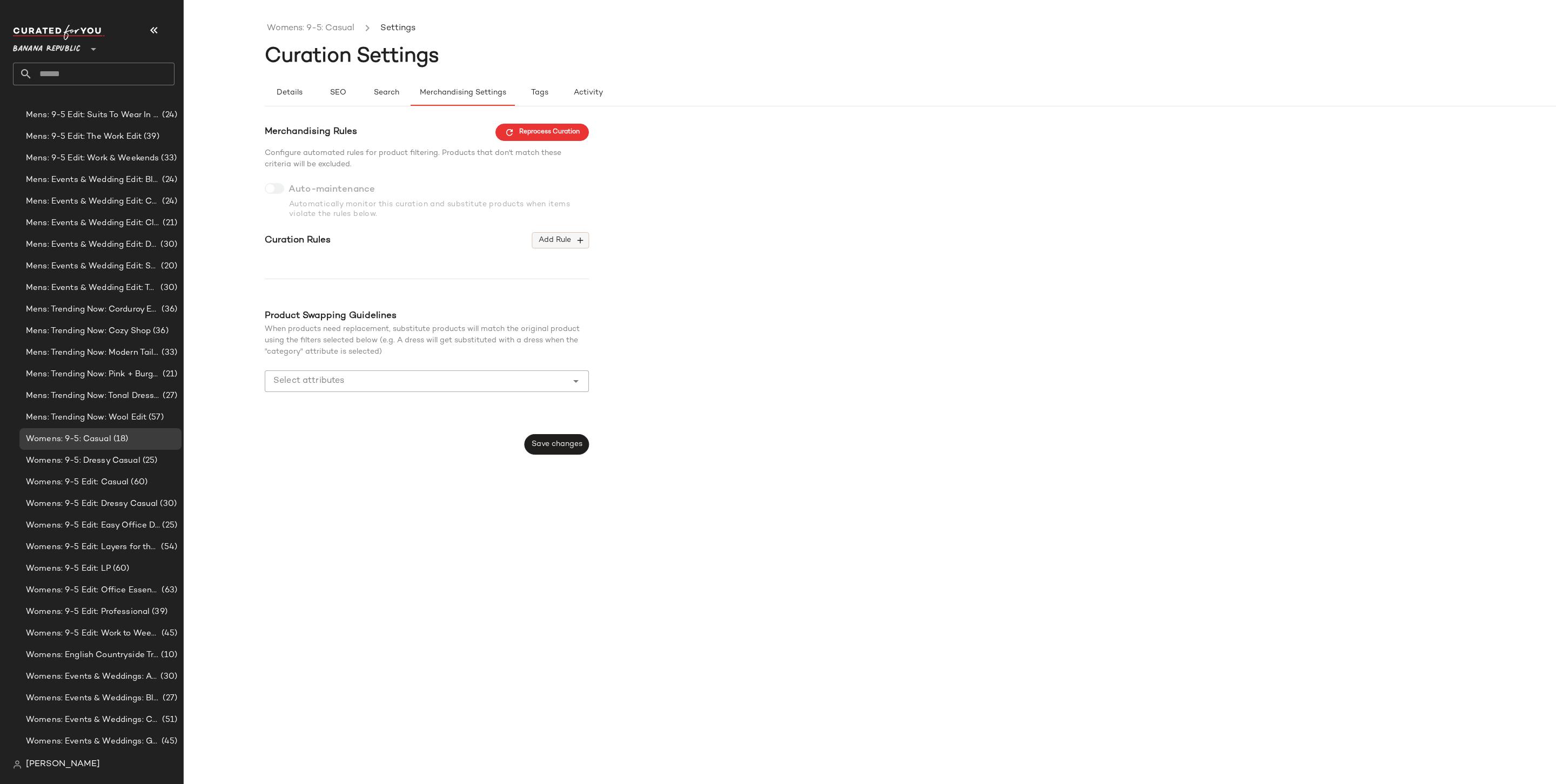
click at [567, 236] on span "Add Rule" at bounding box center [560, 240] width 44 height 10
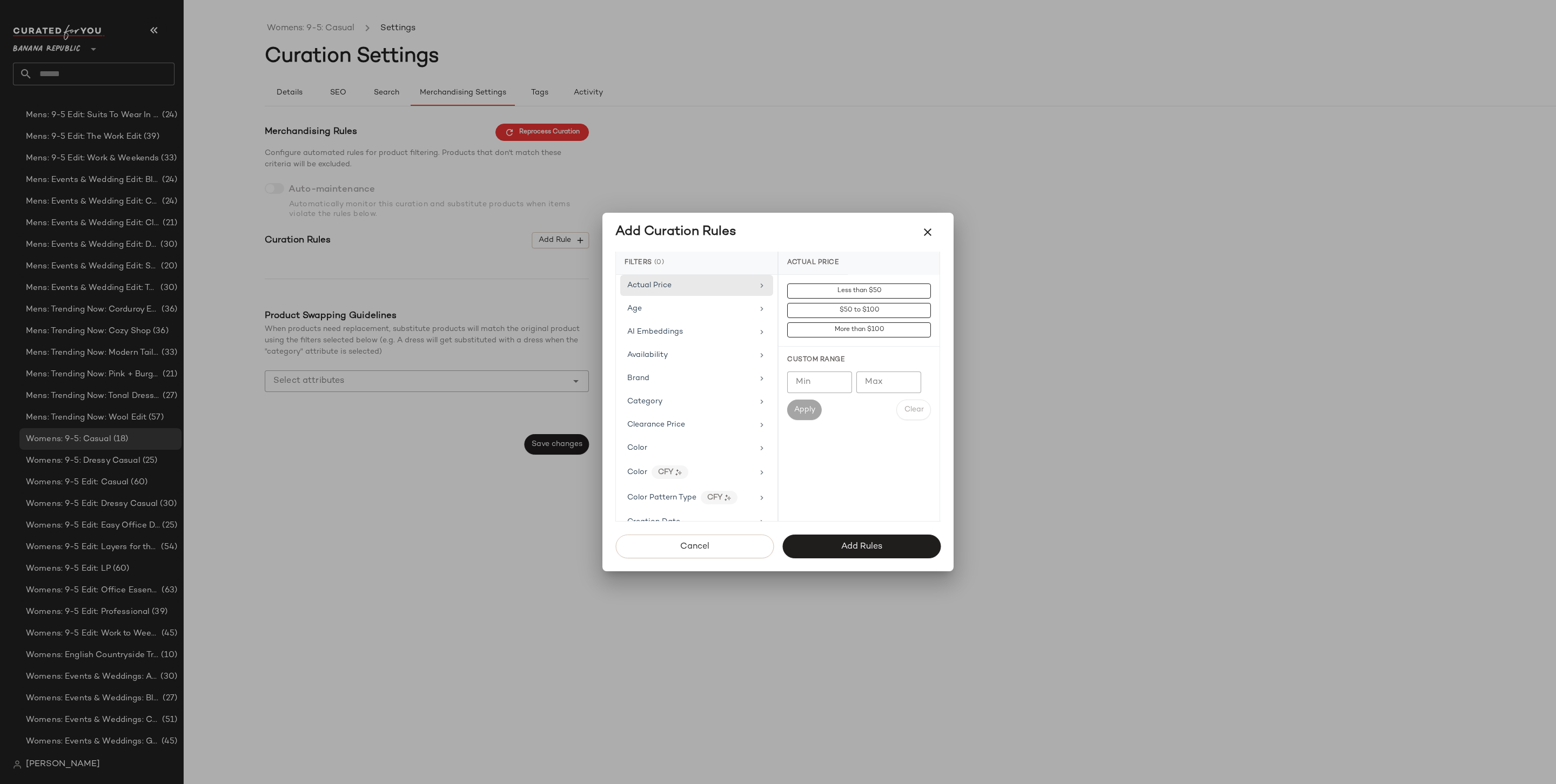
scroll to position [517, 0]
click at [669, 485] on div "Price Type" at bounding box center [690, 491] width 126 height 11
click at [841, 371] on div "PROMO" at bounding box center [858, 369] width 161 height 26
click at [833, 386] on div "REGULAR" at bounding box center [858, 394] width 161 height 26
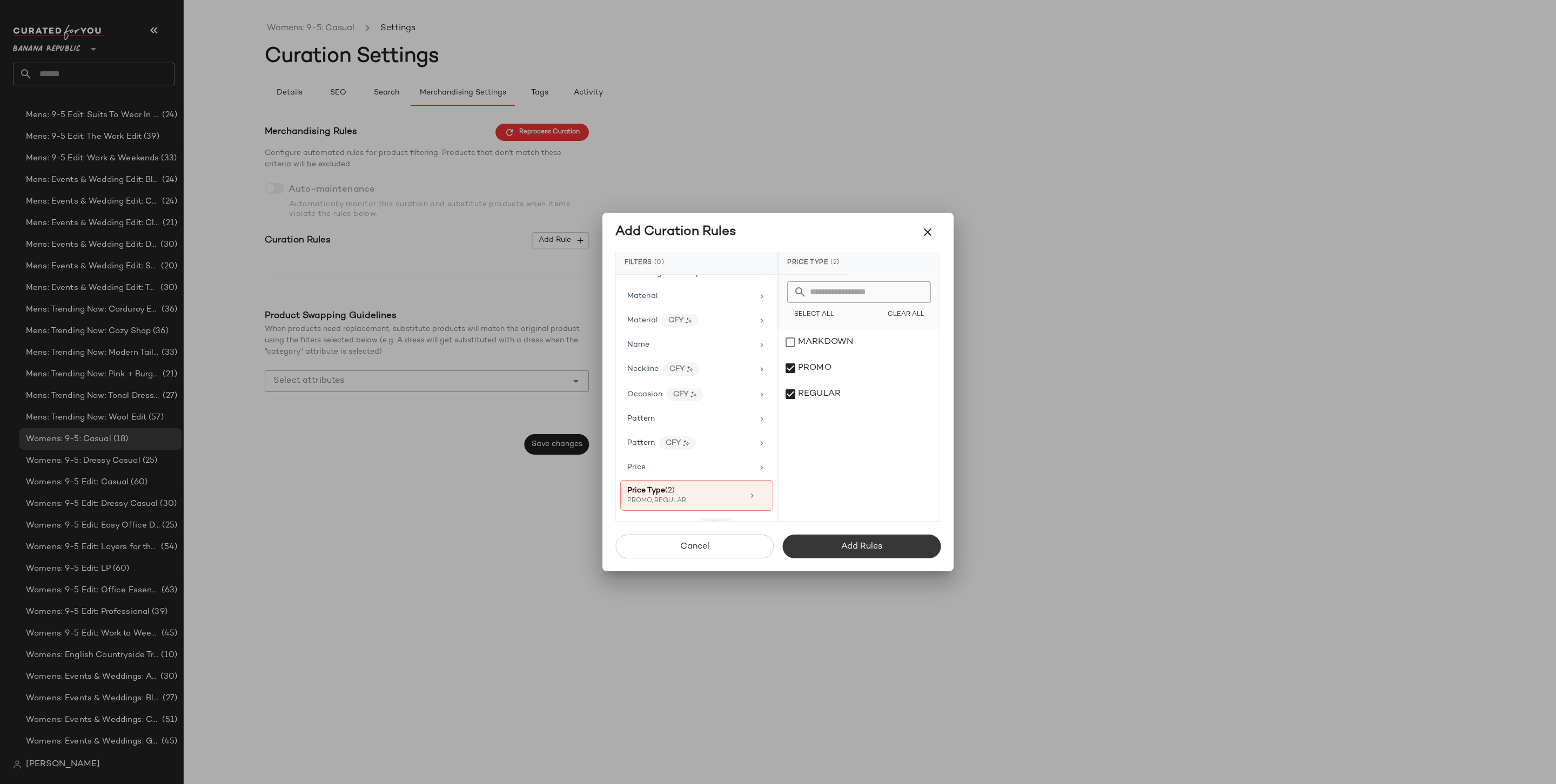
click at [892, 542] on button "Add Rules" at bounding box center [862, 546] width 158 height 23
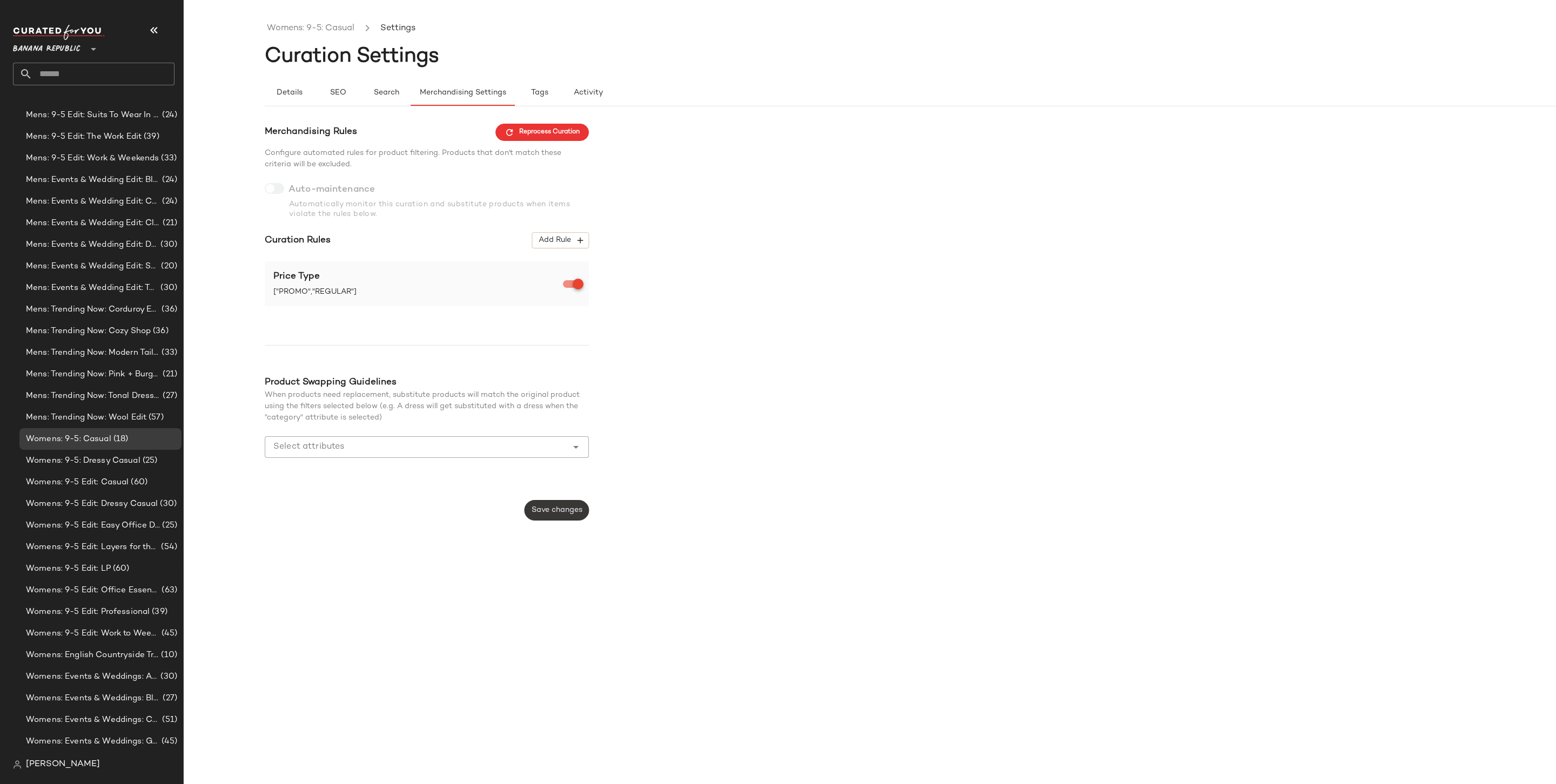
click at [575, 504] on button "Save changes" at bounding box center [557, 510] width 65 height 20
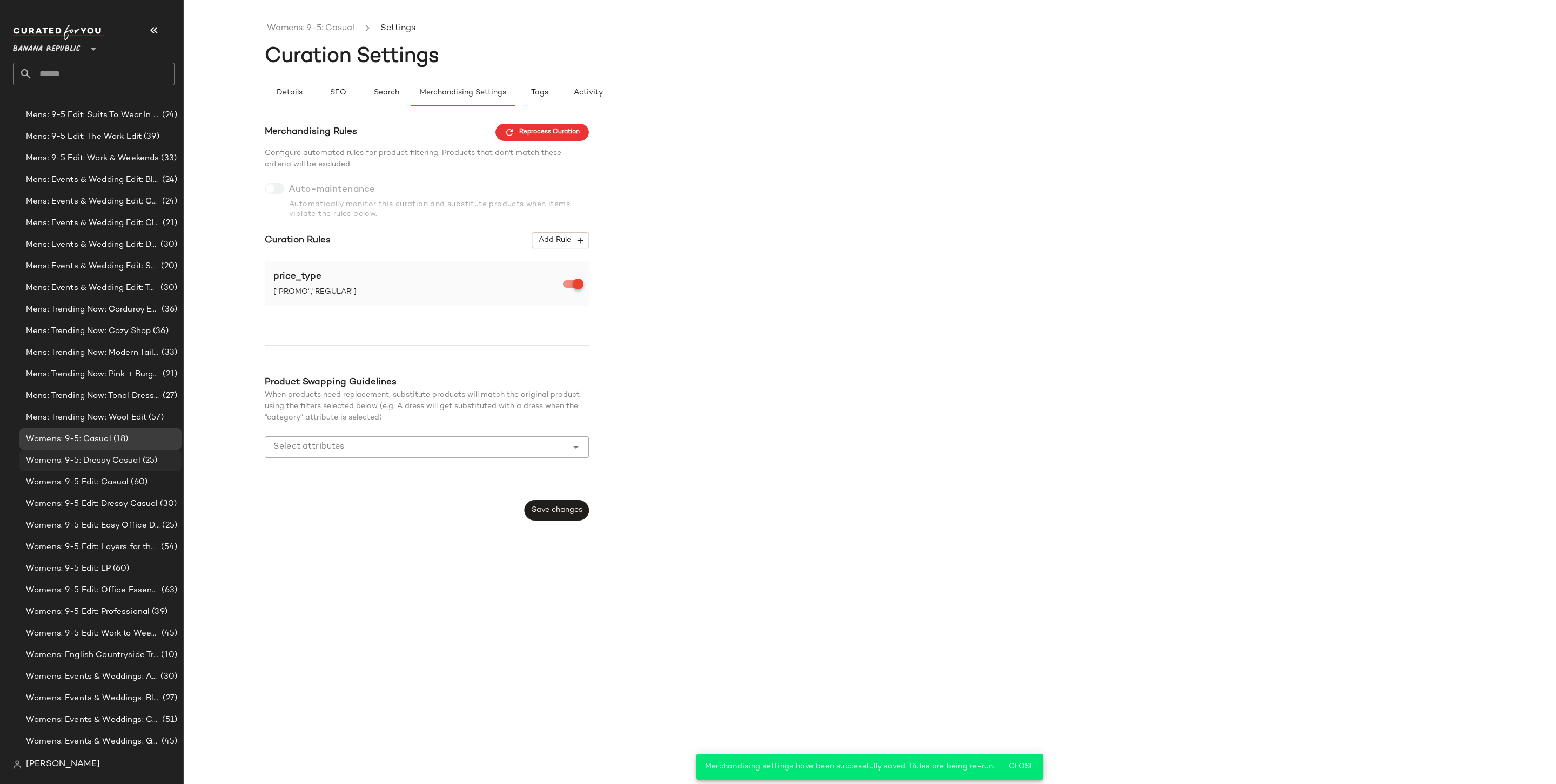
click at [143, 457] on span "(25)" at bounding box center [149, 461] width 17 height 12
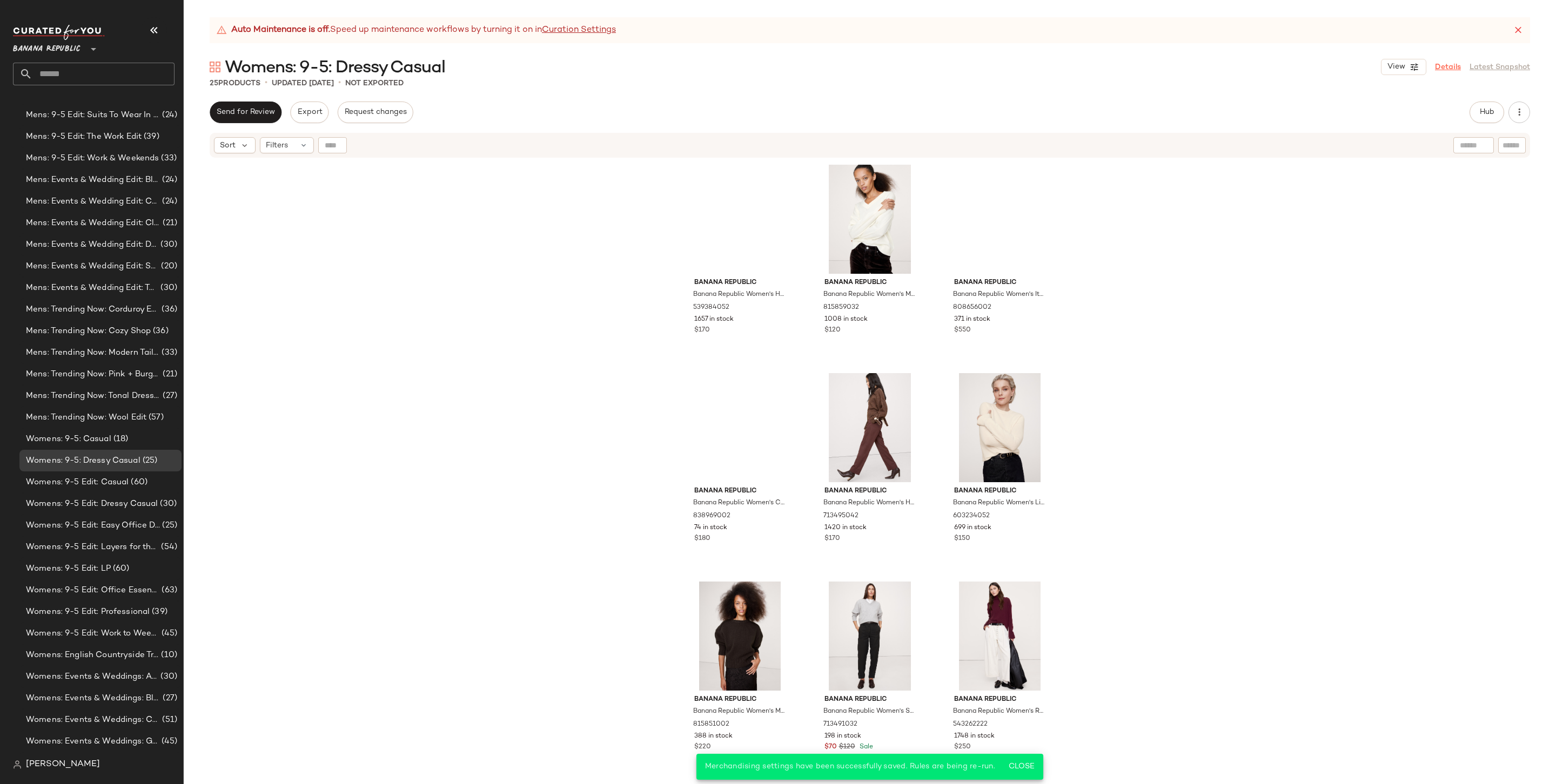
click at [1458, 61] on link "Details" at bounding box center [1448, 67] width 26 height 11
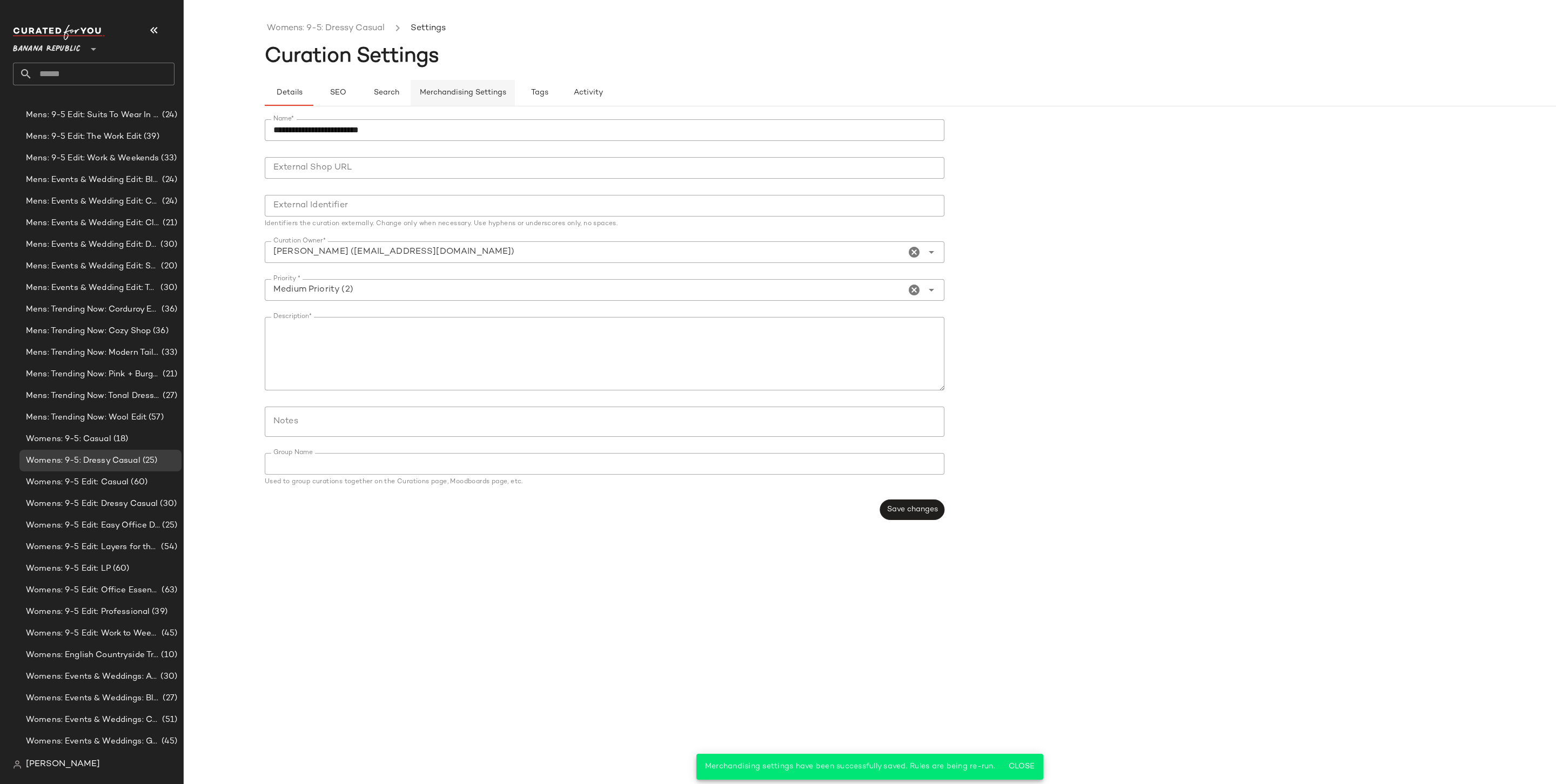
click at [482, 90] on span "Merchandising Settings" at bounding box center [463, 93] width 87 height 9
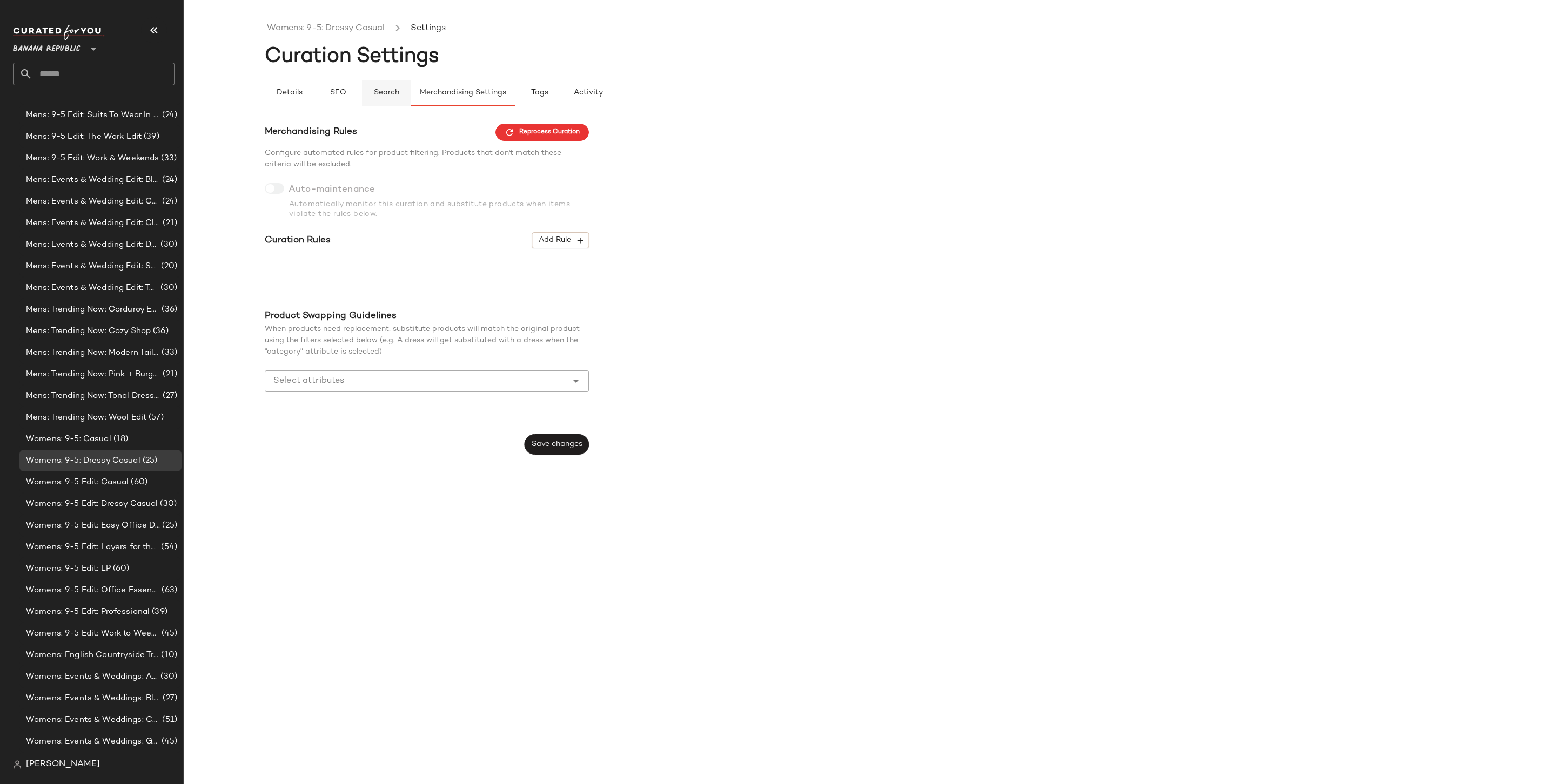
click at [382, 81] on button "Search" at bounding box center [386, 93] width 48 height 26
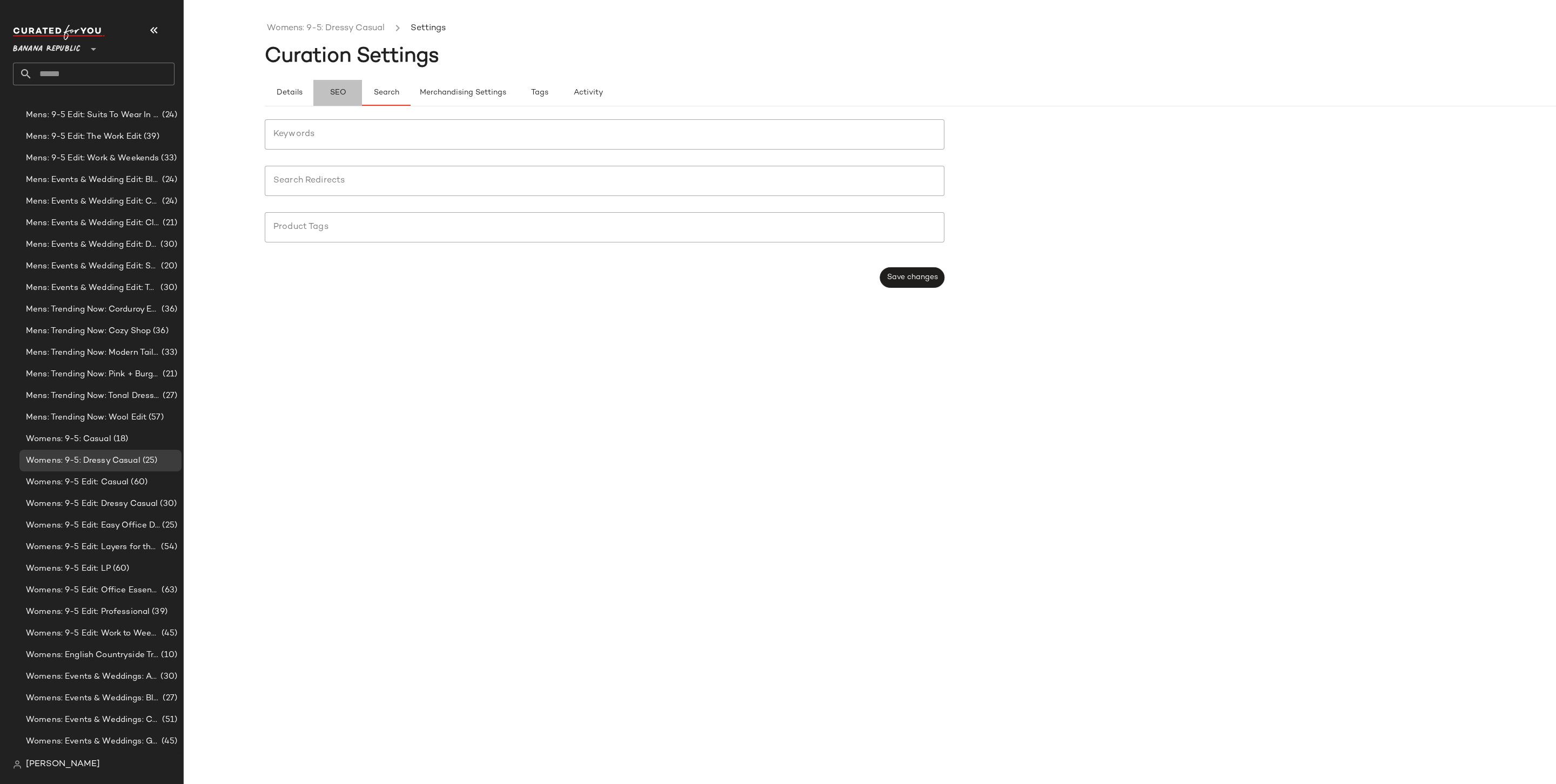
click at [348, 95] on button "SEO" at bounding box center [338, 93] width 48 height 26
click at [272, 92] on button "Details" at bounding box center [289, 93] width 48 height 26
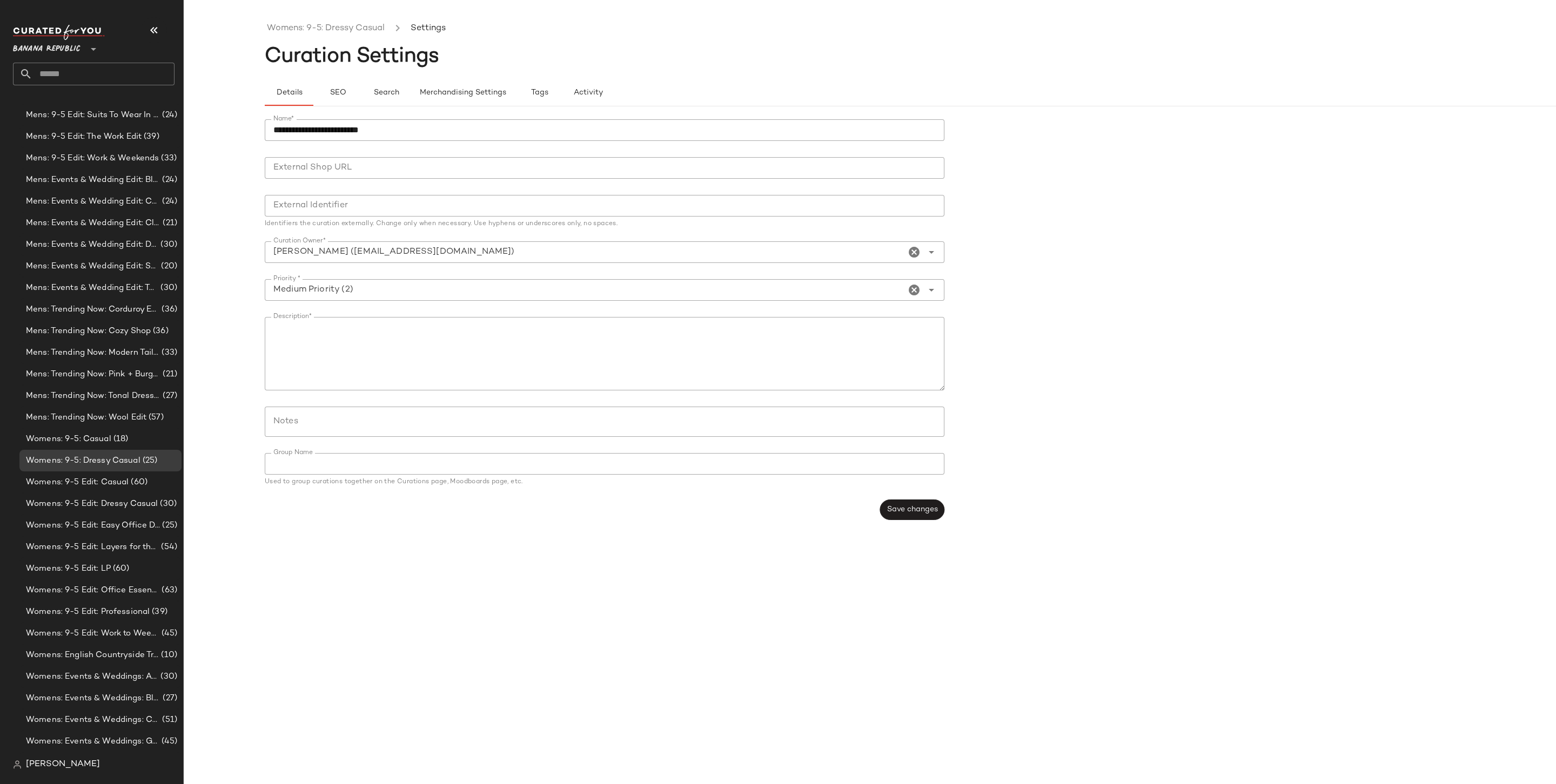
click at [495, 251] on input "Curation Owner*" at bounding box center [584, 252] width 641 height 13
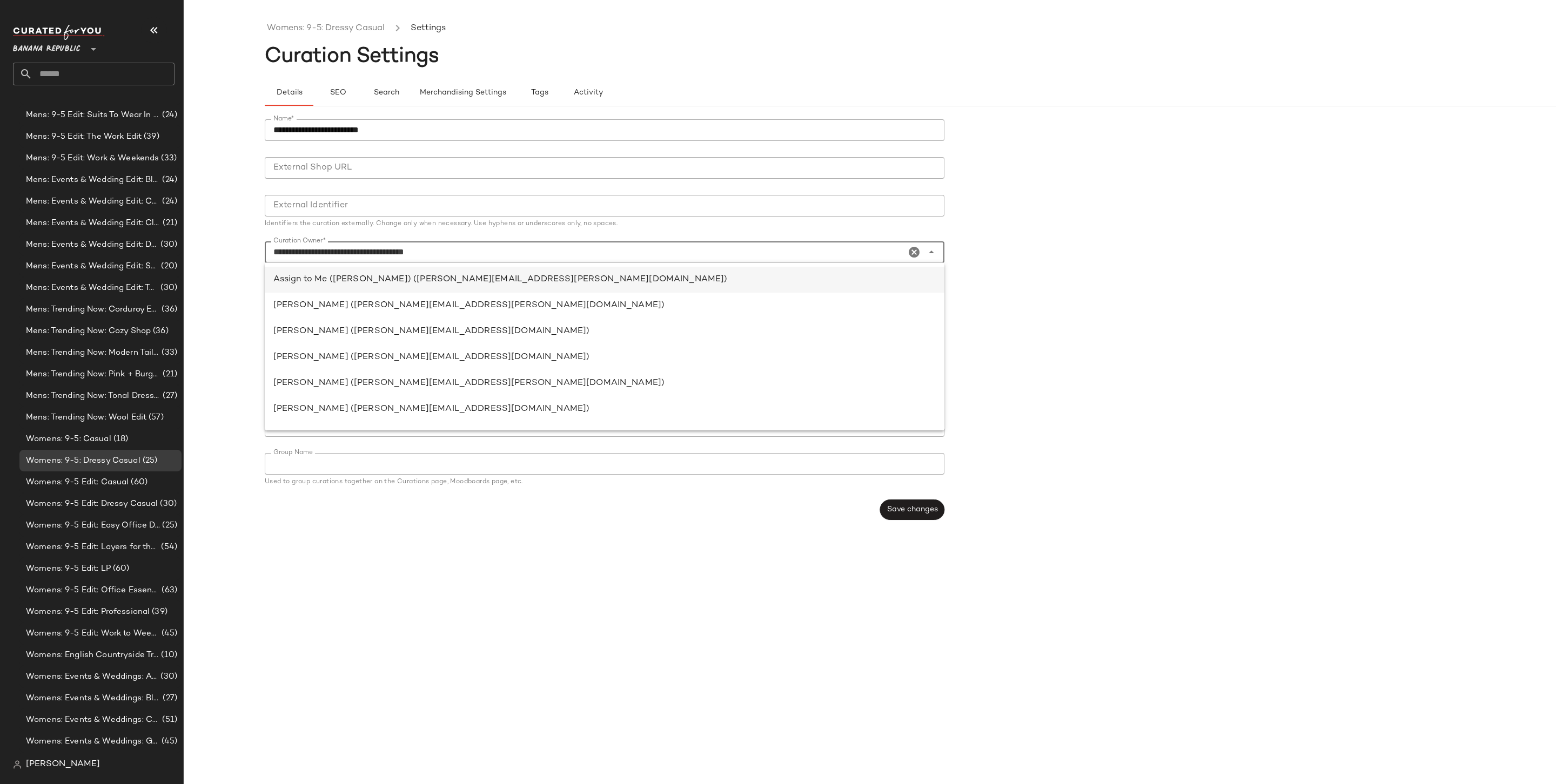
click at [457, 276] on div "Assign to Me (Janet Johnson) (janet.johnson@curatedforyou.io)" at bounding box center [604, 280] width 662 height 13
type input "**********"
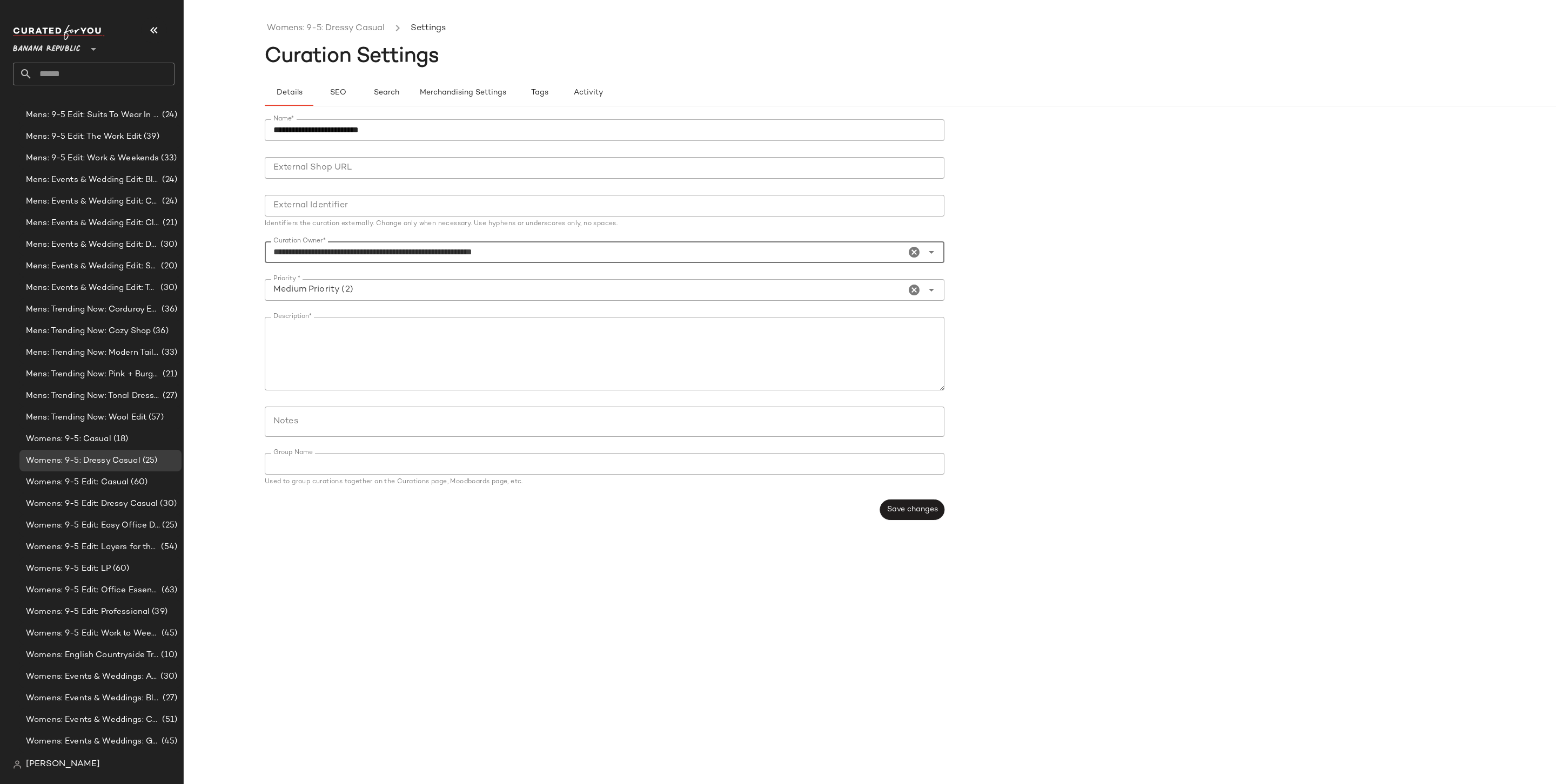
click at [486, 294] on input "Priority *" at bounding box center [584, 290] width 641 height 13
type input "**********"
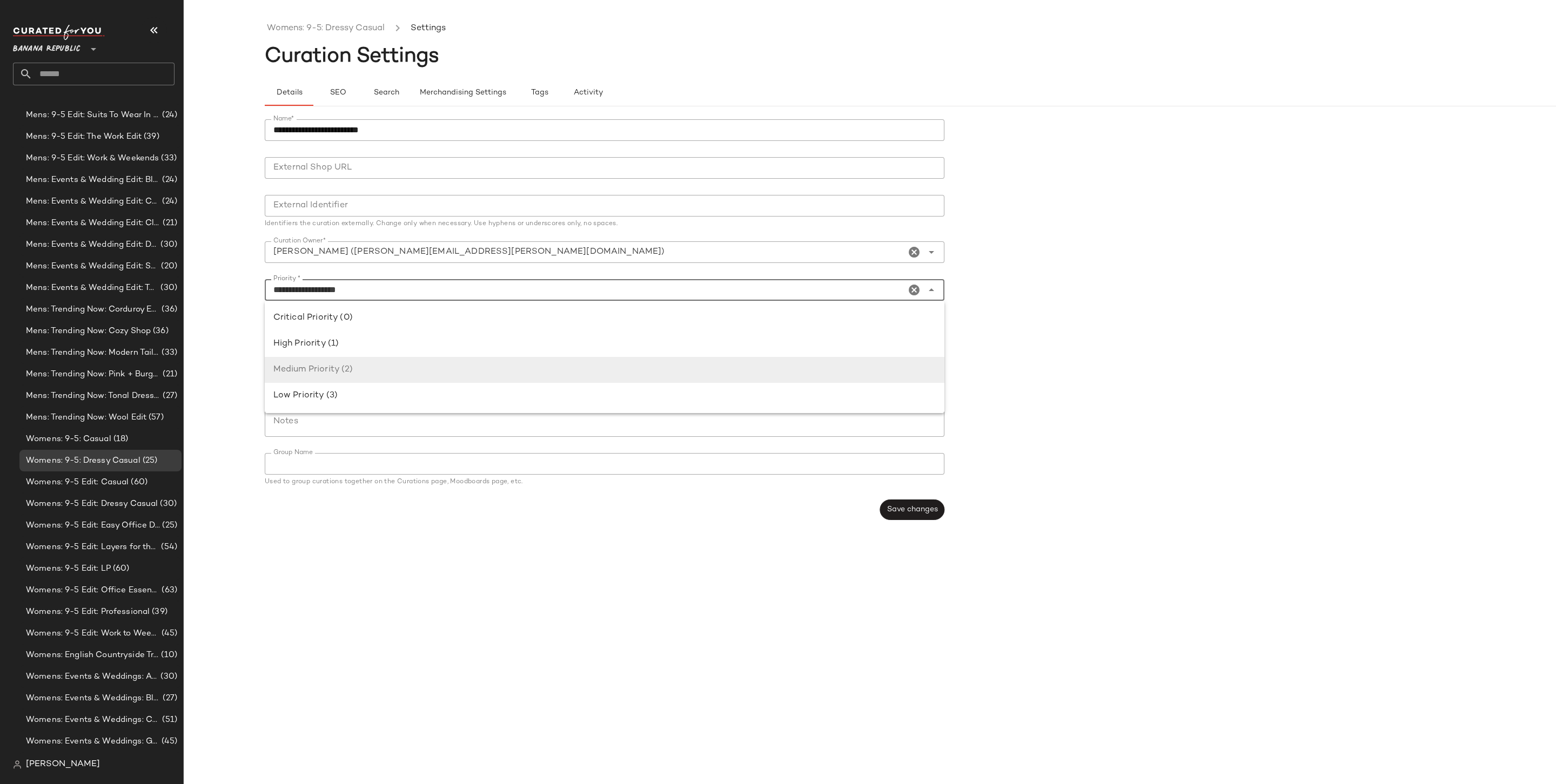
click at [465, 593] on div "**********" at bounding box center [950, 400] width 1372 height 767
click at [492, 246] on input "**********" at bounding box center [584, 252] width 641 height 13
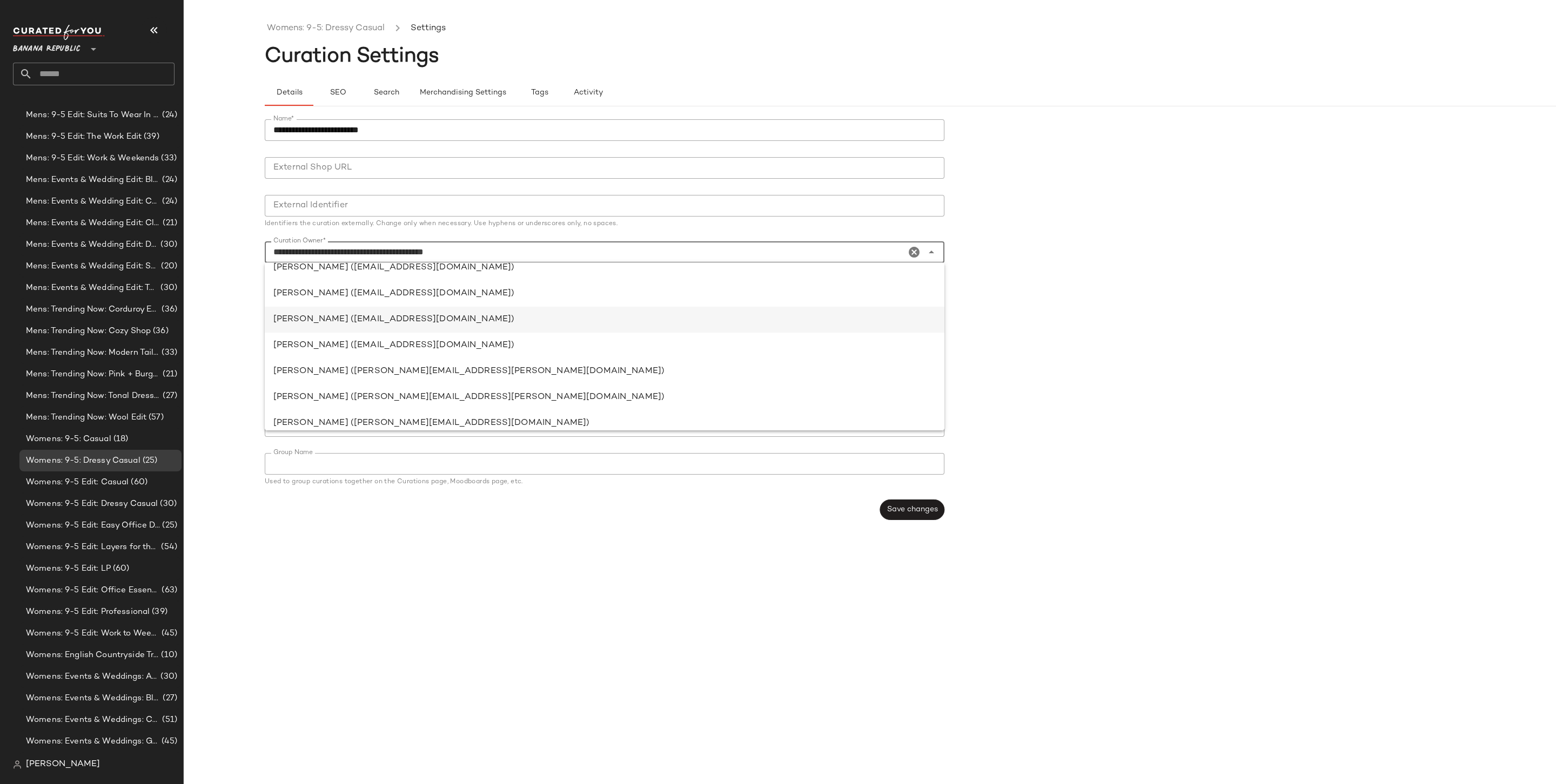
scroll to position [1712, 0]
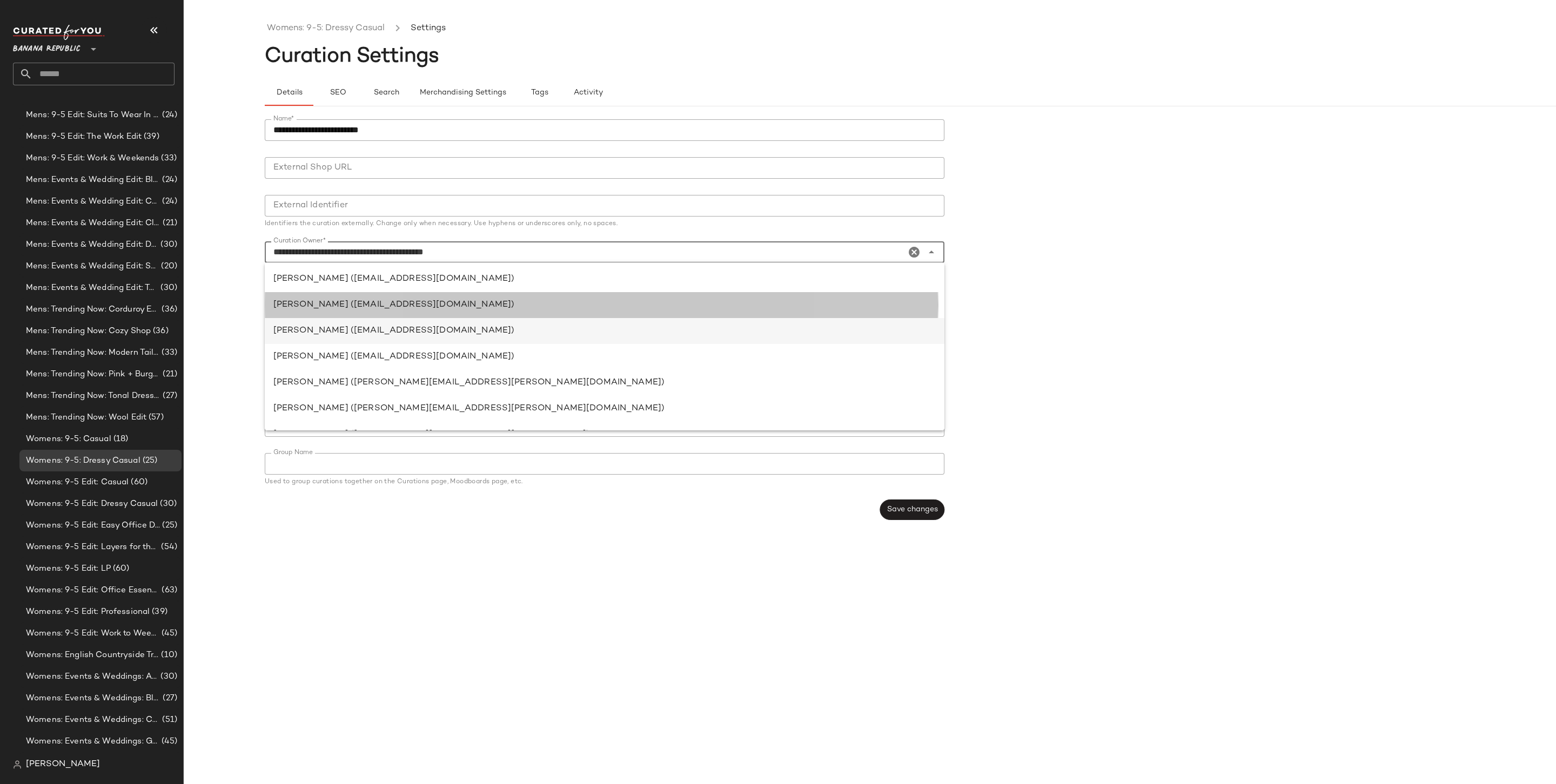
click at [490, 296] on div "Katy Aucoin (hello@curatedforyou.io)" at bounding box center [604, 306] width 680 height 26
type input "**********"
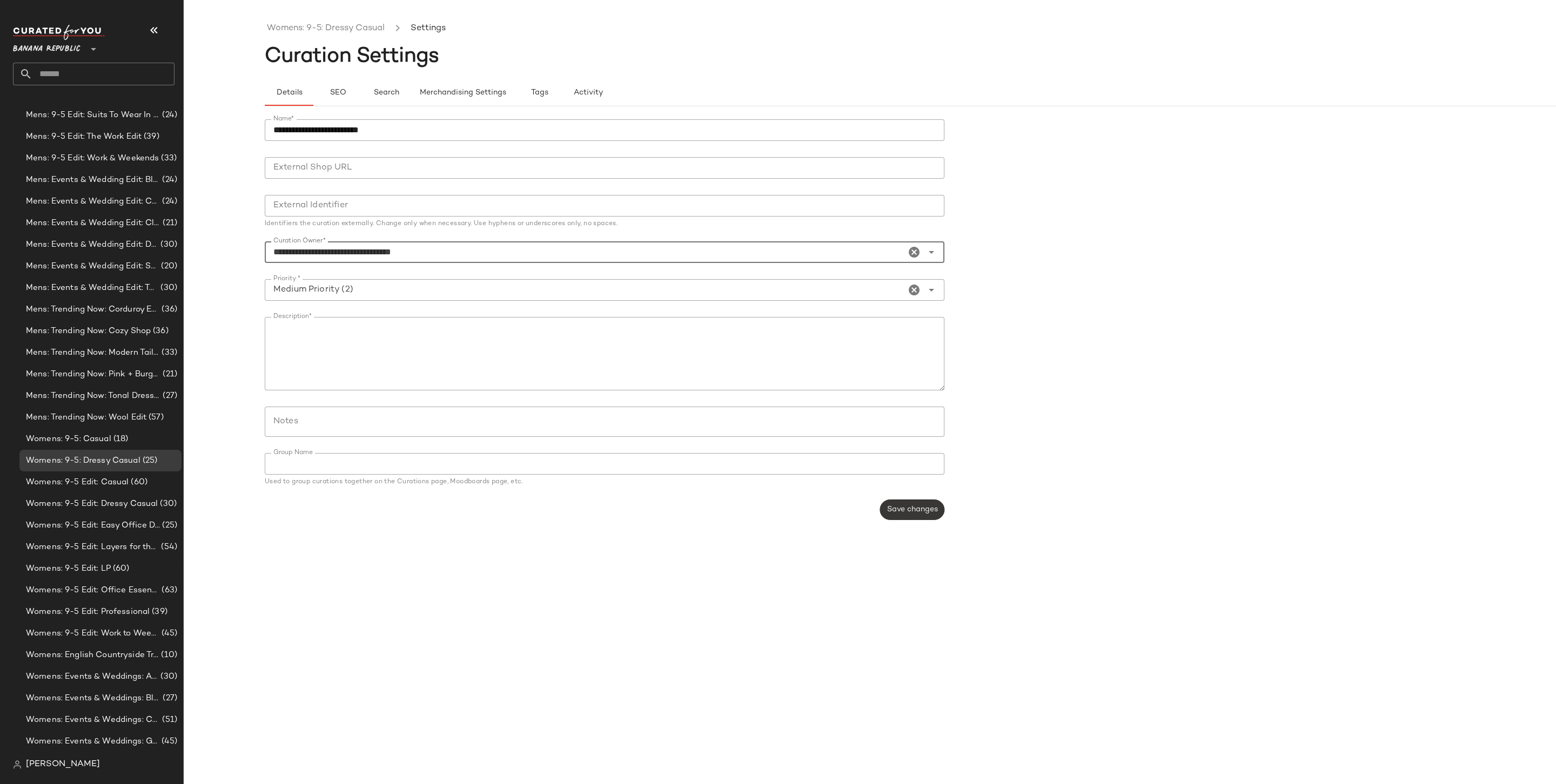
click at [903, 509] on span "Save changes" at bounding box center [912, 510] width 51 height 9
click at [463, 95] on span "Merchandising Settings" at bounding box center [463, 93] width 87 height 9
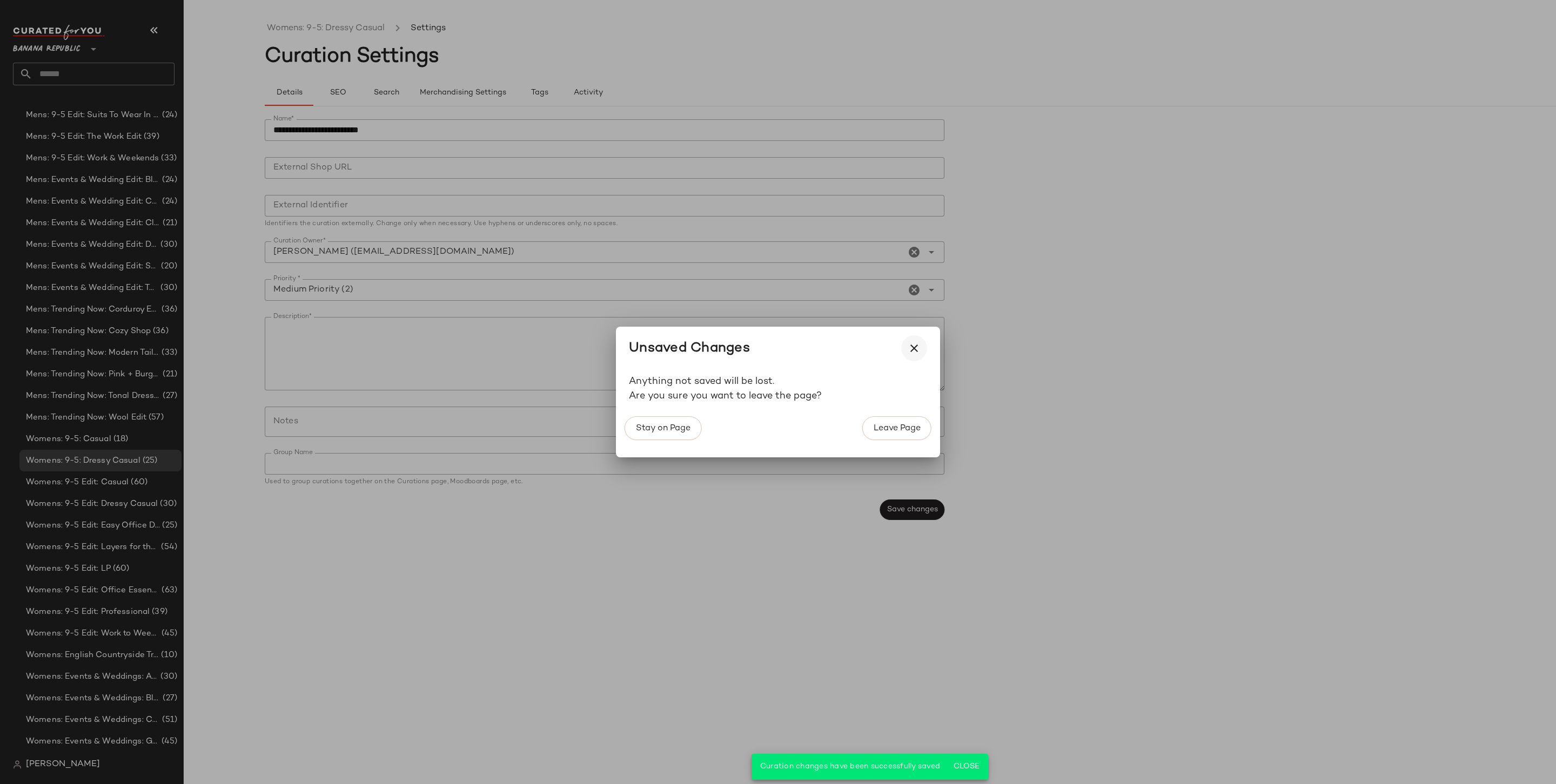
click at [921, 344] on button "button" at bounding box center [914, 348] width 26 height 26
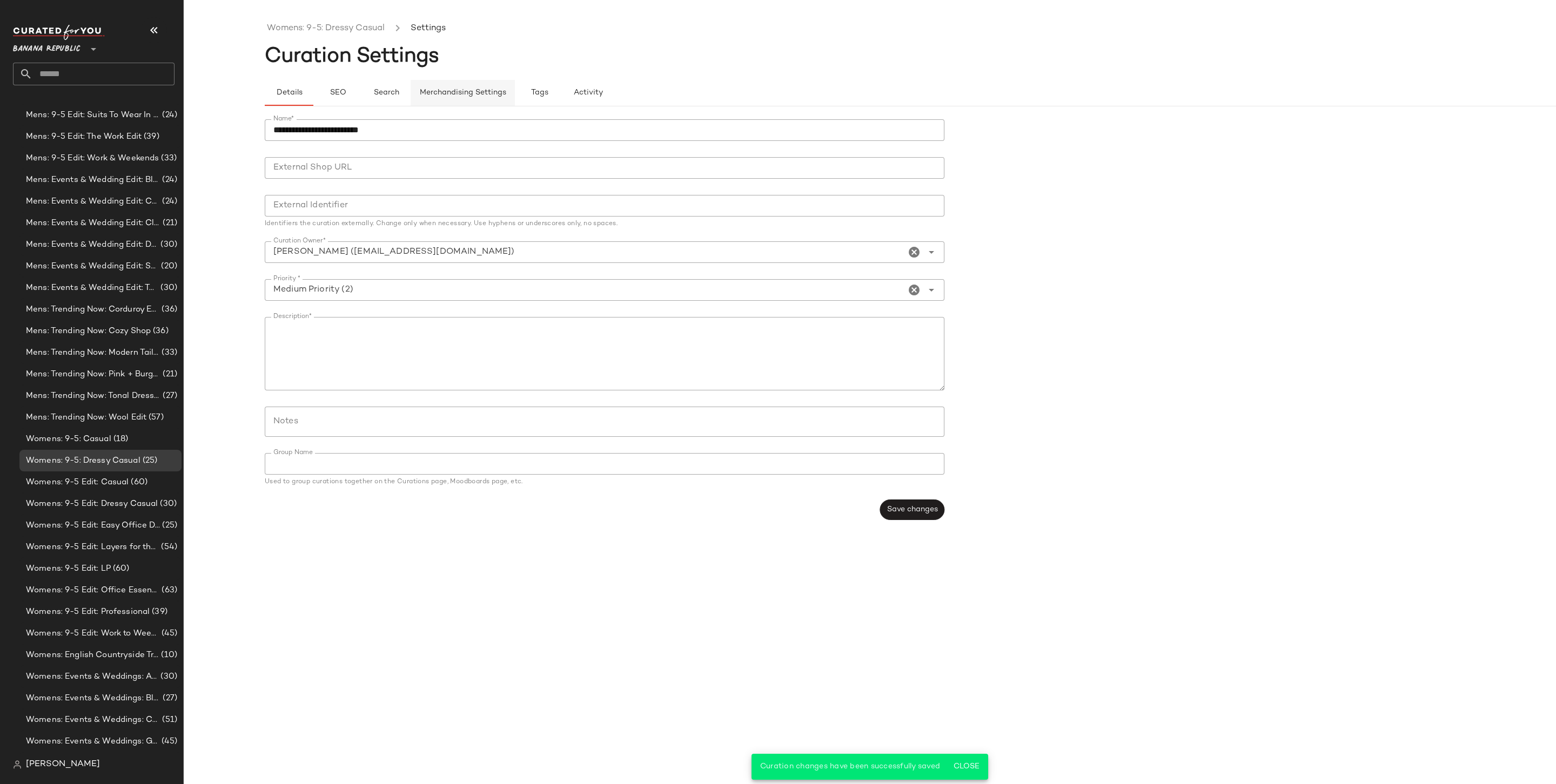
click at [466, 99] on button "Merchandising Settings" at bounding box center [462, 93] width 104 height 26
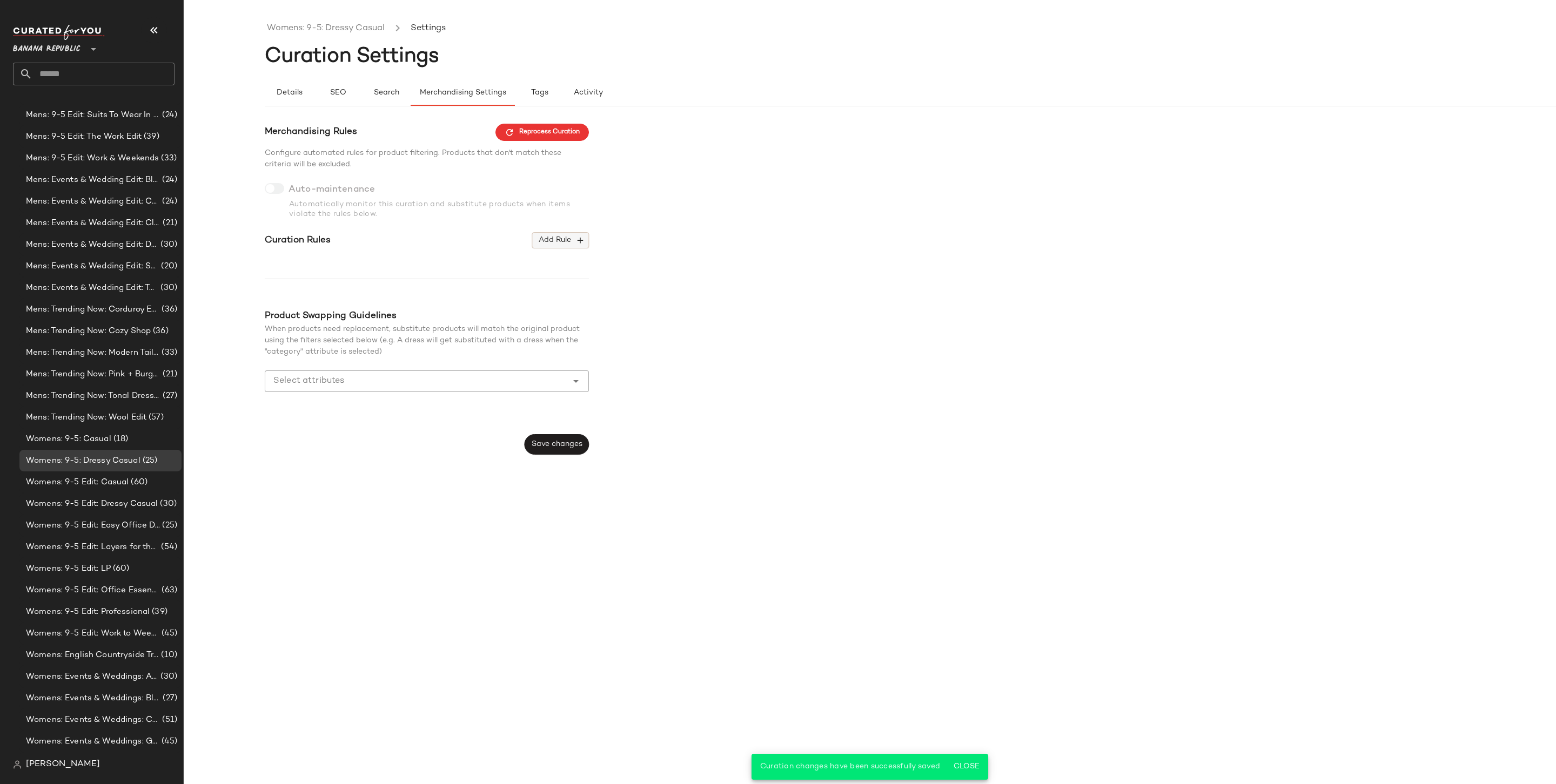
click at [564, 242] on span "Add Rule" at bounding box center [560, 240] width 44 height 10
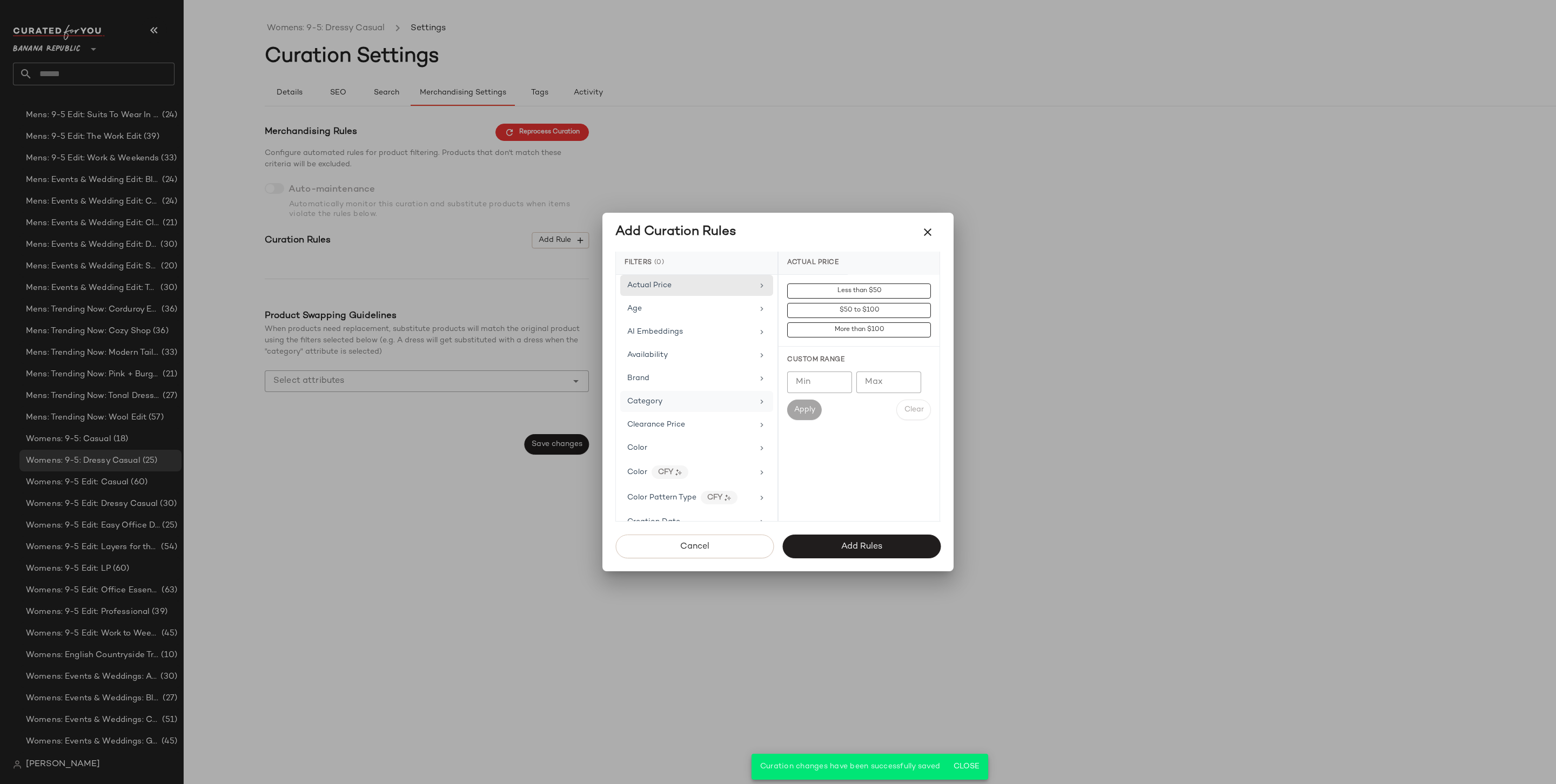
scroll to position [504, 0]
click at [676, 498] on div "Price Type" at bounding box center [690, 504] width 126 height 11
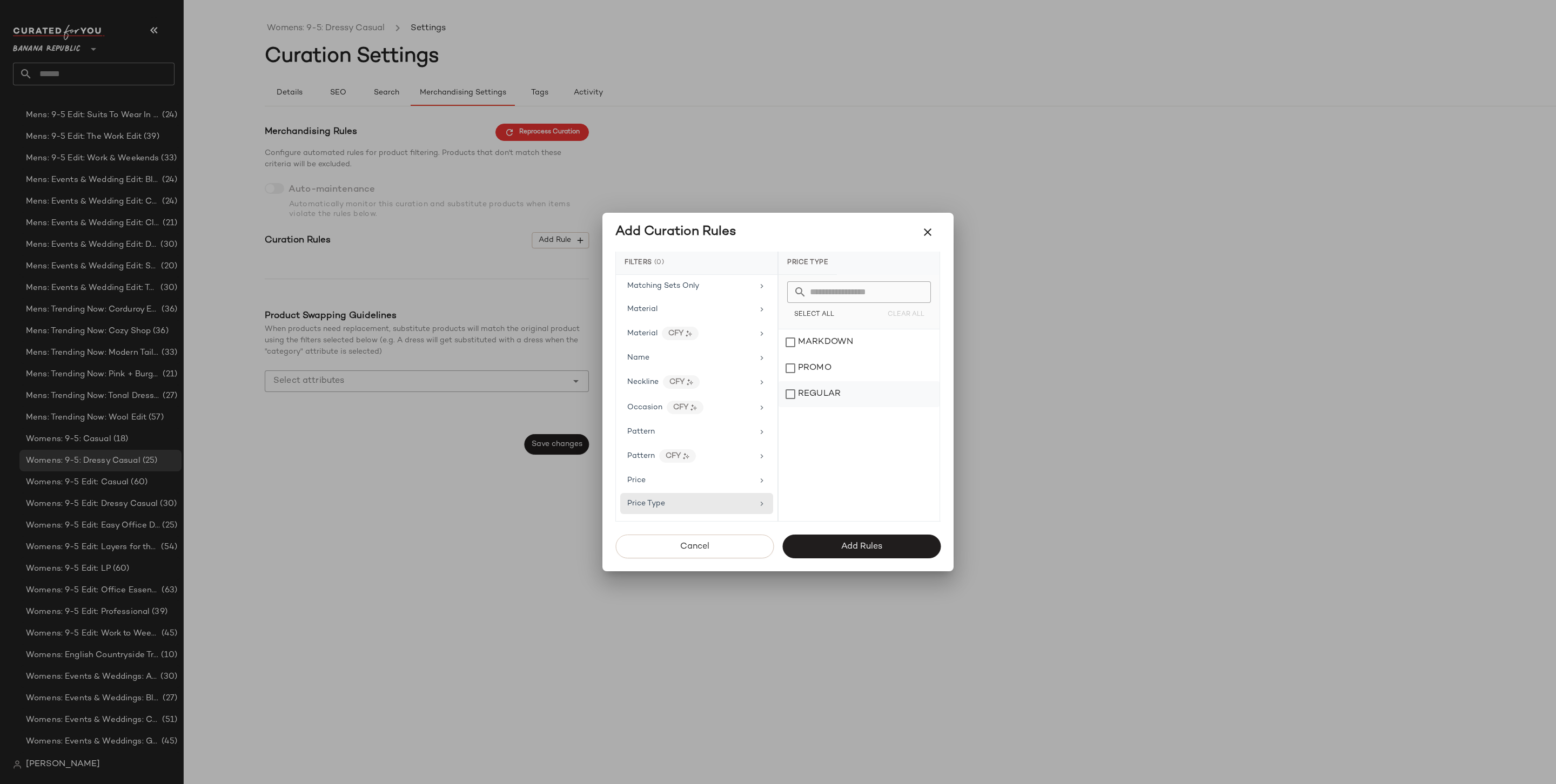
click at [819, 392] on div "REGULAR" at bounding box center [858, 394] width 161 height 26
click at [820, 370] on div "PROMO" at bounding box center [858, 369] width 161 height 26
click at [858, 535] on button "Add Rules" at bounding box center [862, 546] width 158 height 23
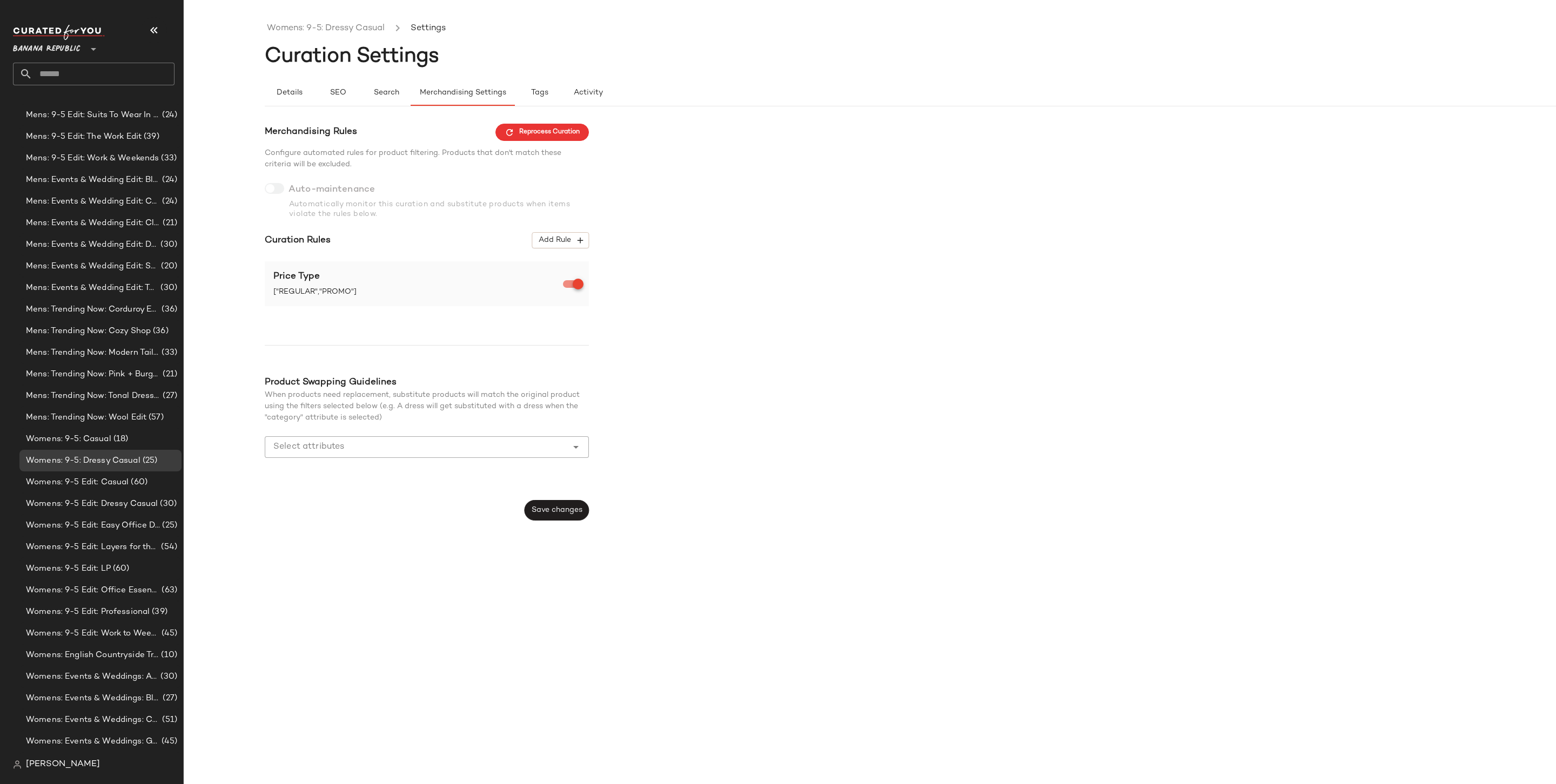
click at [587, 516] on div "Save changes" at bounding box center [557, 510] width 65 height 20
click at [558, 513] on span "Save changes" at bounding box center [556, 510] width 51 height 9
click at [95, 481] on span "Womens: 9-5 Edit: Casual" at bounding box center [77, 482] width 103 height 12
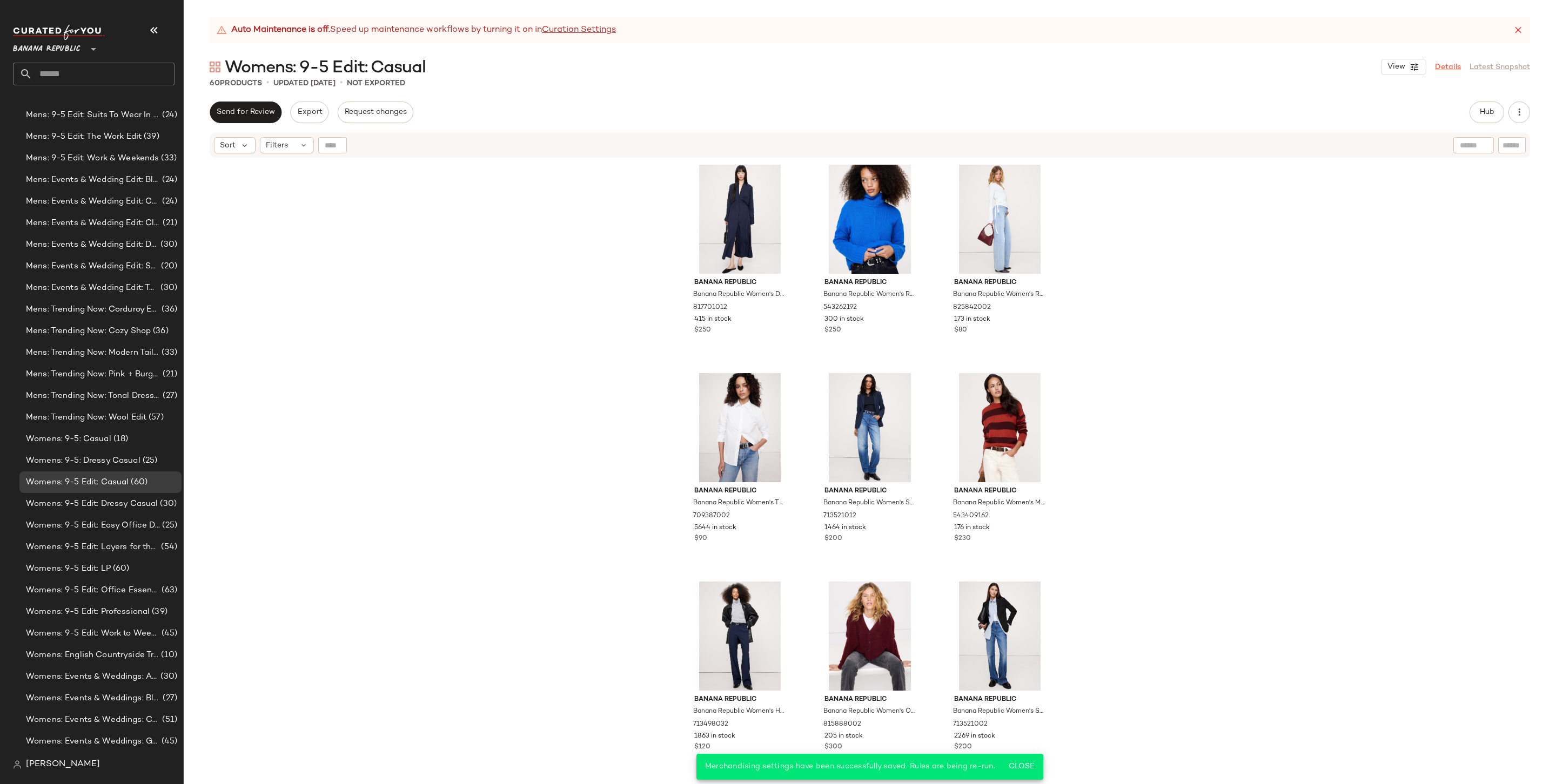
click at [1449, 61] on link "Details" at bounding box center [1448, 67] width 26 height 11
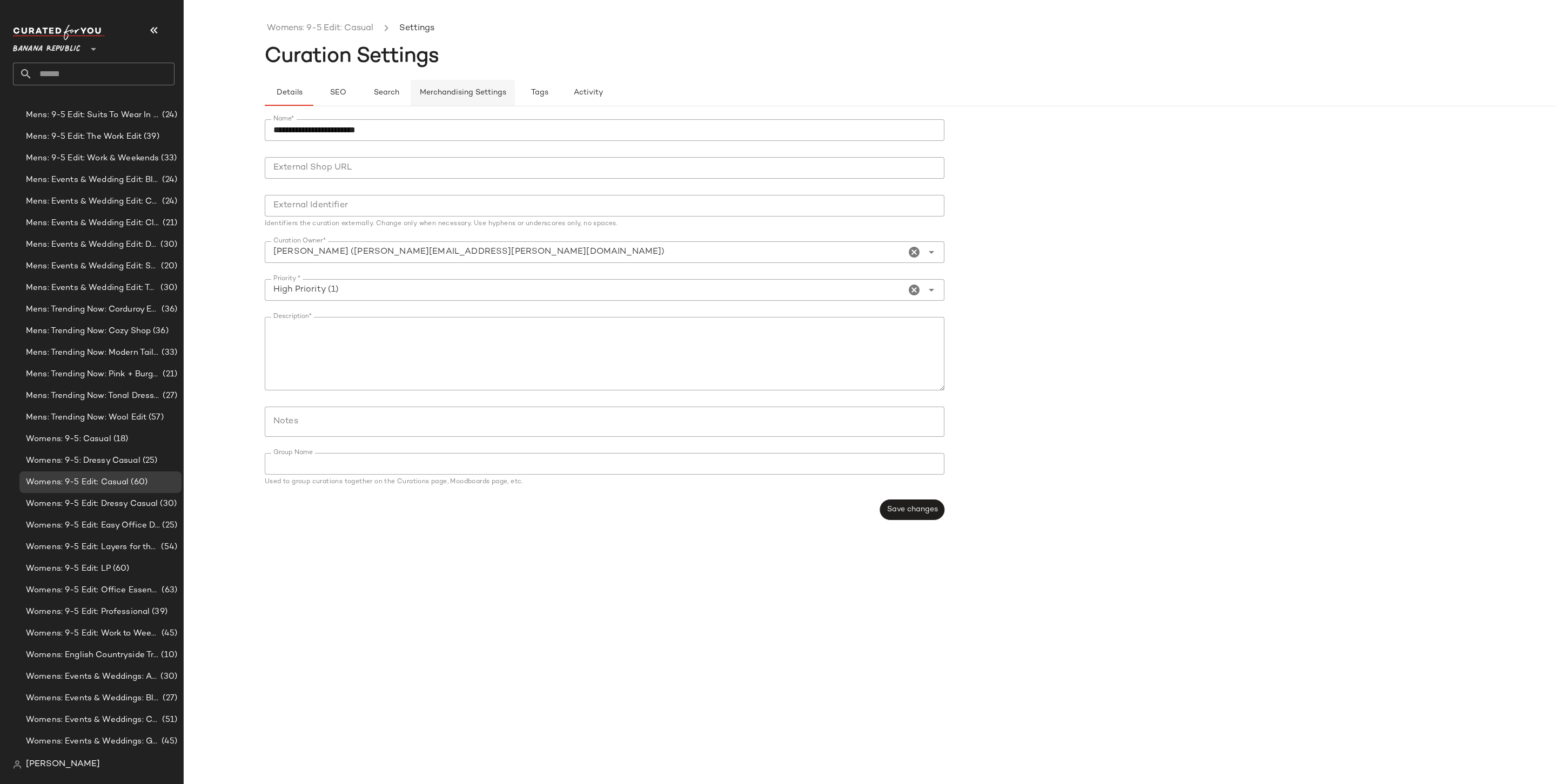
click at [452, 95] on span "Merchandising Settings" at bounding box center [463, 93] width 87 height 9
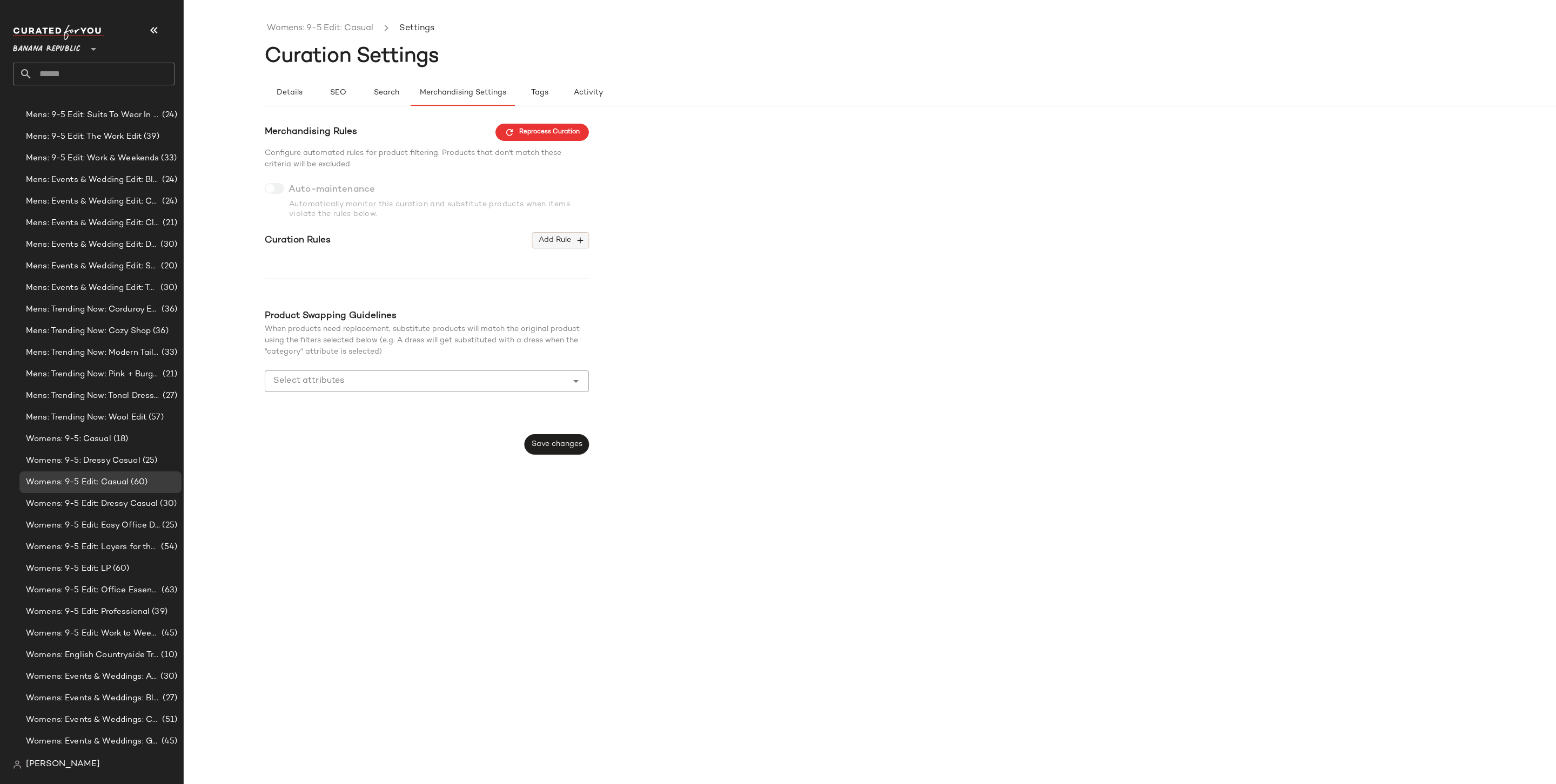
click at [558, 232] on button "Add Rule" at bounding box center [560, 240] width 57 height 16
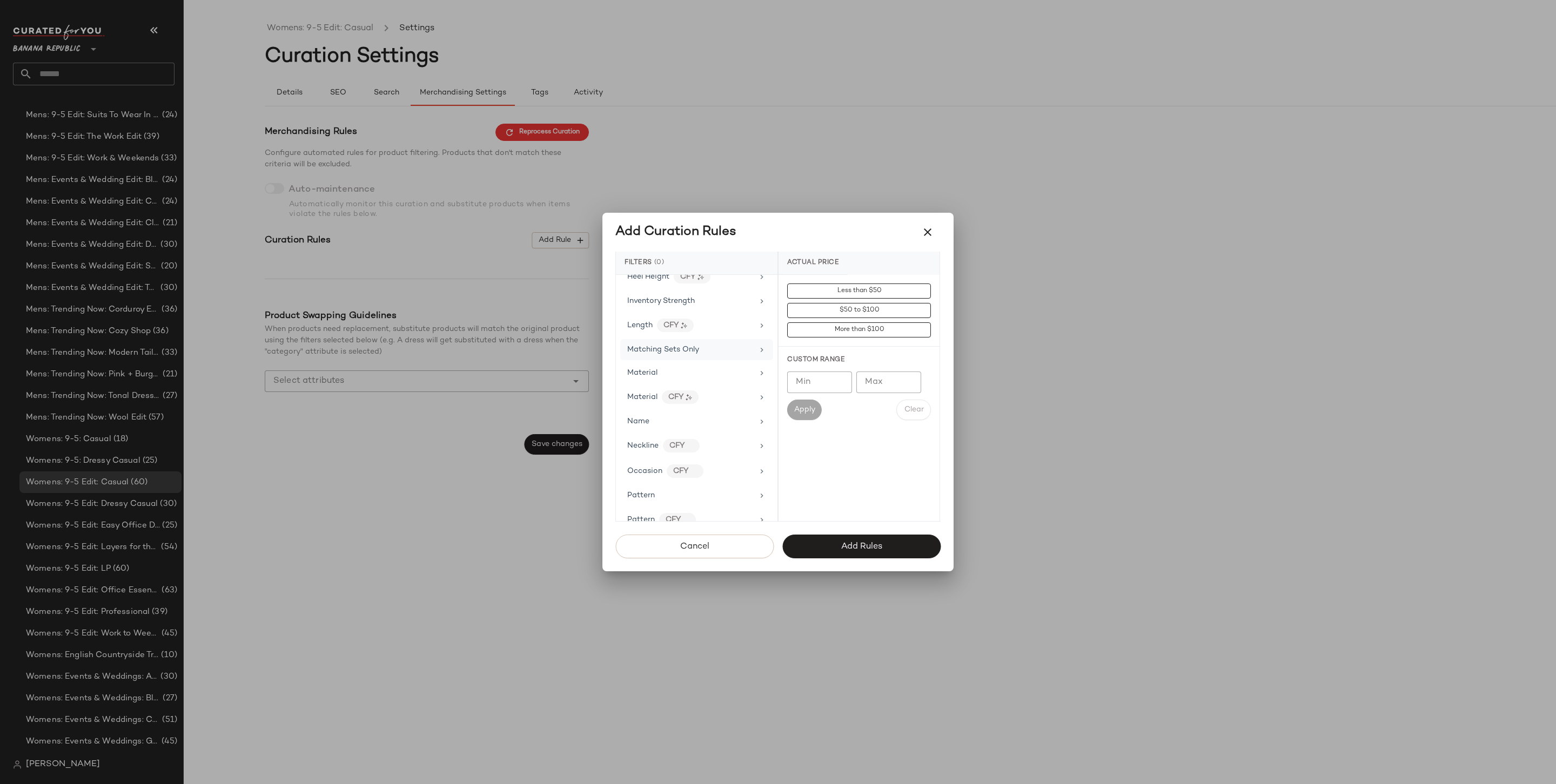
scroll to position [582, 0]
click at [661, 426] on div "Price Type" at bounding box center [696, 427] width 153 height 21
click at [851, 356] on div "PROMO" at bounding box center [858, 369] width 161 height 26
click at [846, 389] on div "REGULAR" at bounding box center [858, 394] width 161 height 26
click at [896, 551] on button "Add Rules" at bounding box center [862, 546] width 158 height 23
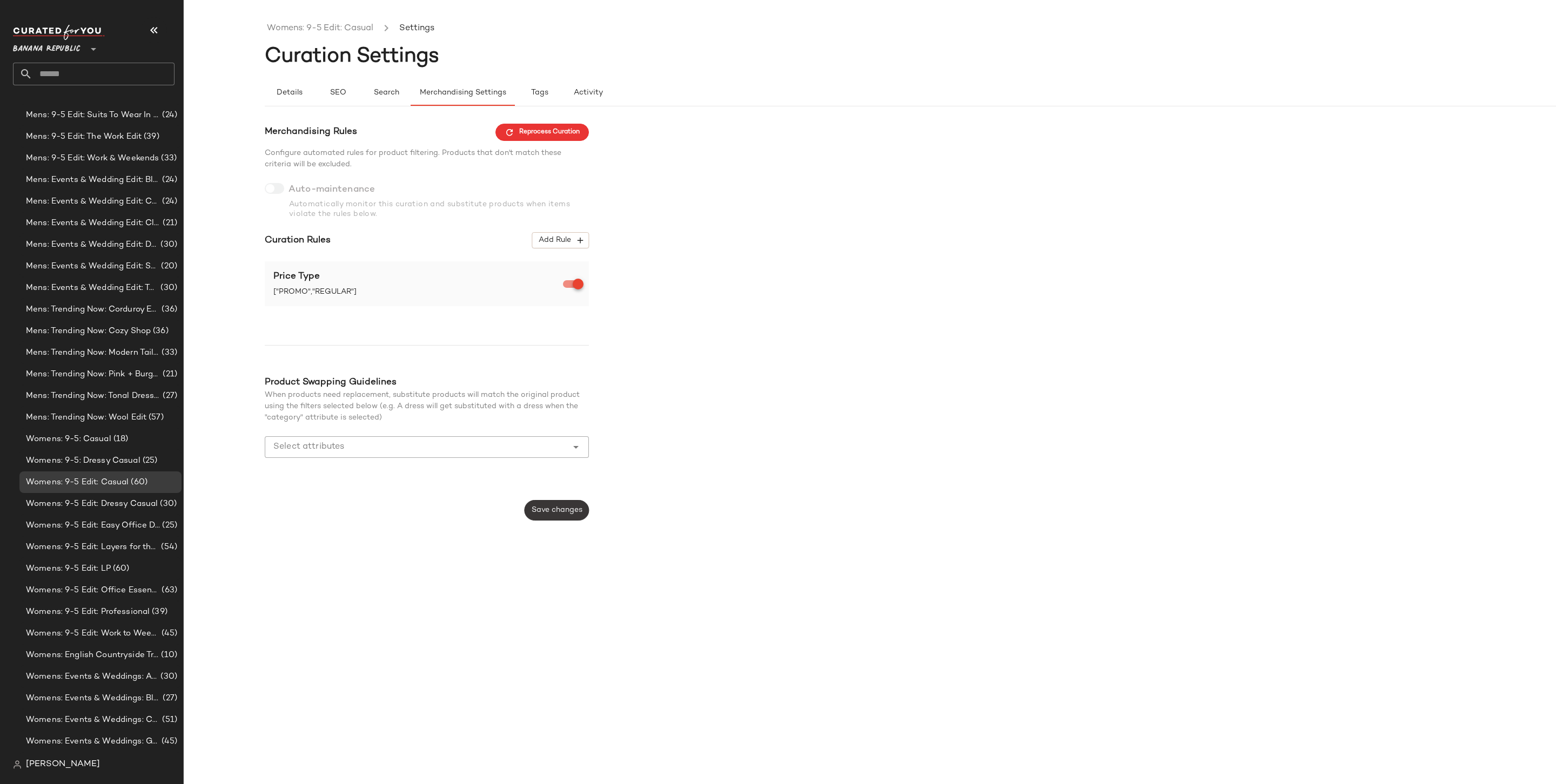
click at [550, 508] on span "Save changes" at bounding box center [556, 510] width 51 height 9
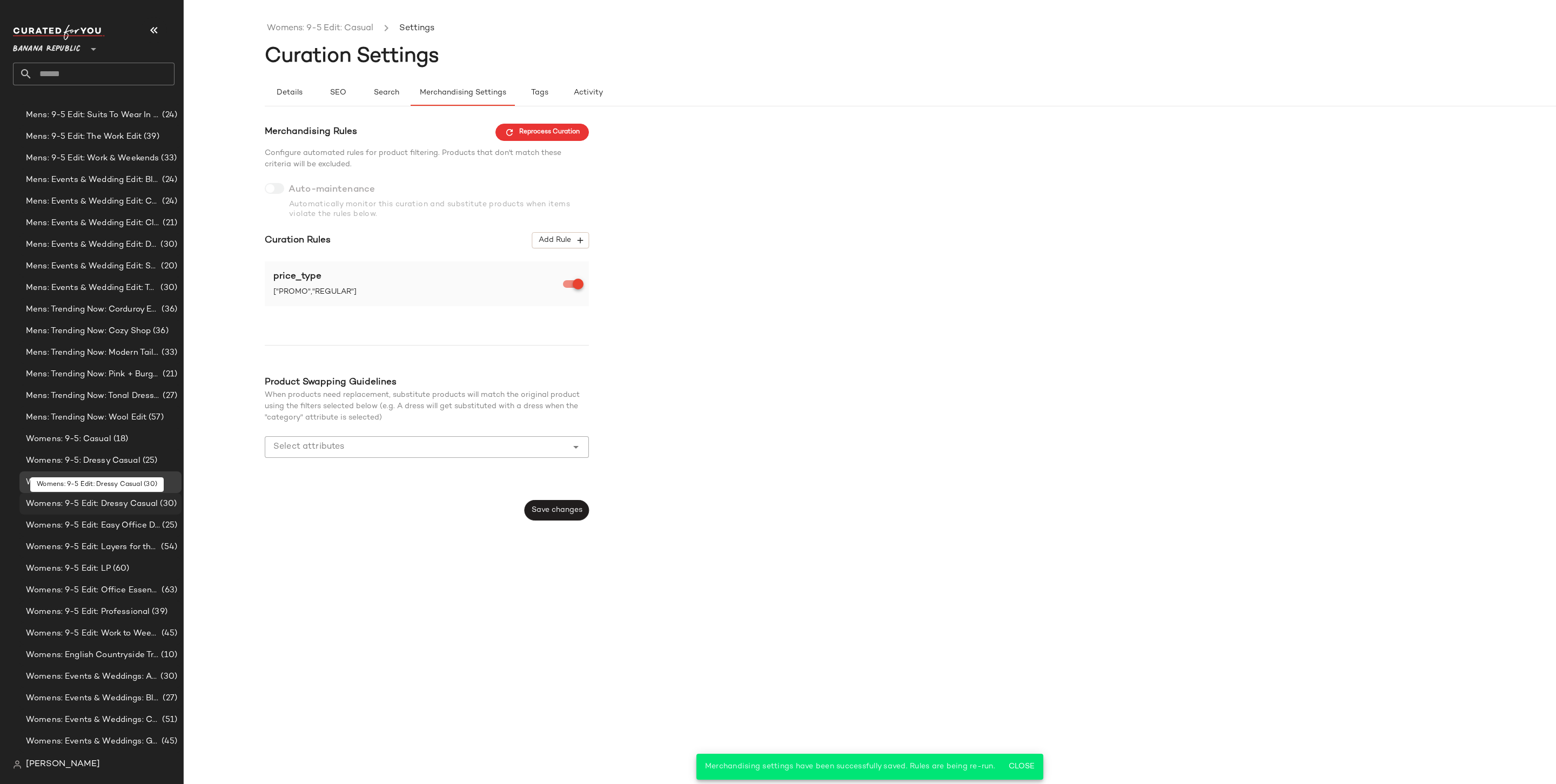
click at [126, 495] on div "Womens: 9-5 Edit: Dressy Casual (30)" at bounding box center [100, 504] width 162 height 22
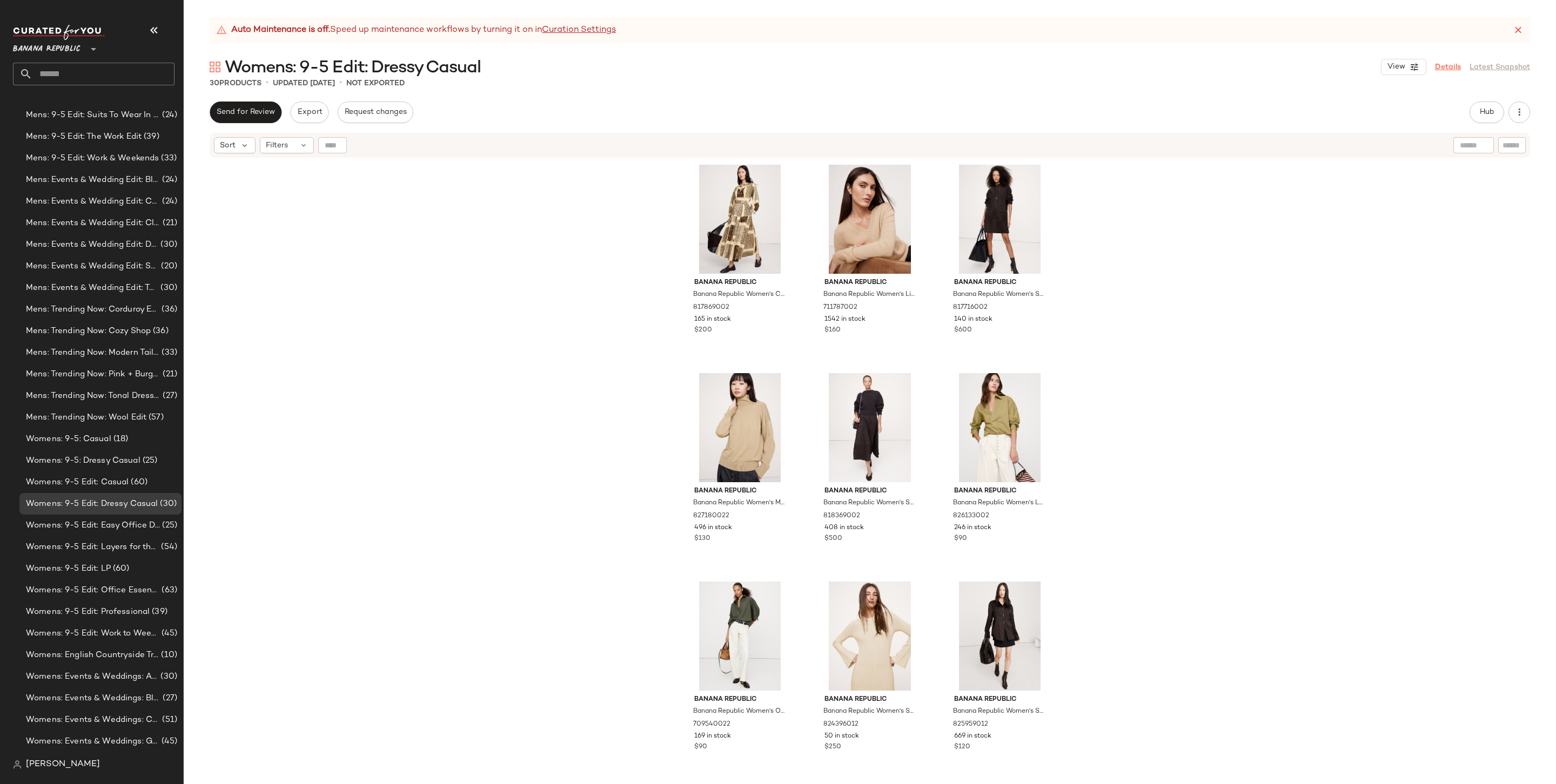
click at [1450, 64] on link "Details" at bounding box center [1448, 67] width 26 height 11
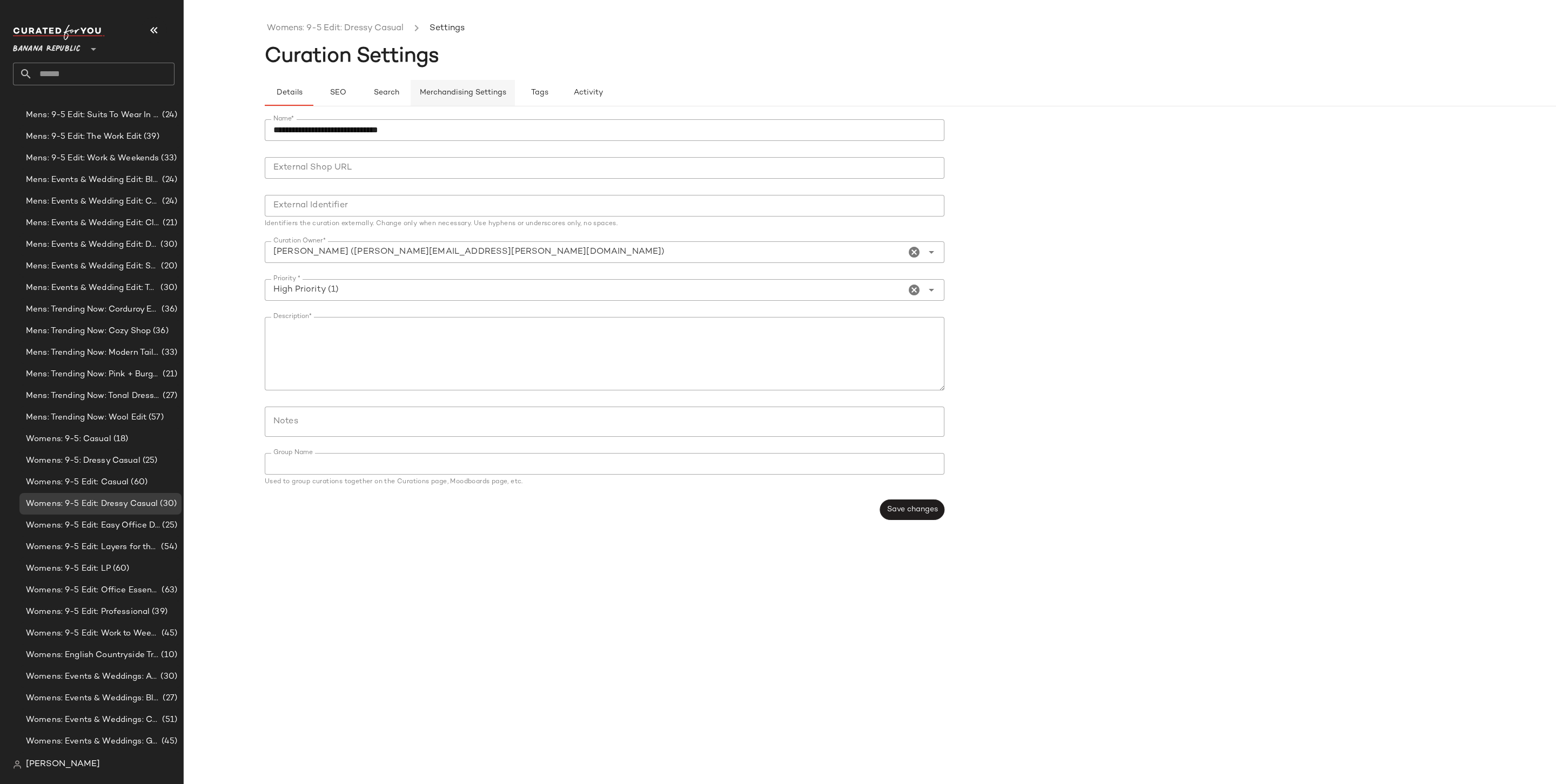
click at [450, 80] on button "Merchandising Settings" at bounding box center [462, 93] width 104 height 26
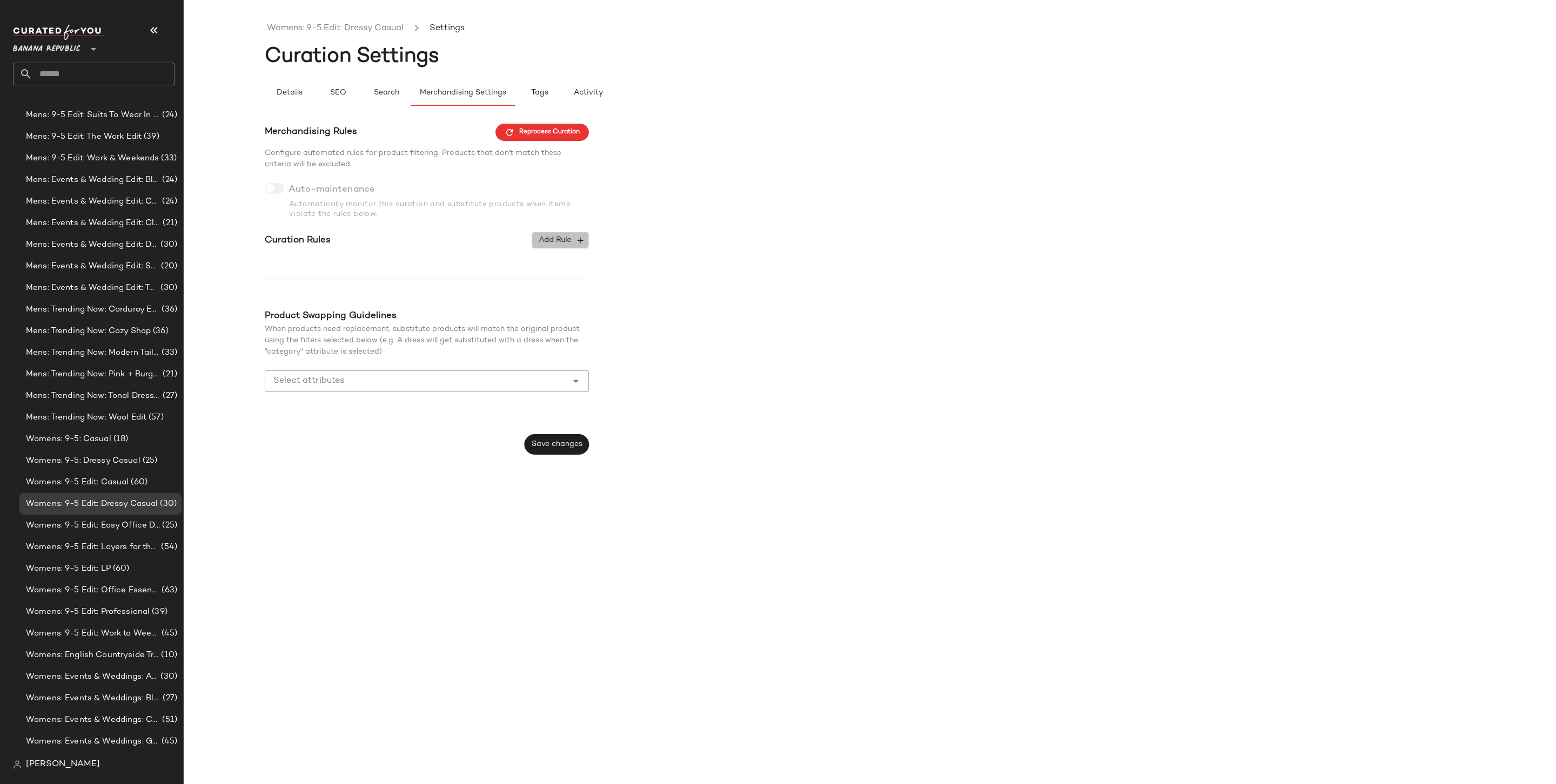
click at [580, 238] on icon "button" at bounding box center [580, 240] width 10 height 10
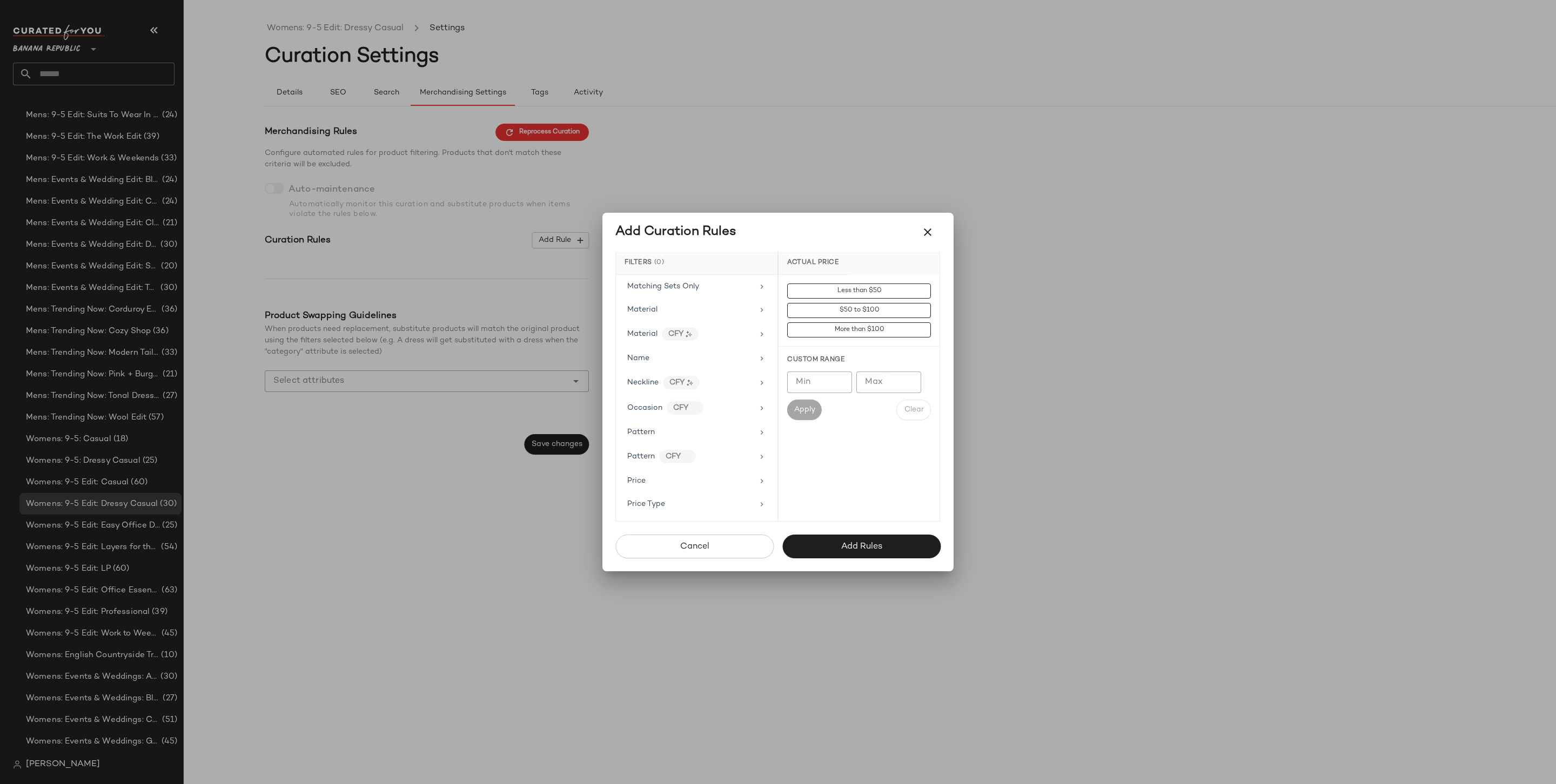
scroll to position [527, 0]
click at [702, 483] on div "Actual Price Age AI Embeddings Availability Brand Category Clearance Price Colo…" at bounding box center [697, 398] width 162 height 247
click at [675, 475] on div "Price Type" at bounding box center [690, 481] width 126 height 11
click at [888, 362] on div "PROMO" at bounding box center [858, 369] width 161 height 26
click at [858, 381] on div "REGULAR" at bounding box center [858, 394] width 161 height 26
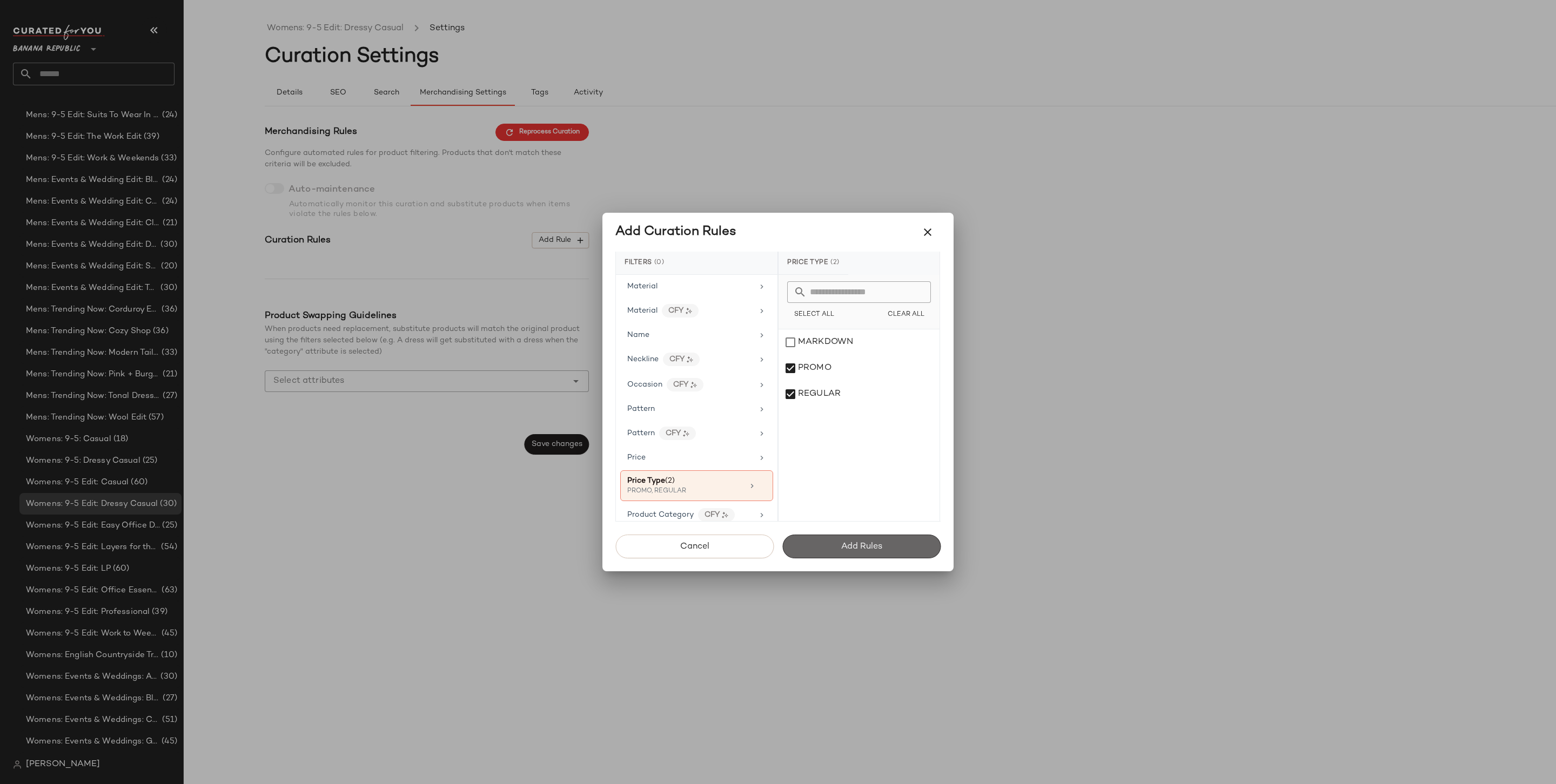
click at [856, 550] on span "Add Rules" at bounding box center [861, 546] width 41 height 11
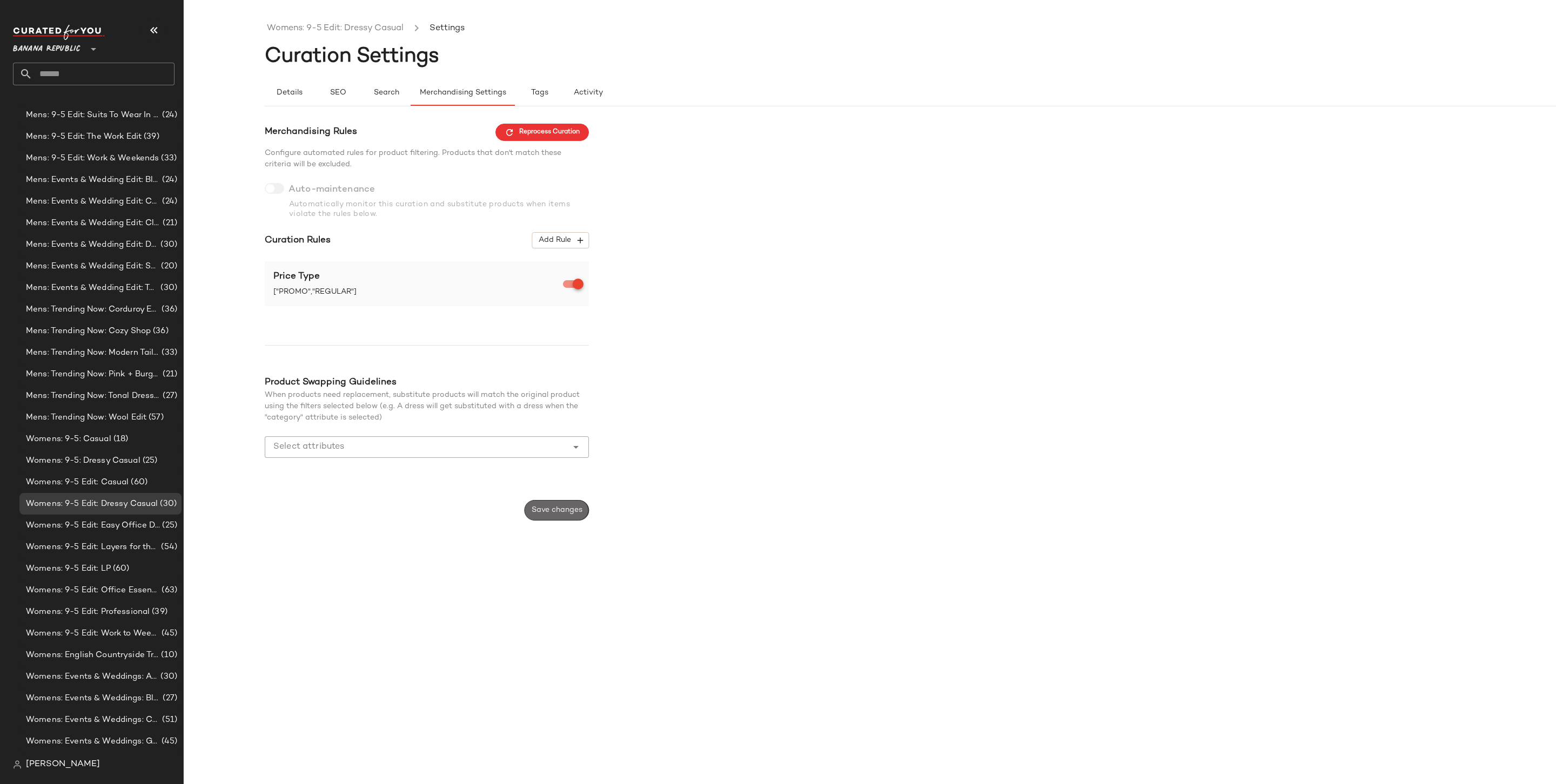
click at [550, 503] on button "Save changes" at bounding box center [557, 510] width 65 height 20
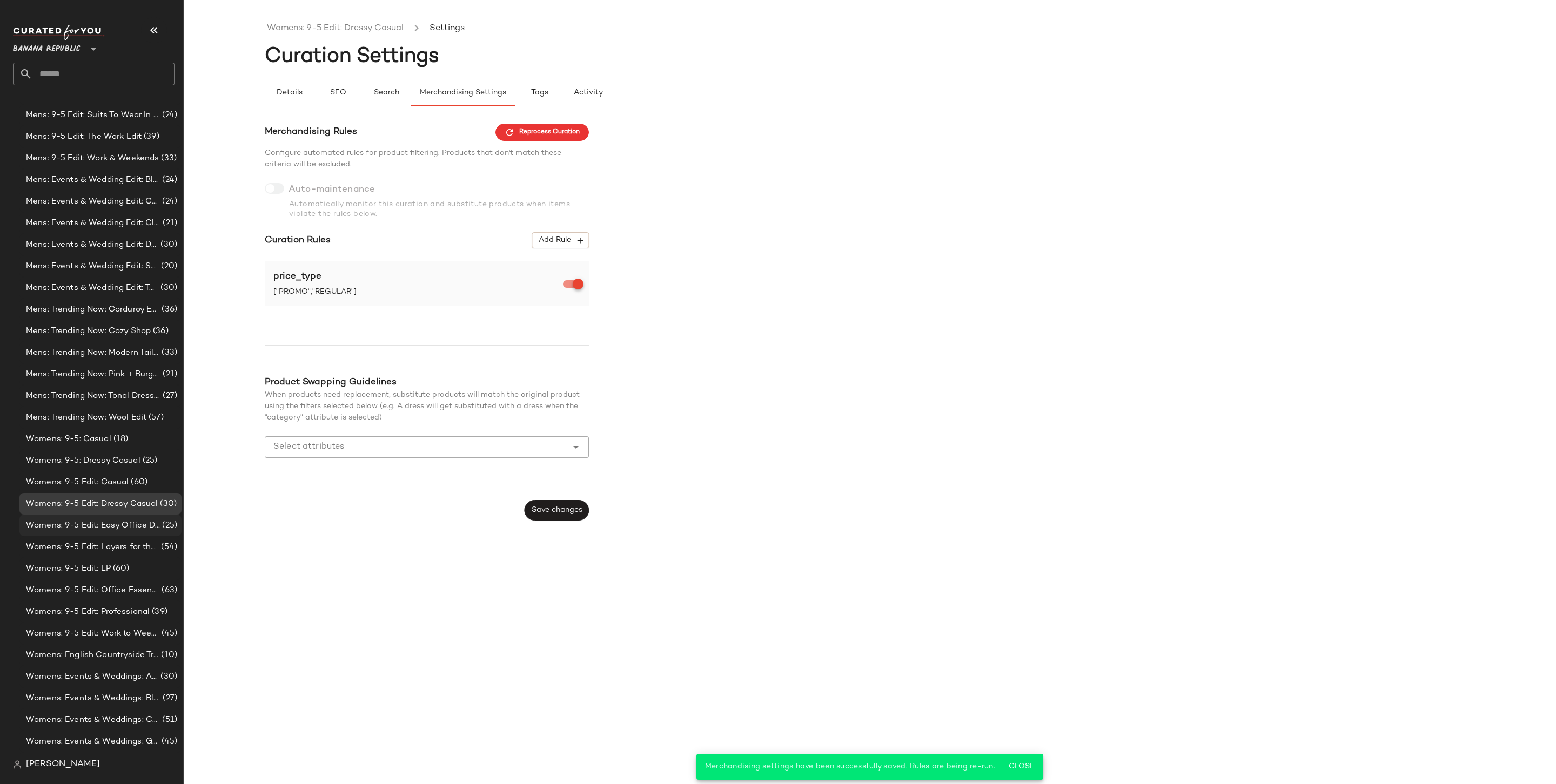
click at [107, 533] on div "Womens: 9-5 Edit: Easy Office Dresses (25)" at bounding box center [100, 525] width 162 height 22
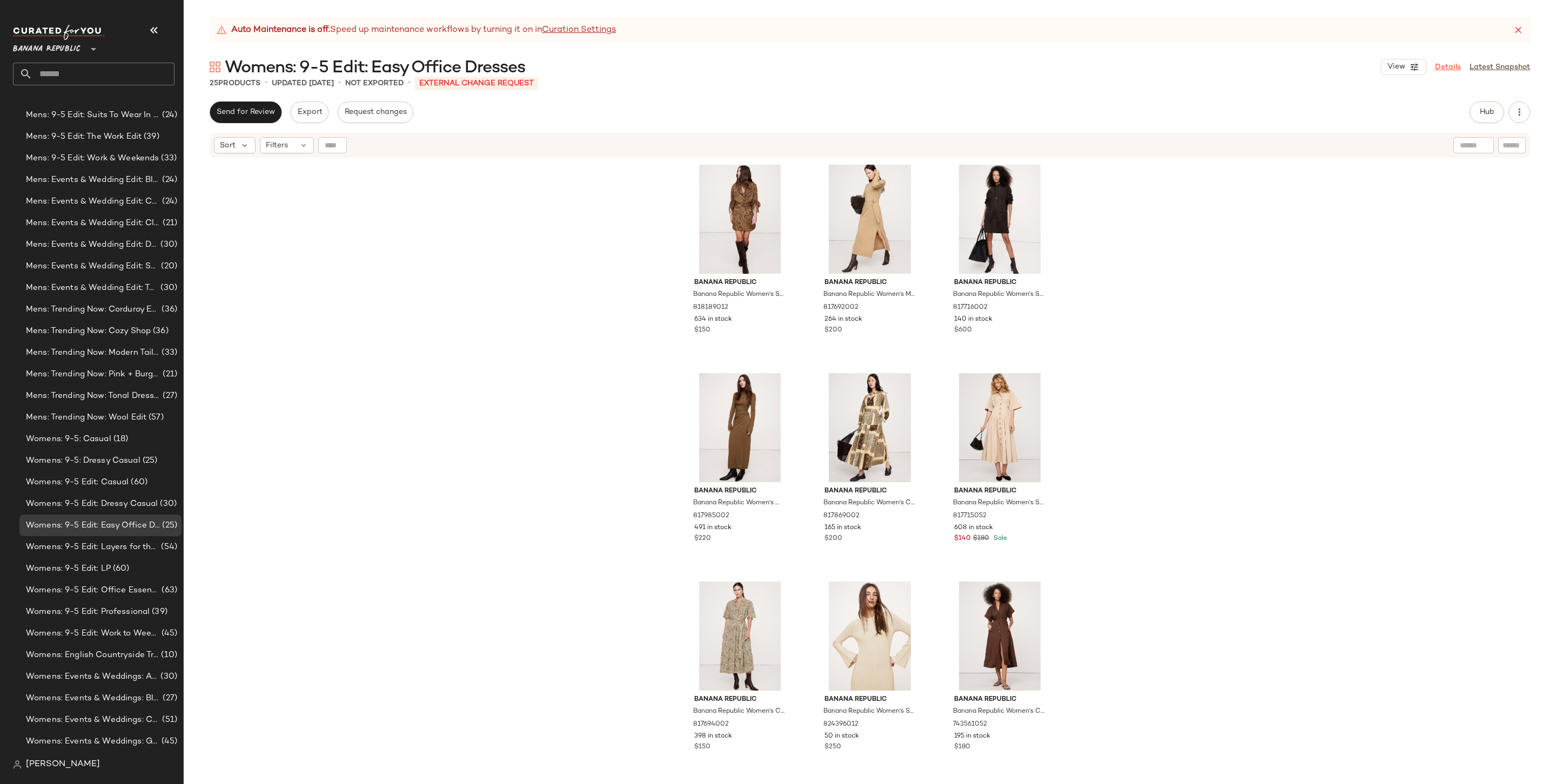
click at [1457, 65] on link "Details" at bounding box center [1448, 67] width 26 height 11
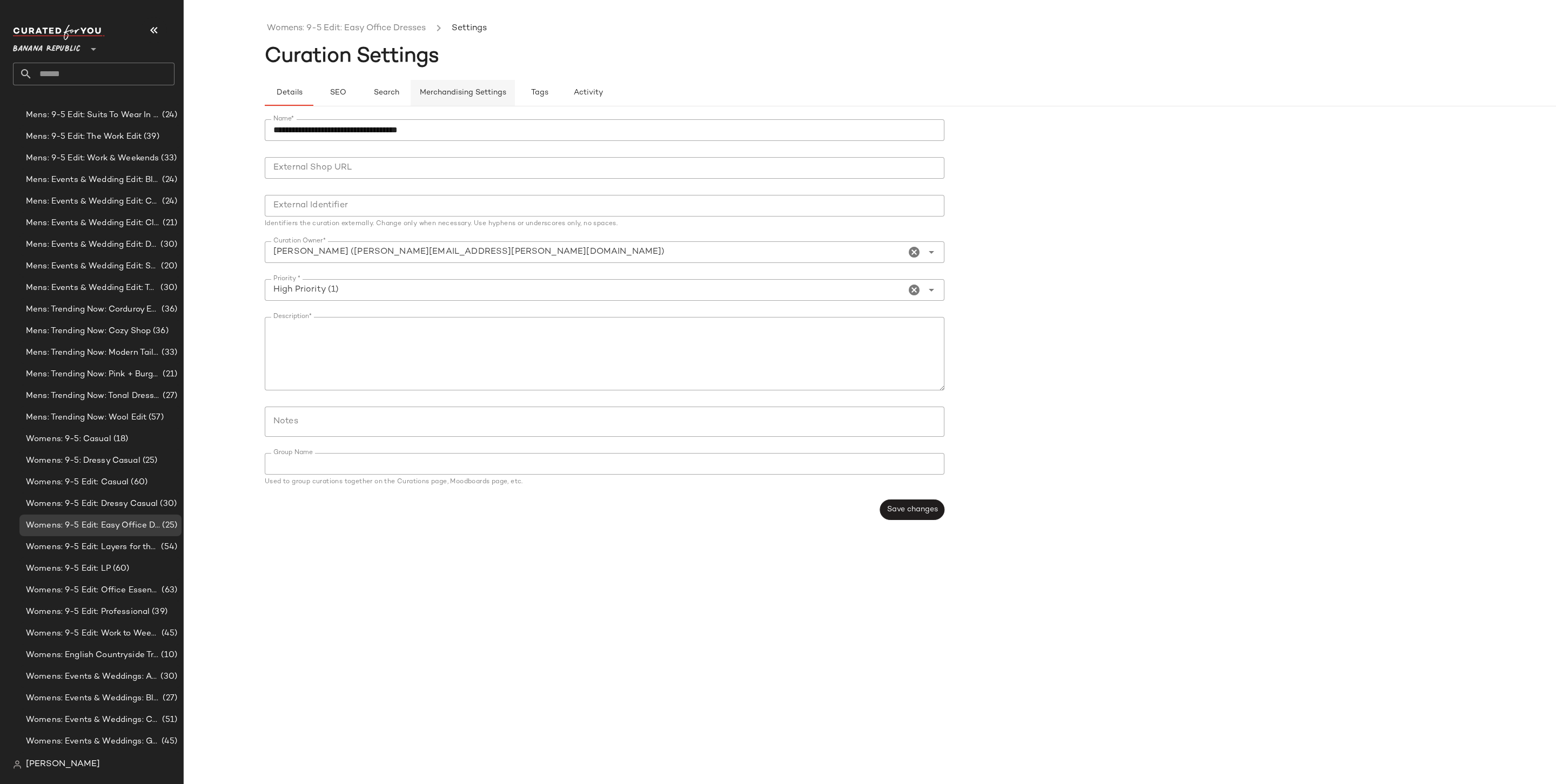
click at [463, 96] on span "Merchandising Settings" at bounding box center [463, 93] width 87 height 9
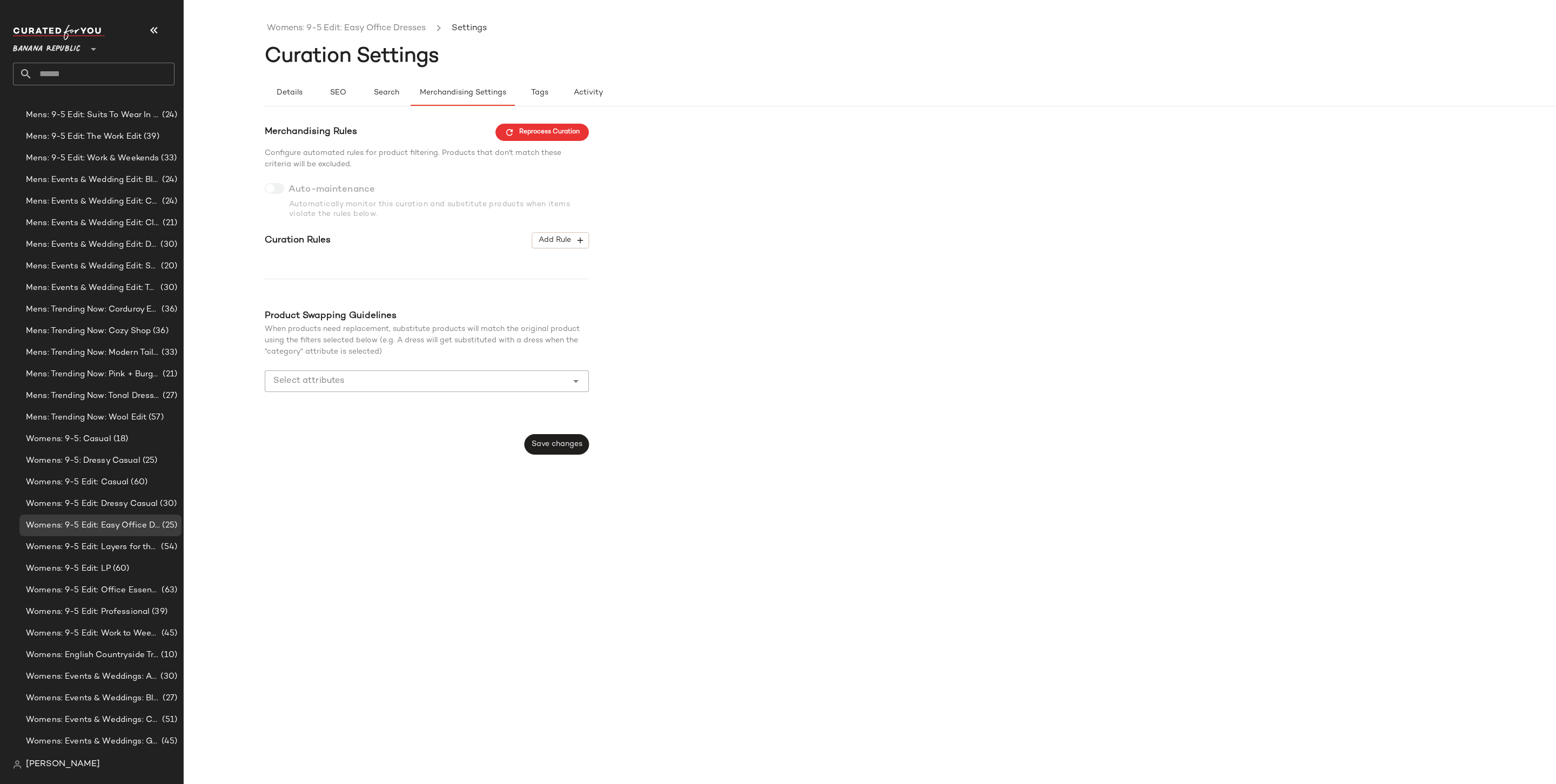
click at [572, 230] on div "Merchandising Rules Reprocess Curation Configure automated rules for product fi…" at bounding box center [426, 289] width 324 height 331
click at [568, 255] on div "Merchandising Rules Reprocess Curation Configure automated rules for product fi…" at bounding box center [426, 289] width 324 height 331
click at [569, 240] on span "Add Rule" at bounding box center [560, 240] width 44 height 10
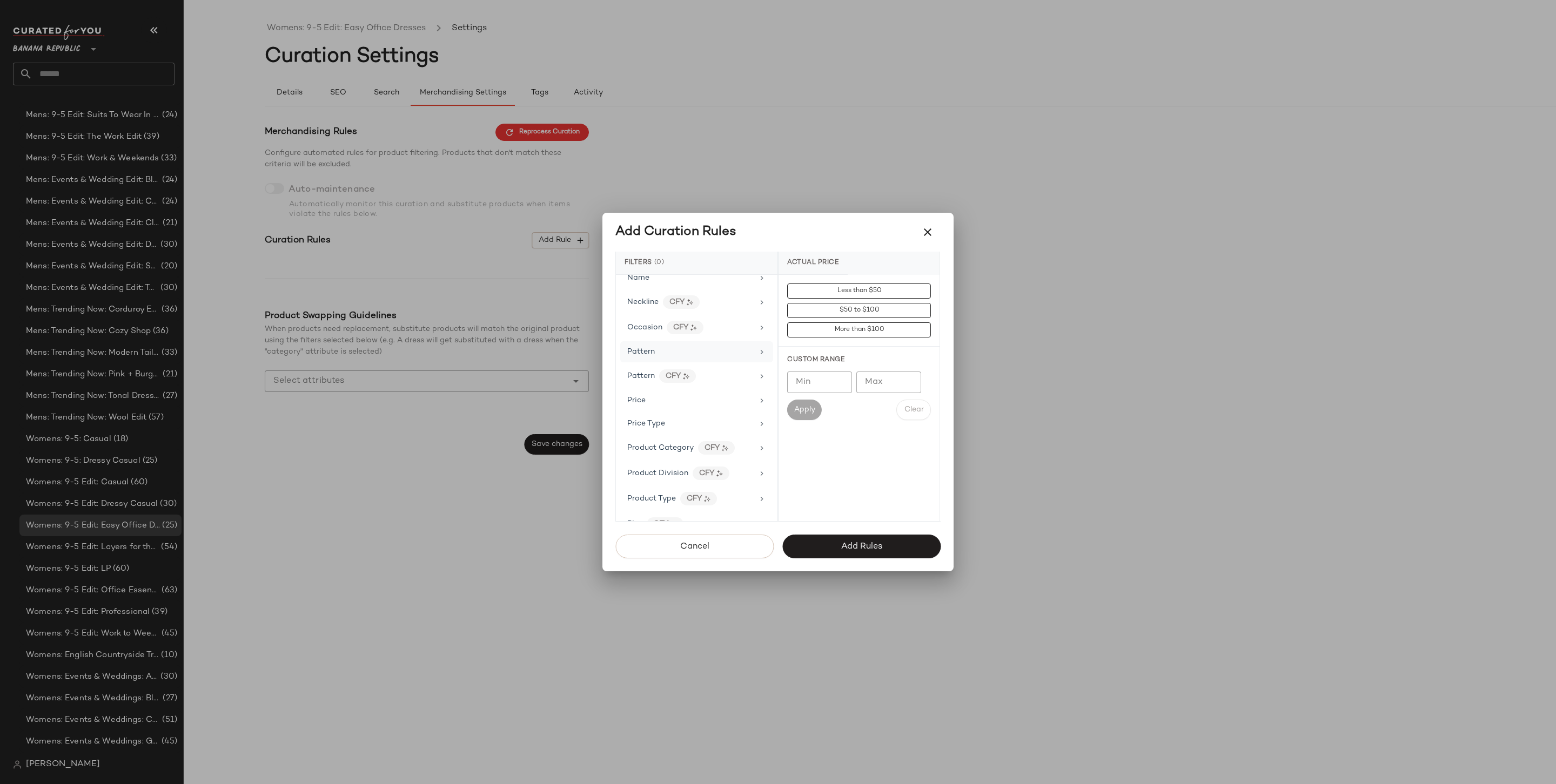
scroll to position [579, 0]
click at [675, 424] on div "Price Type" at bounding box center [690, 430] width 126 height 11
click at [841, 369] on div "PROMO" at bounding box center [858, 369] width 161 height 26
click at [841, 378] on div "PROMO" at bounding box center [858, 369] width 161 height 26
click at [840, 381] on div "REGULAR" at bounding box center [858, 394] width 161 height 26
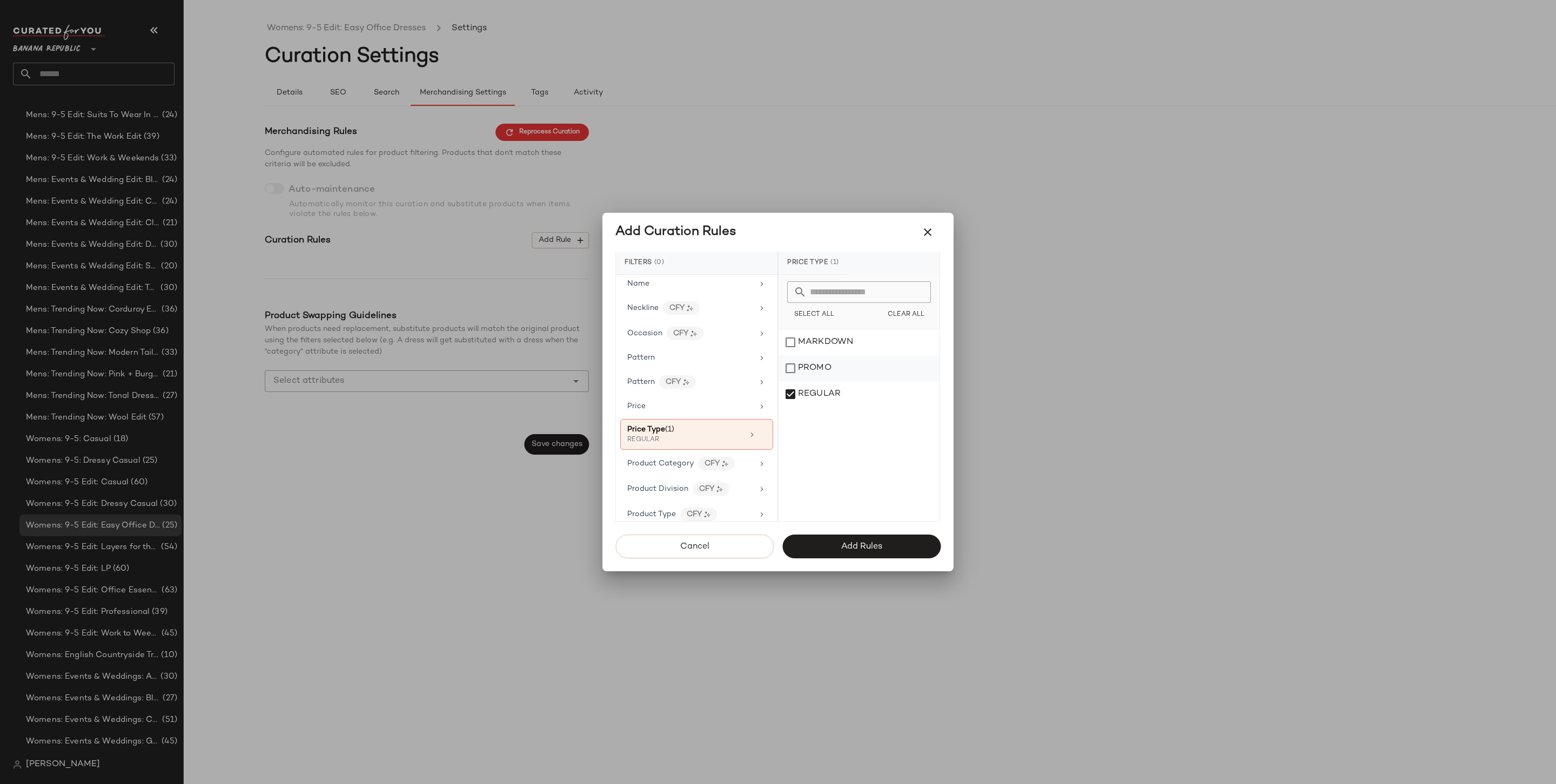
click at [837, 362] on div "PROMO" at bounding box center [858, 369] width 161 height 26
click at [863, 553] on button "Add Rules" at bounding box center [862, 546] width 158 height 23
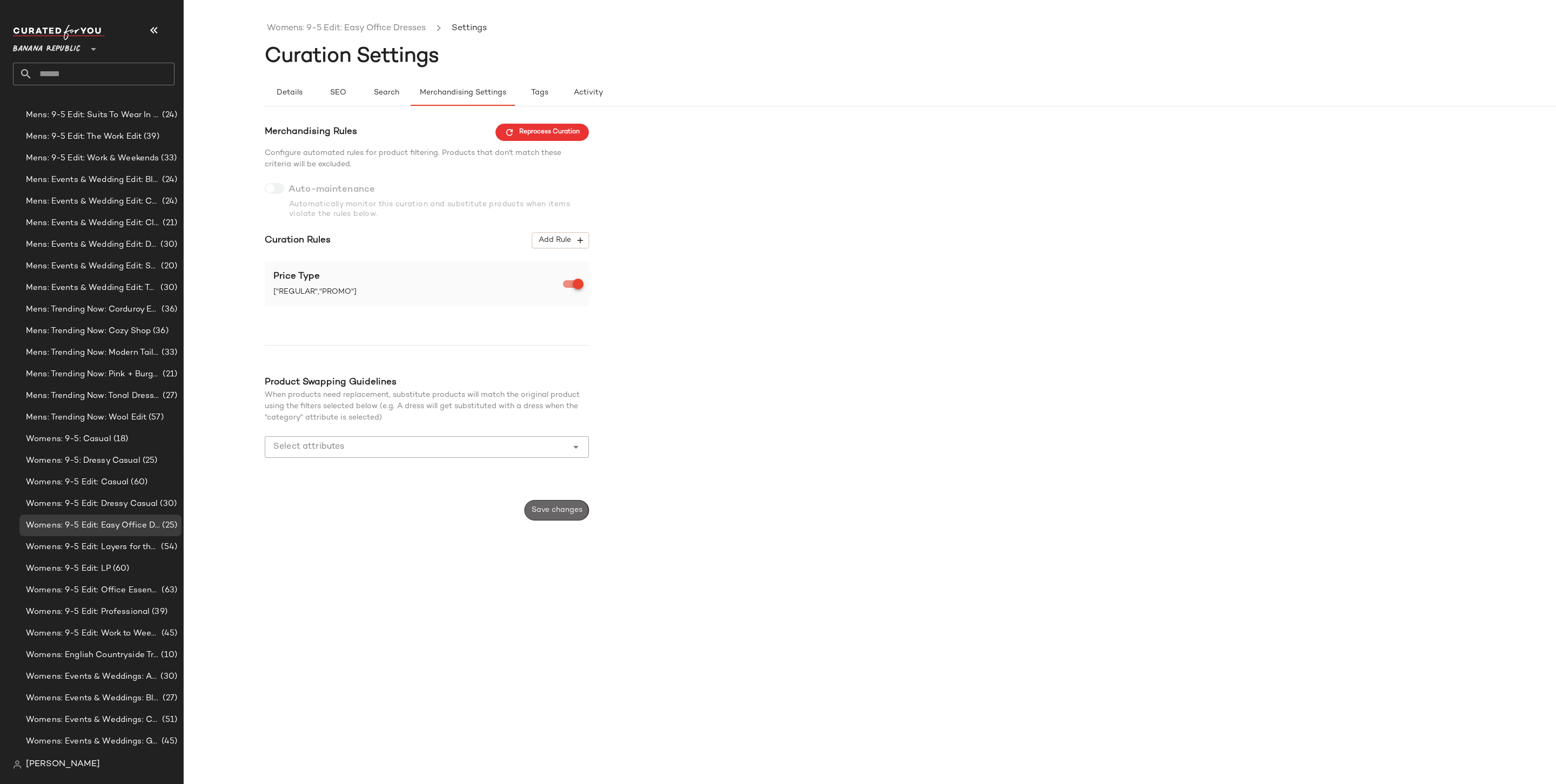
click at [551, 504] on button "Save changes" at bounding box center [557, 510] width 65 height 20
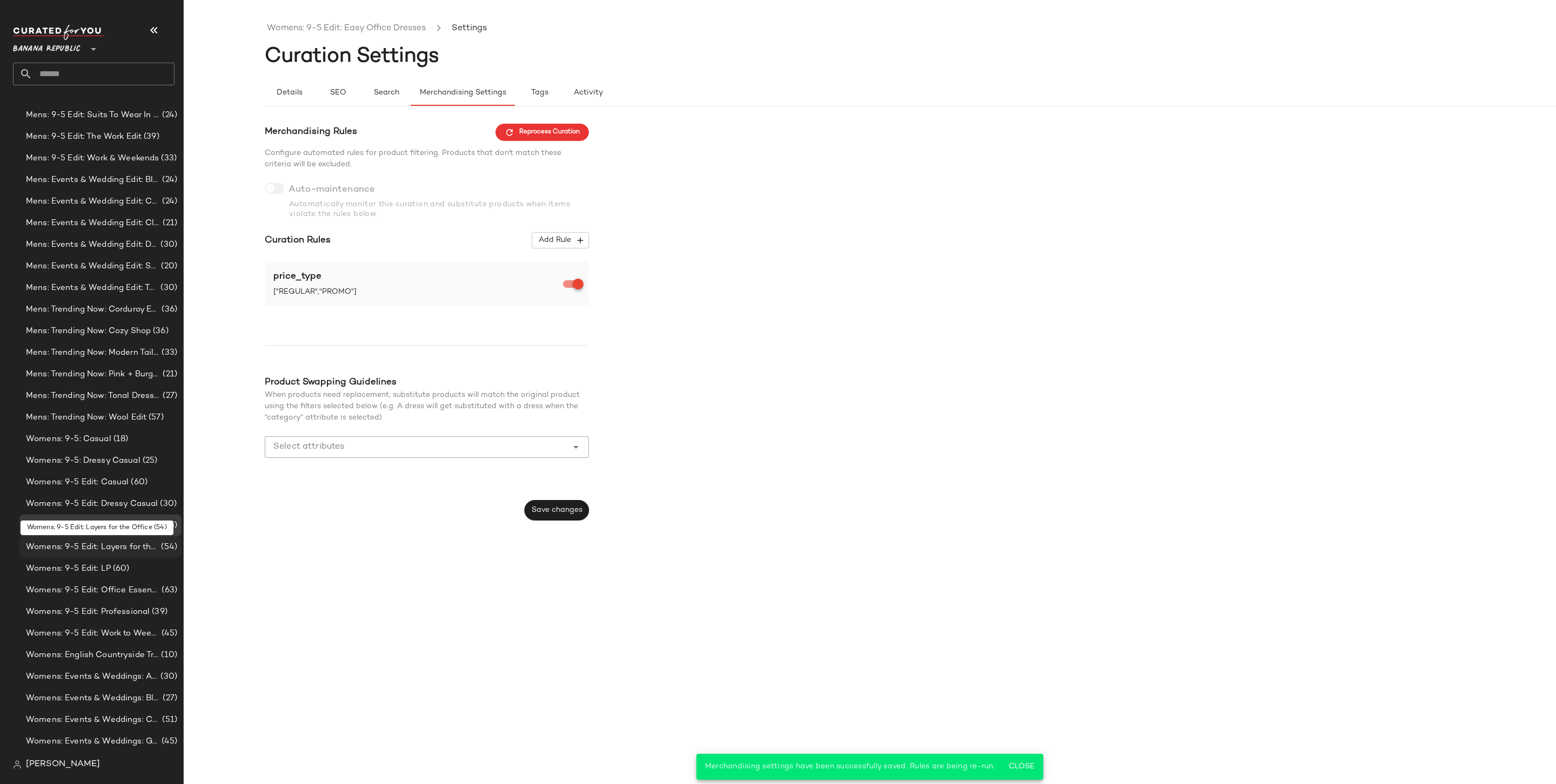
click at [130, 544] on span "Womens: 9-5 Edit: Layers for the Office" at bounding box center [92, 547] width 133 height 12
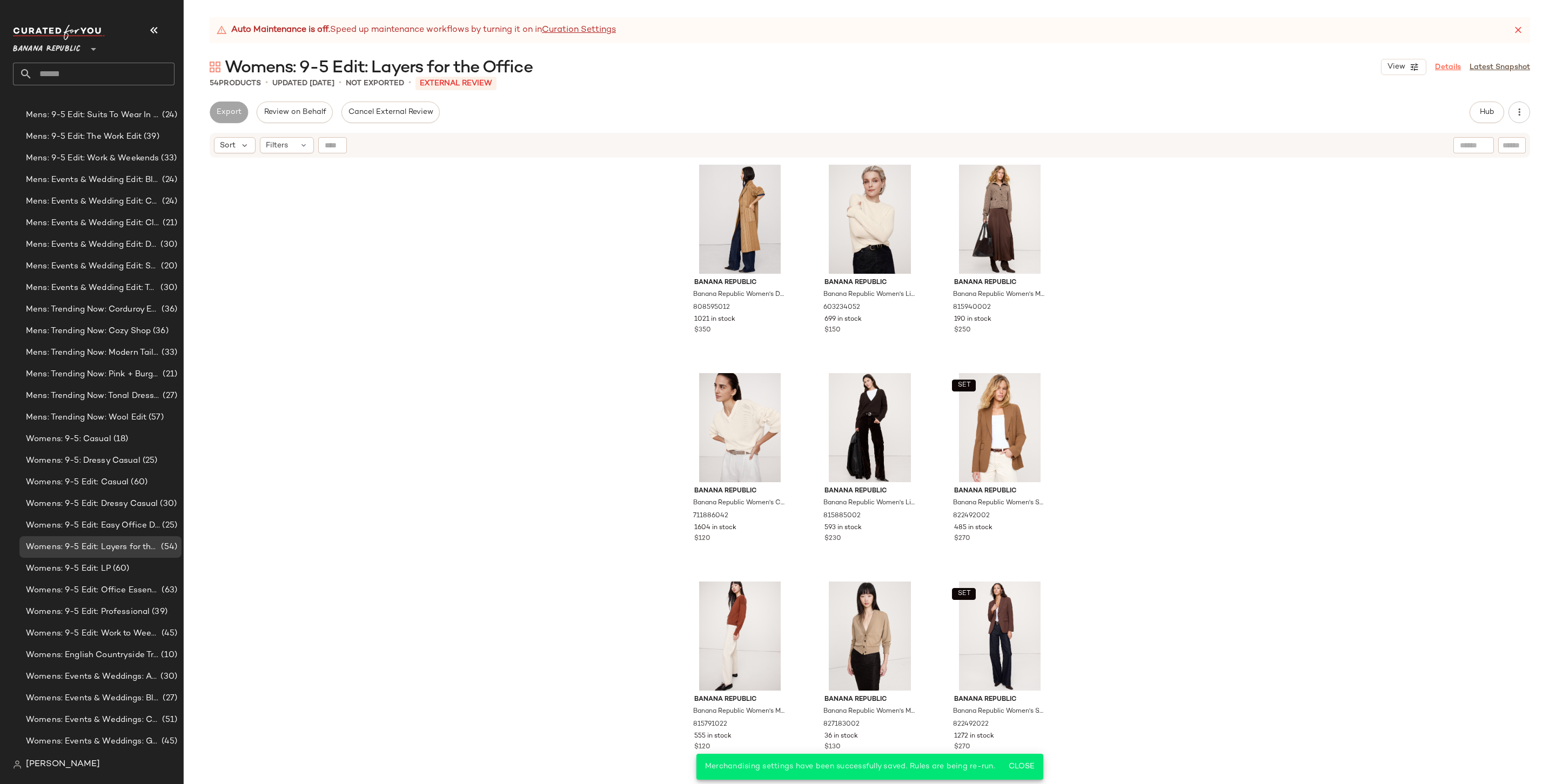
click at [1461, 63] on link "Details" at bounding box center [1448, 67] width 26 height 11
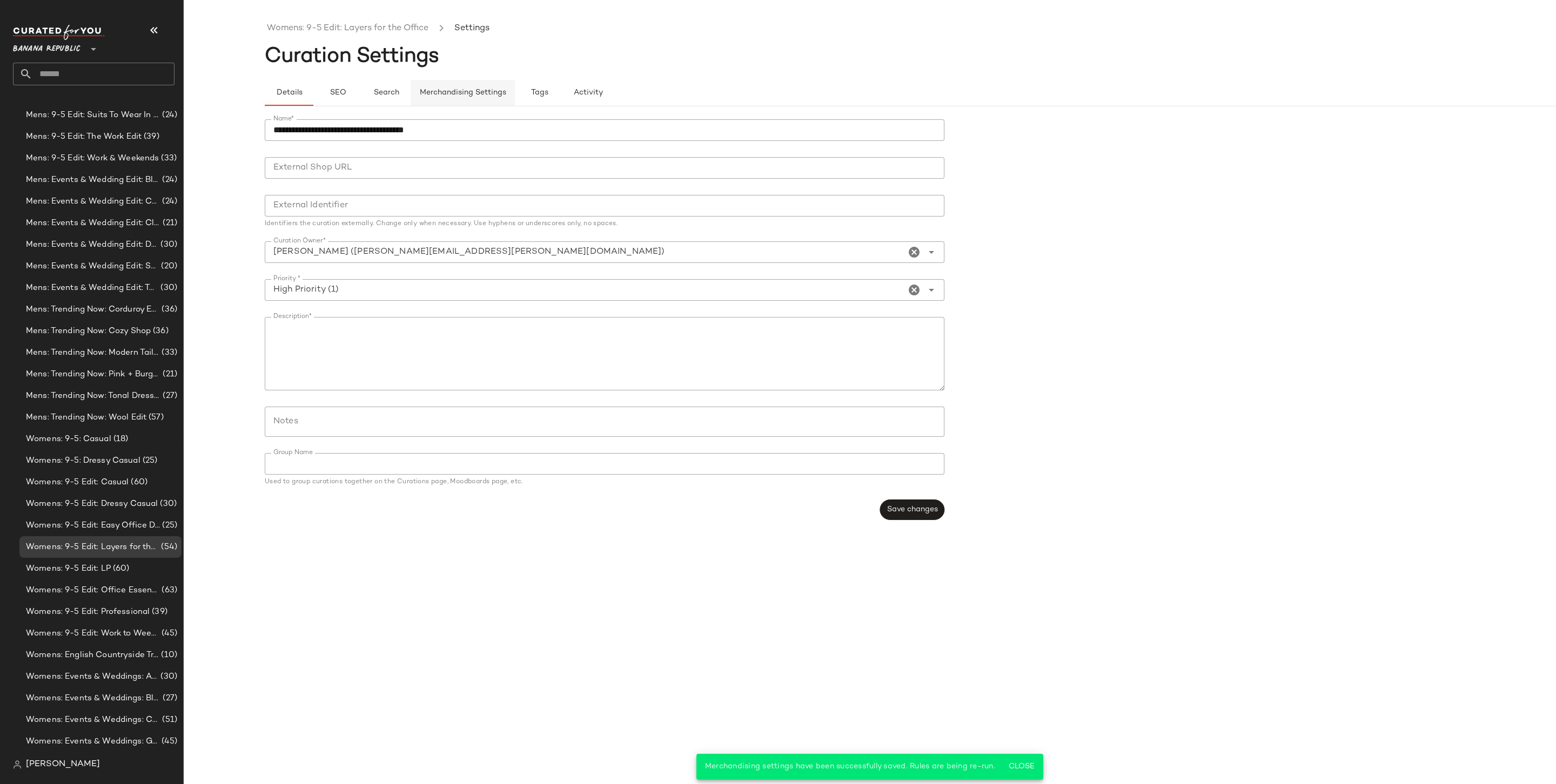
click at [452, 91] on span "Merchandising Settings" at bounding box center [463, 93] width 87 height 9
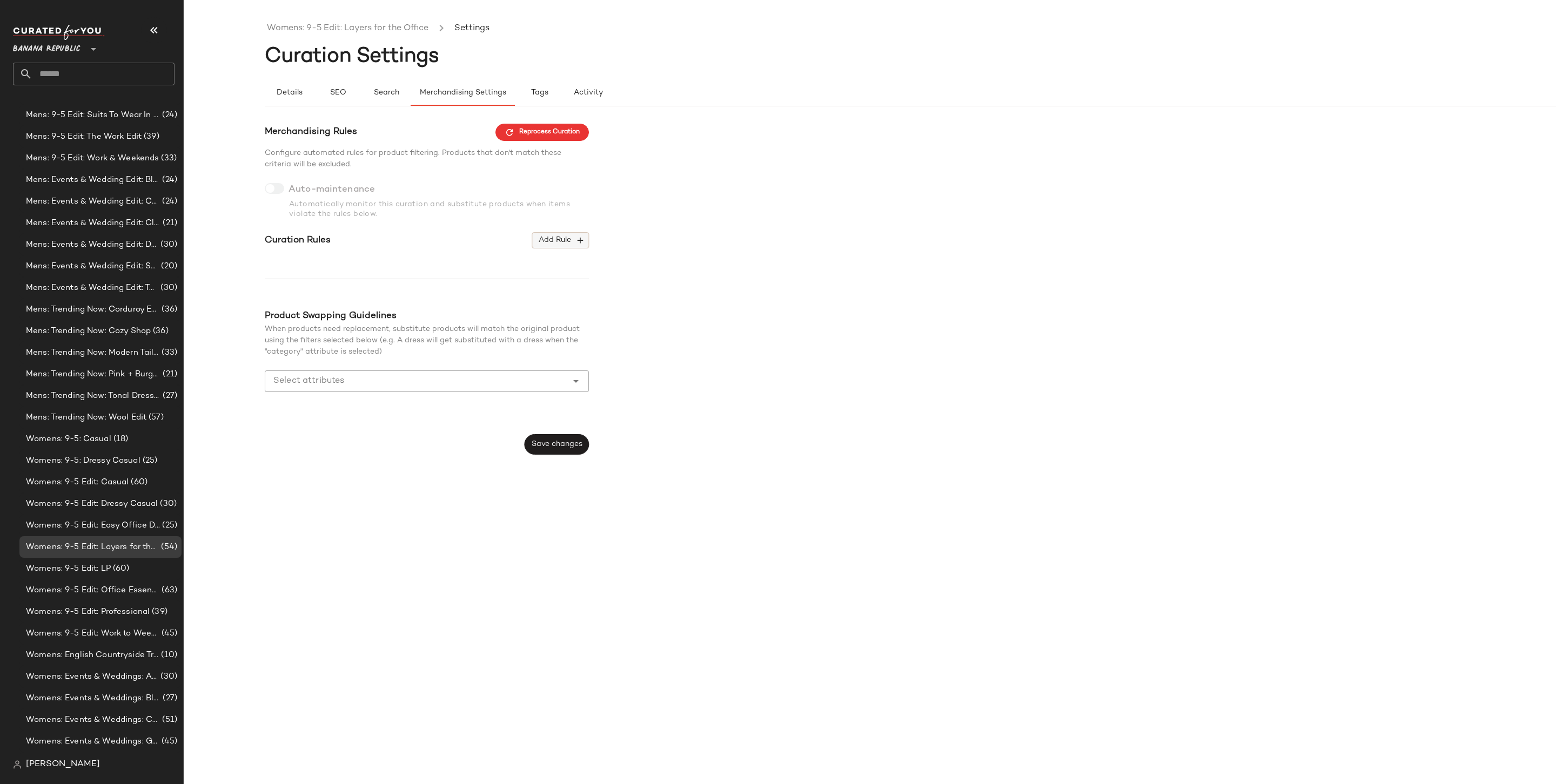
click at [563, 235] on span "Add Rule" at bounding box center [560, 240] width 44 height 10
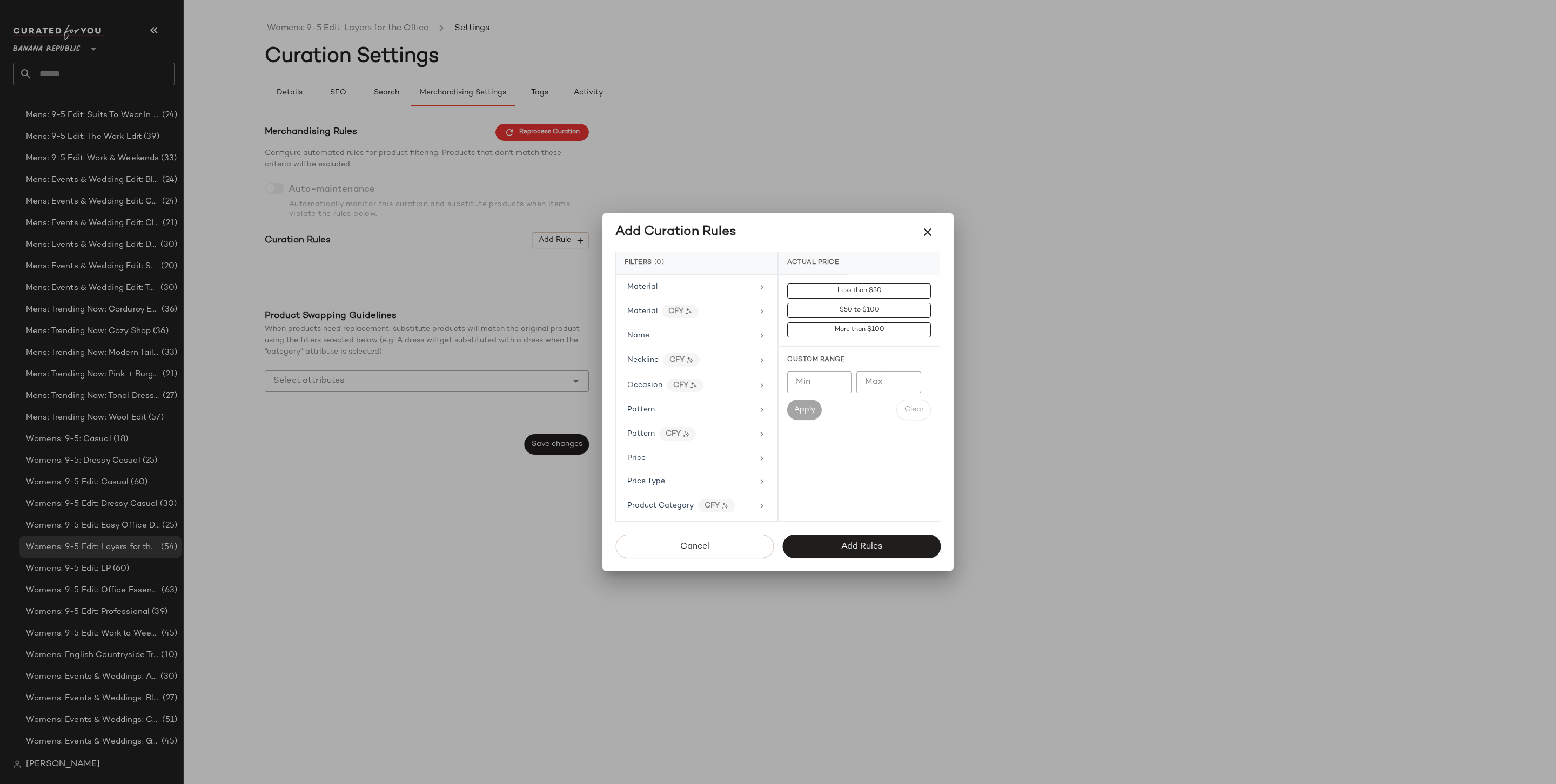
scroll to position [648, 0]
click at [670, 354] on div "Price Type" at bounding box center [690, 360] width 126 height 11
click at [866, 380] on div "PROMO" at bounding box center [858, 369] width 161 height 26
click at [853, 394] on div "REGULAR" at bounding box center [858, 394] width 161 height 26
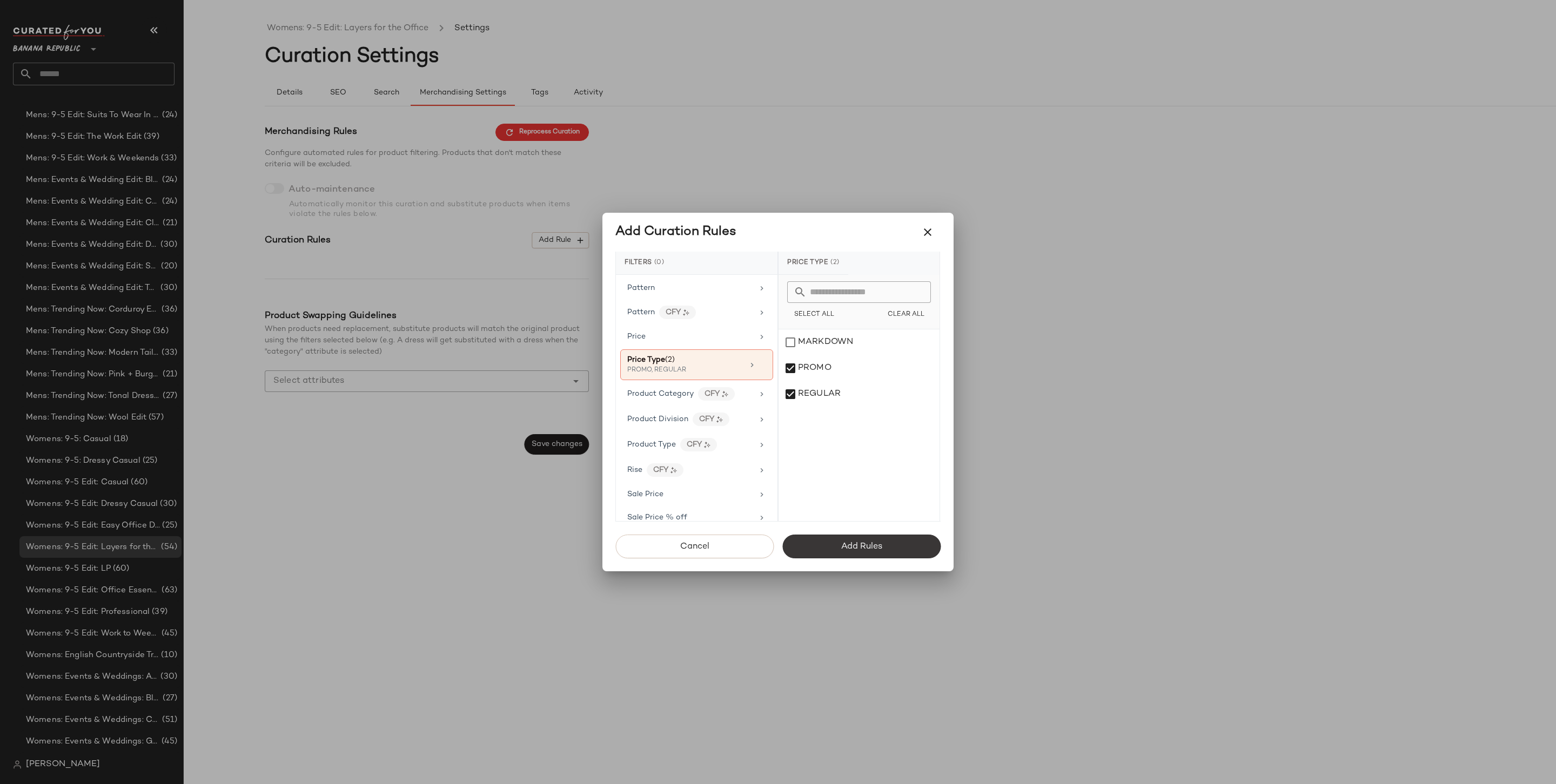
click at [859, 550] on span "Add Rules" at bounding box center [861, 546] width 41 height 11
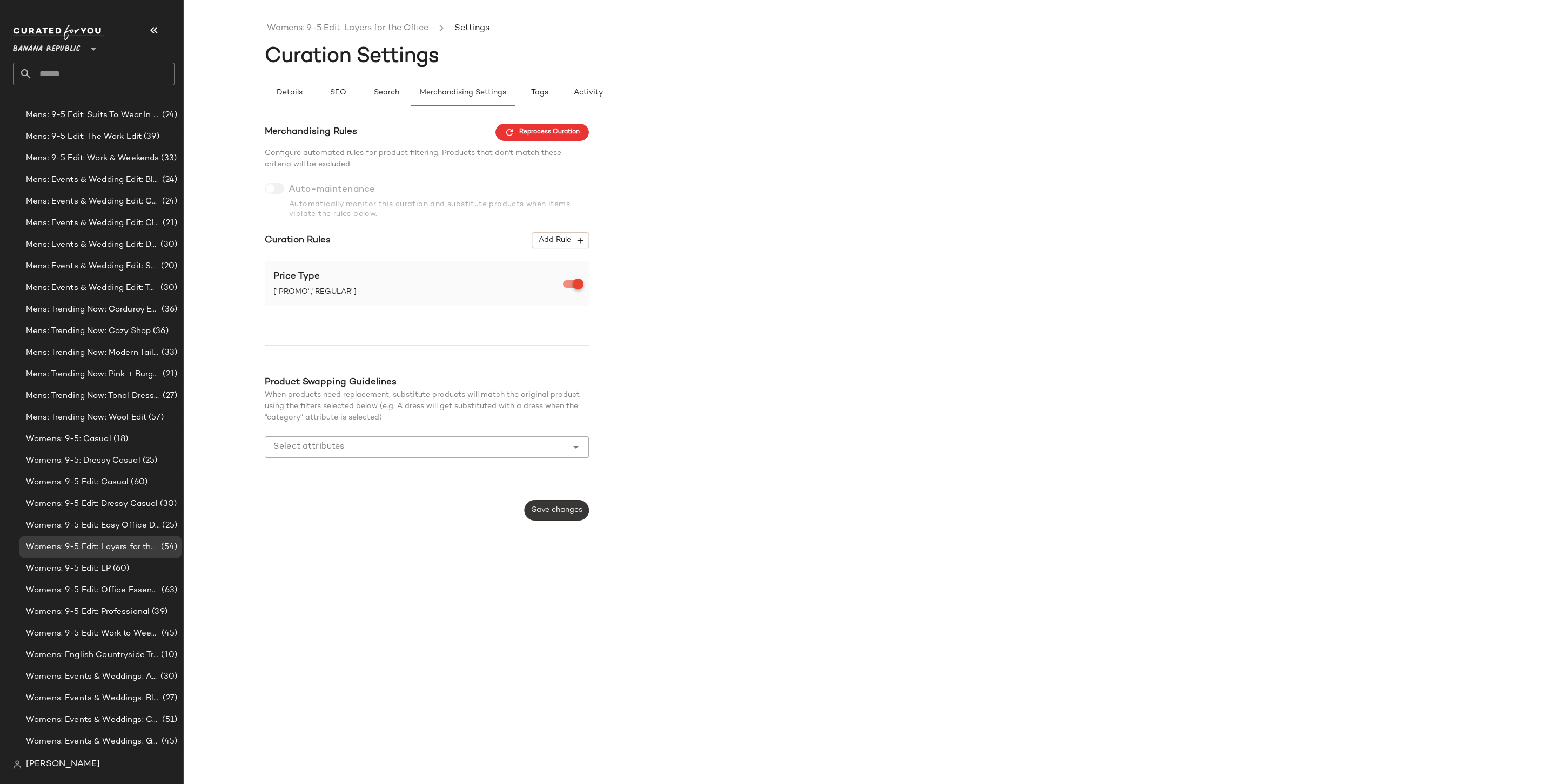
click at [566, 503] on button "Save changes" at bounding box center [557, 510] width 65 height 20
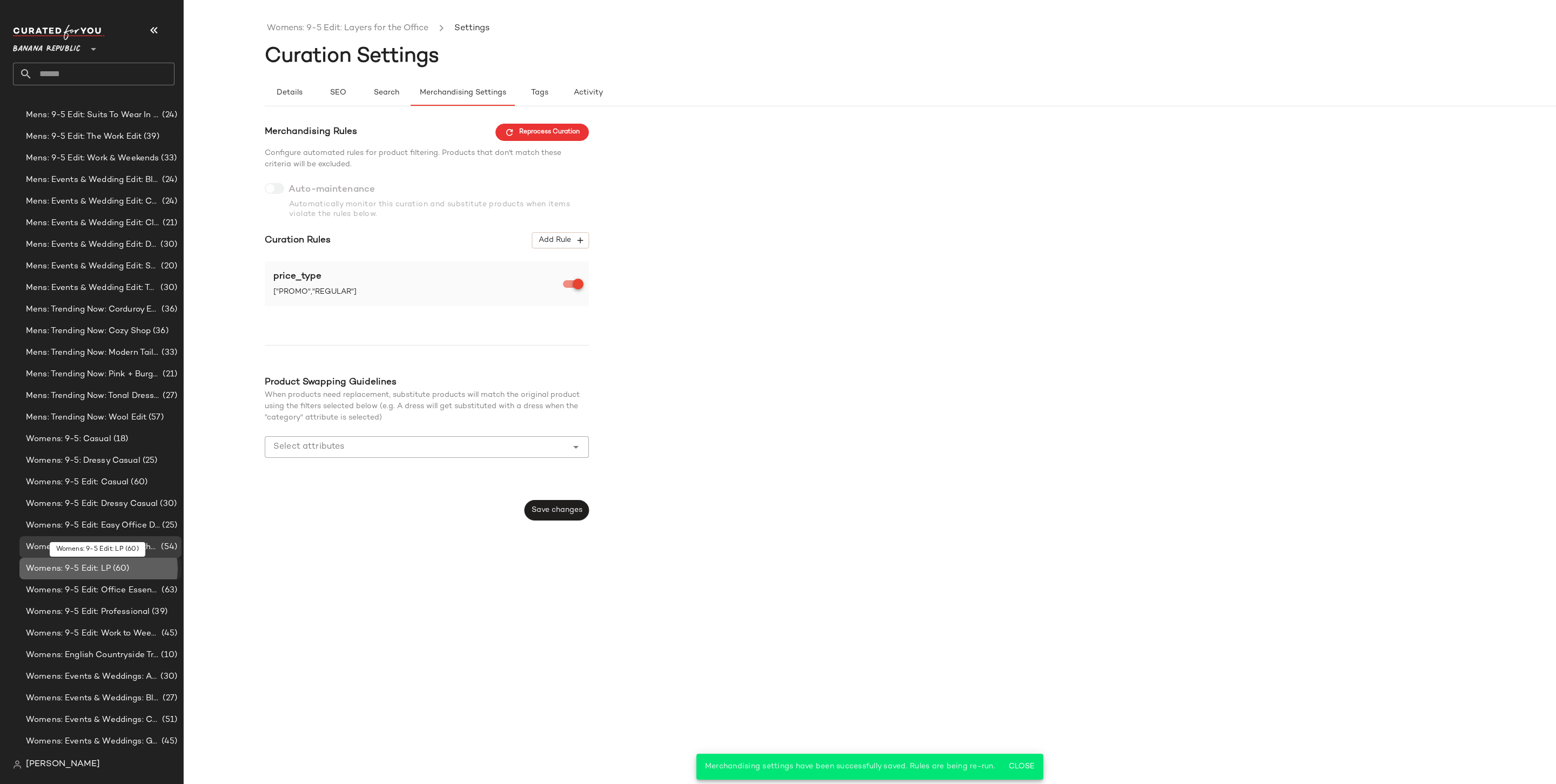
click at [105, 565] on span "Womens: 9-5 Edit: LP" at bounding box center [68, 568] width 85 height 12
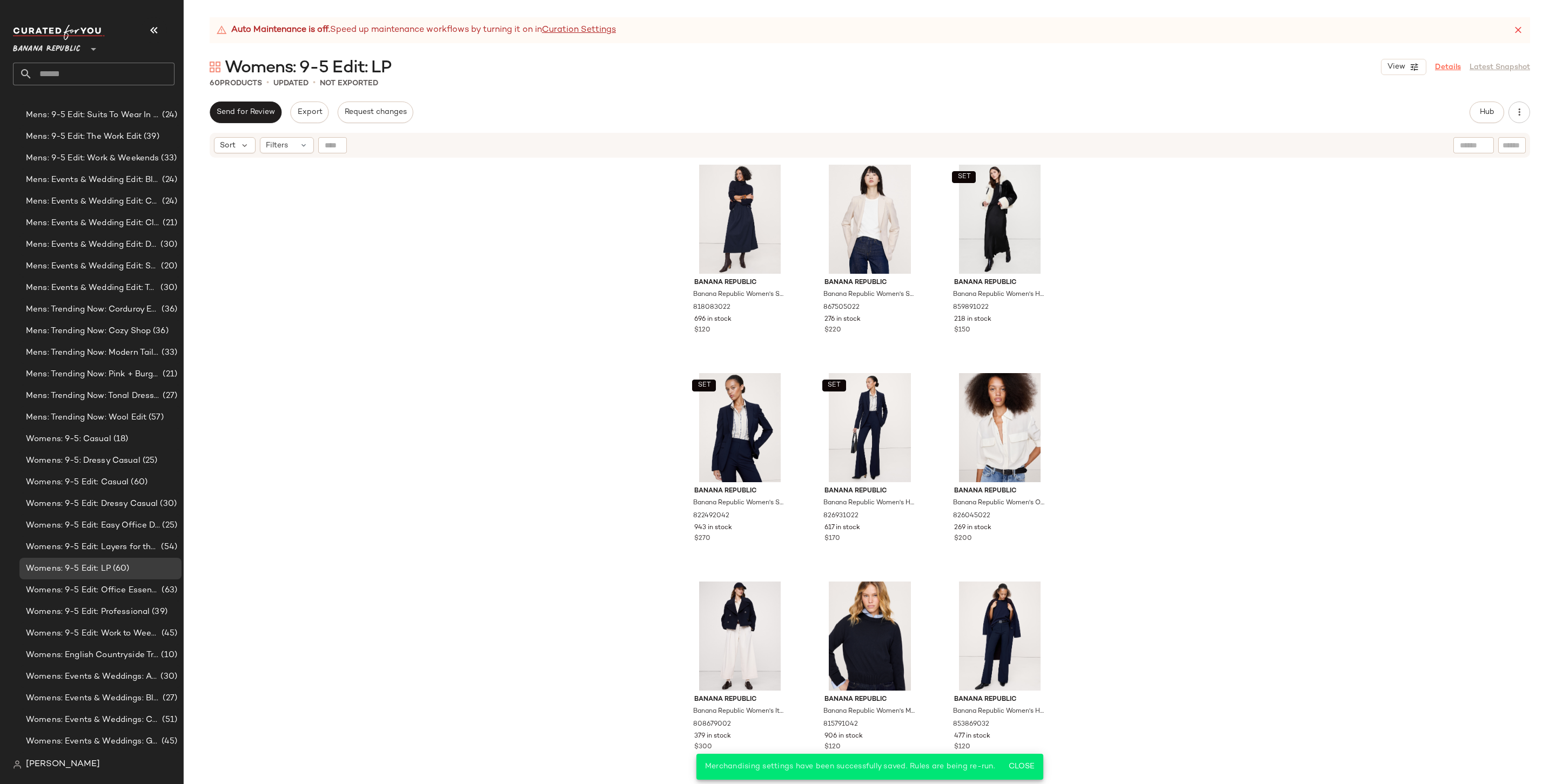
click at [1453, 69] on link "Details" at bounding box center [1448, 67] width 26 height 11
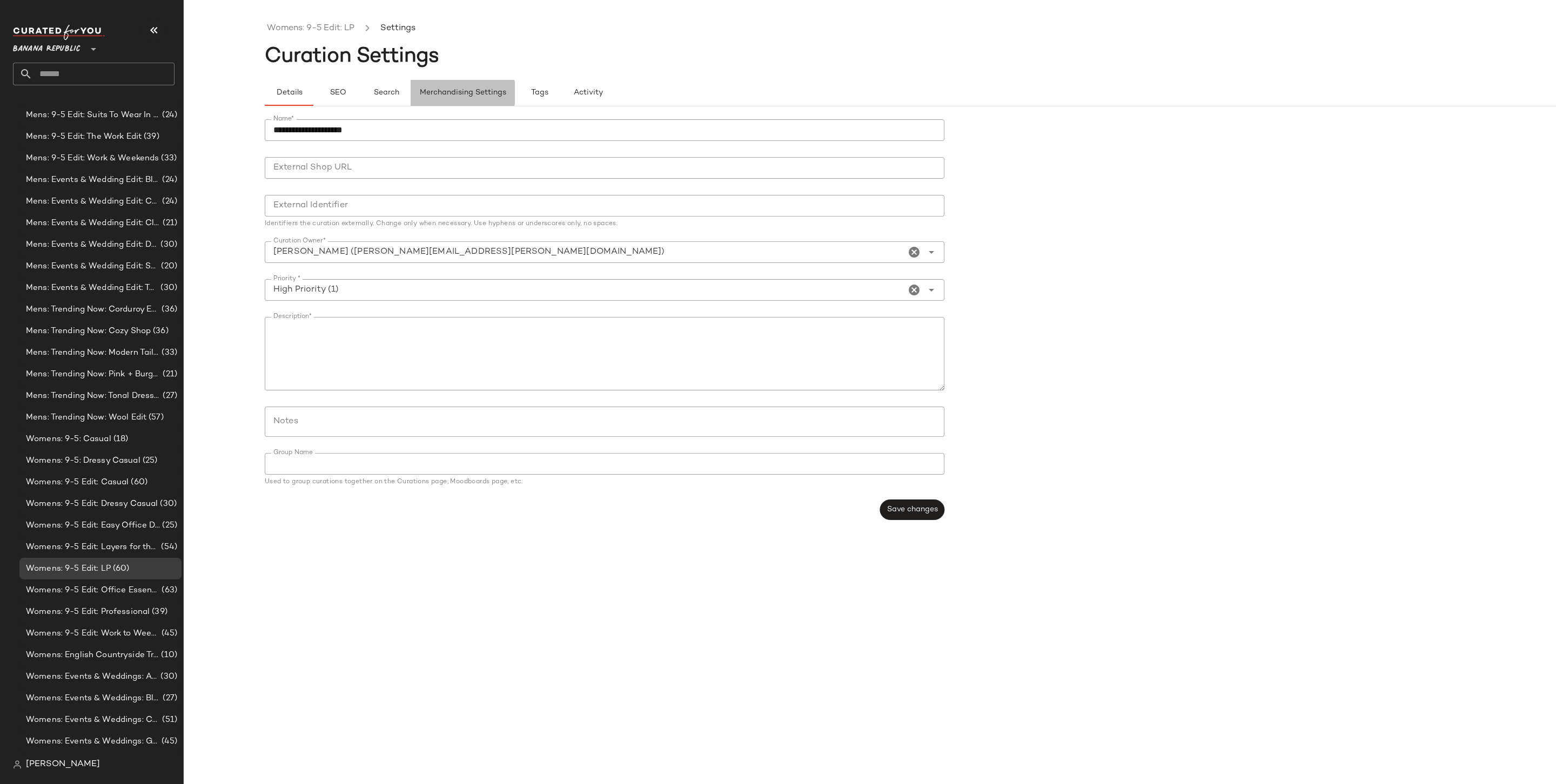
click at [466, 93] on span "Merchandising Settings" at bounding box center [463, 93] width 87 height 9
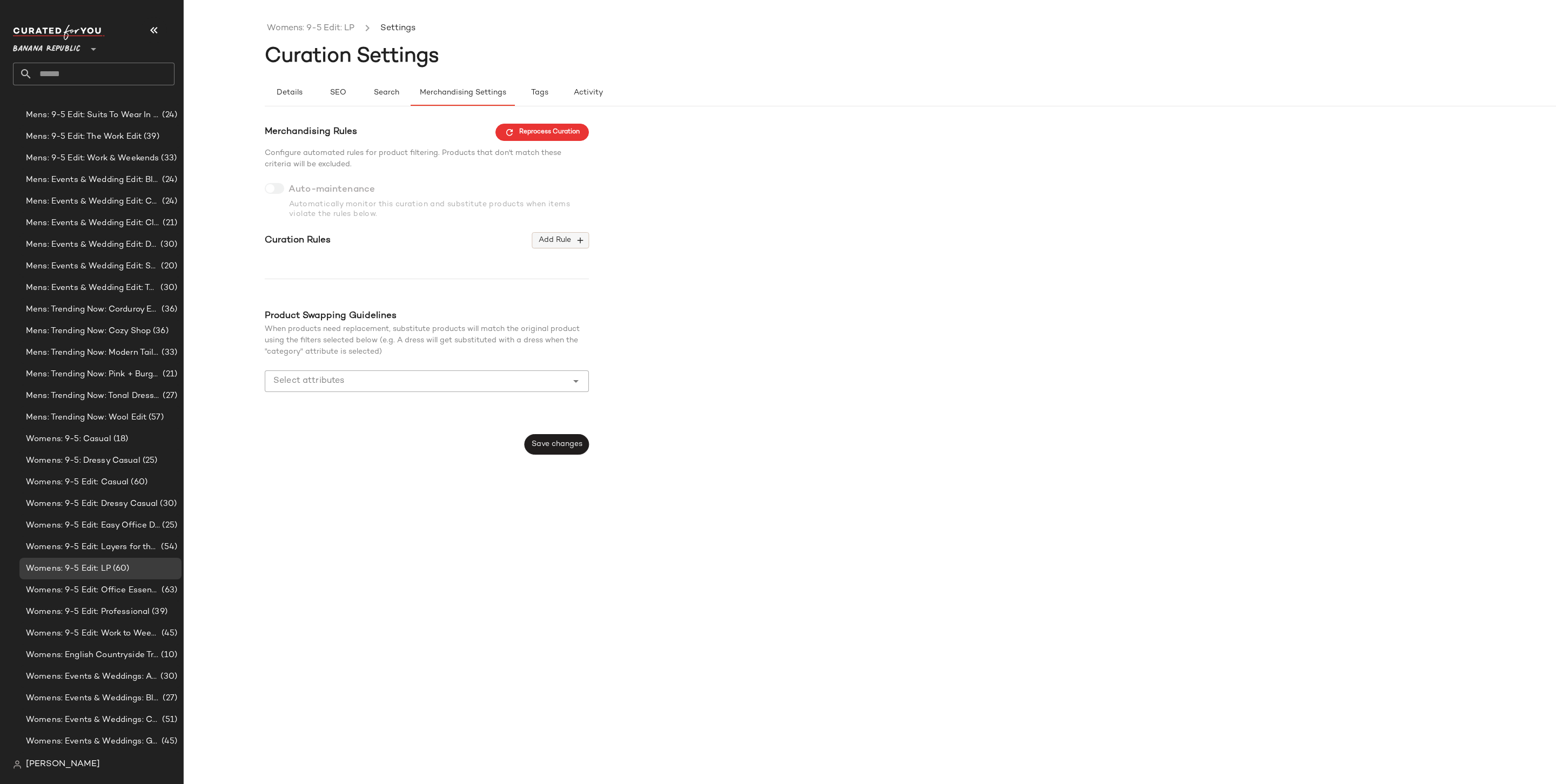
click at [581, 234] on button "Add Rule" at bounding box center [560, 240] width 57 height 16
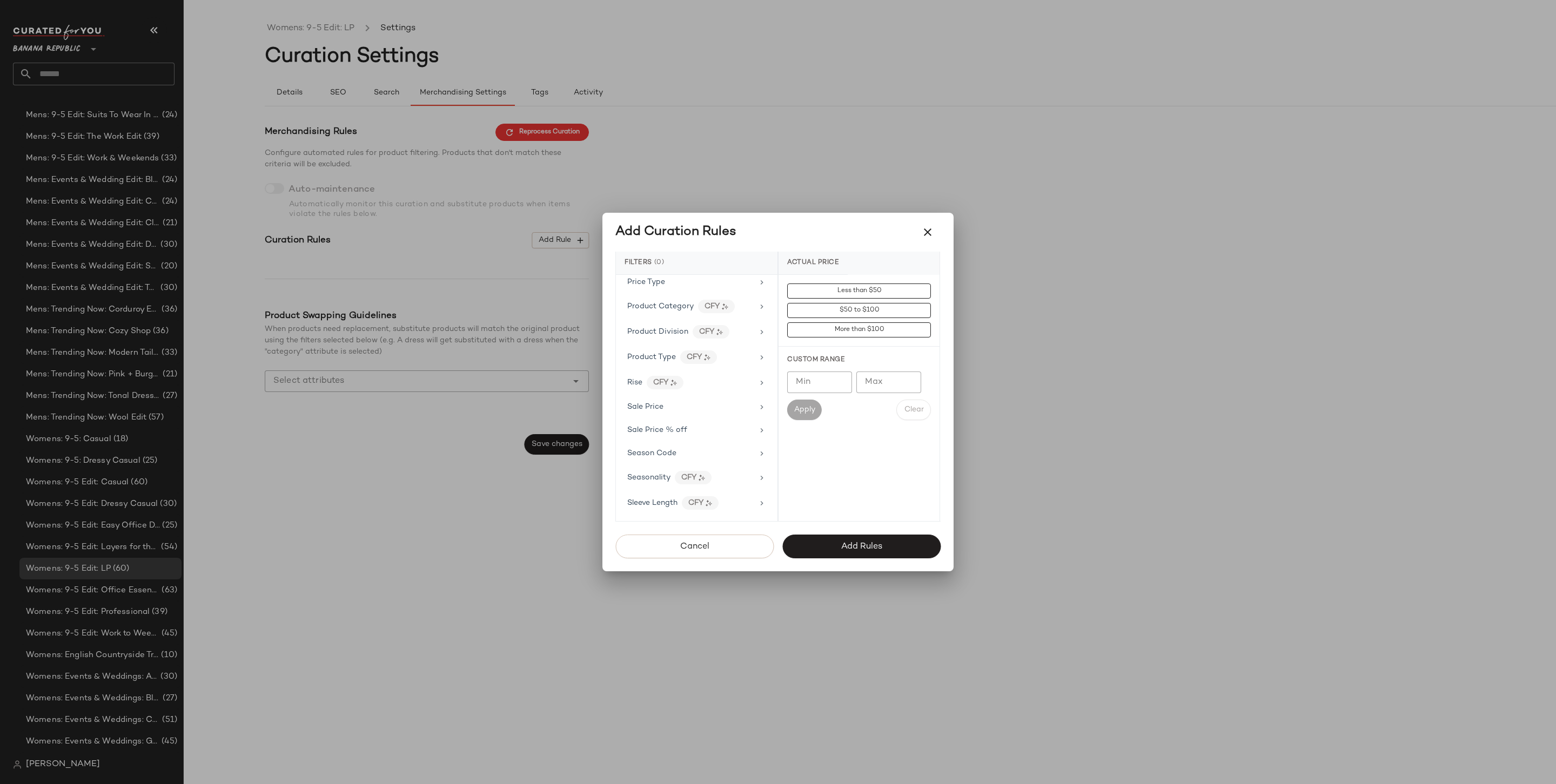
scroll to position [647, 0]
click at [671, 355] on div "Price Type" at bounding box center [690, 360] width 126 height 11
click at [872, 357] on div "PROMO" at bounding box center [858, 369] width 161 height 26
click at [840, 403] on div "REGULAR" at bounding box center [858, 394] width 161 height 26
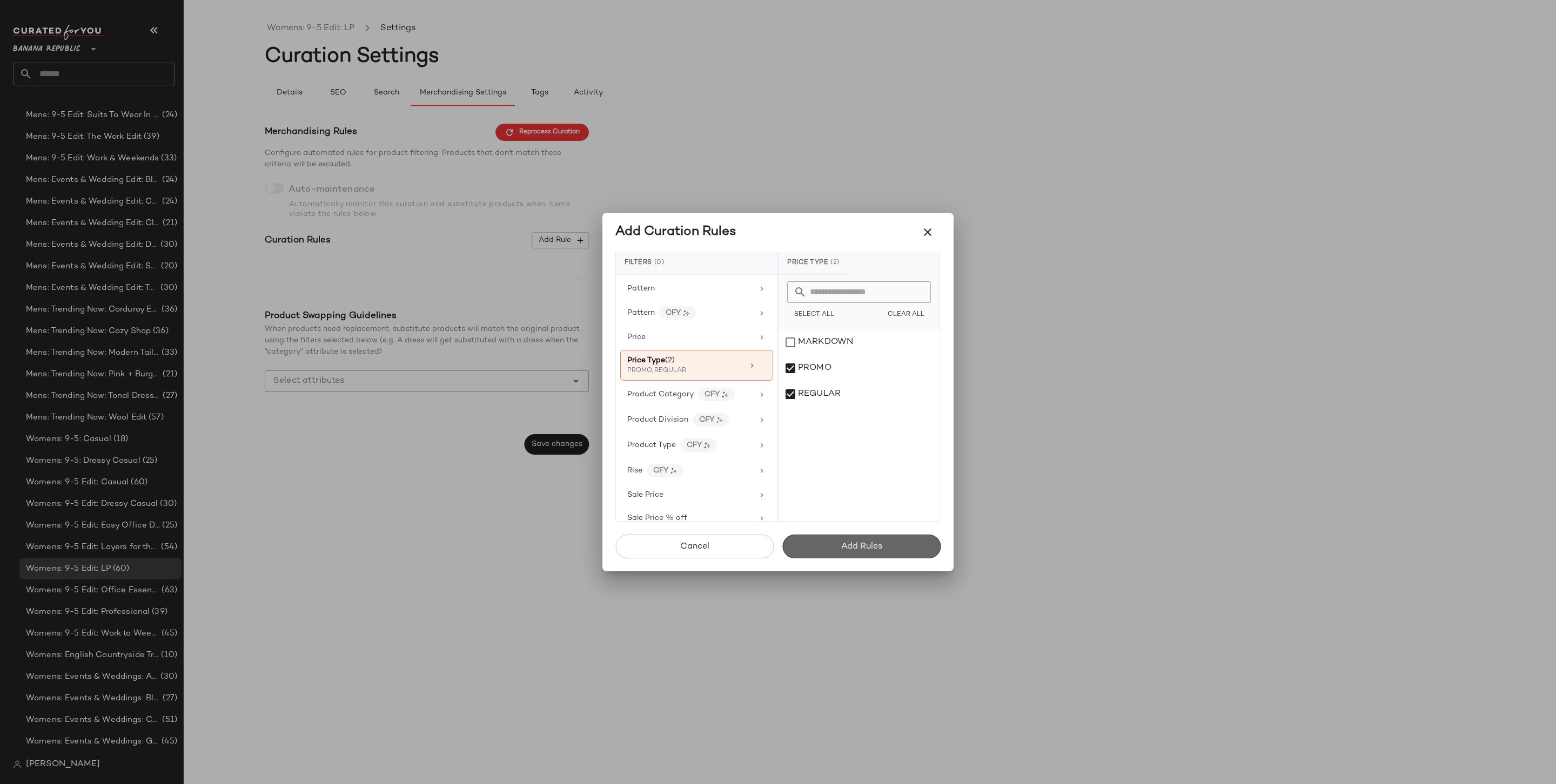
click at [858, 537] on button "Add Rules" at bounding box center [862, 546] width 158 height 23
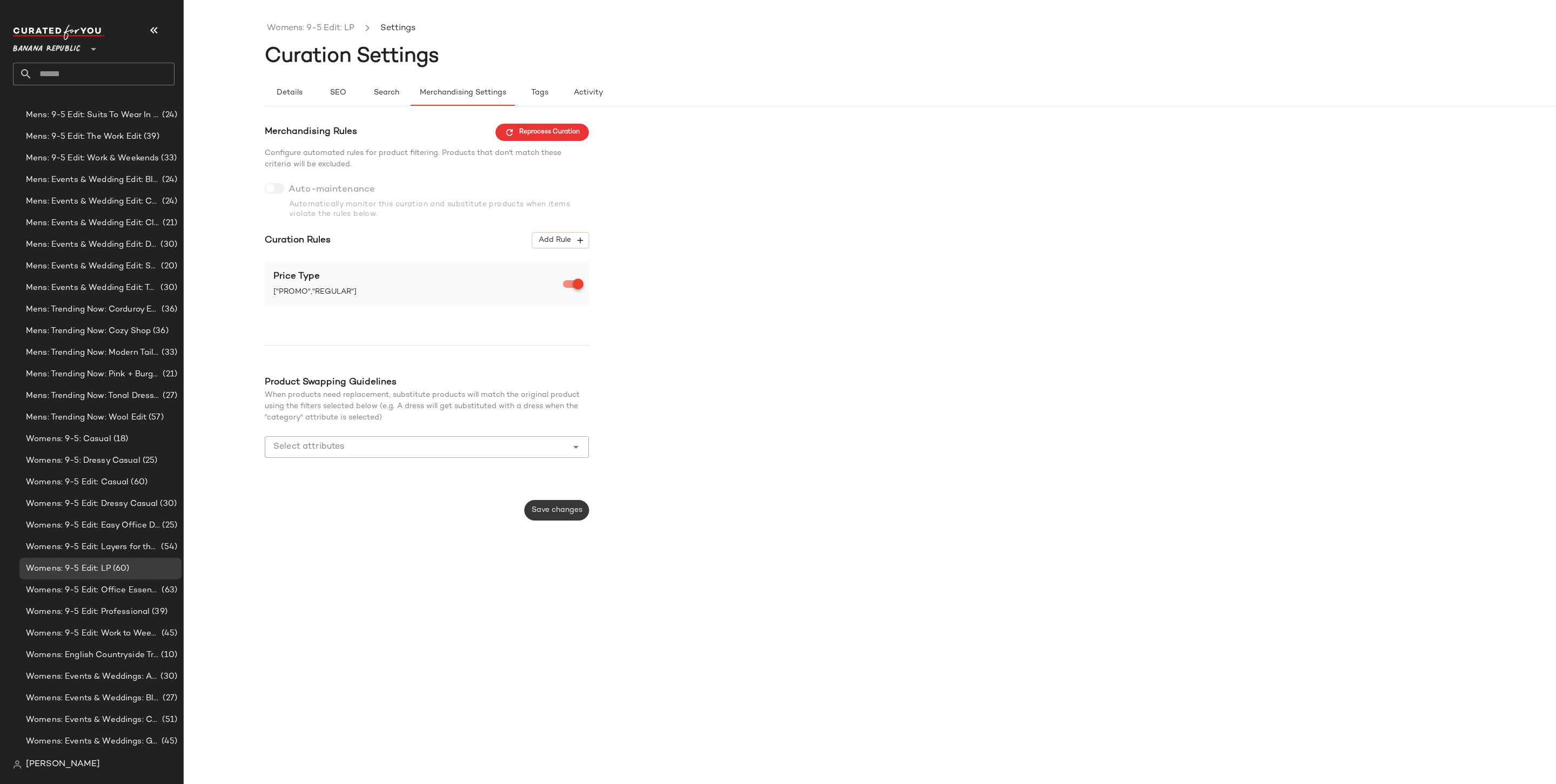
click at [550, 504] on button "Save changes" at bounding box center [557, 510] width 65 height 20
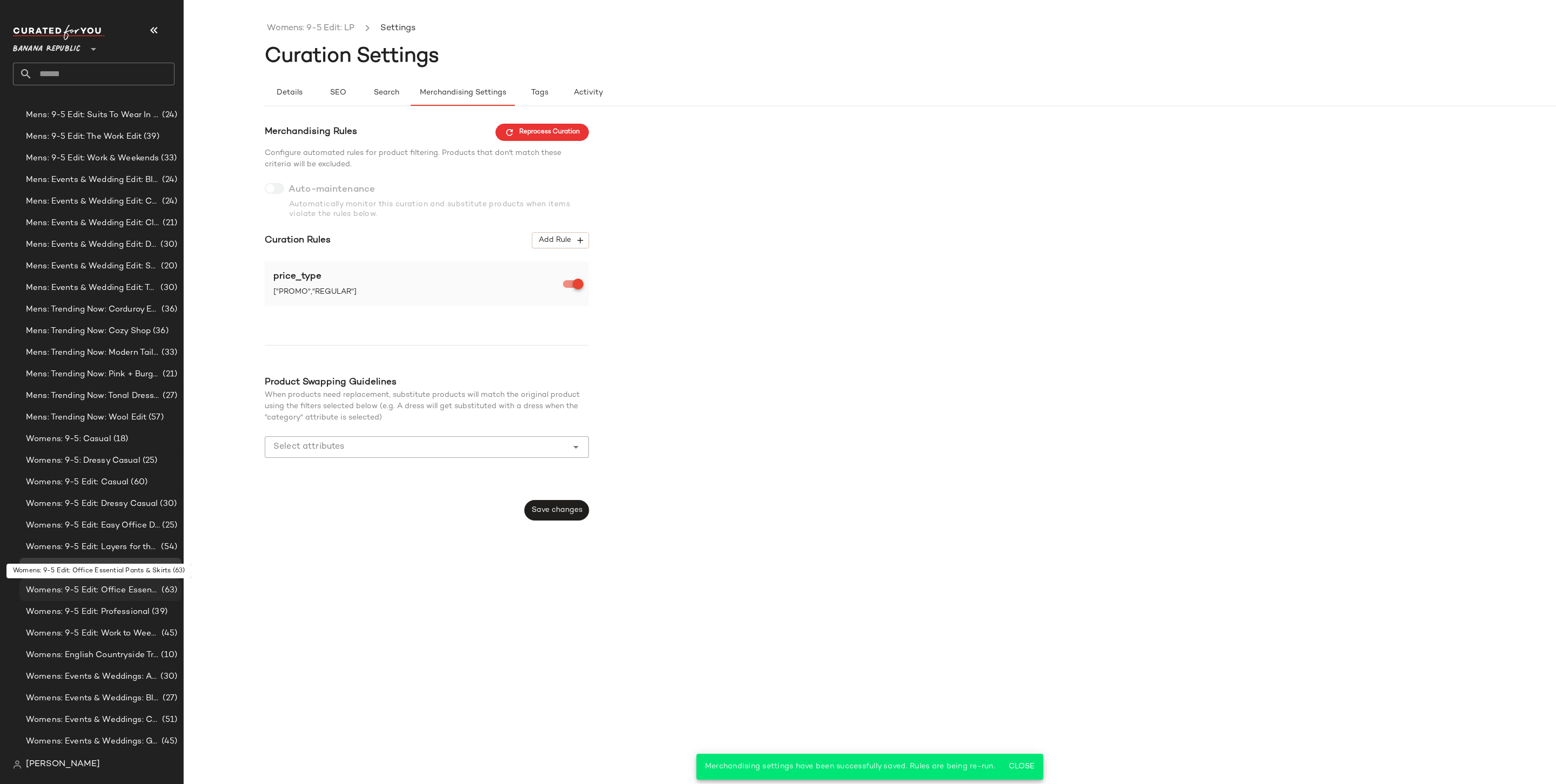
click at [79, 592] on span "Womens: 9-5 Edit: Office Essential Pants & Skirts" at bounding box center [92, 590] width 133 height 12
click at [86, 592] on span "Womens: 9-5 Edit: Office Essential Pants & Skirts" at bounding box center [92, 590] width 133 height 12
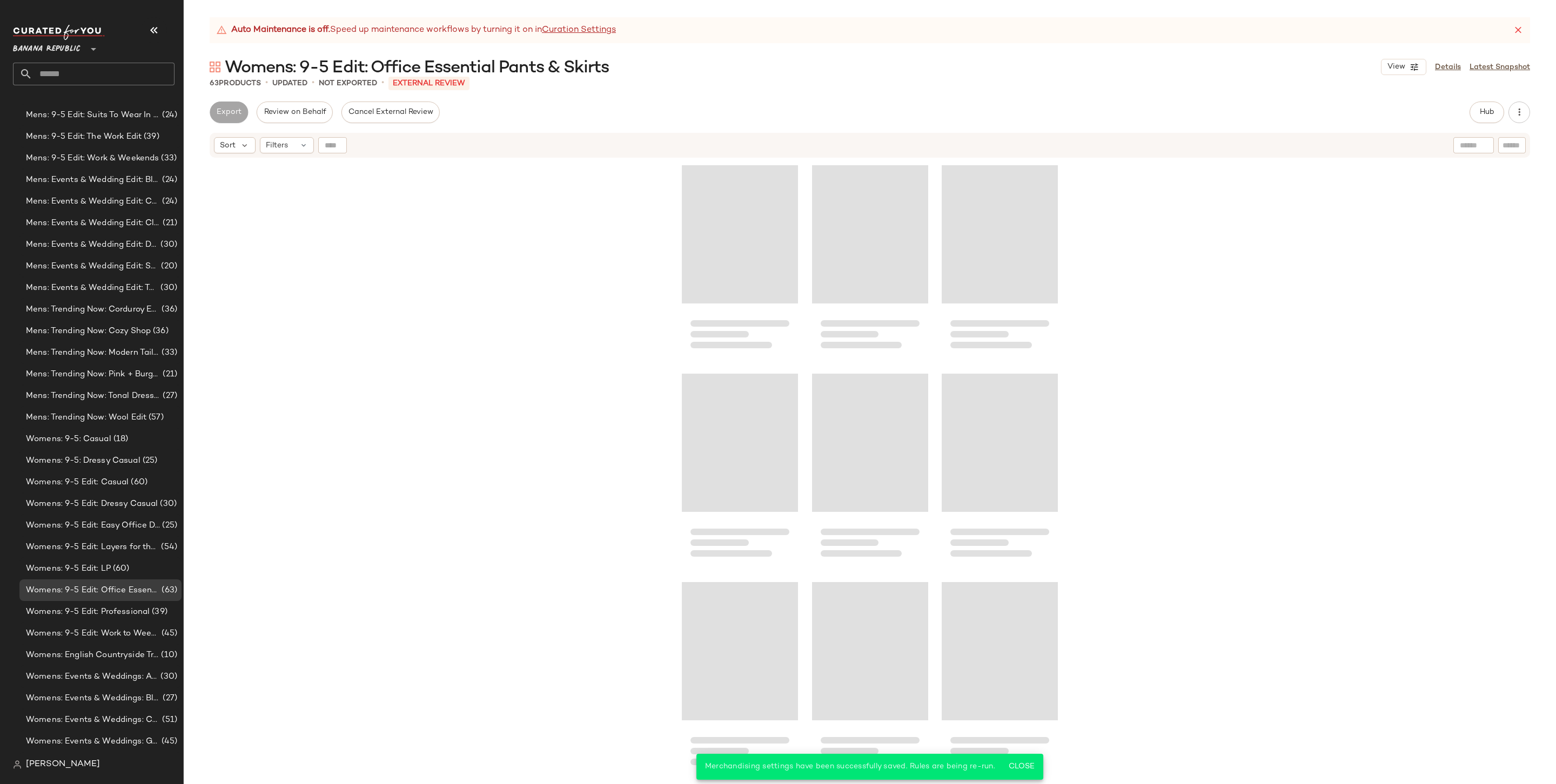
click at [1452, 59] on div "View Details Latest Snapshot" at bounding box center [1455, 67] width 149 height 16
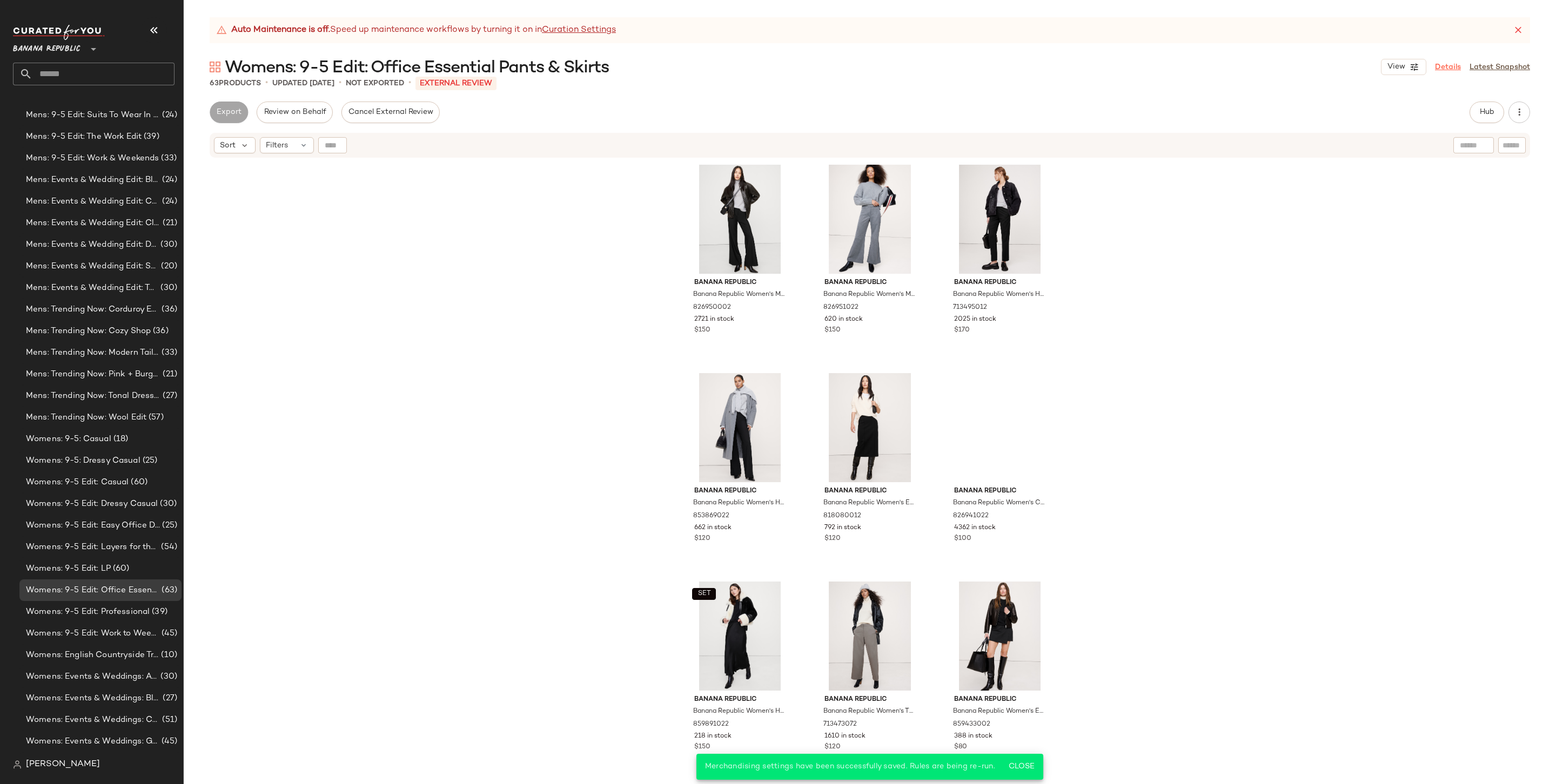
click at [1450, 70] on link "Details" at bounding box center [1448, 67] width 26 height 11
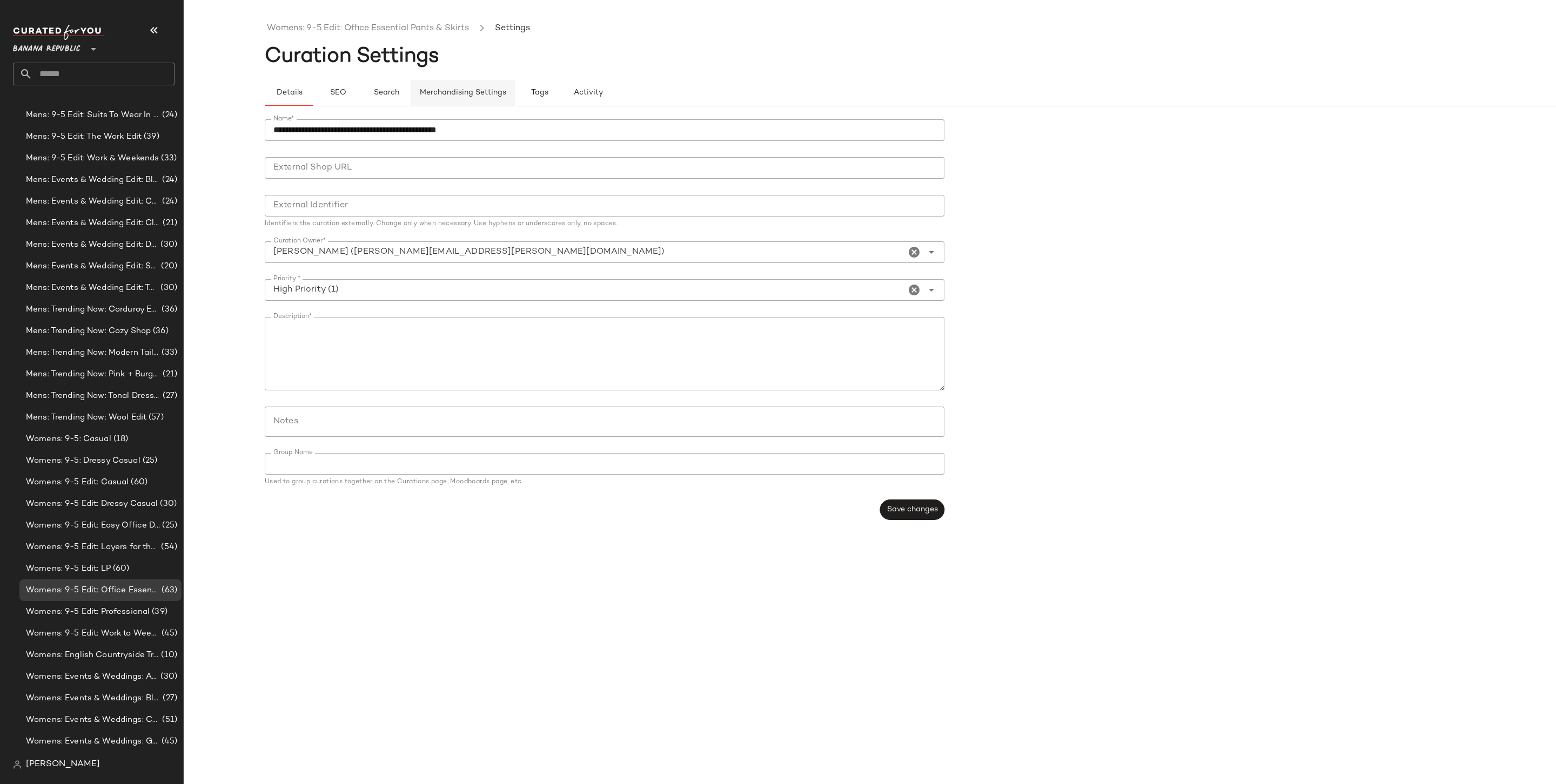
click at [474, 99] on button "Merchandising Settings" at bounding box center [462, 93] width 104 height 26
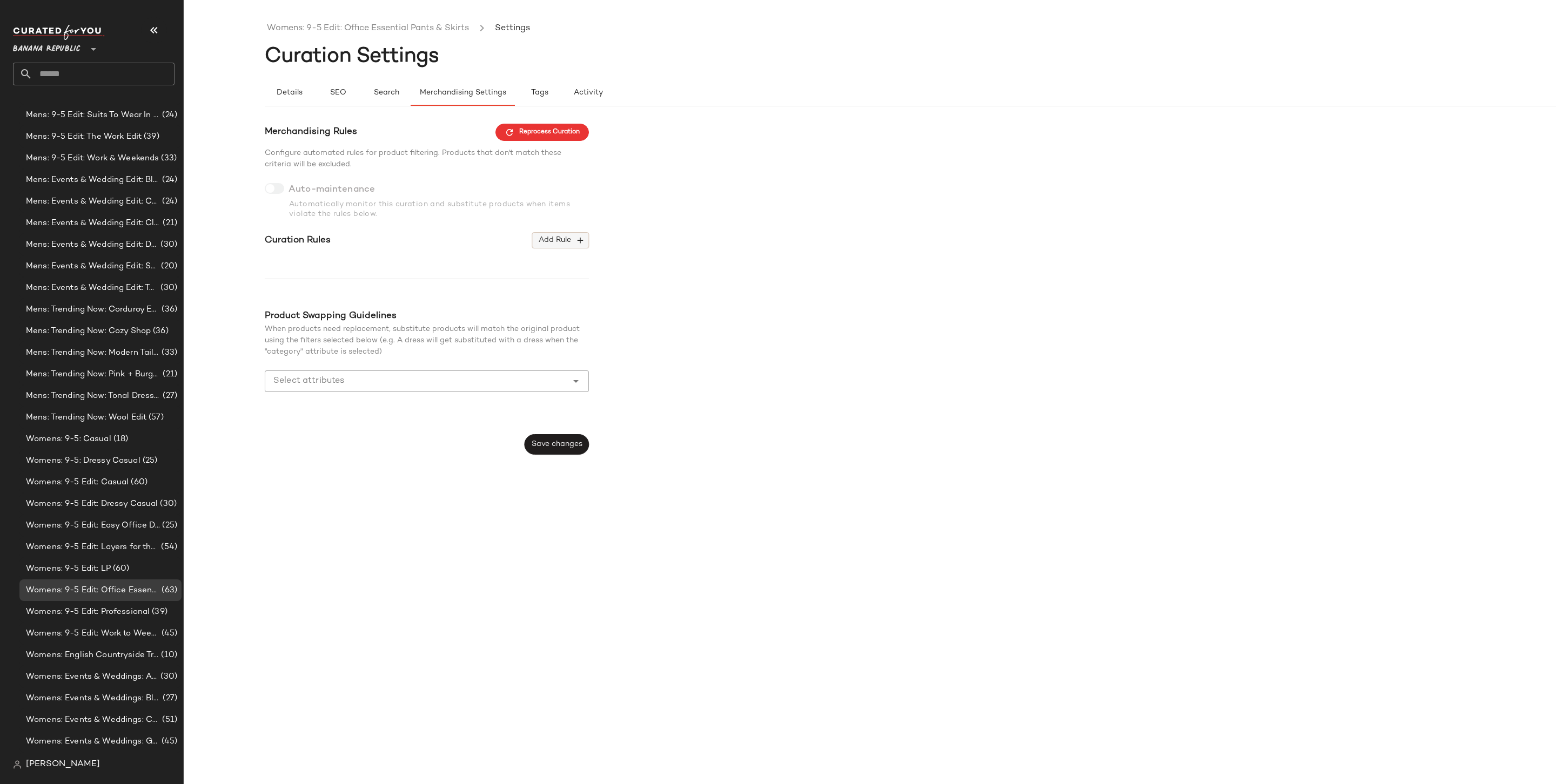
click at [561, 240] on span "Add Rule" at bounding box center [560, 240] width 44 height 10
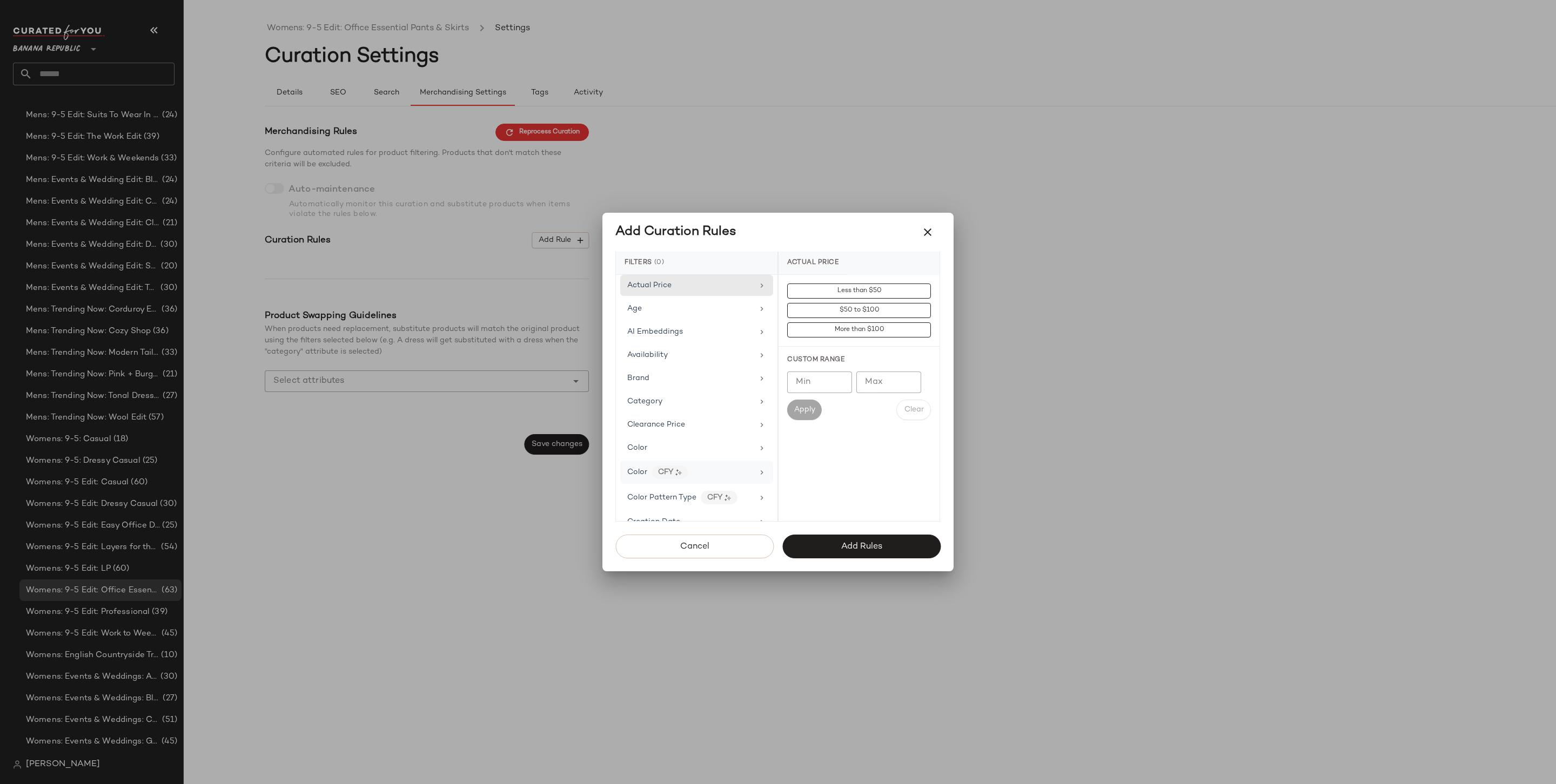
scroll to position [527, 0]
click at [682, 480] on div "Price Type" at bounding box center [696, 482] width 153 height 21
click at [821, 362] on div "PROMO" at bounding box center [858, 369] width 161 height 26
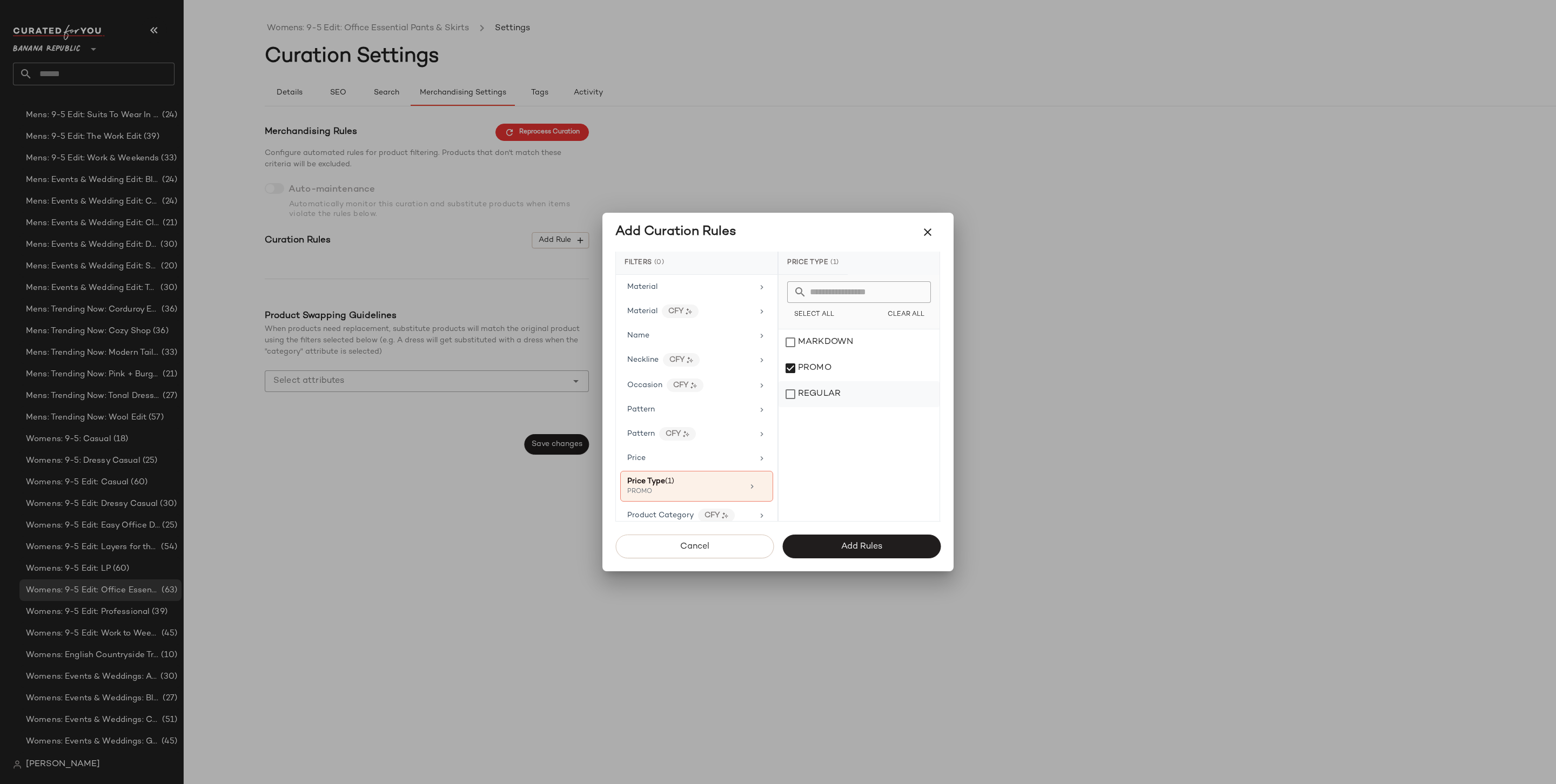
click at [820, 388] on div "REGULAR" at bounding box center [858, 394] width 161 height 26
click at [871, 546] on span "Add Rules" at bounding box center [861, 546] width 41 height 11
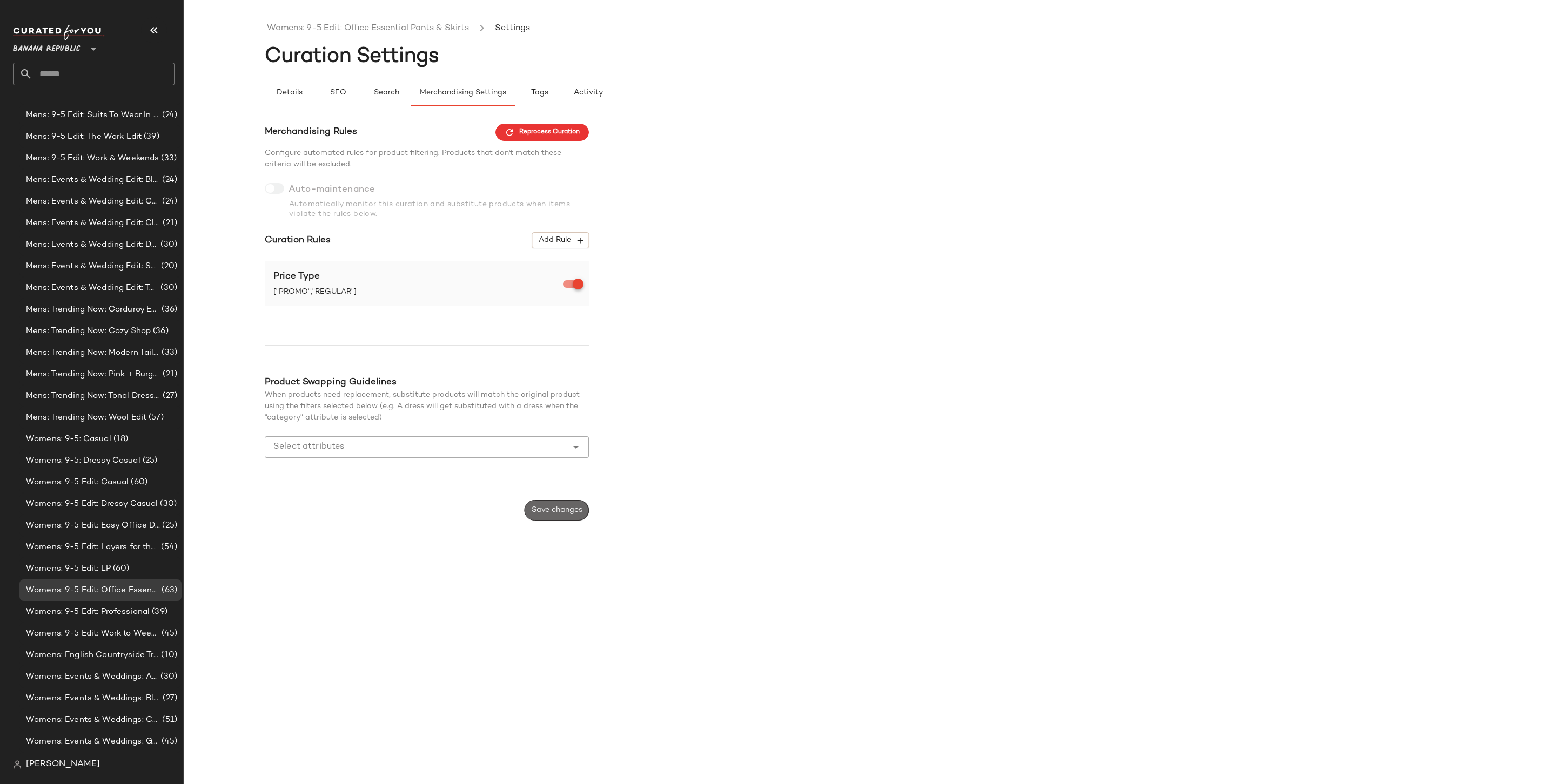
click at [540, 505] on button "Save changes" at bounding box center [557, 510] width 65 height 20
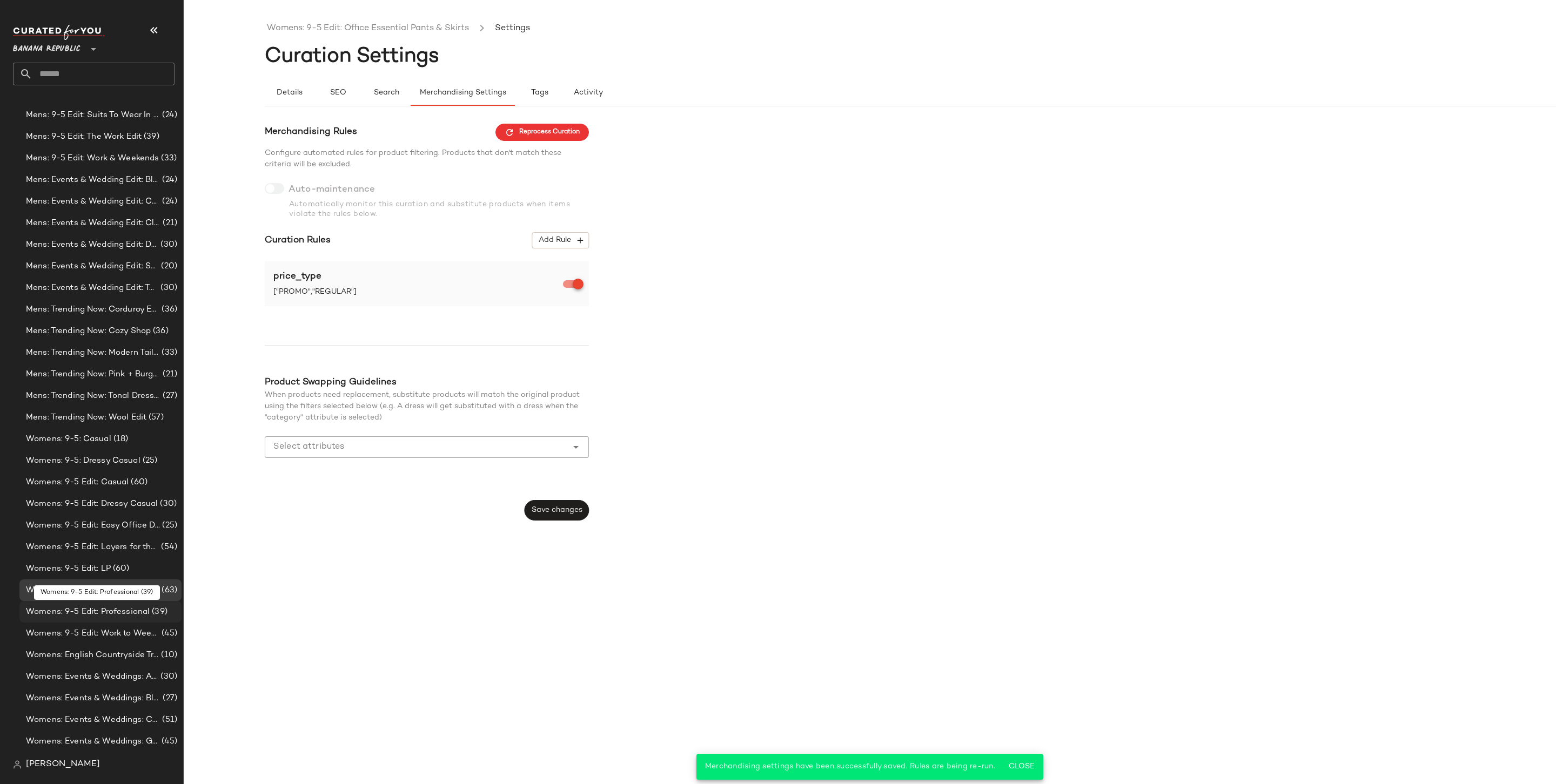
click at [103, 609] on span "Womens: 9-5 Edit: Professional" at bounding box center [87, 612] width 124 height 12
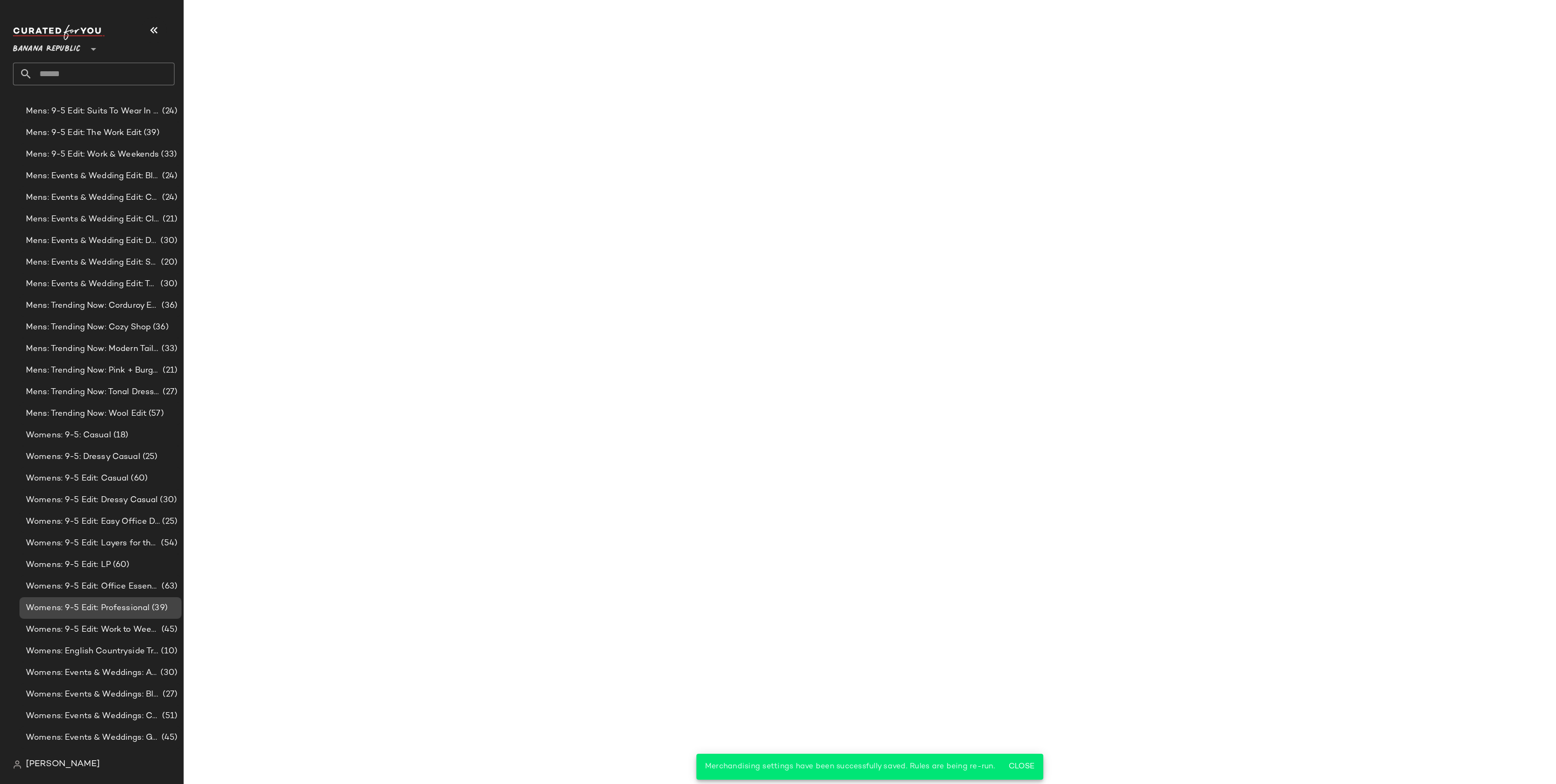
scroll to position [1313, 0]
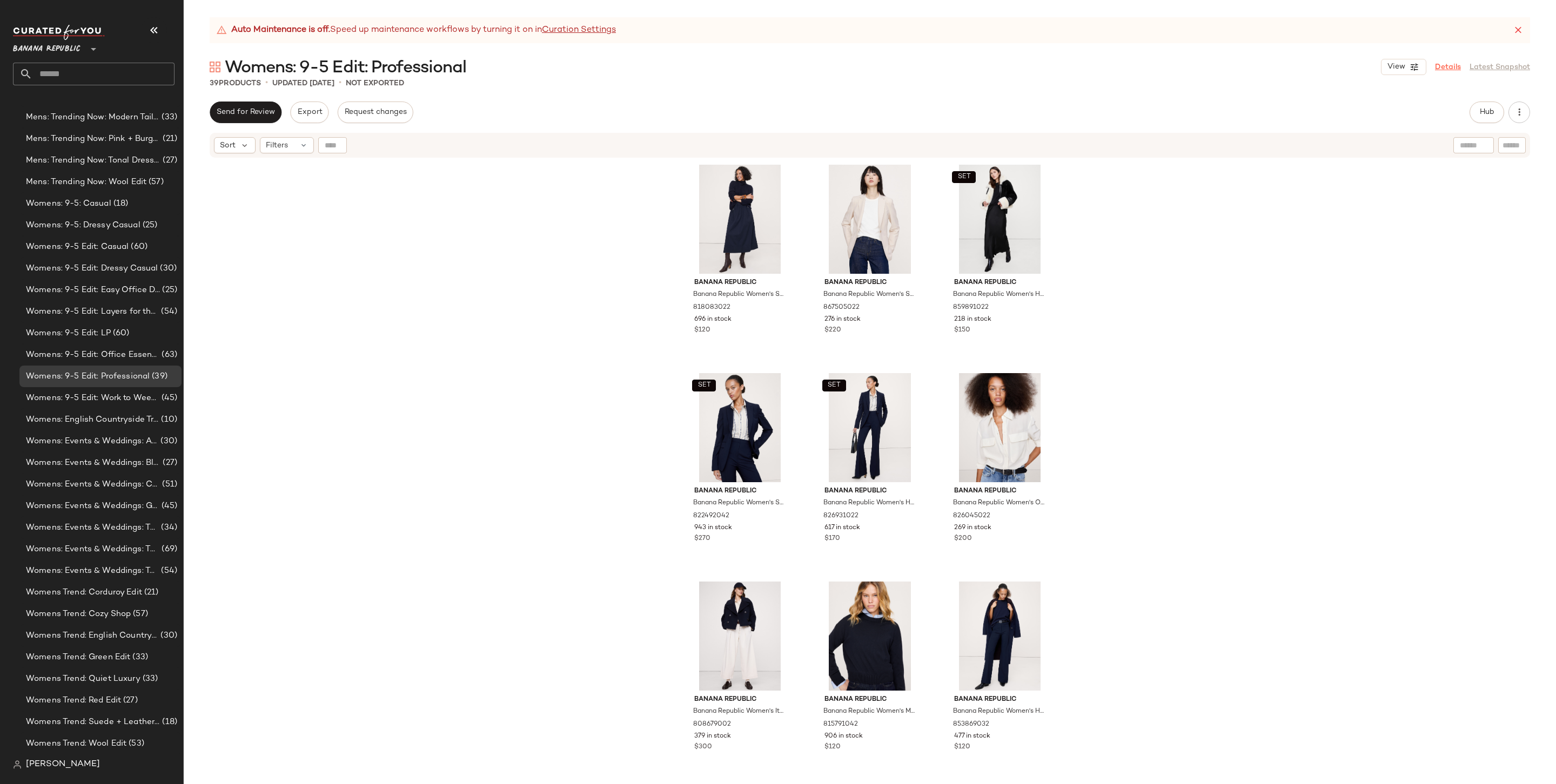
click at [1453, 64] on link "Details" at bounding box center [1448, 67] width 26 height 11
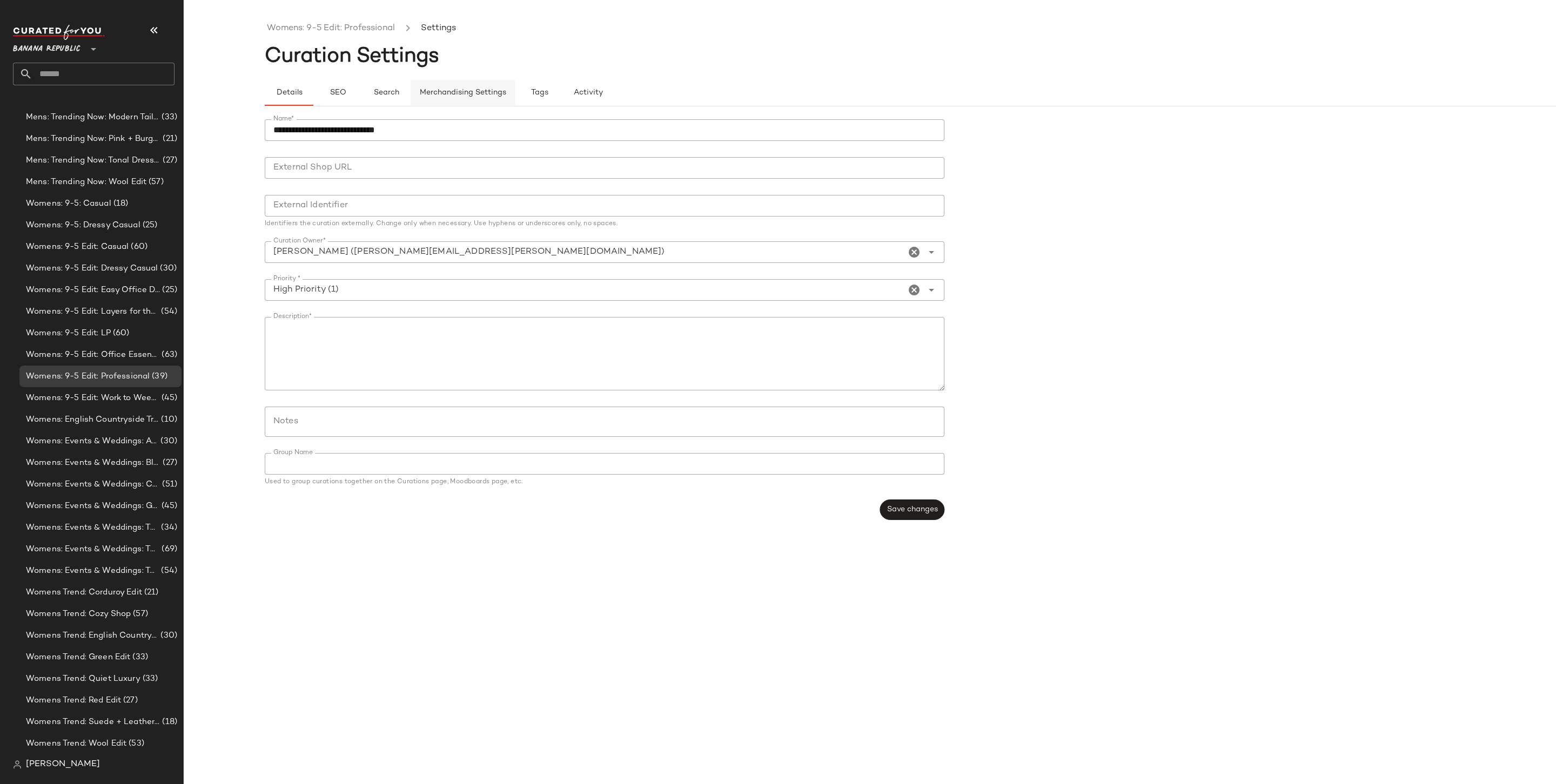
click at [462, 103] on button "Merchandising Settings" at bounding box center [462, 93] width 104 height 26
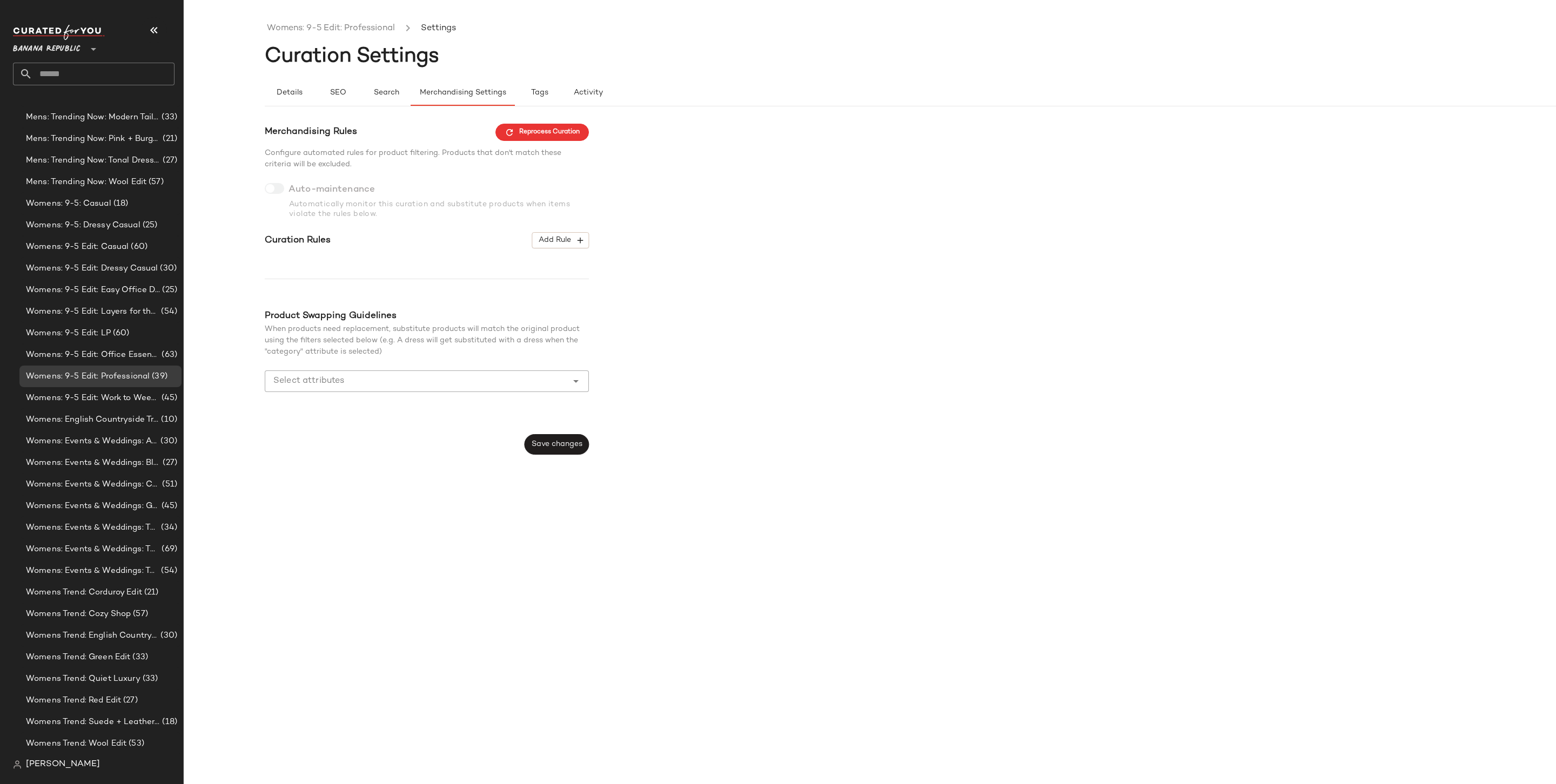
click at [561, 231] on div "Merchandising Rules Reprocess Curation Configure automated rules for product fi…" at bounding box center [426, 289] width 324 height 331
click at [560, 247] on button "Add Rule" at bounding box center [560, 240] width 57 height 16
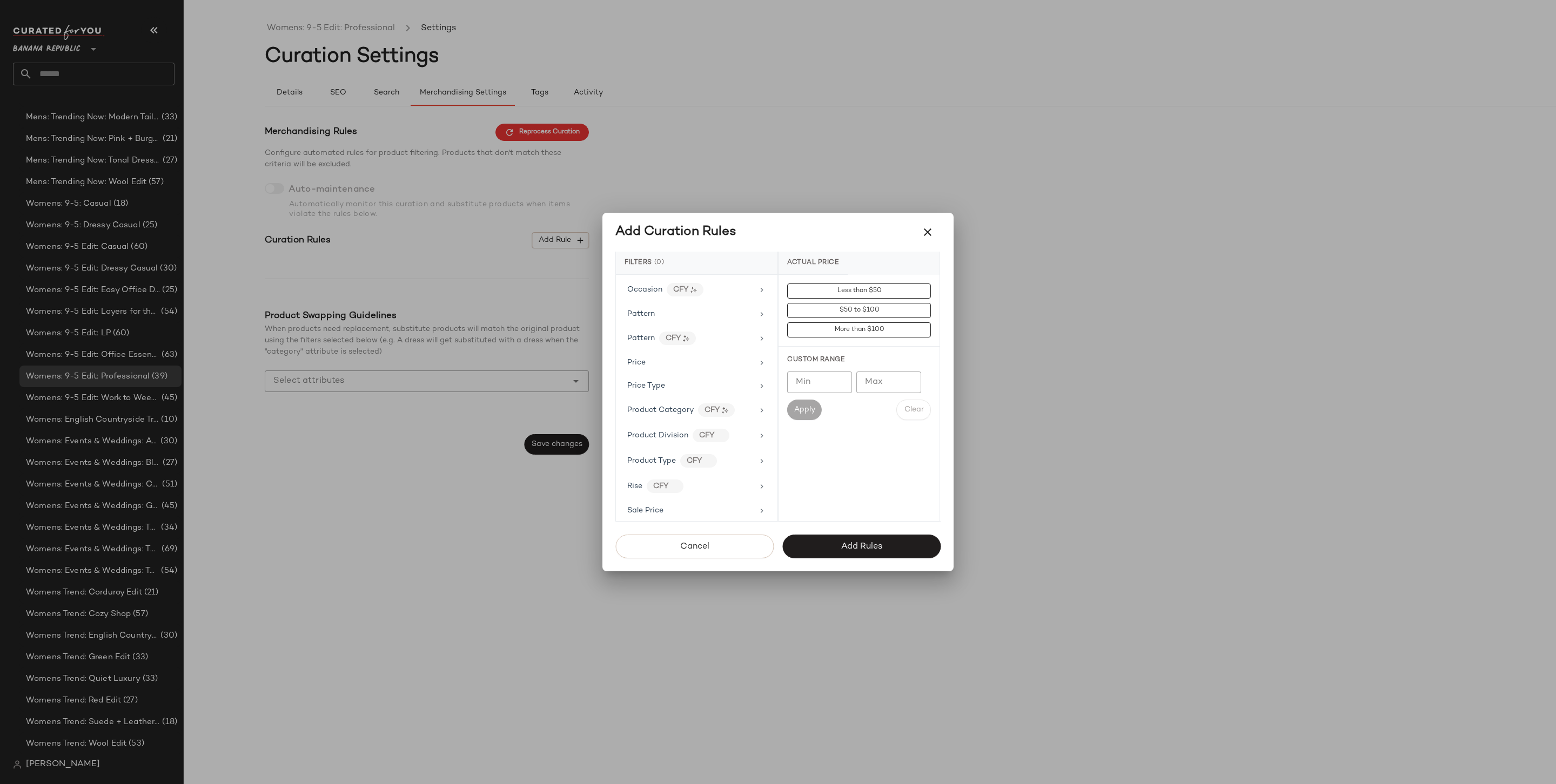
scroll to position [699, 0]
click at [702, 303] on div "Price Type" at bounding box center [690, 309] width 126 height 11
click at [838, 370] on div "PROMO" at bounding box center [858, 369] width 161 height 26
click at [835, 403] on div "REGULAR" at bounding box center [858, 394] width 161 height 26
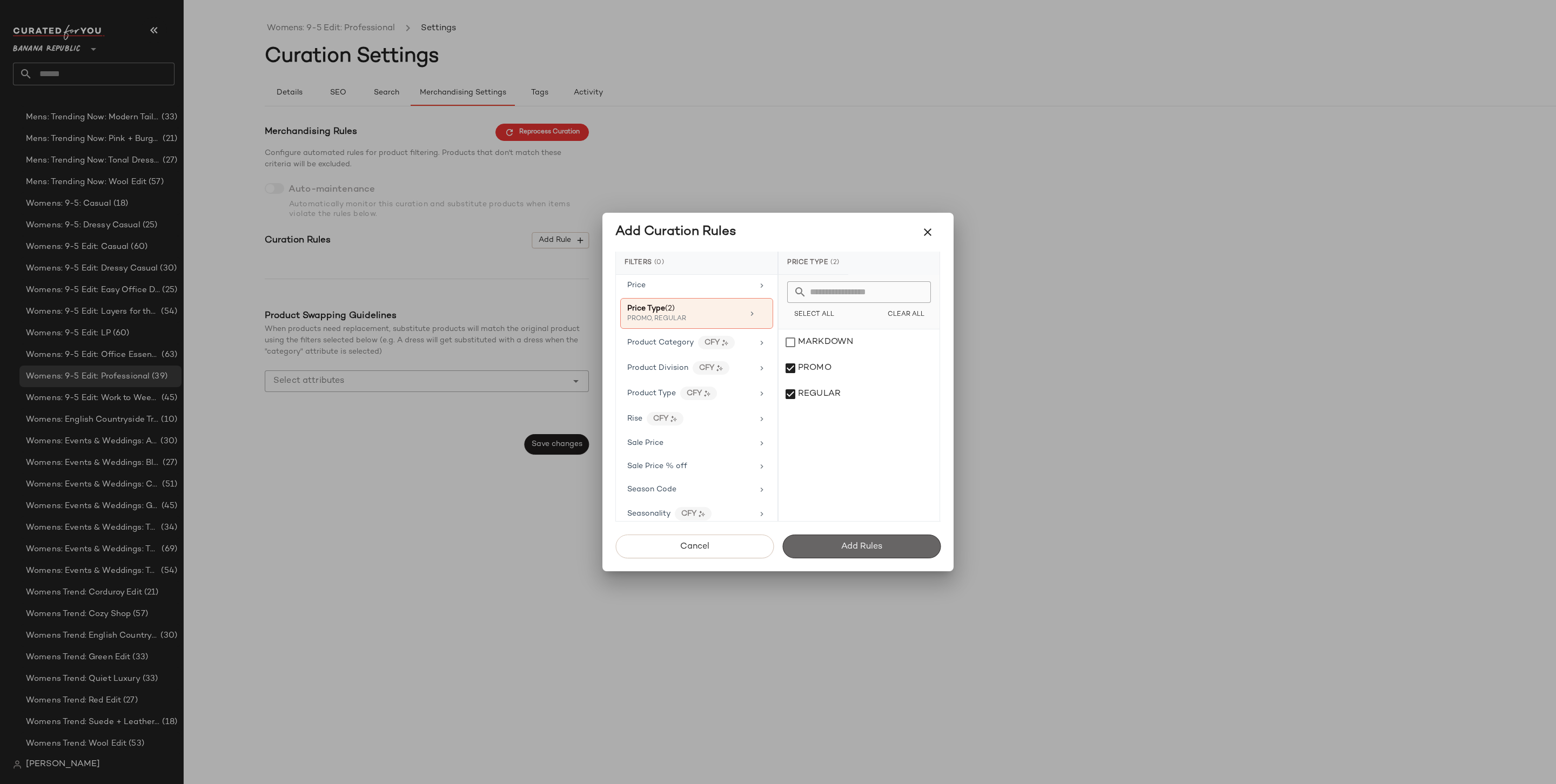
click at [860, 549] on span "Add Rules" at bounding box center [861, 546] width 41 height 11
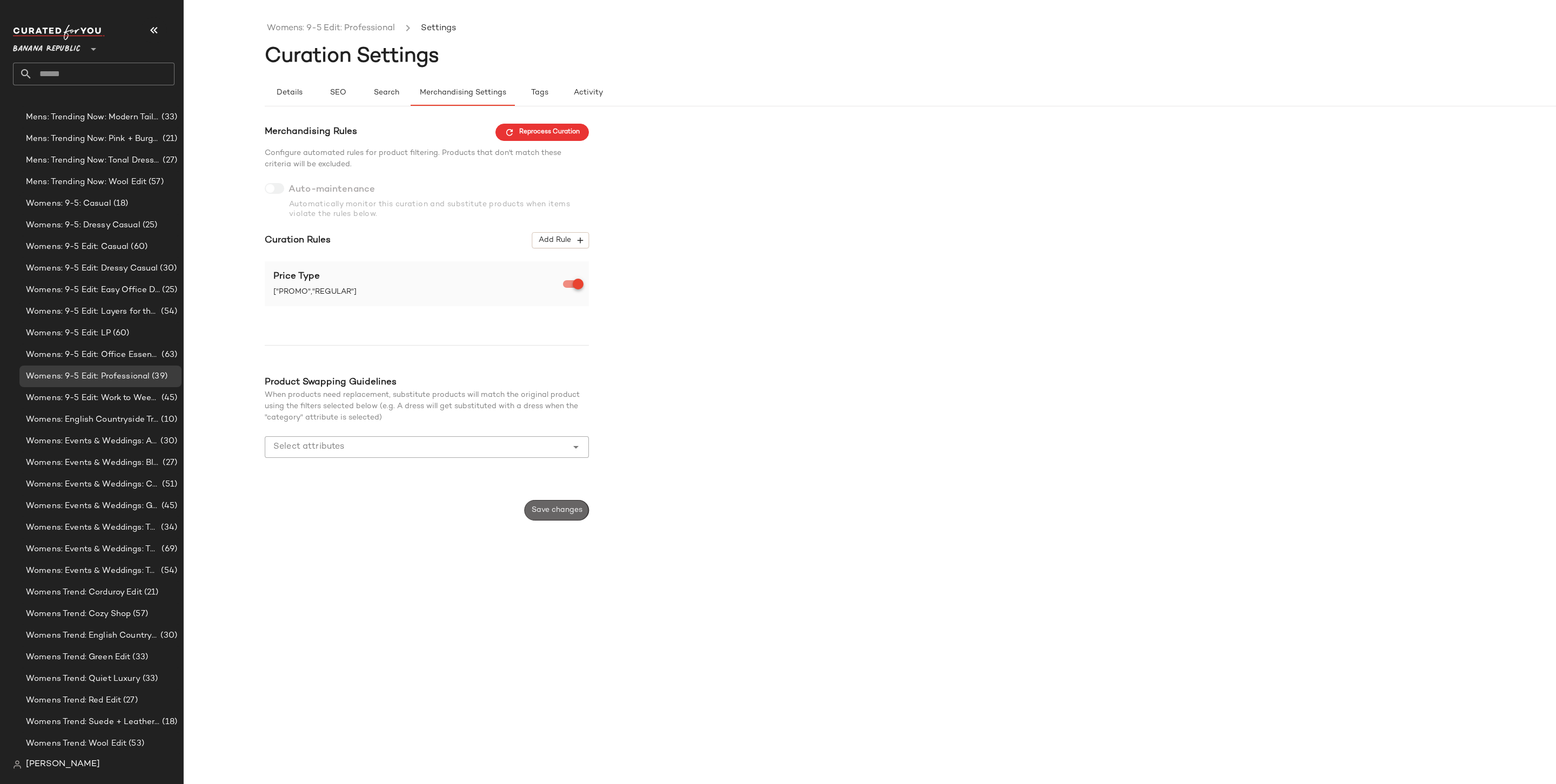
click at [560, 504] on button "Save changes" at bounding box center [557, 510] width 65 height 20
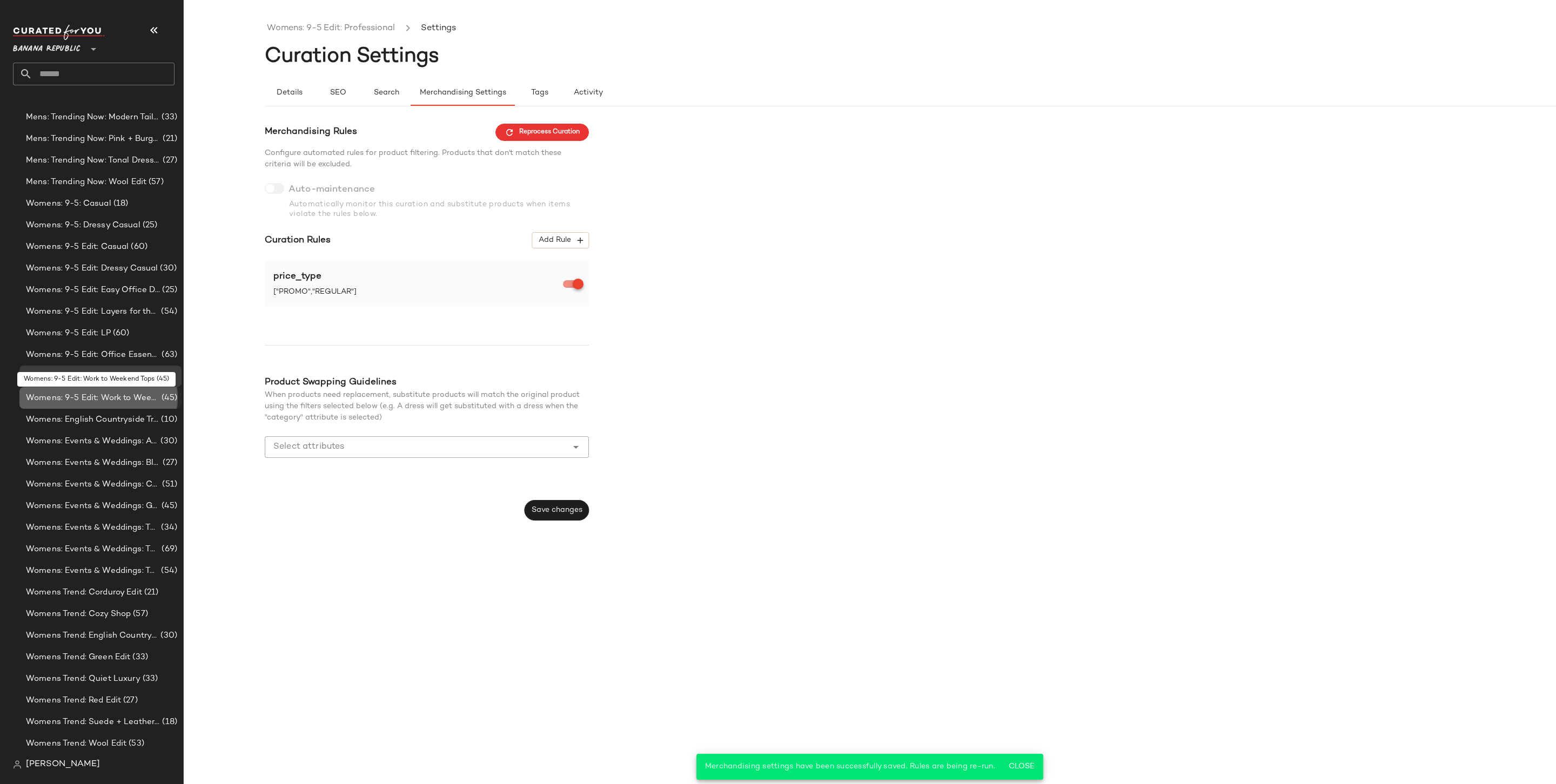
click at [124, 398] on span "Womens: 9-5 Edit: Work to Weekend Tops" at bounding box center [92, 398] width 133 height 12
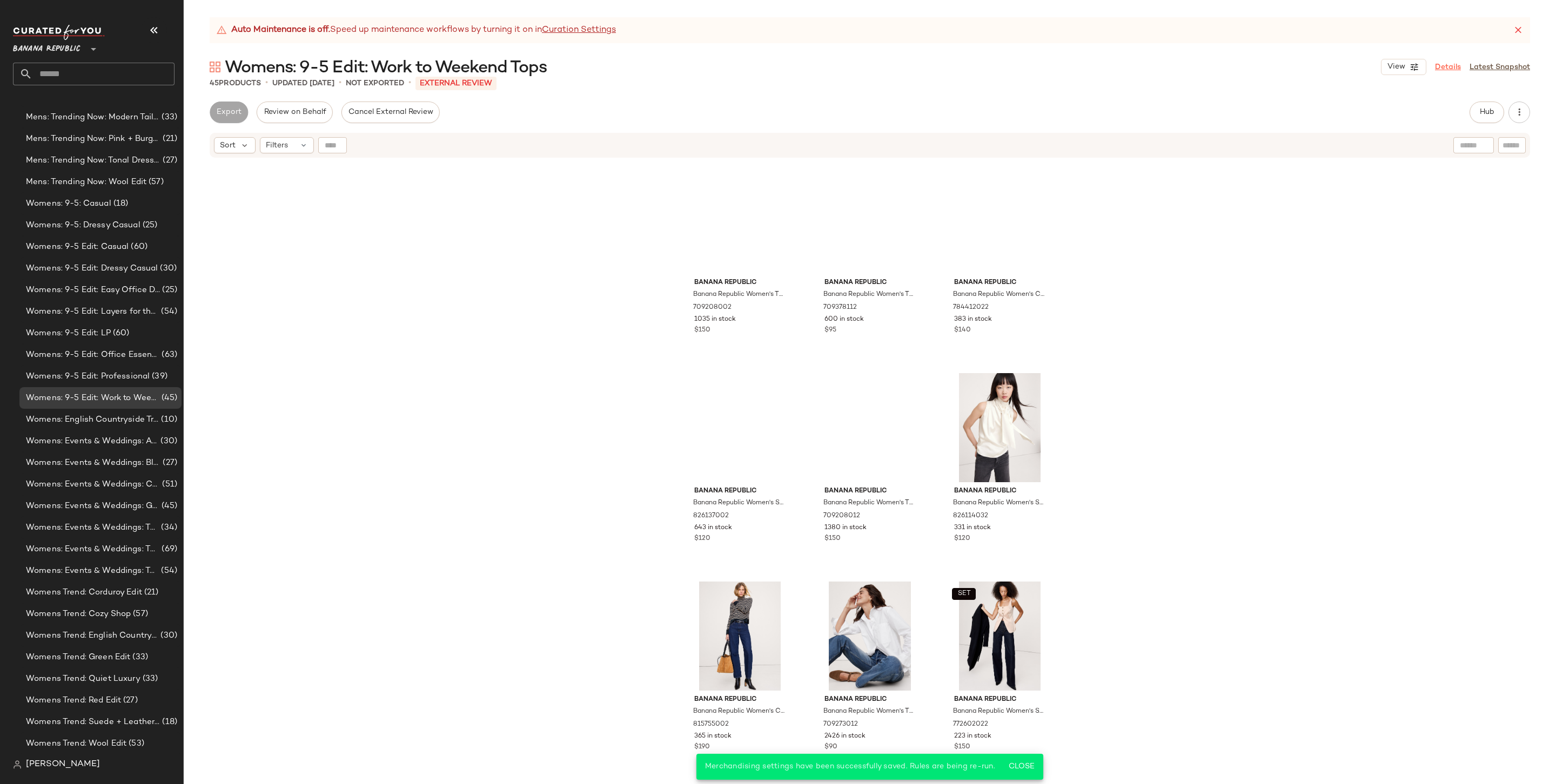
click at [1454, 73] on link "Details" at bounding box center [1448, 67] width 26 height 11
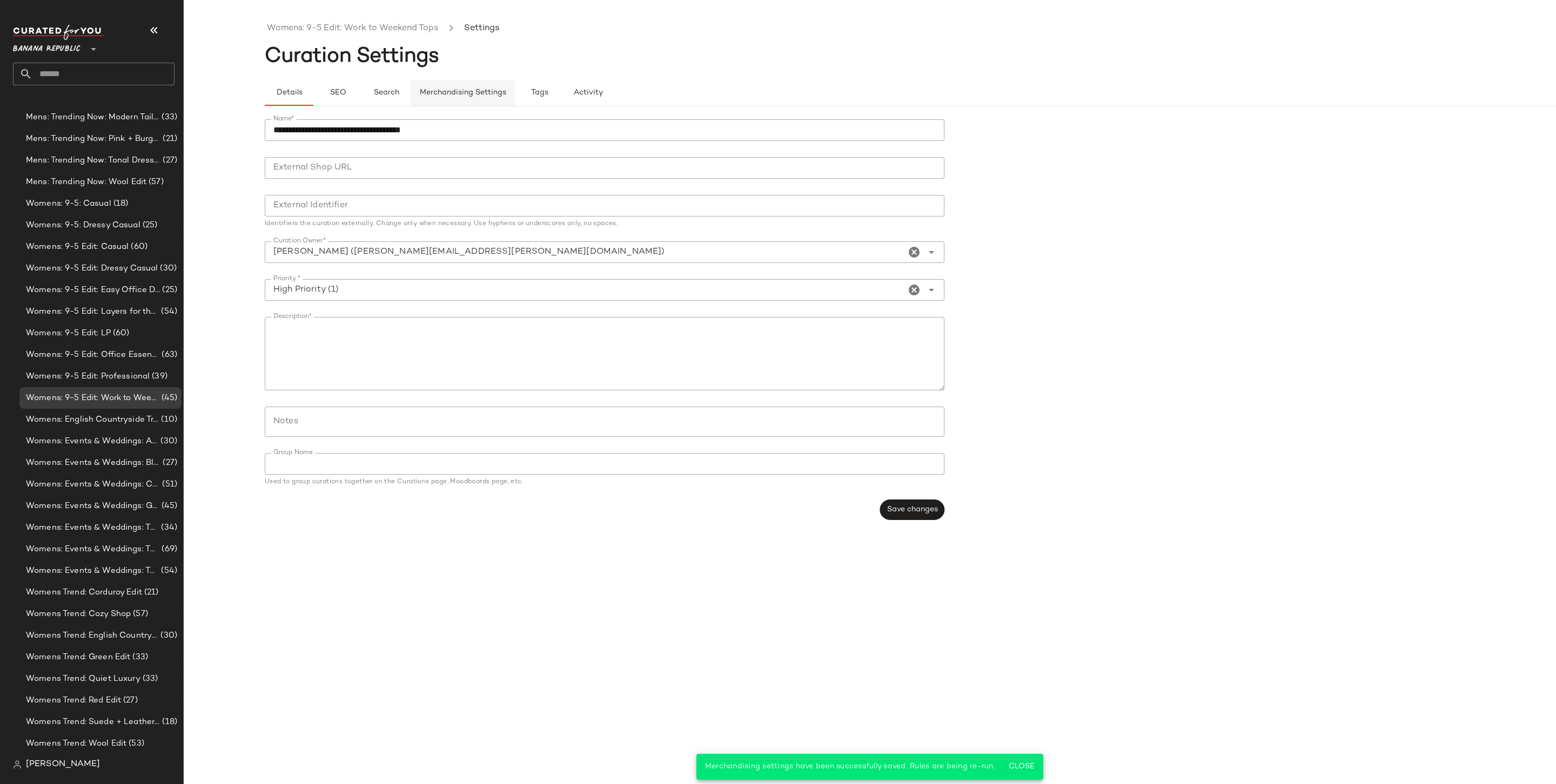
click at [444, 91] on span "Merchandising Settings" at bounding box center [463, 93] width 87 height 9
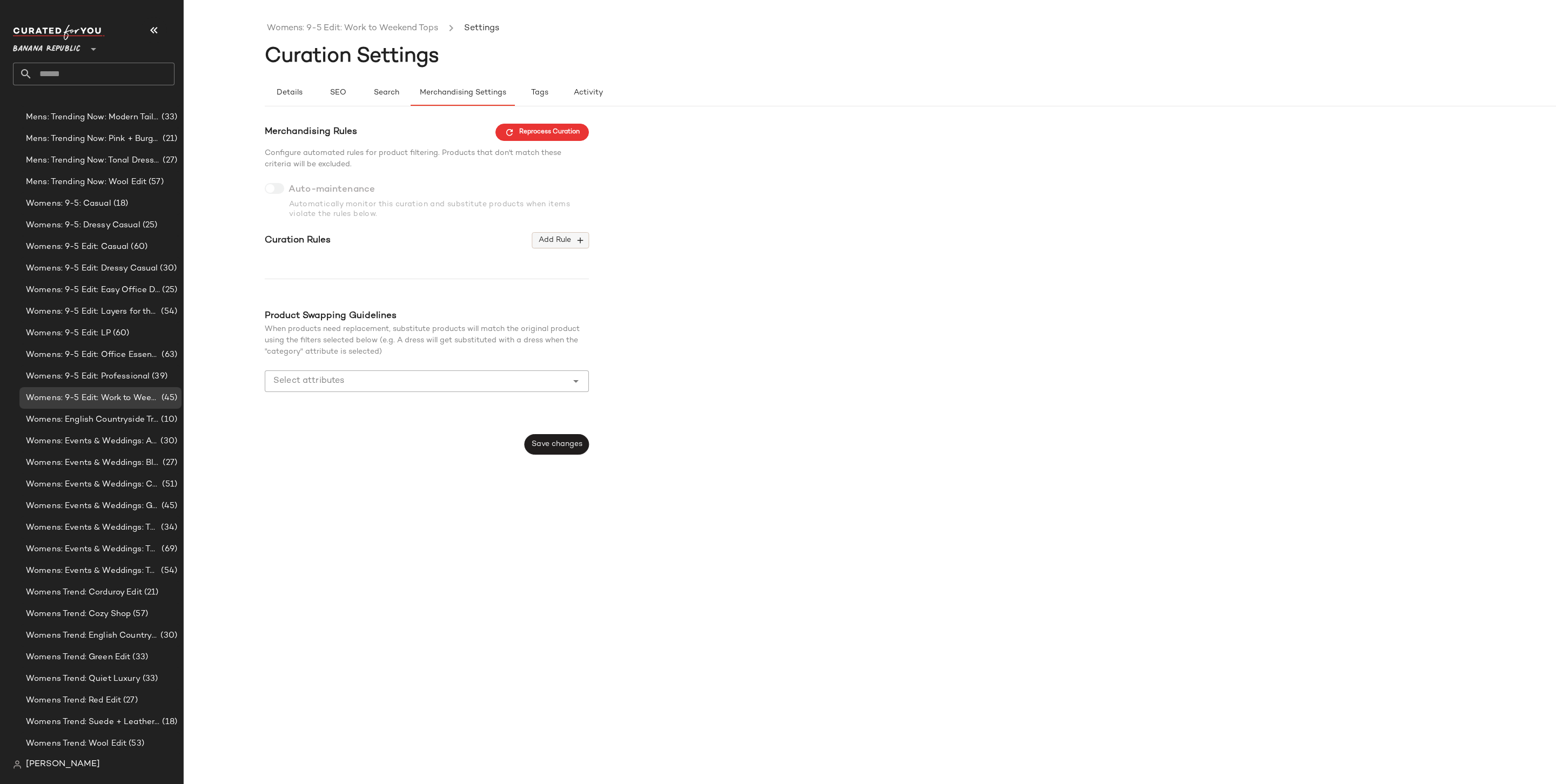
click at [564, 242] on span "Add Rule" at bounding box center [560, 240] width 44 height 10
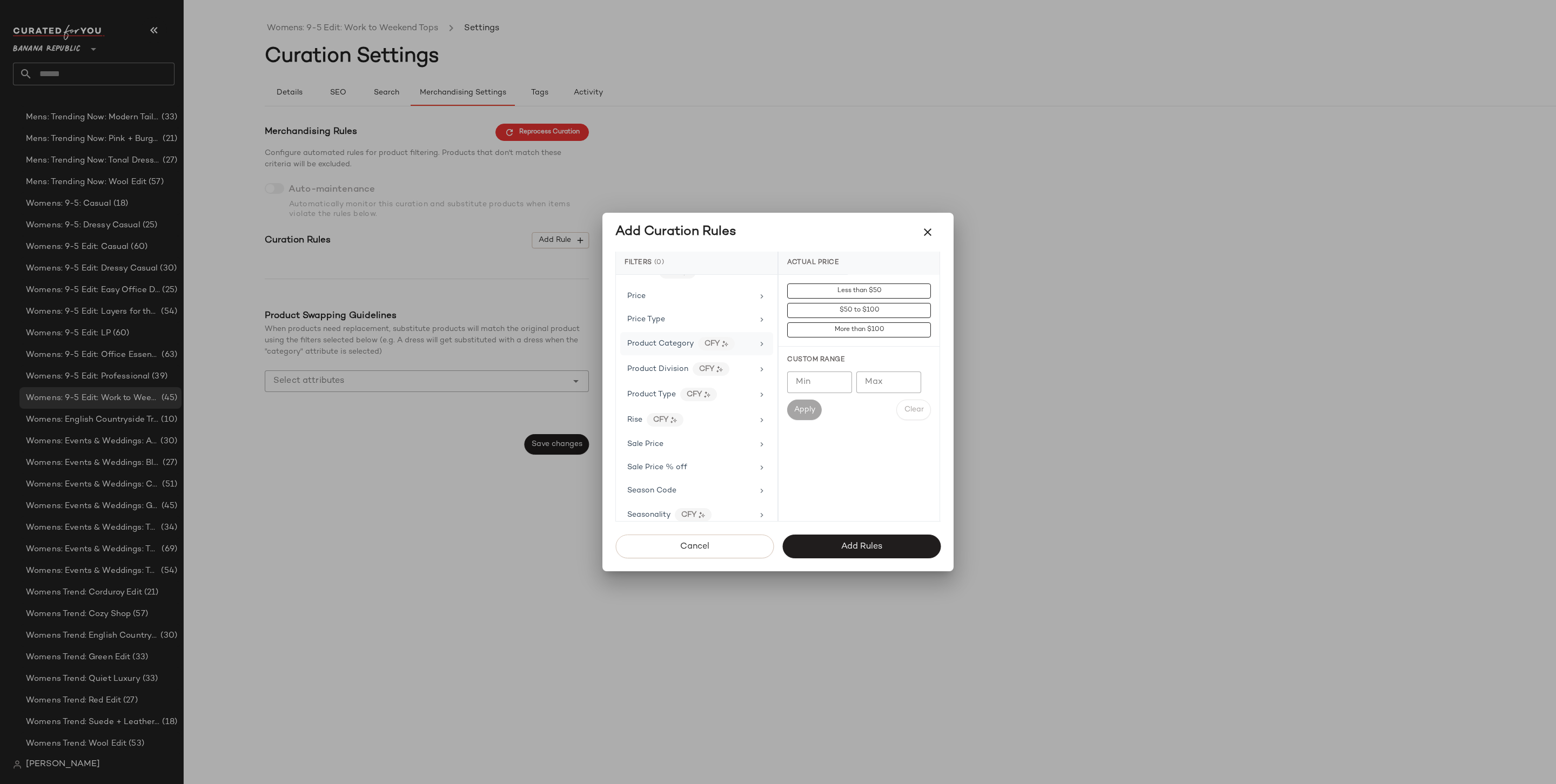
scroll to position [685, 0]
click at [687, 317] on div "Price Type" at bounding box center [690, 322] width 126 height 11
click at [845, 375] on div "PROMO" at bounding box center [858, 369] width 161 height 26
click at [840, 407] on div "REGULAR" at bounding box center [858, 394] width 161 height 26
click at [854, 545] on span "Add Rules" at bounding box center [861, 546] width 41 height 11
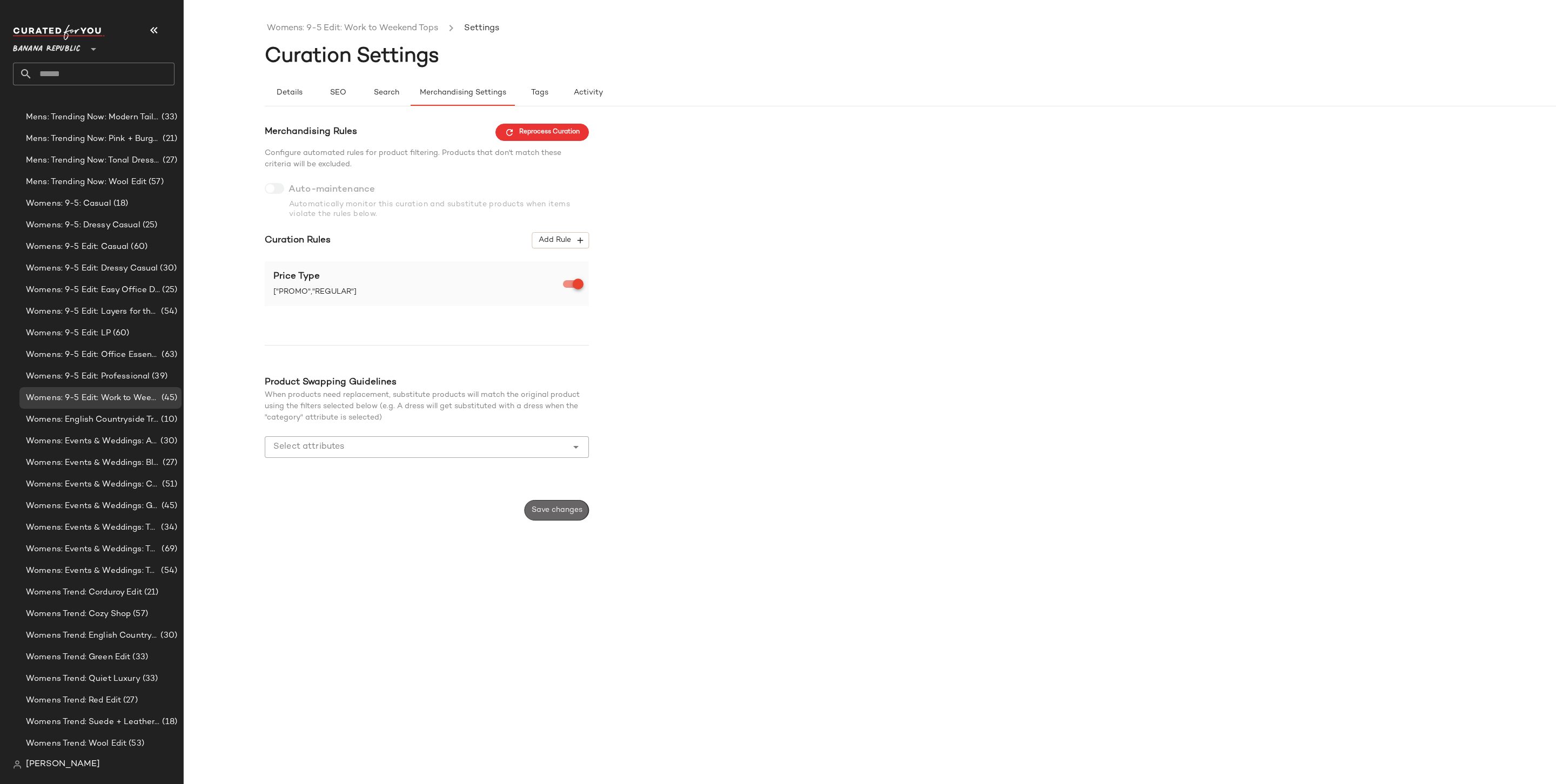
click at [555, 504] on button "Save changes" at bounding box center [557, 510] width 65 height 20
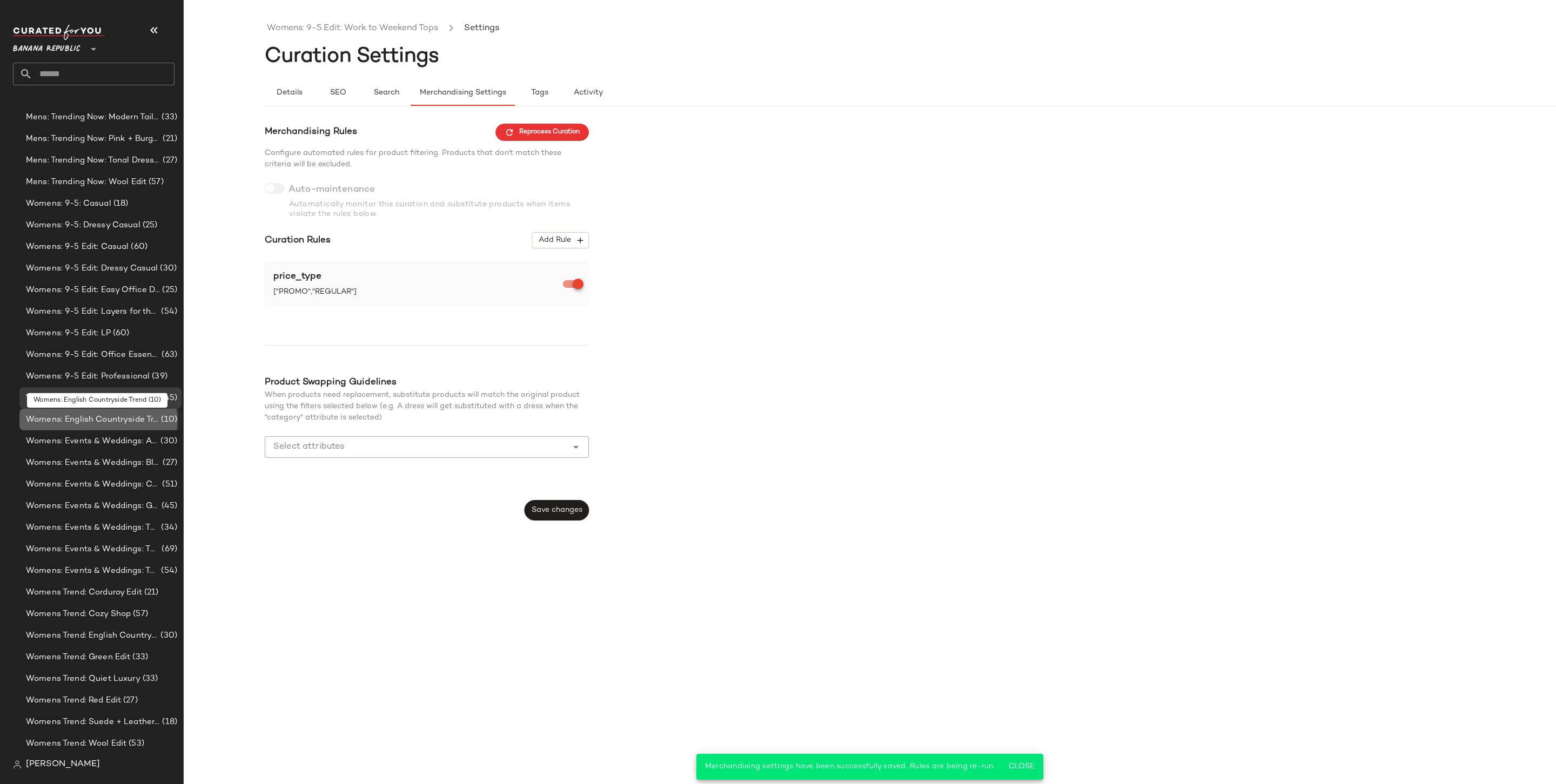
click at [98, 420] on span "Womens: English Countryside Trend" at bounding box center [92, 419] width 133 height 12
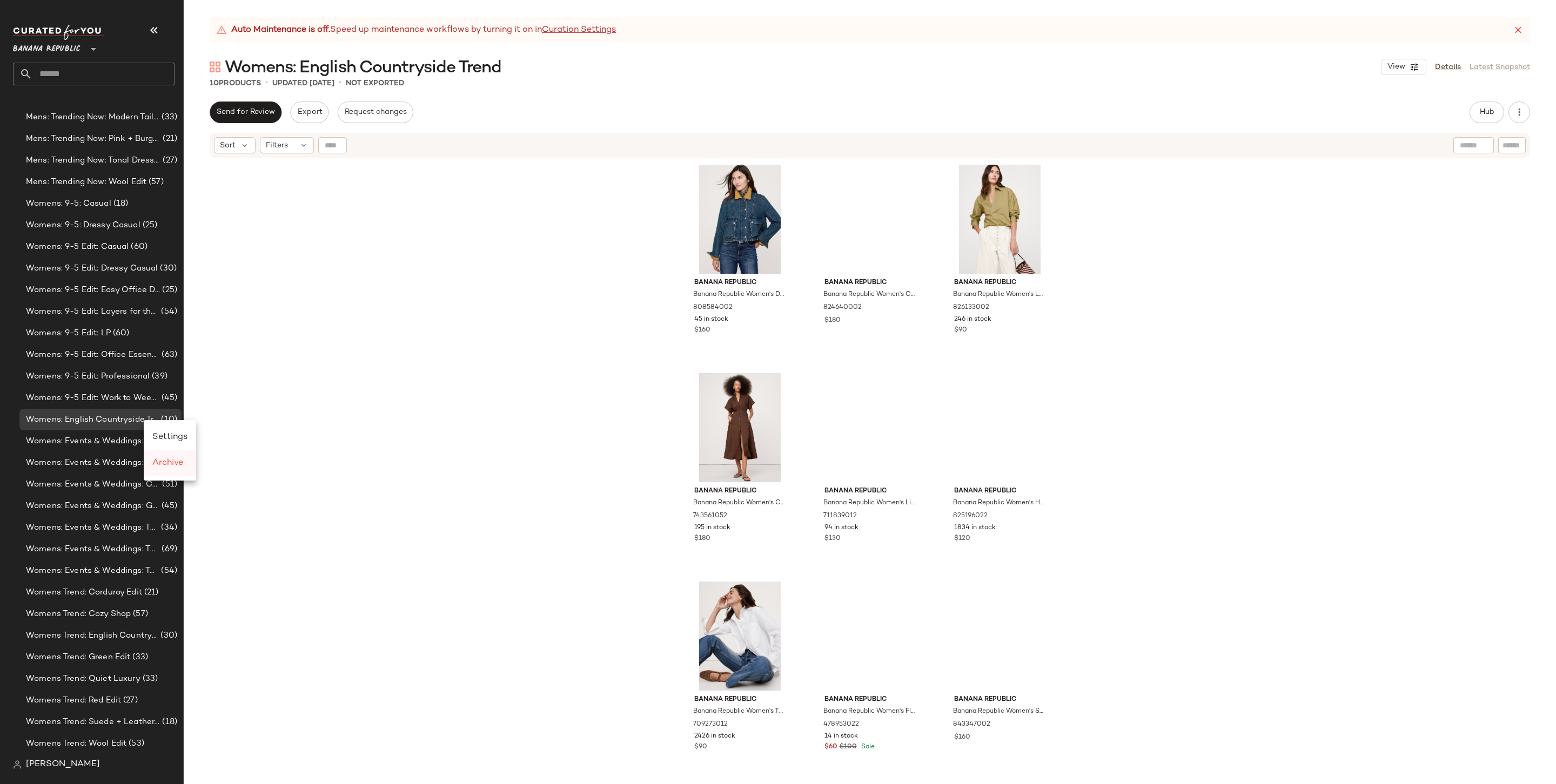
click at [180, 458] on span "Archive" at bounding box center [167, 462] width 31 height 9
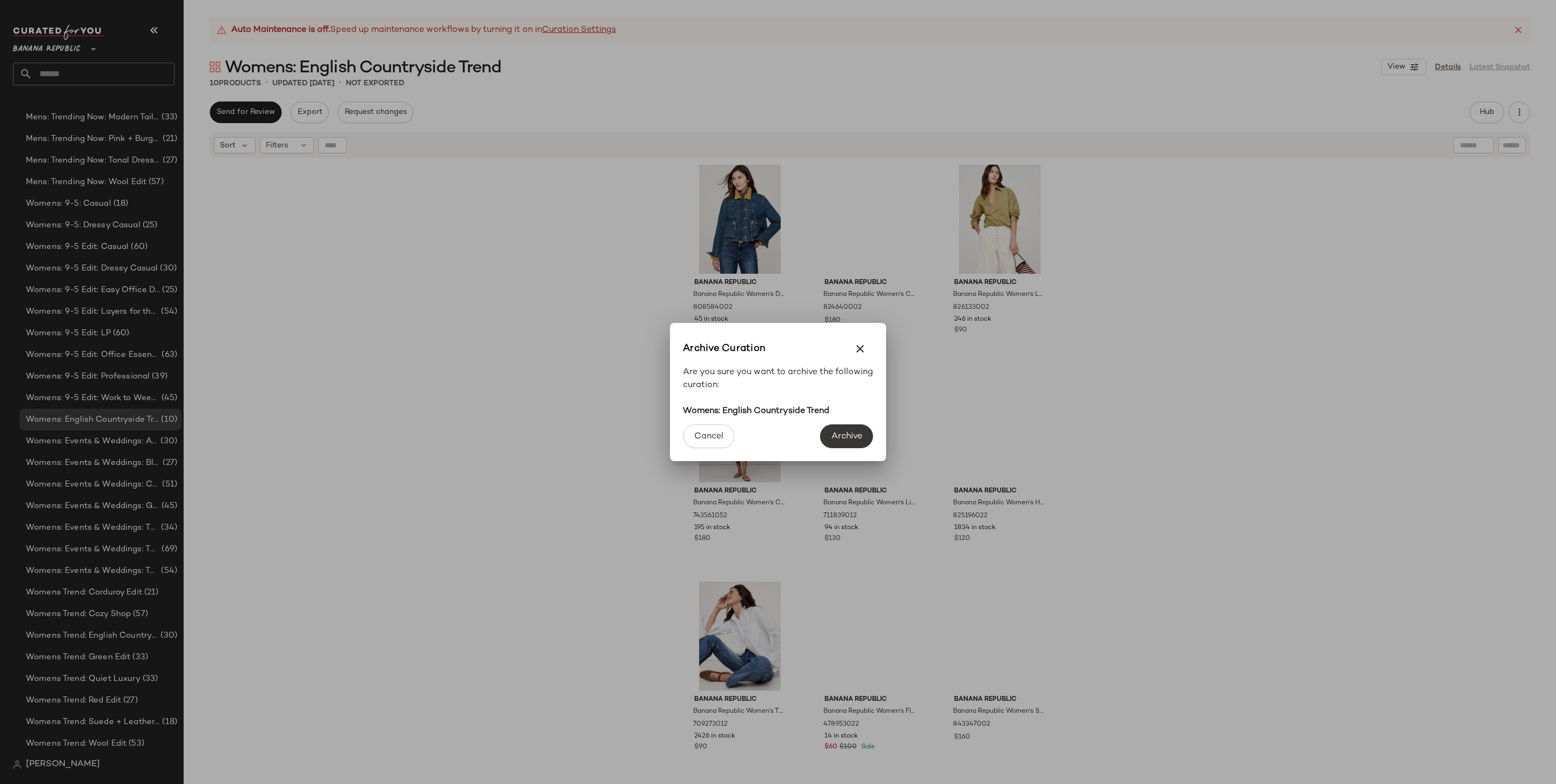
click at [838, 434] on span "Archive" at bounding box center [846, 436] width 32 height 11
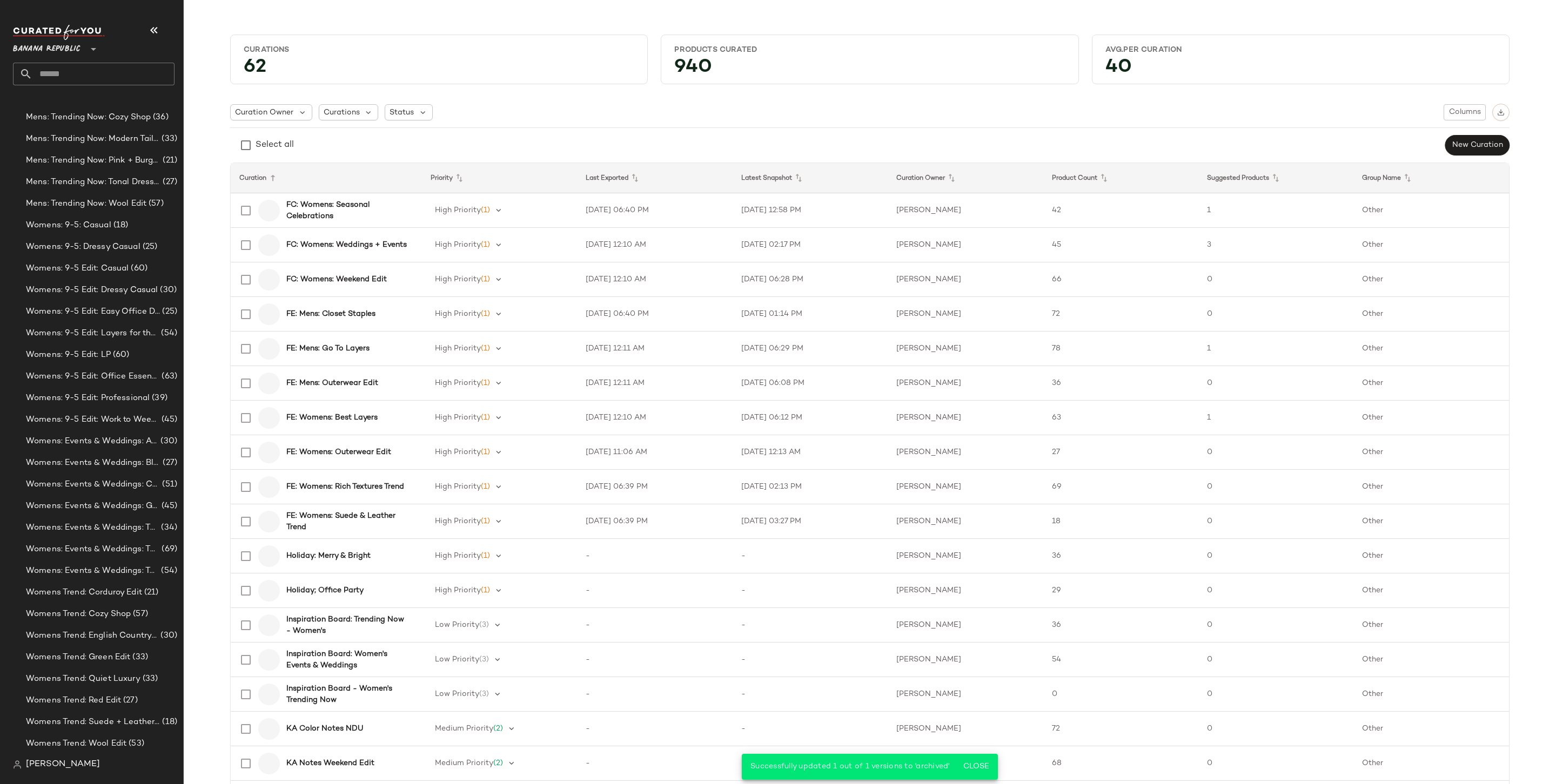
scroll to position [1292, 0]
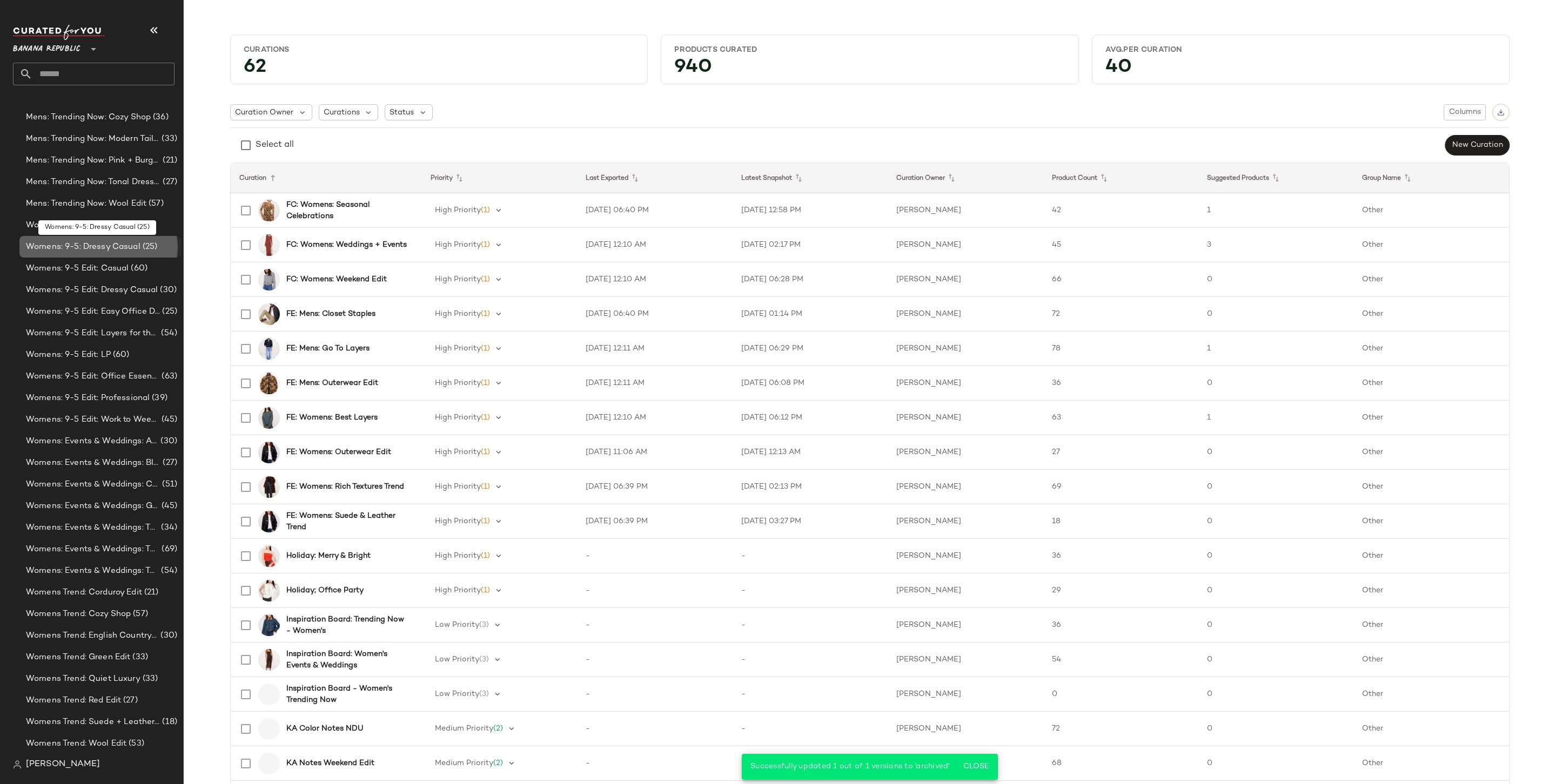
click at [134, 248] on span "Womens: 9-5: Dressy Casual" at bounding box center [83, 247] width 115 height 12
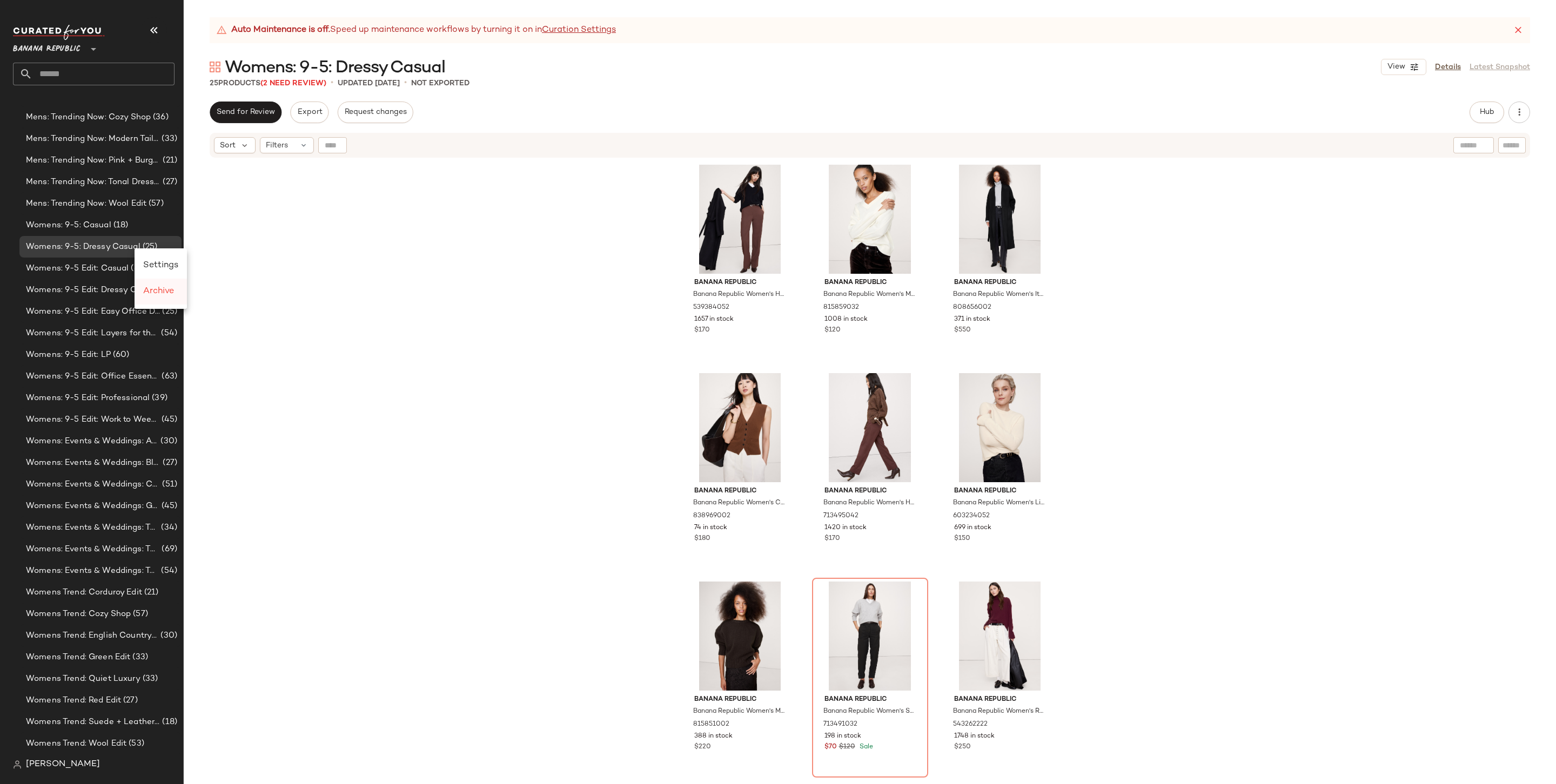
click at [162, 294] on span "Archive" at bounding box center [158, 291] width 31 height 9
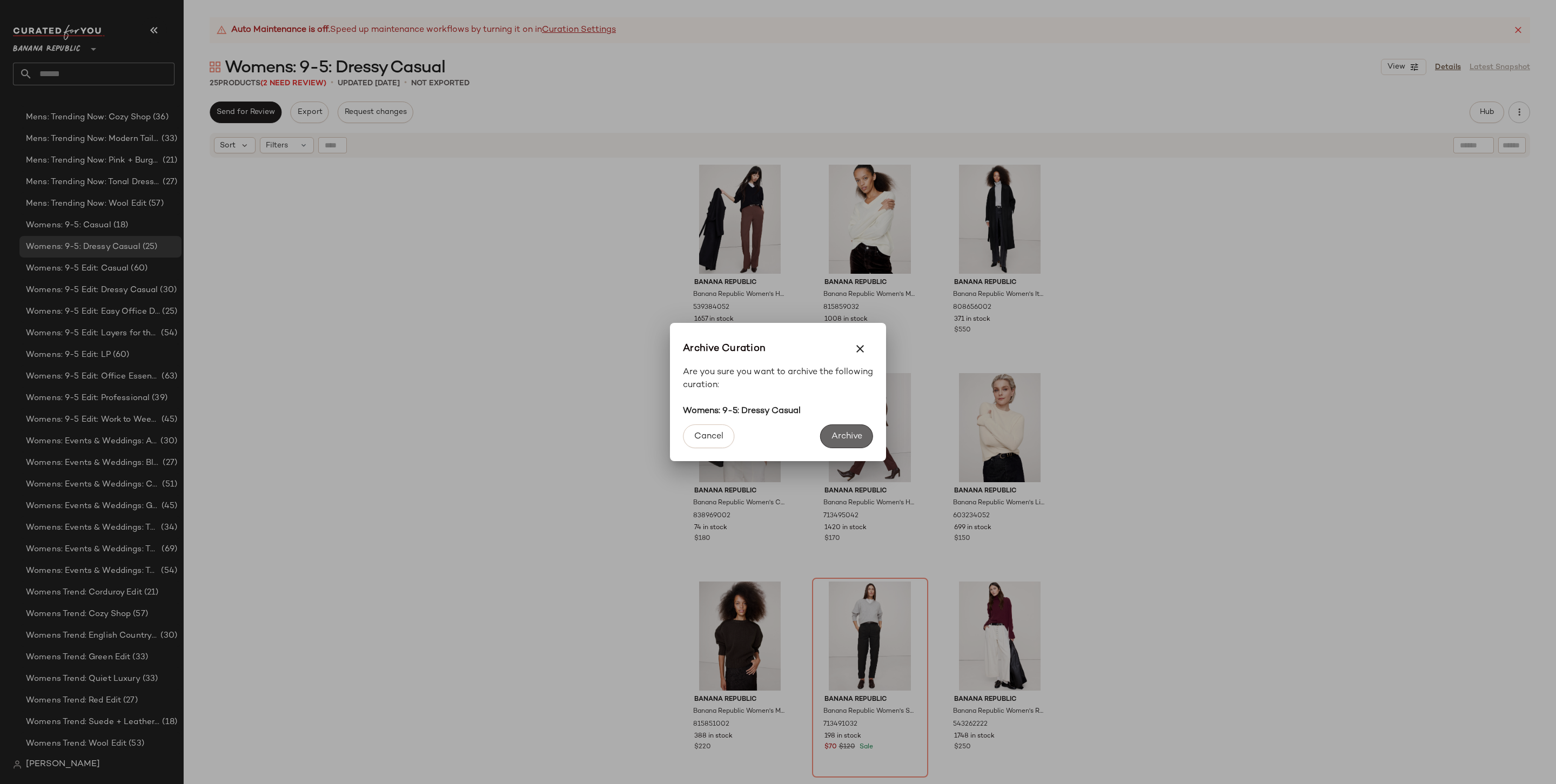
click at [861, 440] on span "Archive" at bounding box center [846, 436] width 32 height 11
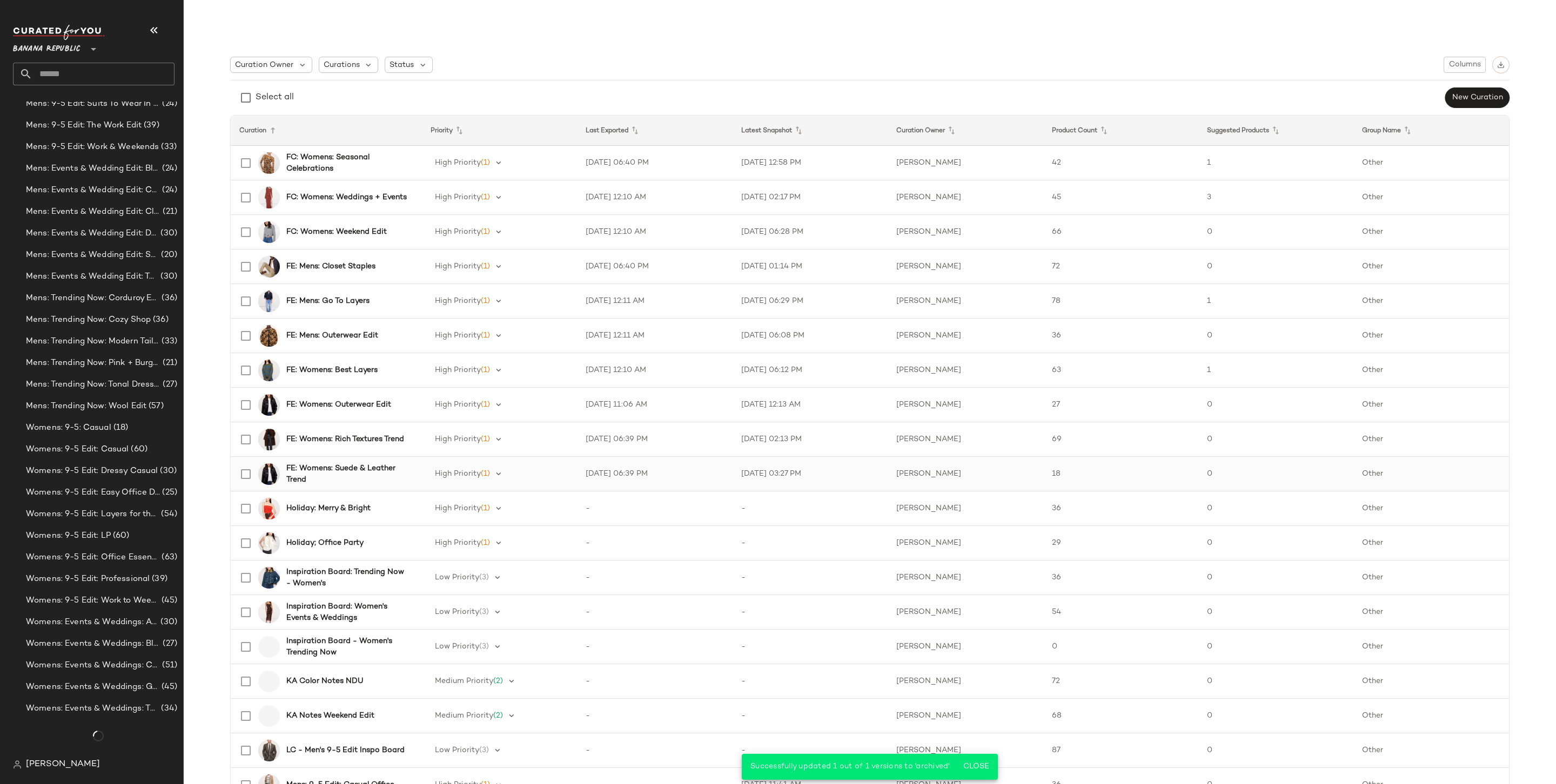
scroll to position [1270, 0]
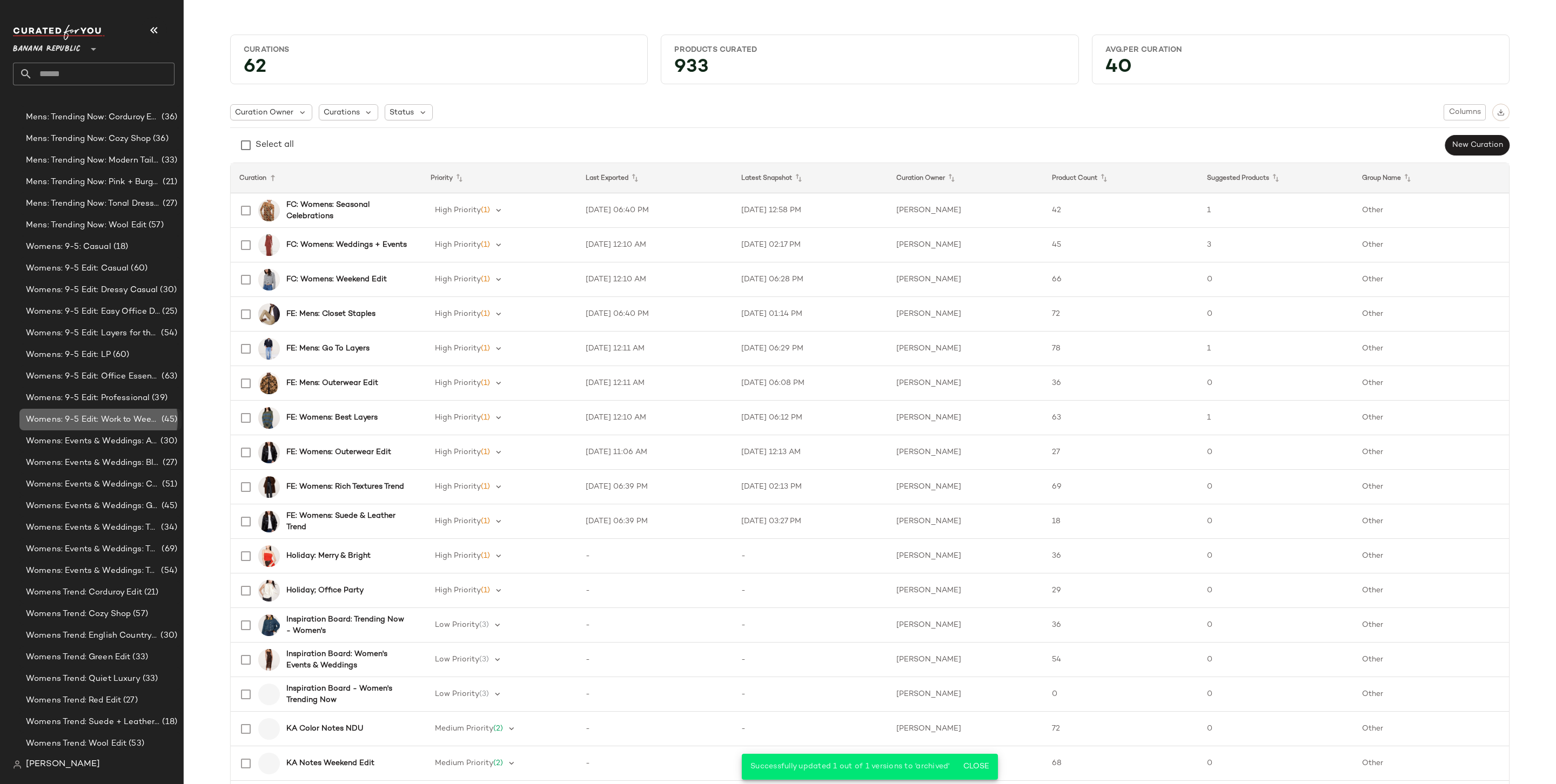
click at [108, 412] on div "Womens: 9-5 Edit: Work to Weekend Tops (45)" at bounding box center [100, 419] width 162 height 22
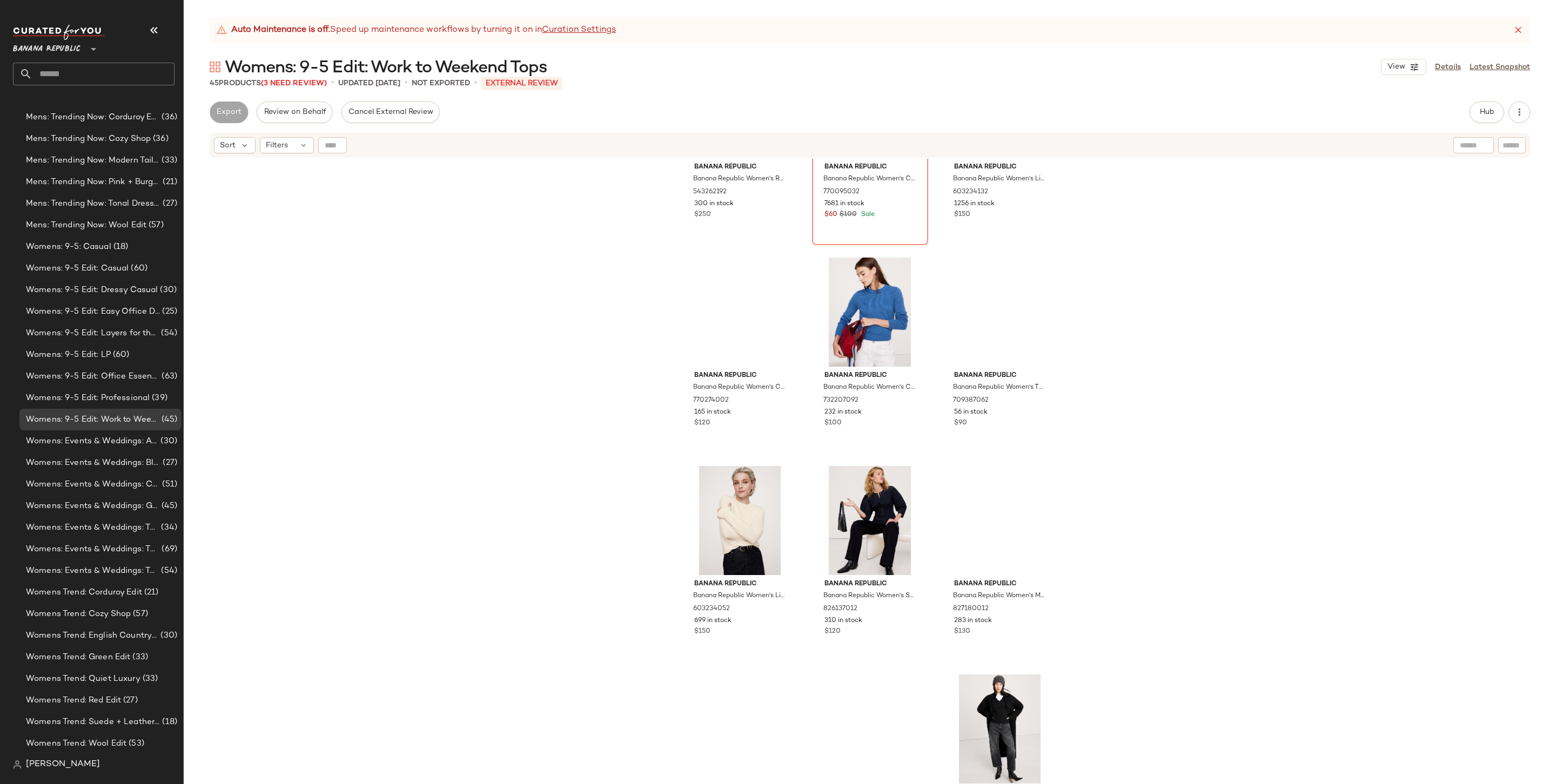
scroll to position [930, 0]
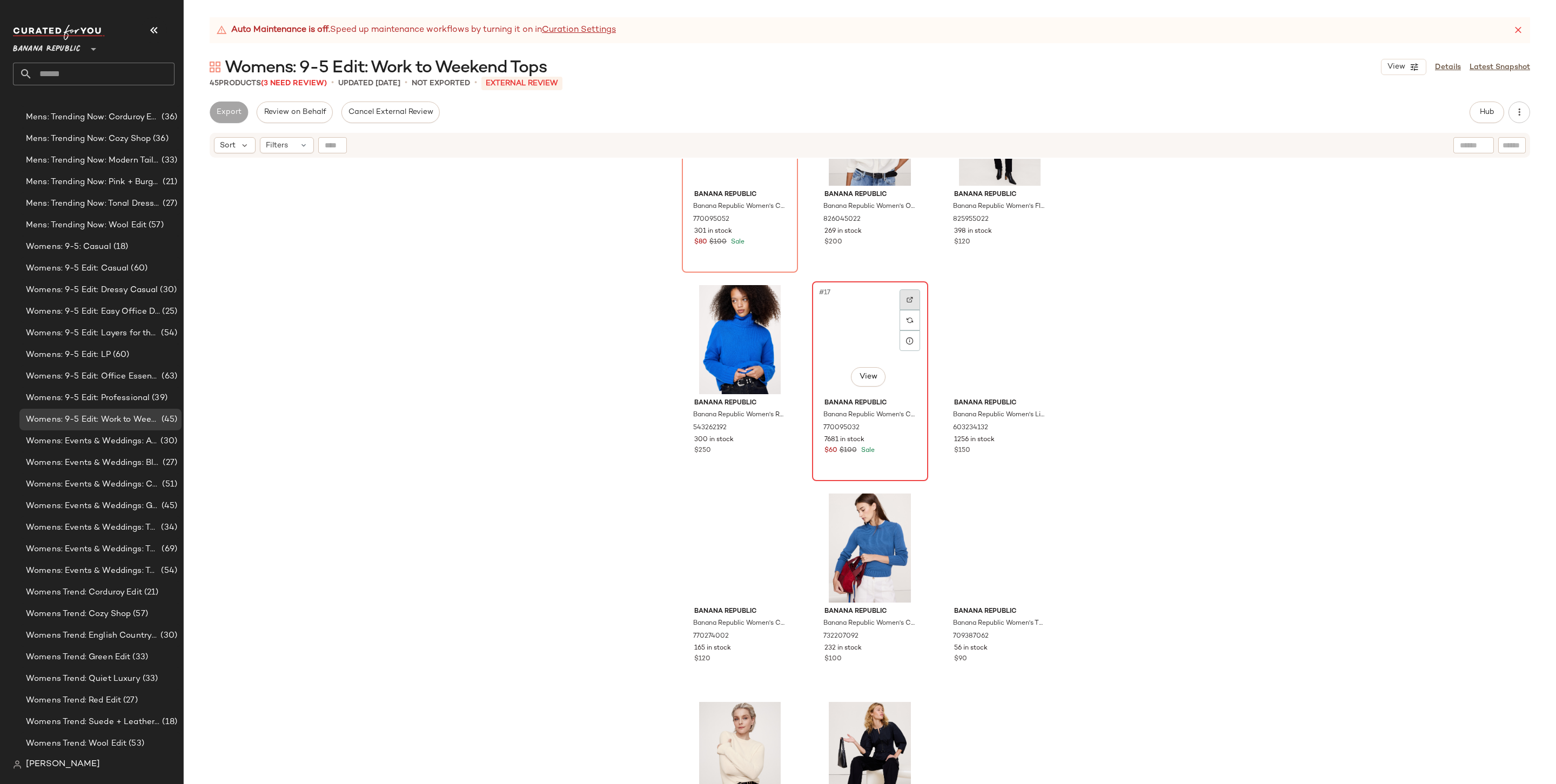
click at [901, 299] on div at bounding box center [909, 299] width 20 height 20
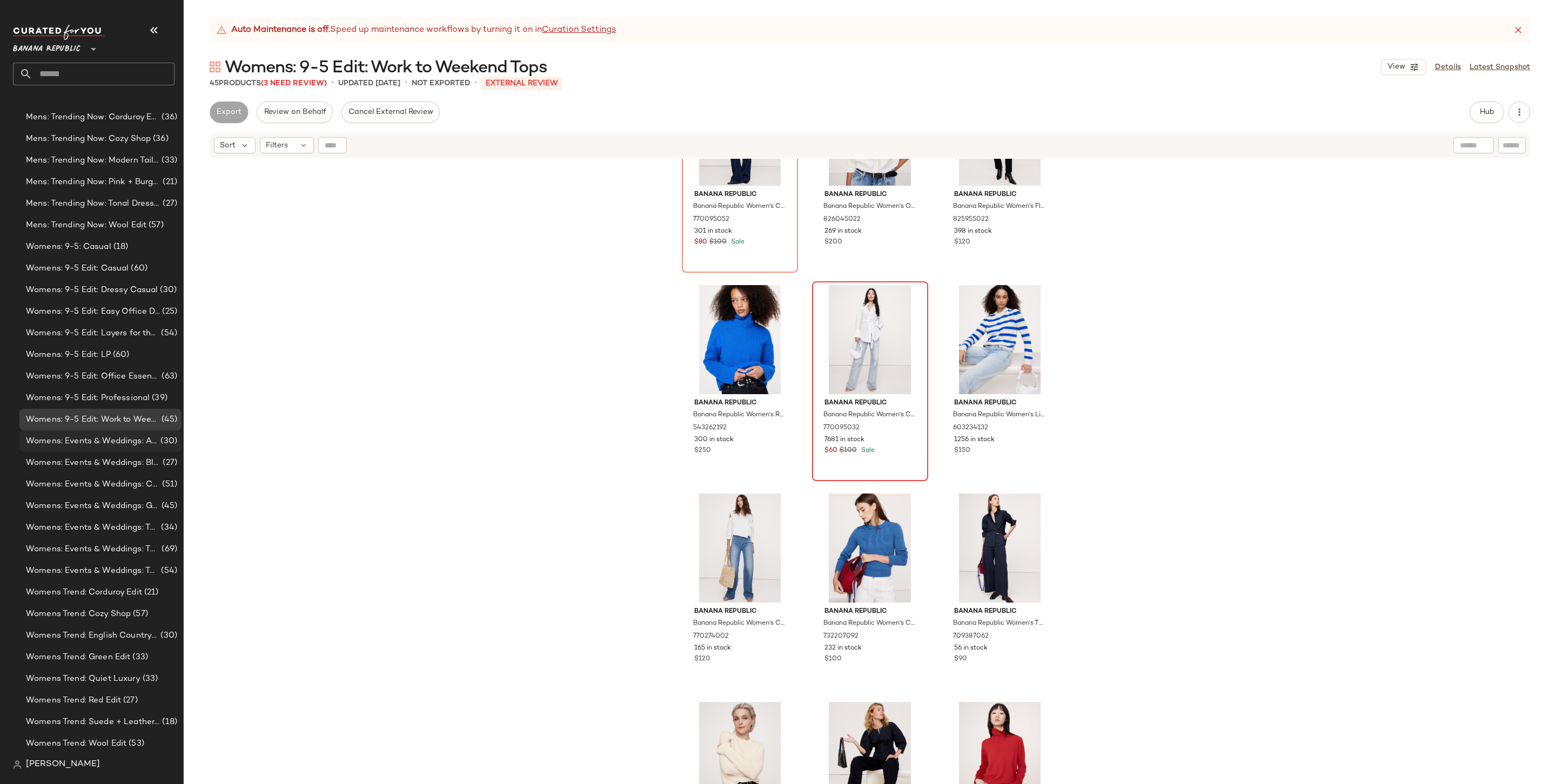
click at [125, 436] on span "Womens: Events & Weddings: Autumnal Hues" at bounding box center [92, 441] width 133 height 12
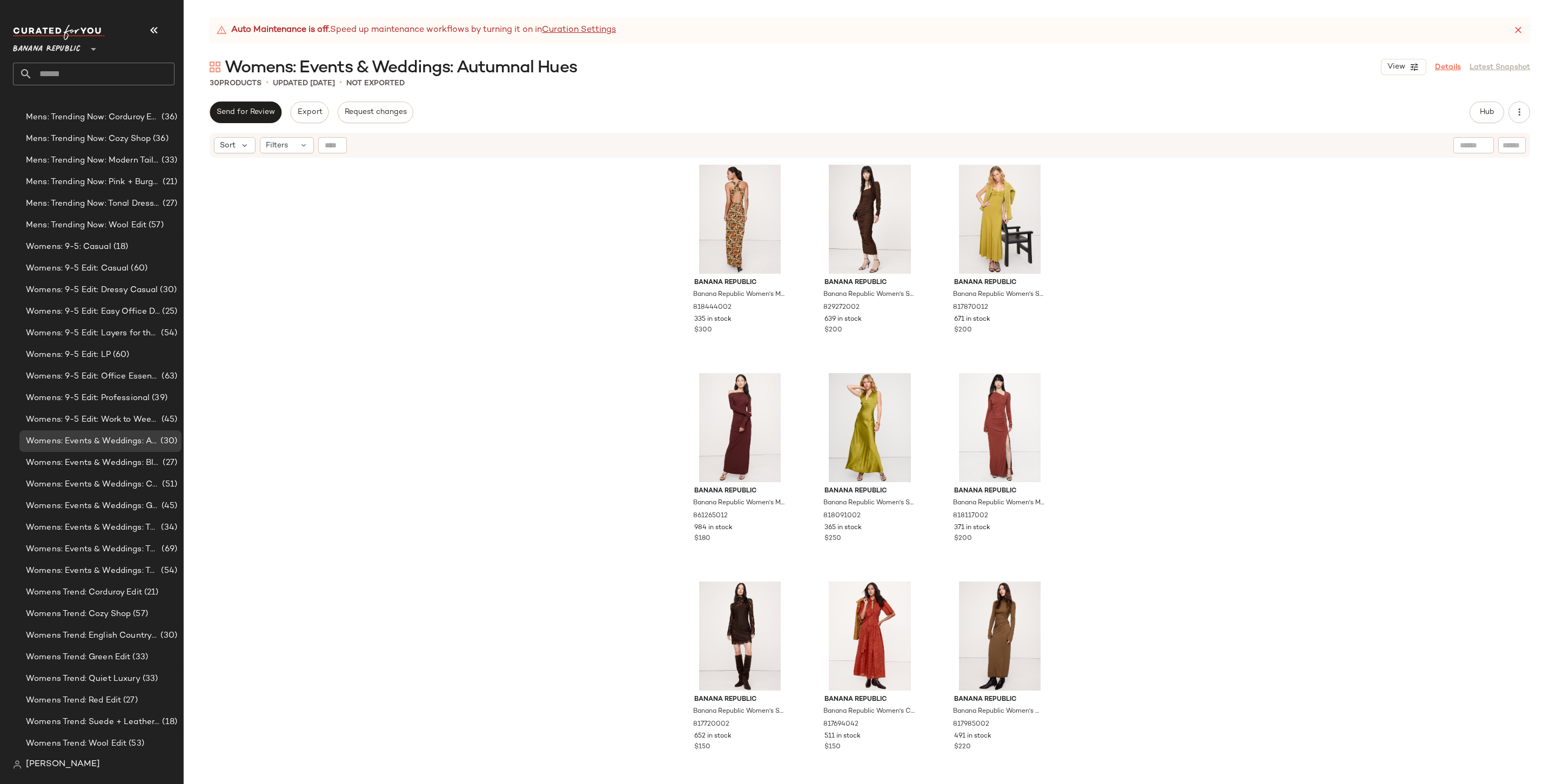
click at [1447, 65] on link "Details" at bounding box center [1448, 67] width 26 height 11
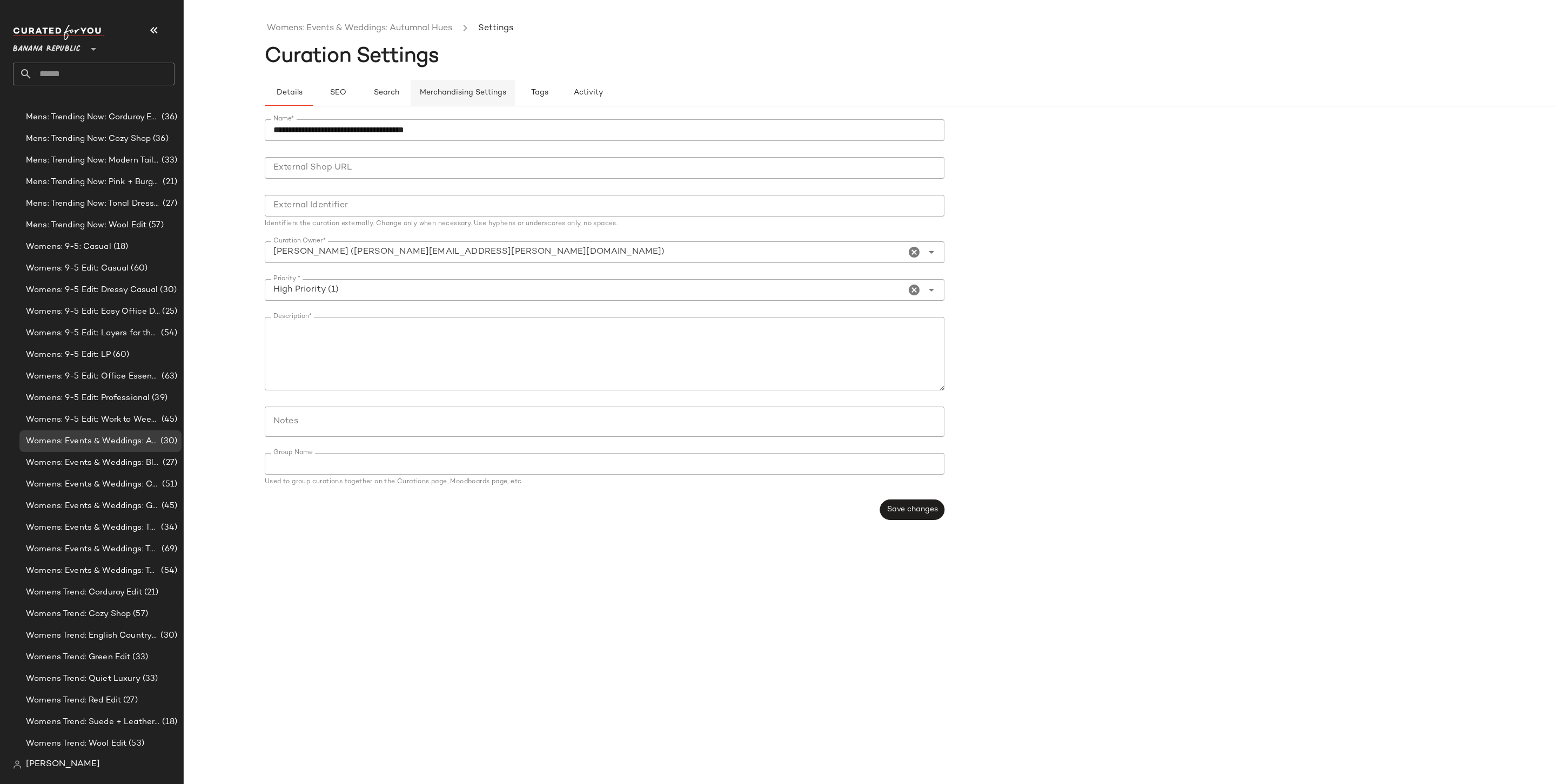
click at [463, 94] on span "Merchandising Settings" at bounding box center [463, 93] width 87 height 9
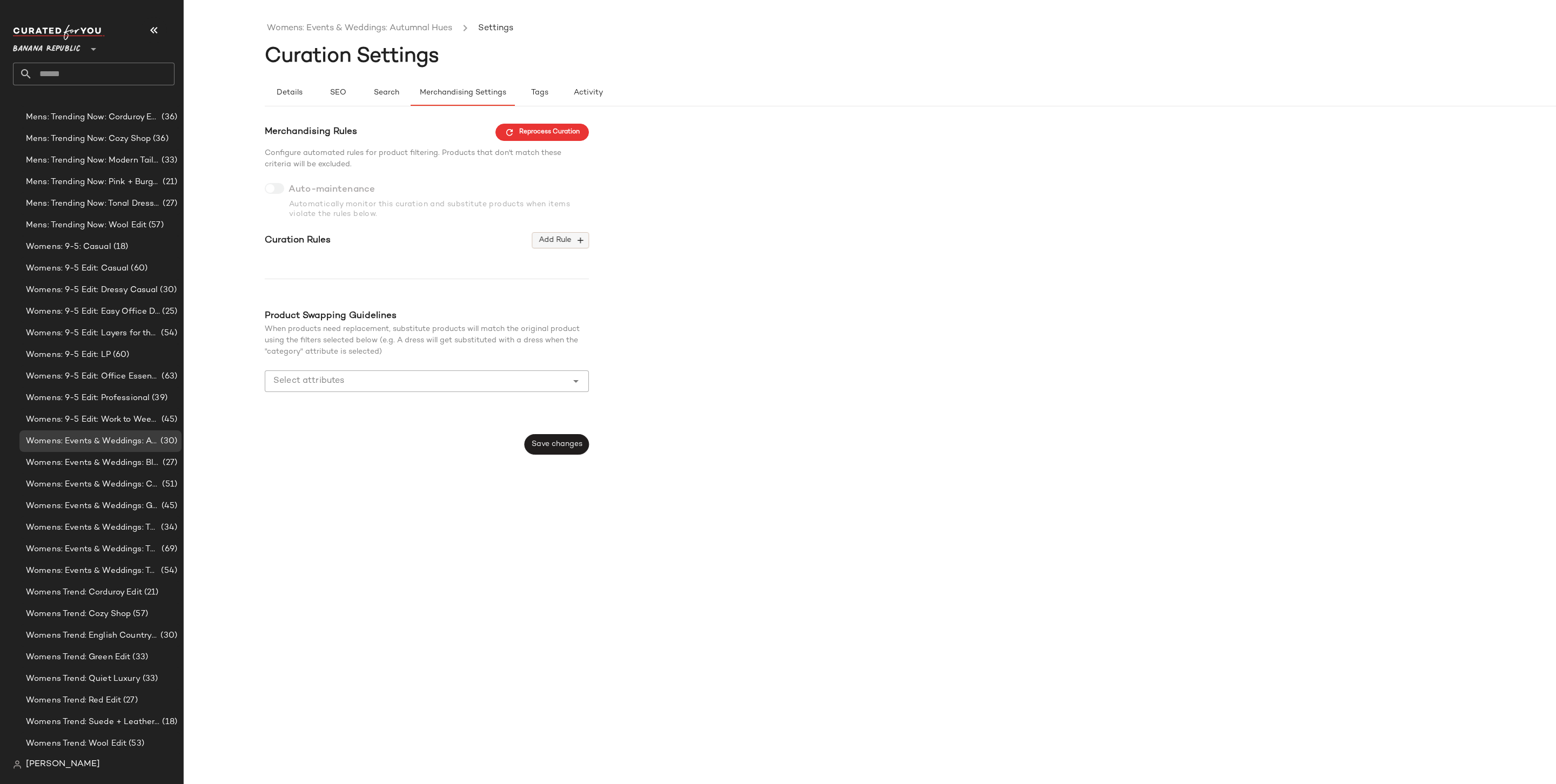
click at [560, 232] on button "Add Rule" at bounding box center [560, 240] width 57 height 16
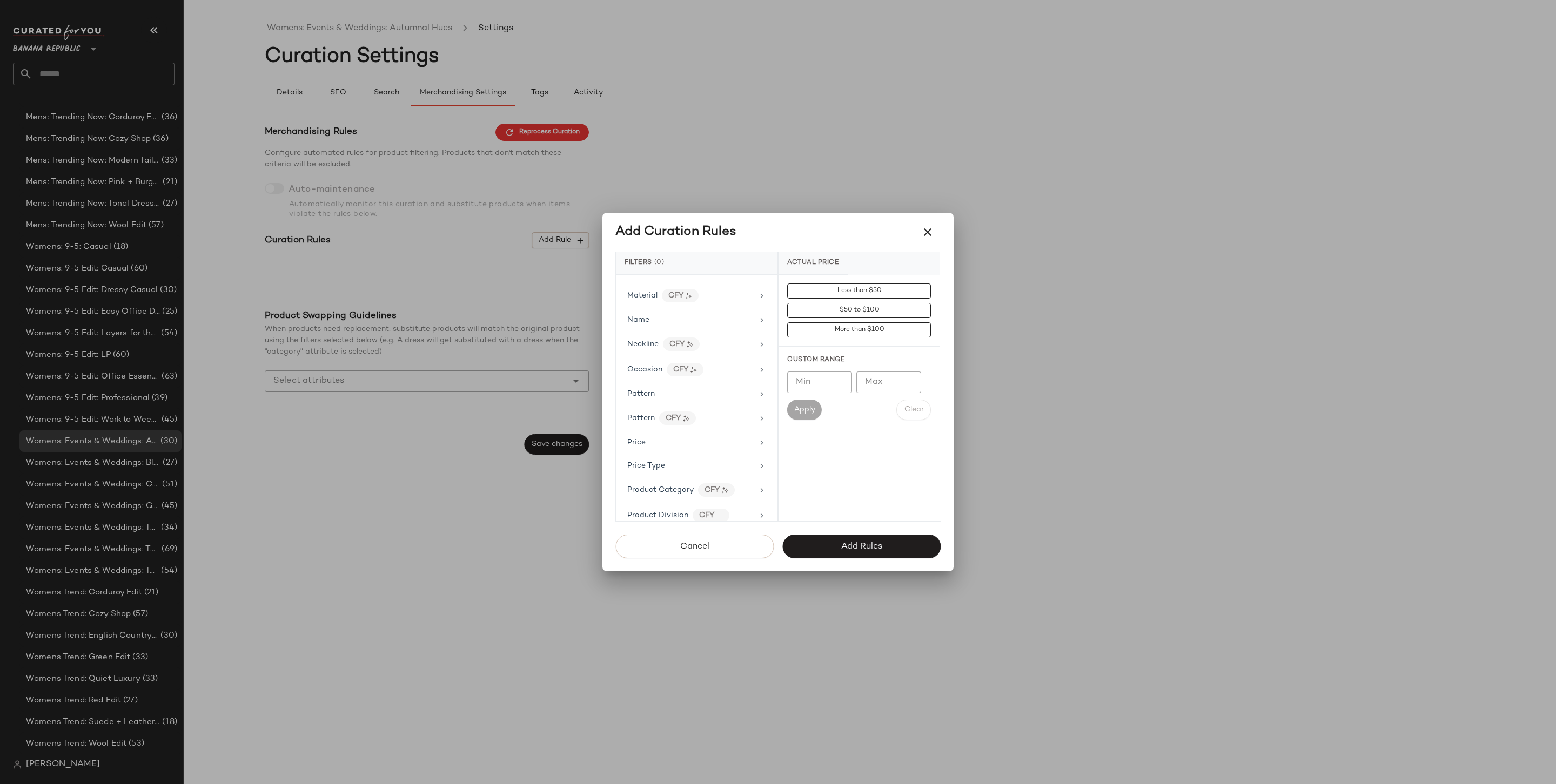
scroll to position [554, 0]
click at [714, 450] on div "Price Type" at bounding box center [696, 453] width 153 height 21
click at [833, 376] on div "PROMO" at bounding box center [858, 369] width 161 height 26
click at [832, 402] on div "REGULAR" at bounding box center [858, 394] width 161 height 26
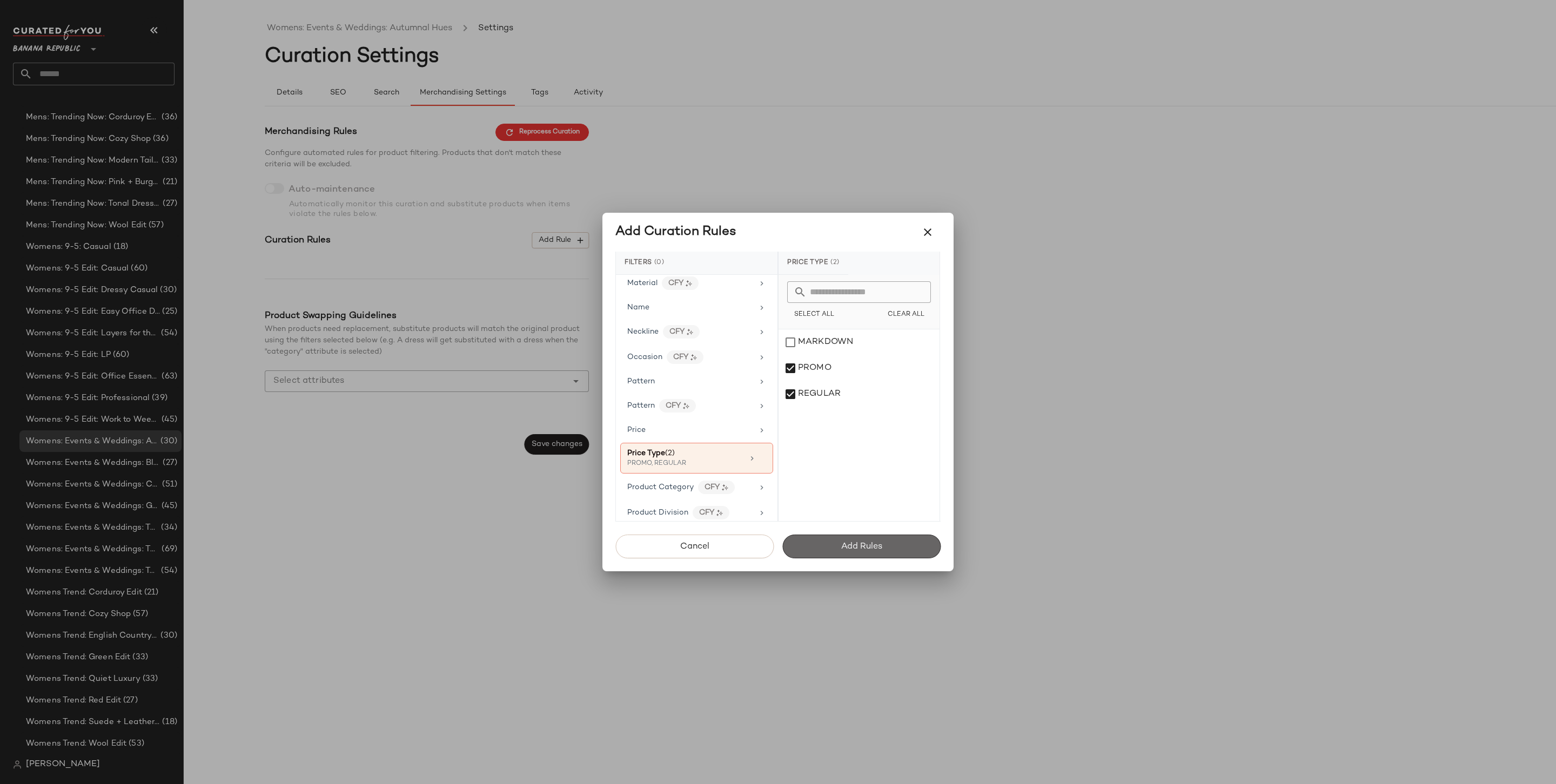
click at [847, 540] on button "Add Rules" at bounding box center [862, 546] width 158 height 23
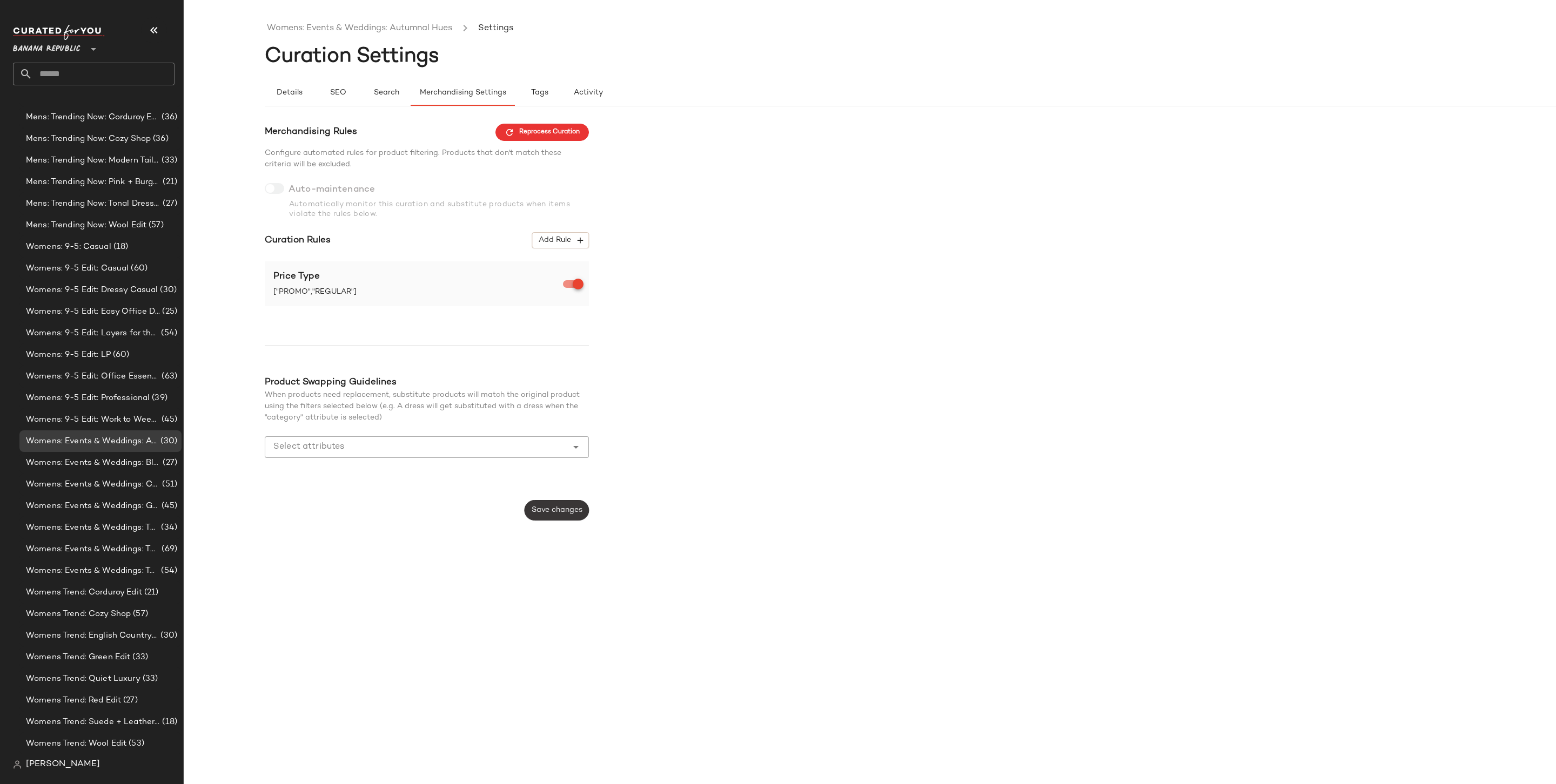
click at [559, 511] on span "Save changes" at bounding box center [556, 510] width 51 height 9
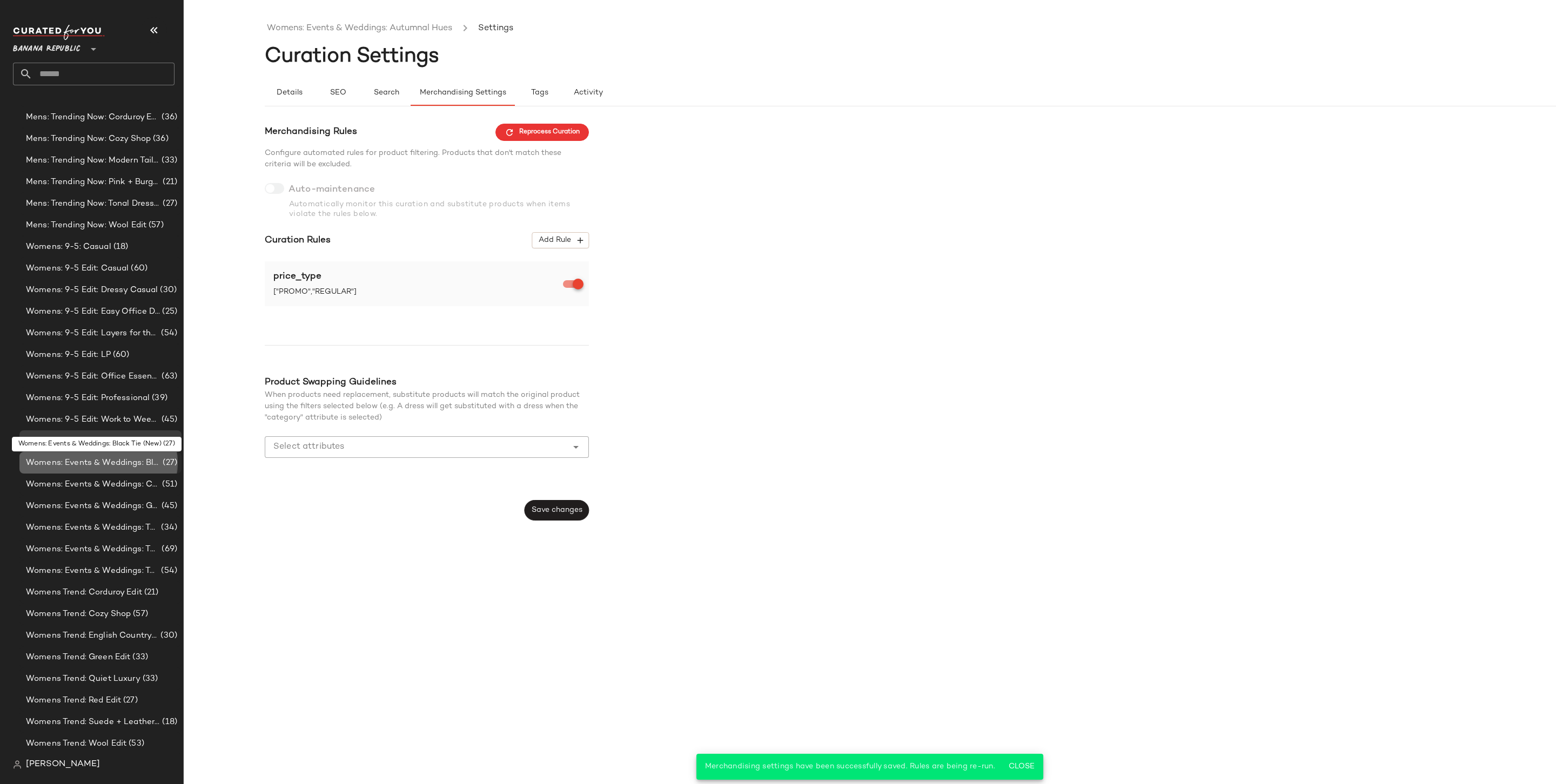
click at [150, 459] on span "Womens: Events & Weddings: Black Tie (New)" at bounding box center [93, 462] width 134 height 12
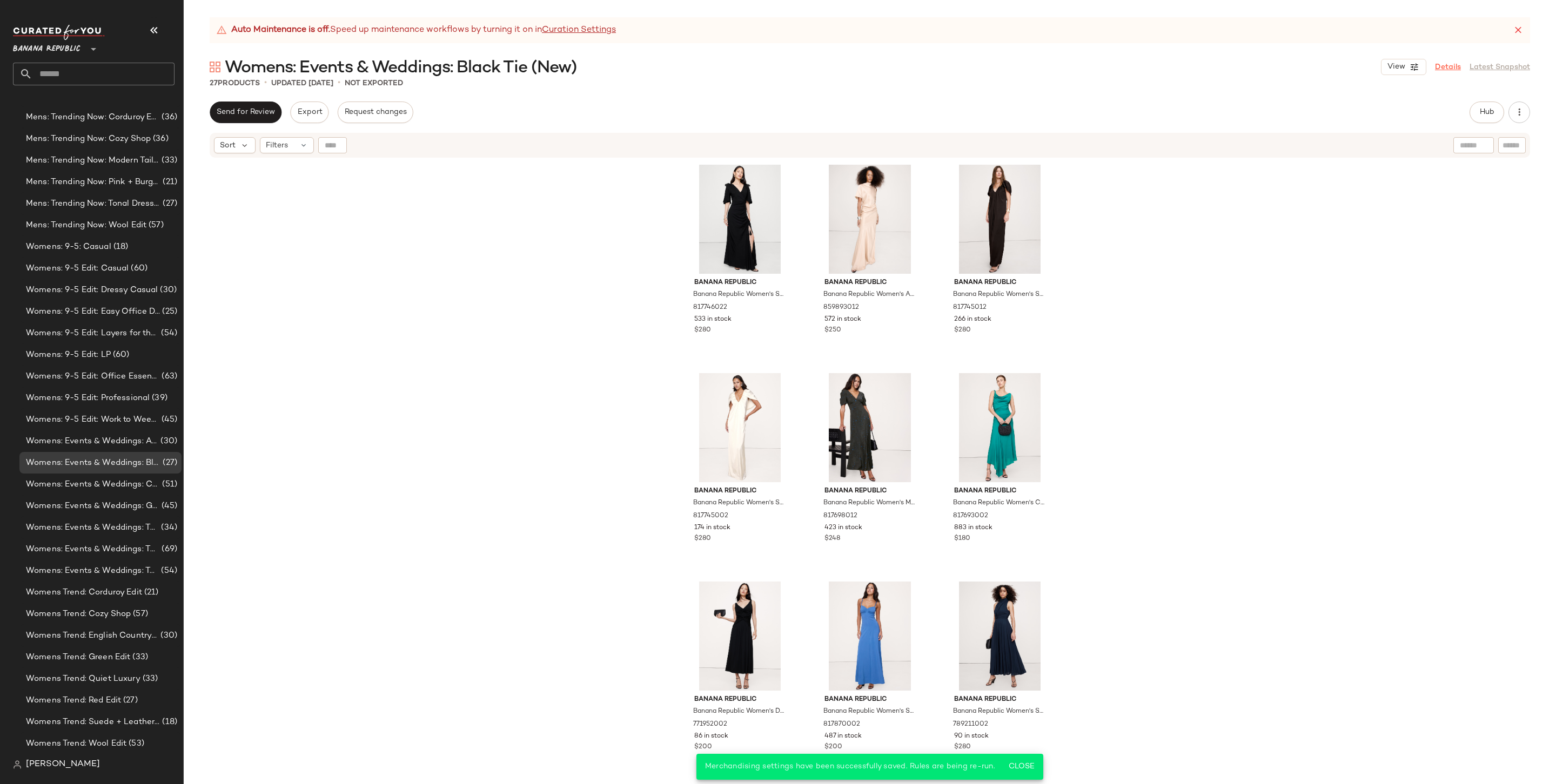
click at [1447, 62] on link "Details" at bounding box center [1448, 67] width 26 height 11
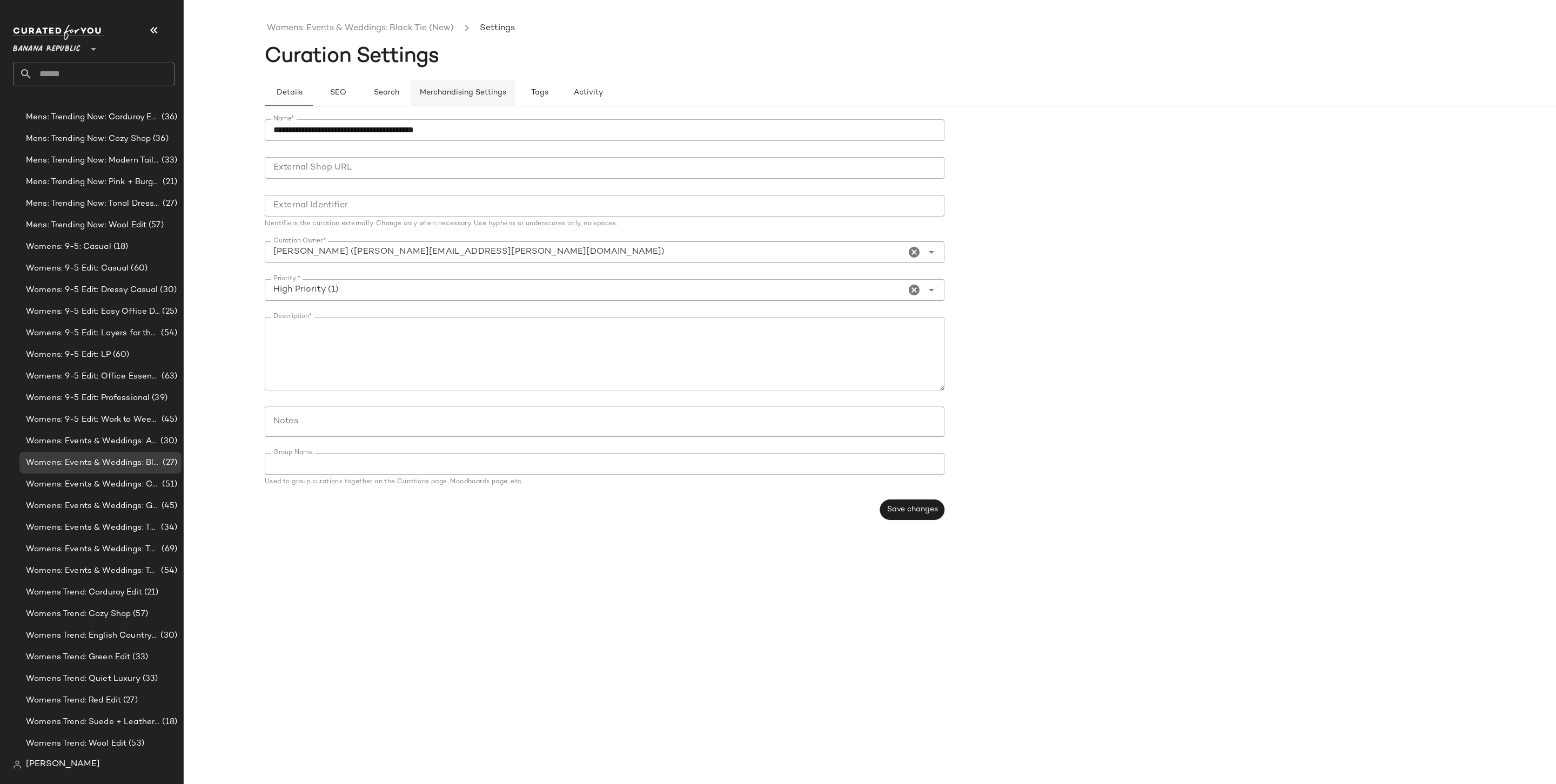
click at [458, 84] on button "Merchandising Settings" at bounding box center [462, 93] width 104 height 26
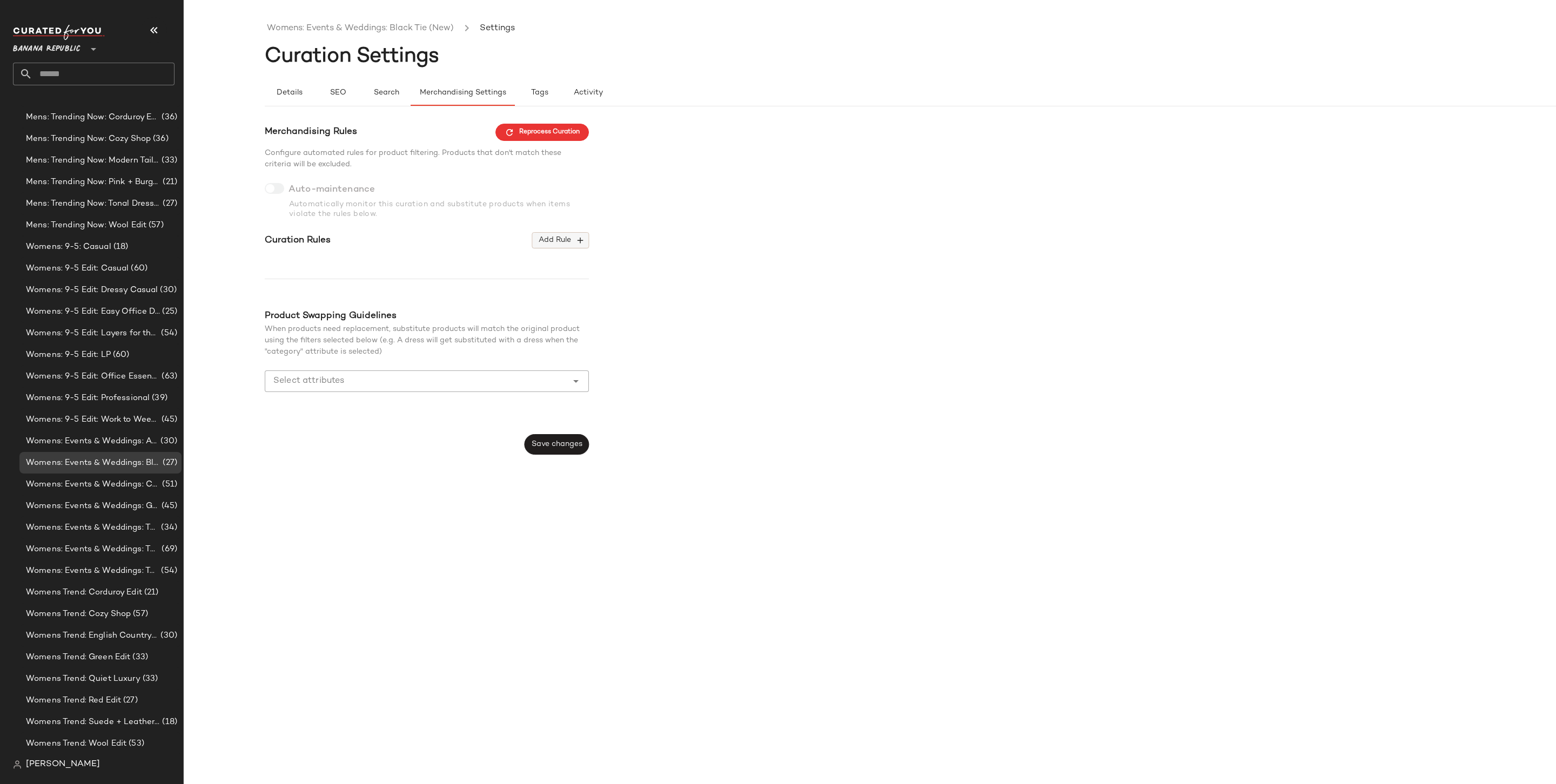
click at [562, 240] on span "Add Rule" at bounding box center [560, 240] width 44 height 10
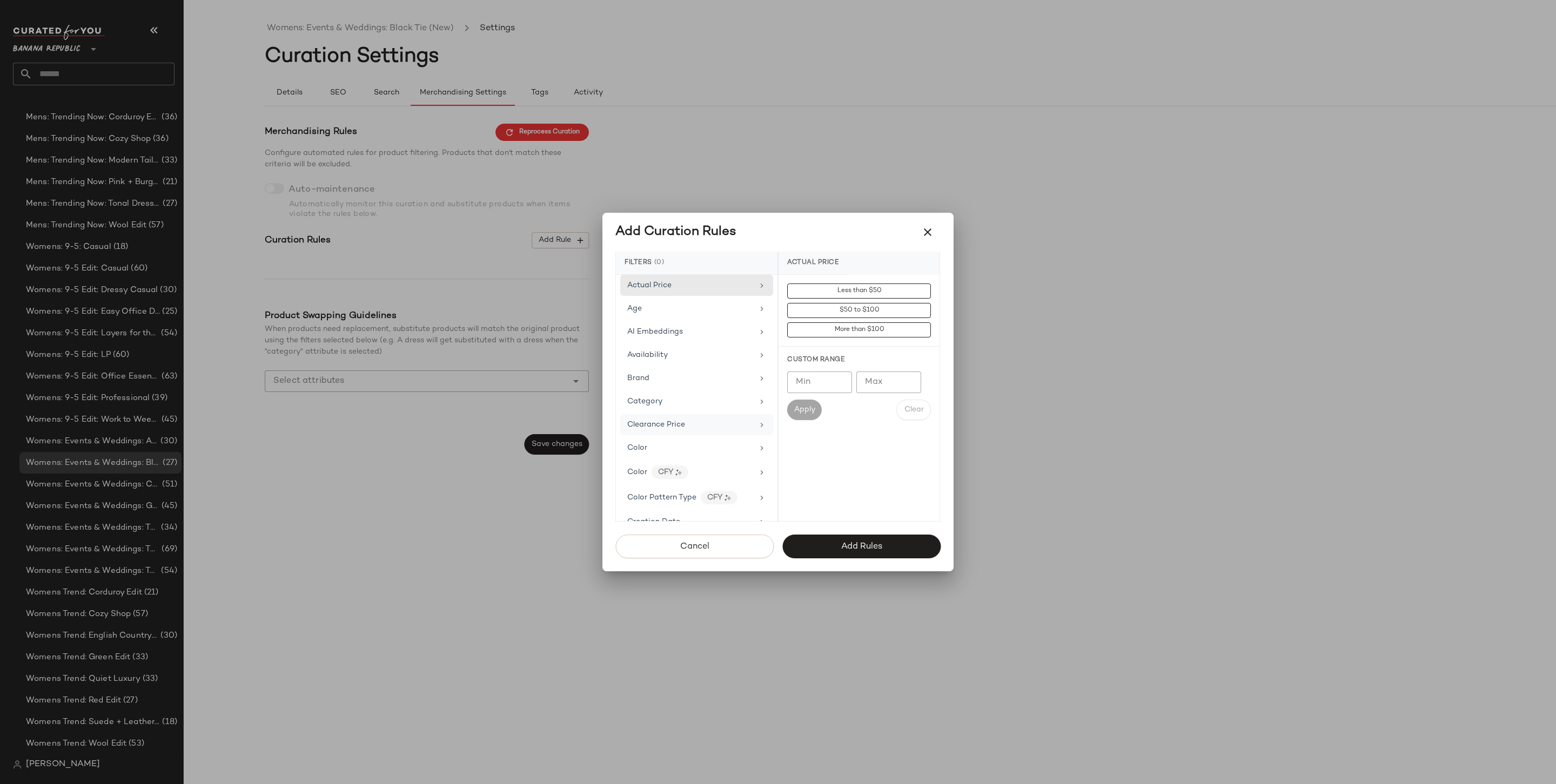
scroll to position [543, 0]
click at [676, 461] on div "Price Type" at bounding box center [690, 466] width 126 height 11
click at [829, 365] on div "PROMO" at bounding box center [858, 369] width 161 height 26
click at [826, 384] on div "REGULAR" at bounding box center [858, 394] width 161 height 26
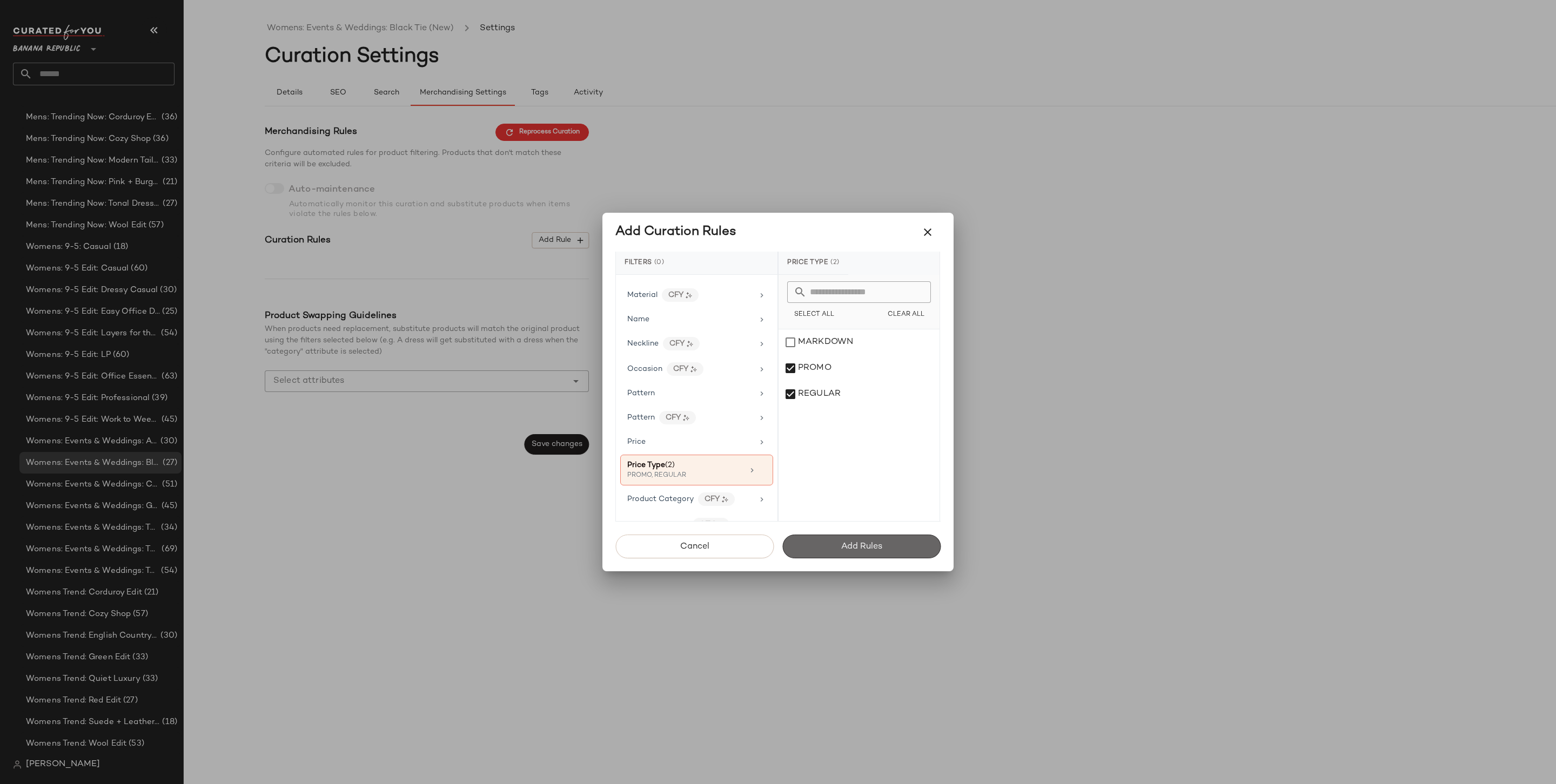
click at [882, 548] on span "Add Rules" at bounding box center [861, 546] width 41 height 11
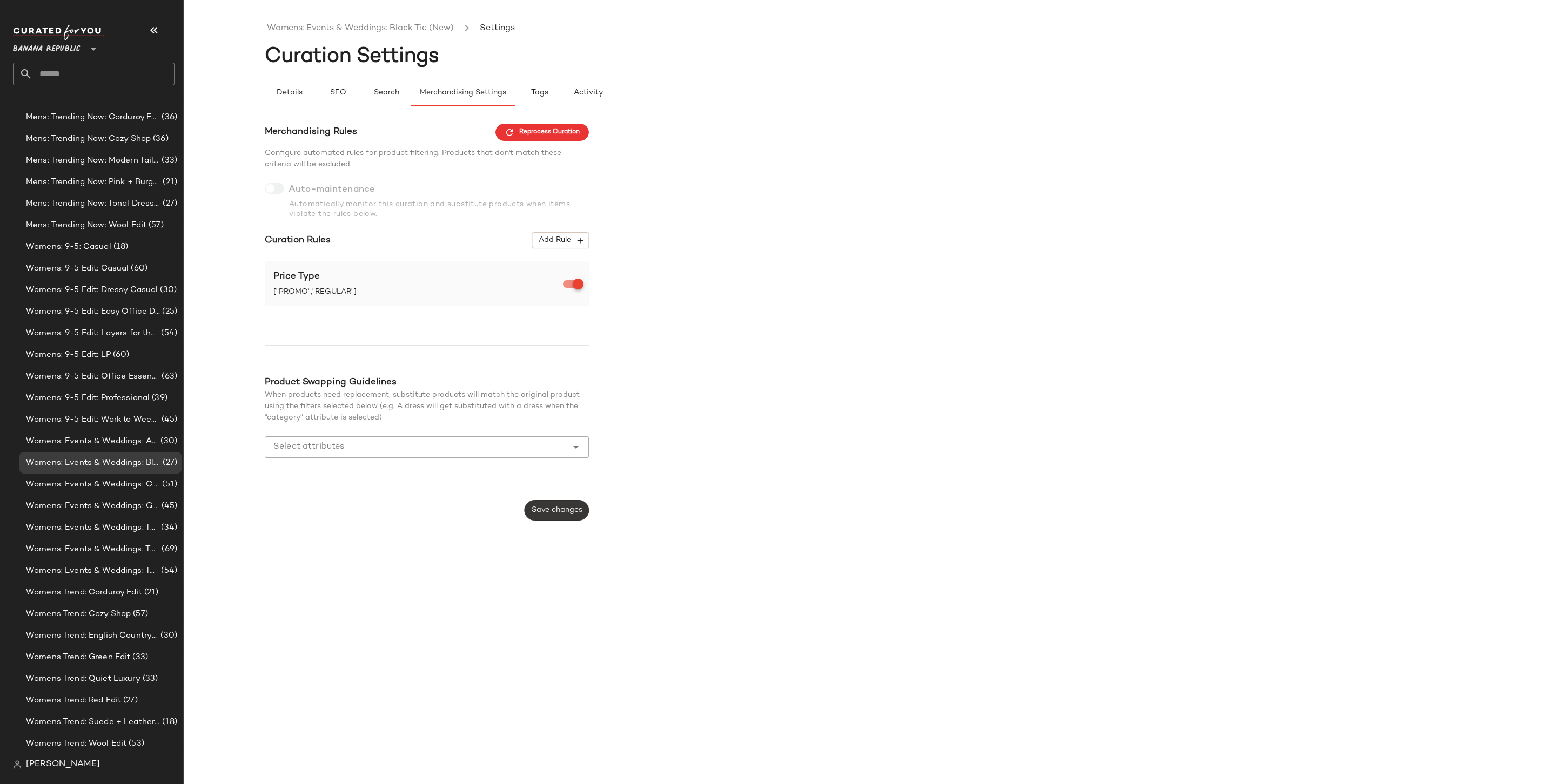
click at [555, 506] on span "Save changes" at bounding box center [556, 510] width 51 height 9
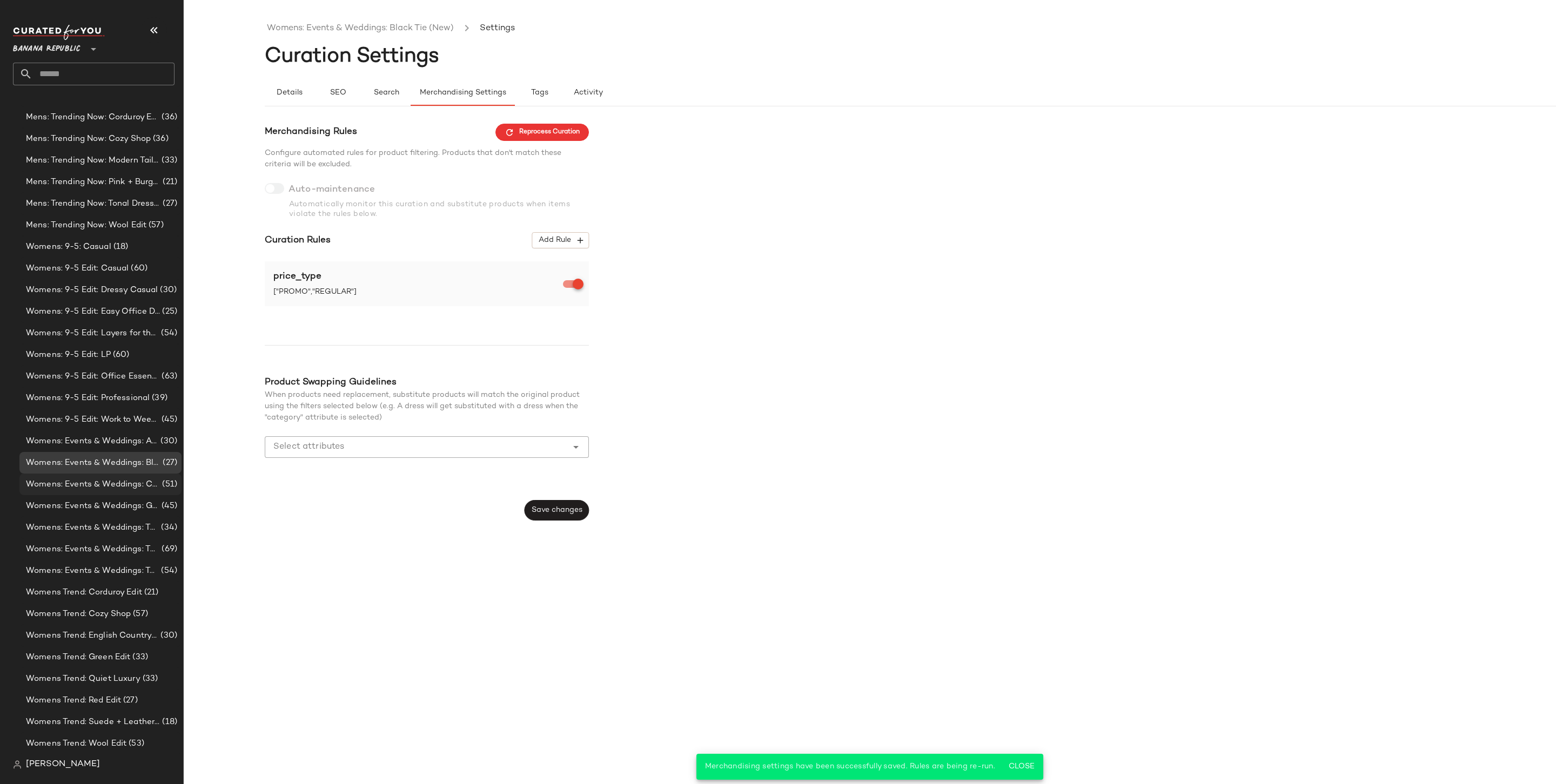
click at [145, 474] on div "Womens: Events & Weddings: Cocktail Hour (51)" at bounding box center [100, 484] width 162 height 22
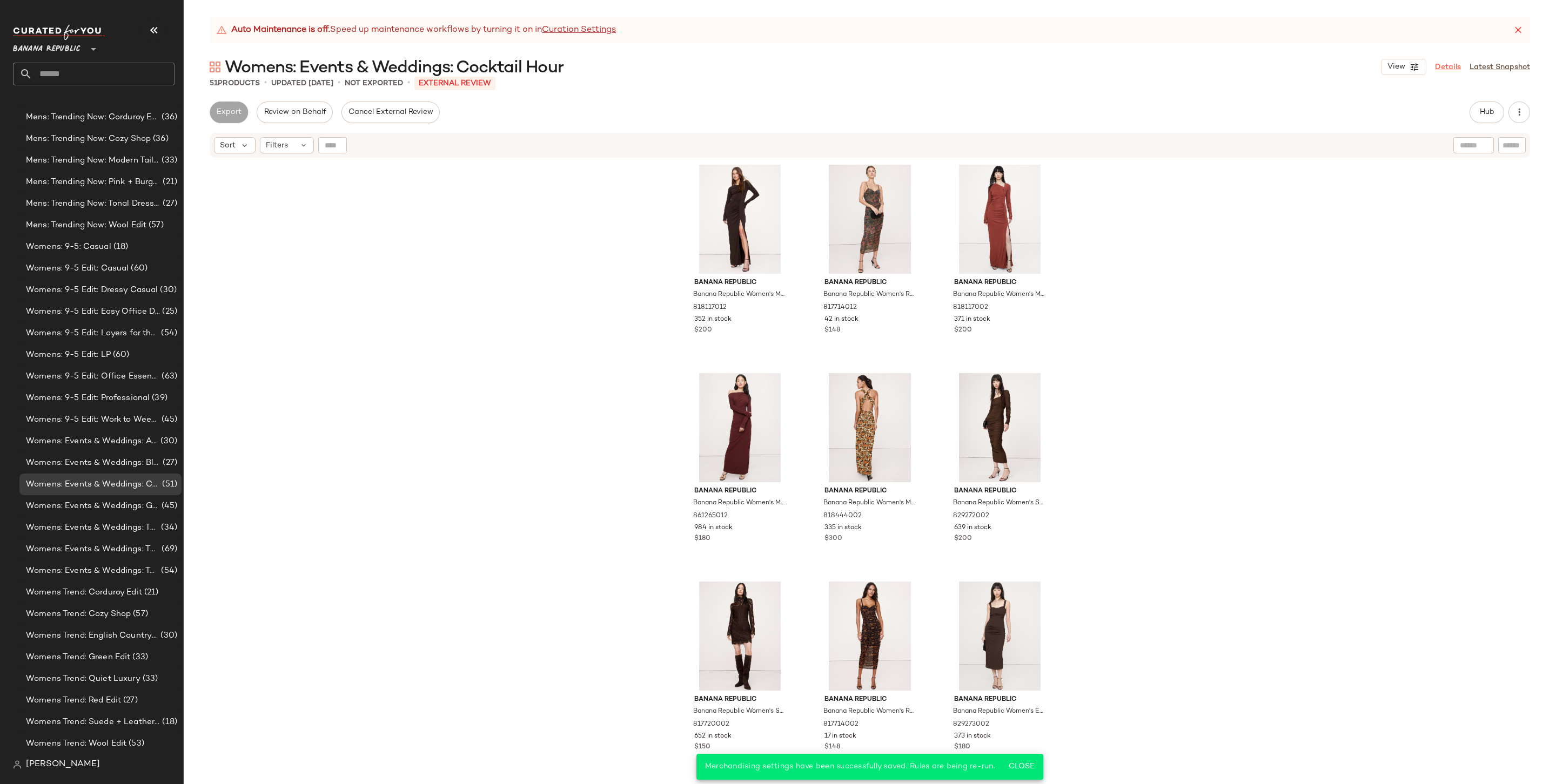
click at [1448, 61] on link "Details" at bounding box center [1448, 67] width 26 height 11
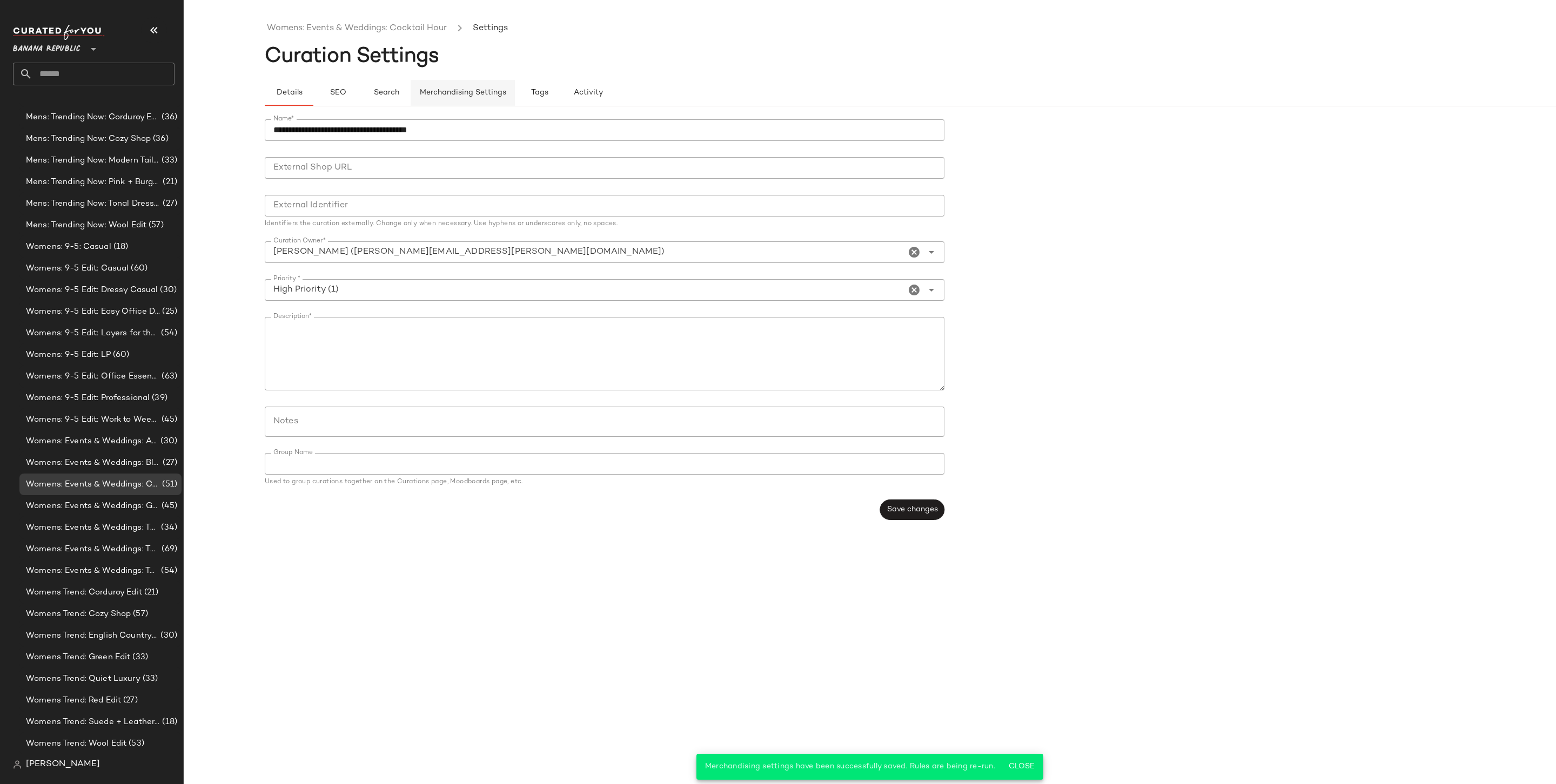
click at [473, 103] on button "Merchandising Settings" at bounding box center [462, 93] width 104 height 26
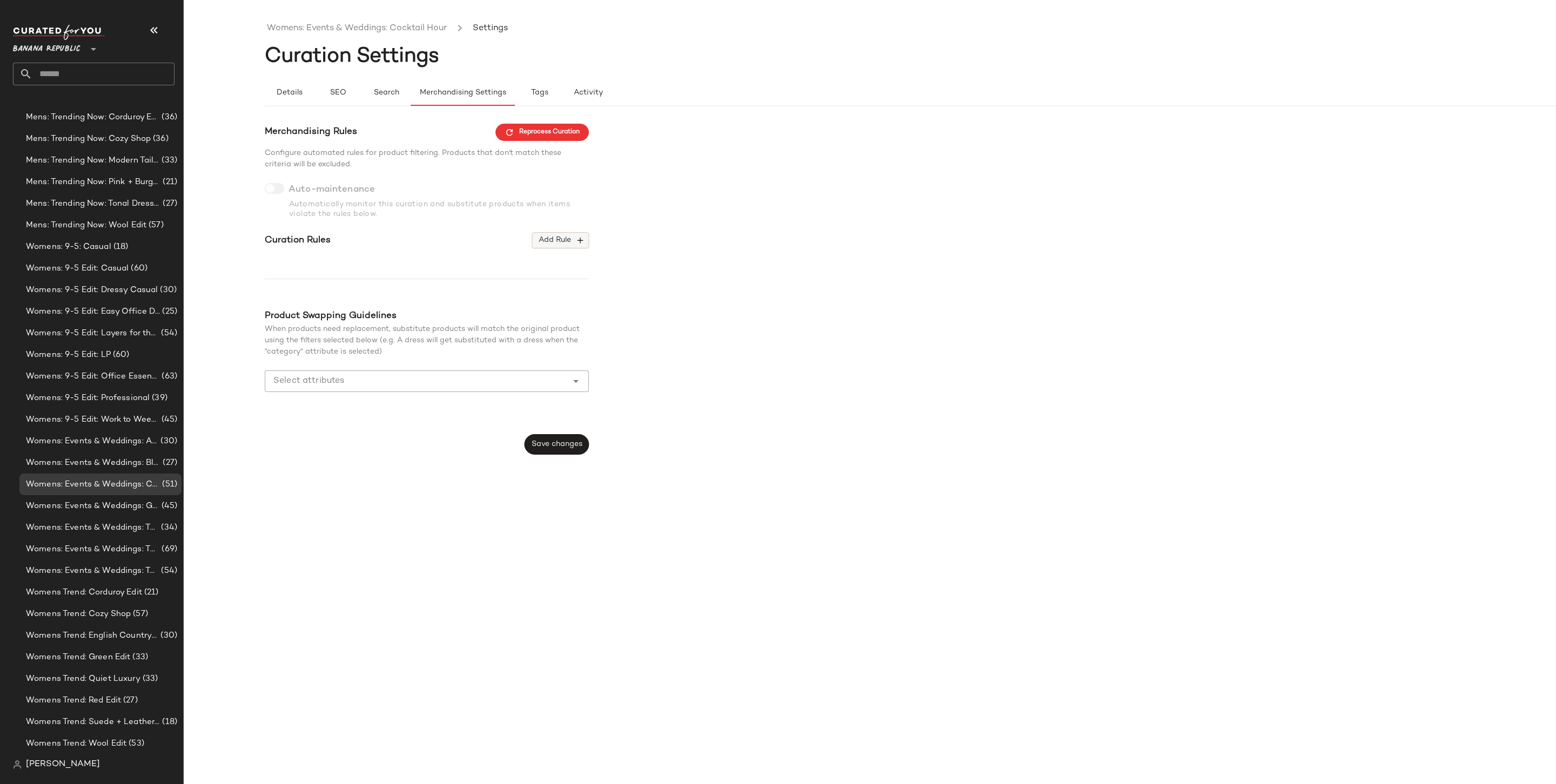
click at [560, 240] on span "Add Rule" at bounding box center [560, 240] width 44 height 10
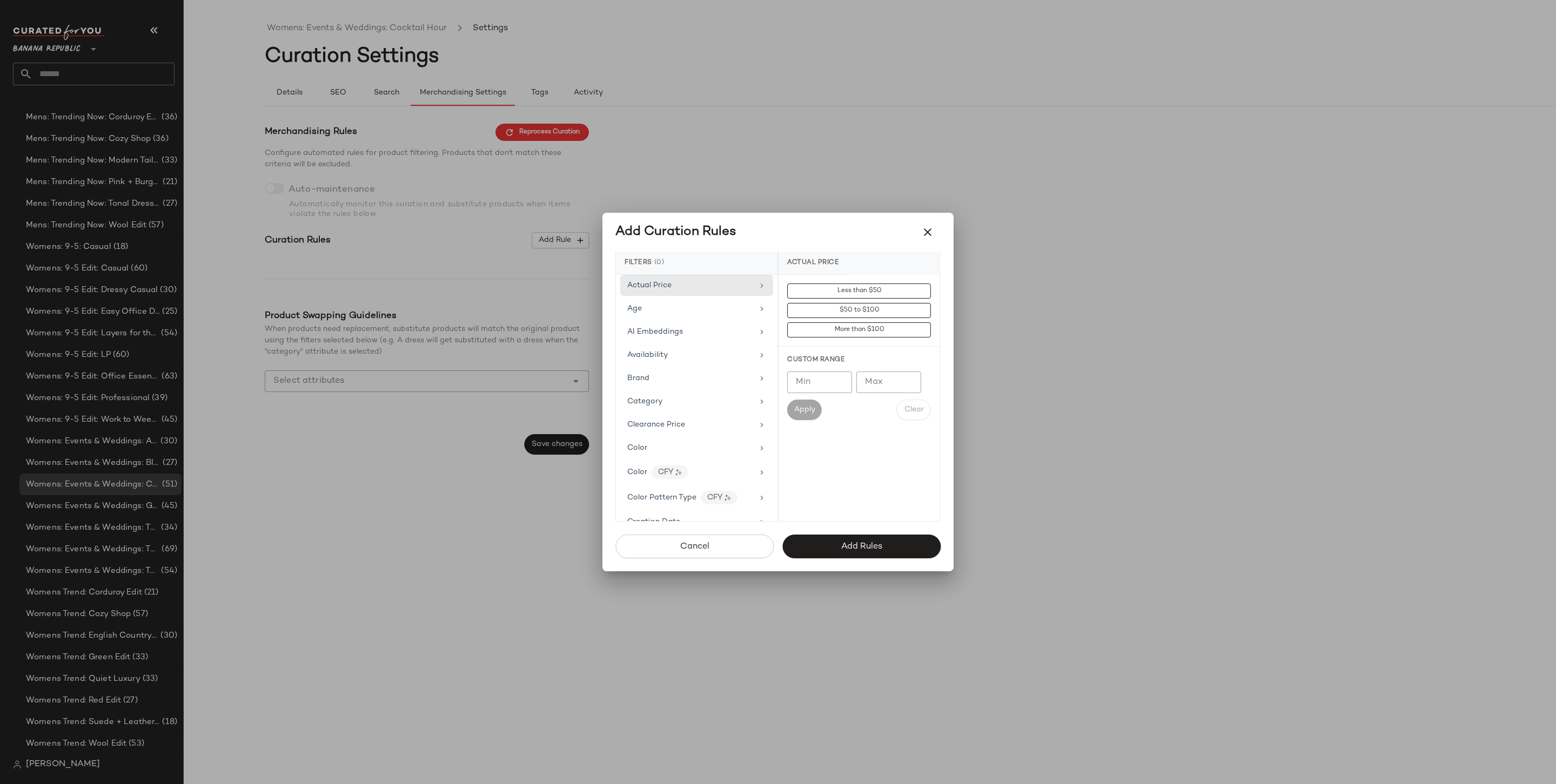
scroll to position [543, 0]
click at [681, 454] on div "Price Type" at bounding box center [696, 465] width 153 height 21
click at [820, 360] on div "PROMO" at bounding box center [858, 369] width 161 height 26
click at [816, 400] on div "REGULAR" at bounding box center [858, 394] width 161 height 26
click at [833, 548] on button "Add Rules" at bounding box center [862, 546] width 158 height 23
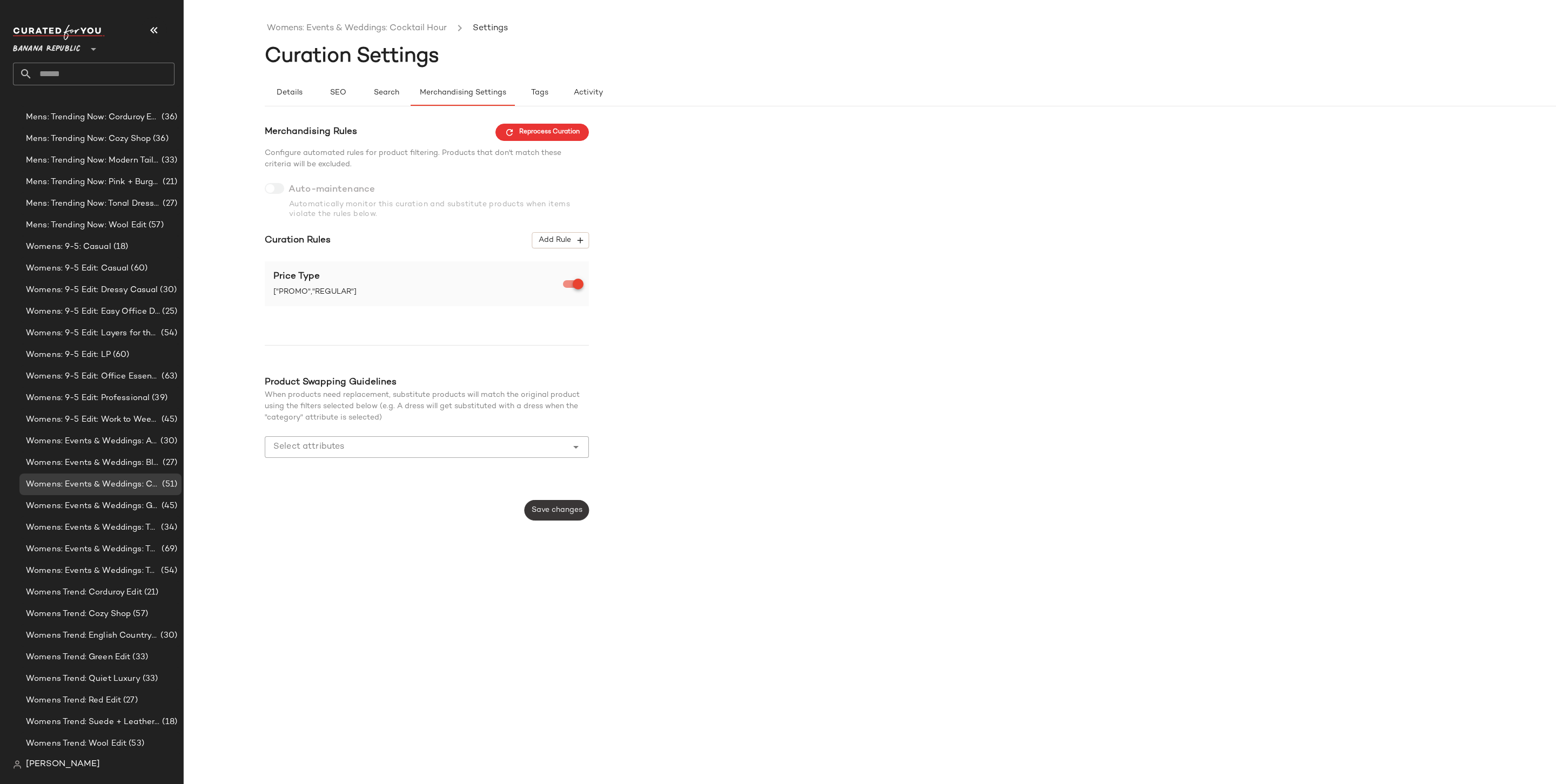
click at [543, 503] on button "Save changes" at bounding box center [557, 510] width 65 height 20
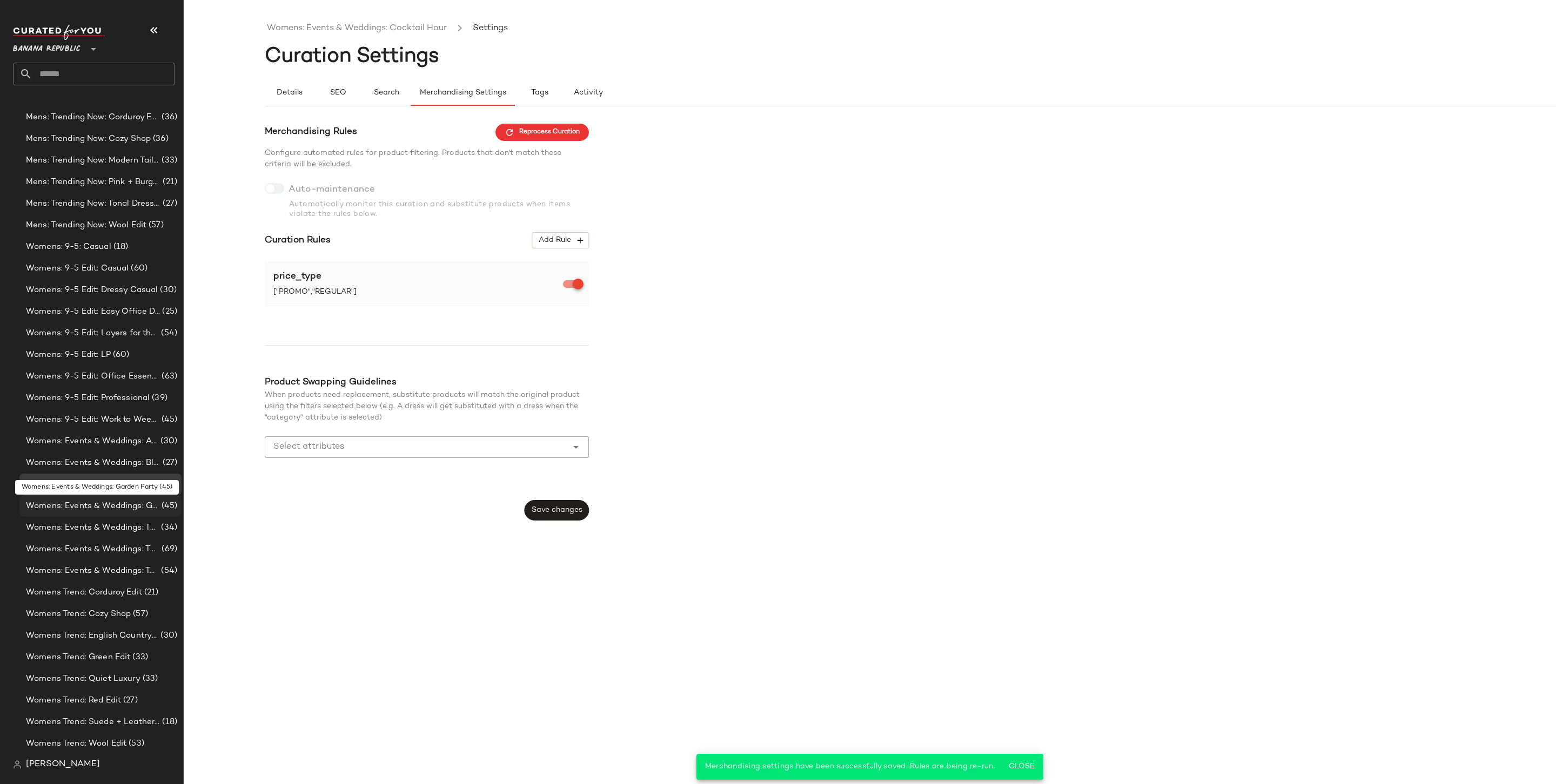
click at [108, 512] on div "Womens: Events & Weddings: Garden Party (45)" at bounding box center [100, 506] width 162 height 22
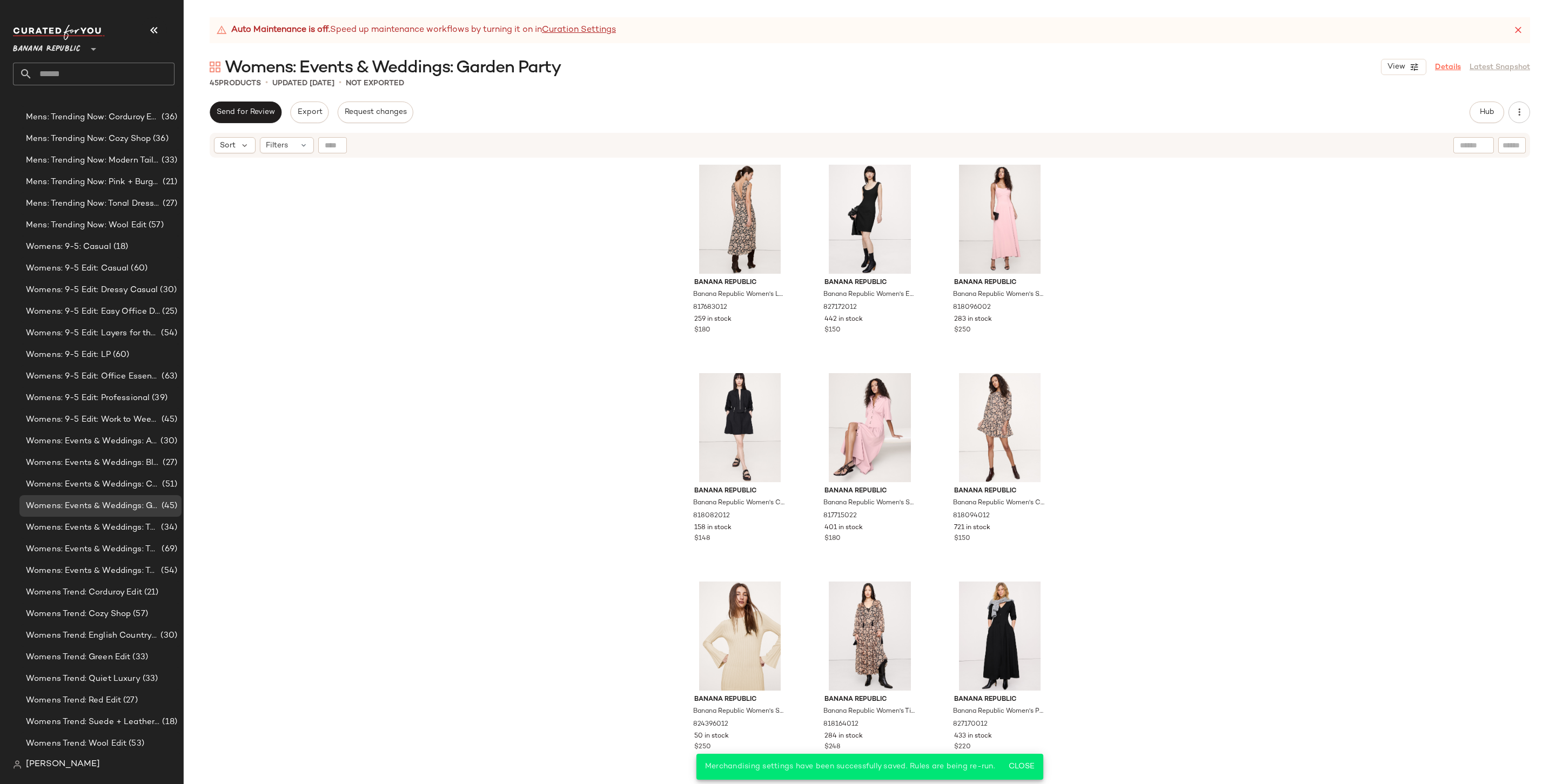
click at [1453, 68] on link "Details" at bounding box center [1448, 67] width 26 height 11
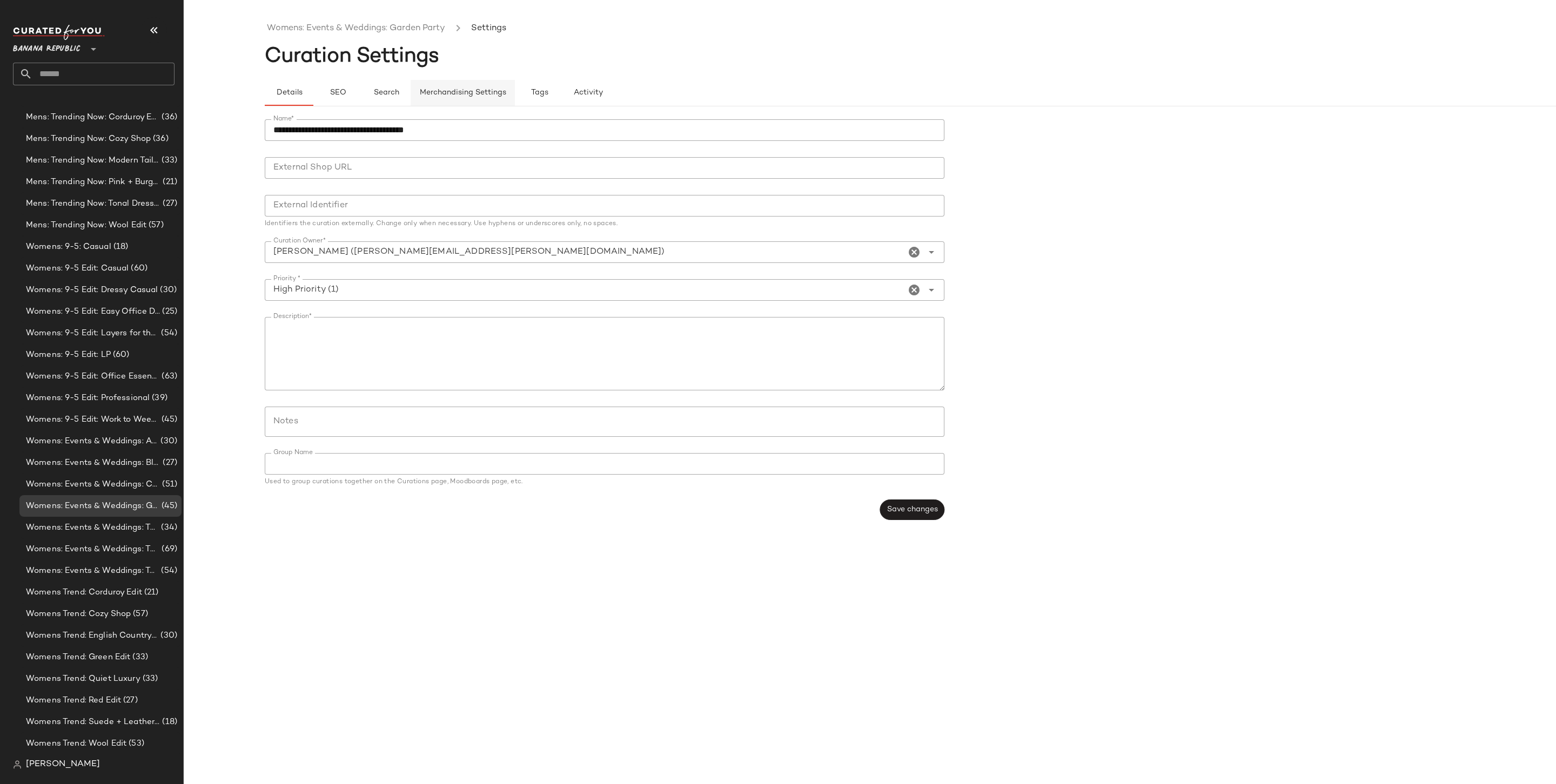
click at [456, 97] on button "Merchandising Settings" at bounding box center [462, 93] width 104 height 26
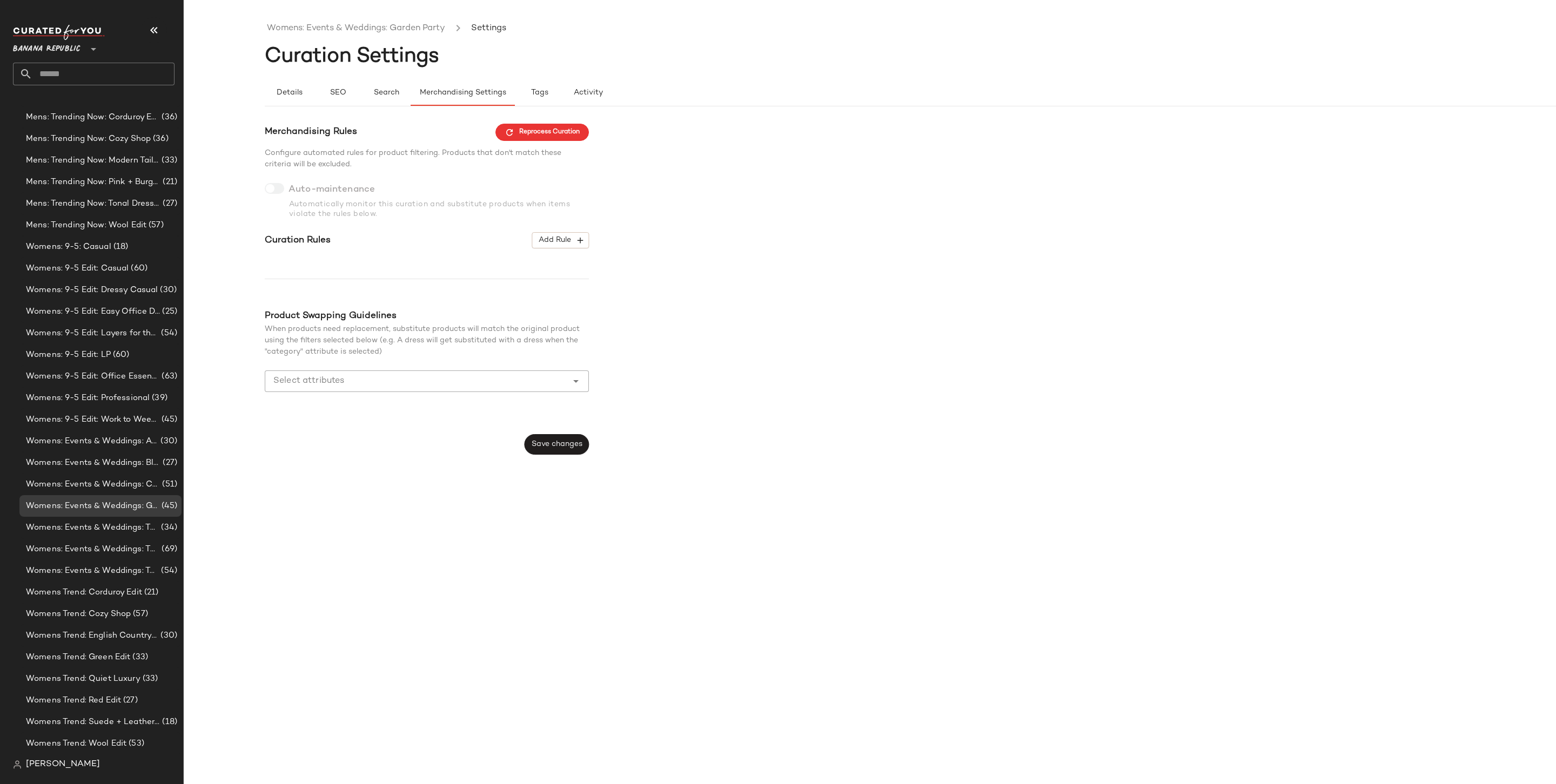
click at [568, 230] on div "Merchandising Rules Reprocess Curation Configure automated rules for product fi…" at bounding box center [426, 289] width 324 height 331
click at [568, 239] on span "Add Rule" at bounding box center [560, 240] width 44 height 10
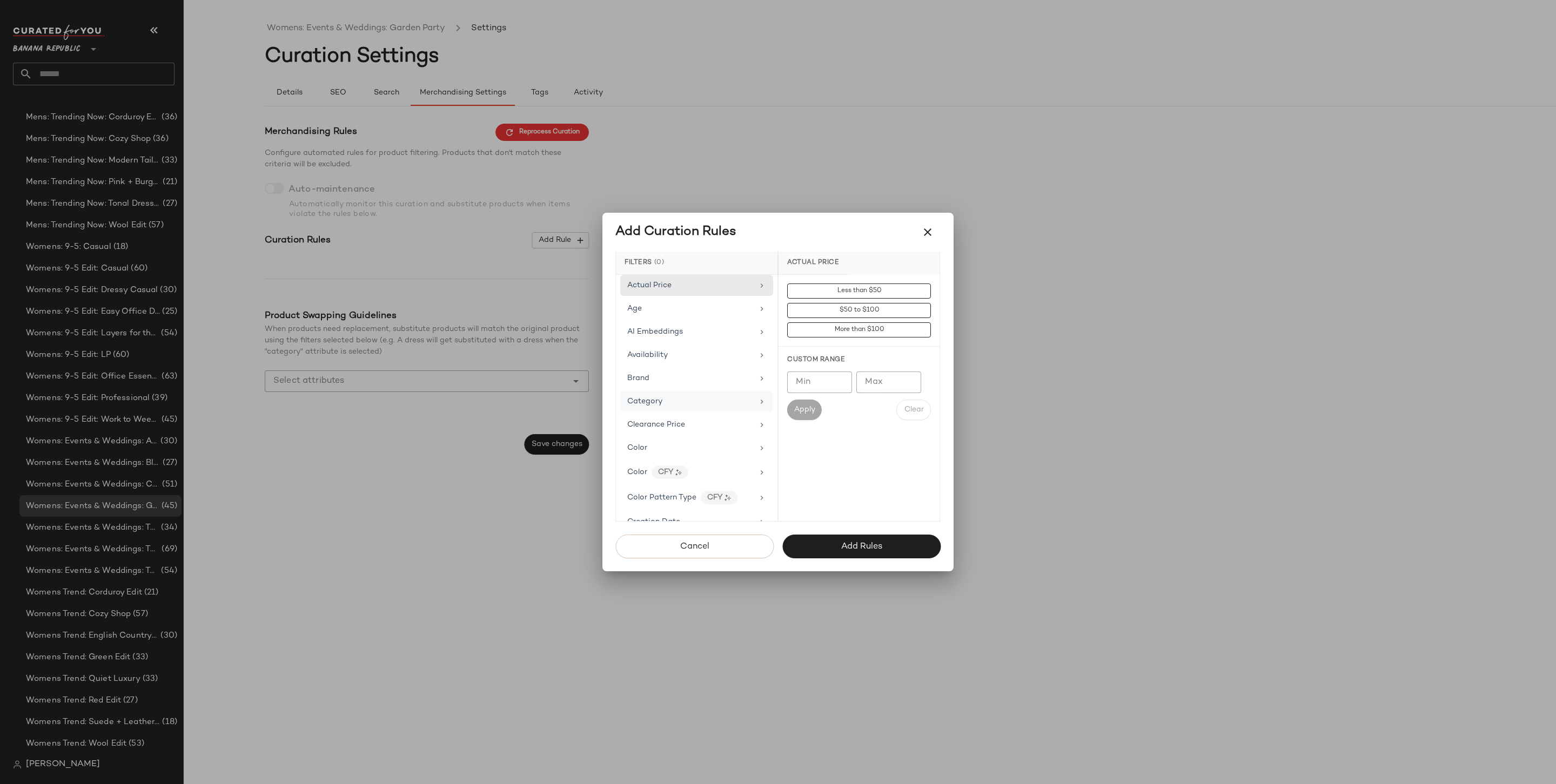
scroll to position [487, 0]
click at [668, 515] on div "Price Type" at bounding box center [690, 521] width 126 height 11
click at [850, 371] on div "PROMO" at bounding box center [858, 369] width 161 height 26
click at [848, 384] on div "REGULAR" at bounding box center [858, 394] width 161 height 26
click at [833, 537] on button "Add Rules" at bounding box center [862, 546] width 158 height 23
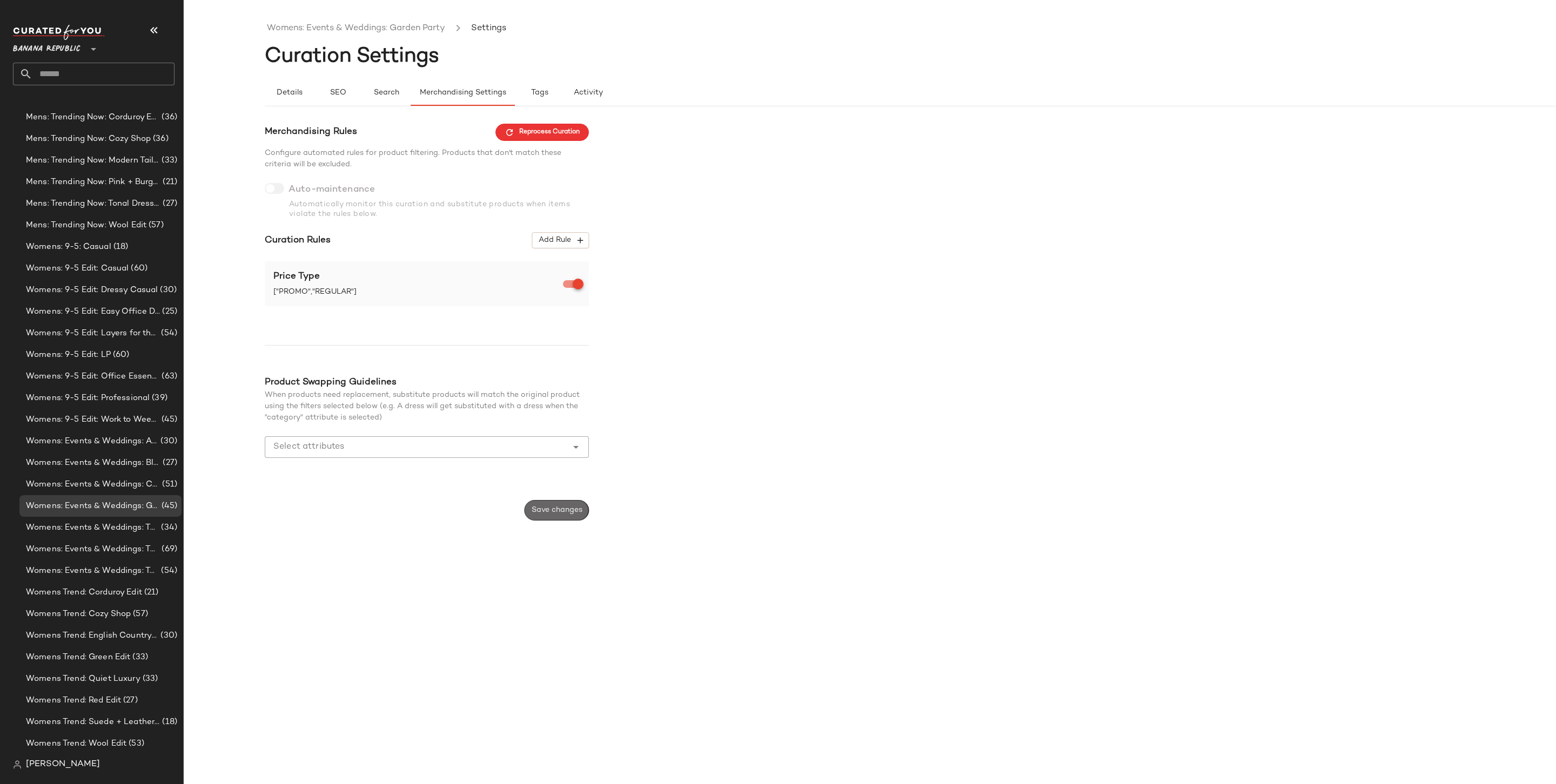
click at [546, 508] on span "Save changes" at bounding box center [556, 510] width 51 height 9
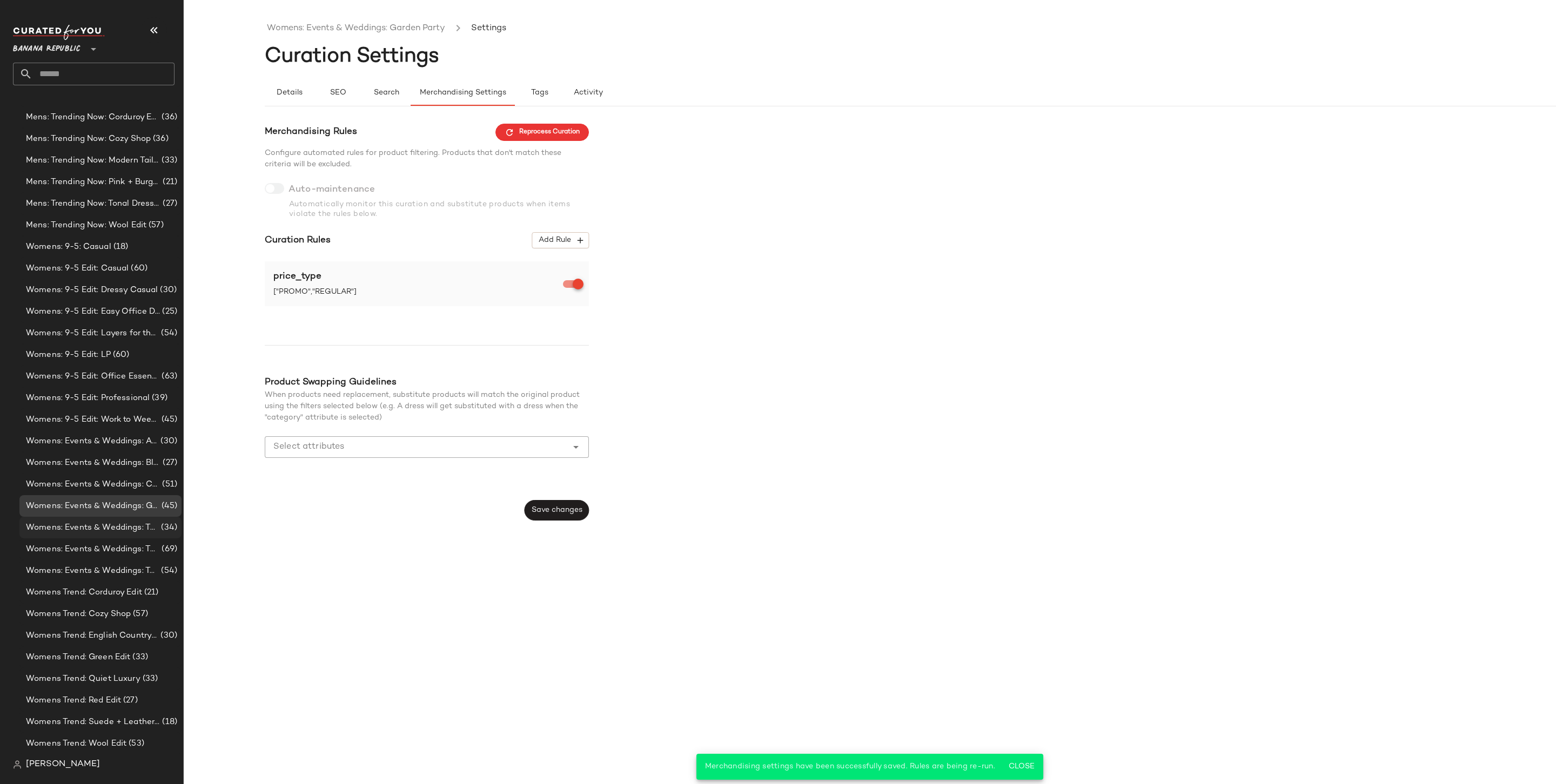
click at [158, 524] on span "(34)" at bounding box center [167, 528] width 19 height 12
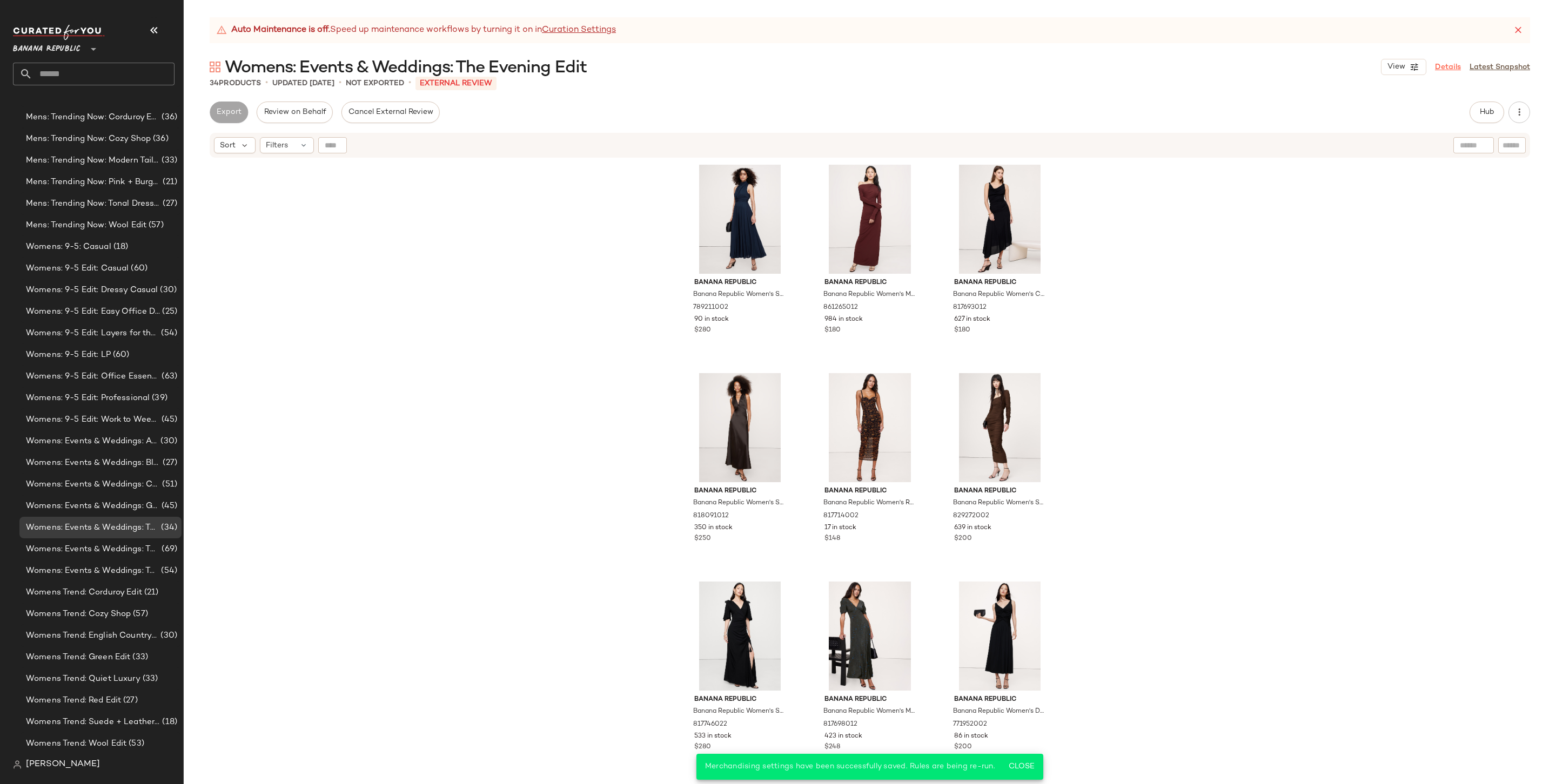
click at [1452, 68] on link "Details" at bounding box center [1448, 67] width 26 height 11
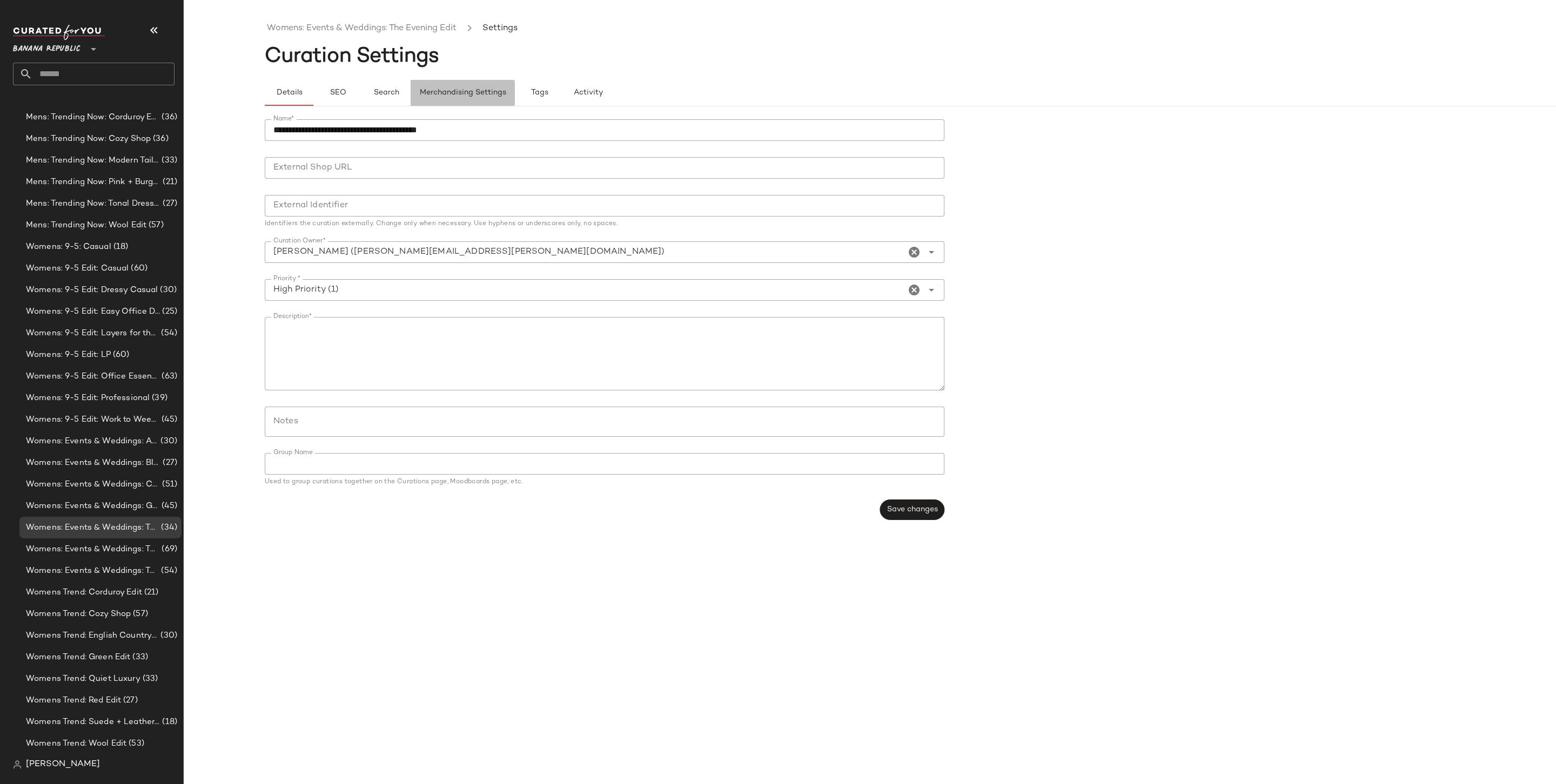
click at [443, 89] on span "Merchandising Settings" at bounding box center [463, 93] width 87 height 9
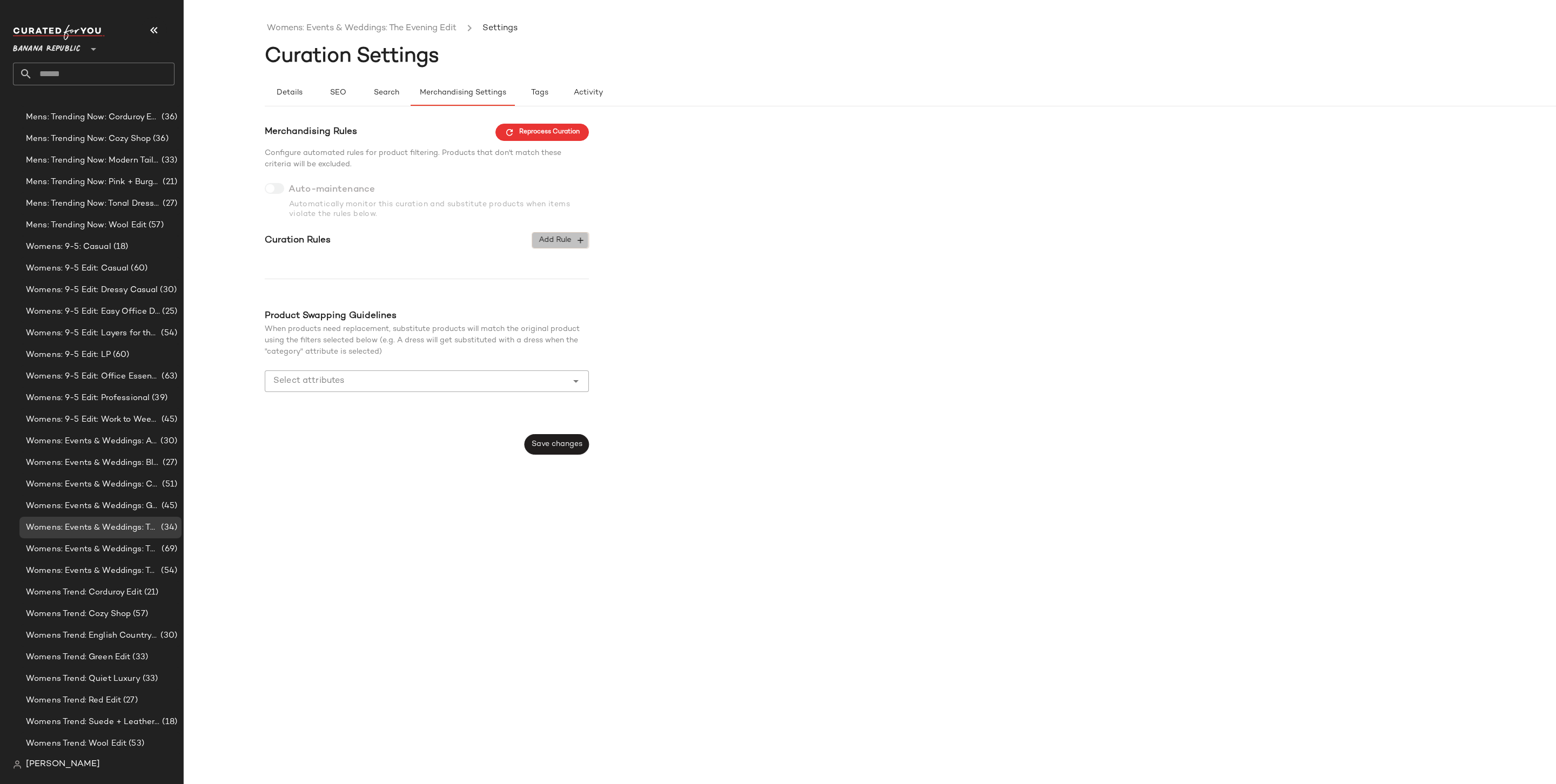
click at [567, 234] on button "Add Rule" at bounding box center [560, 240] width 57 height 16
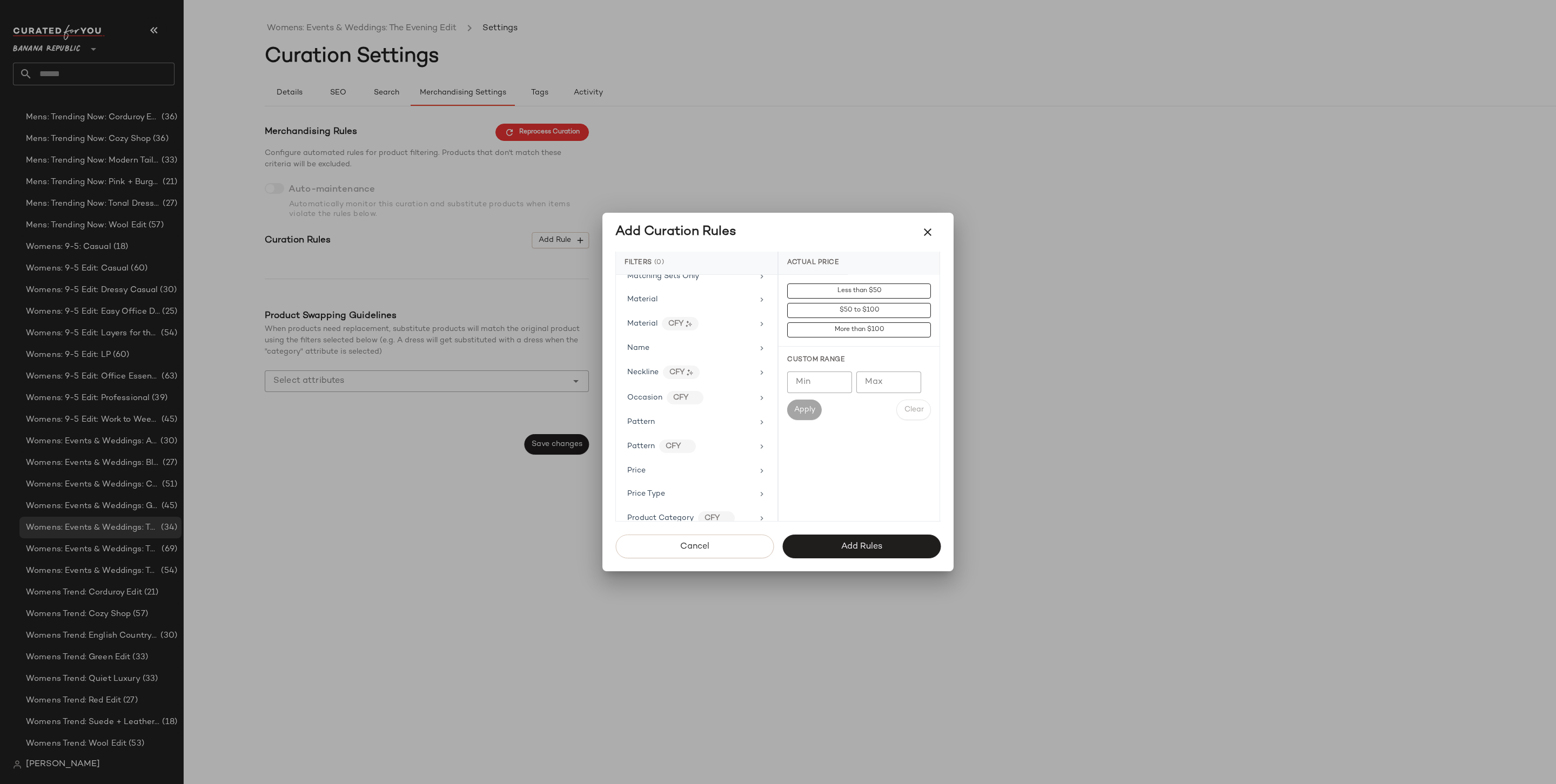
scroll to position [524, 0]
click at [664, 463] on div "Actual Price Age AI Embeddings Availability Brand Category Clearance Price Colo…" at bounding box center [697, 398] width 162 height 247
click at [664, 478] on div "Price Type" at bounding box center [690, 484] width 126 height 11
click at [856, 369] on div "PROMO" at bounding box center [858, 369] width 161 height 26
click at [853, 406] on div "REGULAR" at bounding box center [858, 394] width 161 height 26
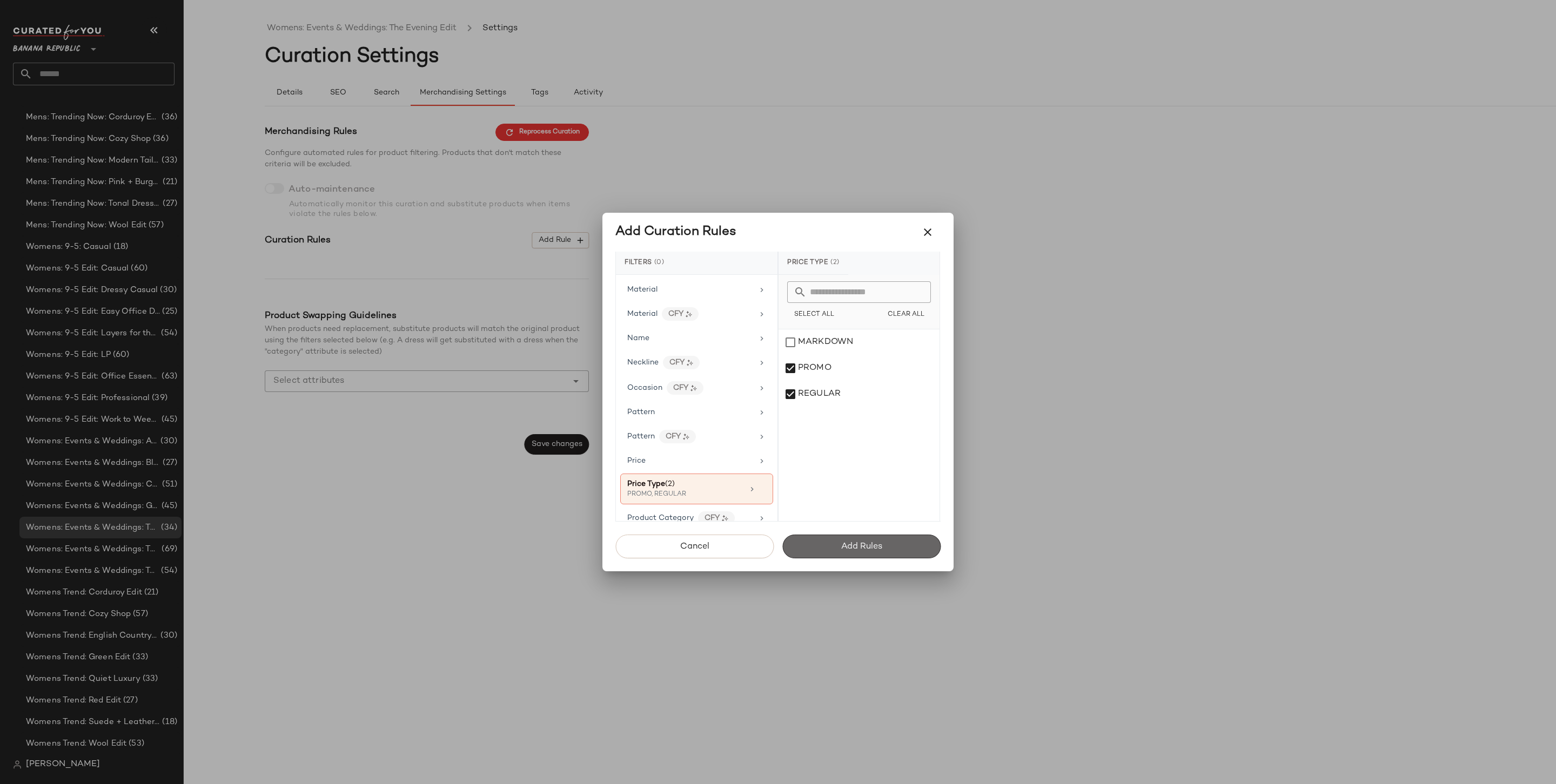
click at [845, 554] on button "Add Rules" at bounding box center [862, 546] width 158 height 23
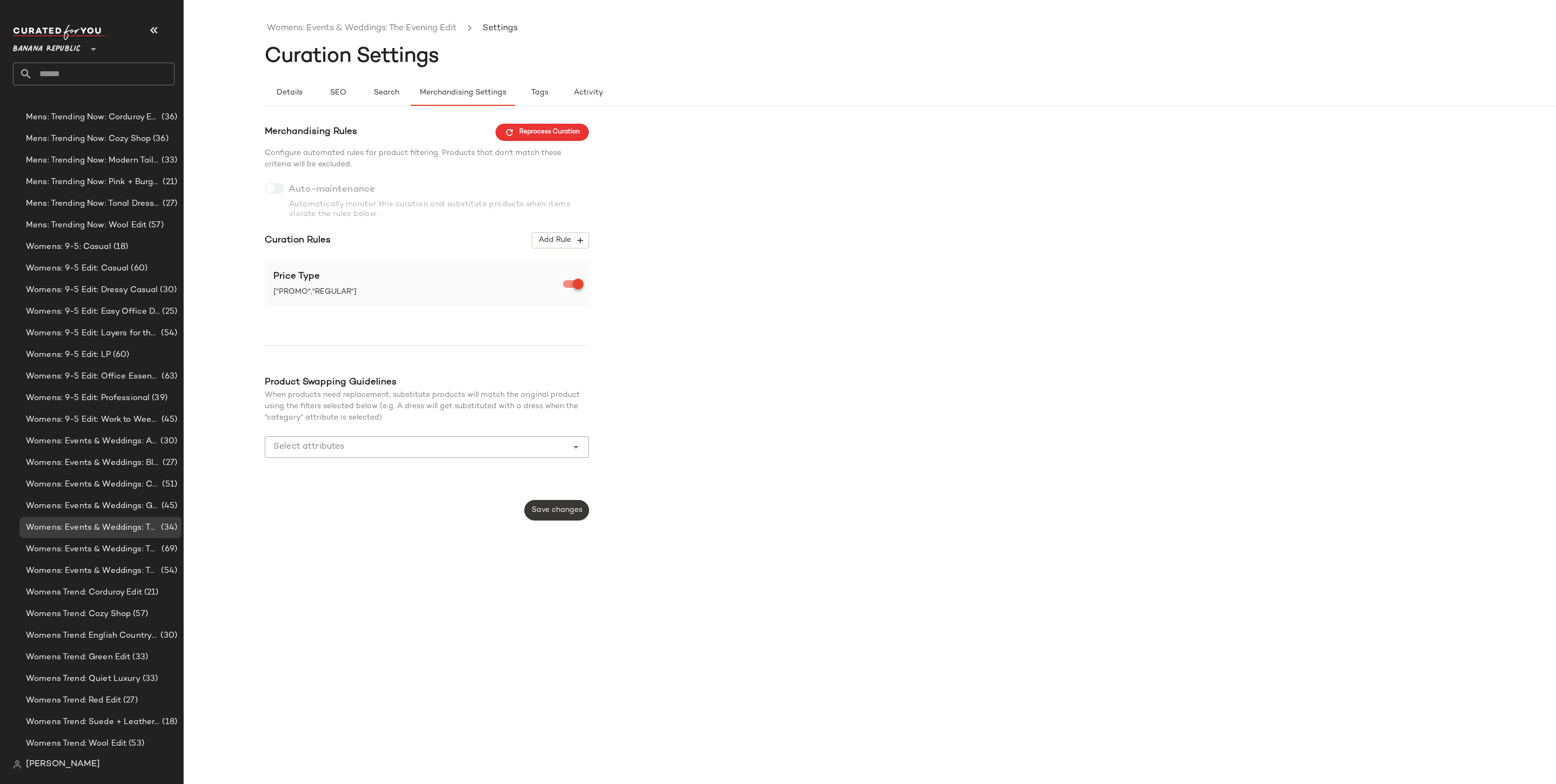
click at [559, 508] on span "Save changes" at bounding box center [556, 510] width 51 height 9
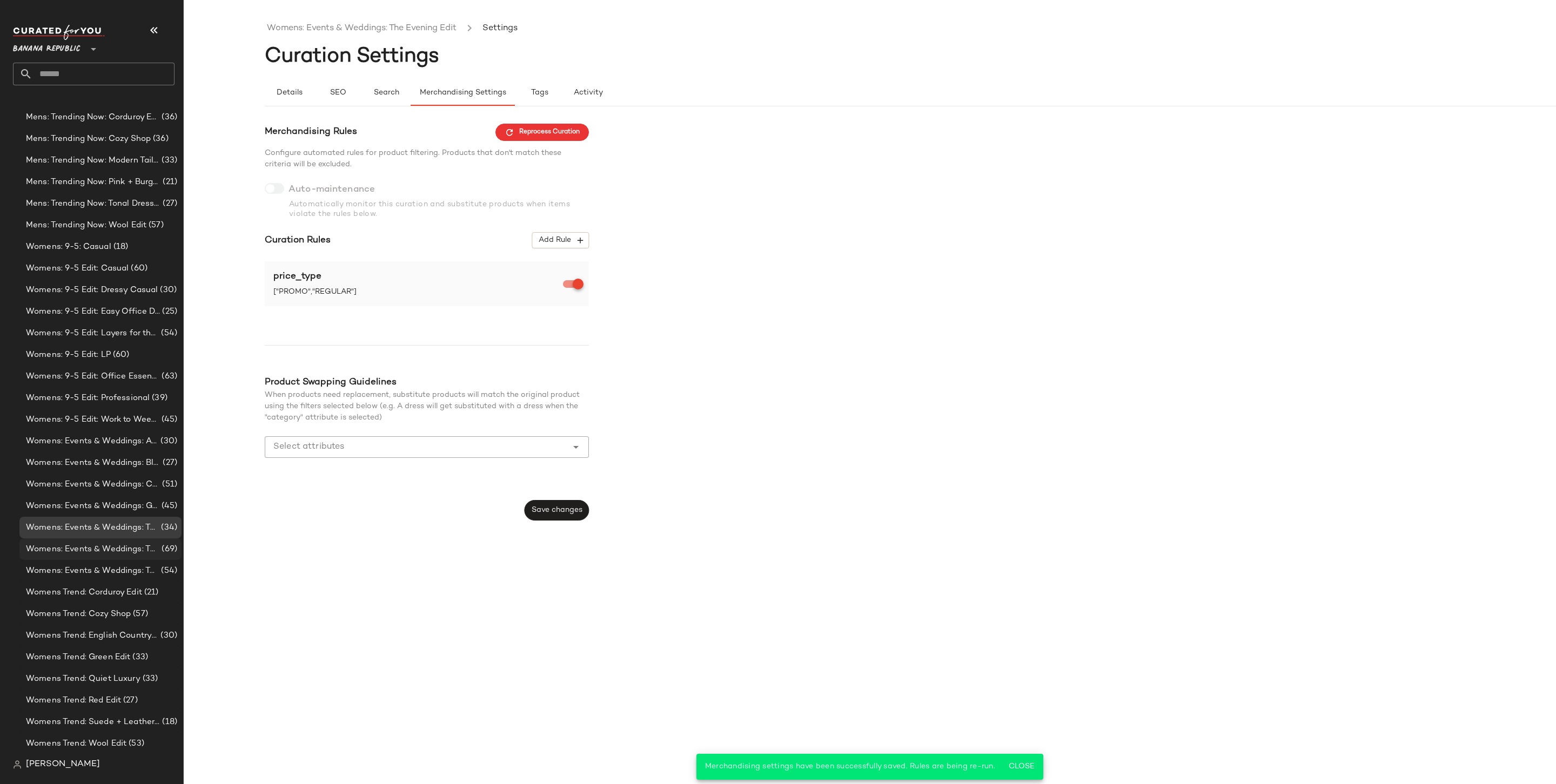
click at [137, 542] on div "Womens: Events & Weddings: The Weekend Edit (69)" at bounding box center [100, 549] width 162 height 22
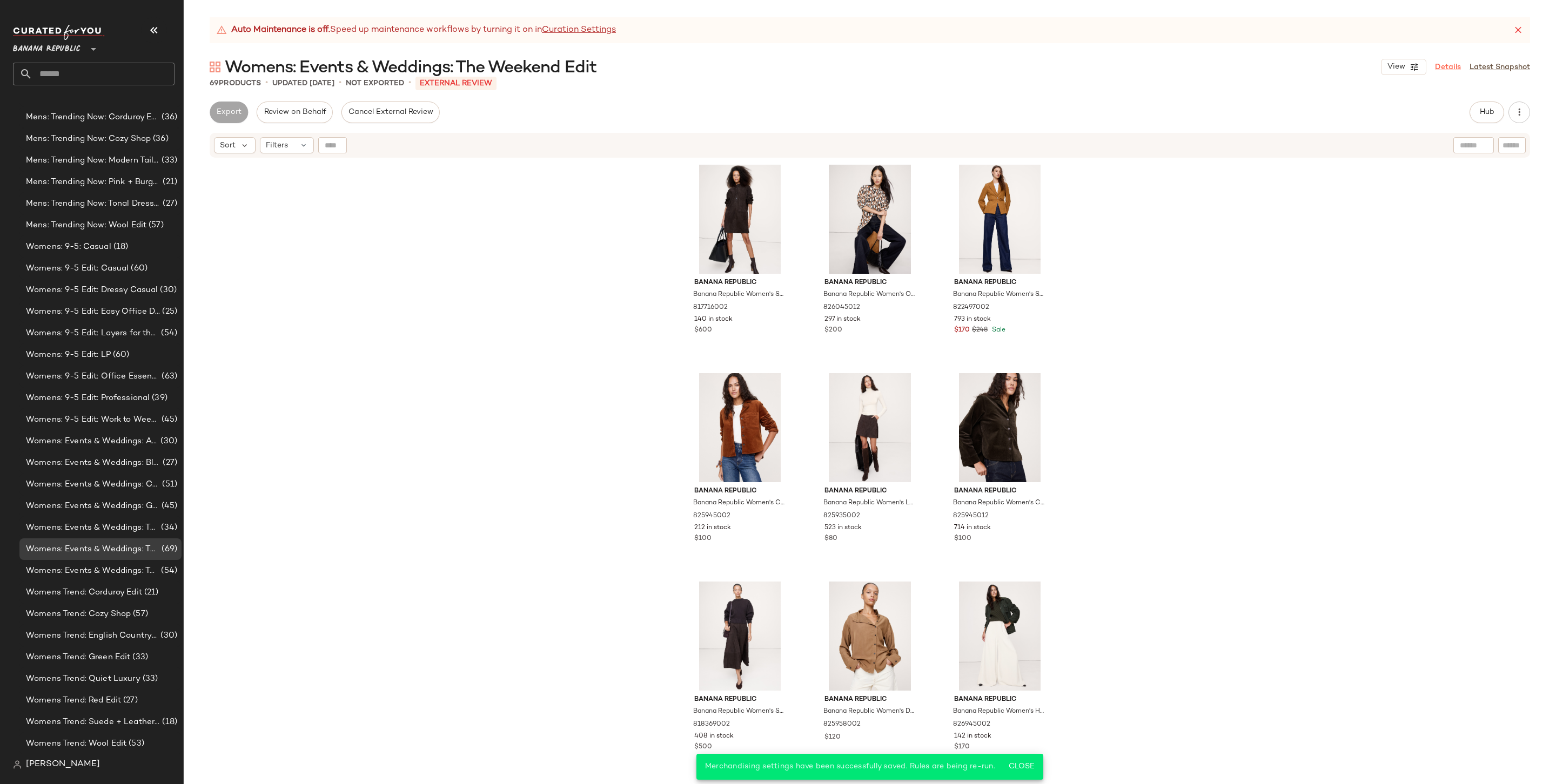
click at [1454, 61] on link "Details" at bounding box center [1448, 67] width 26 height 11
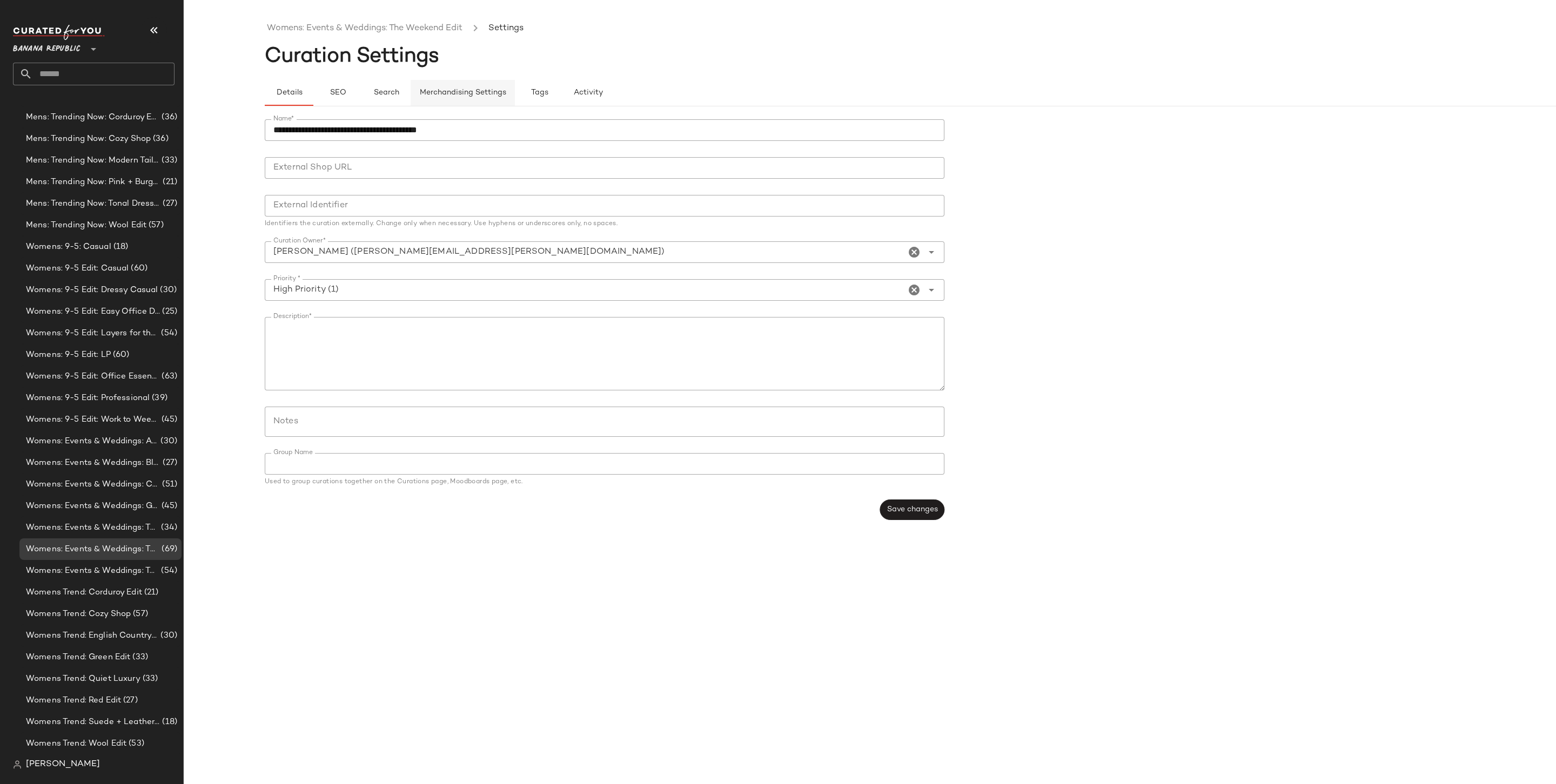
click at [495, 84] on button "Merchandising Settings" at bounding box center [462, 93] width 104 height 26
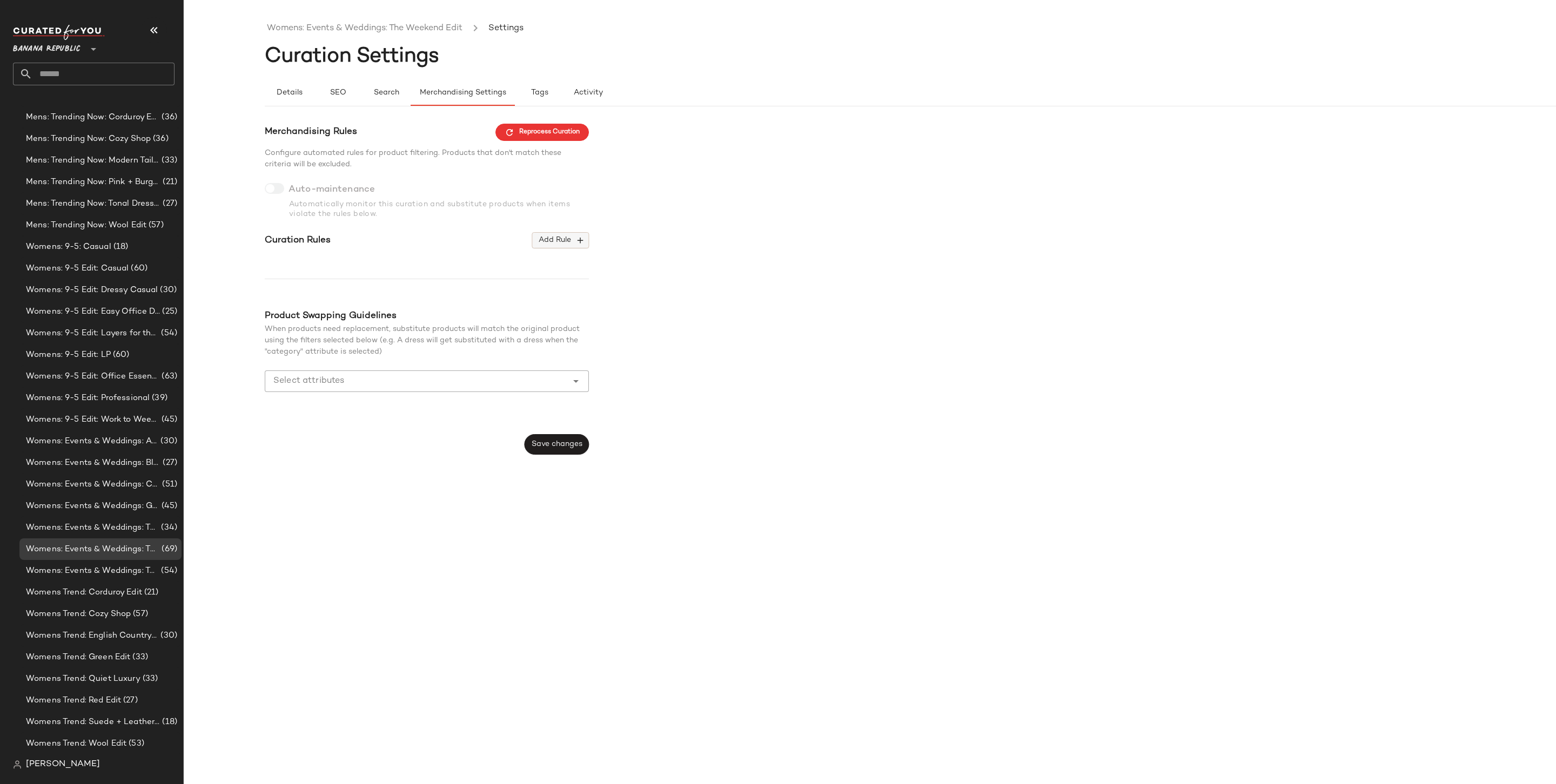
click at [538, 238] on span "Add Rule" at bounding box center [560, 240] width 44 height 10
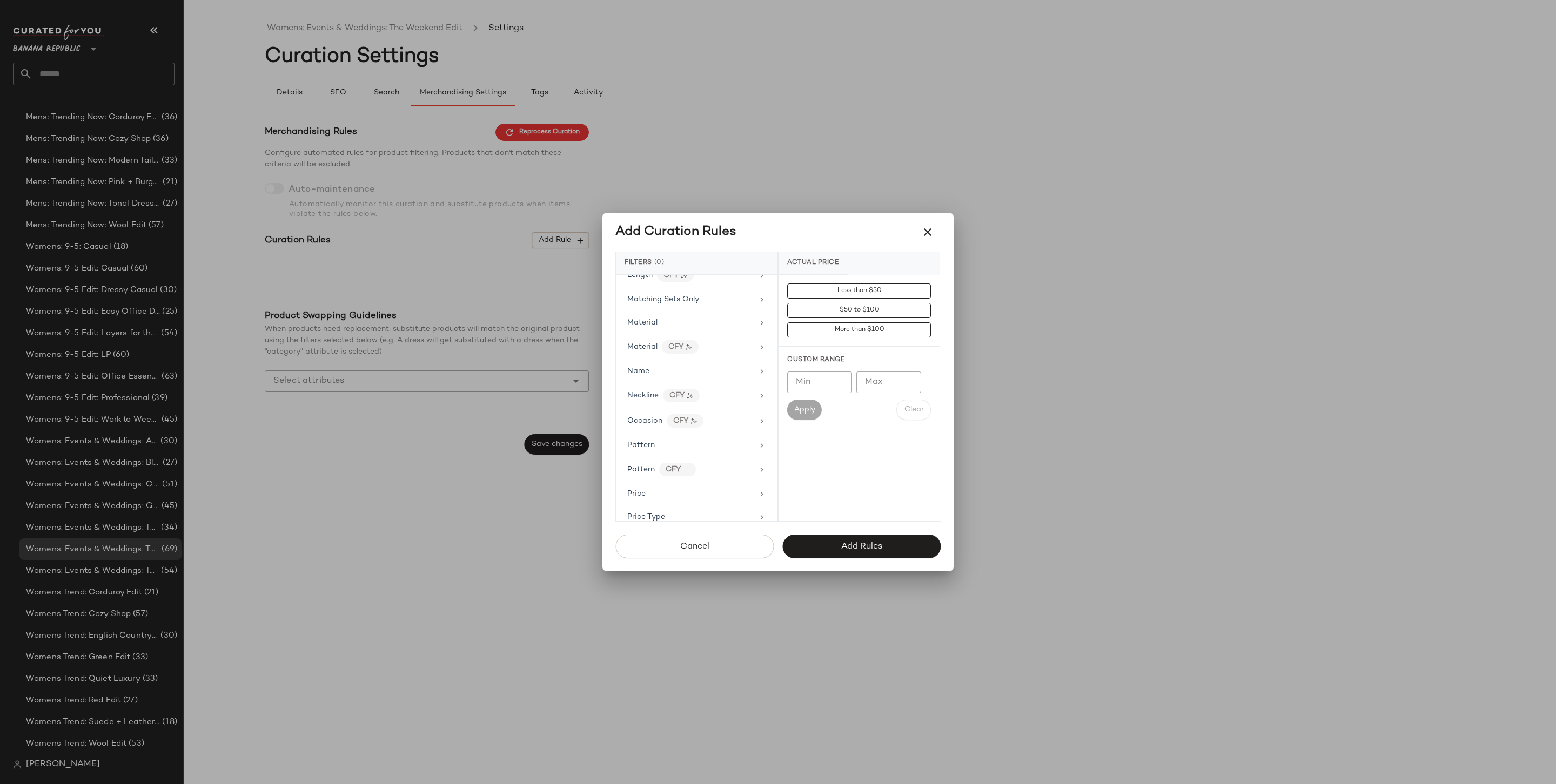
scroll to position [588, 0]
click at [674, 415] on div "Price Type" at bounding box center [690, 420] width 126 height 11
click at [824, 343] on div "MARKDOWN" at bounding box center [858, 343] width 161 height 26
click at [824, 362] on div "PROMO" at bounding box center [858, 369] width 161 height 26
click at [823, 393] on div "REGULAR" at bounding box center [858, 394] width 161 height 26
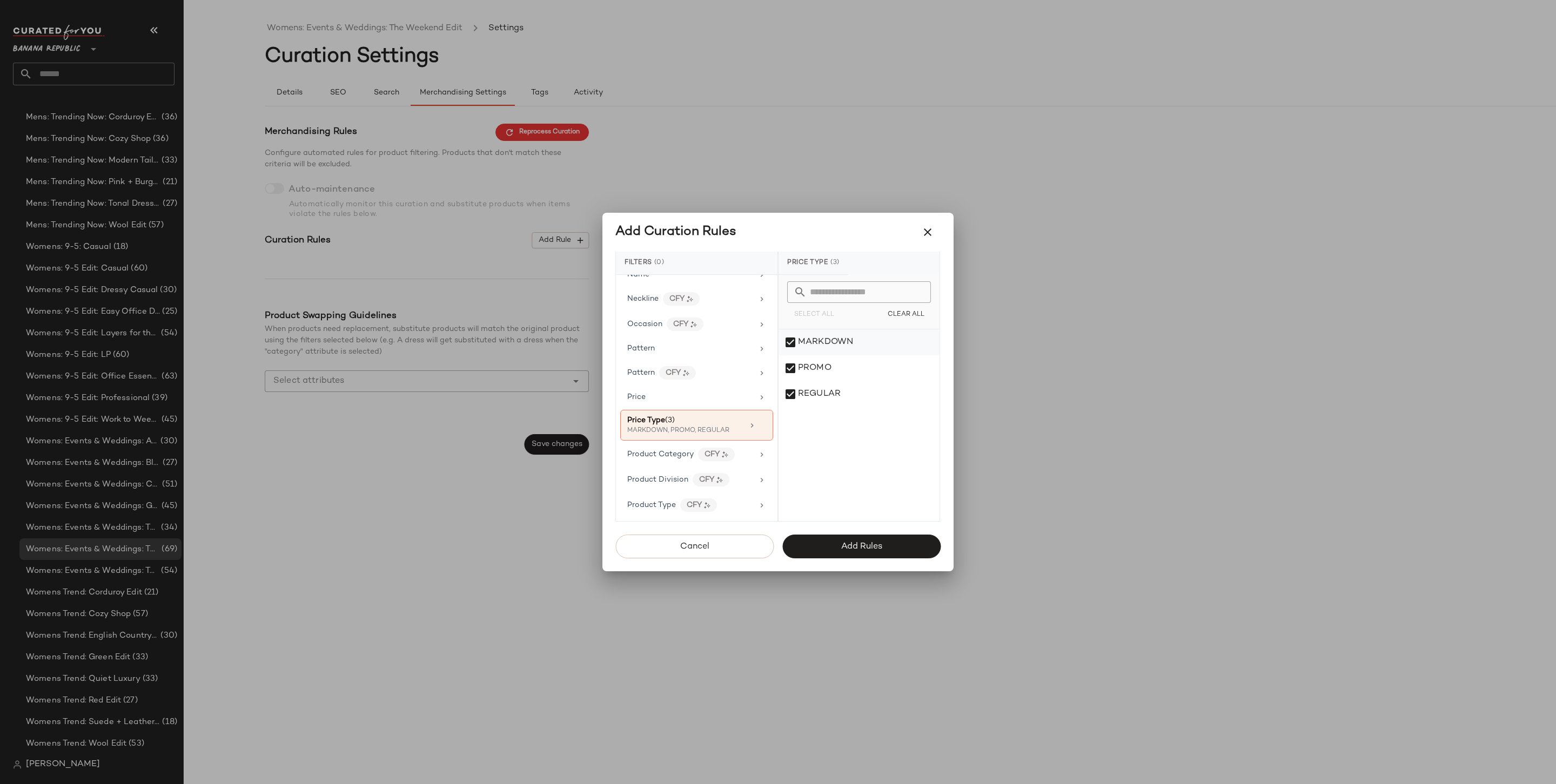
click at [827, 345] on div "MARKDOWN" at bounding box center [858, 343] width 161 height 26
click at [840, 537] on button "Add Rules" at bounding box center [862, 546] width 158 height 23
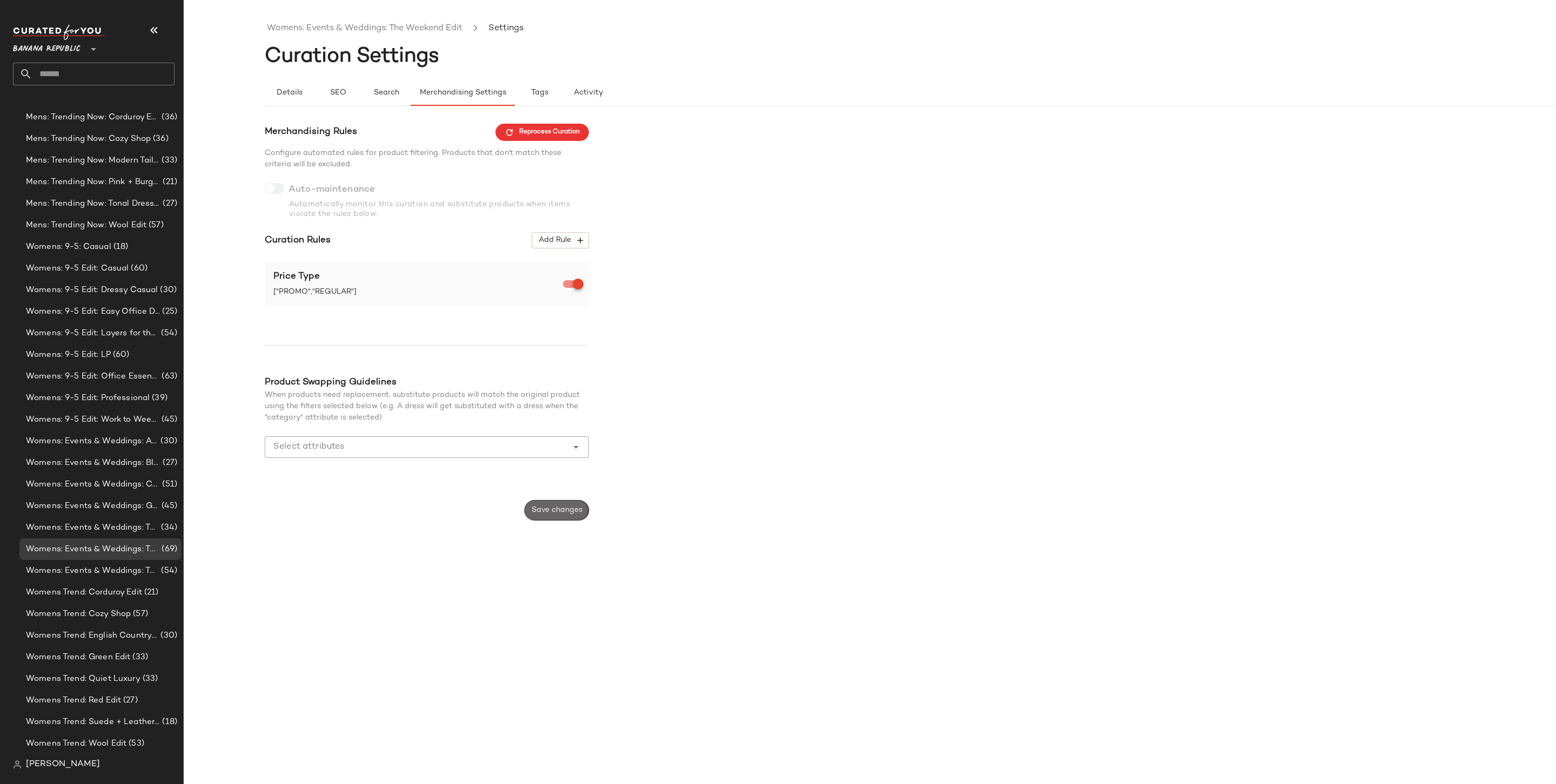
click at [546, 509] on span "Save changes" at bounding box center [556, 510] width 51 height 9
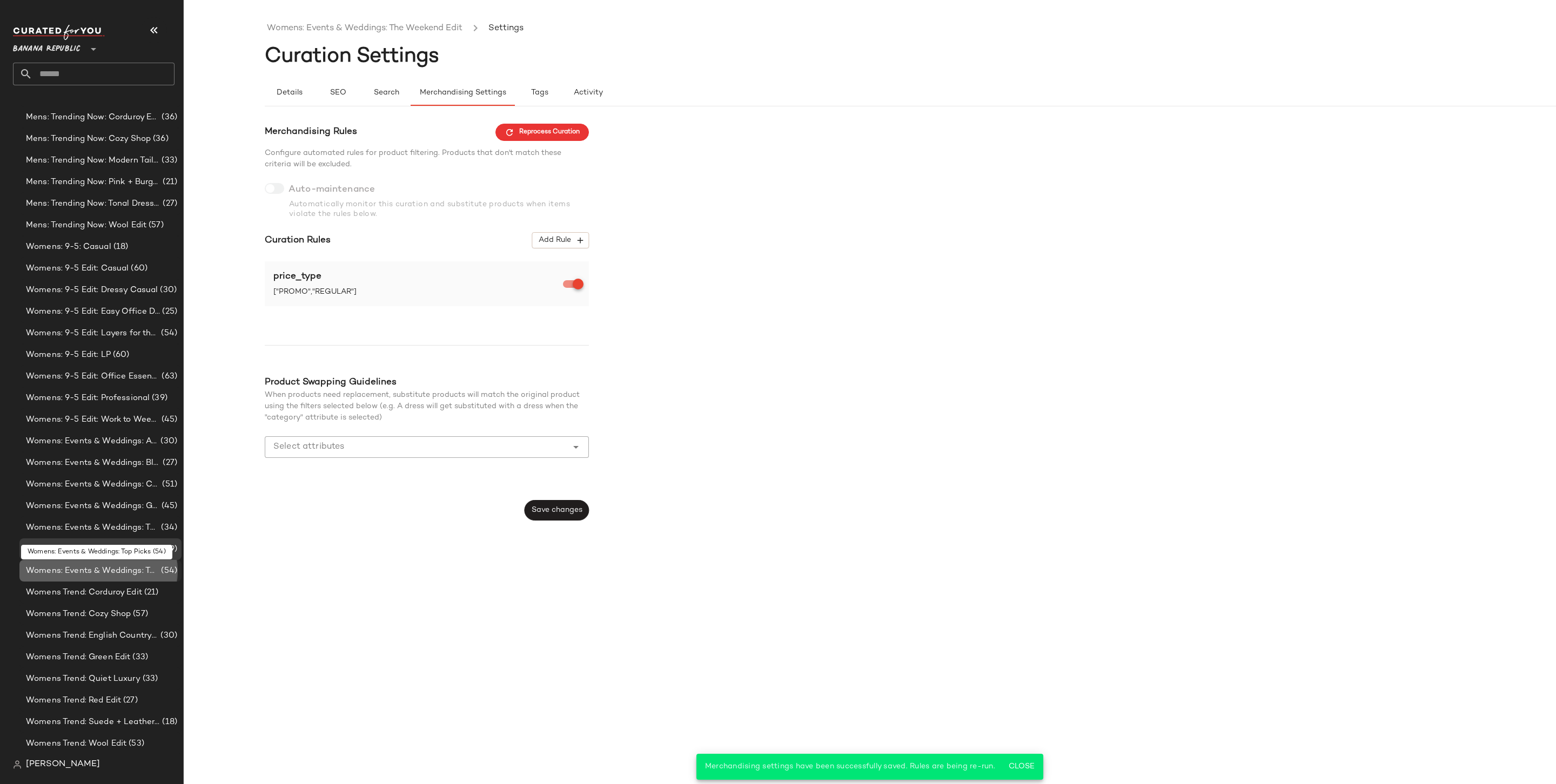
click at [124, 575] on span "Womens: Events & Weddings: Top Picks" at bounding box center [92, 571] width 133 height 12
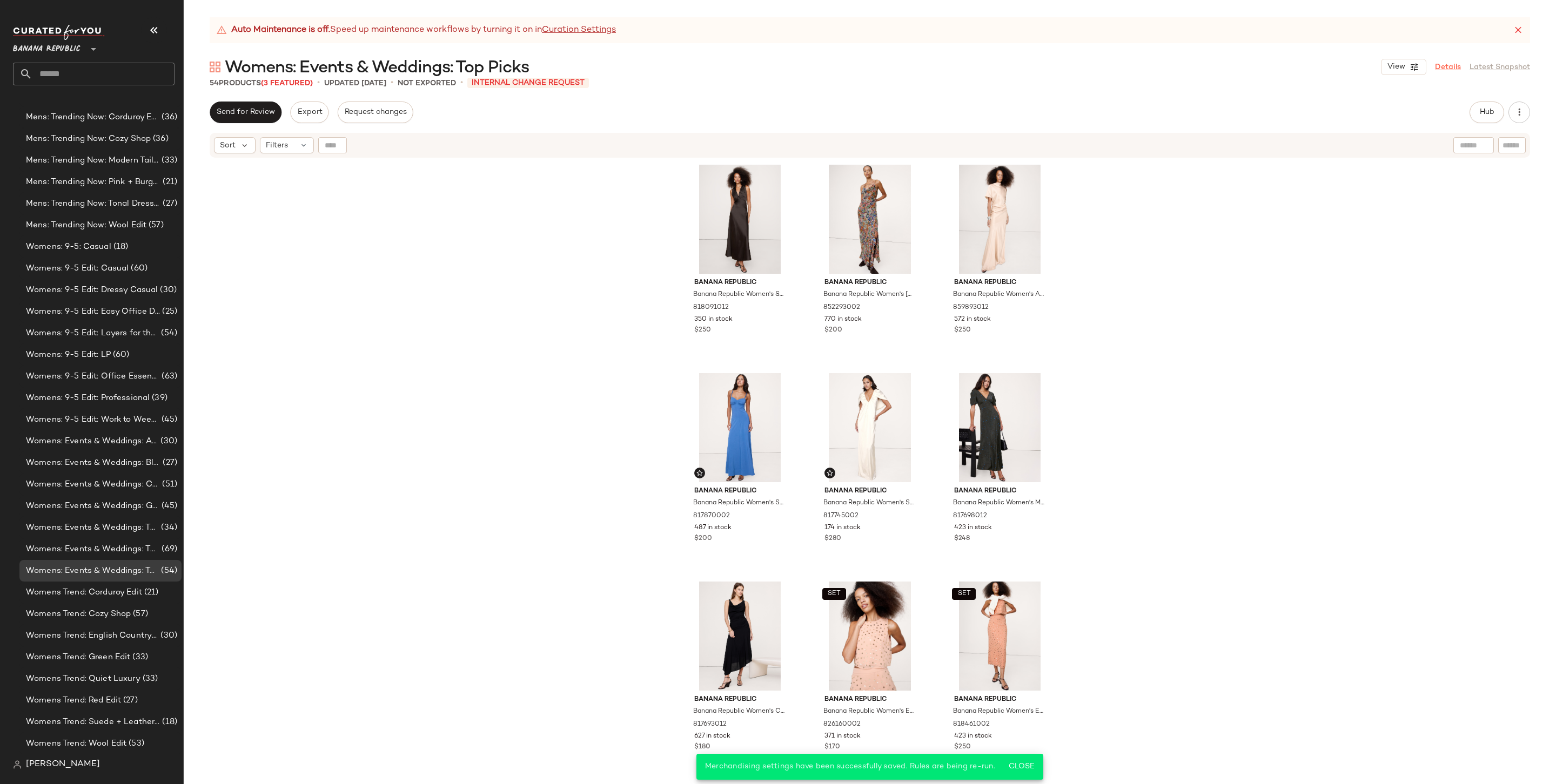
click at [1445, 61] on link "Details" at bounding box center [1448, 67] width 26 height 11
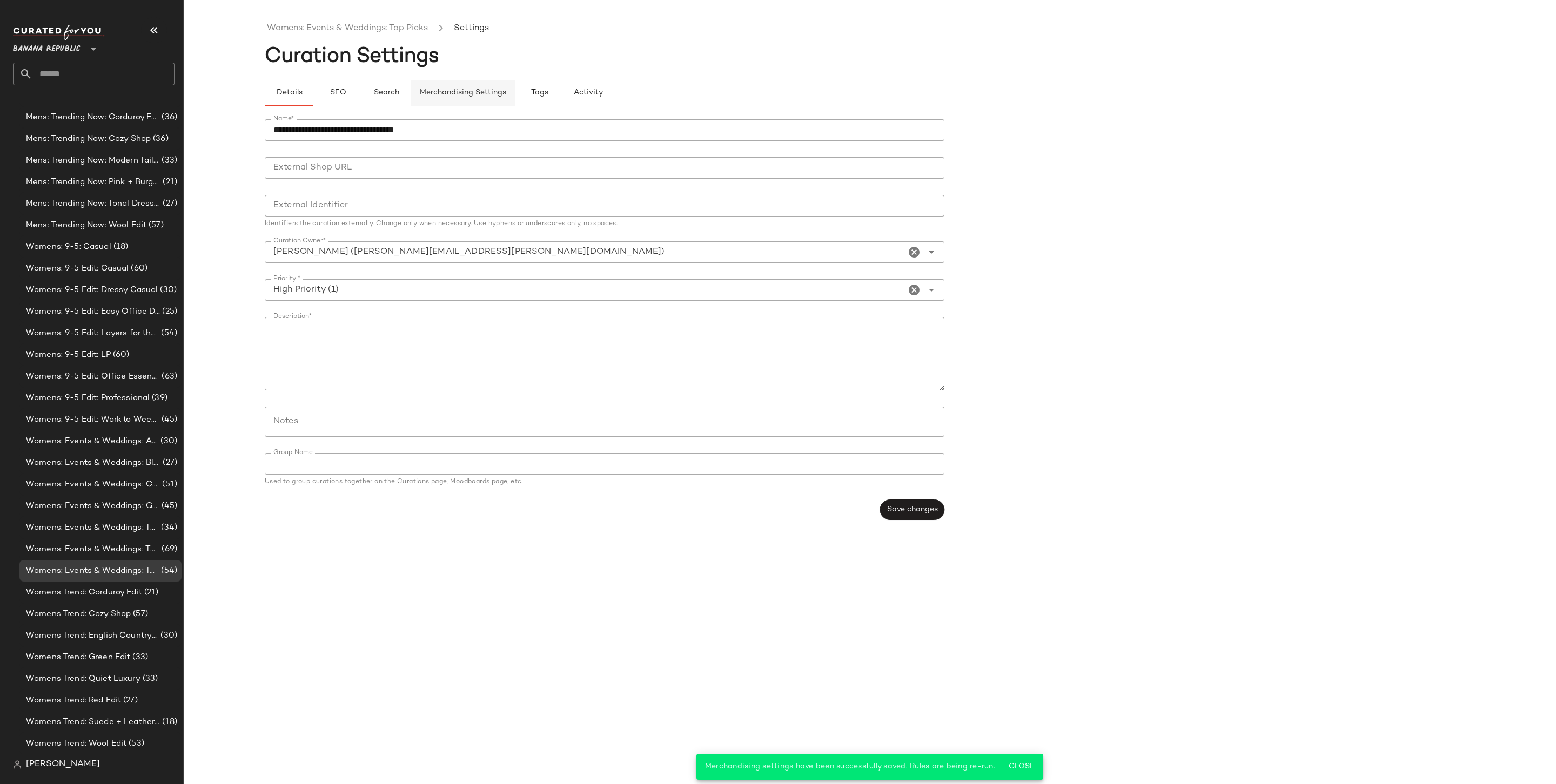
click at [436, 83] on button "Merchandising Settings" at bounding box center [462, 93] width 104 height 26
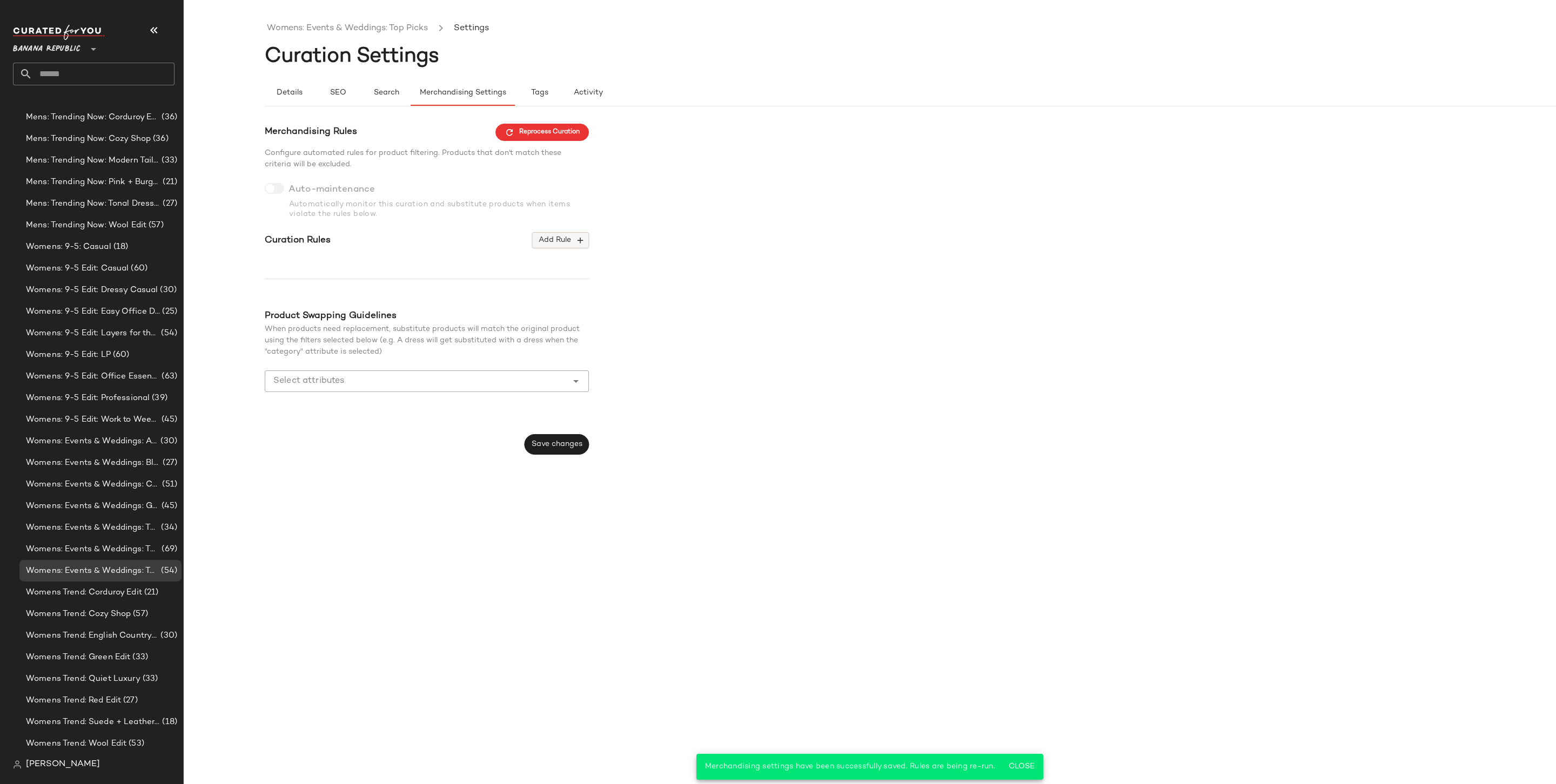
click at [563, 247] on button "Add Rule" at bounding box center [560, 240] width 57 height 16
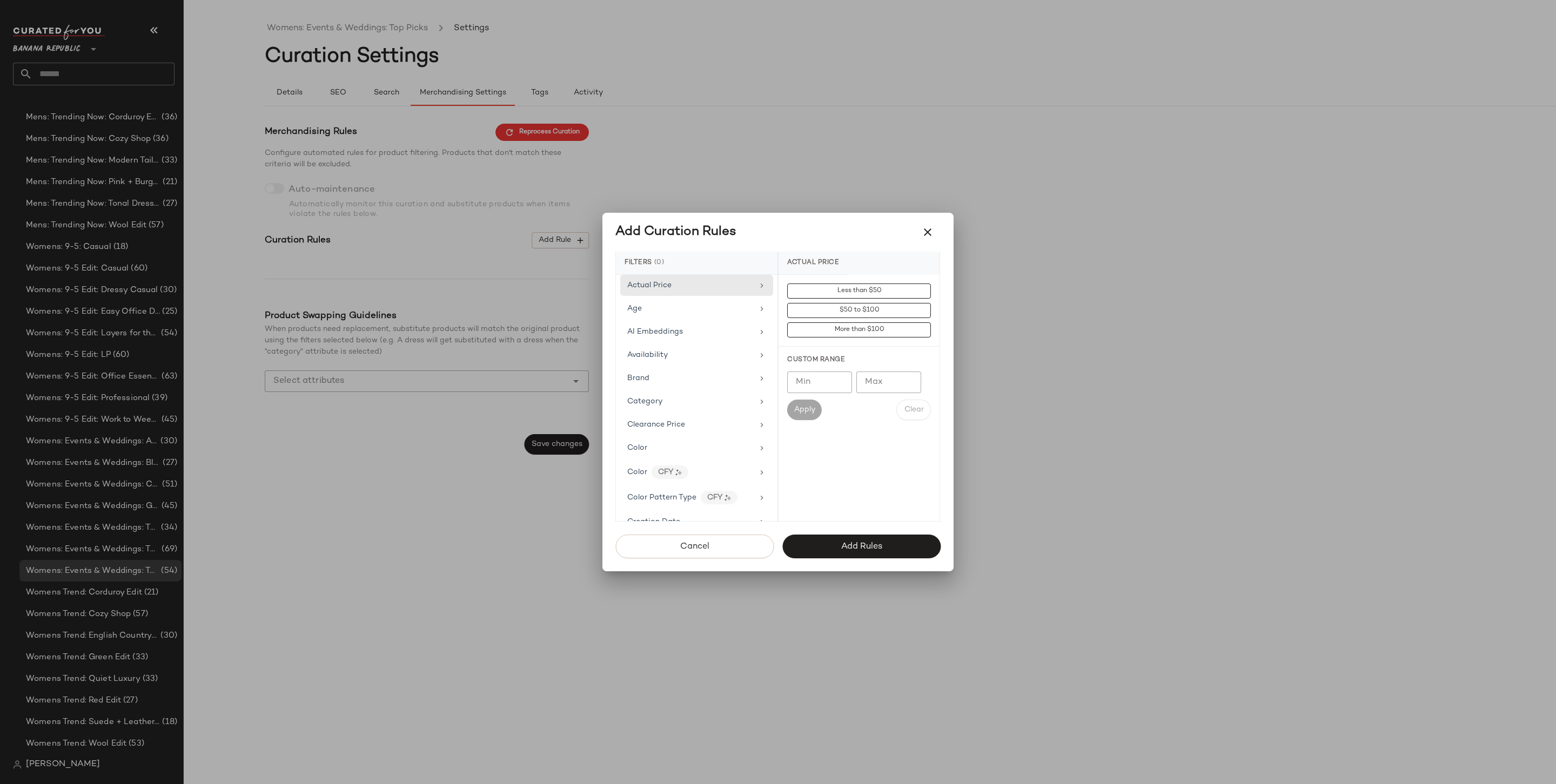
scroll to position [493, 0]
click at [668, 509] on div "Price Type" at bounding box center [690, 515] width 126 height 11
click at [813, 368] on div "PROMO" at bounding box center [858, 369] width 161 height 26
click at [812, 388] on div "REGULAR" at bounding box center [858, 394] width 161 height 26
click at [848, 535] on button "Add Rules" at bounding box center [862, 546] width 158 height 23
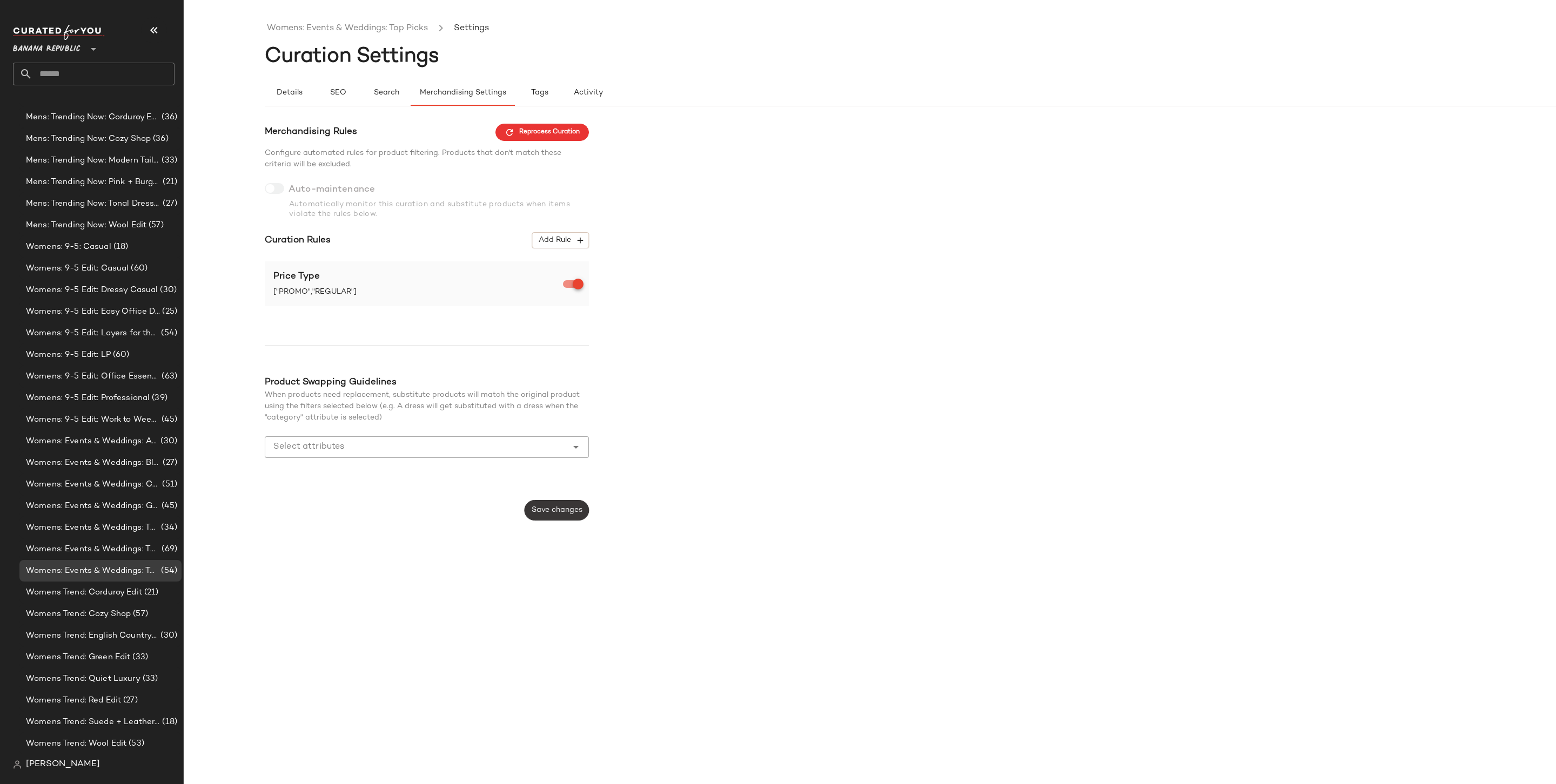
click at [577, 517] on button "Save changes" at bounding box center [557, 510] width 65 height 20
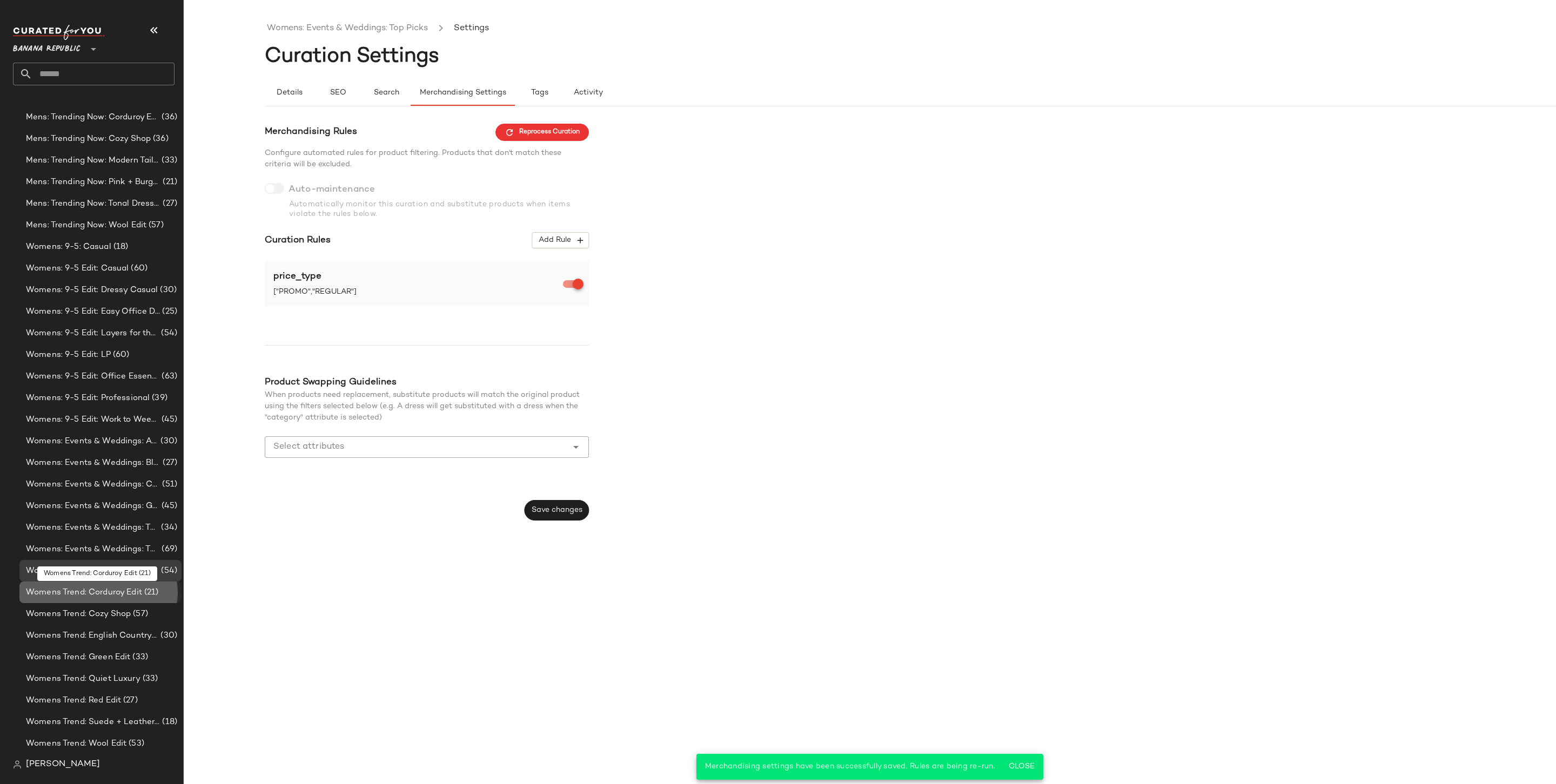
click at [74, 584] on div "Womens Trend: Corduroy Edit (21)" at bounding box center [100, 592] width 162 height 22
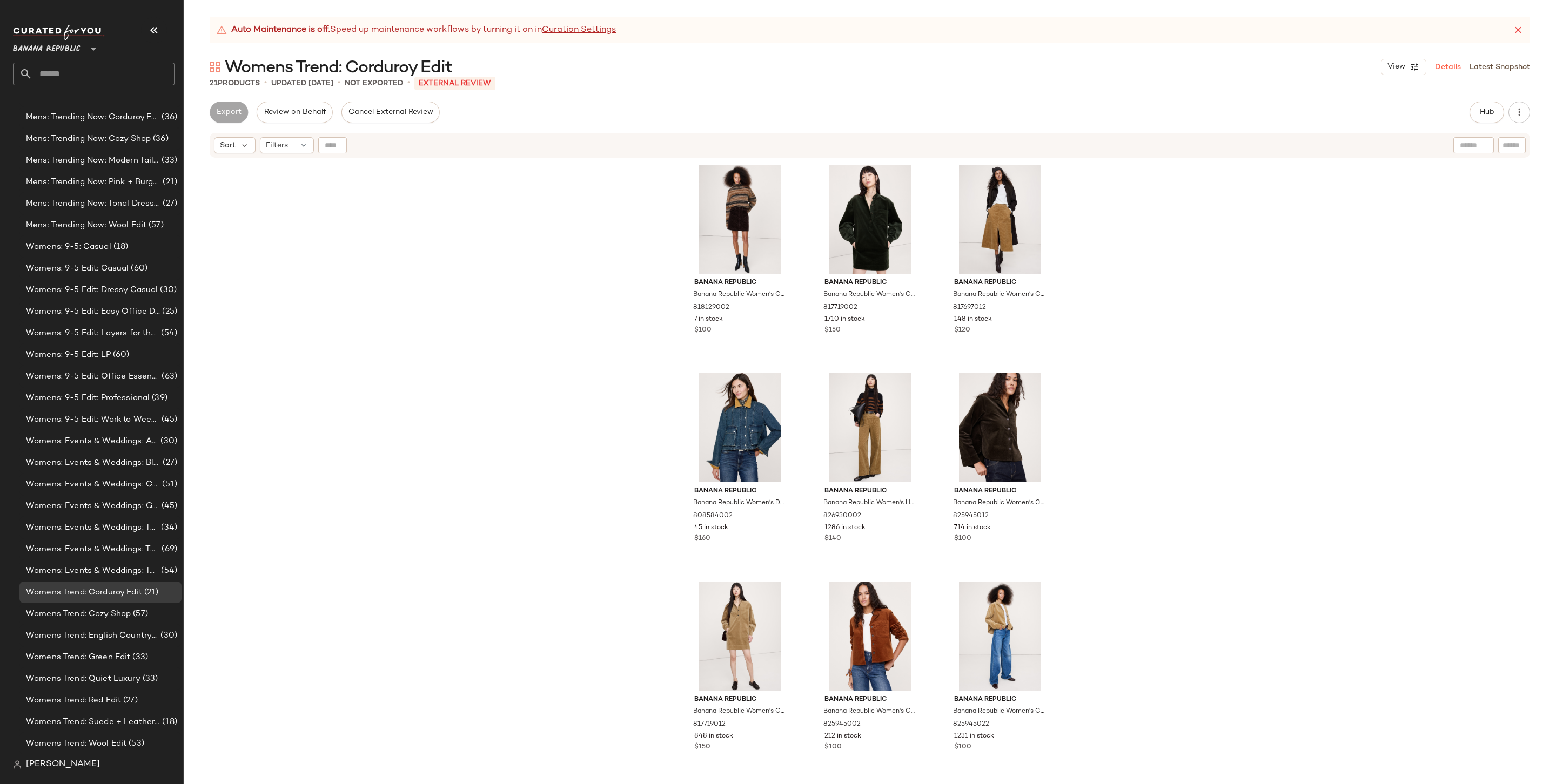
click at [1440, 63] on link "Details" at bounding box center [1448, 67] width 26 height 11
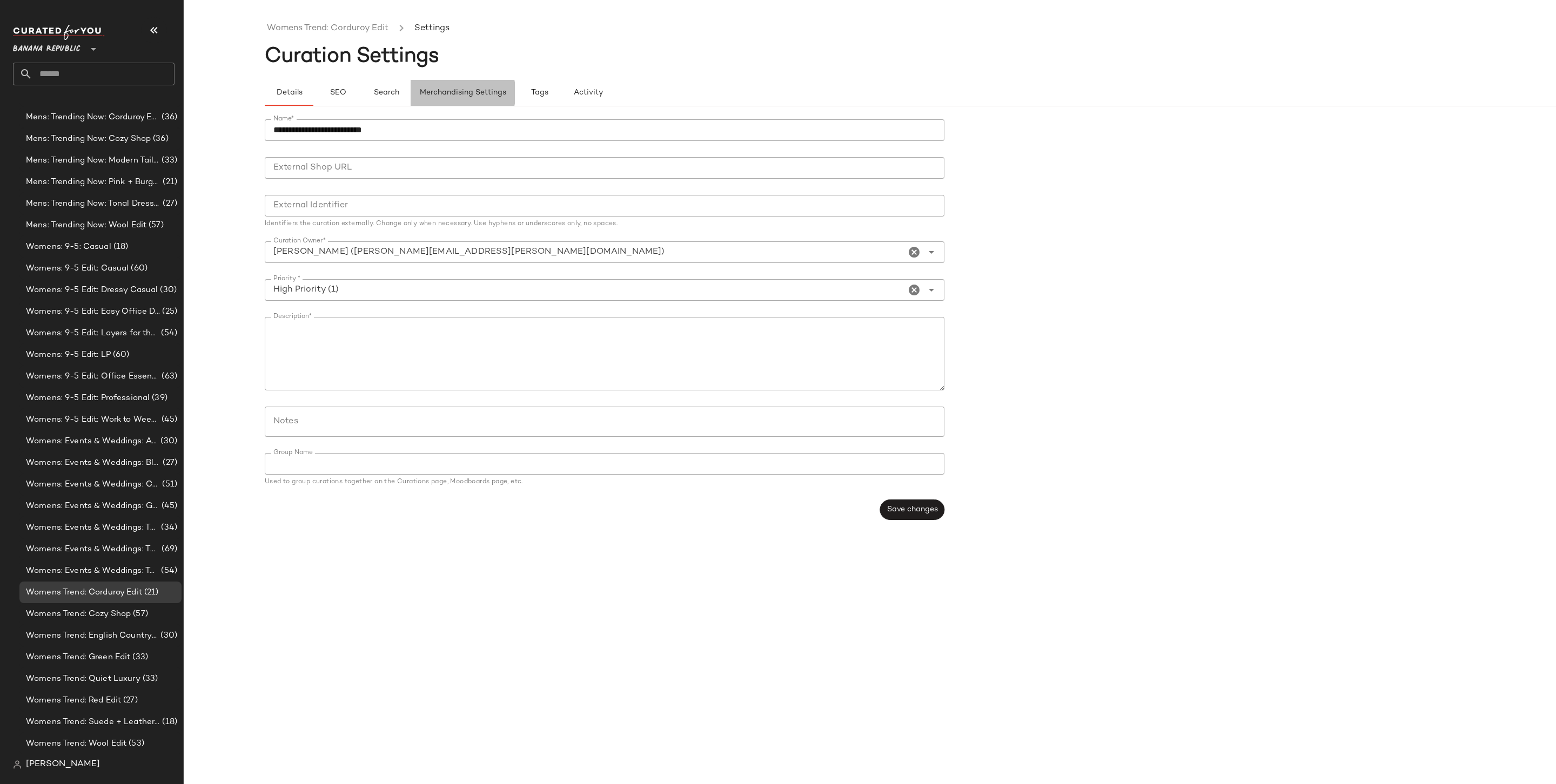
click at [418, 93] on button "Merchandising Settings" at bounding box center [462, 93] width 104 height 26
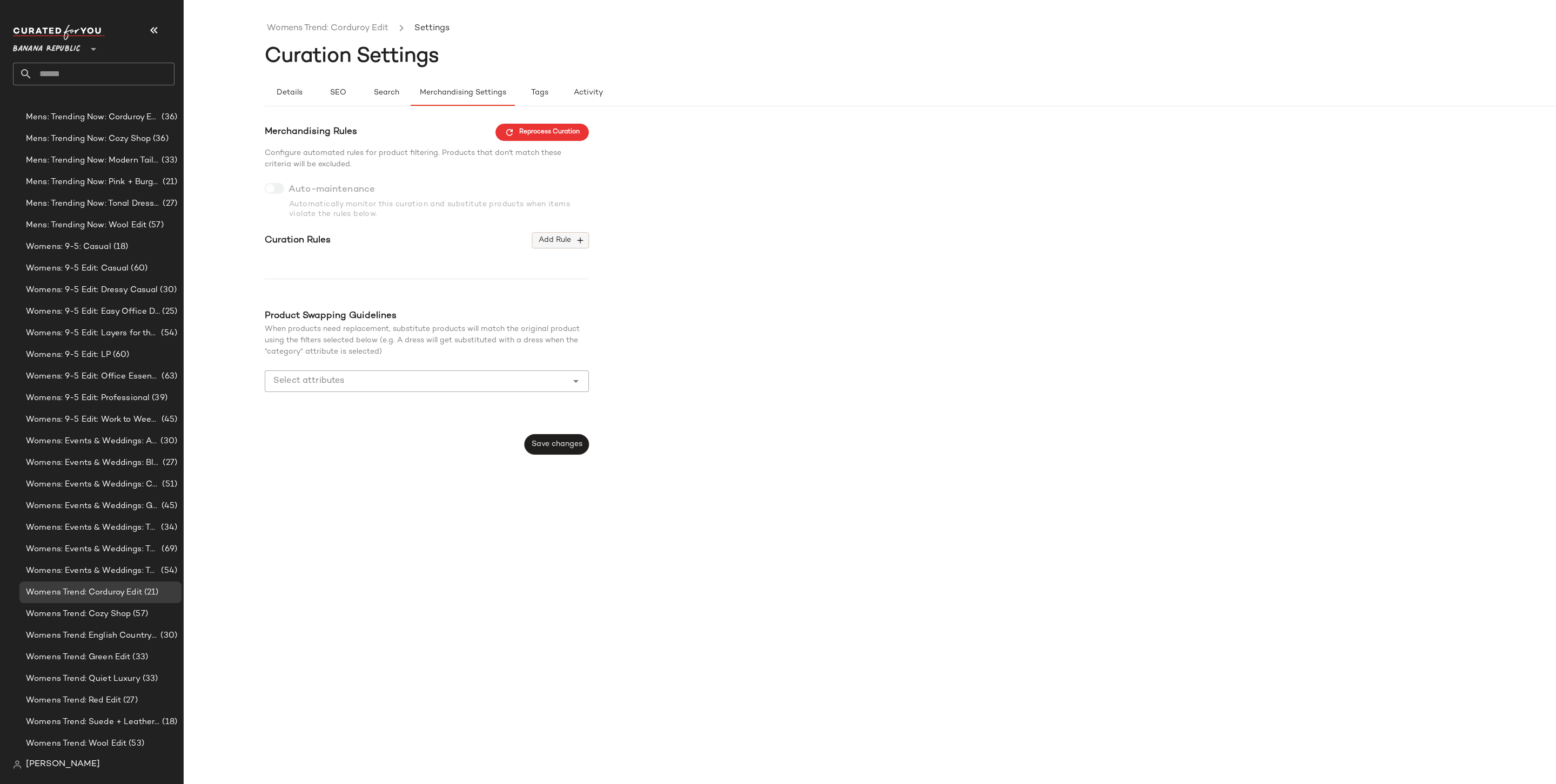
click at [554, 245] on span "Add Rule" at bounding box center [560, 240] width 44 height 10
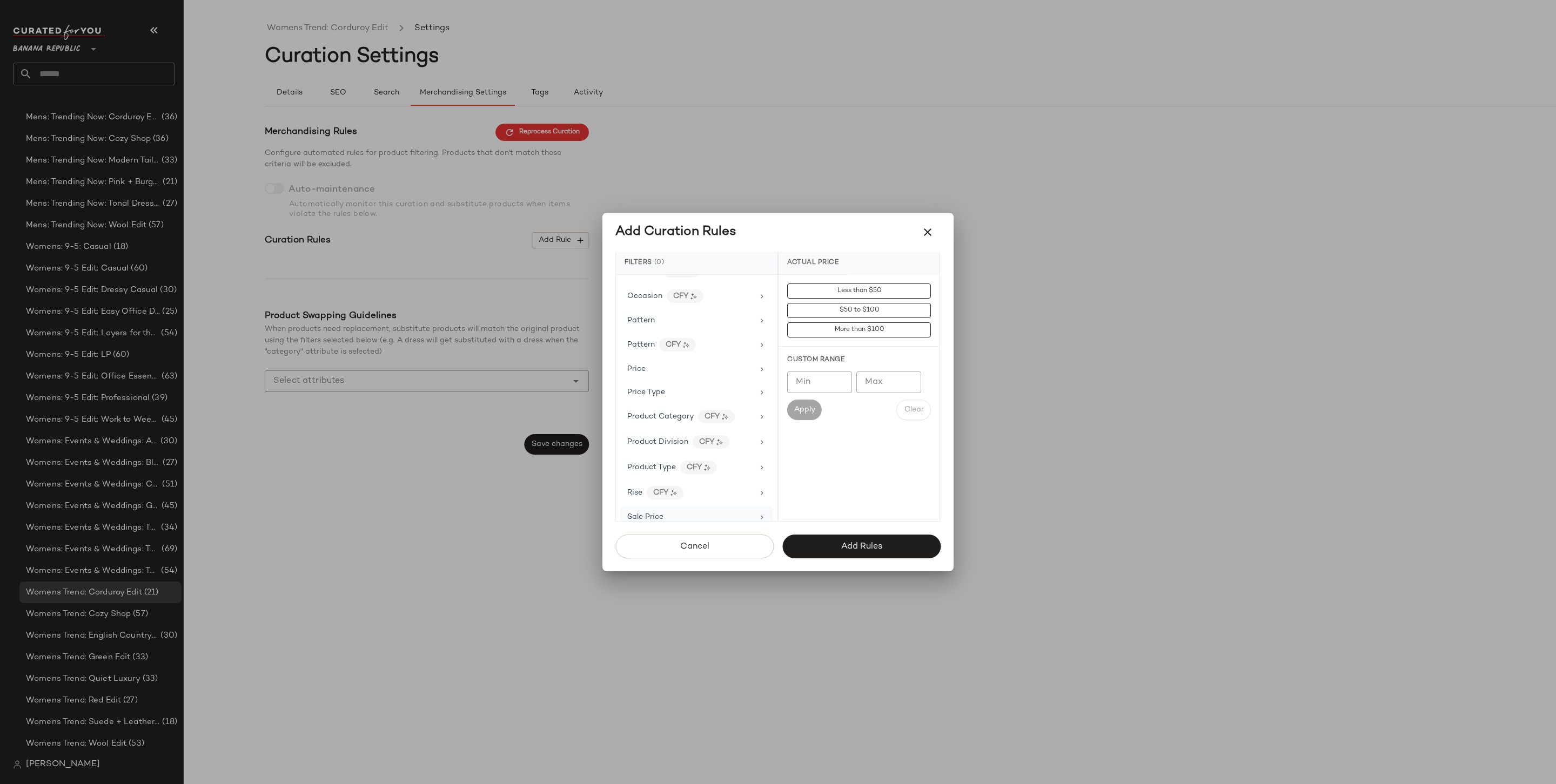
scroll to position [606, 0]
click at [674, 391] on div "Price Type" at bounding box center [696, 402] width 153 height 21
click at [829, 358] on div "PROMO" at bounding box center [858, 369] width 161 height 26
click at [829, 382] on div "REGULAR" at bounding box center [858, 394] width 161 height 26
click at [854, 542] on span "Add Rules" at bounding box center [861, 546] width 41 height 11
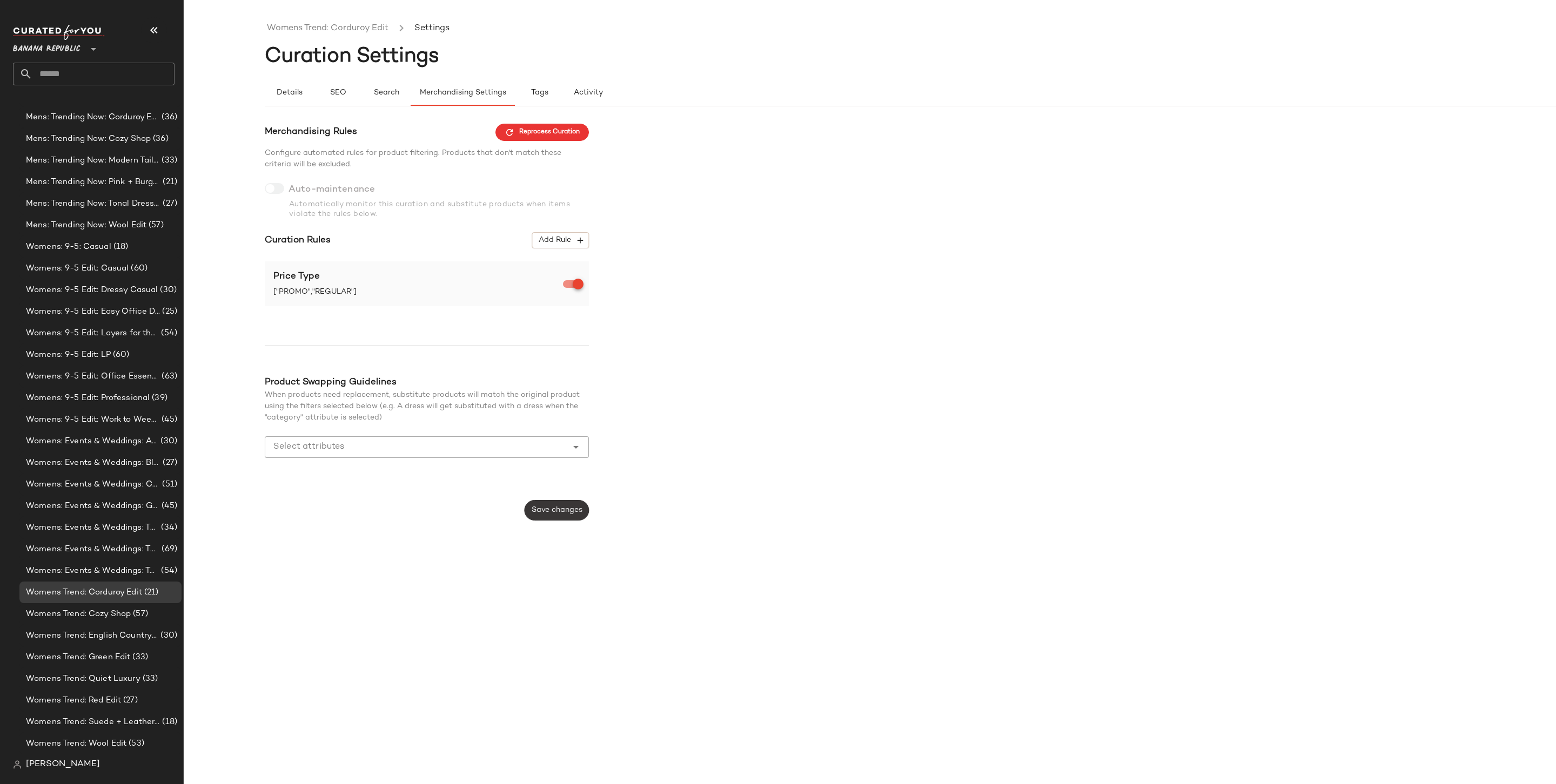
click at [550, 506] on button "Save changes" at bounding box center [557, 510] width 65 height 20
click at [124, 618] on span "Womens Trend: Cozy Shop" at bounding box center [78, 613] width 105 height 12
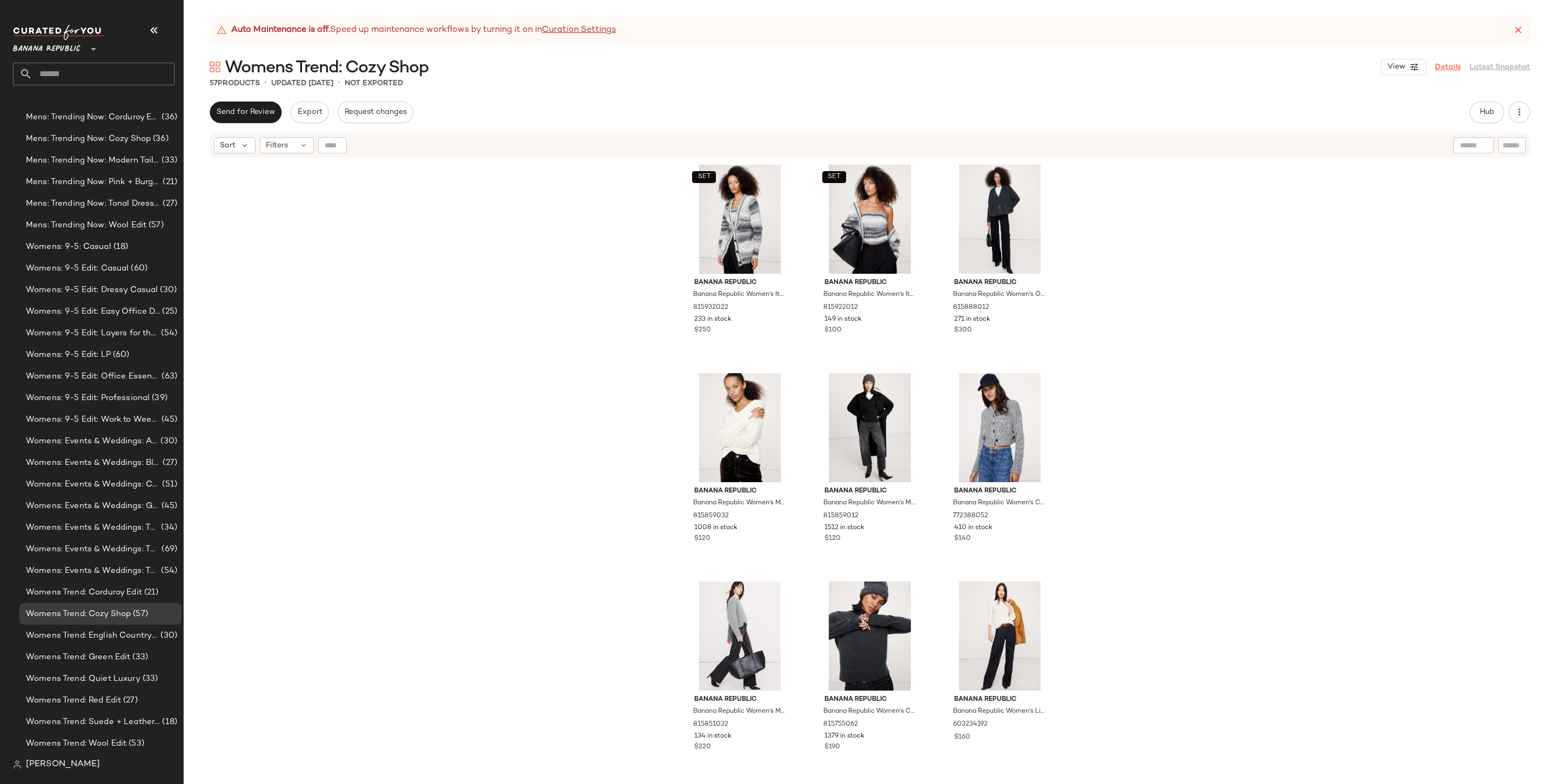
click at [1444, 66] on link "Details" at bounding box center [1448, 67] width 26 height 11
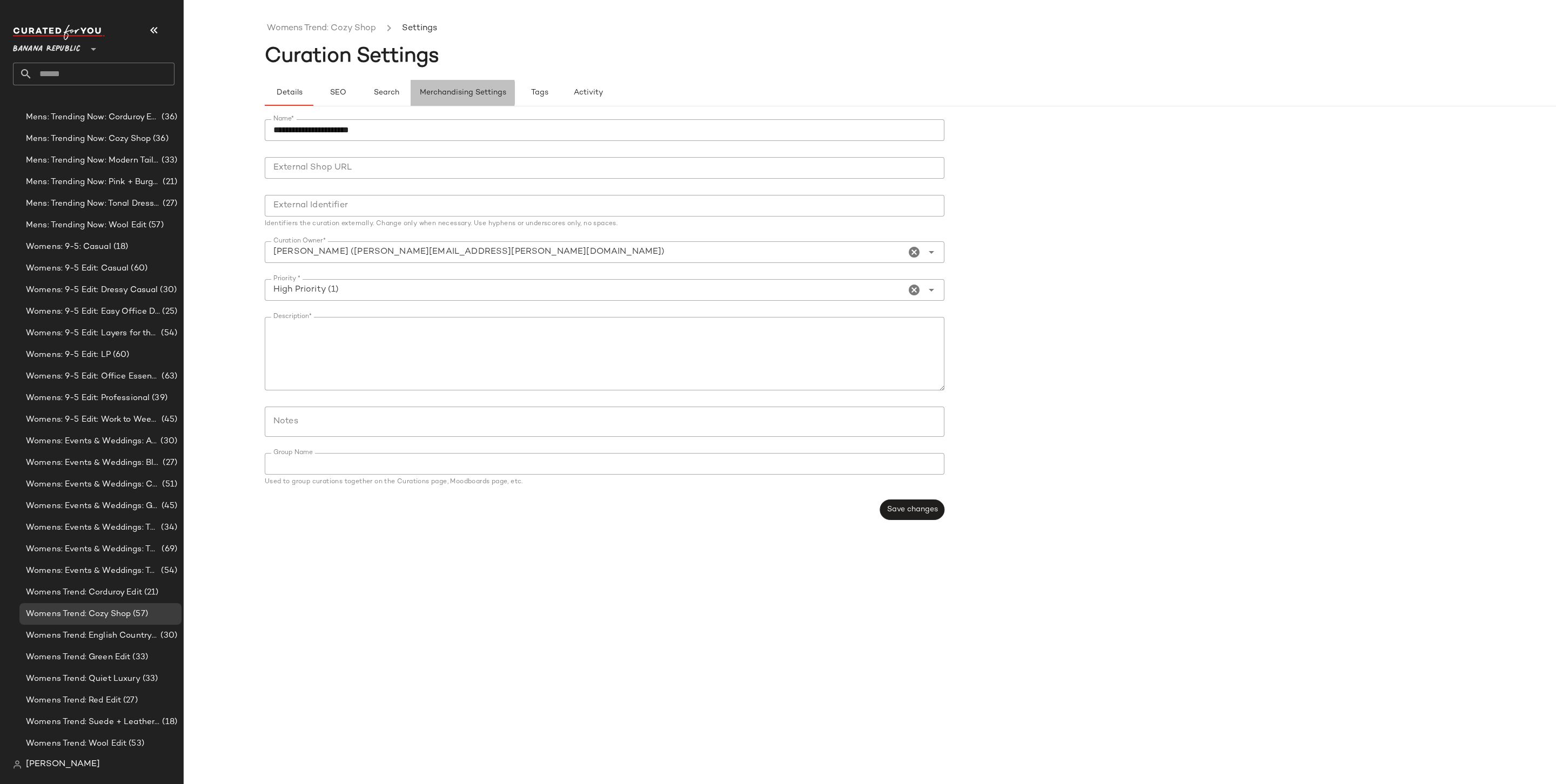
click at [461, 89] on span "Merchandising Settings" at bounding box center [463, 93] width 87 height 9
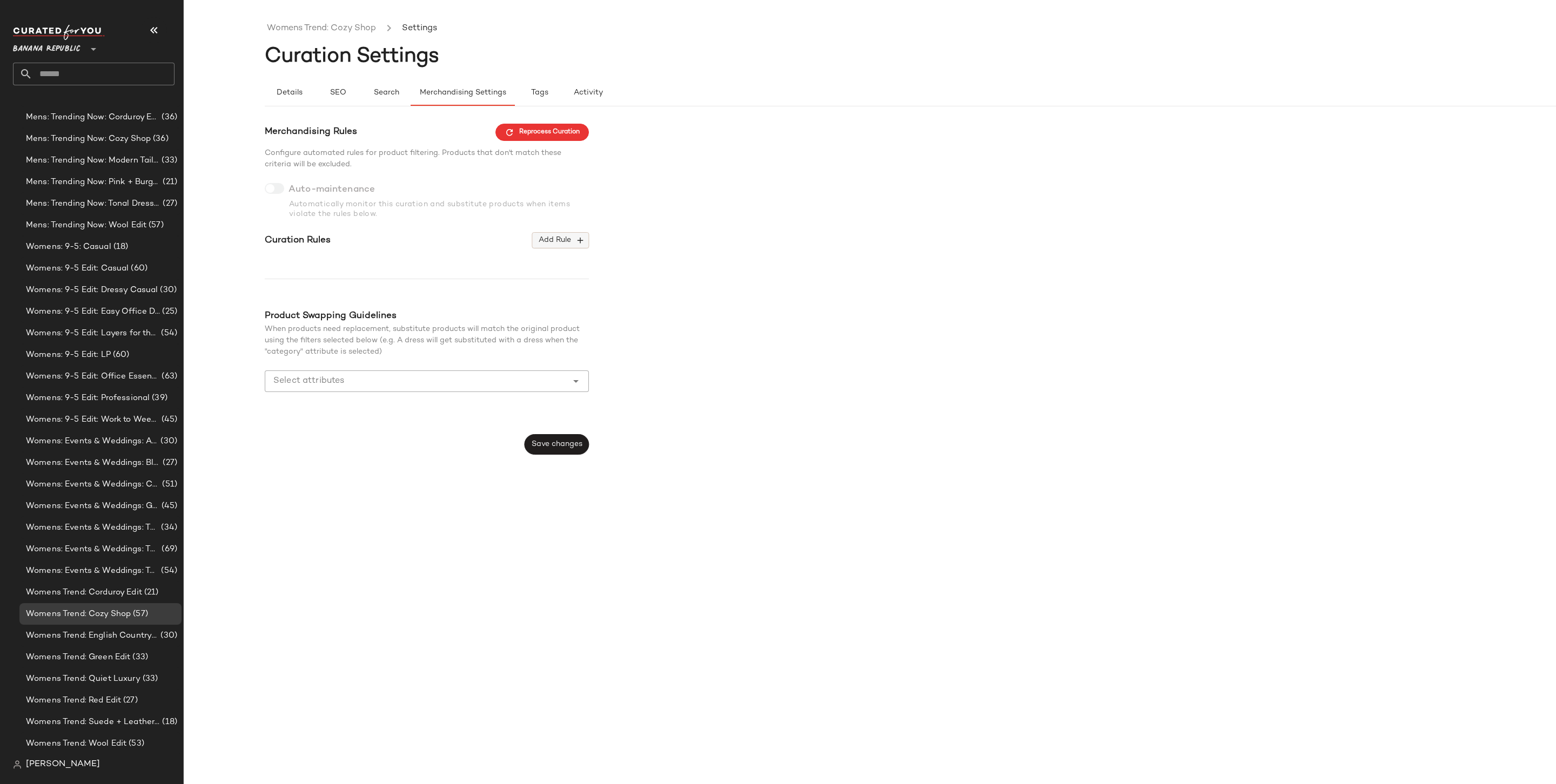
click at [558, 233] on button "Add Rule" at bounding box center [560, 240] width 57 height 16
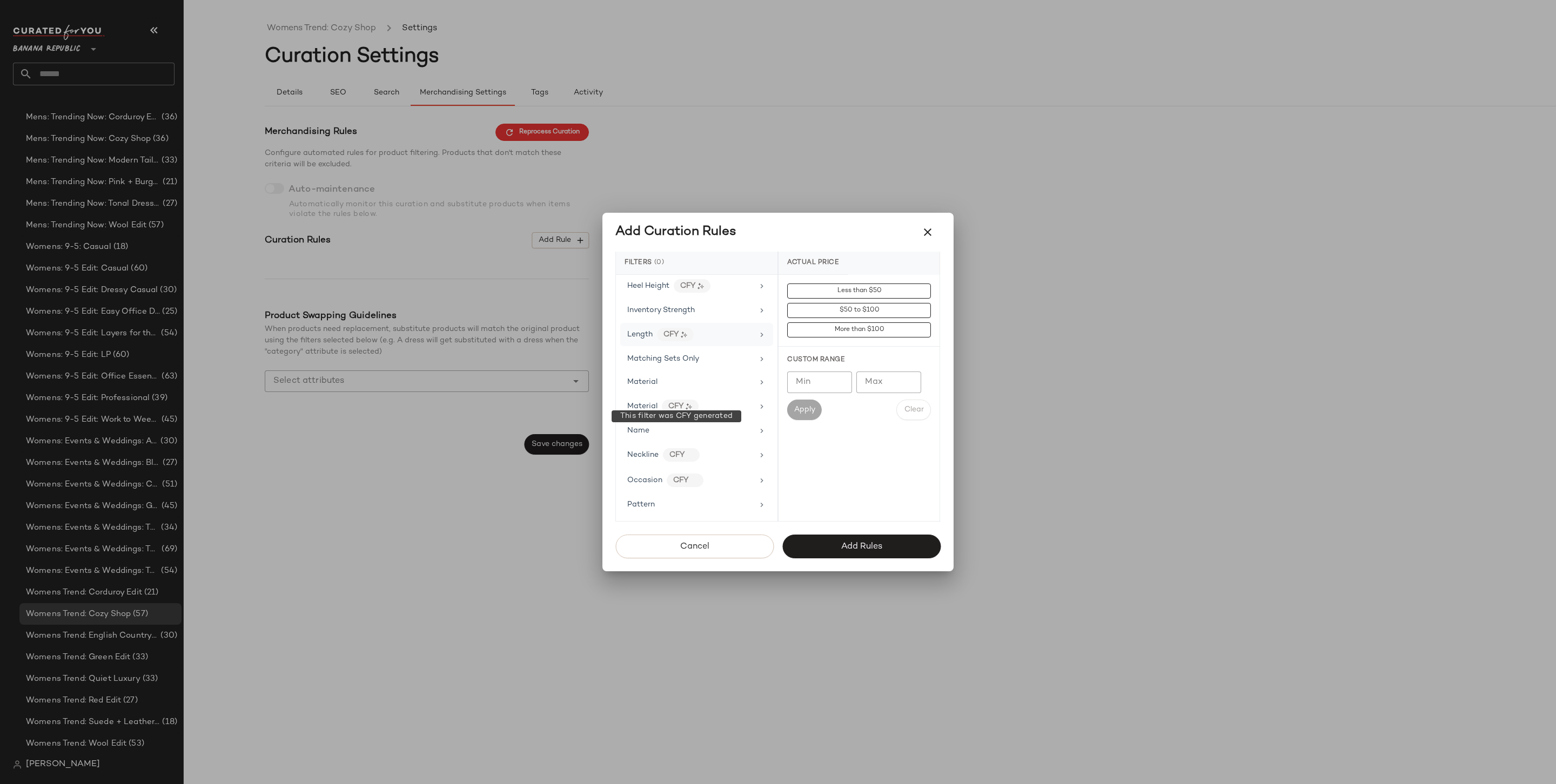
scroll to position [575, 0]
click at [685, 422] on div "Price Type" at bounding box center [696, 432] width 153 height 21
click at [838, 378] on div "PROMO" at bounding box center [858, 369] width 161 height 26
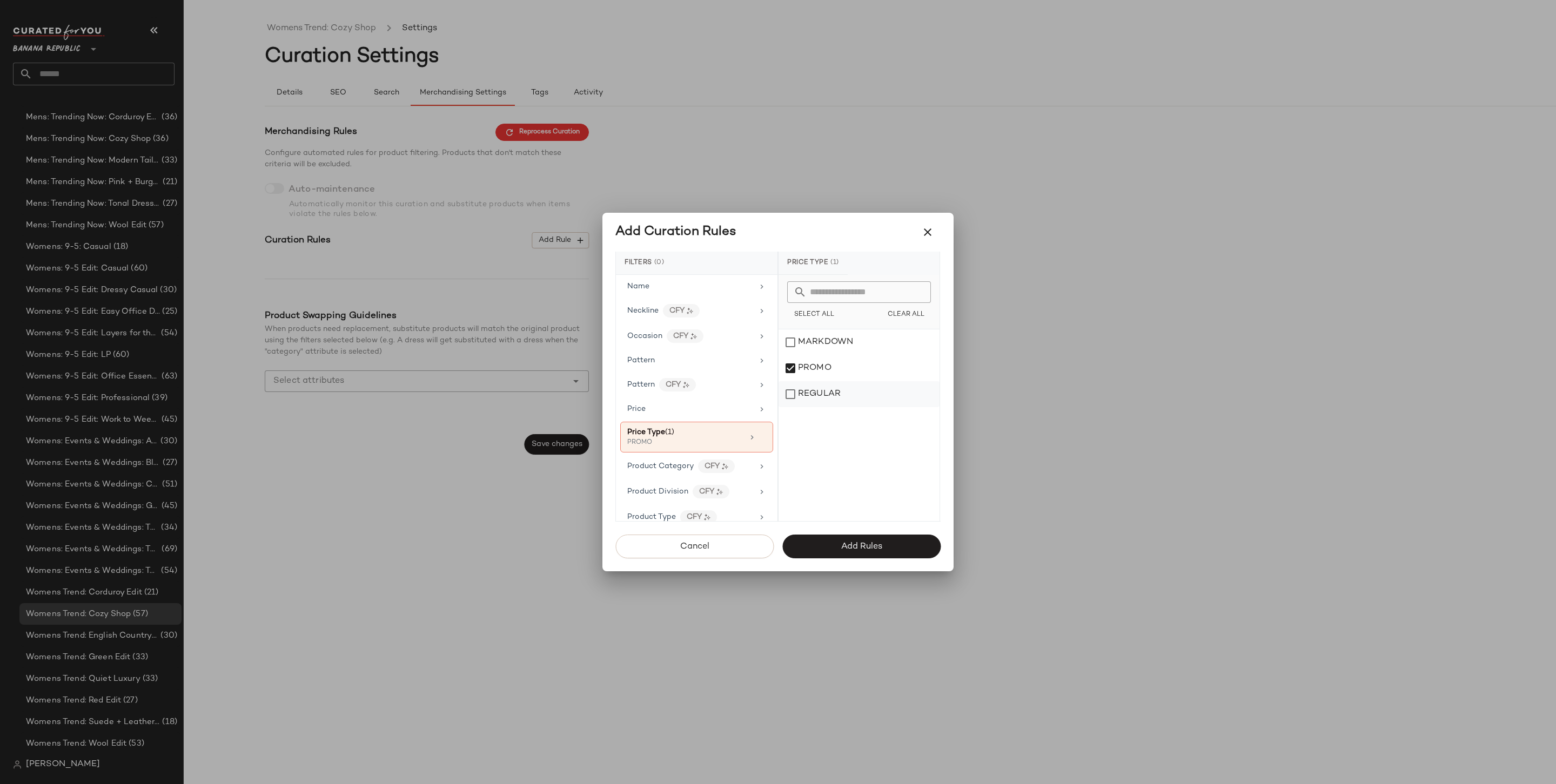
click at [837, 394] on div "REGULAR" at bounding box center [858, 394] width 161 height 26
click at [848, 553] on button "Add Rules" at bounding box center [862, 546] width 158 height 23
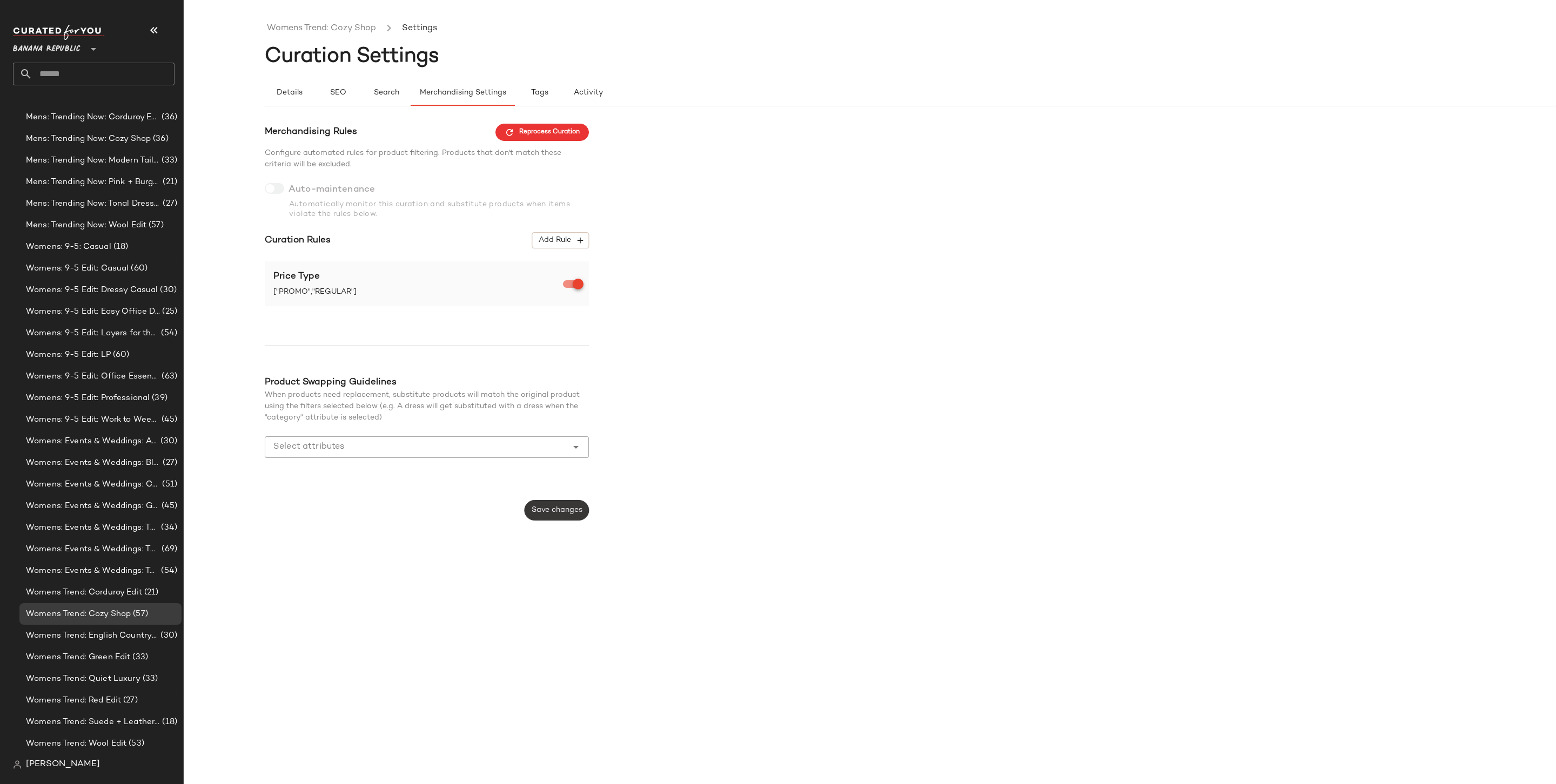
click at [569, 505] on button "Save changes" at bounding box center [557, 510] width 65 height 20
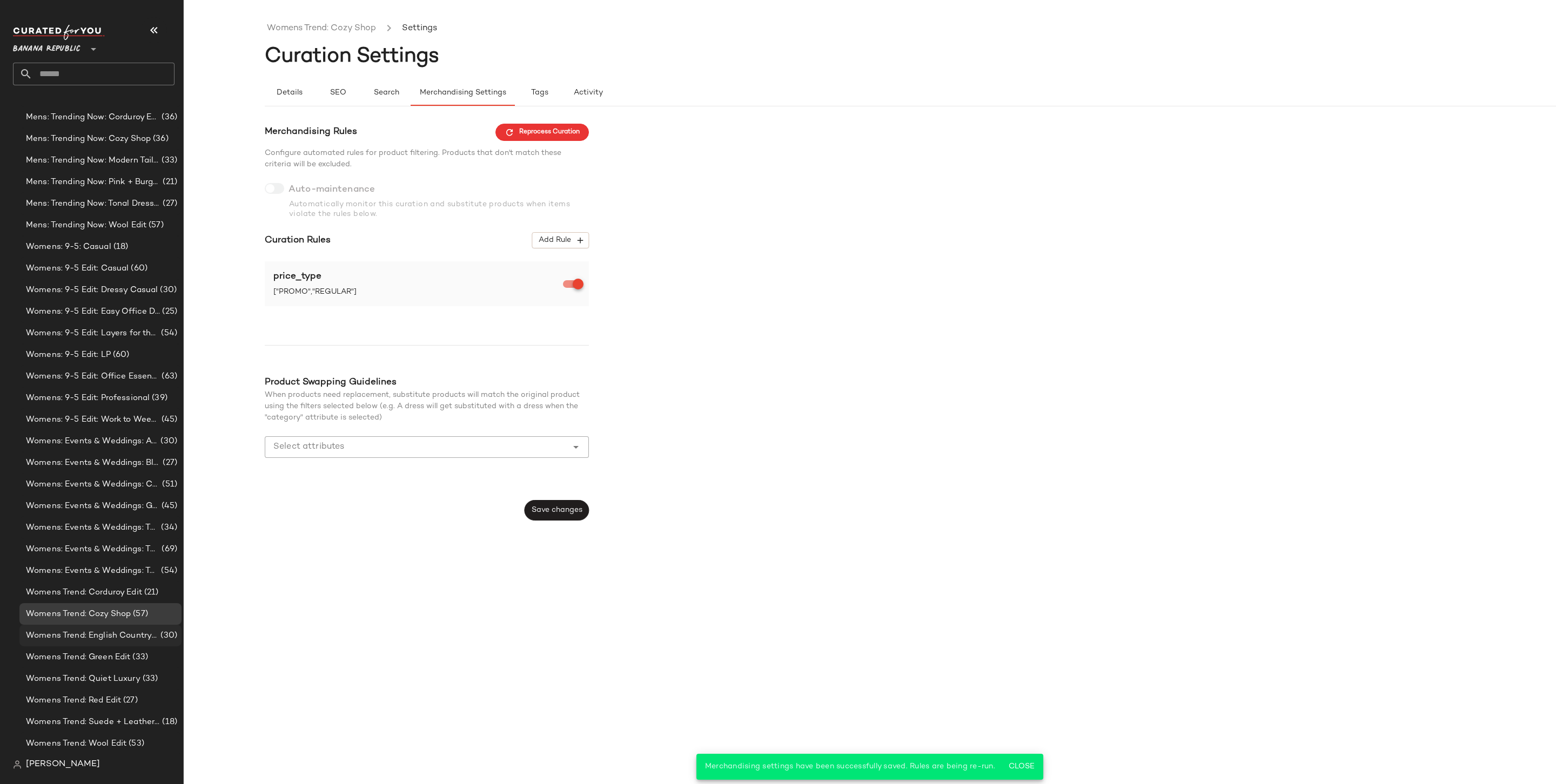
click at [144, 634] on span "Womens Trend: English Countryside" at bounding box center [92, 635] width 133 height 12
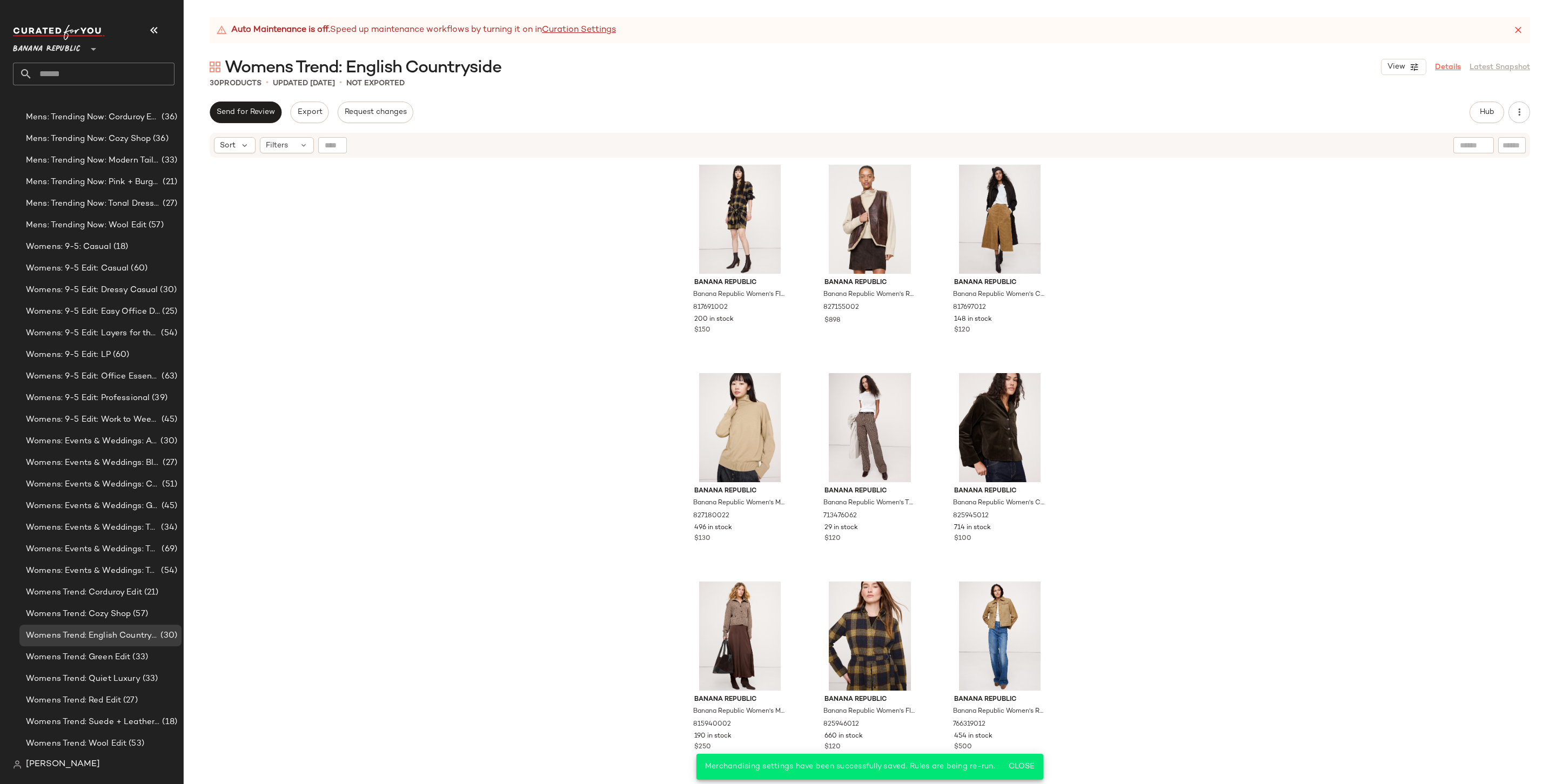
click at [1437, 70] on link "Details" at bounding box center [1448, 67] width 26 height 11
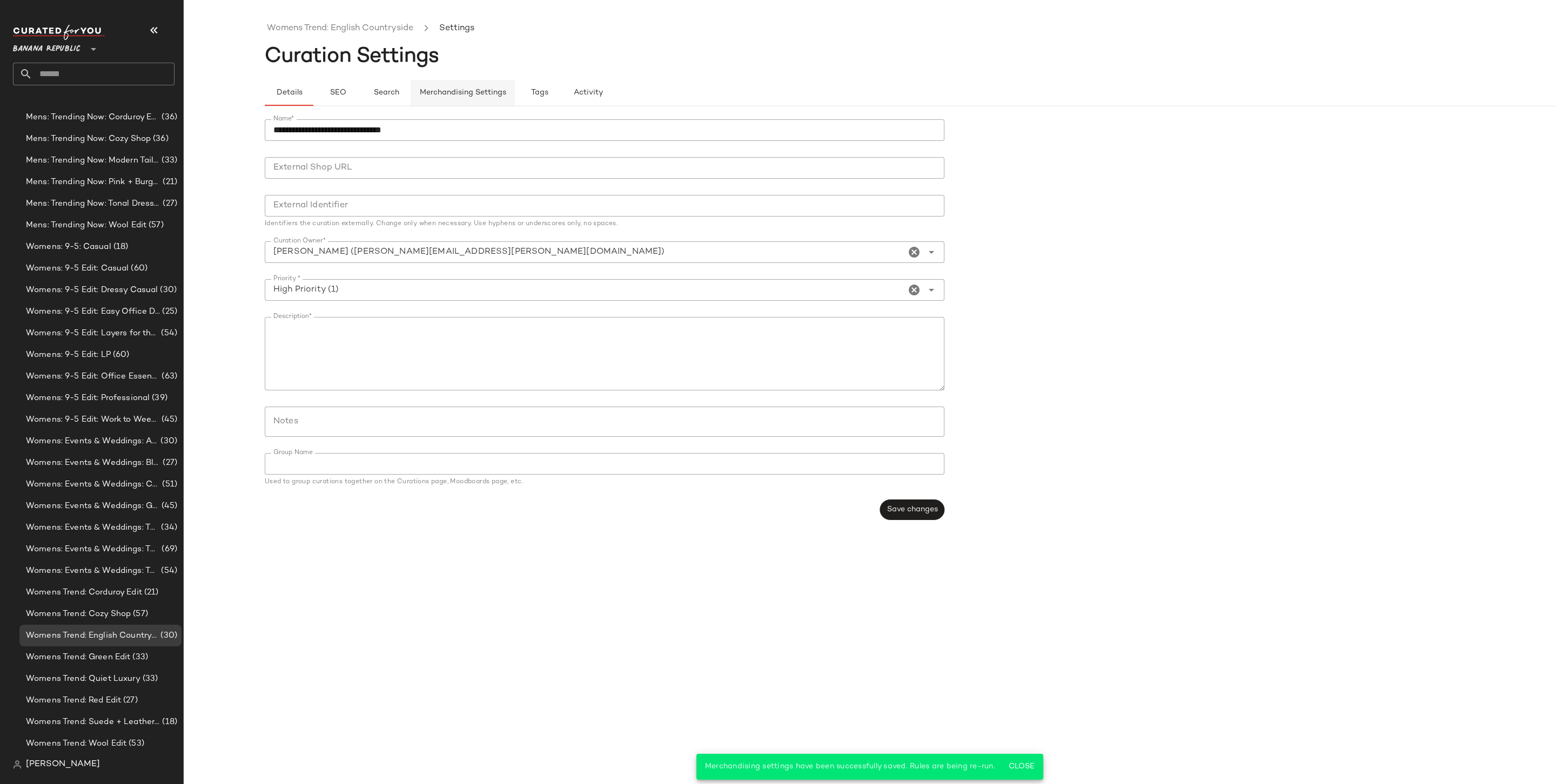
click at [462, 80] on button "Merchandising Settings" at bounding box center [462, 93] width 104 height 26
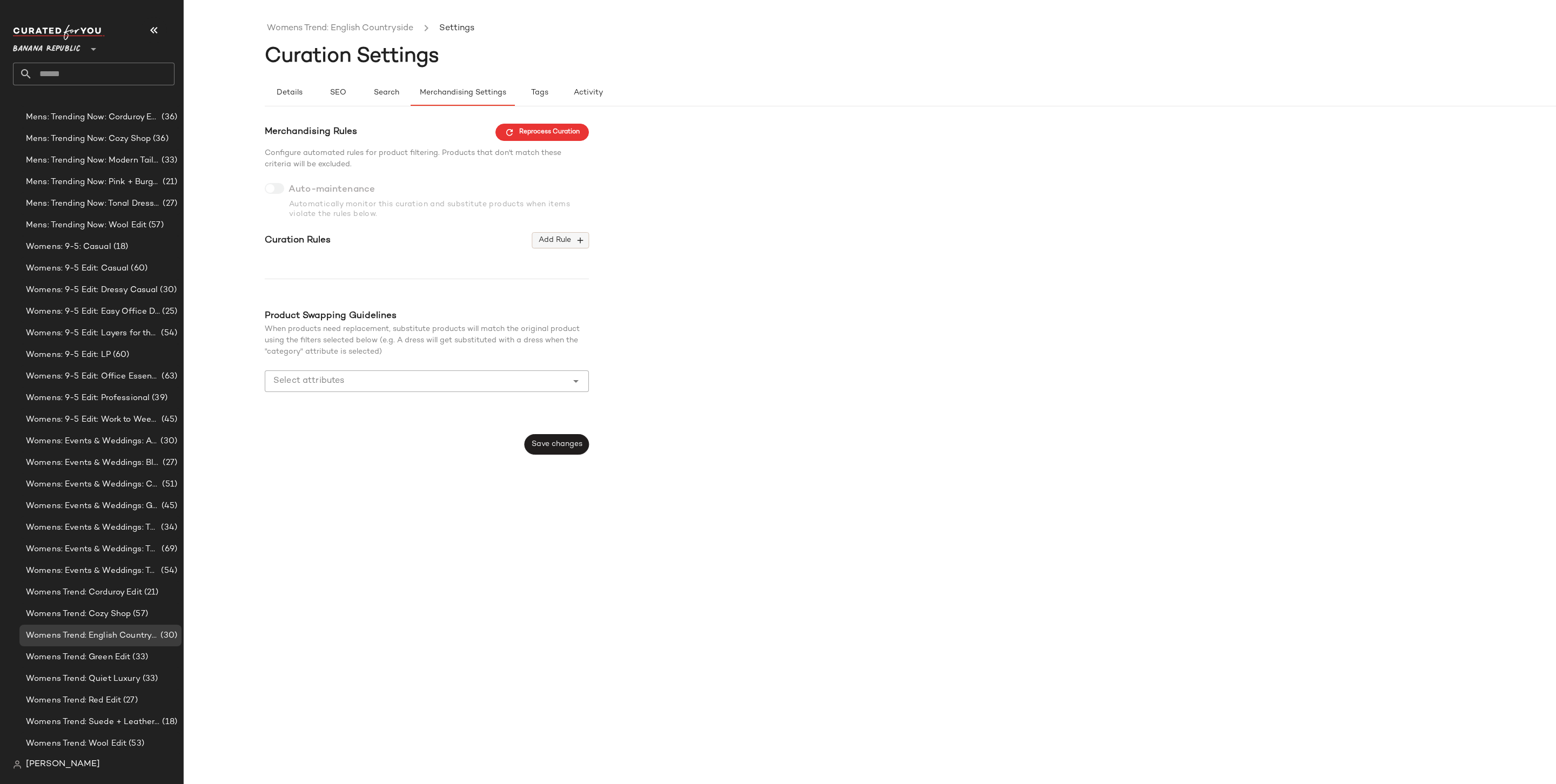
click at [571, 237] on span "Add Rule" at bounding box center [560, 240] width 44 height 10
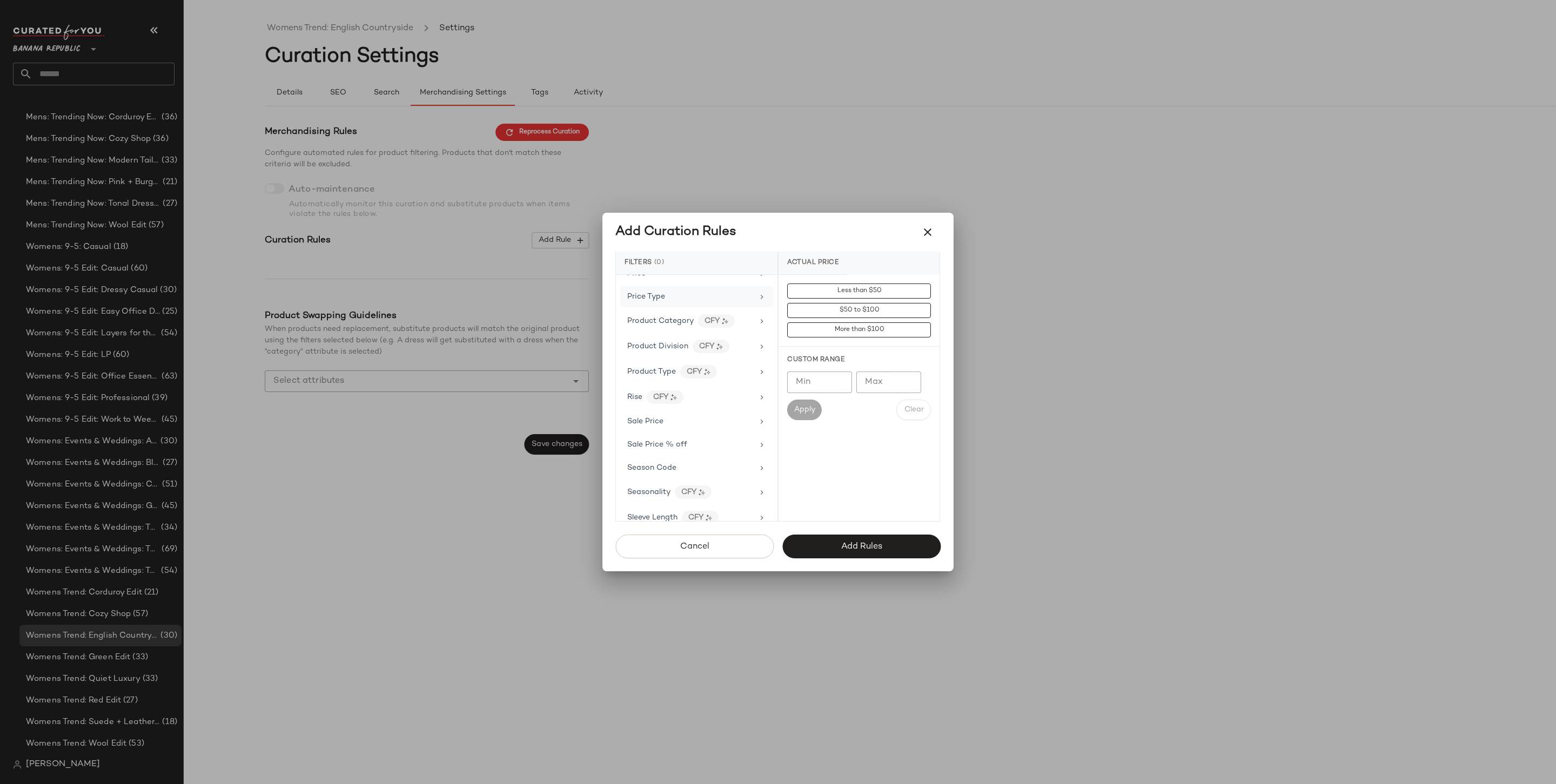
scroll to position [710, 0]
click at [665, 287] on div "Price Type" at bounding box center [696, 297] width 153 height 21
click at [835, 364] on div "PROMO" at bounding box center [858, 369] width 161 height 26
click at [833, 385] on div "REGULAR" at bounding box center [858, 394] width 161 height 26
click at [877, 551] on button "Add Rules" at bounding box center [862, 546] width 158 height 23
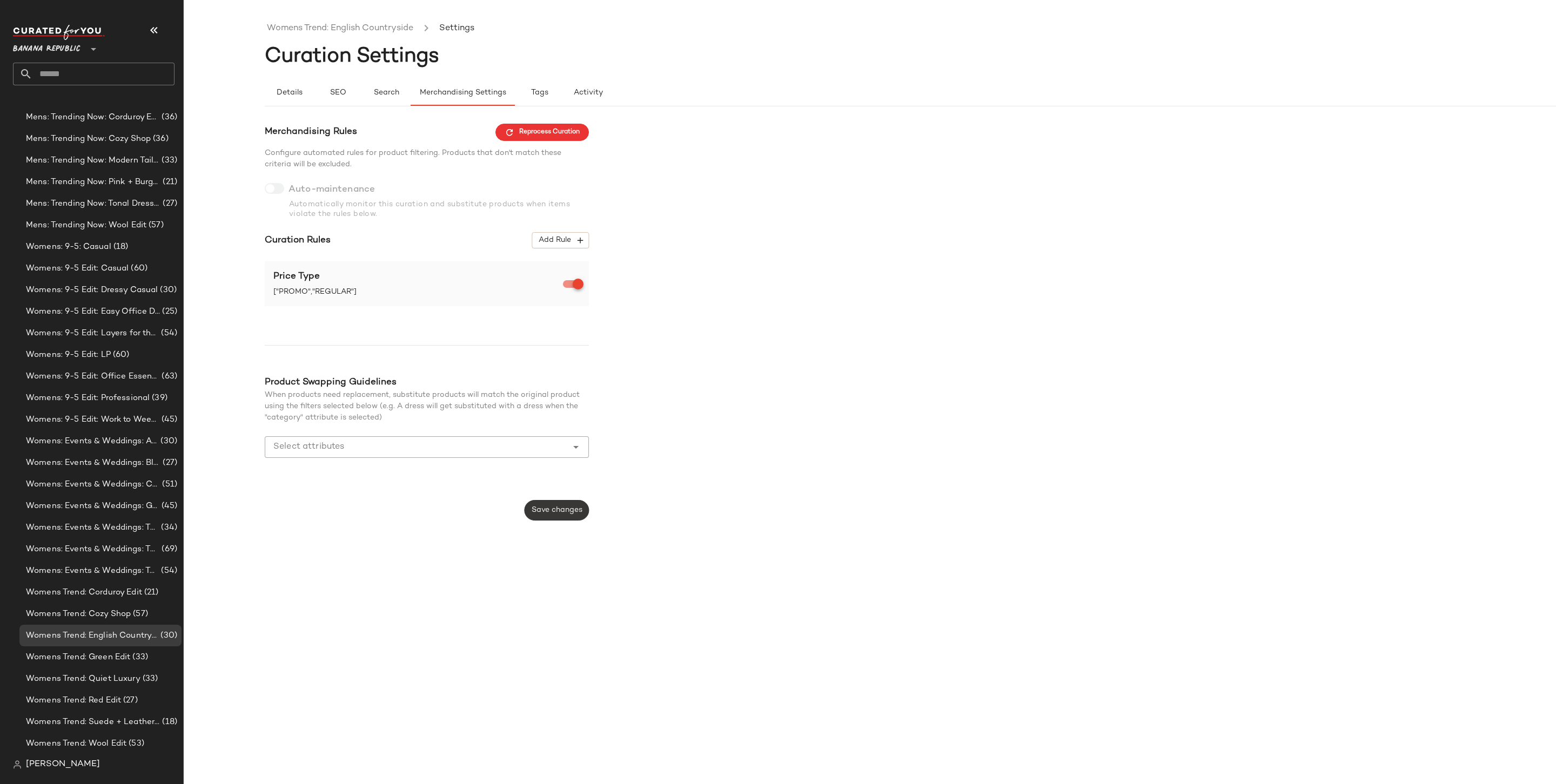
click at [571, 512] on span "Save changes" at bounding box center [556, 510] width 51 height 9
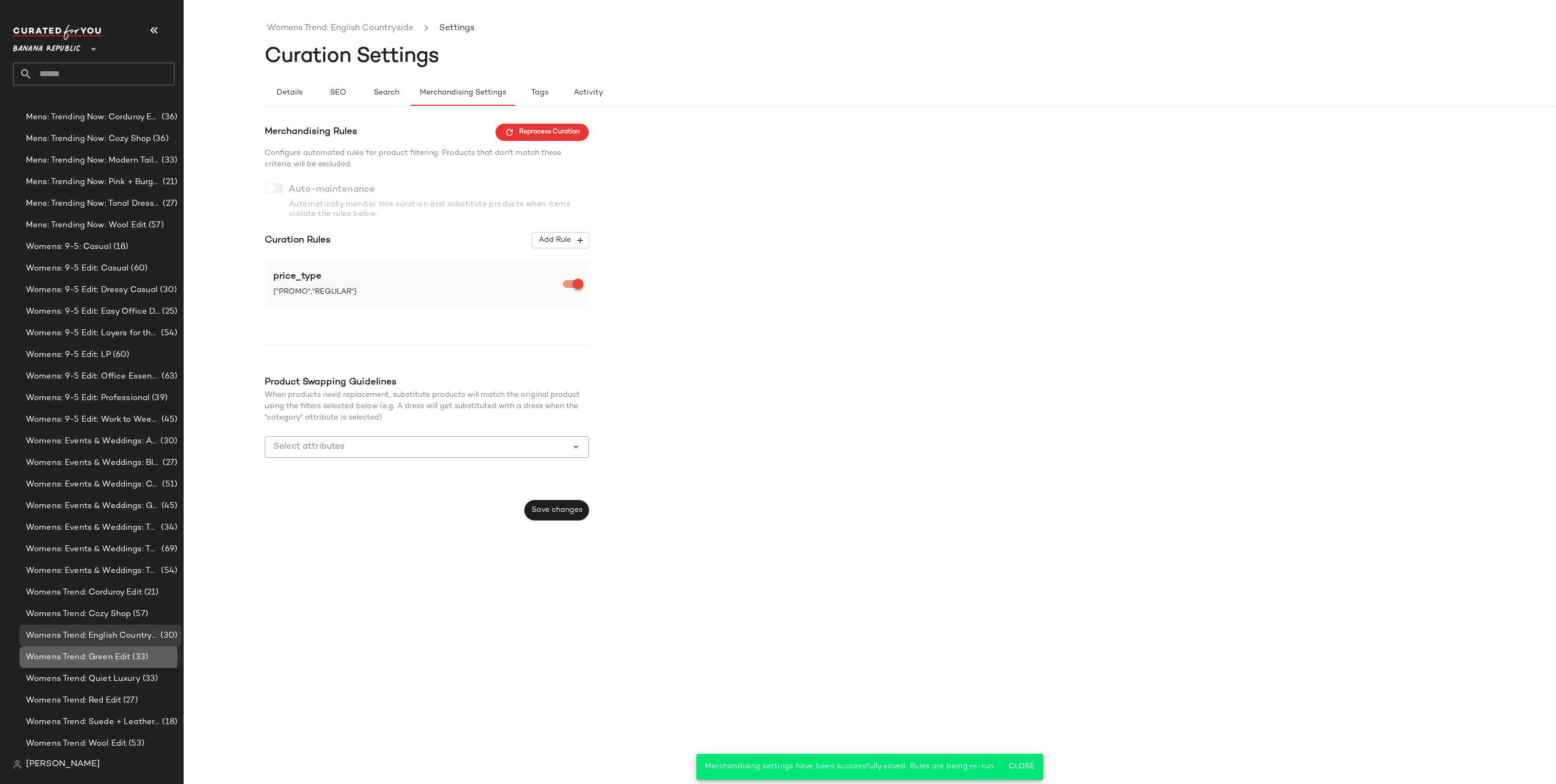
click at [123, 655] on span "Womens Trend: Green Edit" at bounding box center [78, 657] width 104 height 12
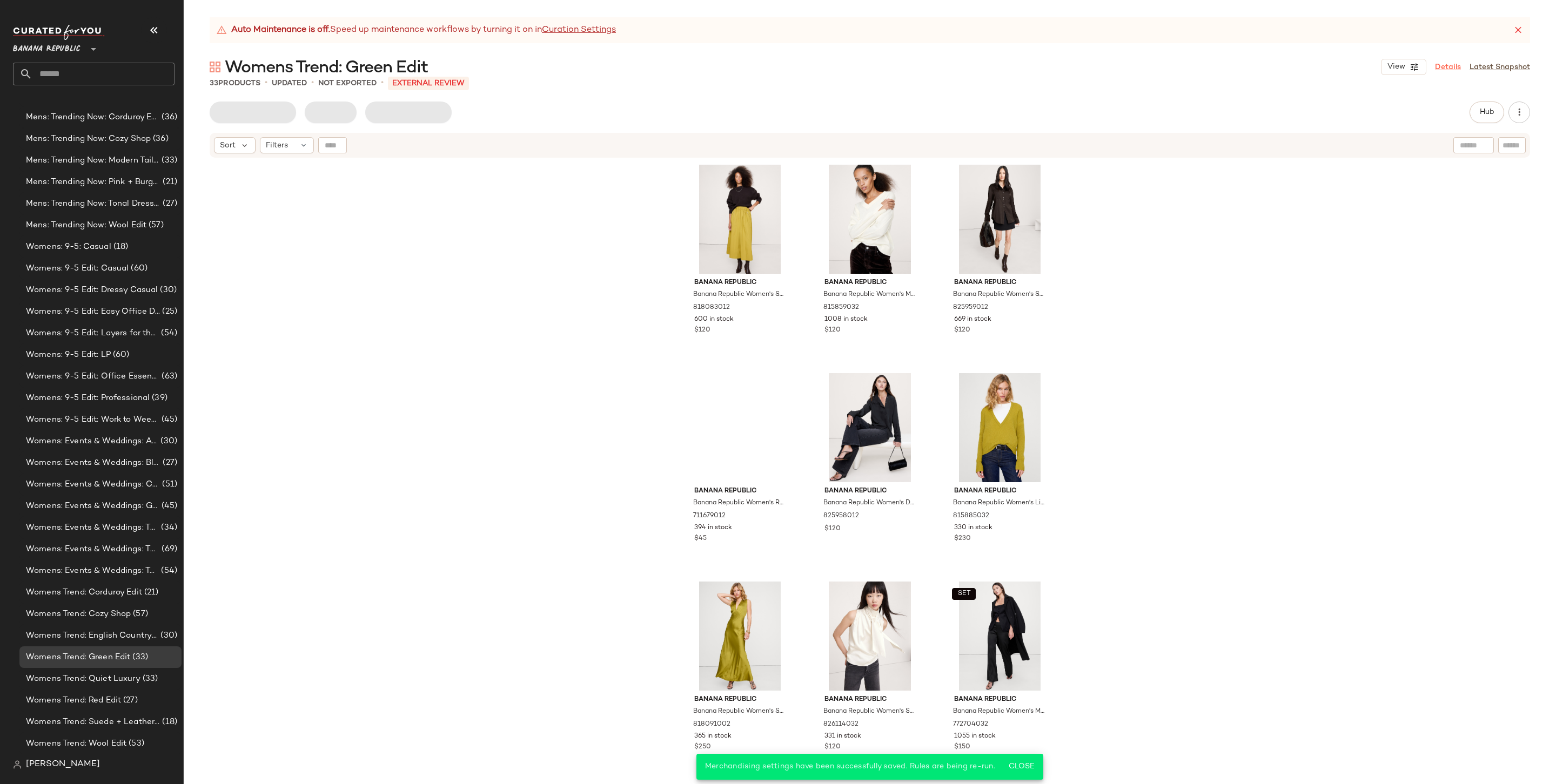
click at [1448, 65] on link "Details" at bounding box center [1448, 67] width 26 height 11
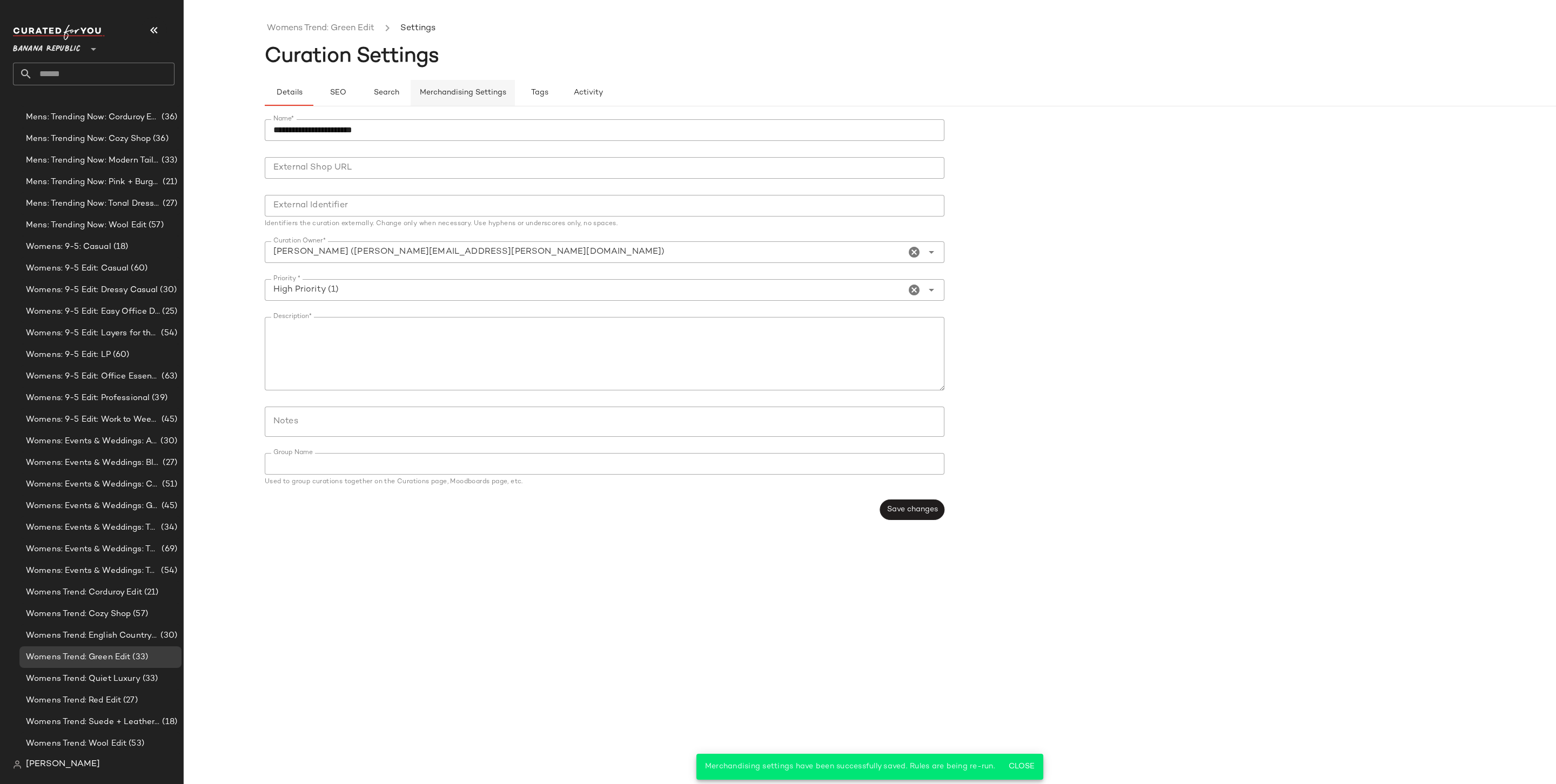
click at [460, 87] on button "Merchandising Settings" at bounding box center [462, 93] width 104 height 26
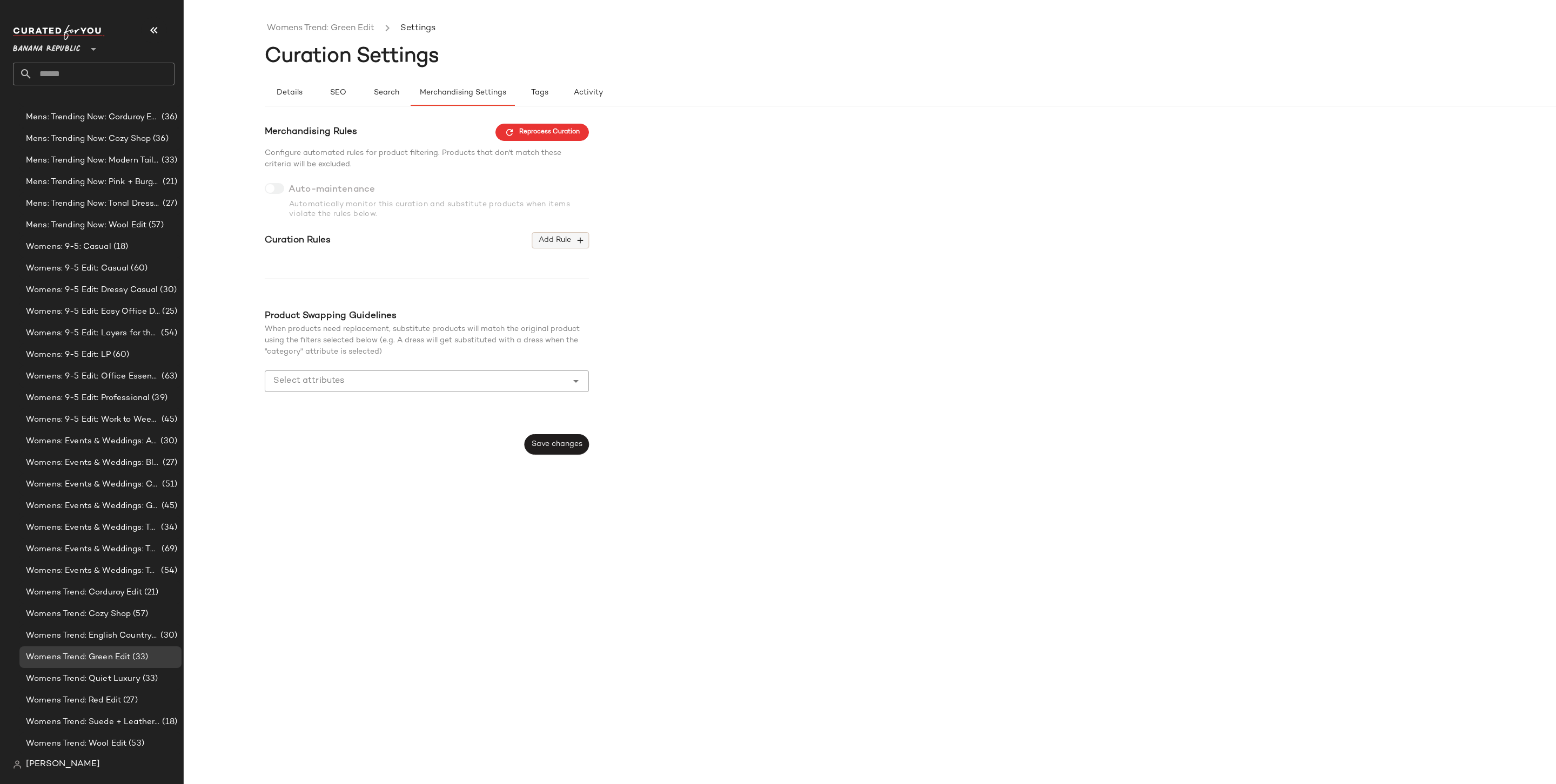
click at [555, 245] on span "Add Rule" at bounding box center [560, 240] width 44 height 10
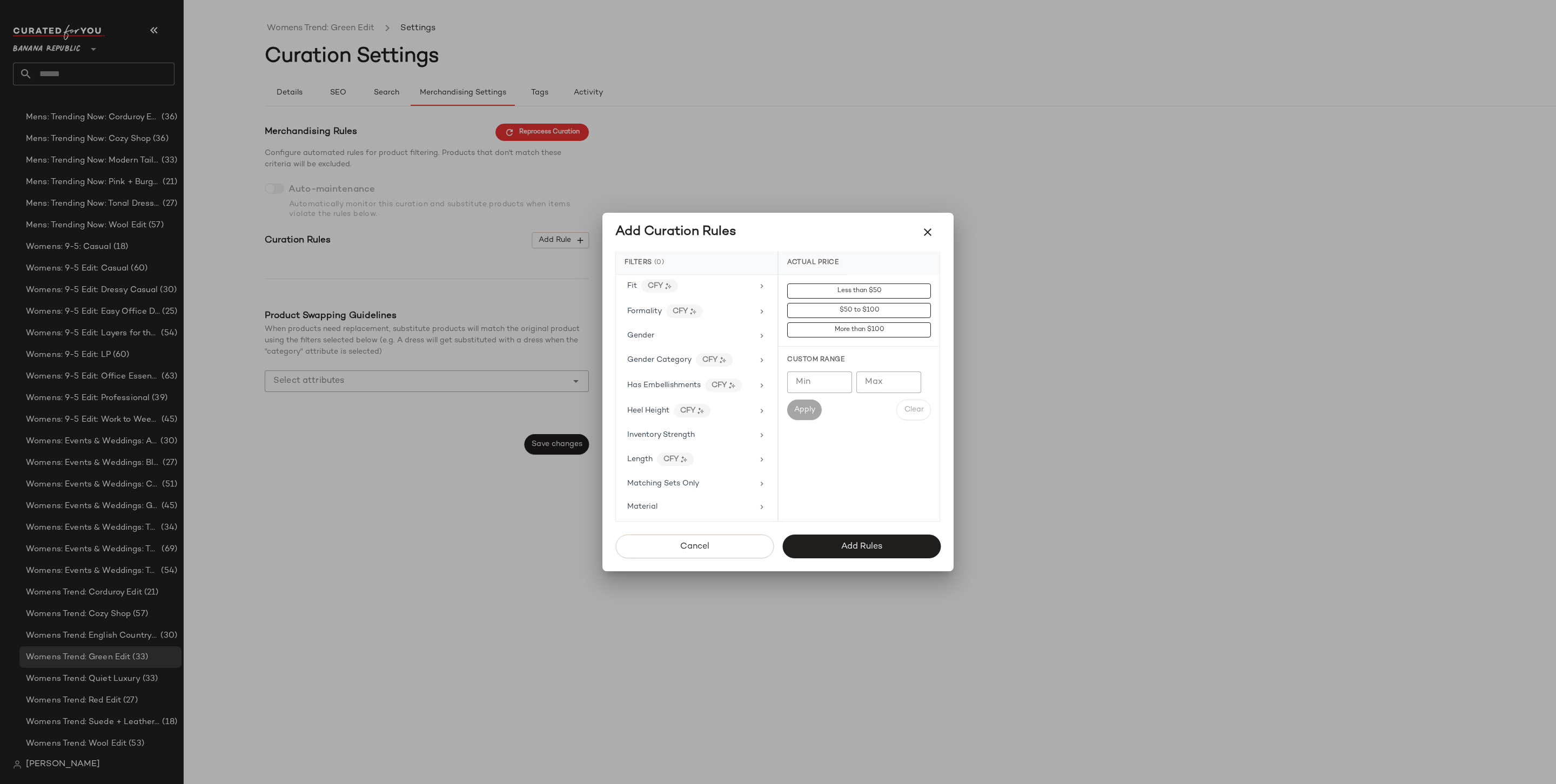
scroll to position [517, 0]
click at [678, 481] on div "Price Type" at bounding box center [696, 491] width 153 height 21
click at [845, 374] on div "PROMO" at bounding box center [858, 369] width 161 height 26
click at [843, 390] on div "REGULAR" at bounding box center [858, 394] width 161 height 26
click at [879, 532] on div "Cancel Add Rules" at bounding box center [778, 546] width 351 height 32
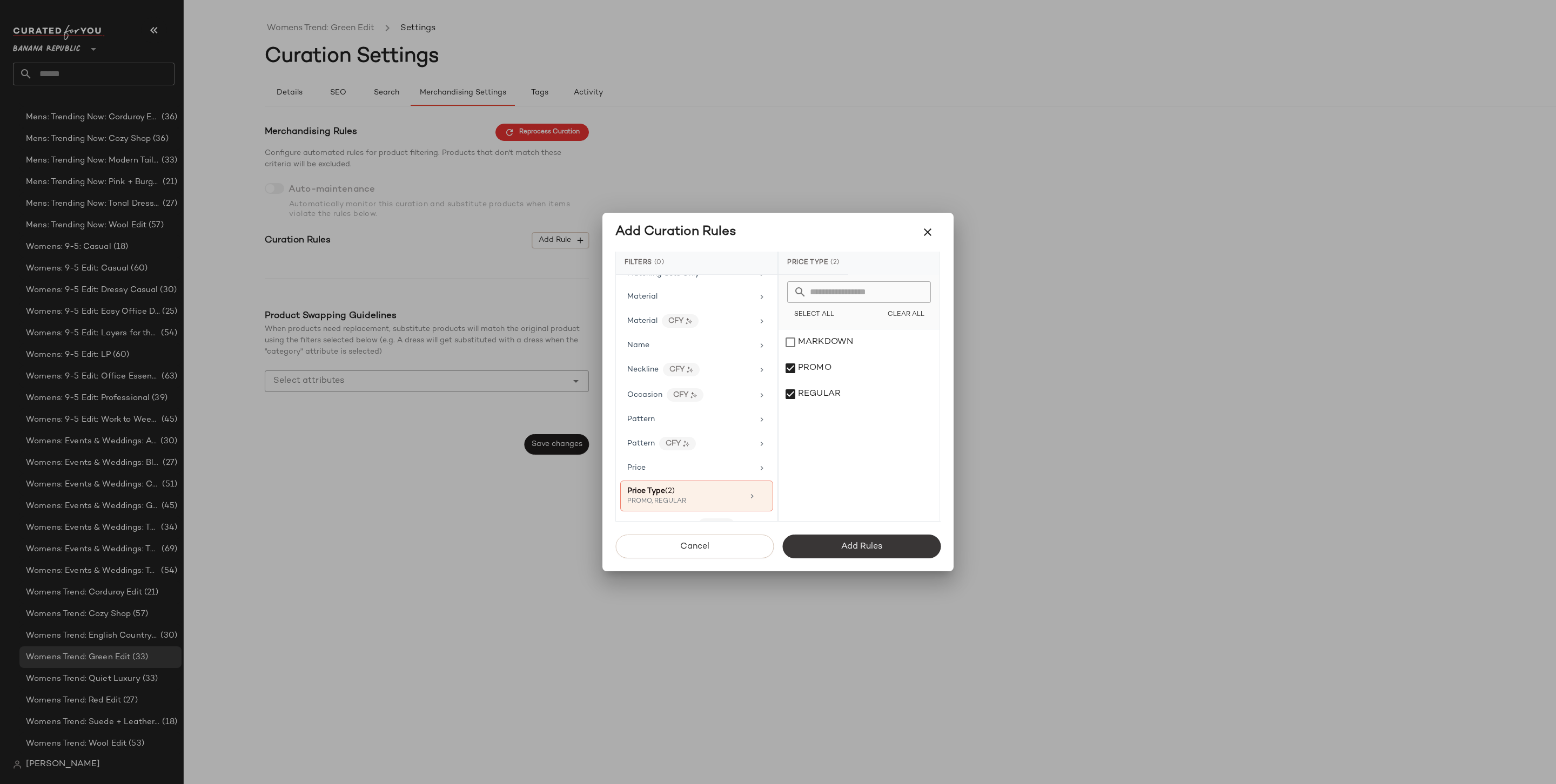
click at [883, 548] on button "Add Rules" at bounding box center [862, 546] width 158 height 23
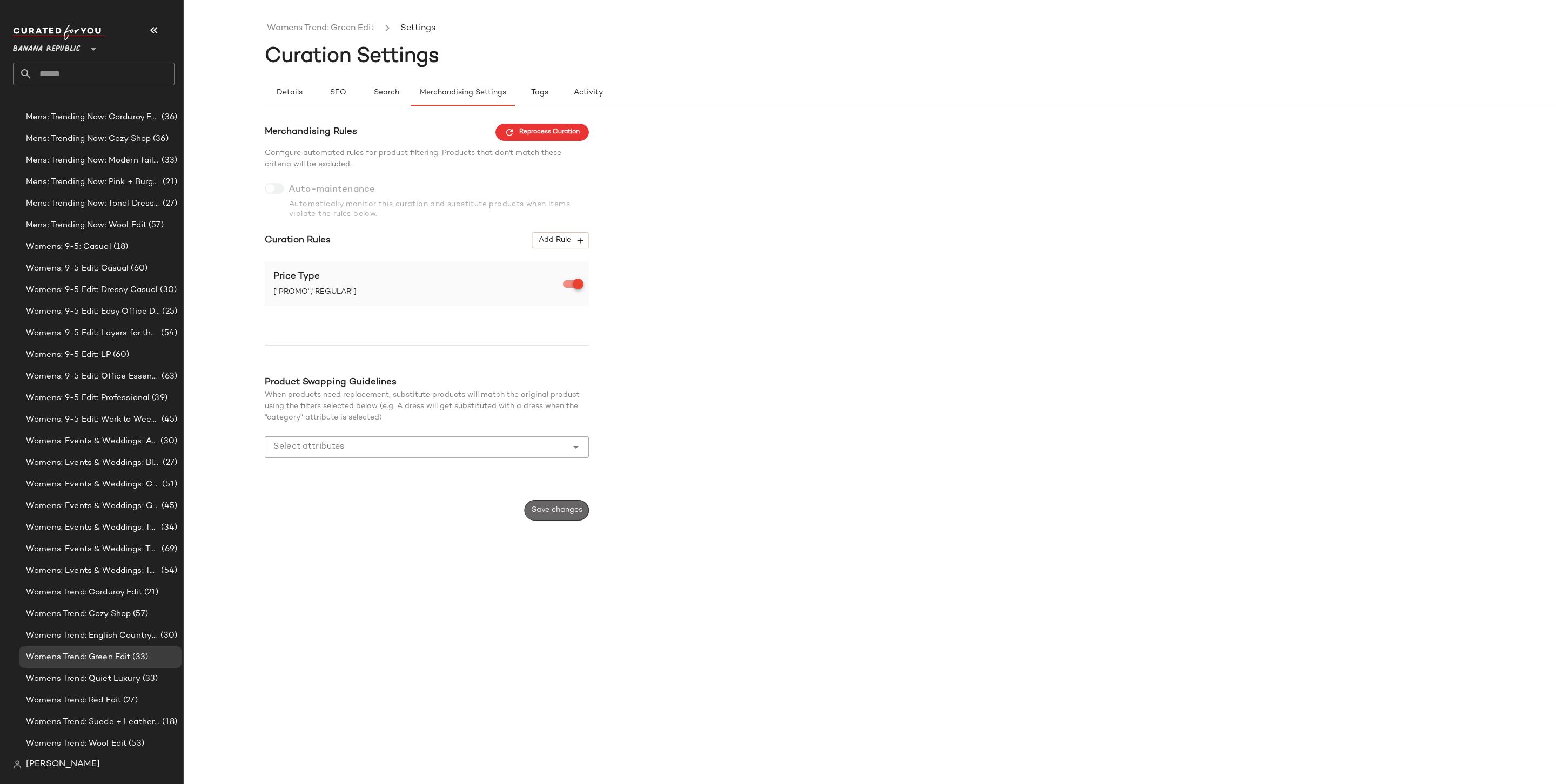
click at [559, 516] on button "Save changes" at bounding box center [557, 510] width 65 height 20
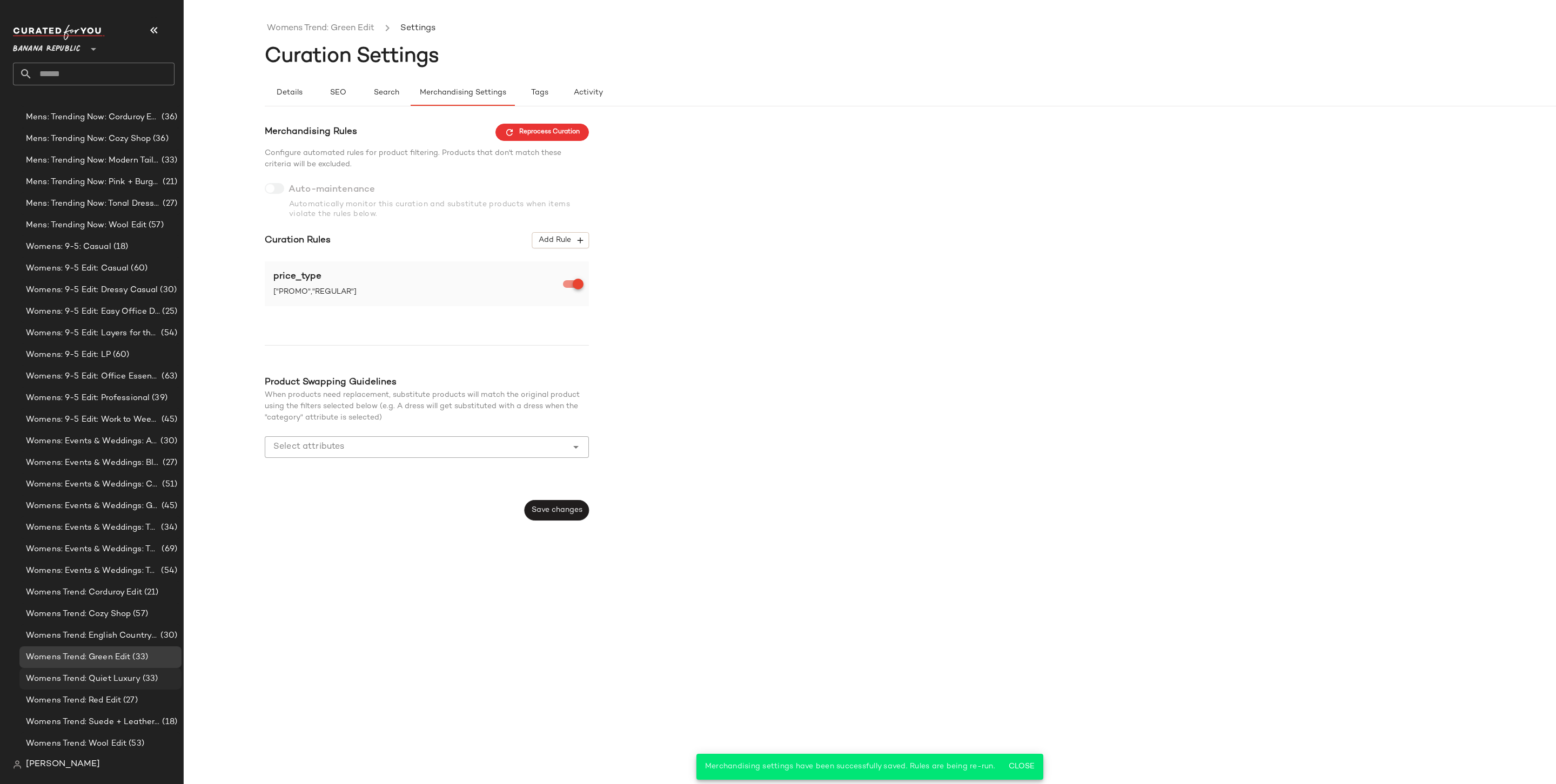
click at [103, 680] on span "Womens Trend: Quiet Luxury" at bounding box center [83, 679] width 115 height 12
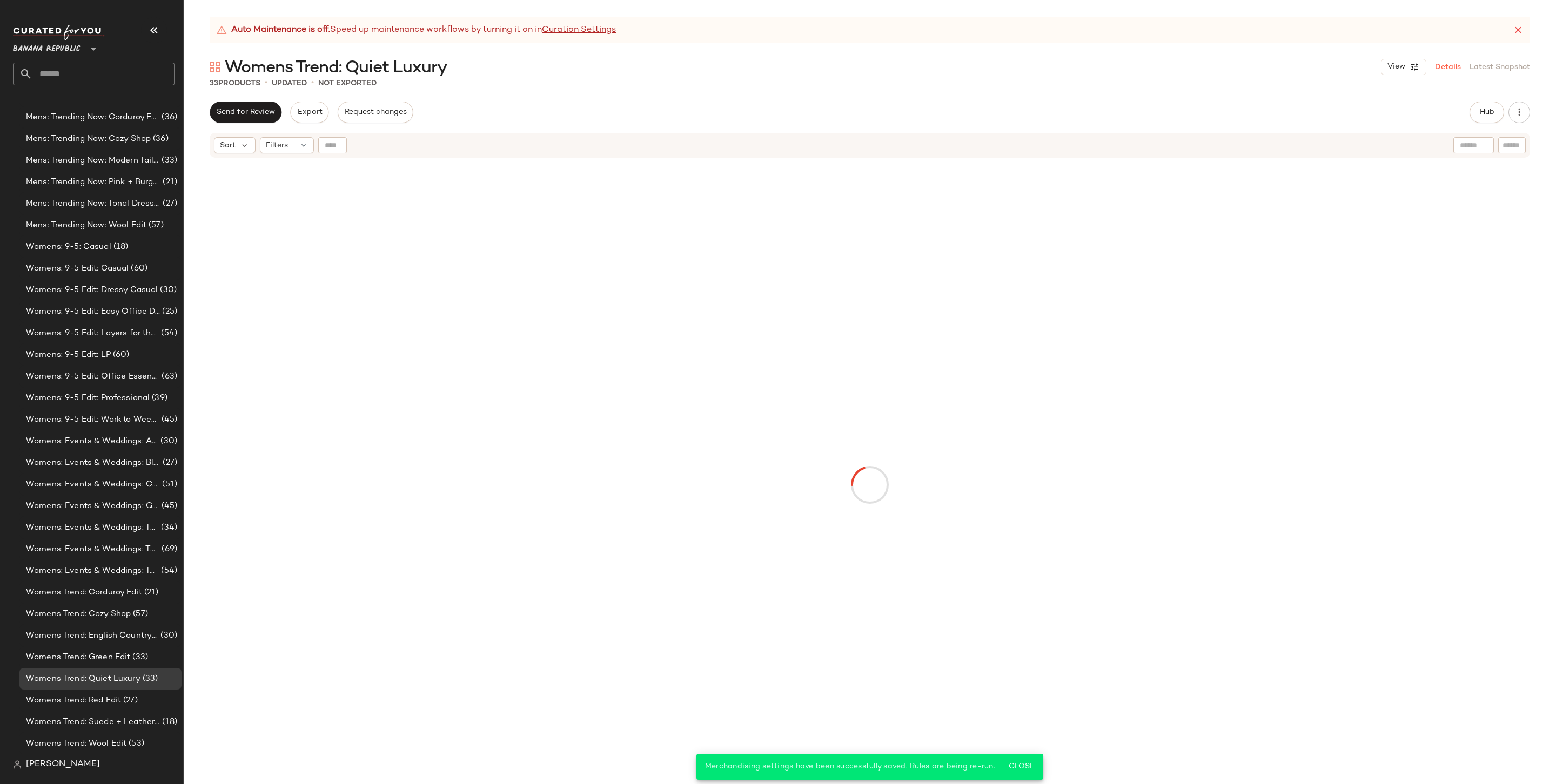
click at [1455, 64] on link "Details" at bounding box center [1448, 67] width 26 height 11
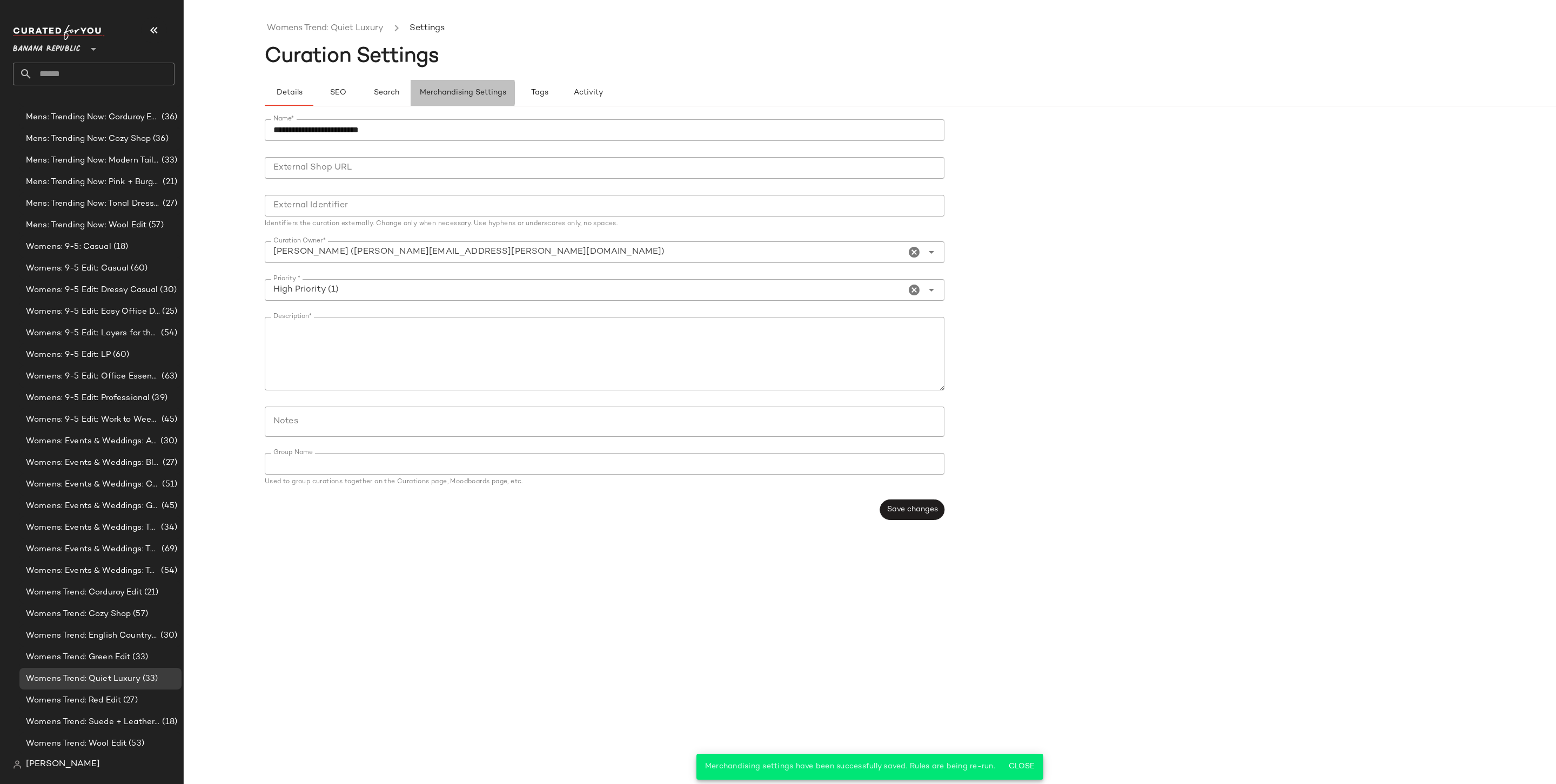
click at [489, 95] on span "Merchandising Settings" at bounding box center [463, 93] width 87 height 9
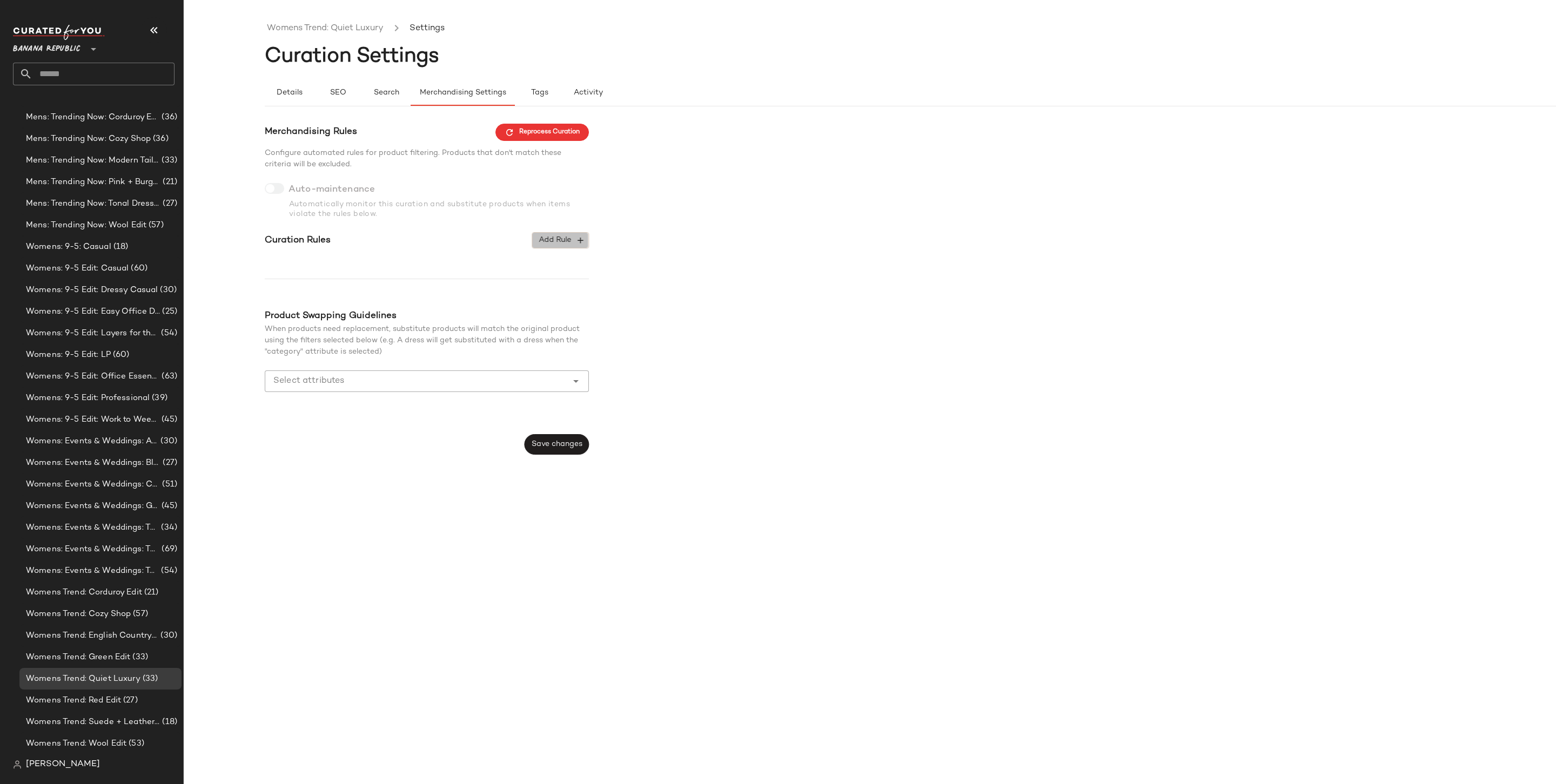
click at [550, 242] on span "Add Rule" at bounding box center [560, 240] width 44 height 10
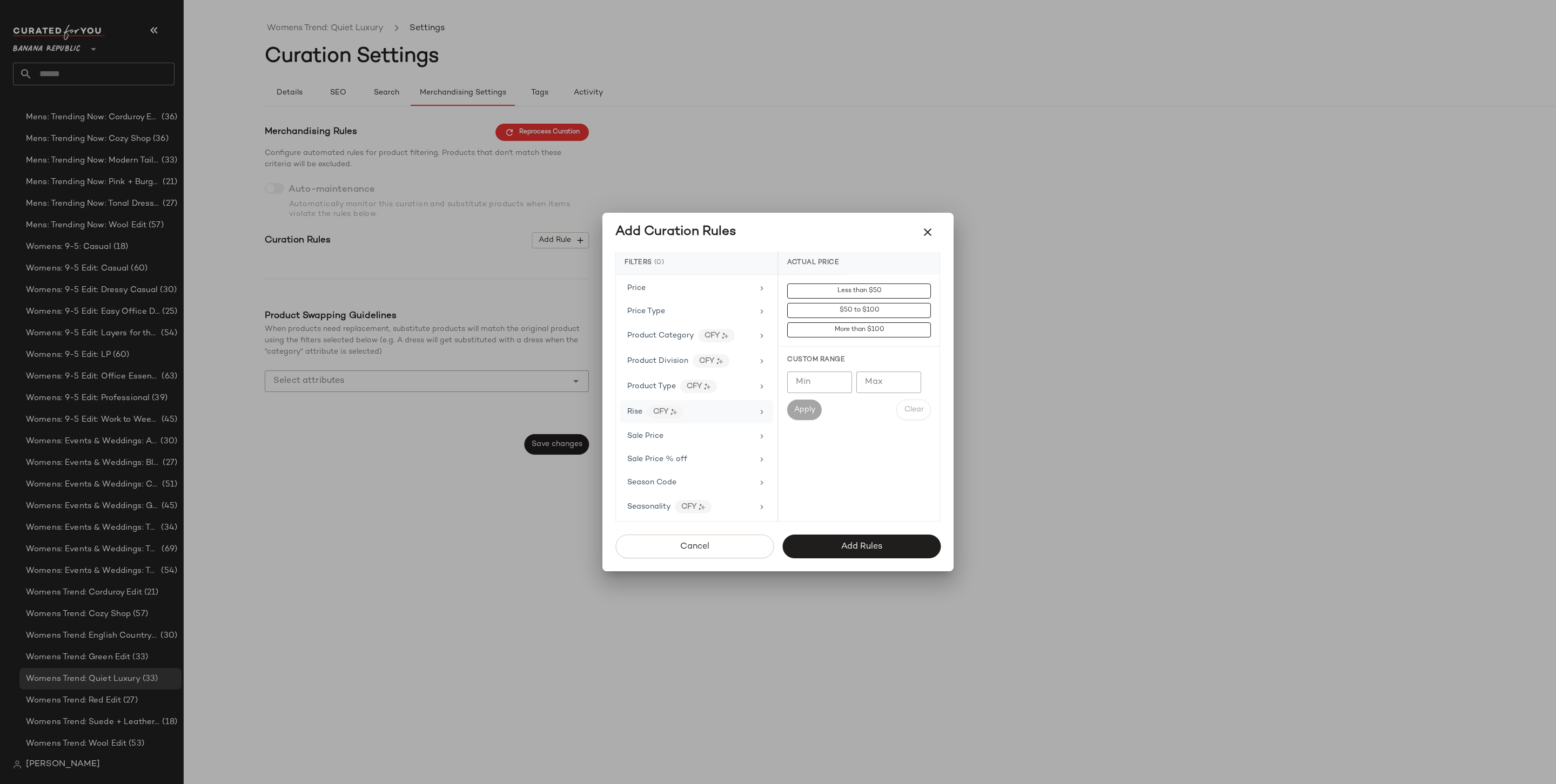
scroll to position [690, 0]
click at [685, 312] on div "Price Type" at bounding box center [690, 318] width 126 height 11
click at [851, 356] on div "PROMO" at bounding box center [858, 369] width 161 height 26
click at [850, 393] on div "REGULAR" at bounding box center [858, 394] width 161 height 26
click at [845, 546] on span "Add Rules" at bounding box center [861, 546] width 41 height 11
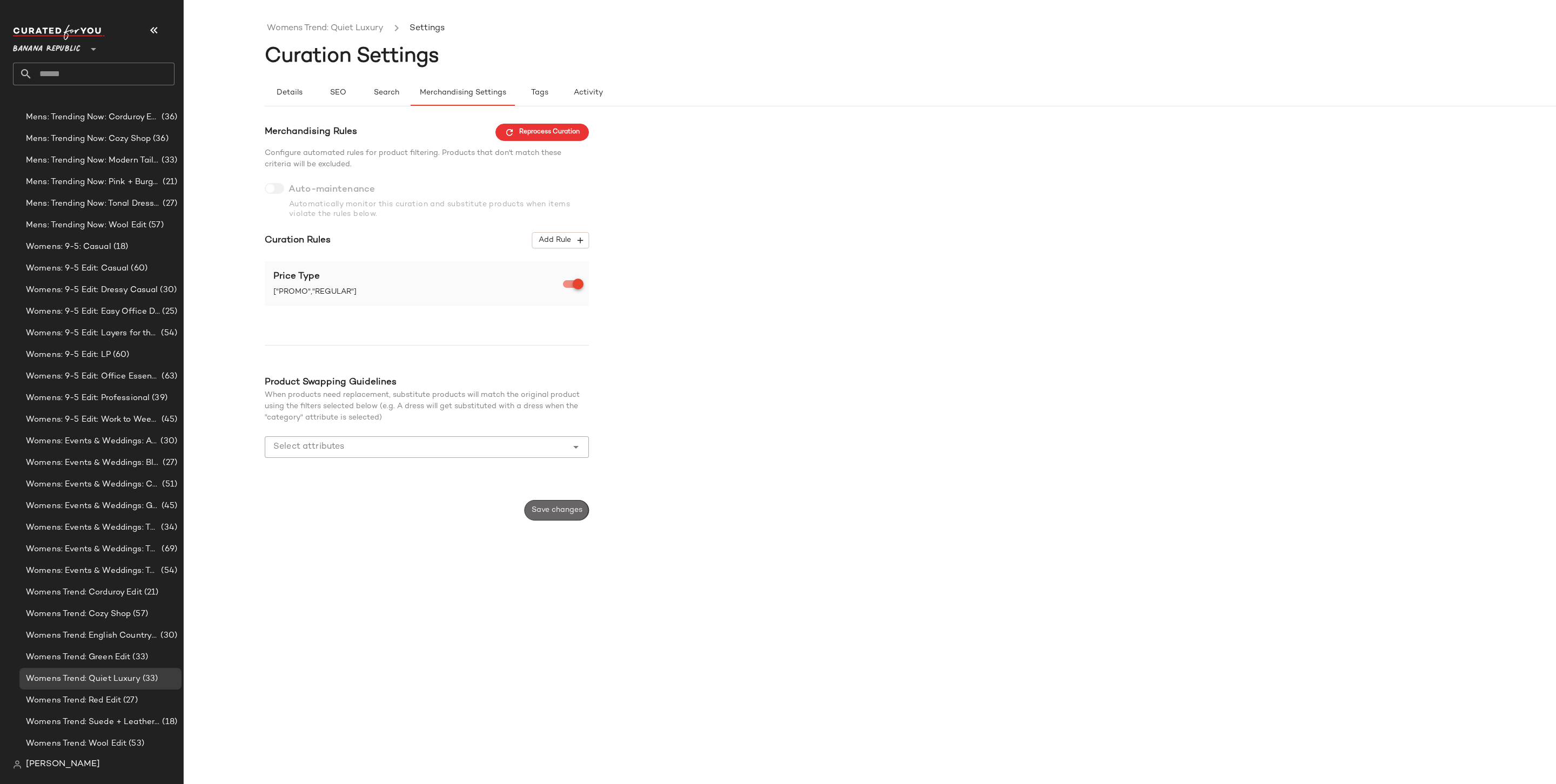
click at [545, 504] on button "Save changes" at bounding box center [557, 510] width 65 height 20
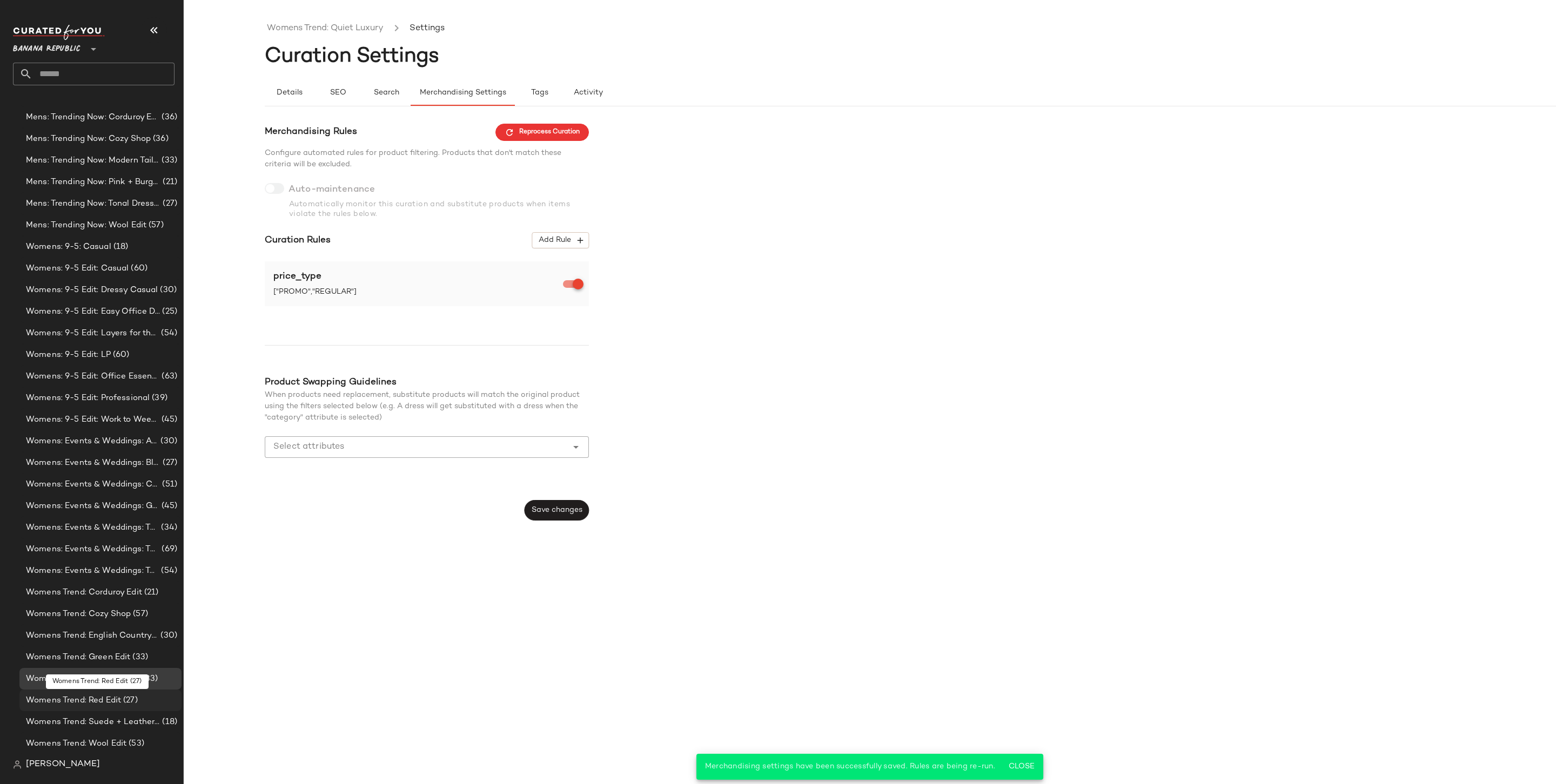
click at [121, 696] on span "(27)" at bounding box center [129, 700] width 17 height 12
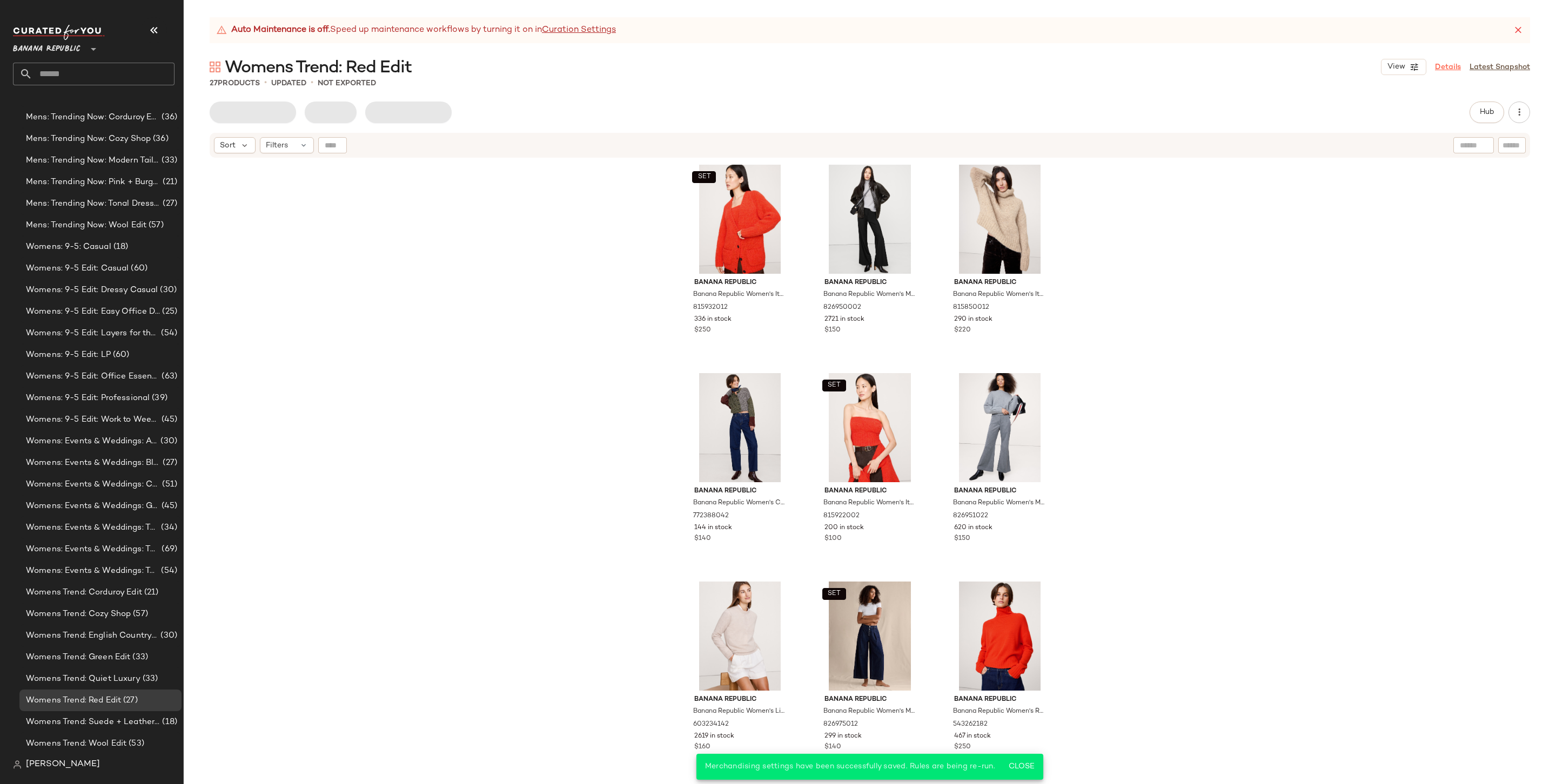
click at [1440, 65] on link "Details" at bounding box center [1448, 67] width 26 height 11
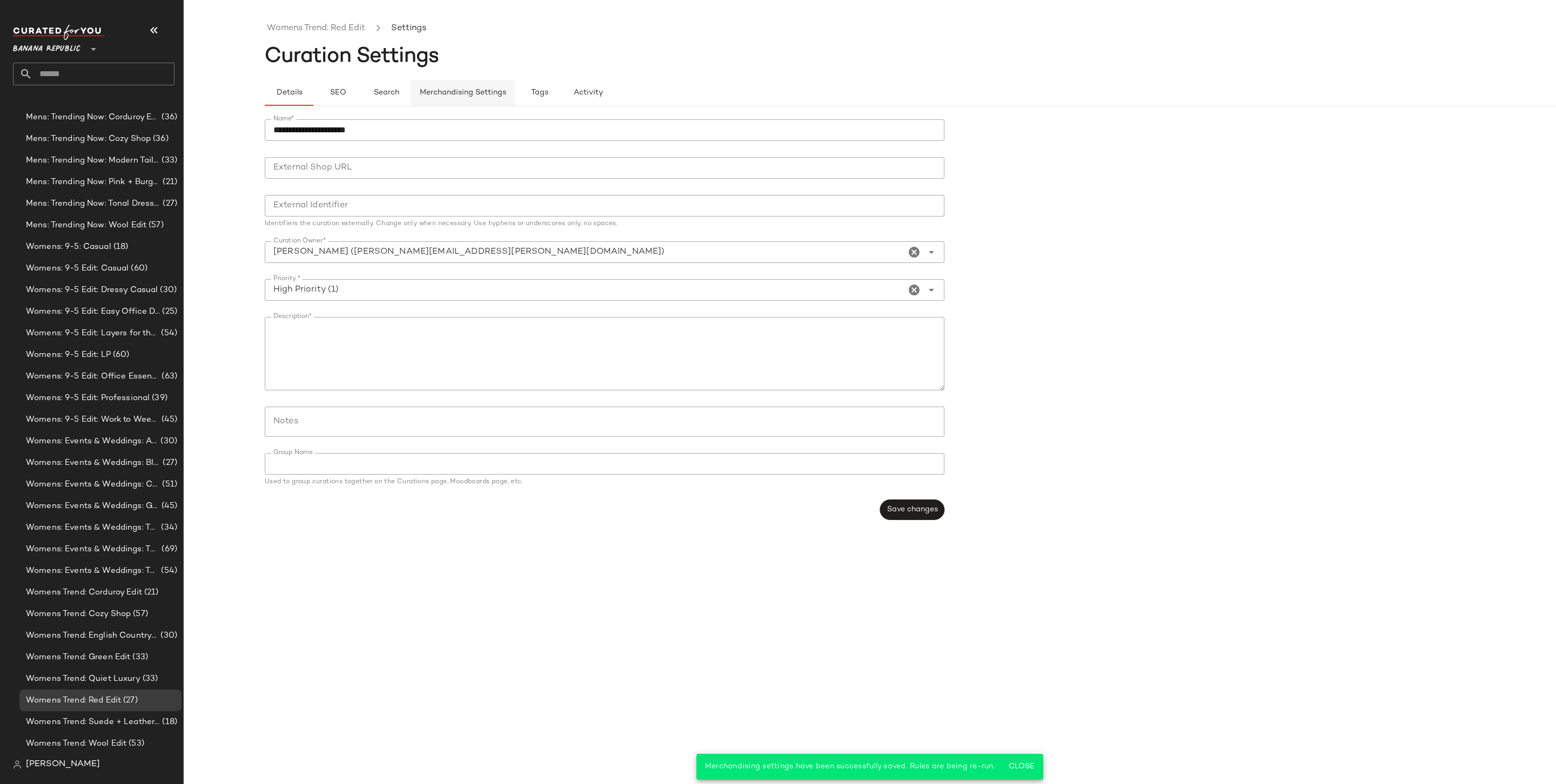
click at [424, 98] on button "Merchandising Settings" at bounding box center [462, 93] width 104 height 26
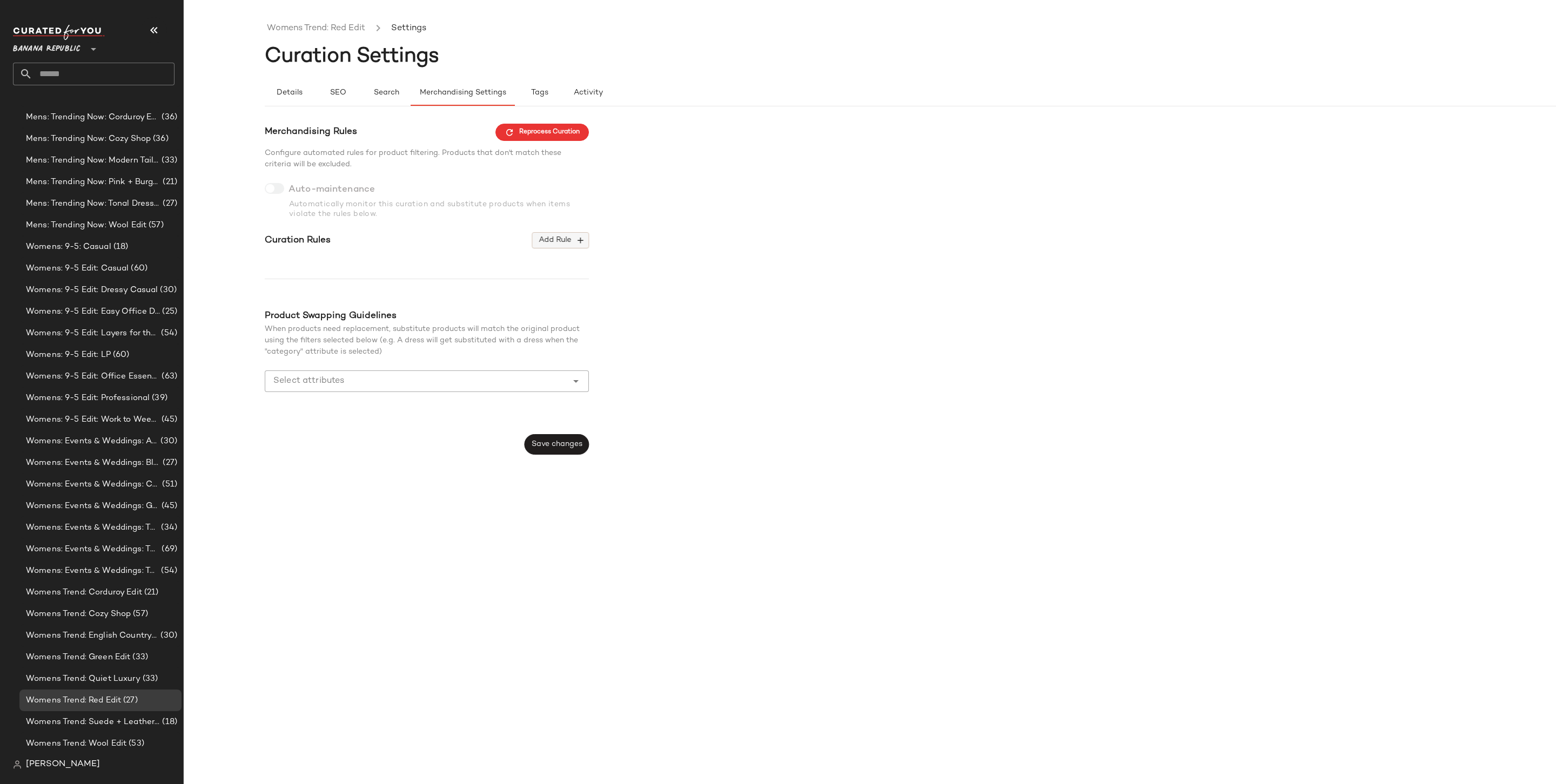
click at [578, 237] on icon "button" at bounding box center [580, 240] width 10 height 10
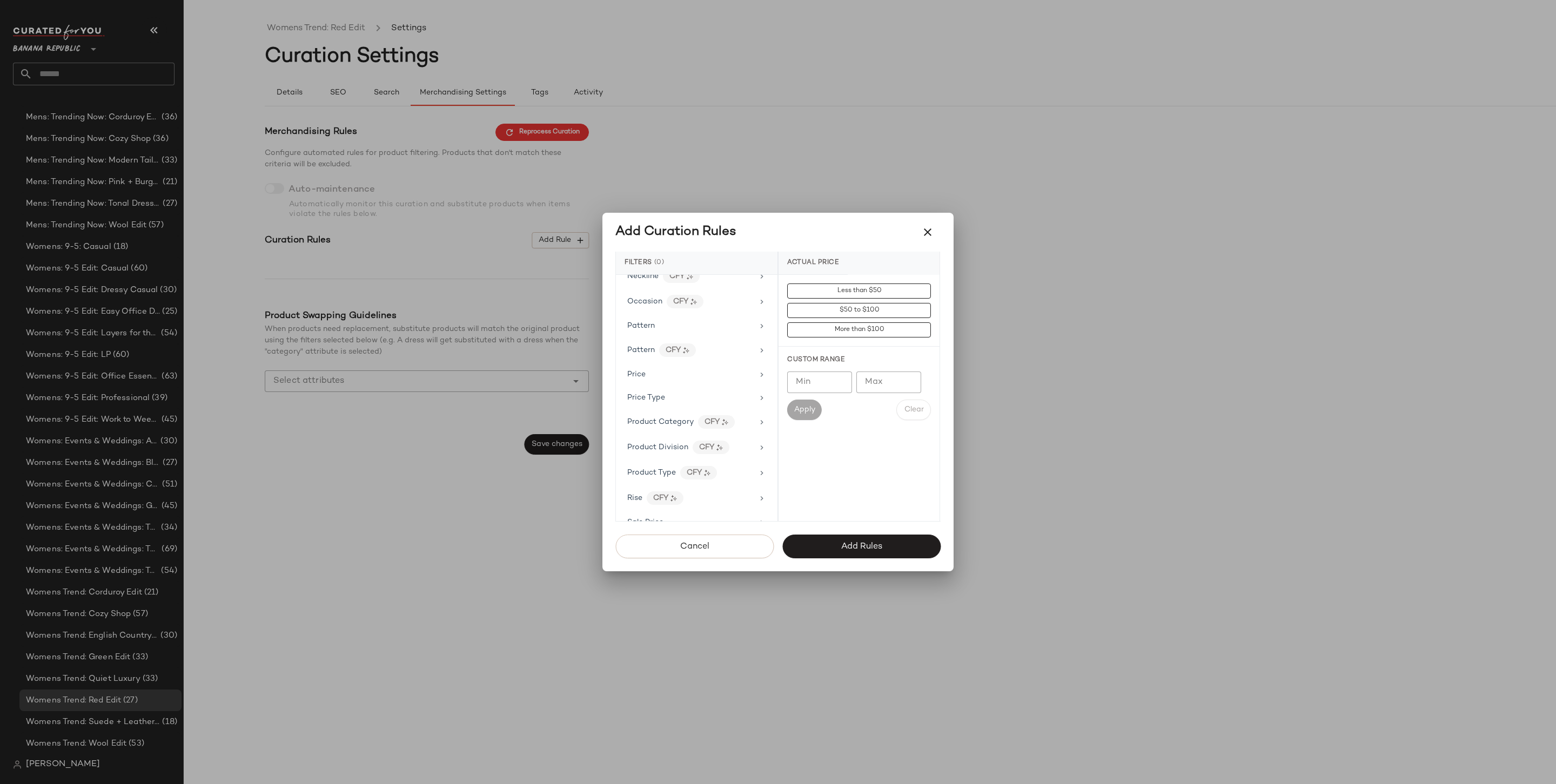
scroll to position [606, 0]
click at [673, 396] on div "Price Type" at bounding box center [690, 402] width 126 height 11
click at [889, 364] on div "PROMO" at bounding box center [858, 369] width 161 height 26
click at [882, 390] on div "REGULAR" at bounding box center [858, 394] width 161 height 26
click at [881, 546] on span "Add Rules" at bounding box center [861, 546] width 41 height 11
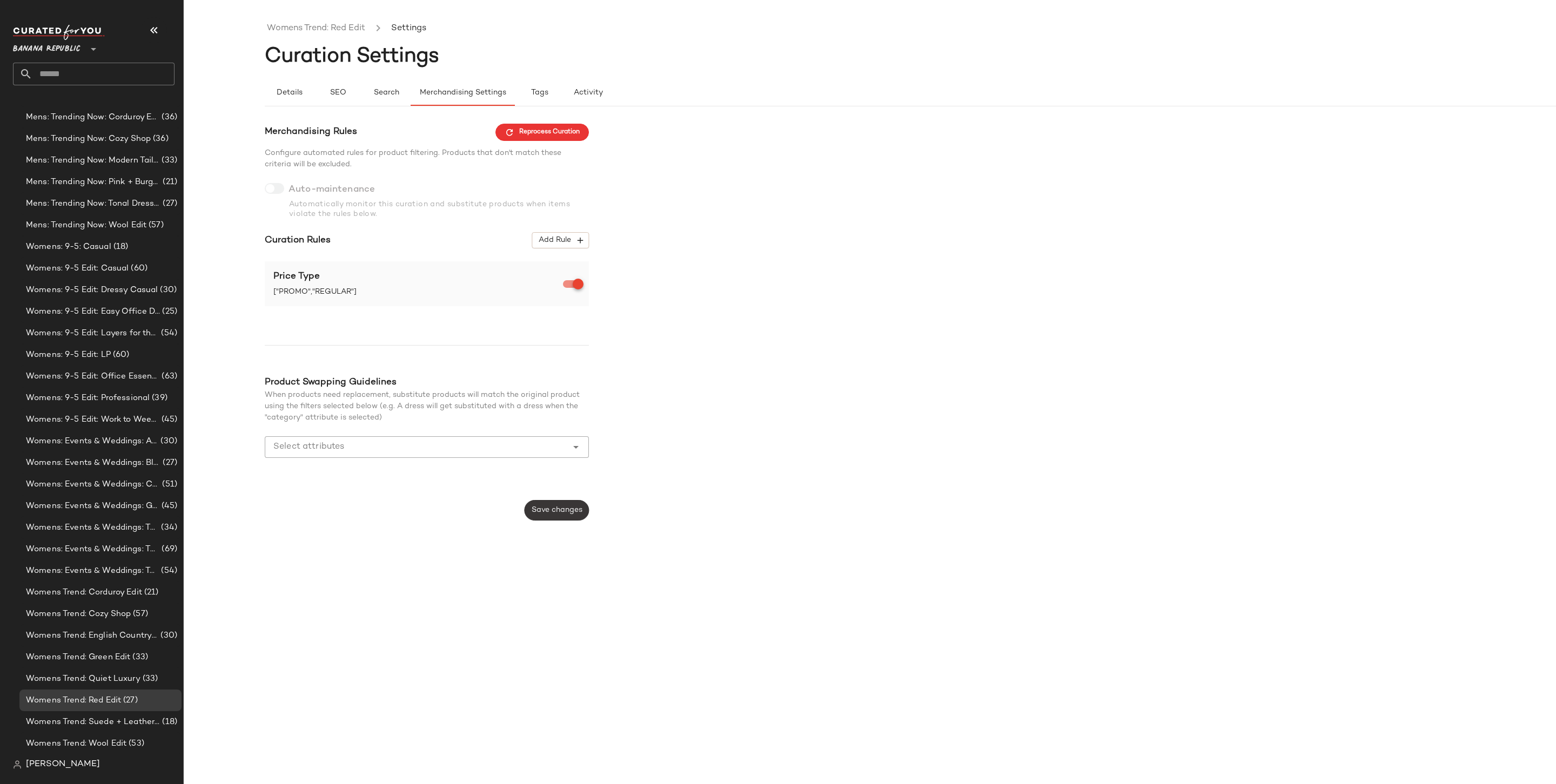
click at [558, 509] on span "Save changes" at bounding box center [556, 510] width 51 height 9
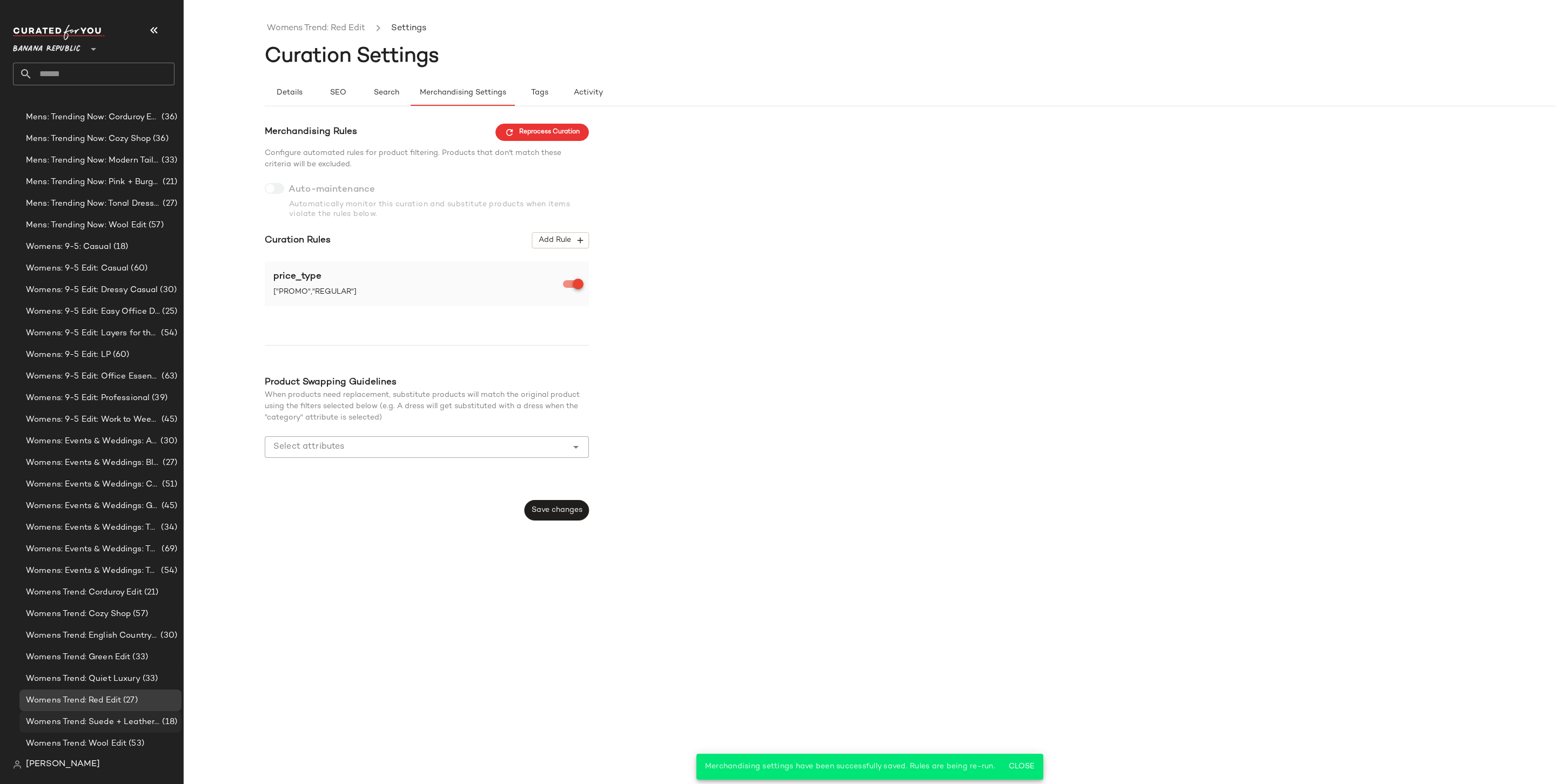
click at [126, 727] on span "Womens Trend: Suede + Leather (+ Shearling)" at bounding box center [93, 722] width 134 height 12
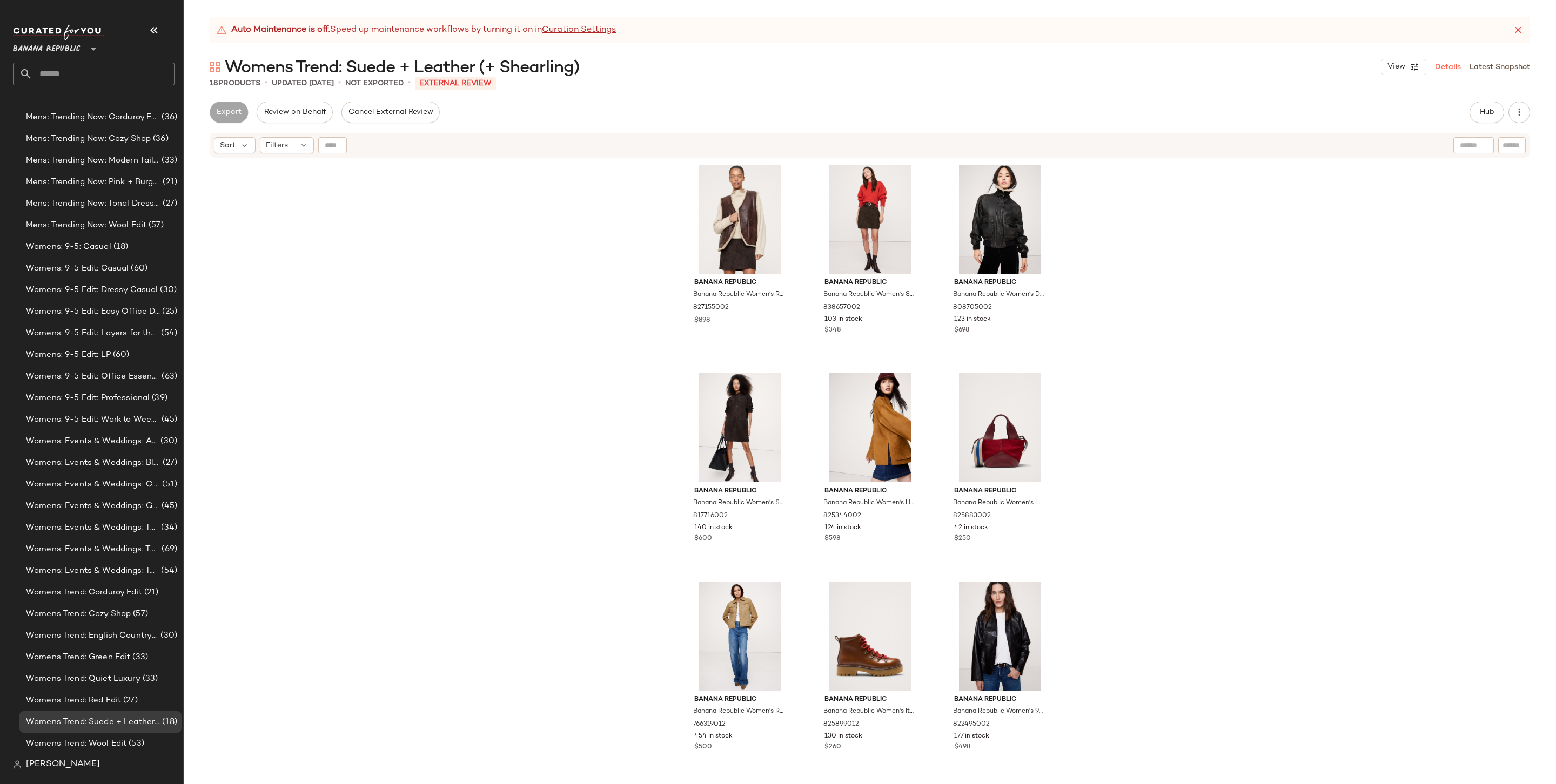
click at [1448, 61] on link "Details" at bounding box center [1448, 67] width 26 height 11
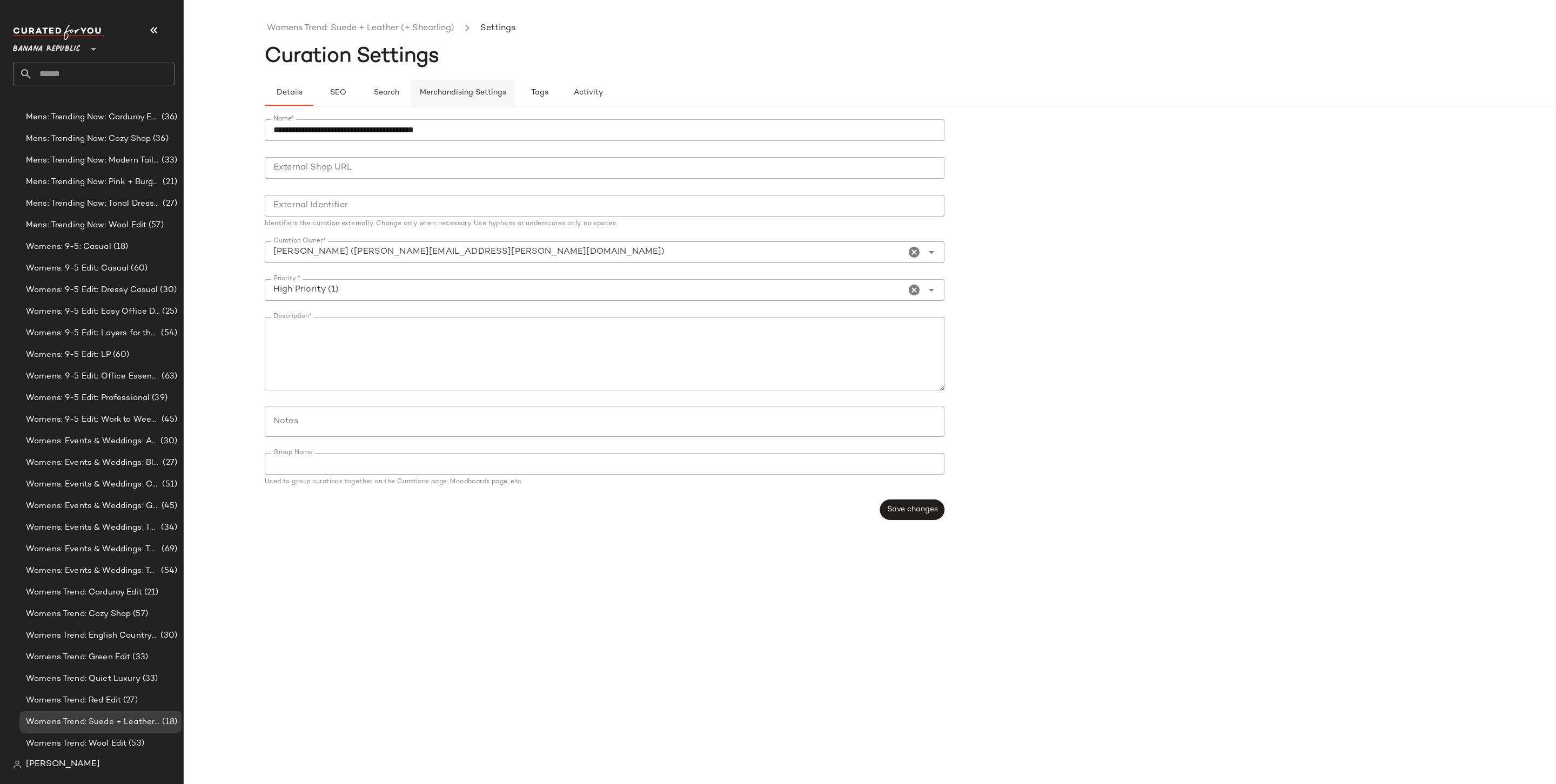
click at [451, 97] on button "Merchandising Settings" at bounding box center [462, 93] width 104 height 26
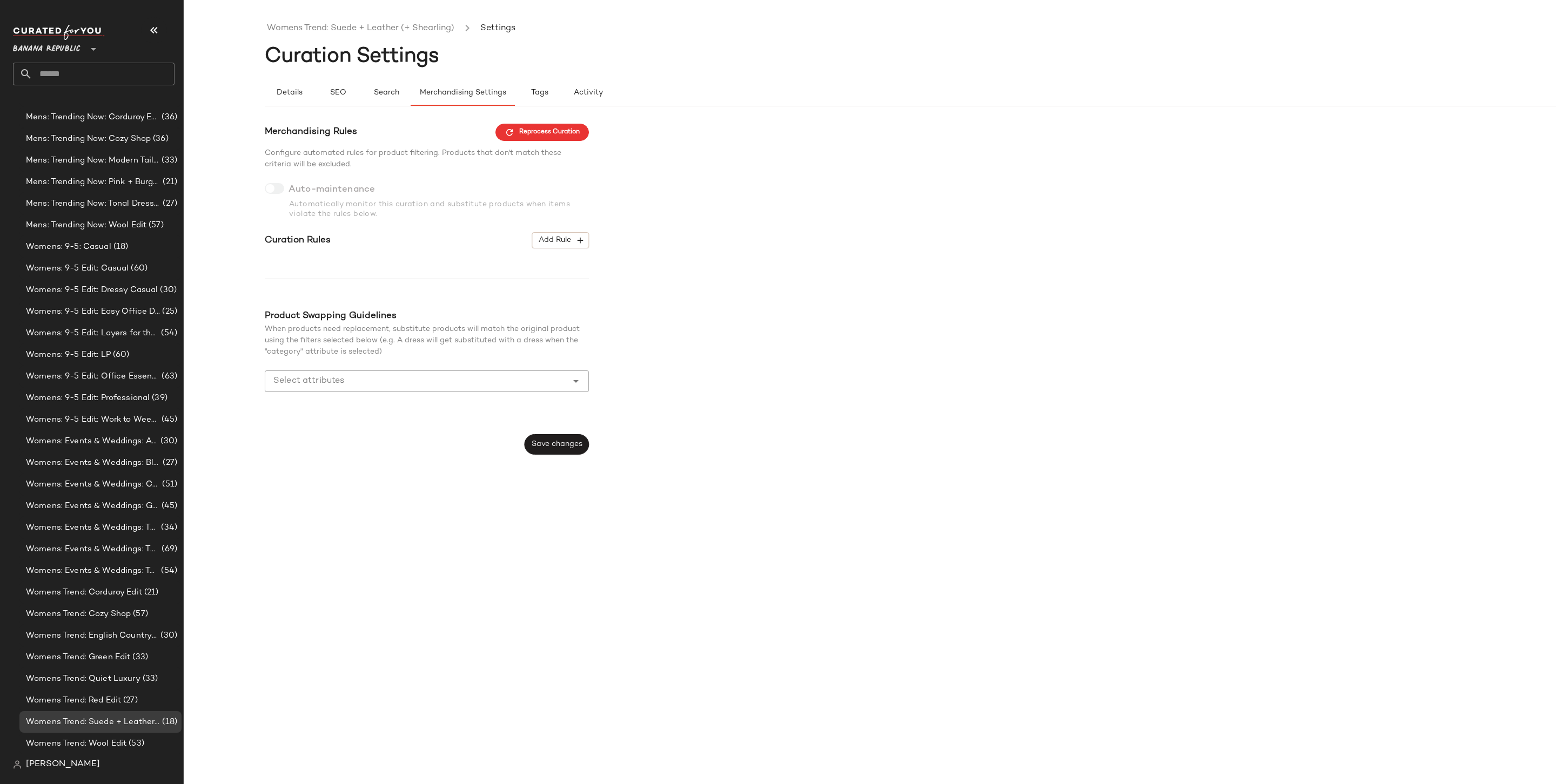
click at [590, 242] on div "Merchandising Rules Reprocess Curation Configure automated rules for product fi…" at bounding box center [950, 289] width 1372 height 331
click at [585, 243] on button "Add Rule" at bounding box center [560, 240] width 57 height 16
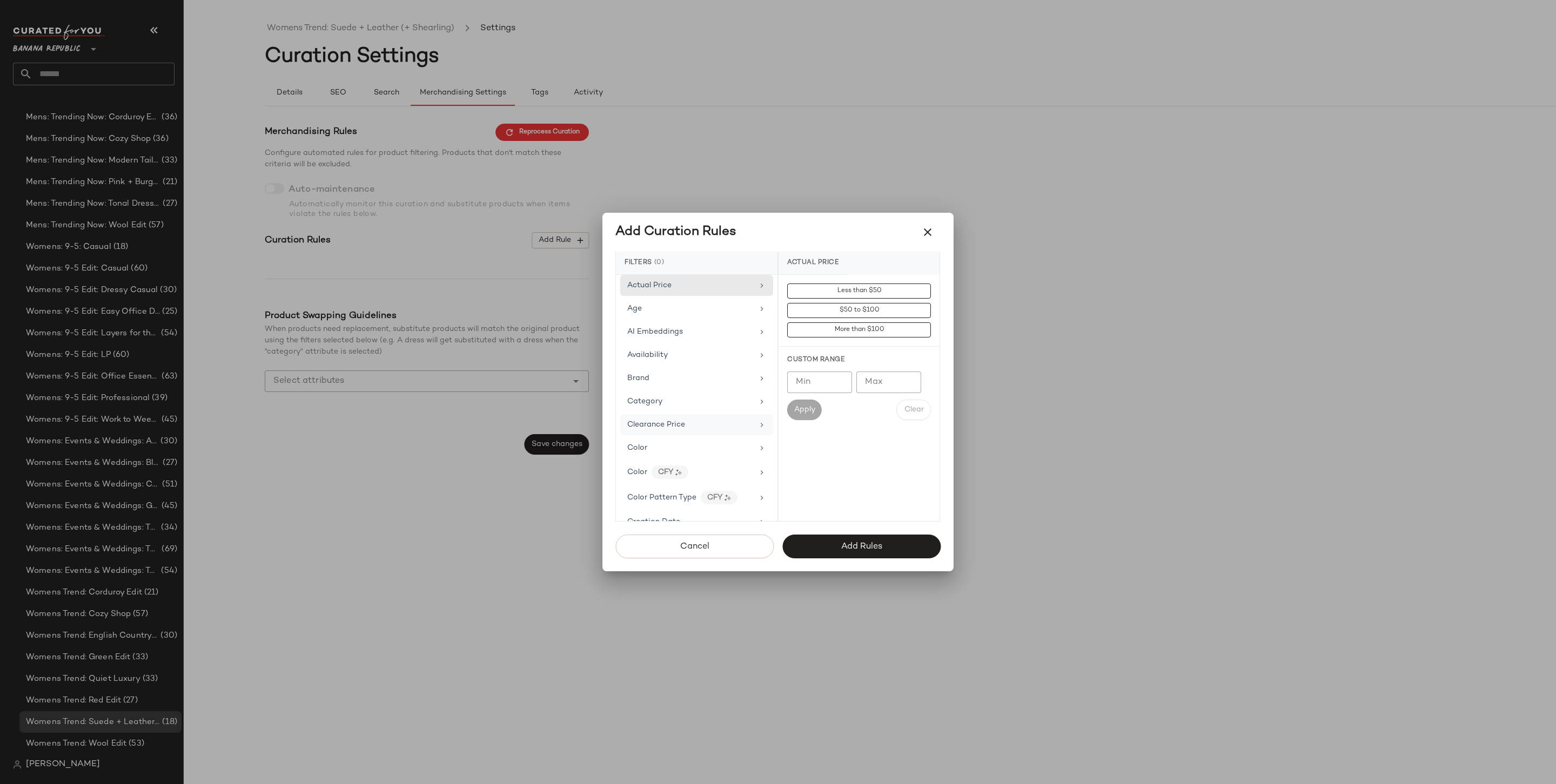
scroll to position [530, 0]
click at [668, 473] on div "Price Type" at bounding box center [690, 478] width 126 height 11
click at [823, 365] on div "PROMO" at bounding box center [858, 369] width 161 height 26
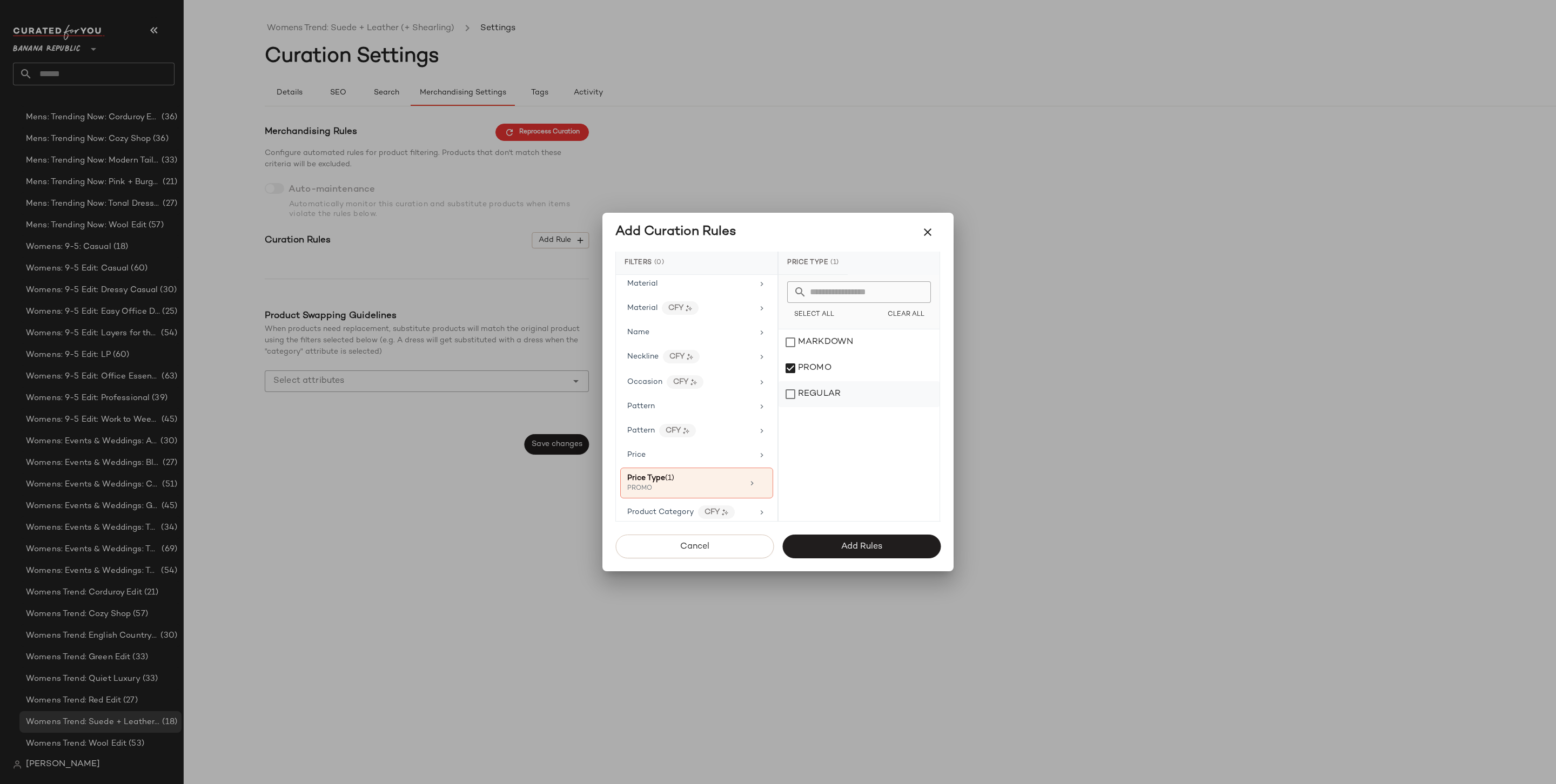
click at [820, 383] on div "REGULAR" at bounding box center [858, 394] width 161 height 26
click at [862, 535] on button "Add Rules" at bounding box center [862, 546] width 158 height 23
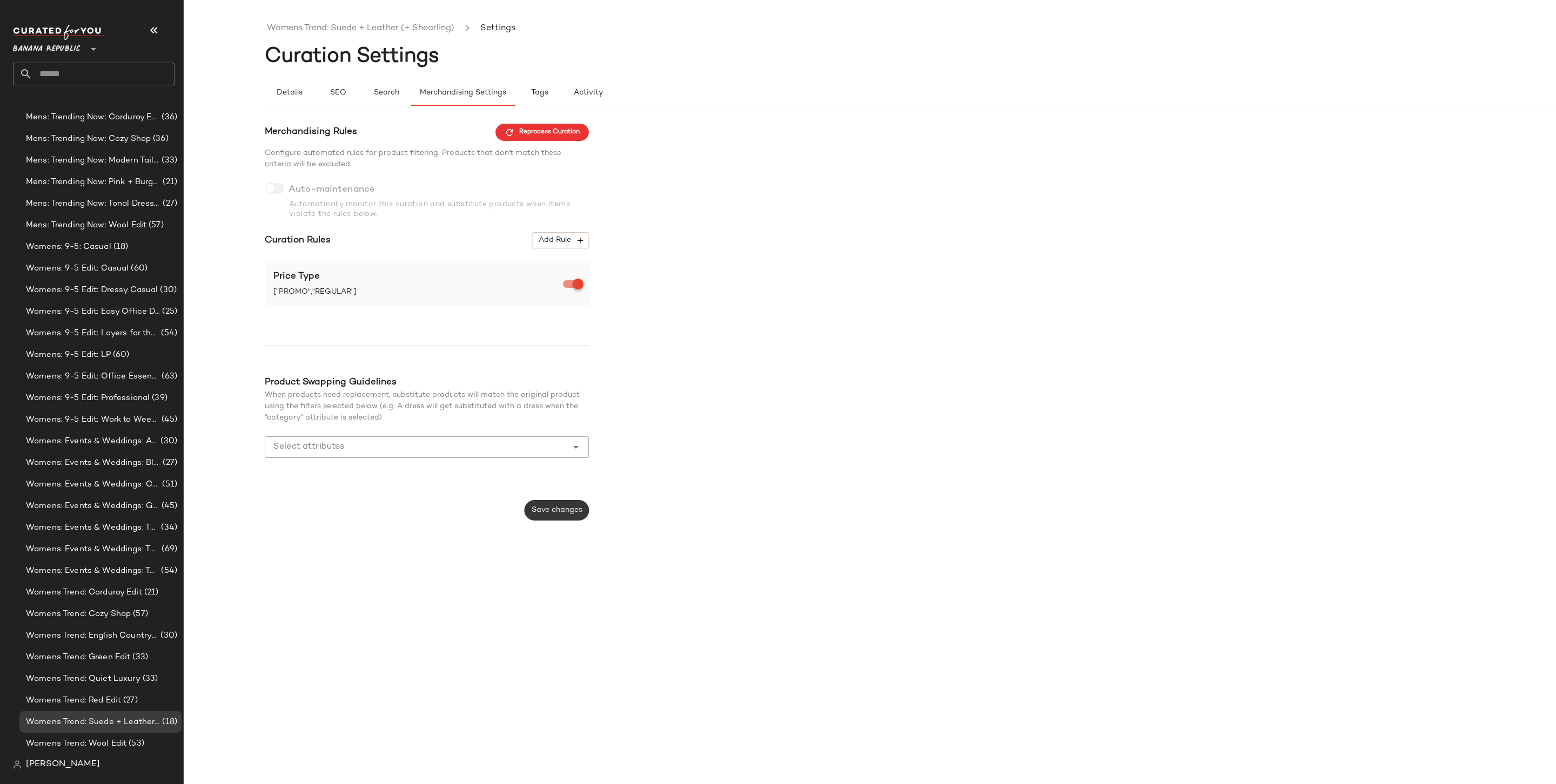
click at [542, 511] on span "Save changes" at bounding box center [556, 510] width 51 height 9
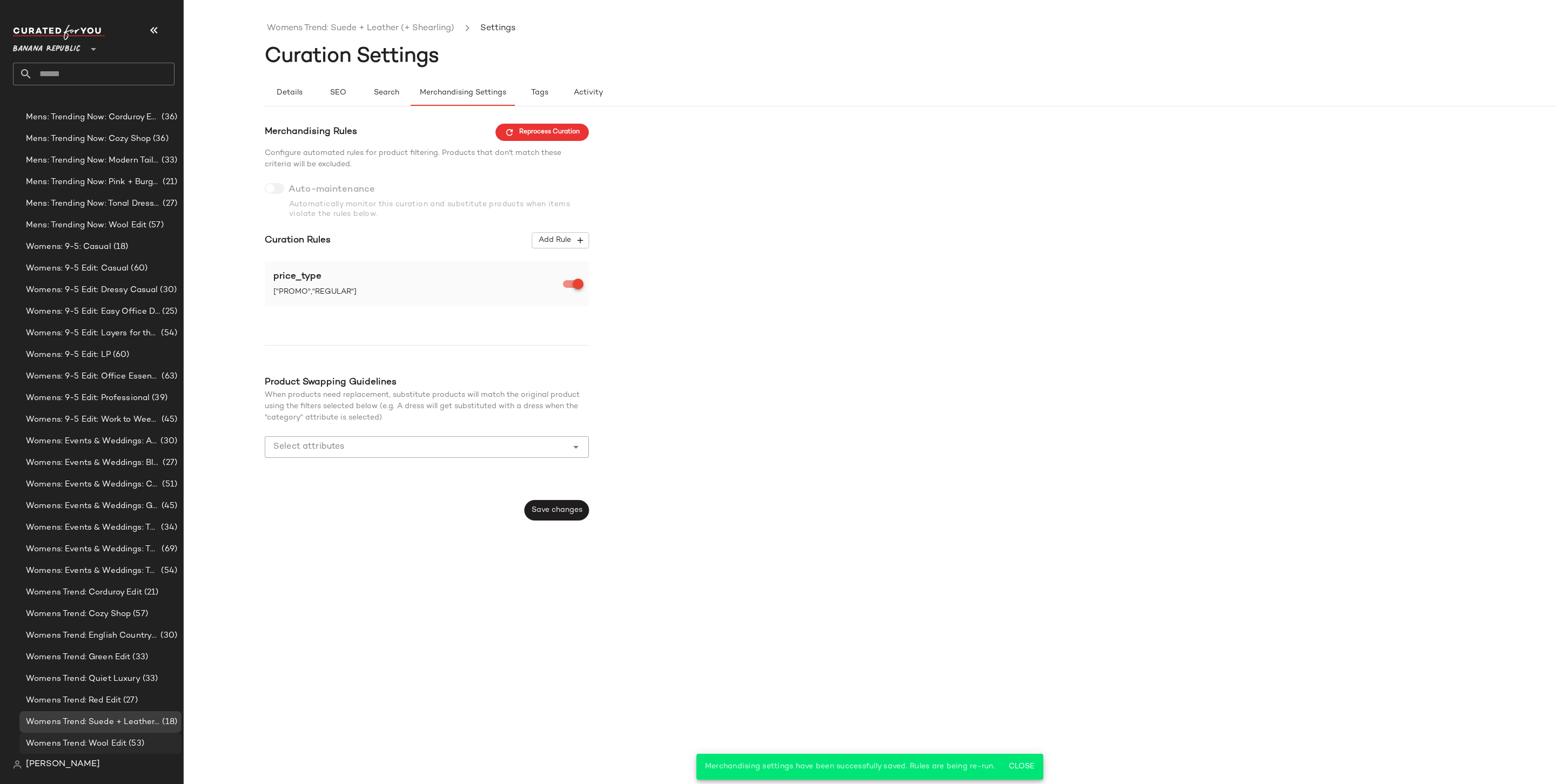
click at [123, 744] on span "Womens Trend: Wool Edit" at bounding box center [76, 744] width 100 height 12
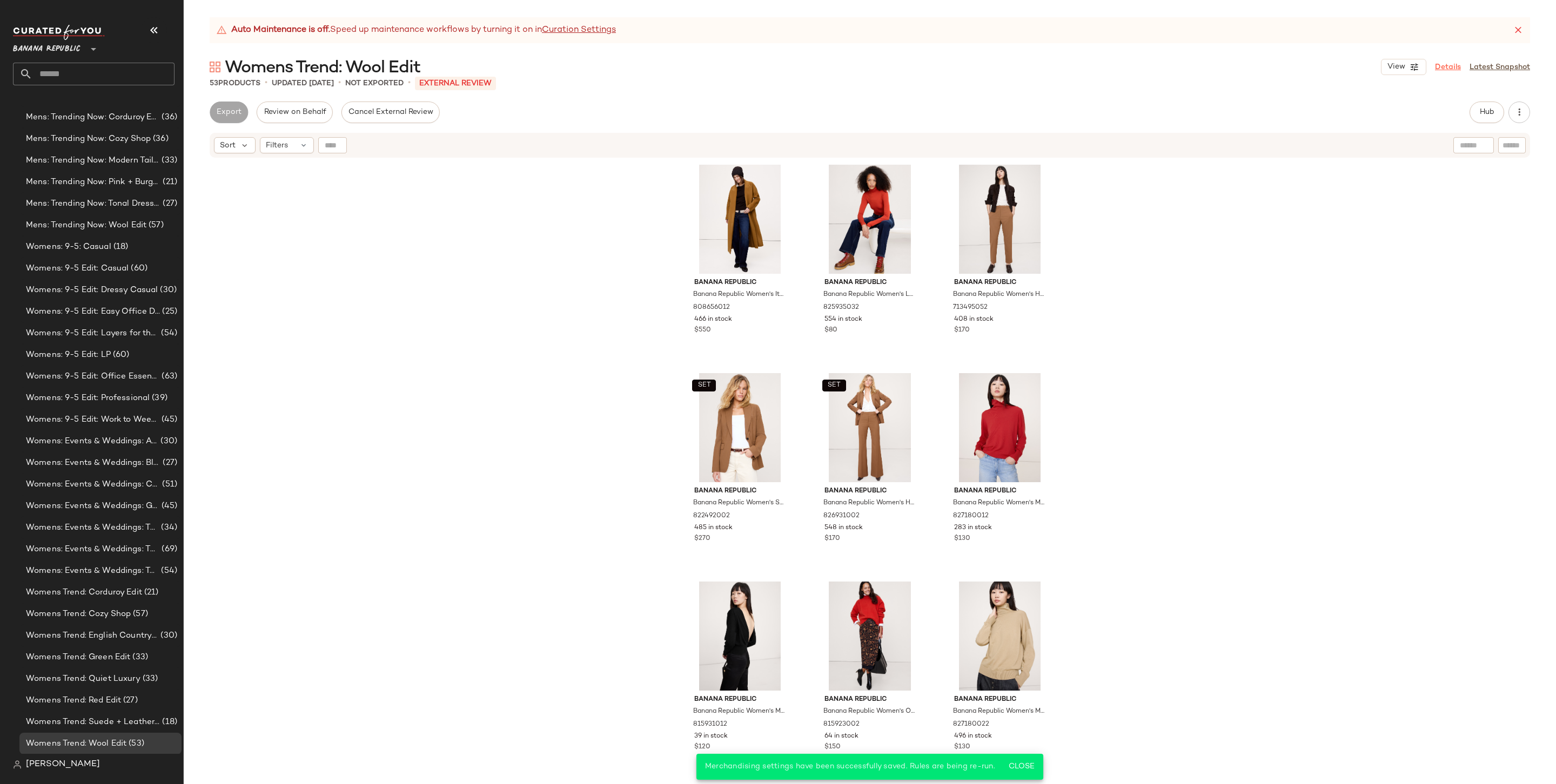
click at [1440, 65] on link "Details" at bounding box center [1448, 67] width 26 height 11
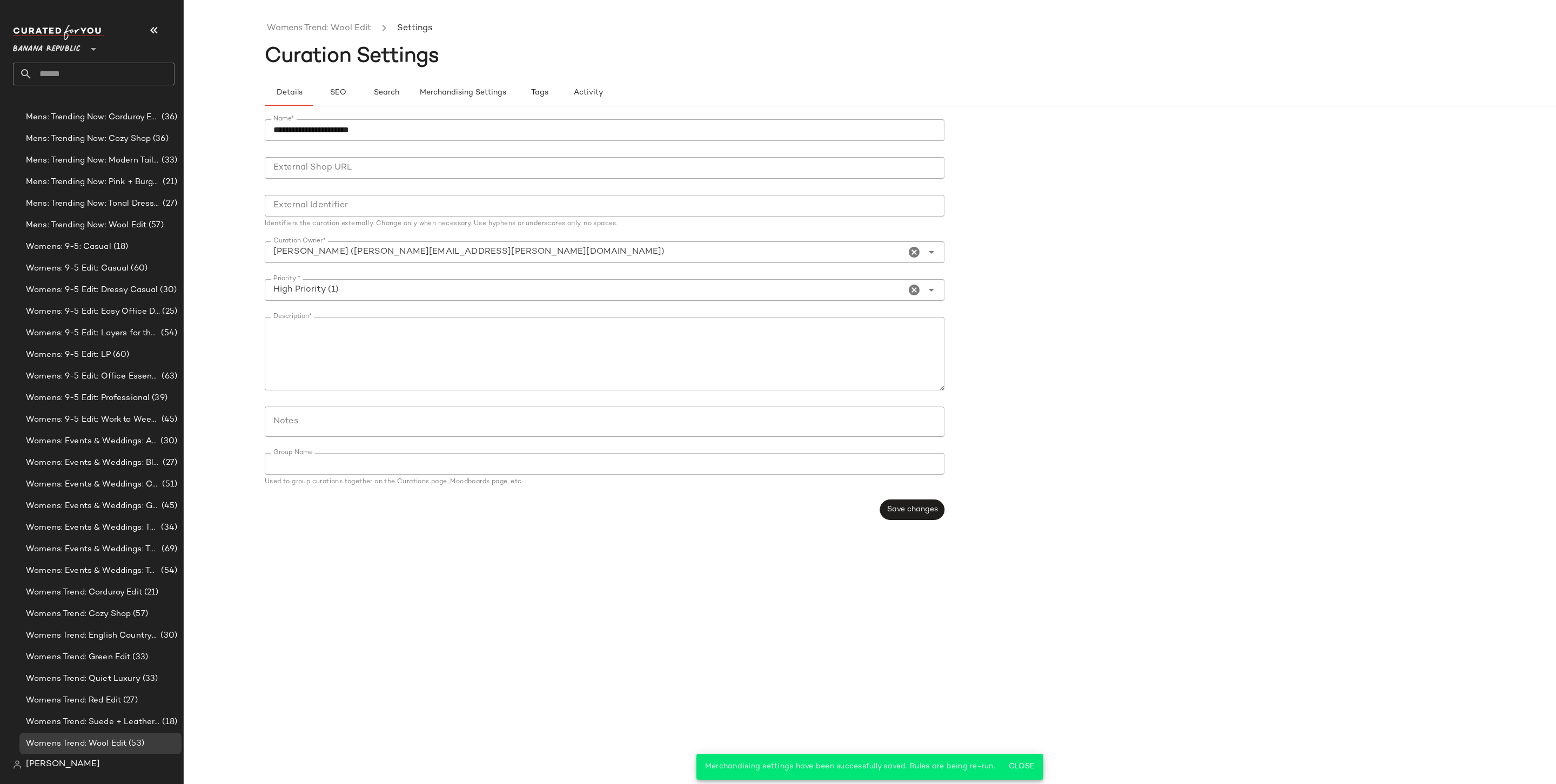
click at [433, 108] on div "**********" at bounding box center [950, 320] width 1372 height 427
click at [459, 94] on span "Merchandising Settings" at bounding box center [463, 93] width 87 height 9
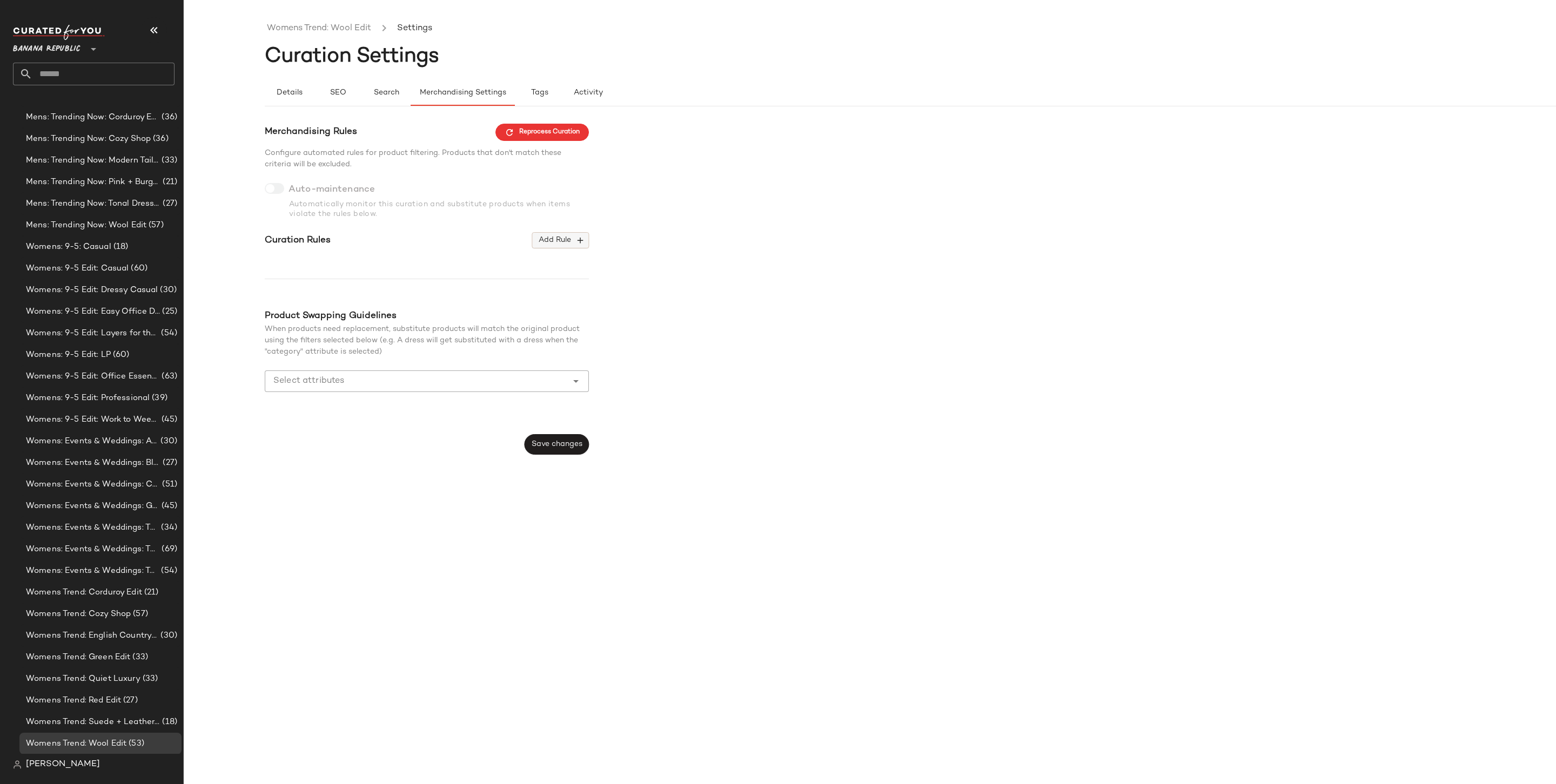
click at [582, 240] on icon "button" at bounding box center [580, 240] width 10 height 10
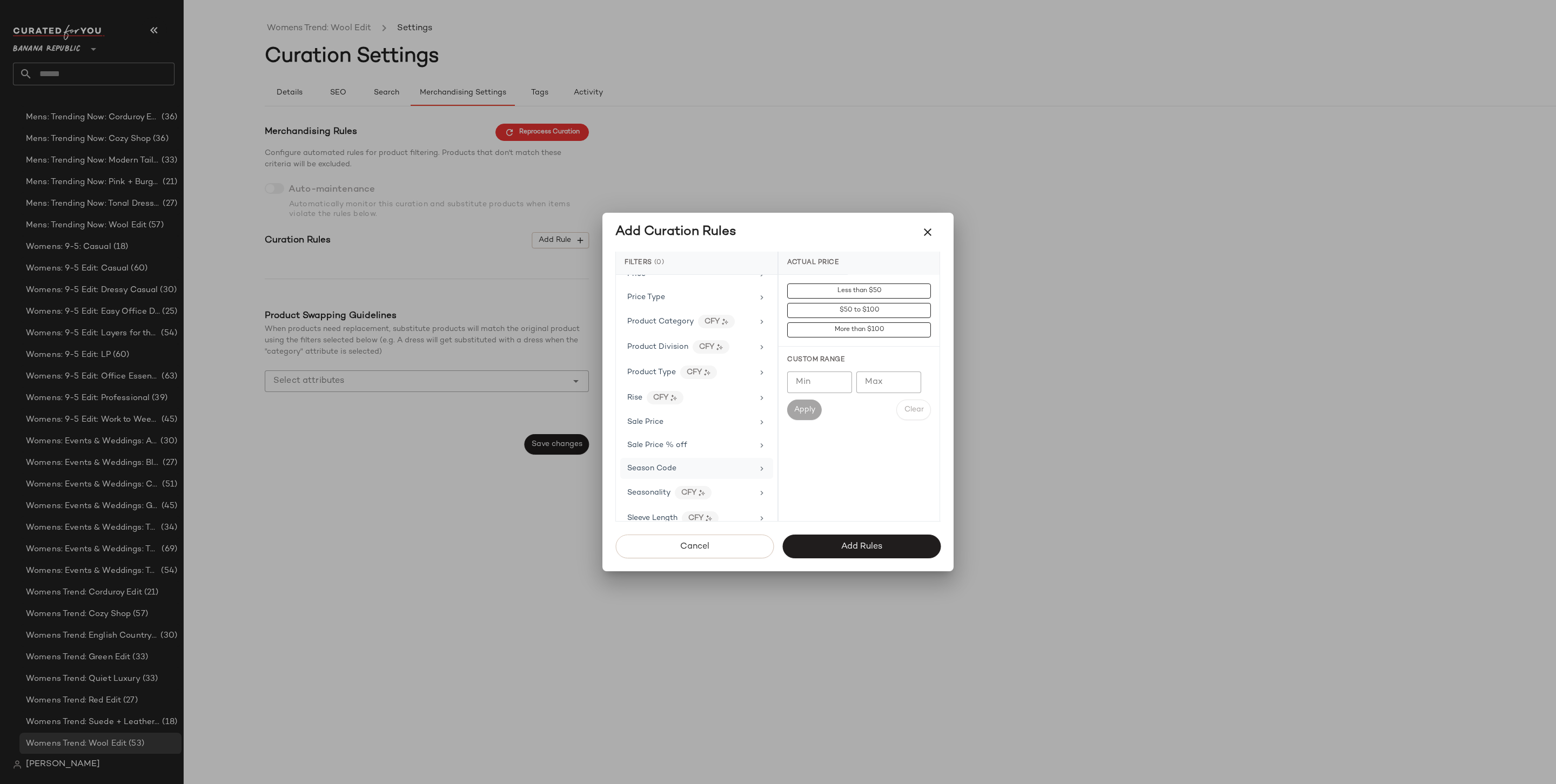
scroll to position [627, 0]
click at [675, 375] on div "Price Type" at bounding box center [690, 381] width 126 height 11
click at [803, 370] on div "PROMO" at bounding box center [858, 369] width 161 height 26
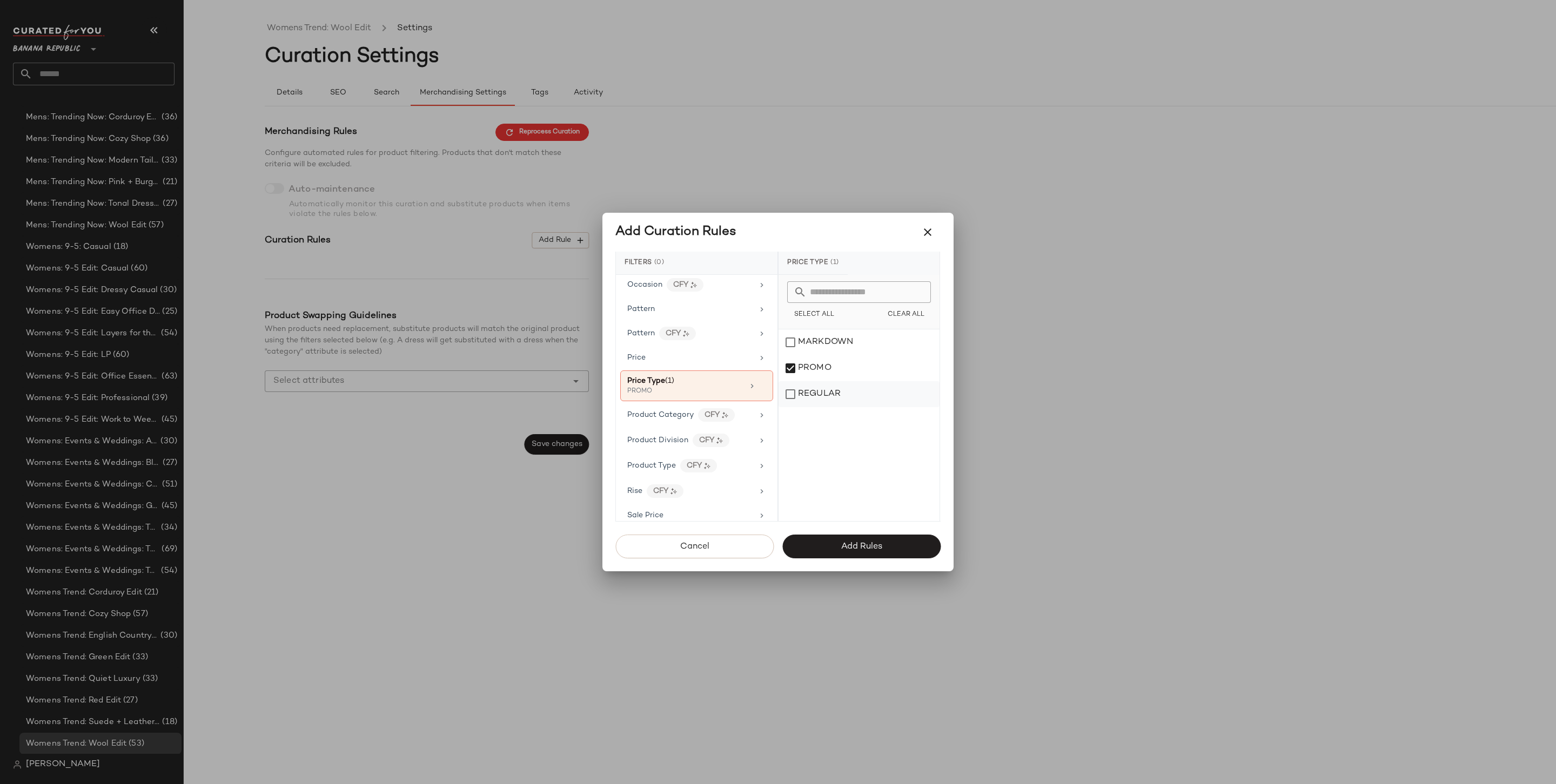
click at [805, 400] on div "REGULAR" at bounding box center [858, 394] width 161 height 26
click at [854, 552] on button "Add Rules" at bounding box center [862, 546] width 158 height 23
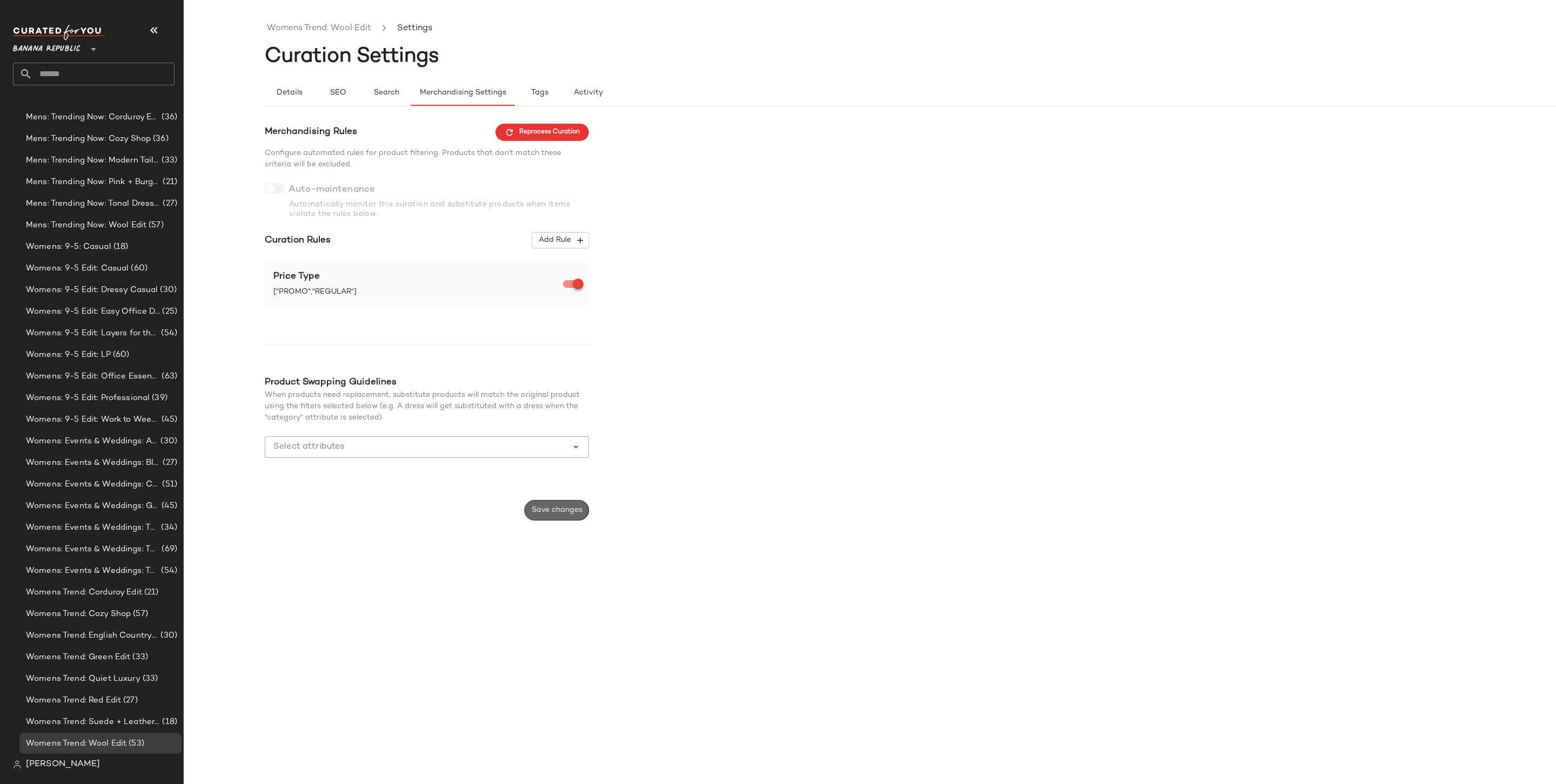
click at [562, 504] on button "Save changes" at bounding box center [557, 510] width 65 height 20
click at [560, 513] on span "Save changes" at bounding box center [556, 510] width 51 height 9
